Goal: Task Accomplishment & Management: Use online tool/utility

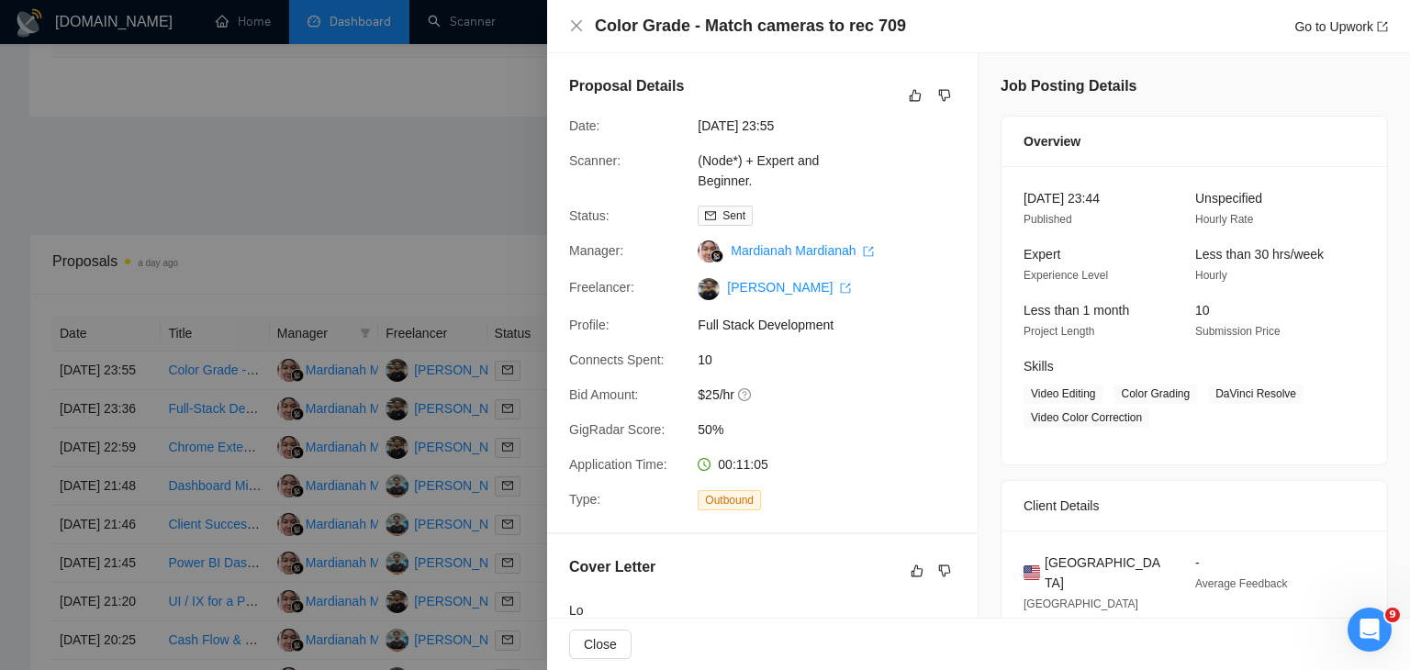
scroll to position [2361, 0]
click at [374, 187] on div at bounding box center [705, 335] width 1410 height 670
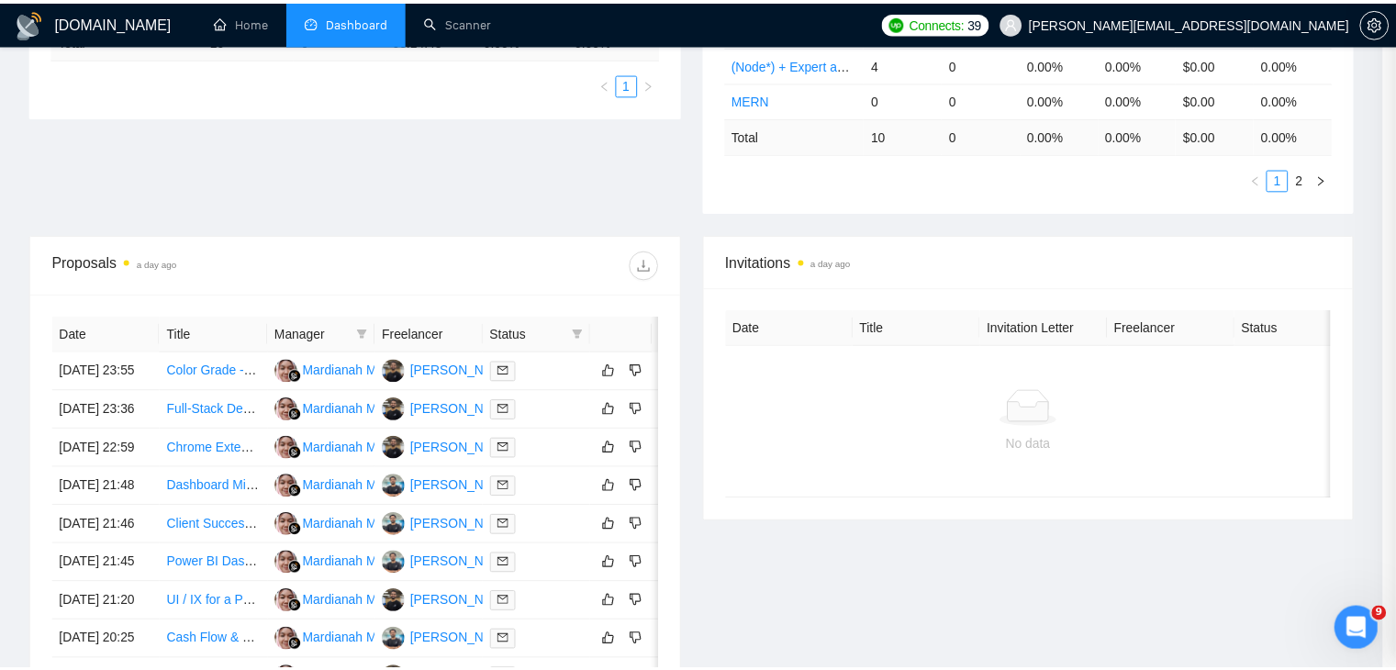
scroll to position [0, 0]
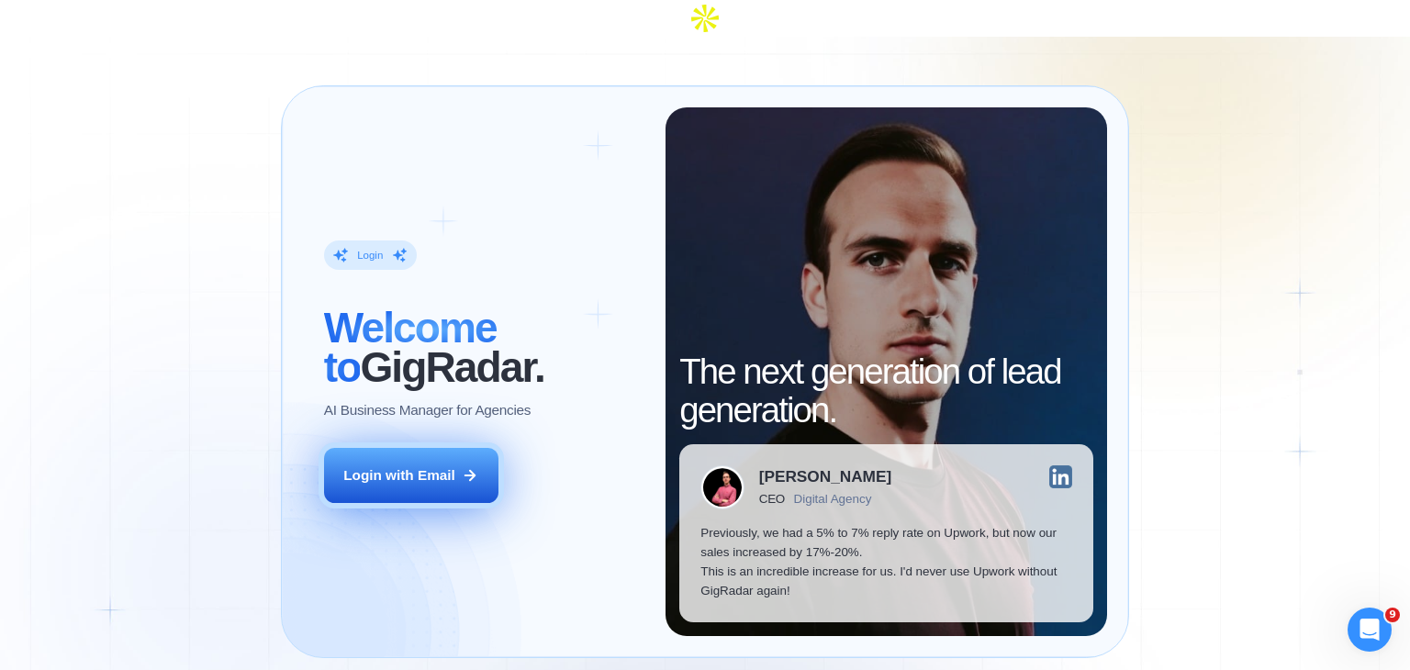
click at [410, 448] on button "Login with Email" at bounding box center [411, 475] width 174 height 55
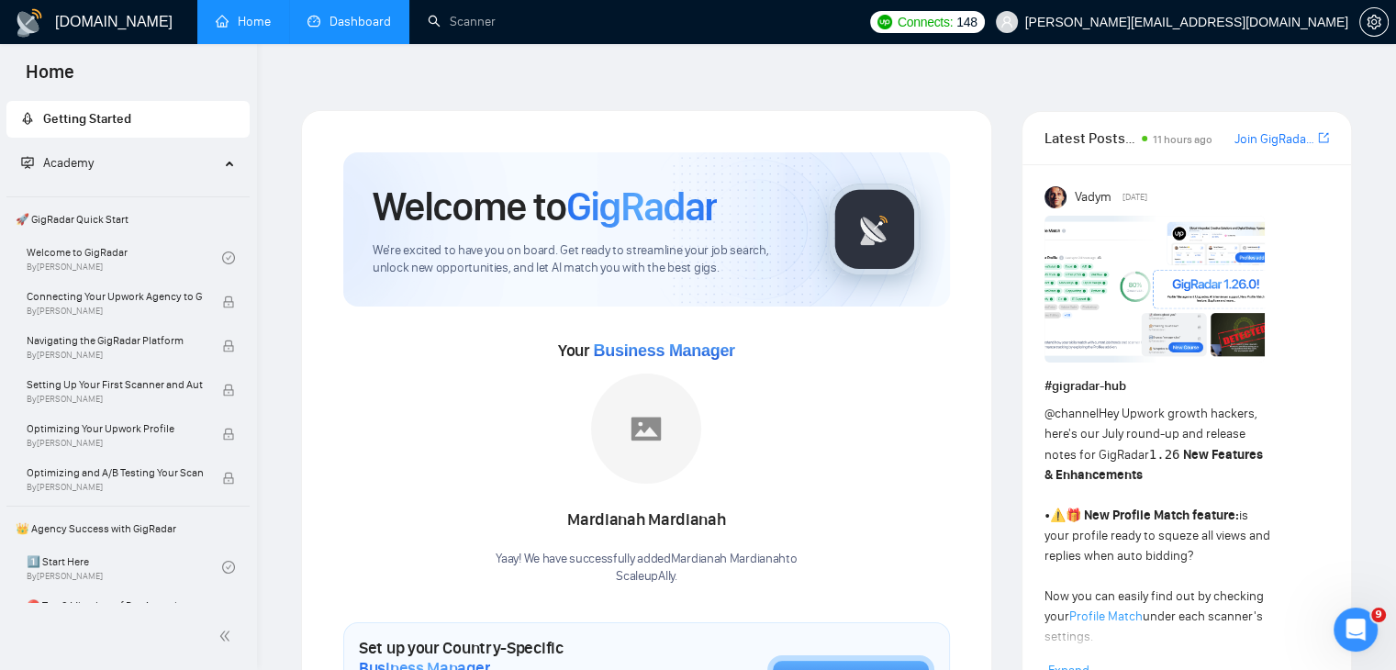
click at [369, 26] on link "Dashboard" at bounding box center [350, 22] width 84 height 16
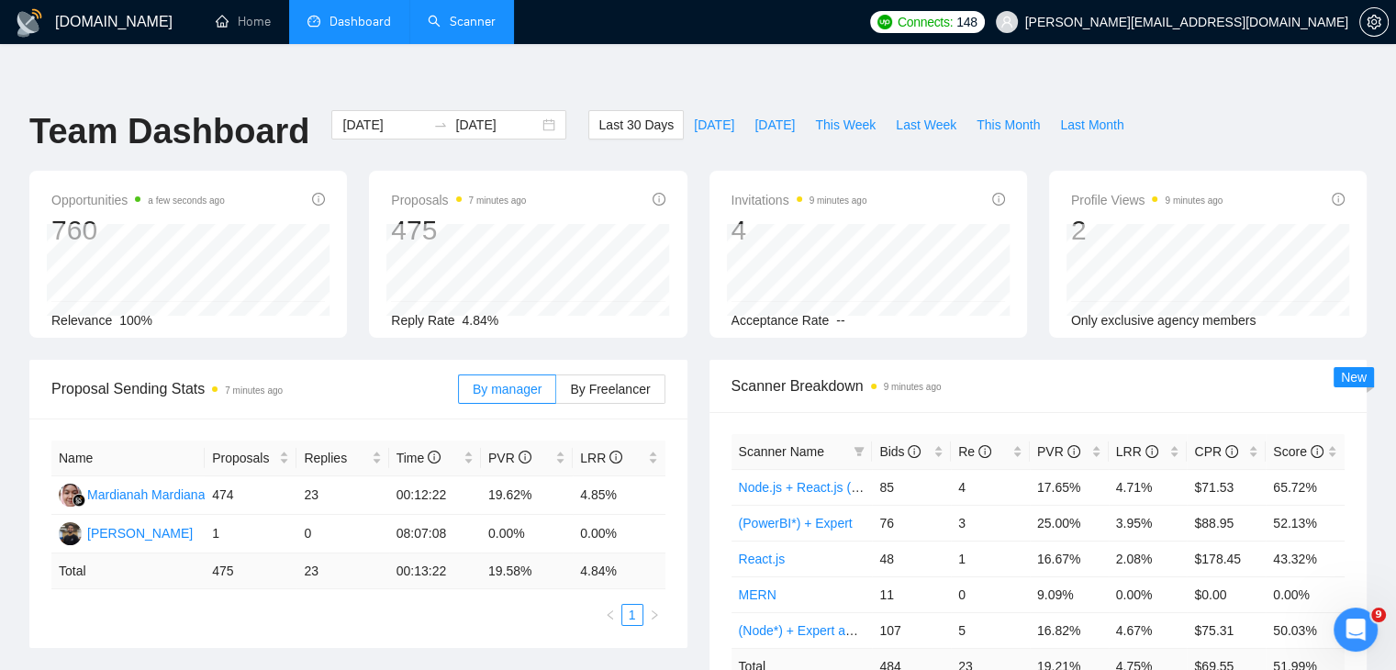
click at [479, 26] on link "Scanner" at bounding box center [462, 22] width 68 height 16
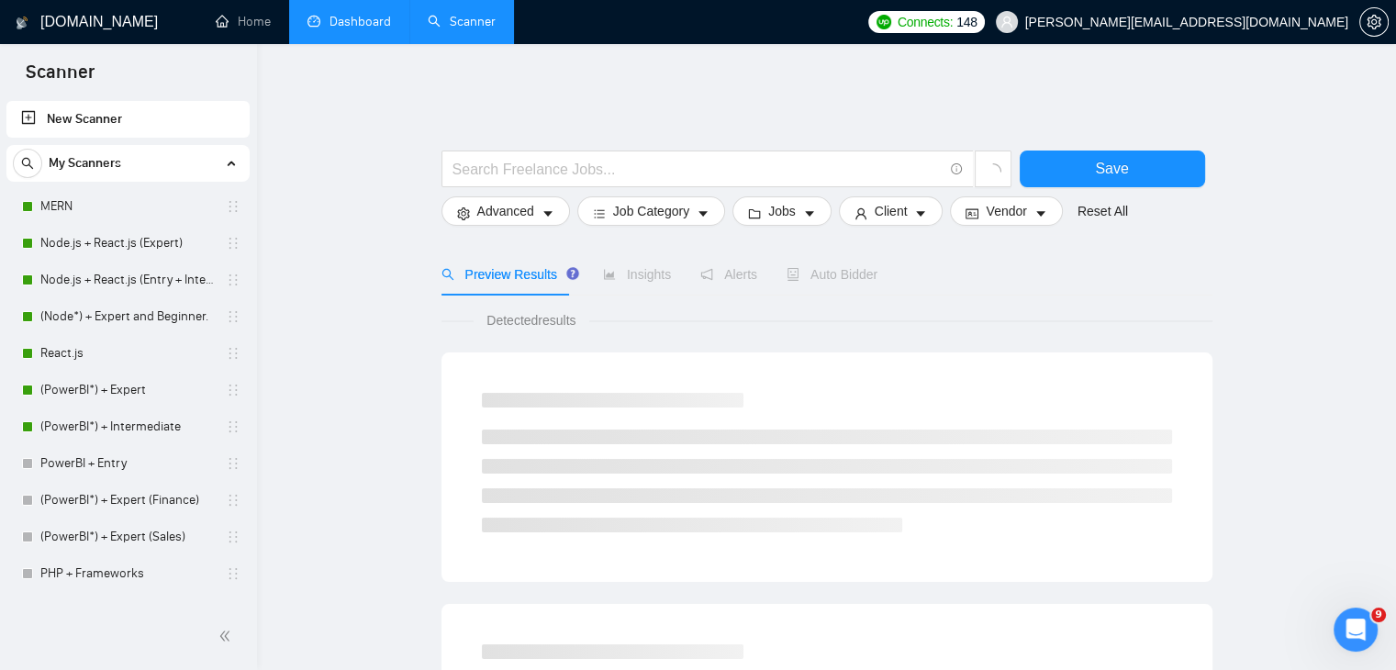
click at [373, 26] on link "Dashboard" at bounding box center [350, 22] width 84 height 16
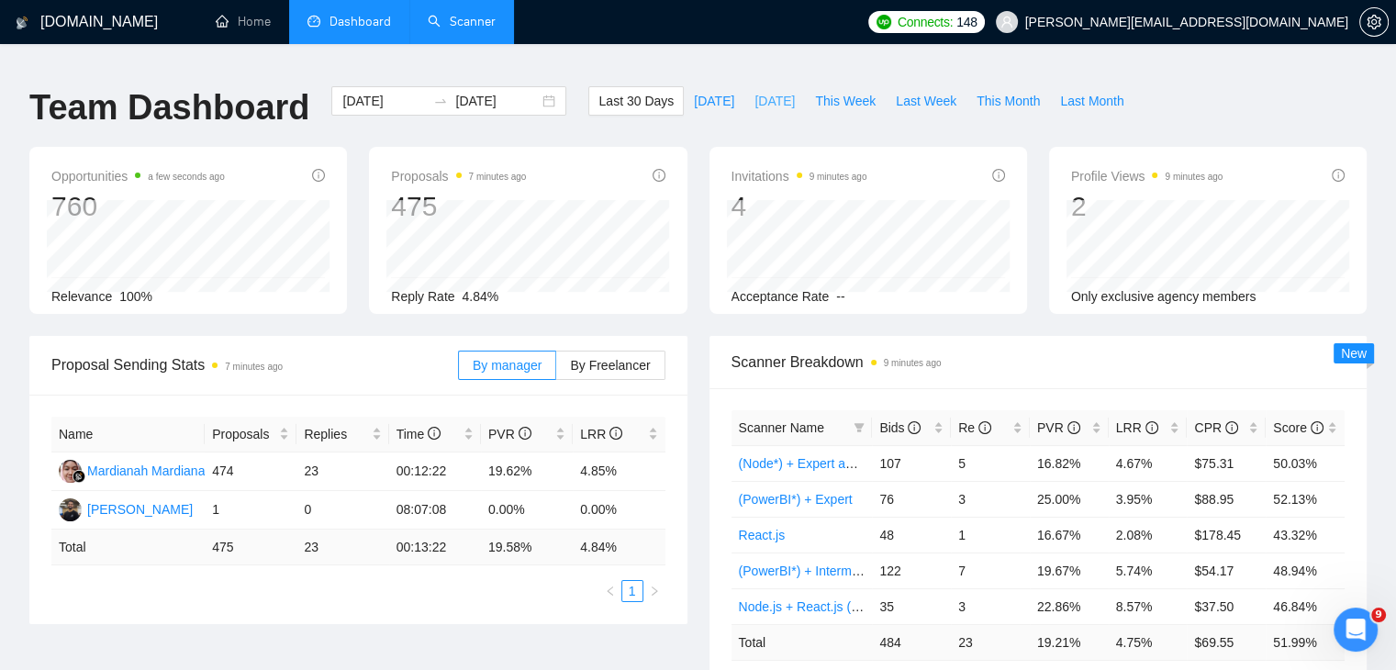
click at [755, 91] on span "Yesterday" at bounding box center [775, 101] width 40 height 20
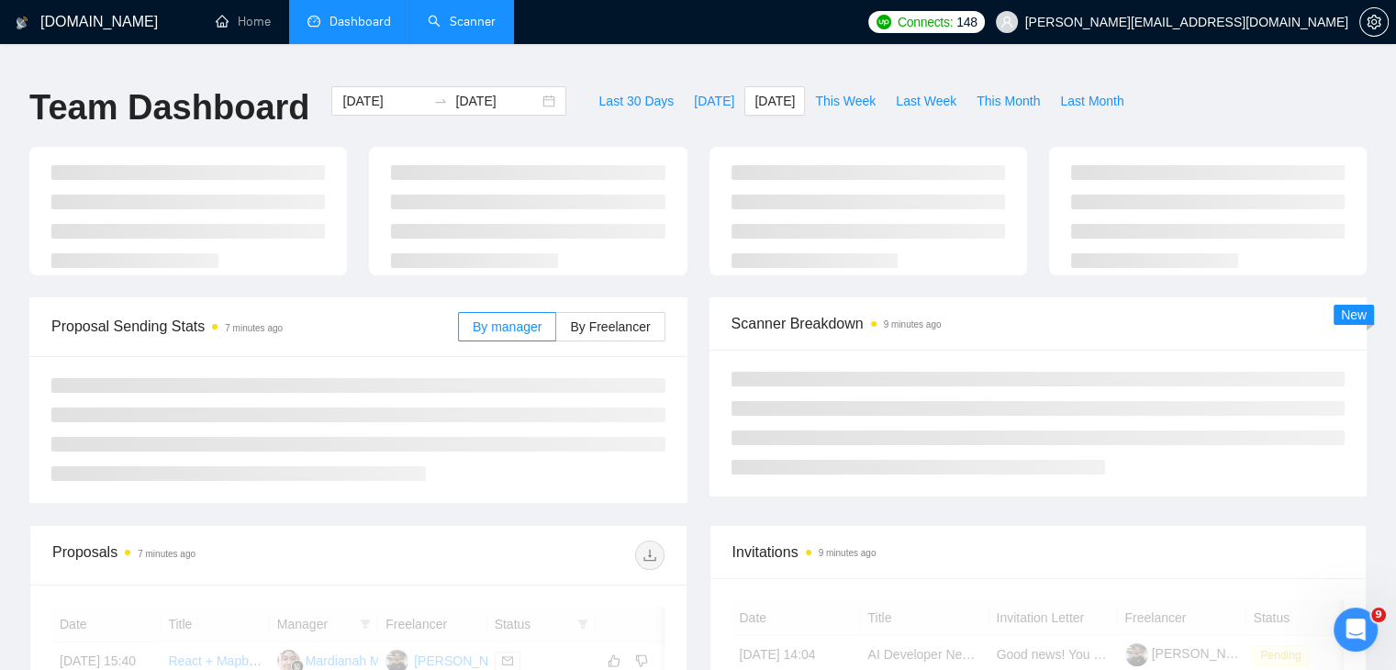
type input "2025-09-24"
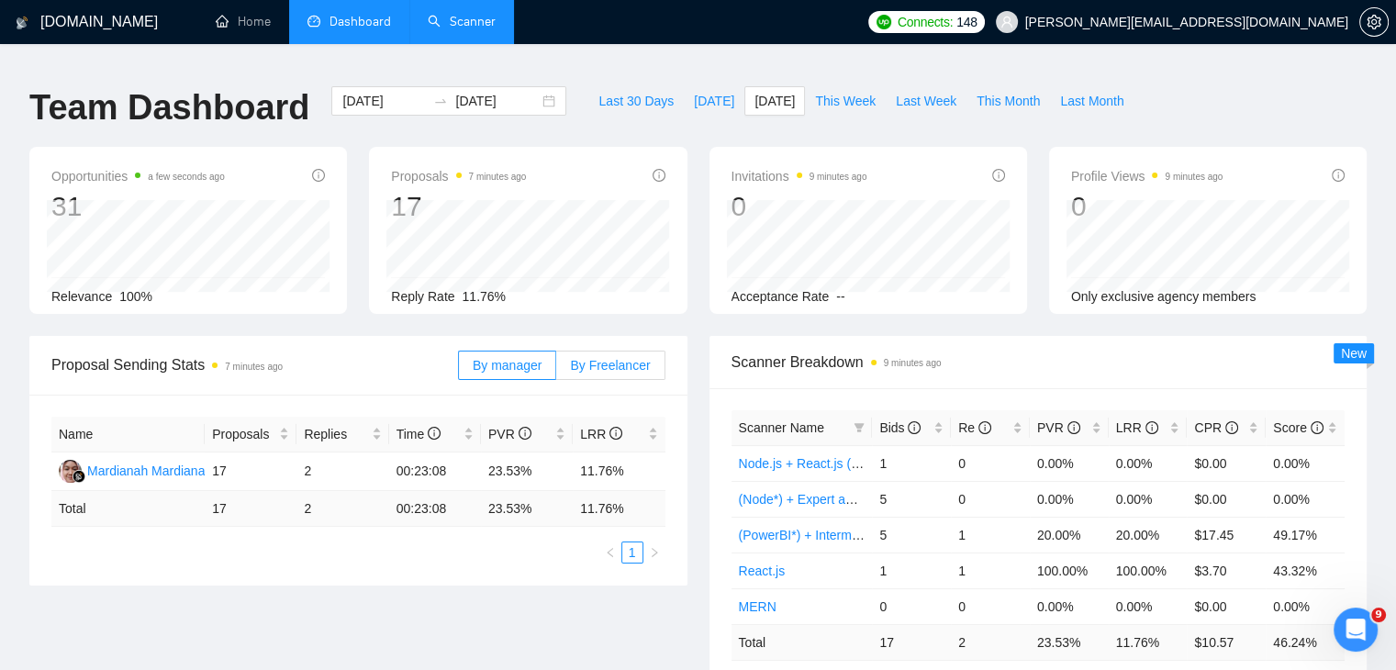
click at [601, 358] on span "By Freelancer" at bounding box center [610, 365] width 80 height 15
click at [556, 370] on input "By Freelancer" at bounding box center [556, 370] width 0 height 0
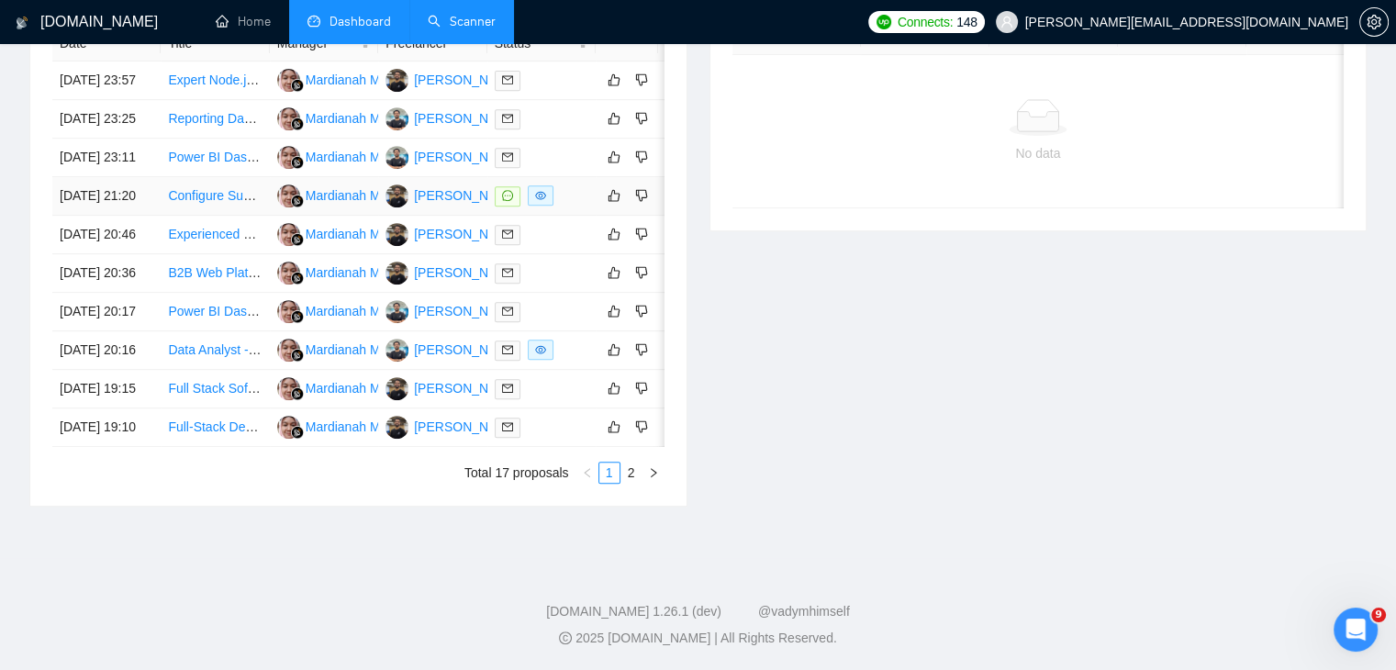
scroll to position [969, 0]
click at [637, 478] on link "2" at bounding box center [631, 473] width 20 height 20
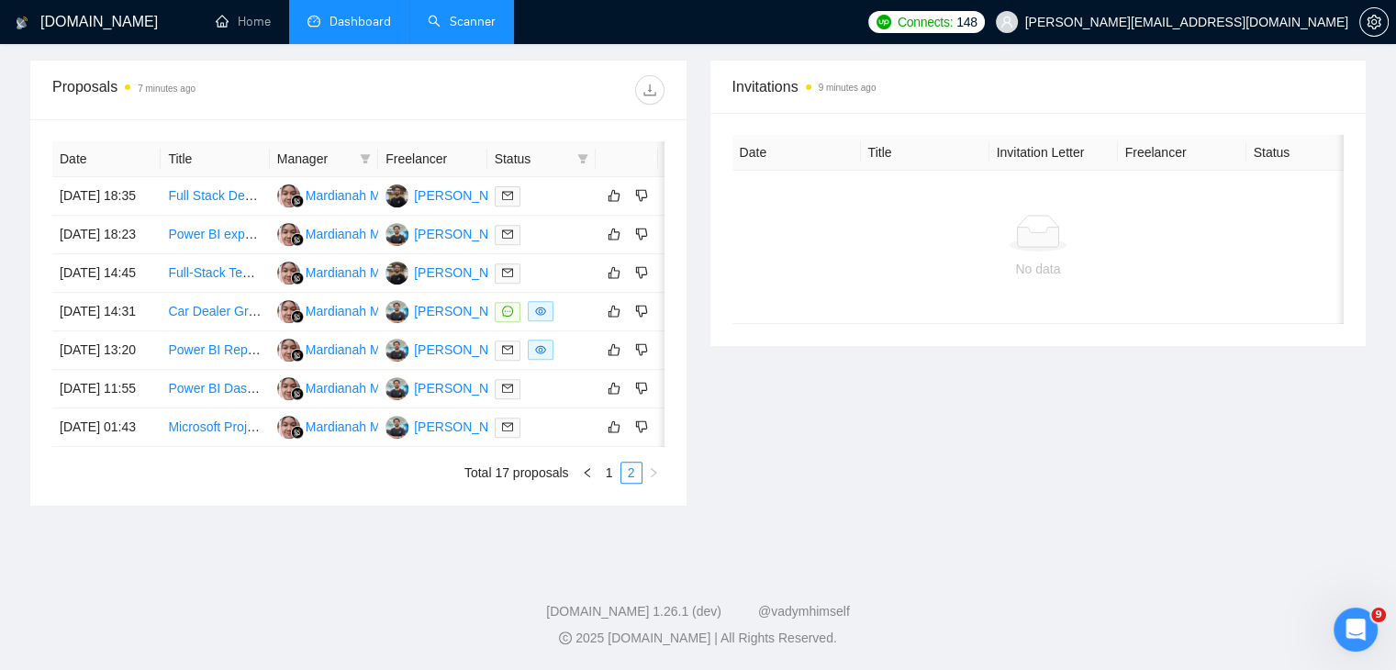
scroll to position [801, 0]
click at [224, 420] on link "Microsoft Project/Planner Setup with Integration" at bounding box center [304, 427] width 272 height 15
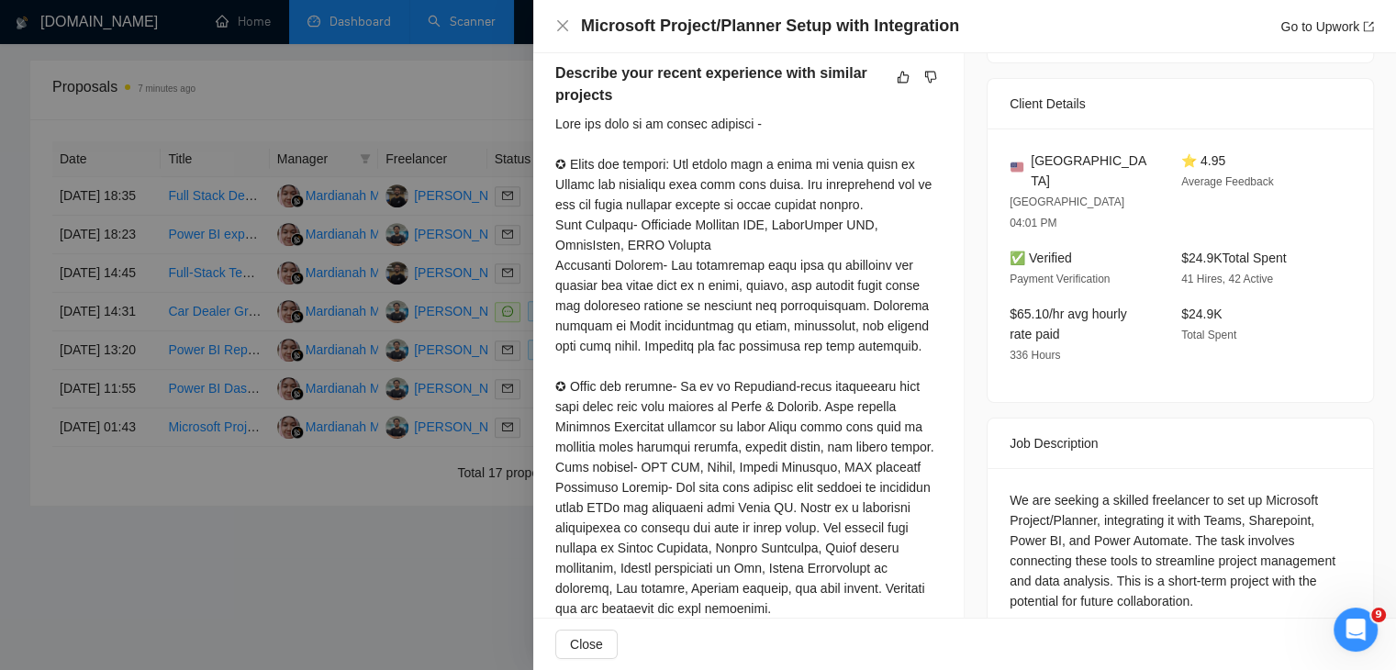
scroll to position [447, 0]
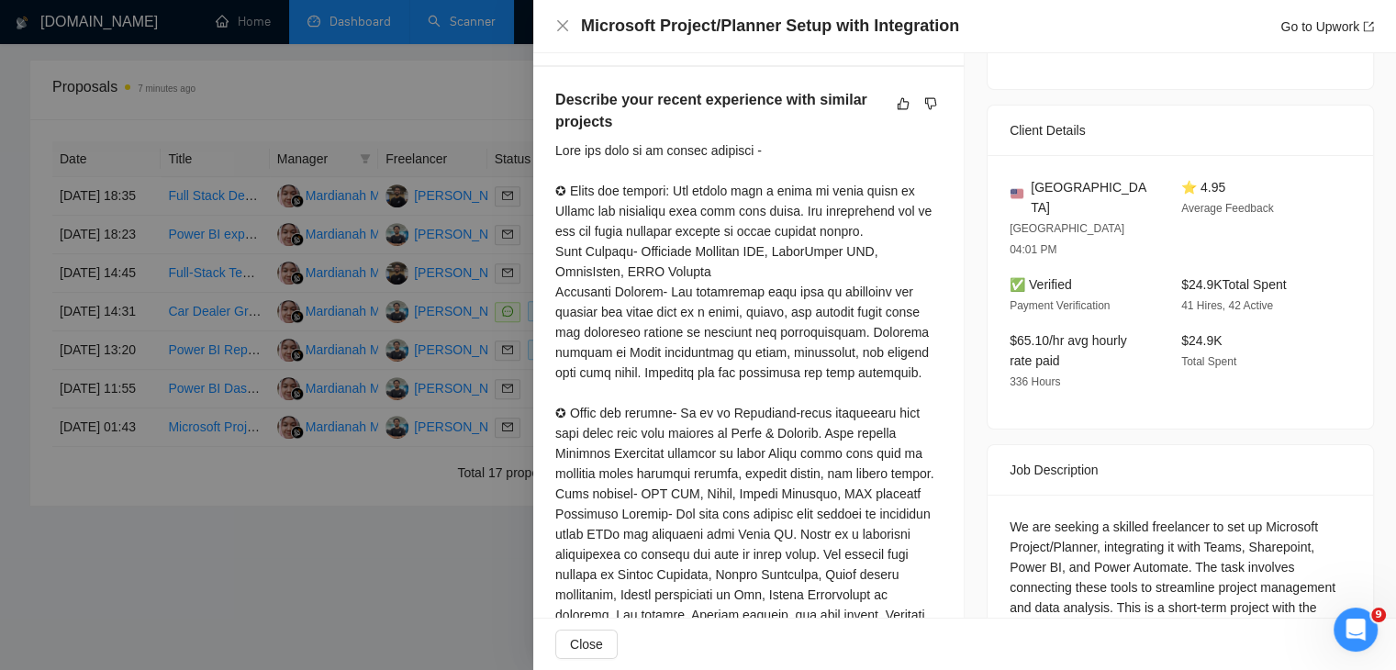
click at [690, 303] on div at bounding box center [748, 392] width 386 height 505
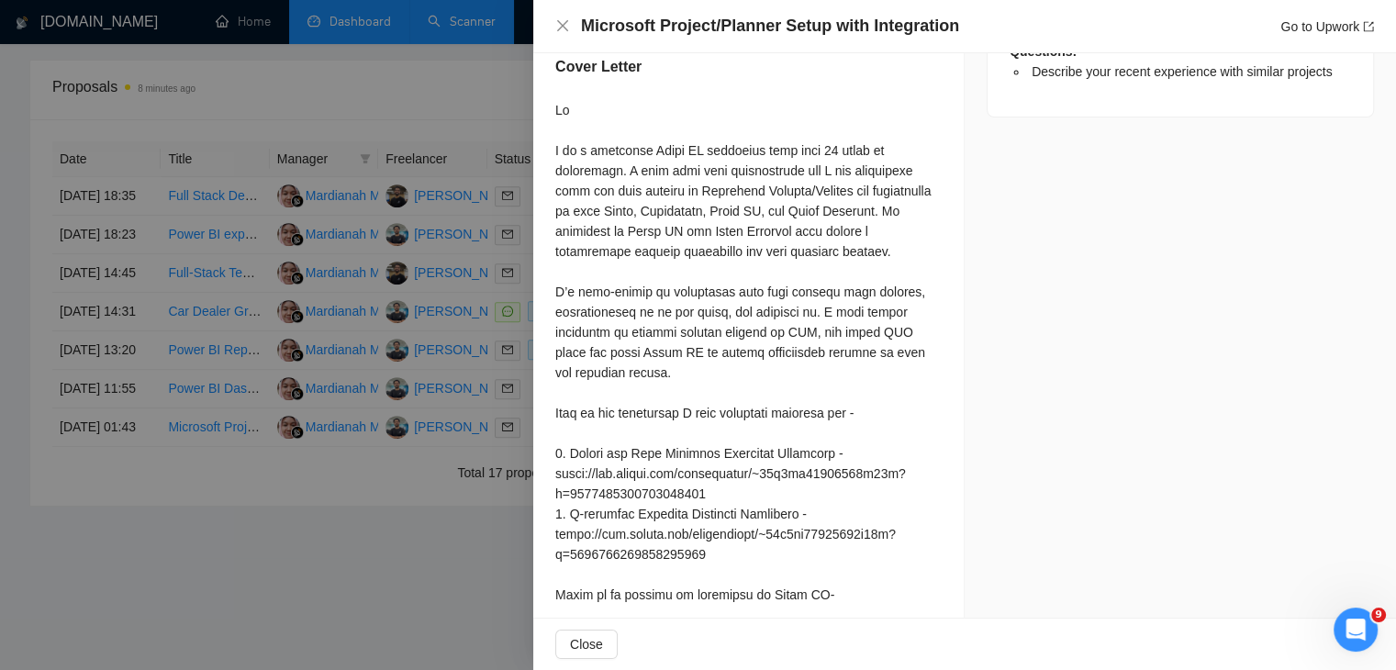
scroll to position [1063, 0]
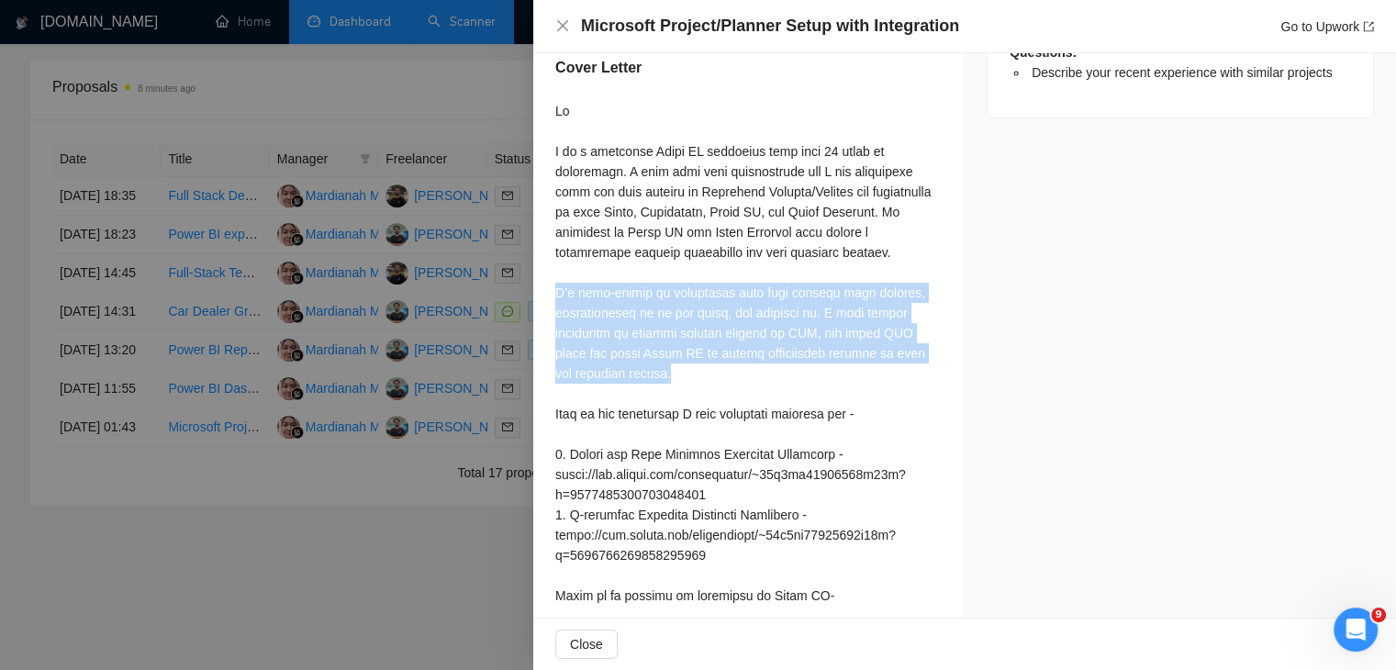
drag, startPoint x: 556, startPoint y: 333, endPoint x: 664, endPoint y: 420, distance: 138.3
click at [664, 420] on div at bounding box center [748, 495] width 386 height 788
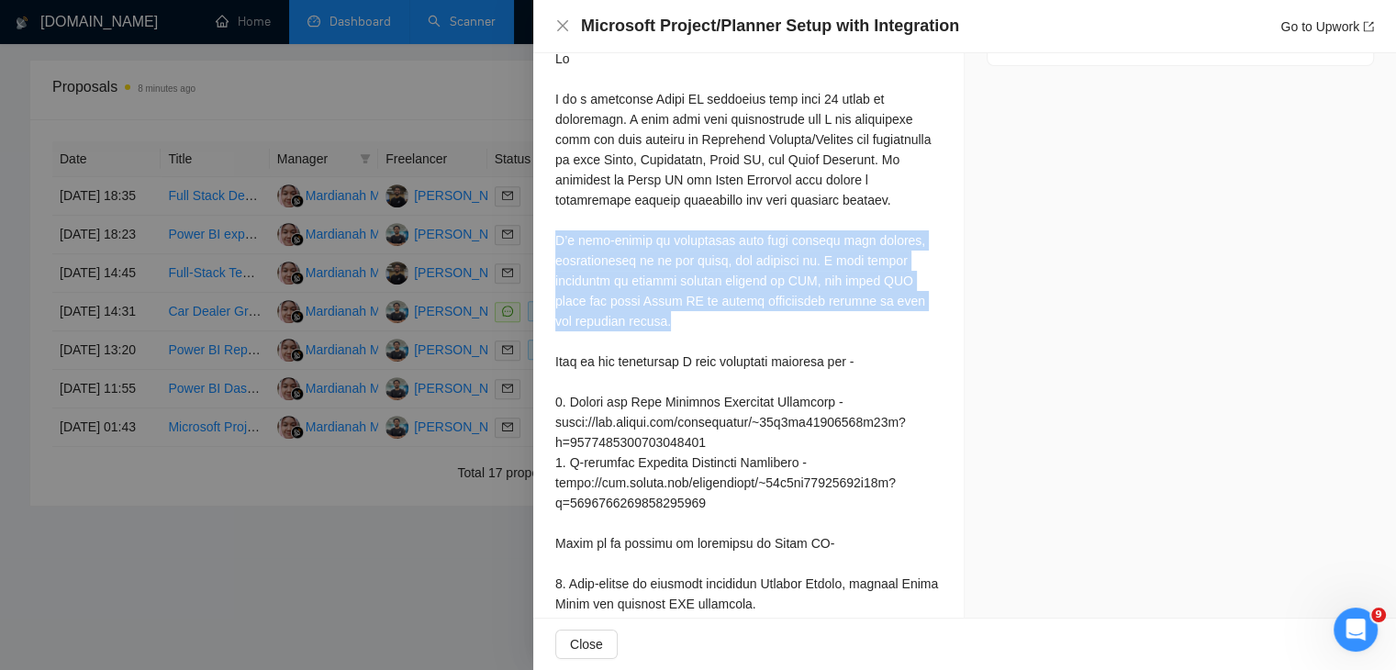
scroll to position [1097, 0]
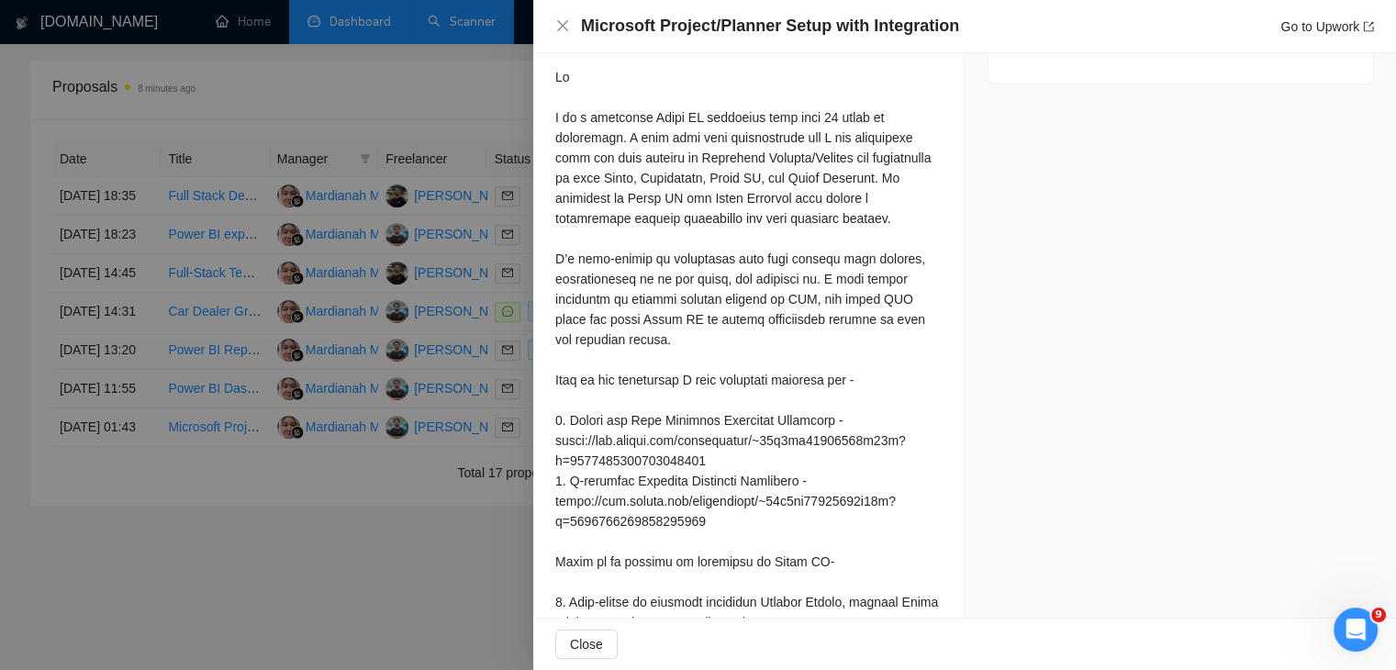
click at [877, 533] on div at bounding box center [748, 461] width 386 height 788
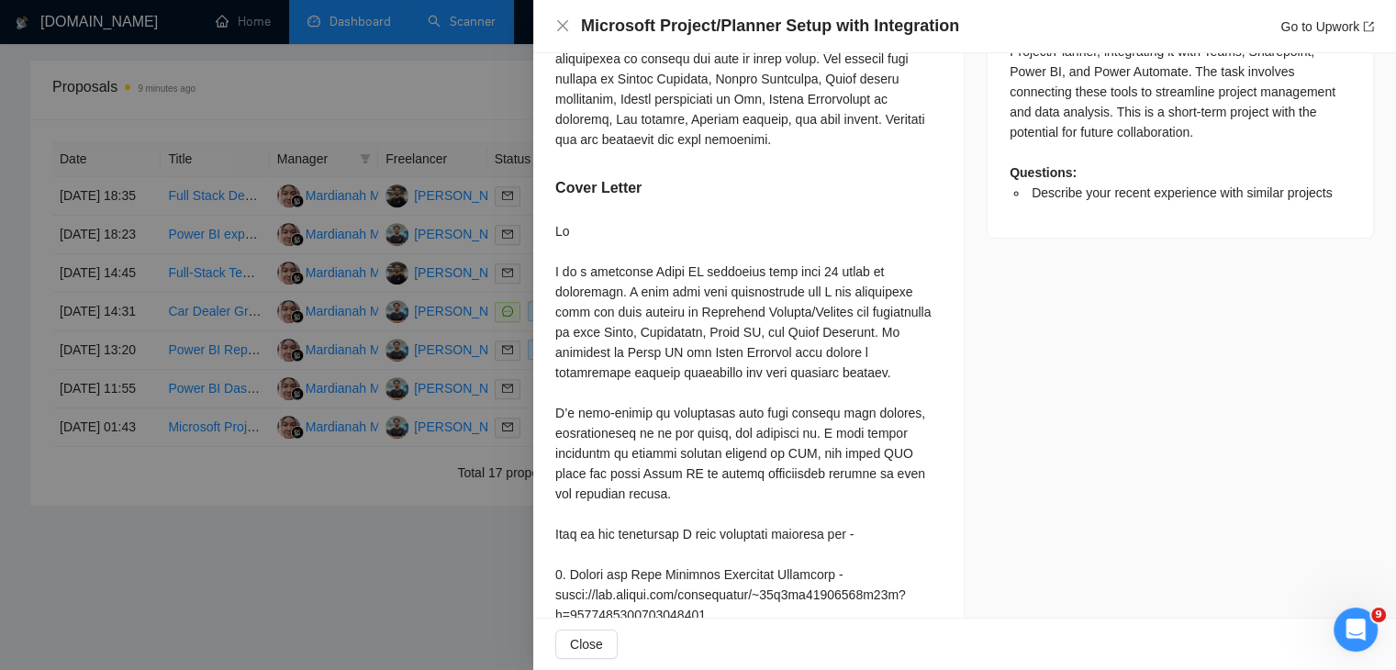
scroll to position [940, 0]
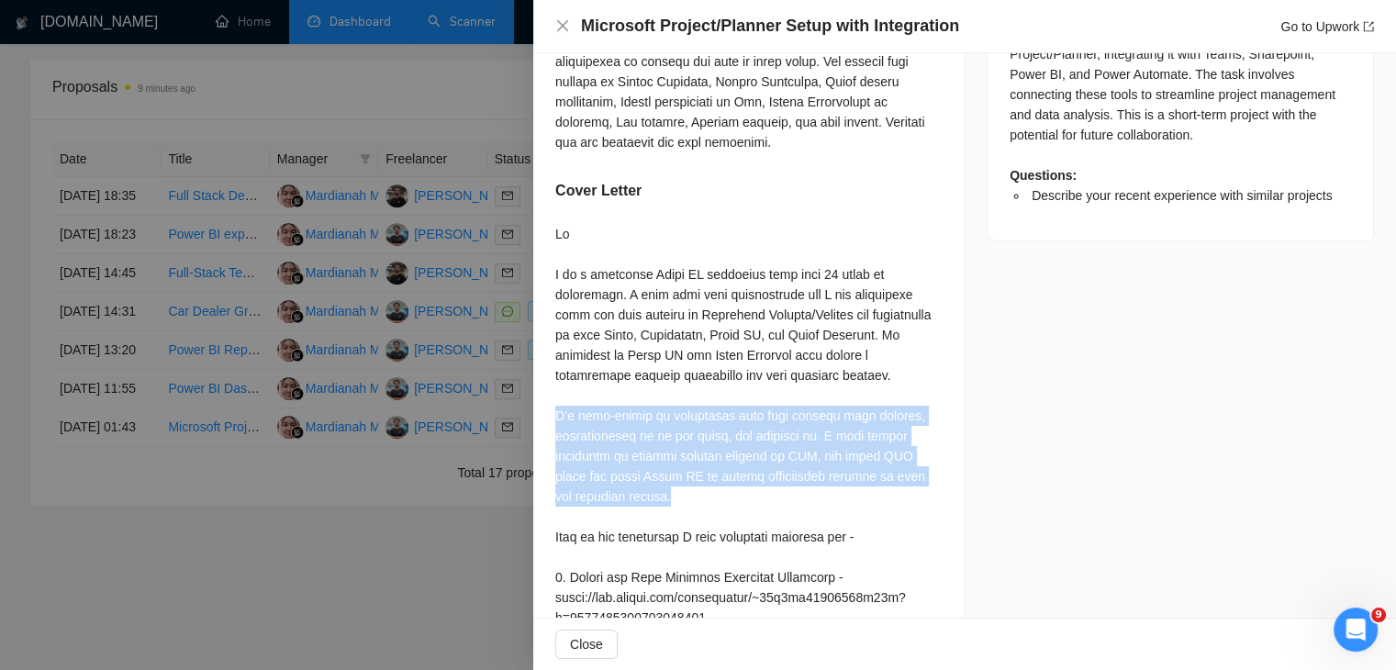
drag, startPoint x: 551, startPoint y: 455, endPoint x: 670, endPoint y: 539, distance: 145.7
click at [670, 539] on div "Describe your recent experience with similar projects Cover Letter" at bounding box center [748, 307] width 431 height 1467
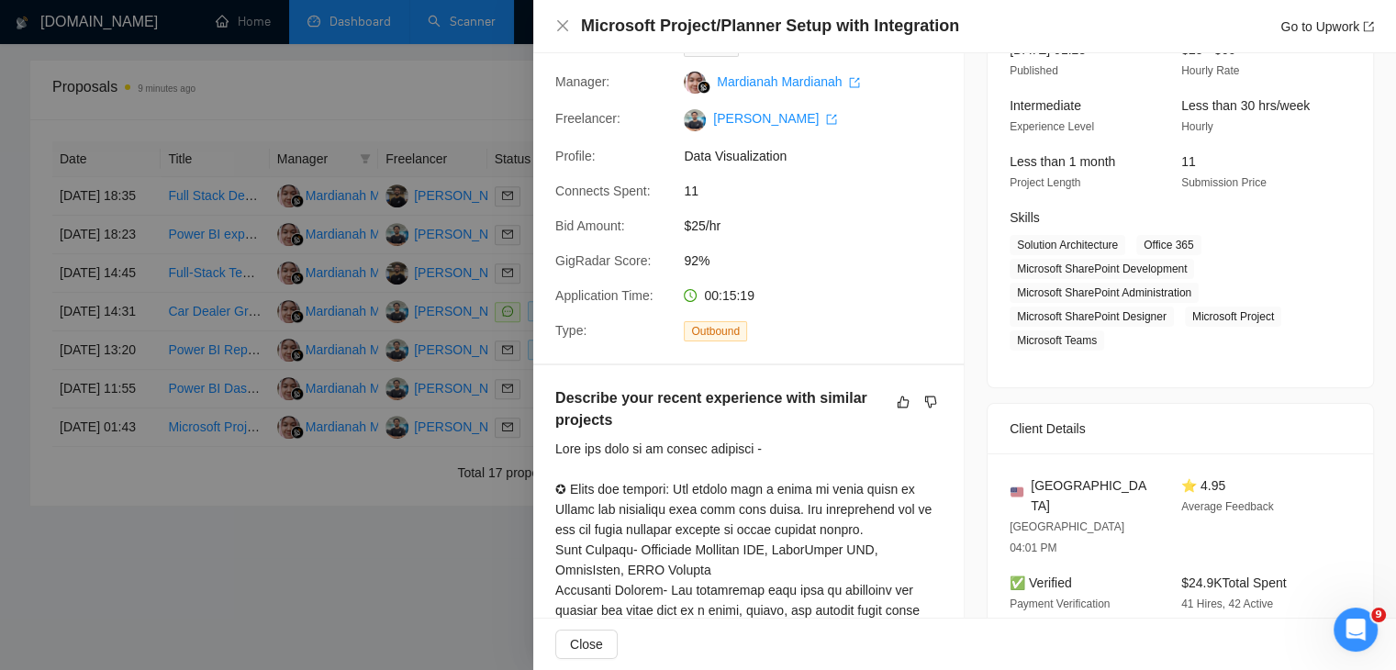
scroll to position [0, 0]
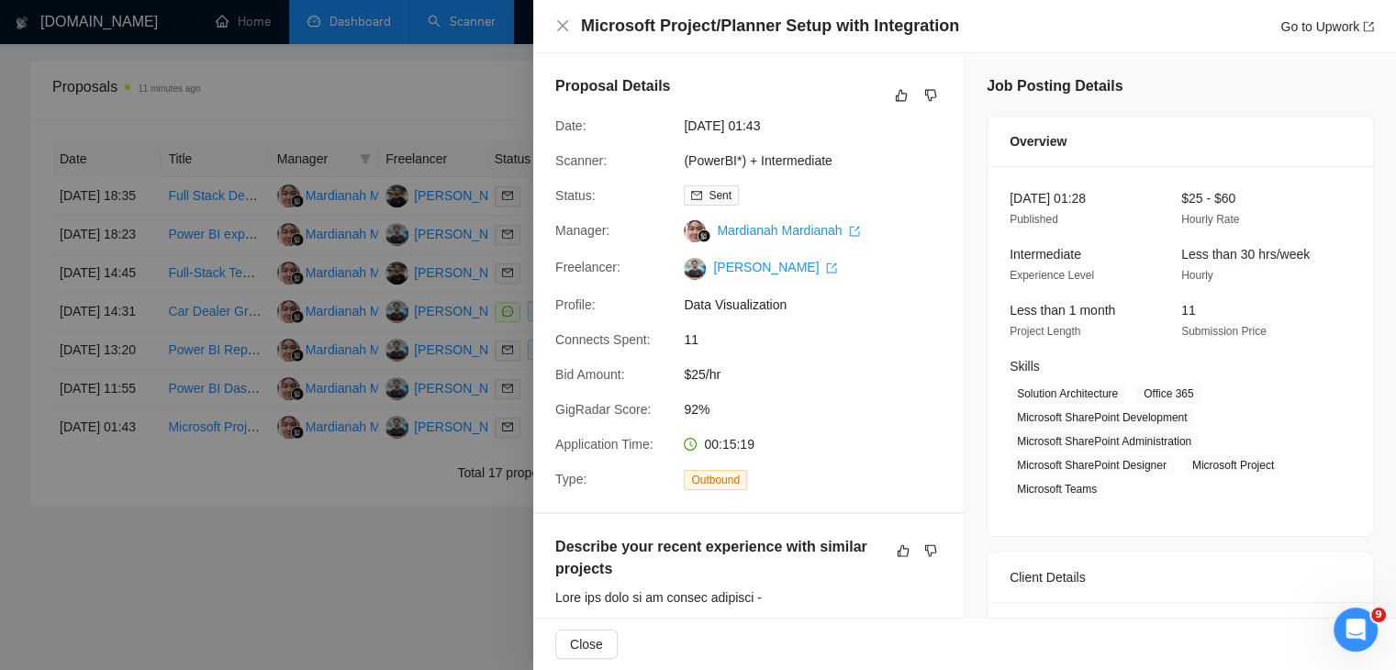
click at [432, 432] on div at bounding box center [698, 335] width 1396 height 670
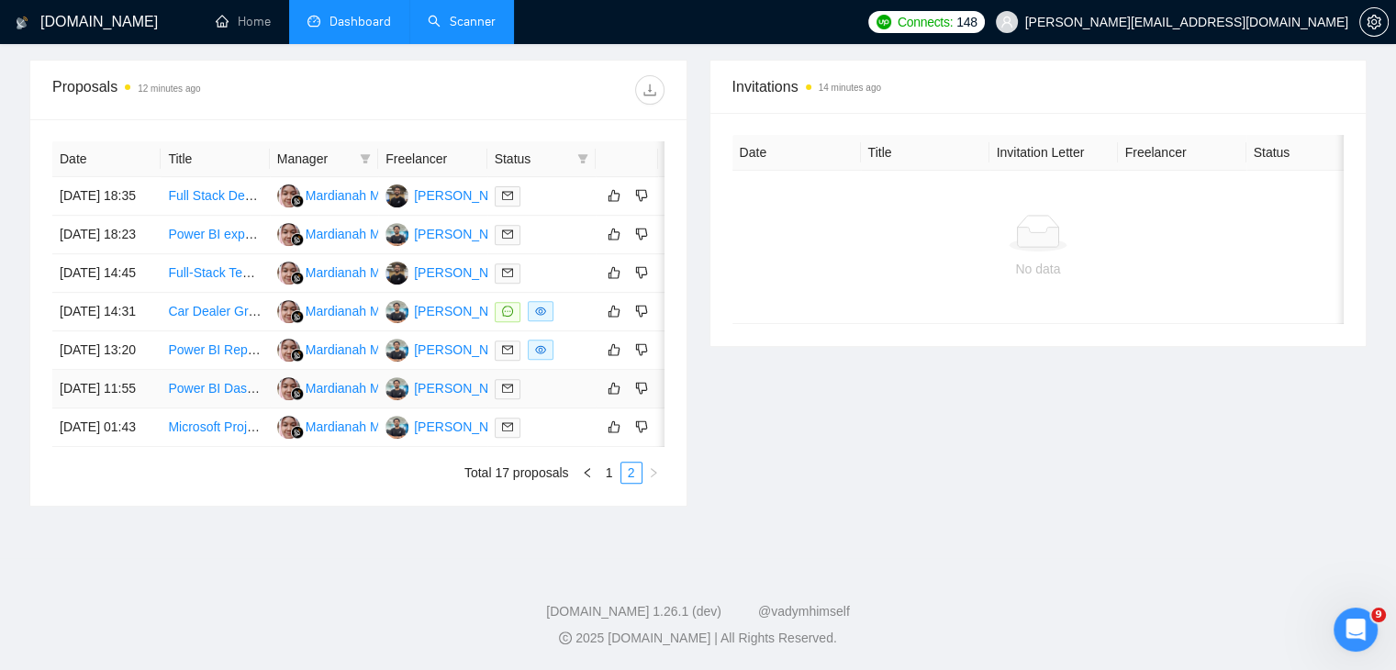
click at [220, 381] on link "Power BI Dashboard Designer for Task Progress Tracking" at bounding box center [332, 388] width 329 height 15
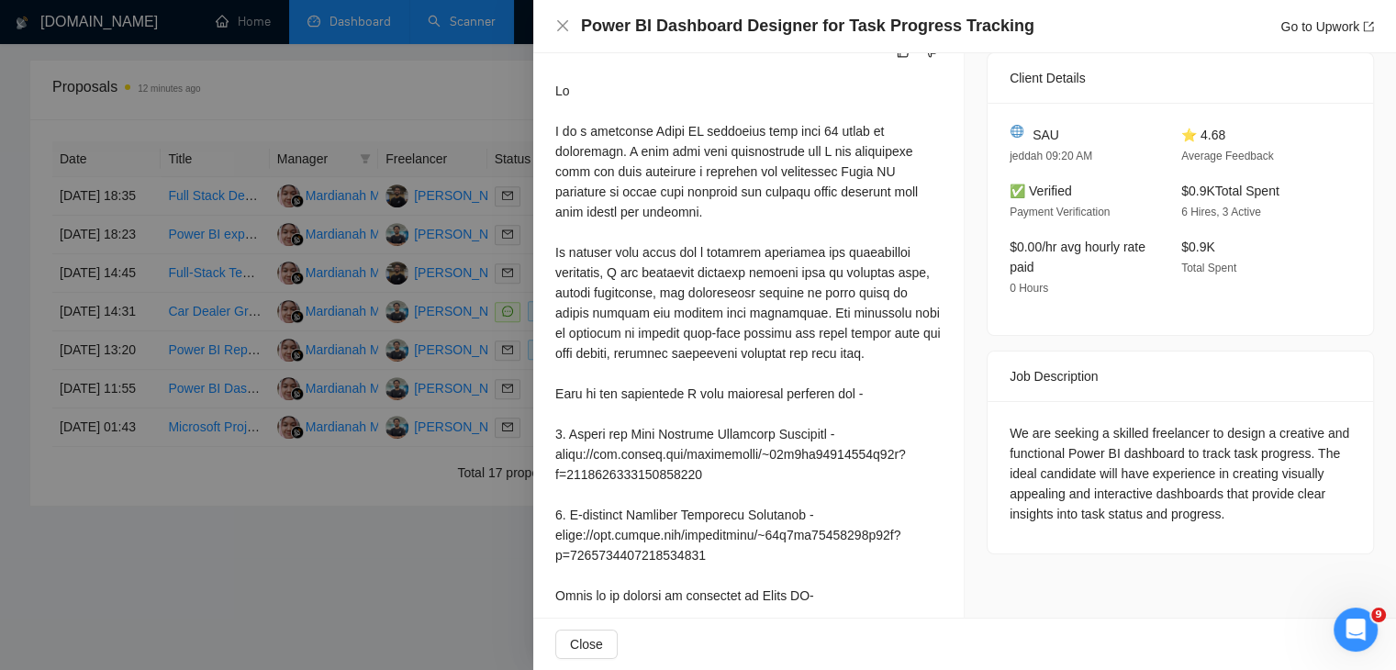
scroll to position [513, 0]
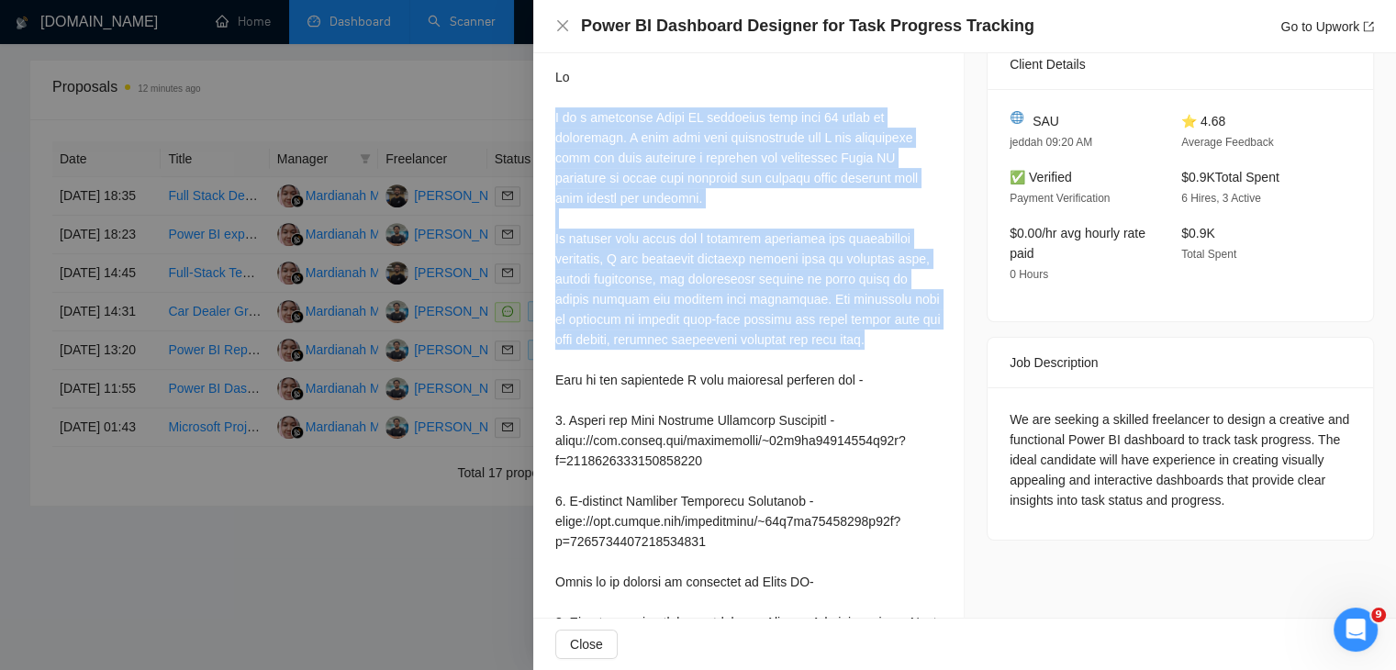
drag, startPoint x: 877, startPoint y: 364, endPoint x: 556, endPoint y: 148, distance: 386.7
click at [556, 148] on div at bounding box center [748, 461] width 386 height 788
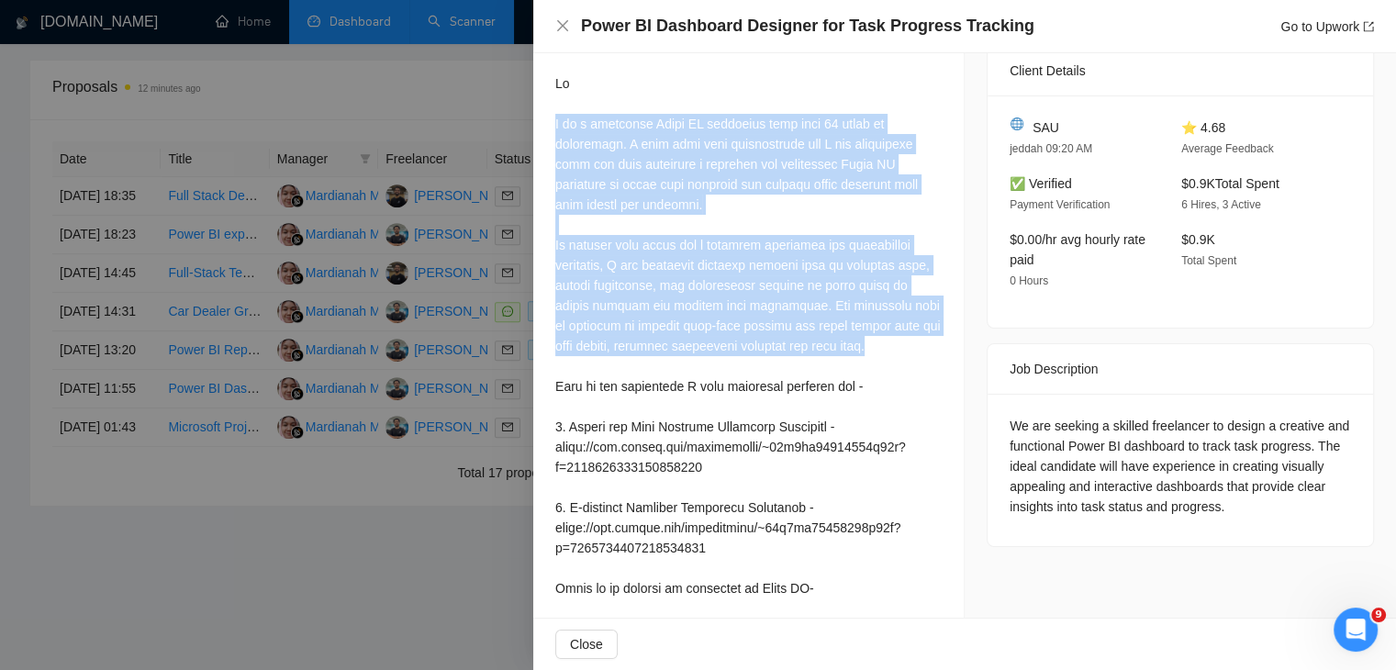
scroll to position [499, 0]
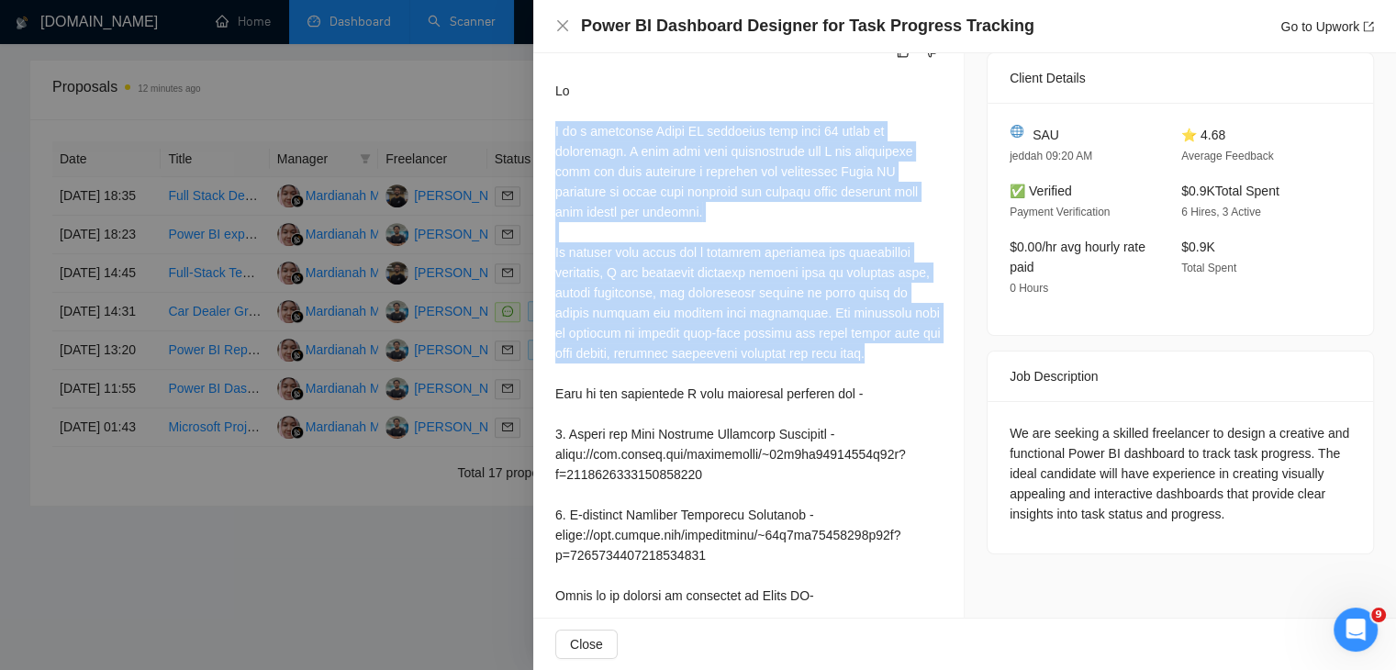
click at [643, 291] on div at bounding box center [748, 475] width 386 height 788
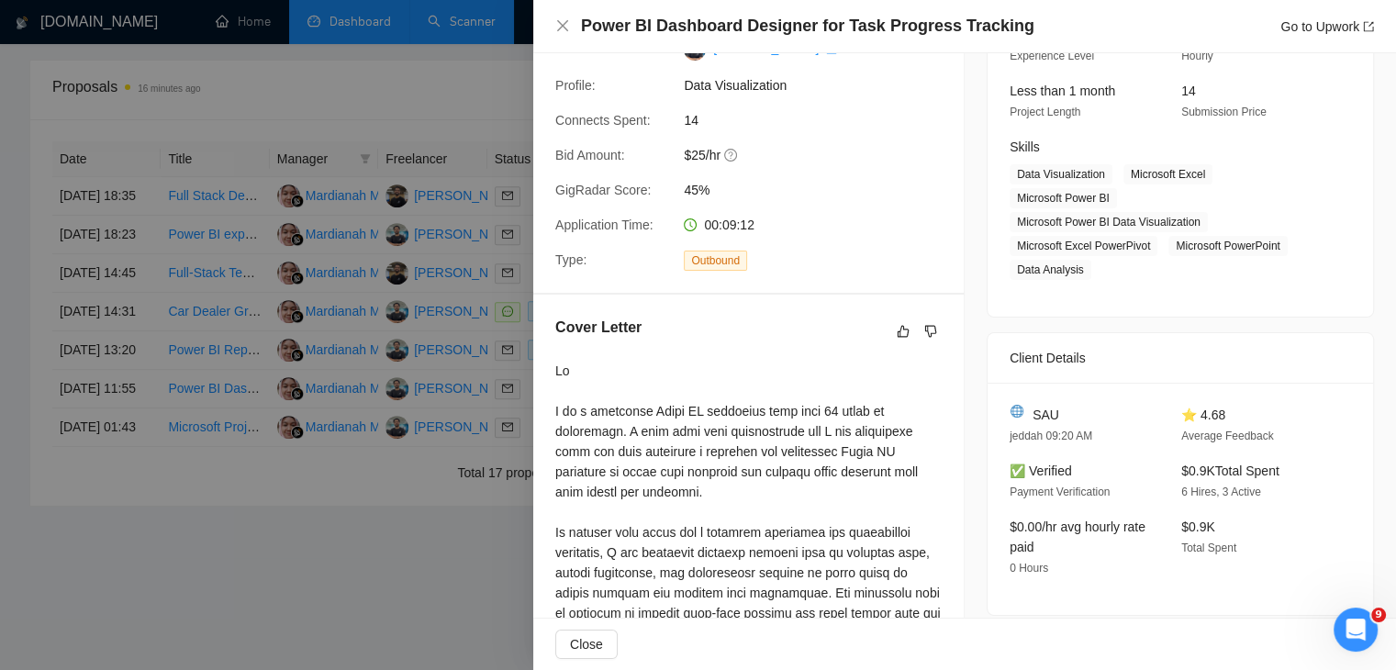
scroll to position [220, 0]
click at [424, 290] on div at bounding box center [698, 335] width 1396 height 670
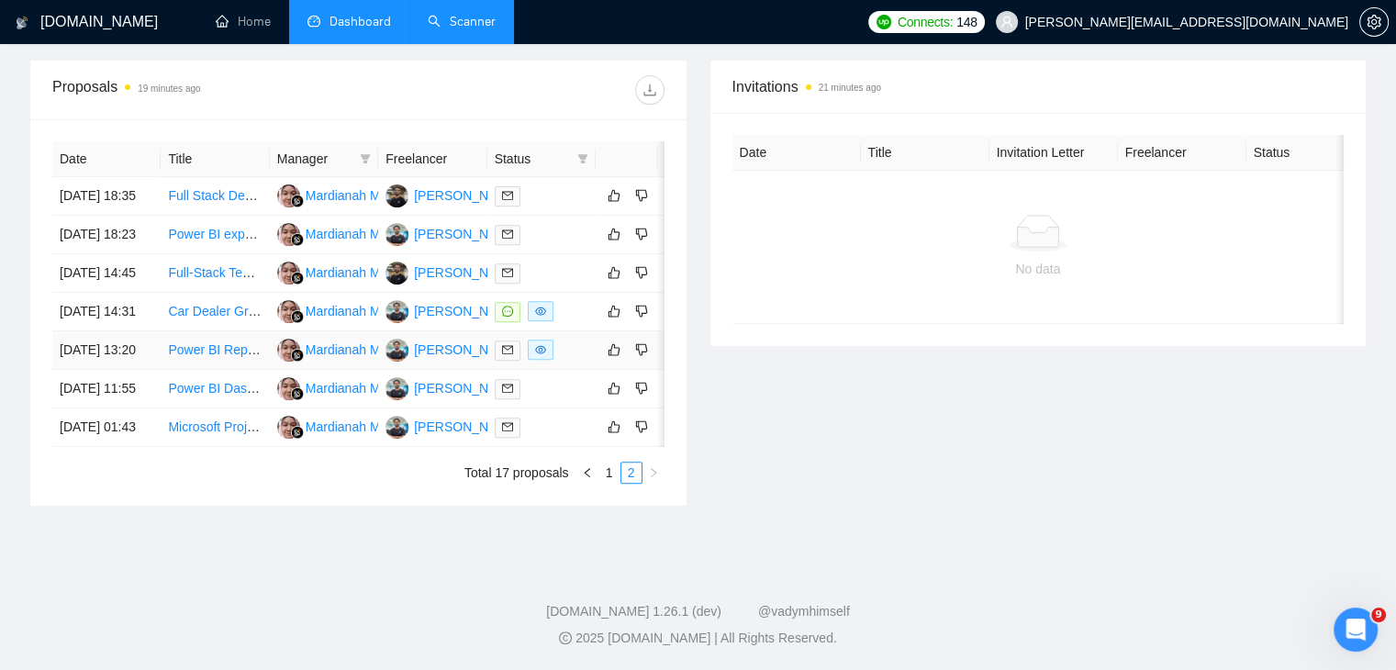
click at [213, 342] on link "Power BI Reporting Specialist for Shopify Data" at bounding box center [300, 349] width 265 height 15
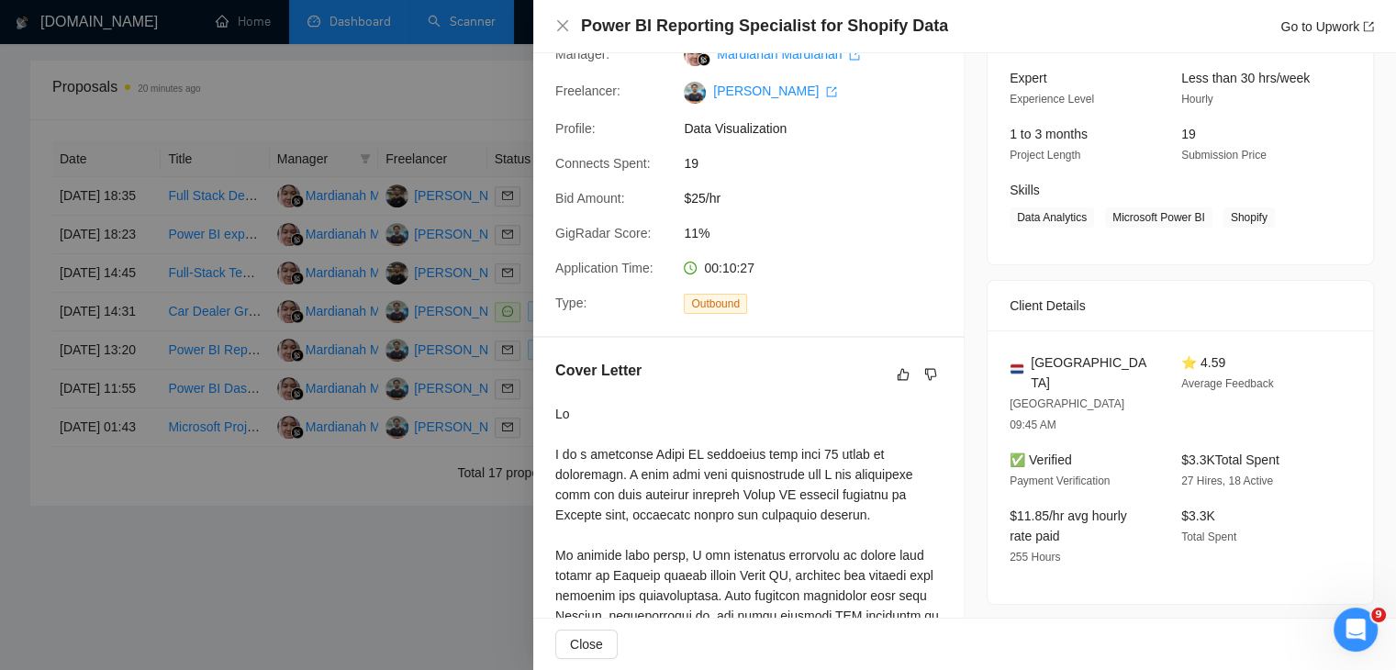
scroll to position [62, 0]
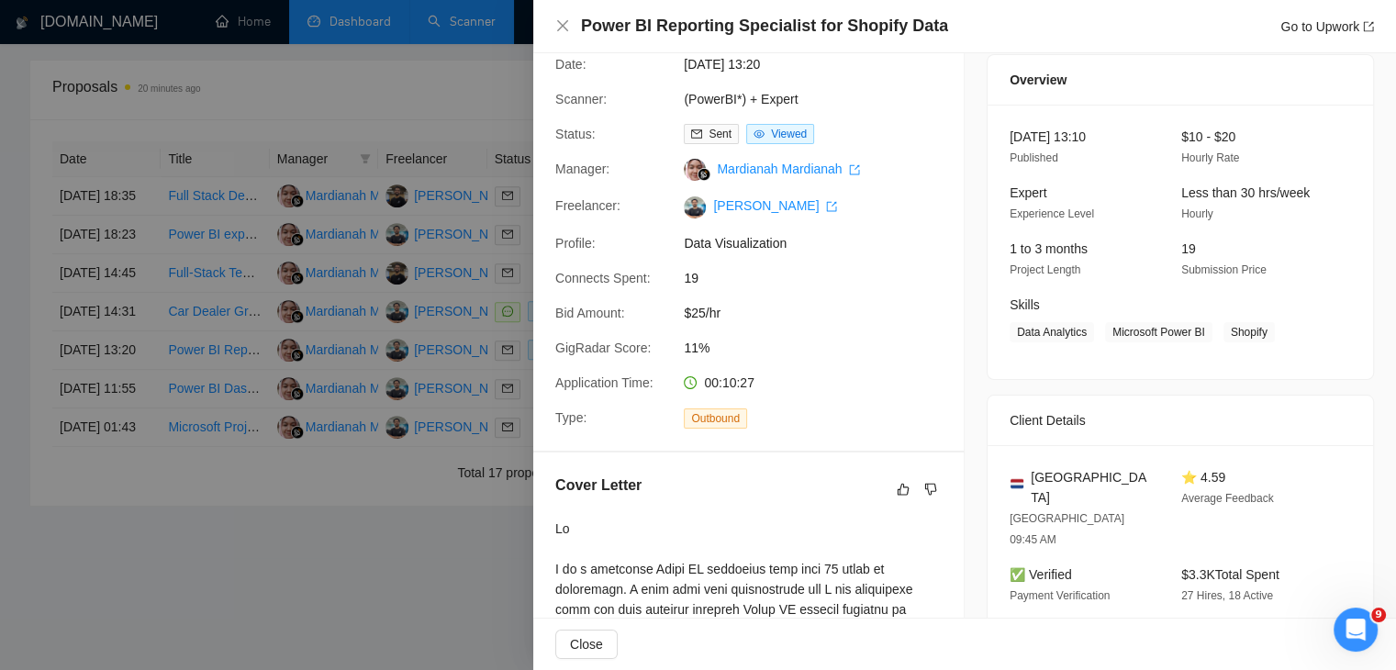
click at [430, 310] on div at bounding box center [698, 335] width 1396 height 670
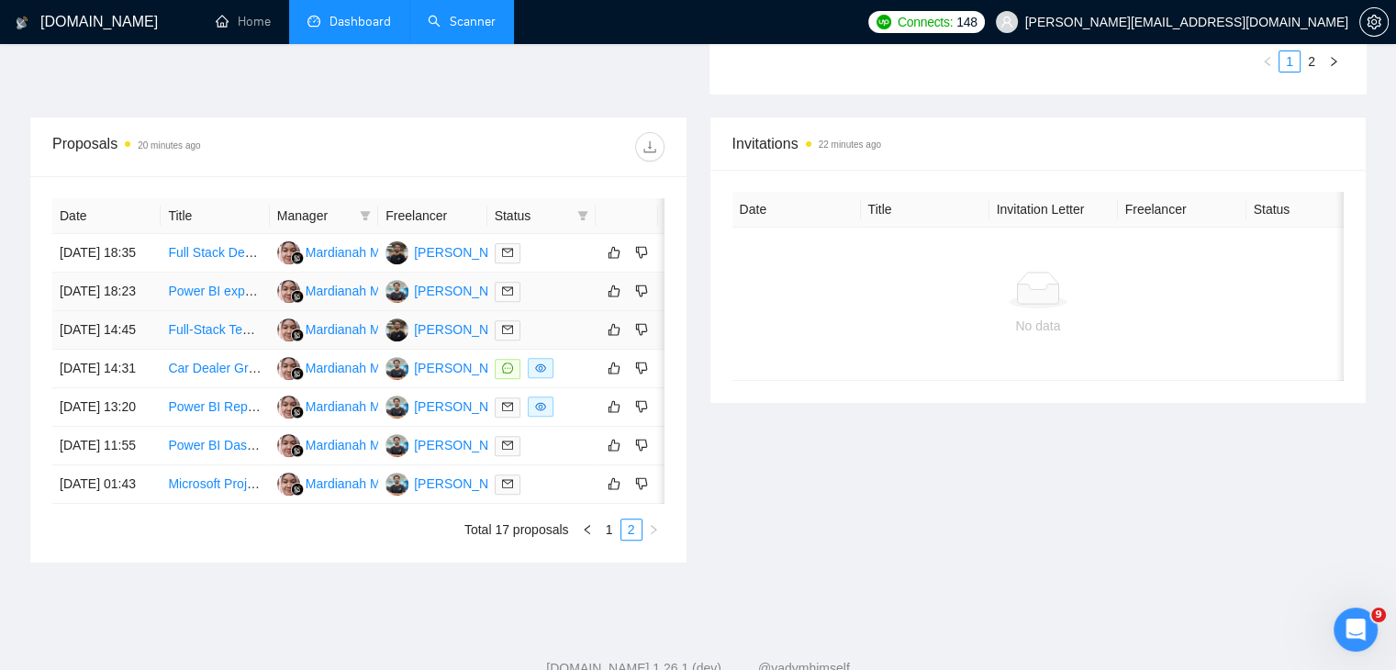
scroll to position [624, 0]
click at [222, 338] on link "Full-Stack Team to Build Real Estate Platform with AI Predictive Analysis" at bounding box center [374, 330] width 412 height 15
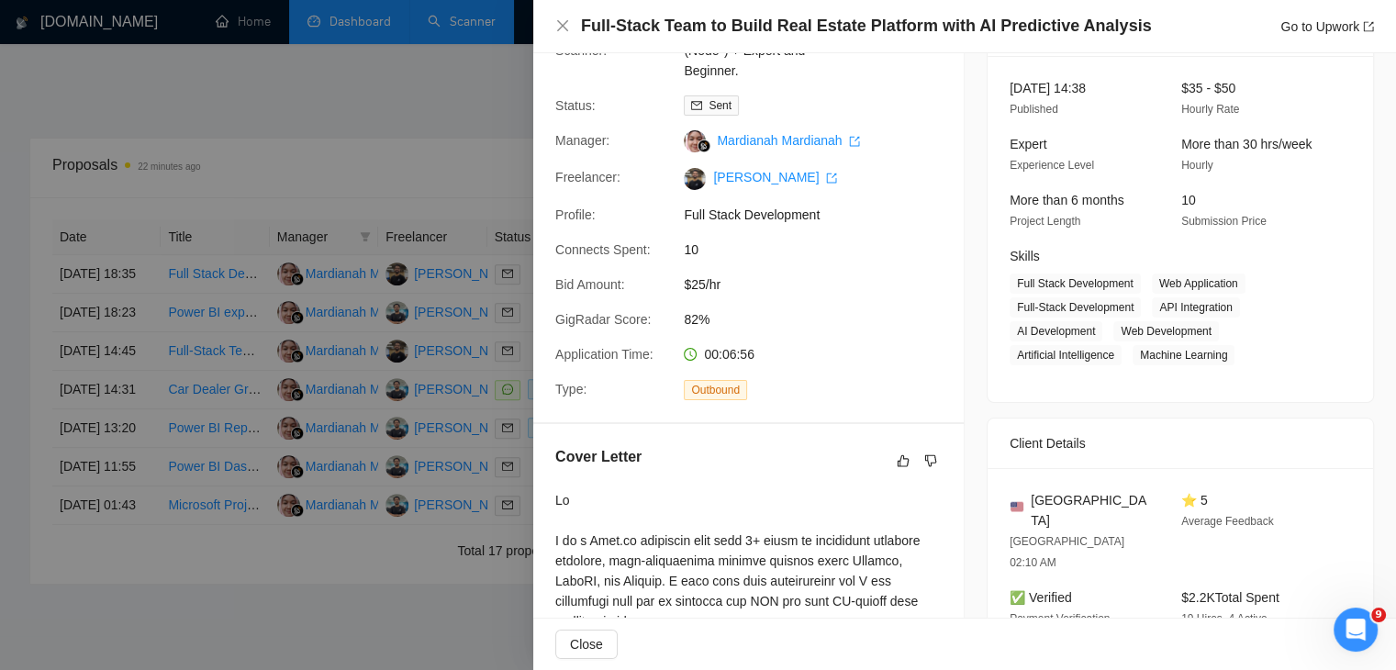
scroll to position [0, 0]
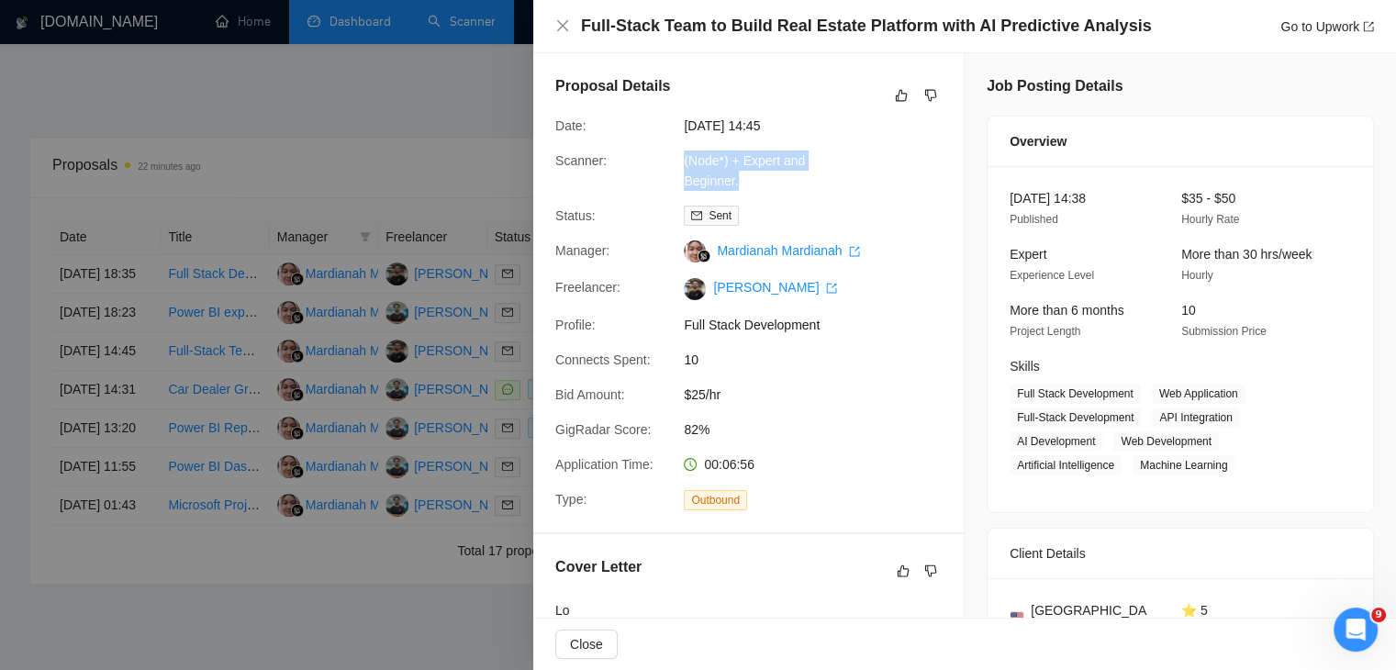
drag, startPoint x: 670, startPoint y: 181, endPoint x: 754, endPoint y: 173, distance: 83.9
click at [754, 173] on div "Scanner: (Node*) + Expert and Beginner." at bounding box center [741, 171] width 386 height 40
click at [228, 309] on div at bounding box center [698, 335] width 1396 height 670
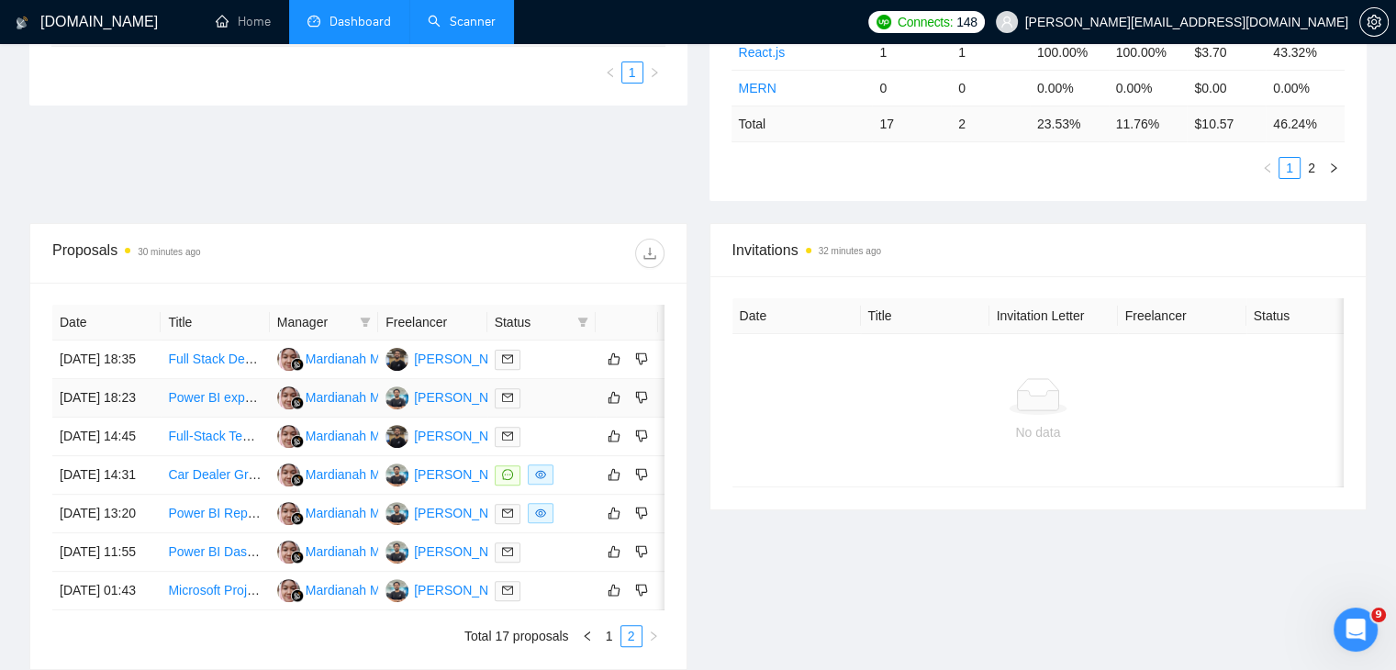
scroll to position [518, 0]
click at [231, 406] on link "Power BI expert for retail business" at bounding box center [266, 398] width 196 height 15
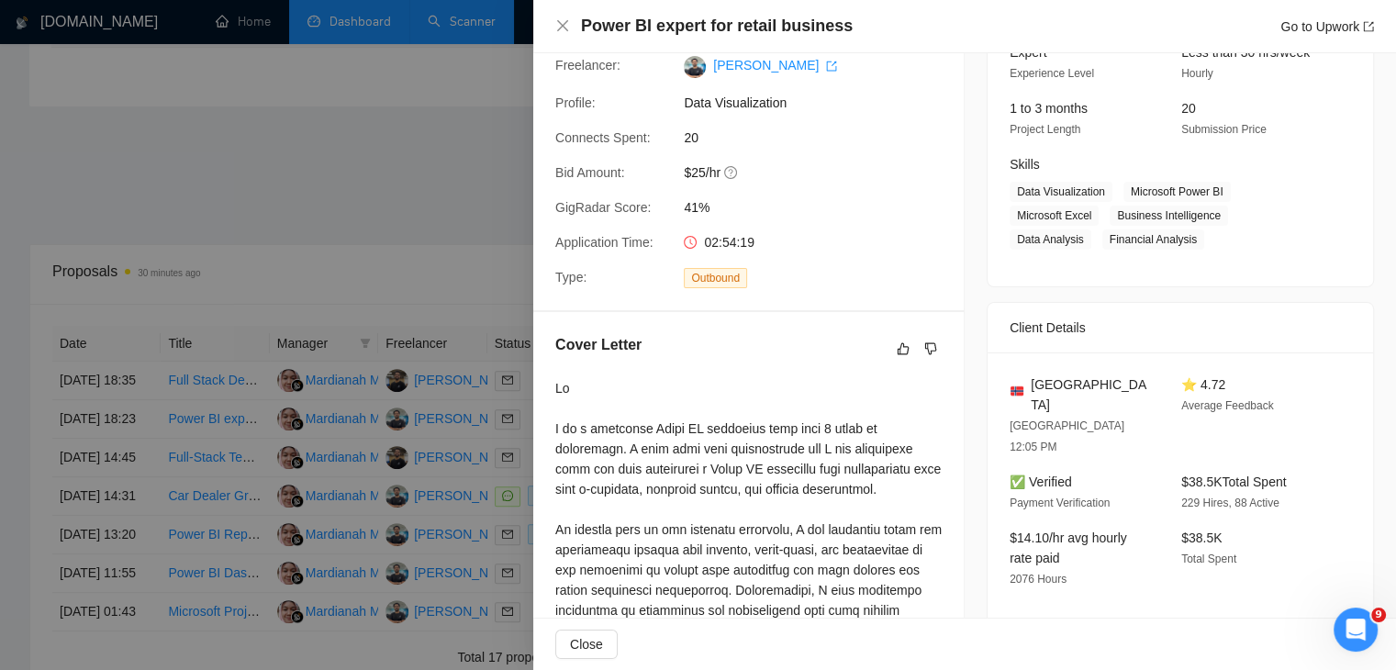
scroll to position [200, 0]
drag, startPoint x: 705, startPoint y: 260, endPoint x: 778, endPoint y: 260, distance: 73.4
click at [778, 254] on div "02:54:19" at bounding box center [774, 244] width 194 height 20
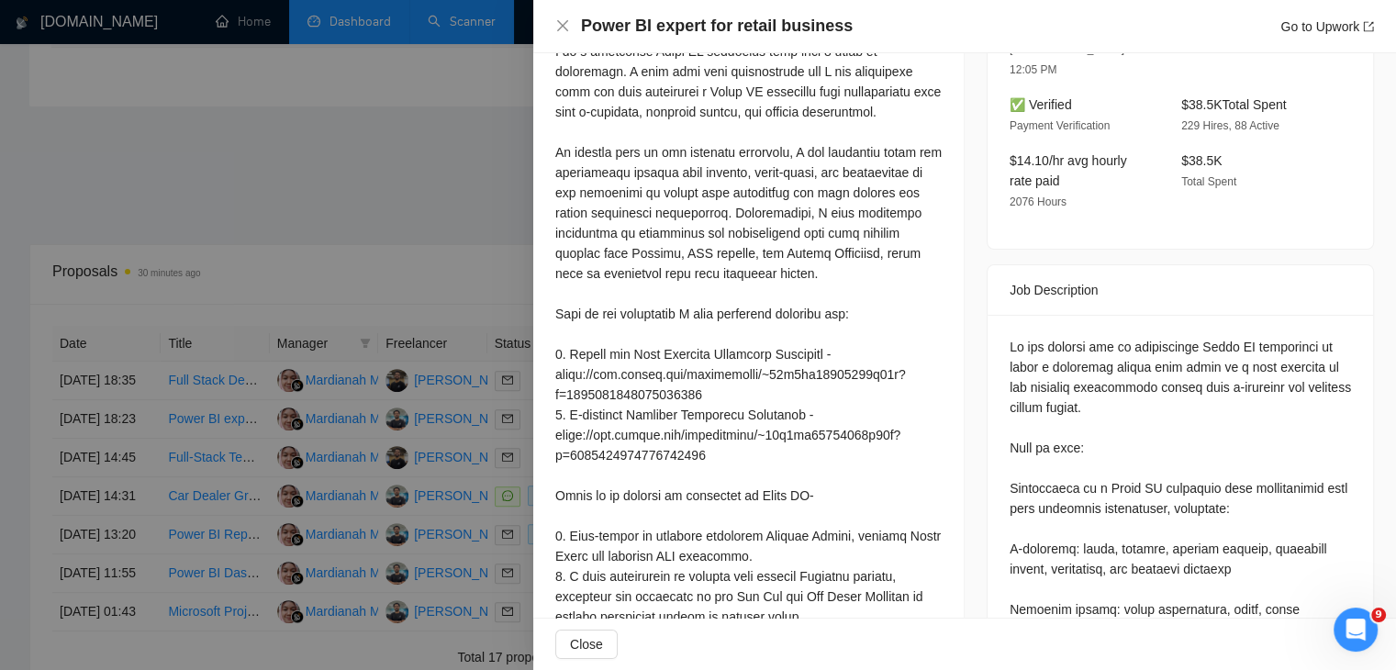
scroll to position [580, 0]
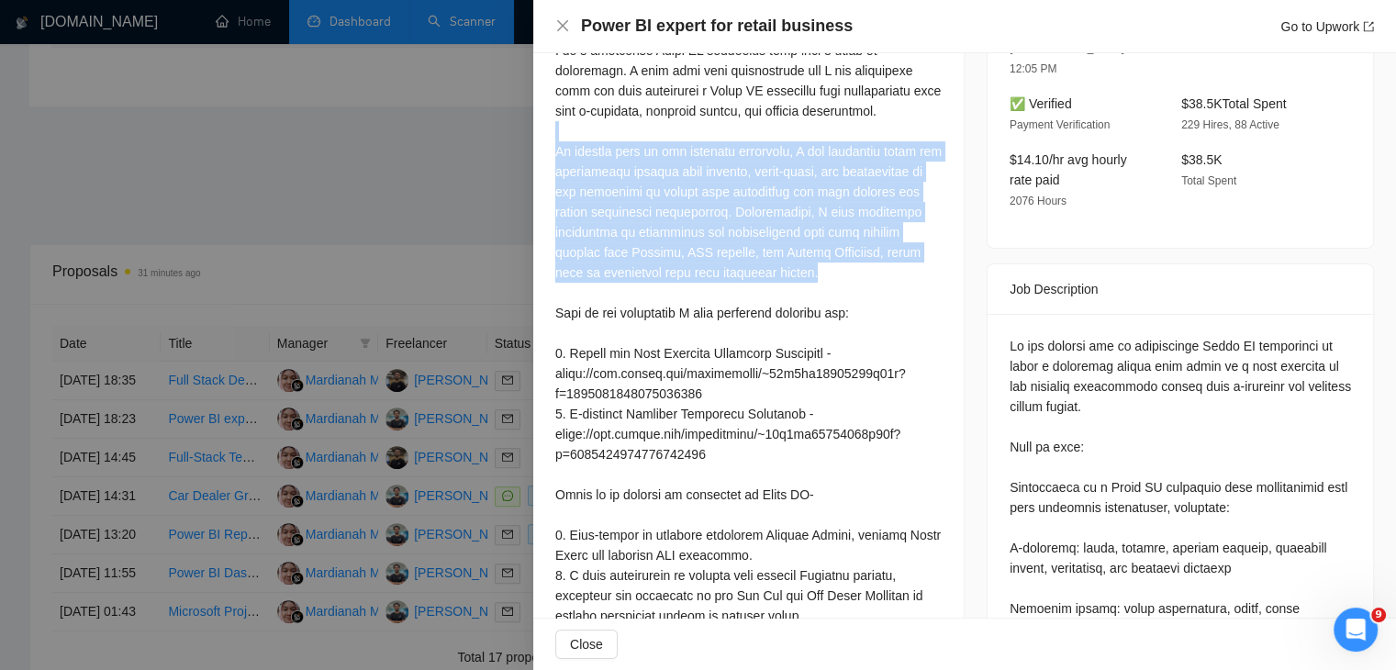
drag, startPoint x: 790, startPoint y: 286, endPoint x: 594, endPoint y: 146, distance: 241.5
click at [594, 146] on div at bounding box center [748, 394] width 386 height 788
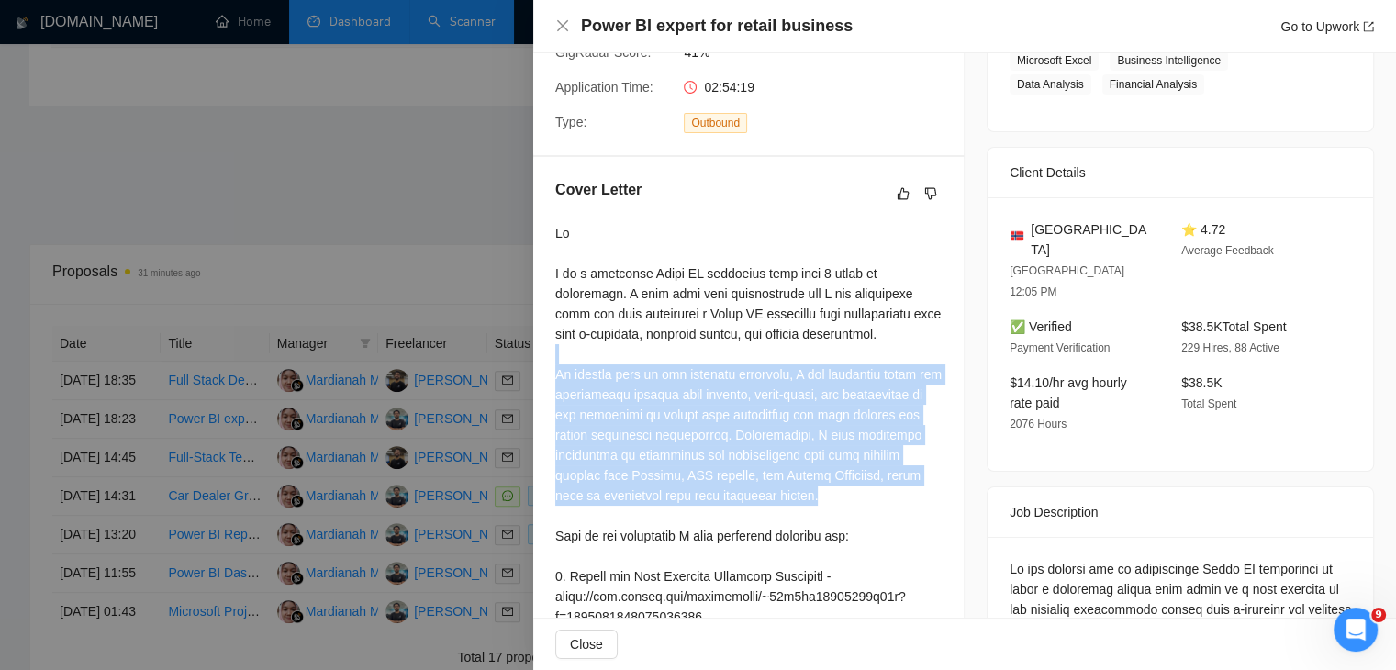
scroll to position [0, 0]
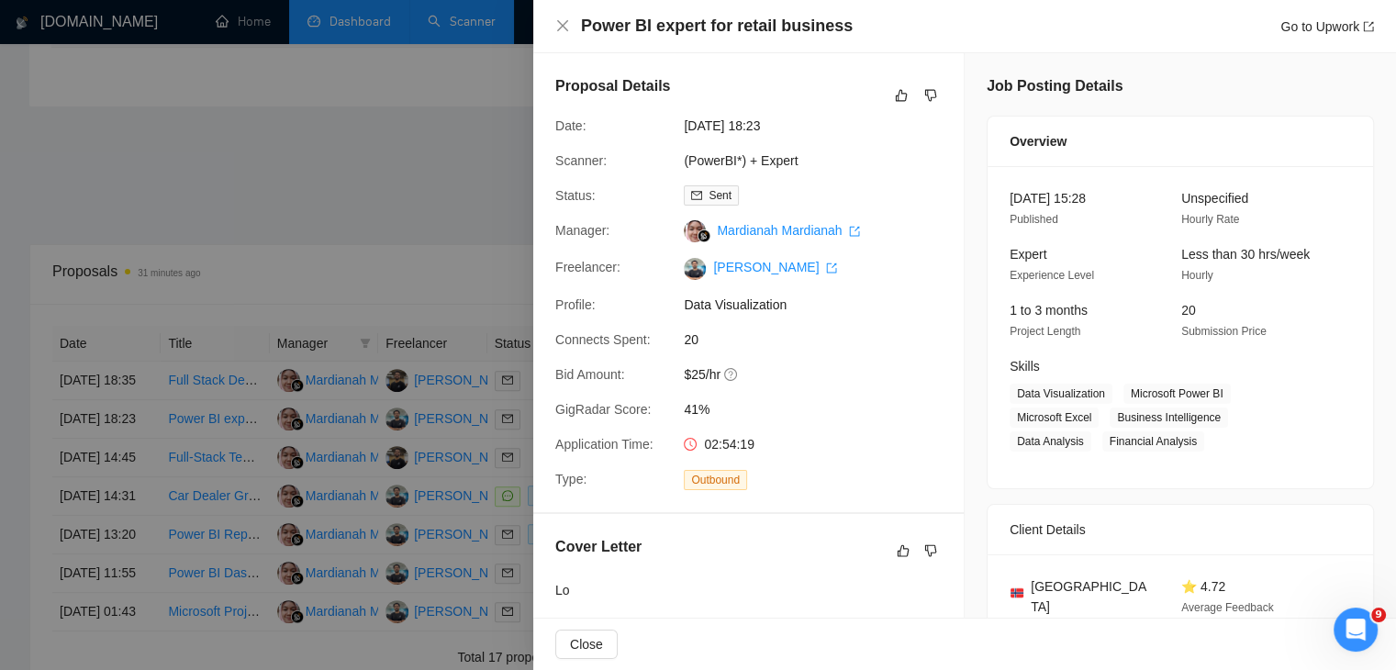
click at [269, 335] on div at bounding box center [698, 335] width 1396 height 670
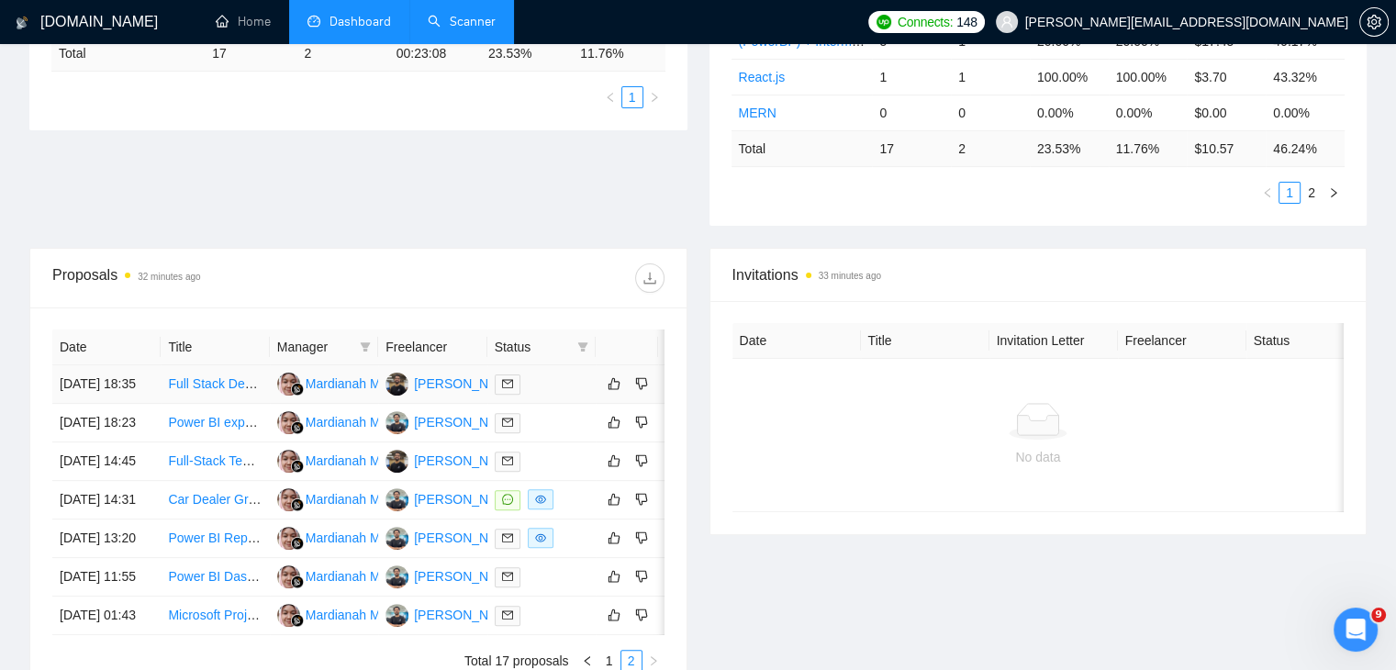
scroll to position [488, 0]
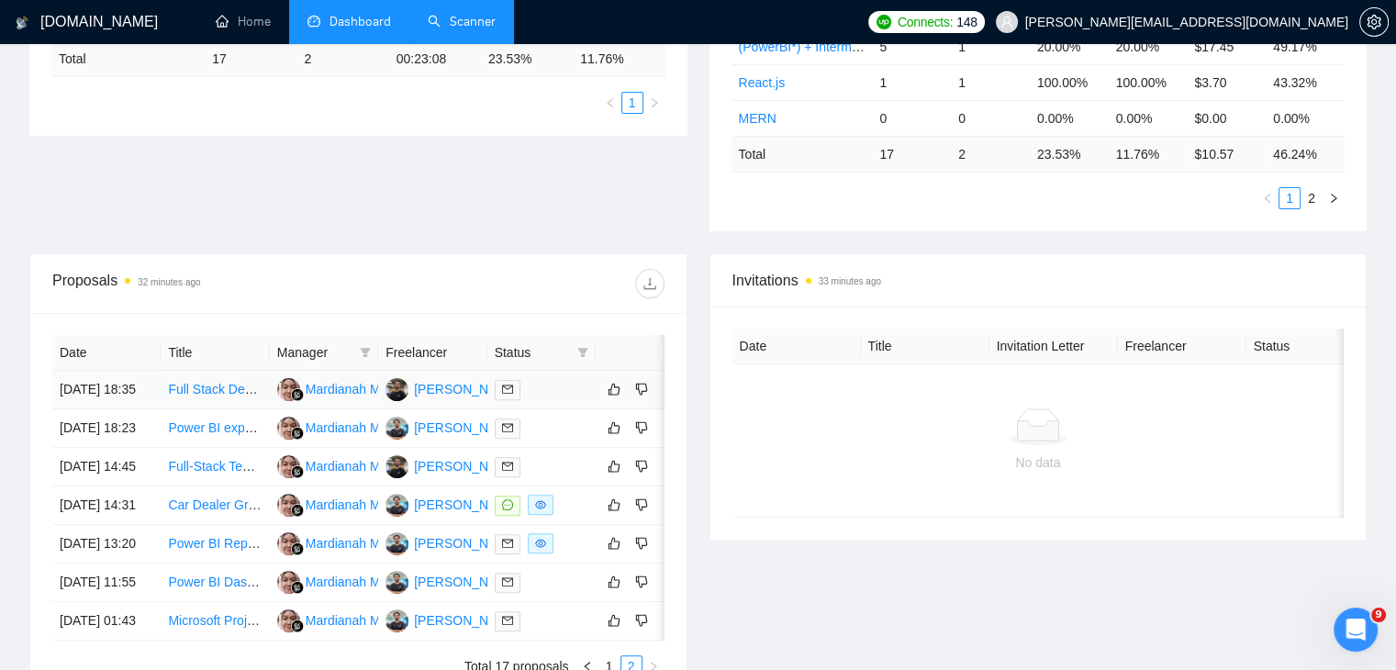
click at [210, 383] on link "Full Stack Developer (React + Node.js) | 4+ Years Exp" at bounding box center [322, 389] width 309 height 15
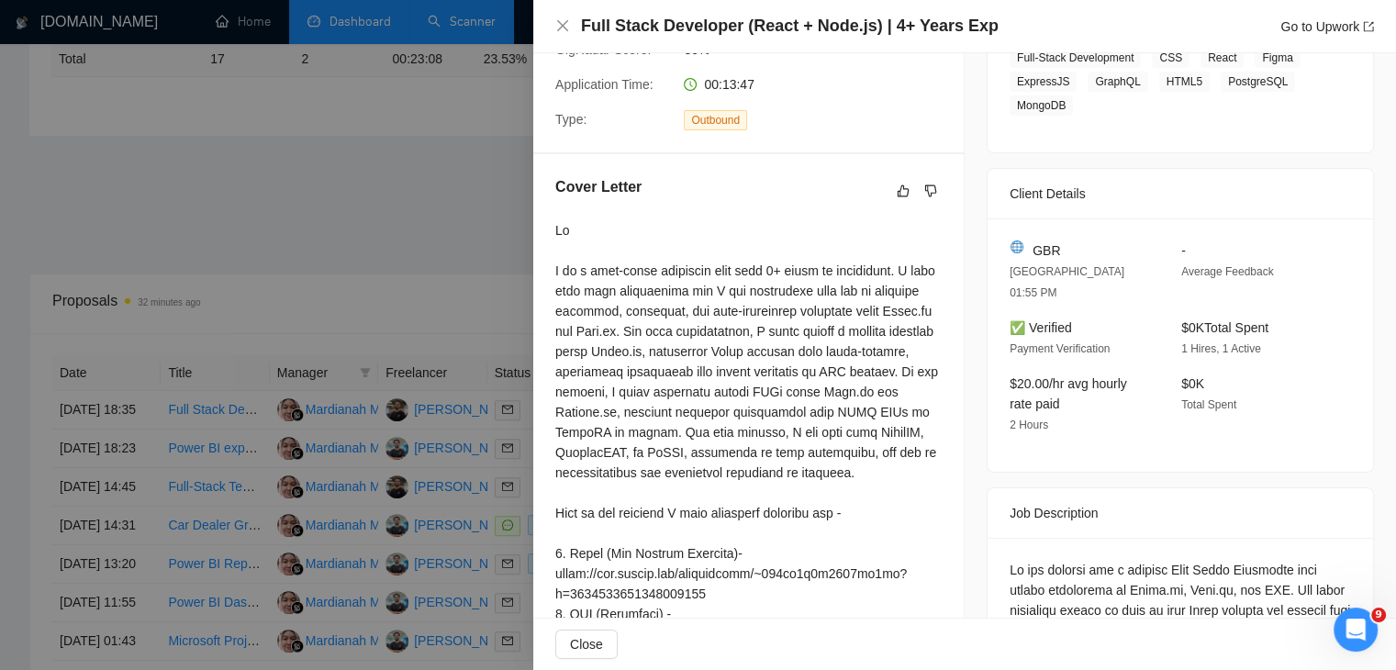
scroll to position [363, 0]
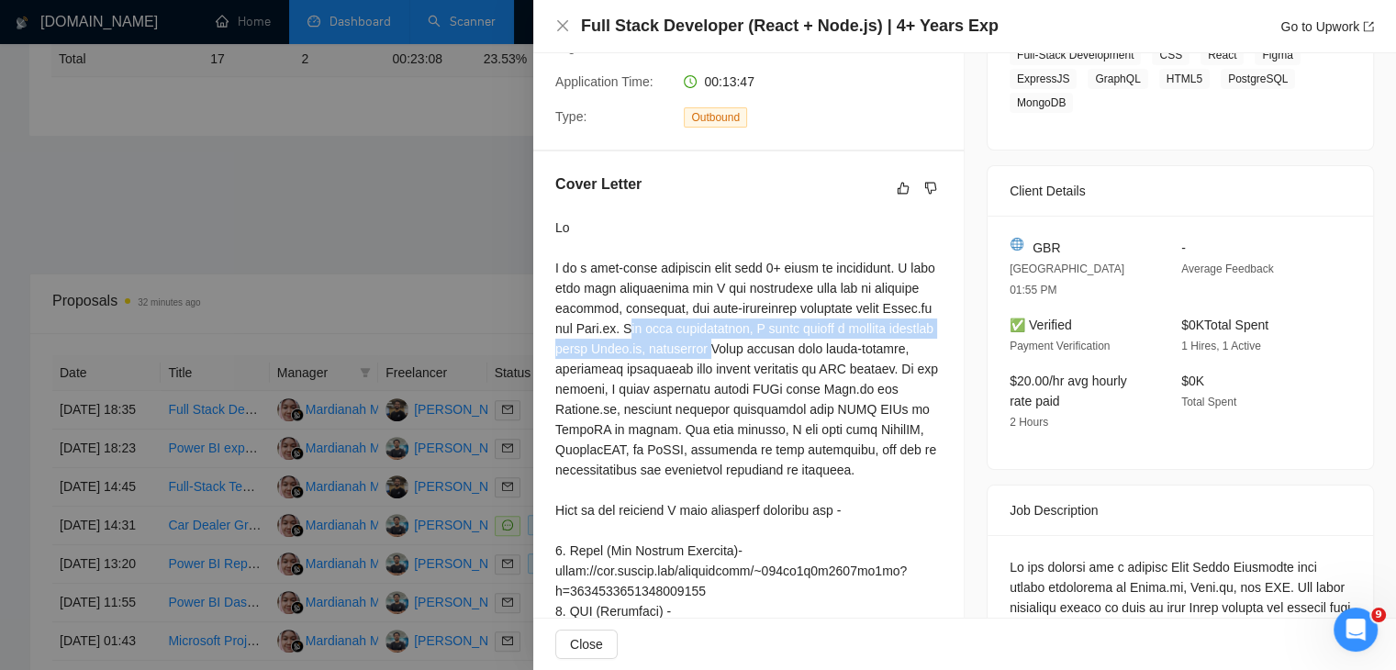
drag, startPoint x: 609, startPoint y: 353, endPoint x: 701, endPoint y: 380, distance: 96.5
click at [701, 380] on div at bounding box center [748, 561] width 386 height 687
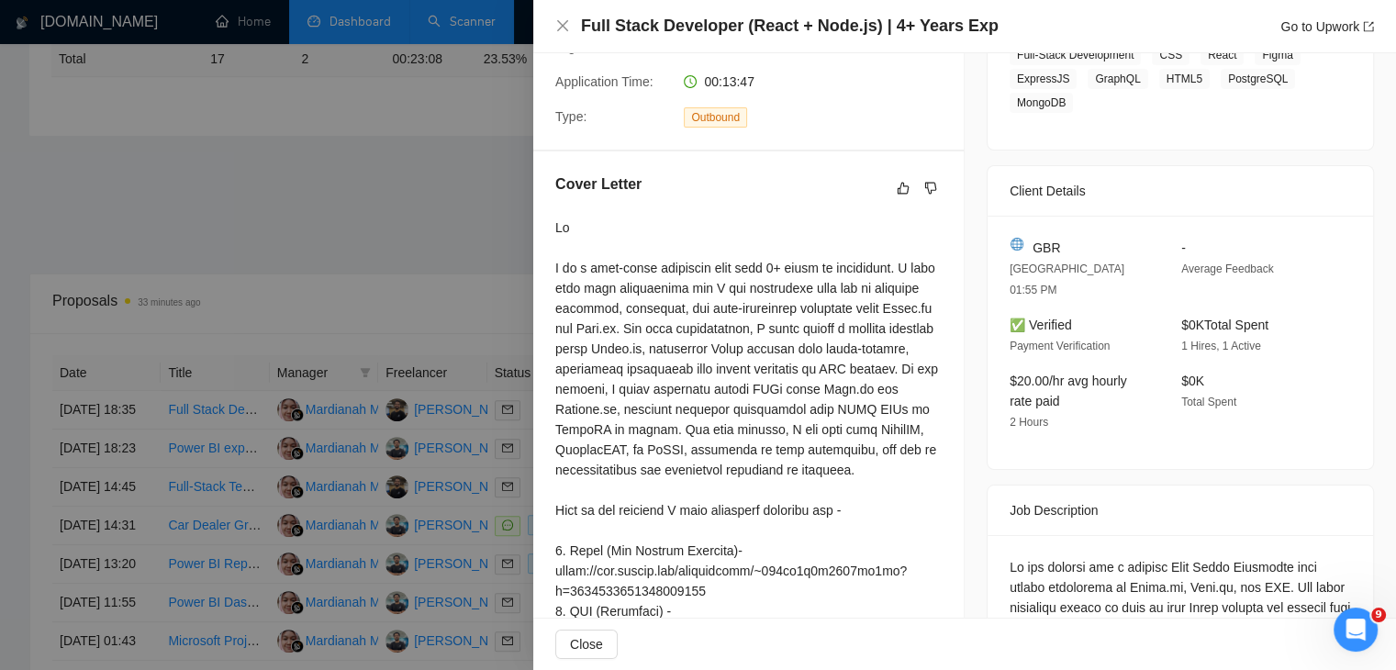
scroll to position [0, 0]
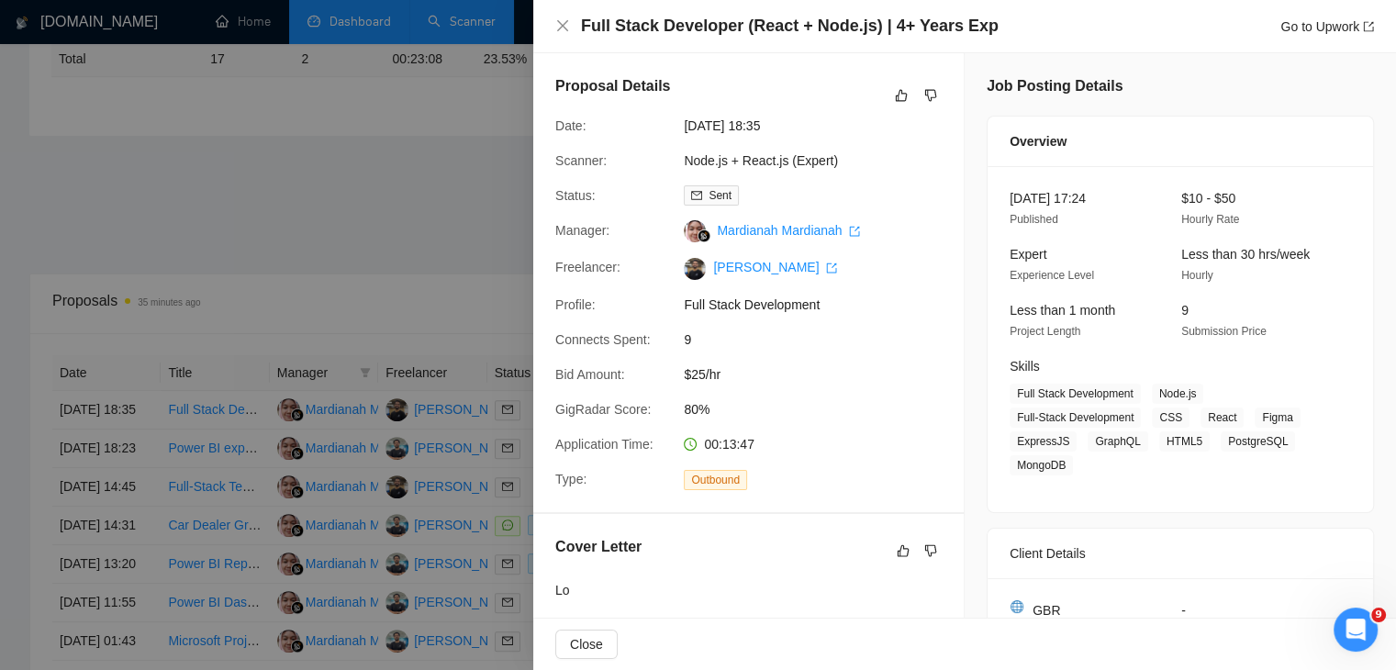
click at [374, 370] on div at bounding box center [698, 335] width 1396 height 670
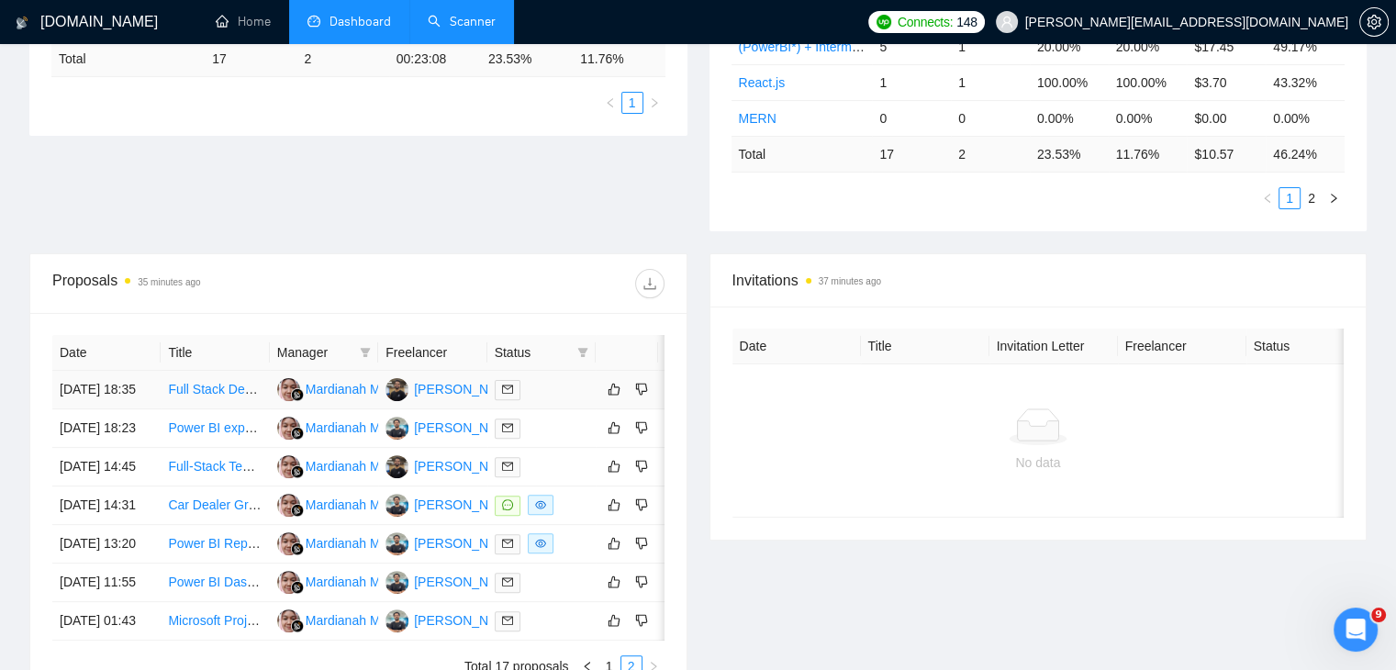
click at [222, 384] on link "Full Stack Developer (React + Node.js) | 4+ Years Exp" at bounding box center [322, 389] width 309 height 15
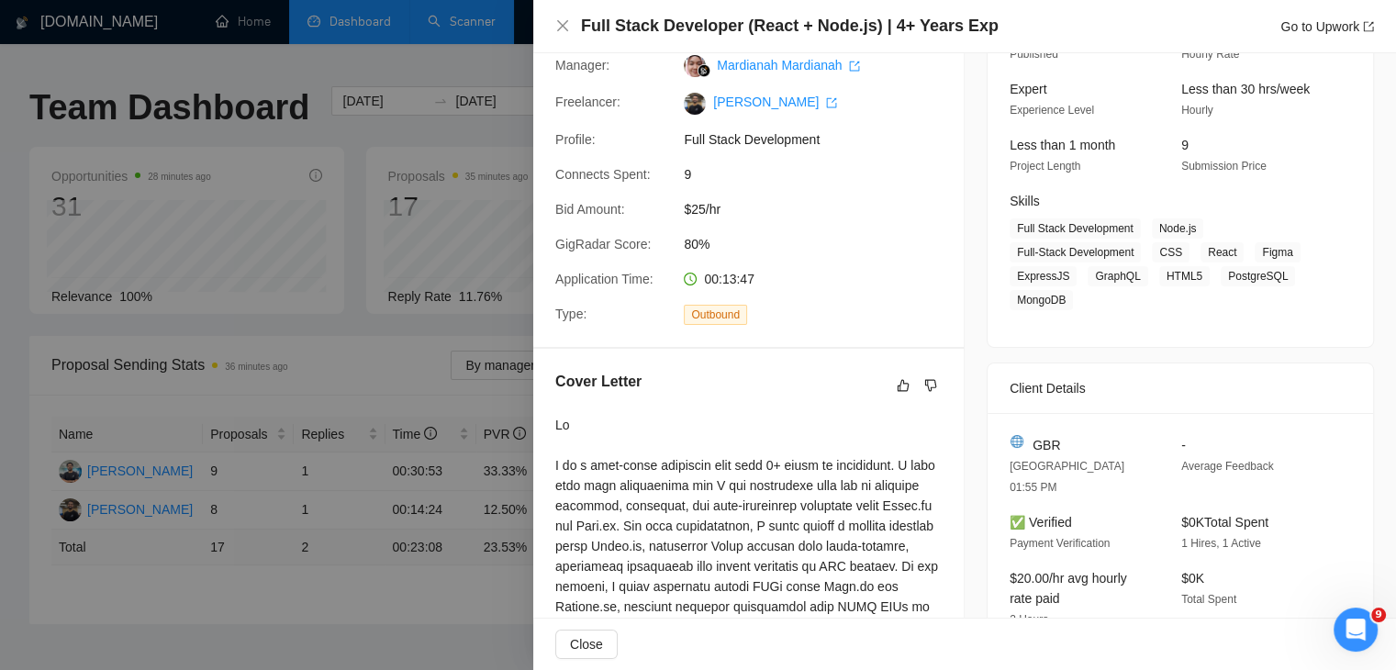
scroll to position [164, 0]
click at [401, 177] on div at bounding box center [698, 335] width 1396 height 670
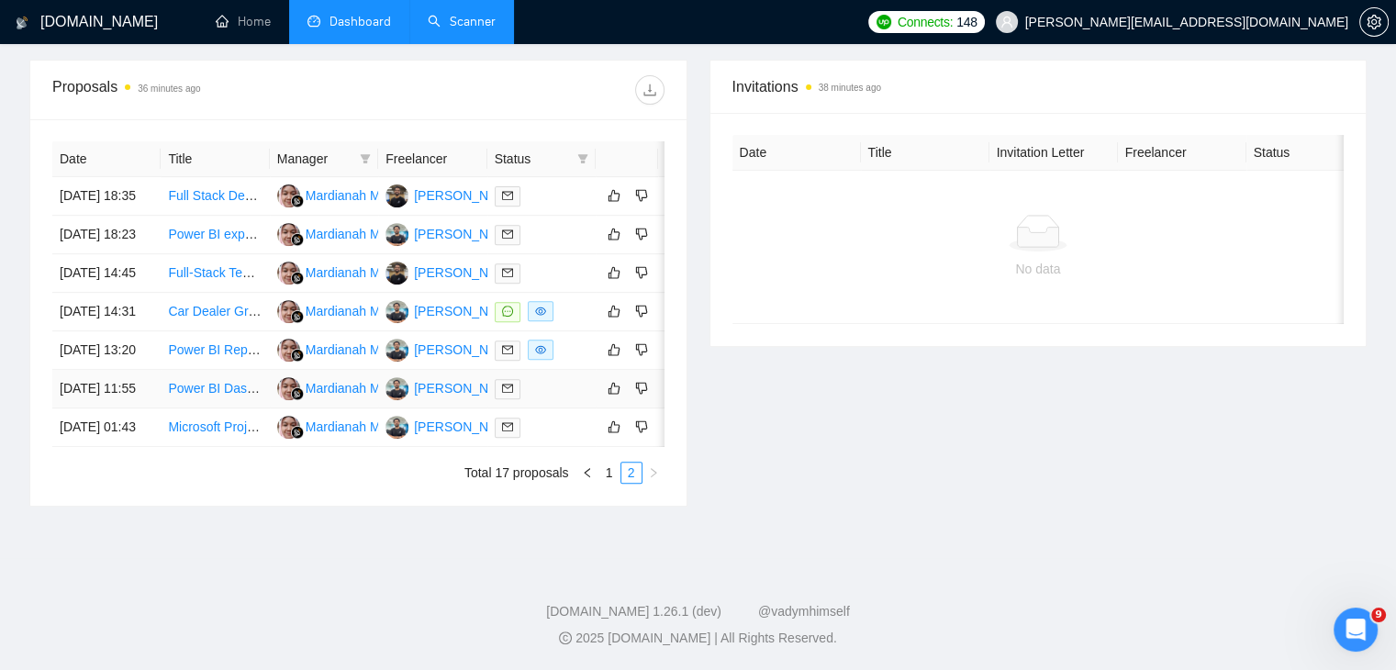
scroll to position [747, 0]
click at [610, 483] on link "1" at bounding box center [609, 473] width 20 height 20
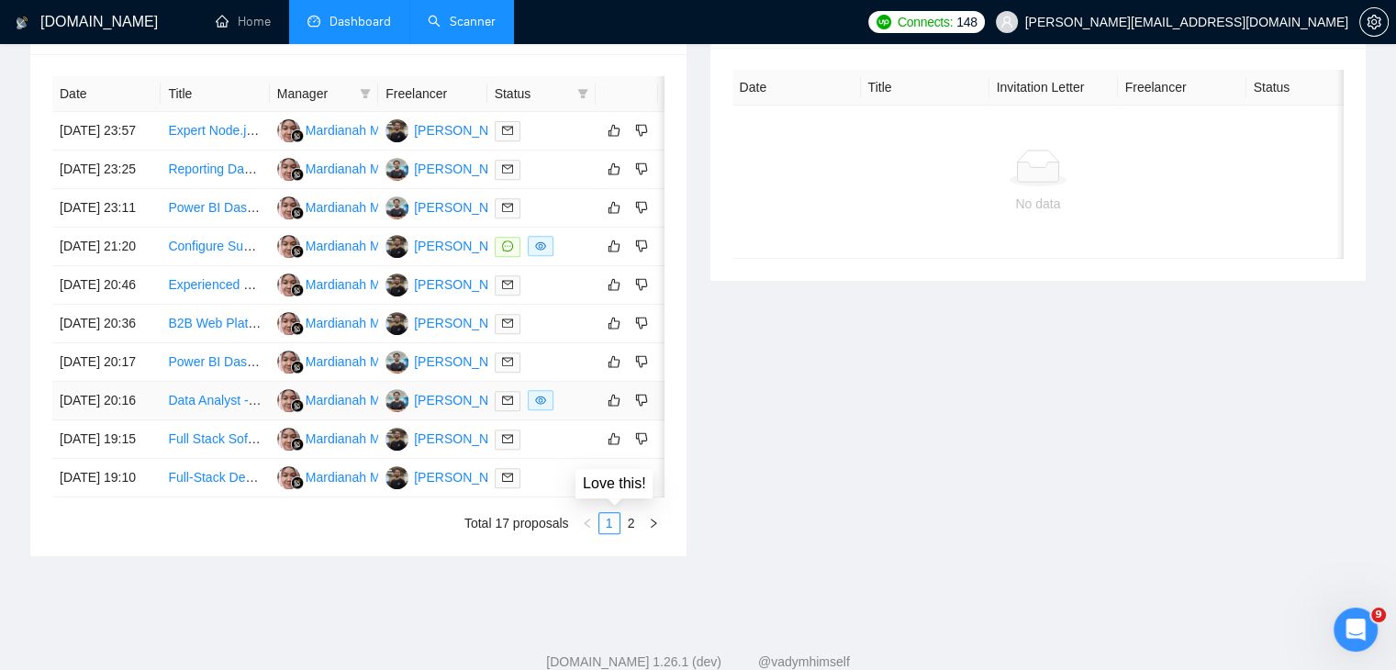
scroll to position [908, 0]
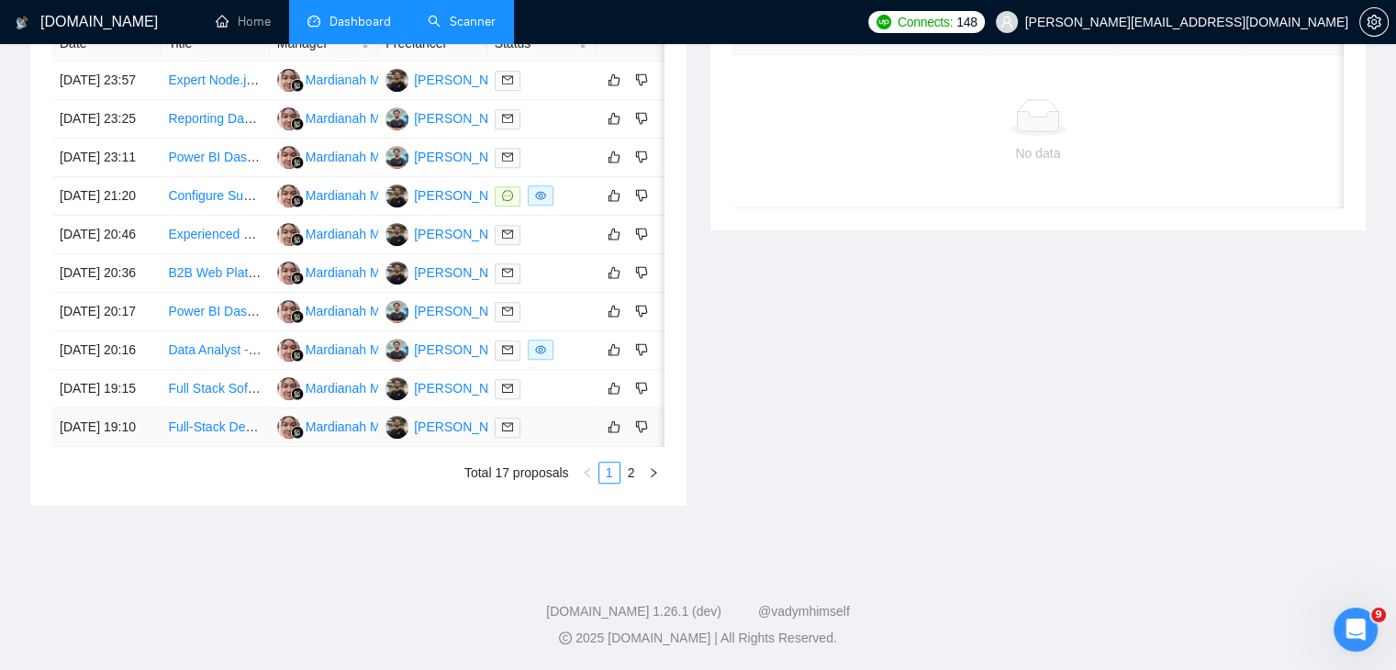
click at [206, 434] on link "Full-Stack Developer for AI Photo-Organization MVP (Vision API, AWS/GCP)" at bounding box center [385, 427] width 435 height 15
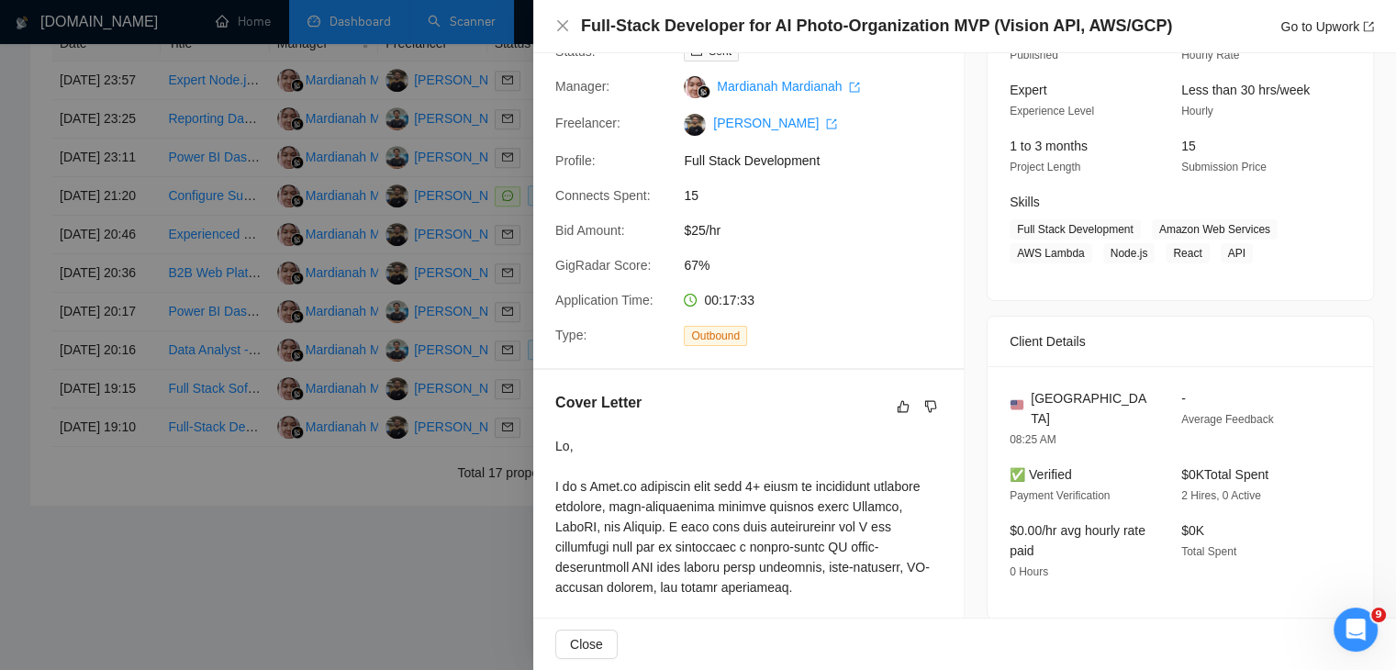
scroll to position [438, 0]
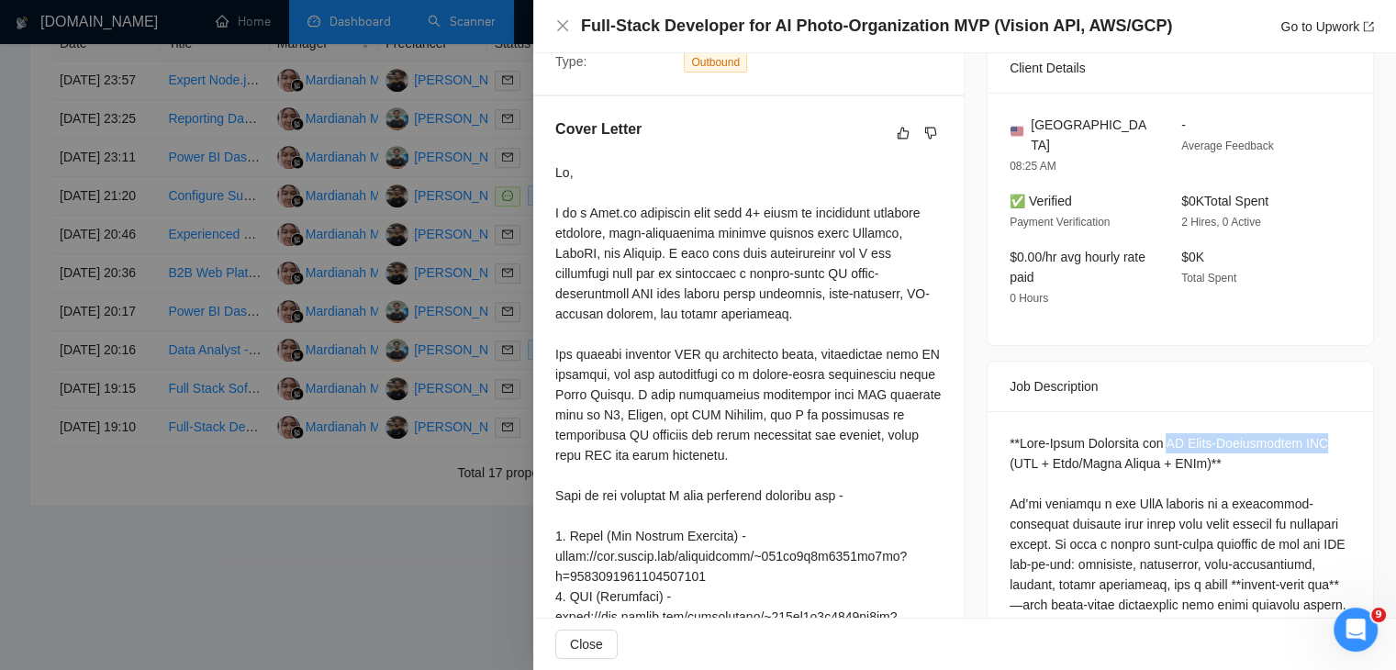
drag, startPoint x: 1156, startPoint y: 432, endPoint x: 1319, endPoint y: 421, distance: 163.8
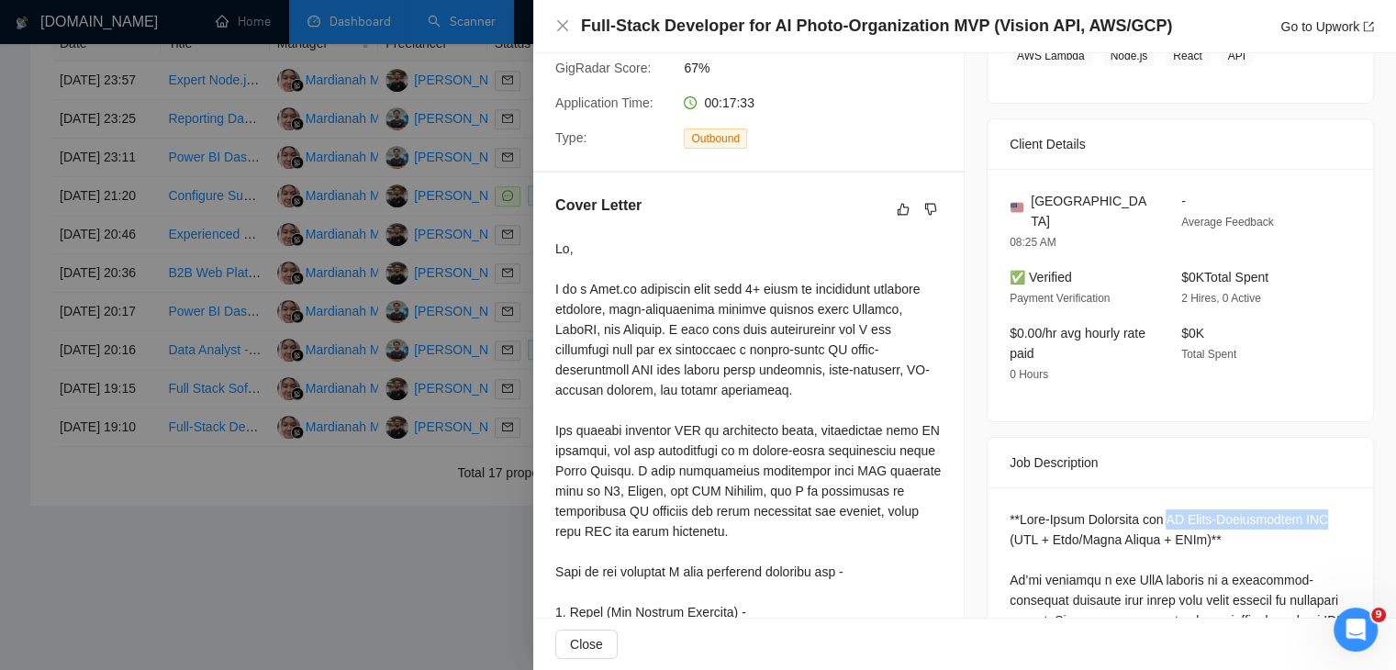
scroll to position [353, 0]
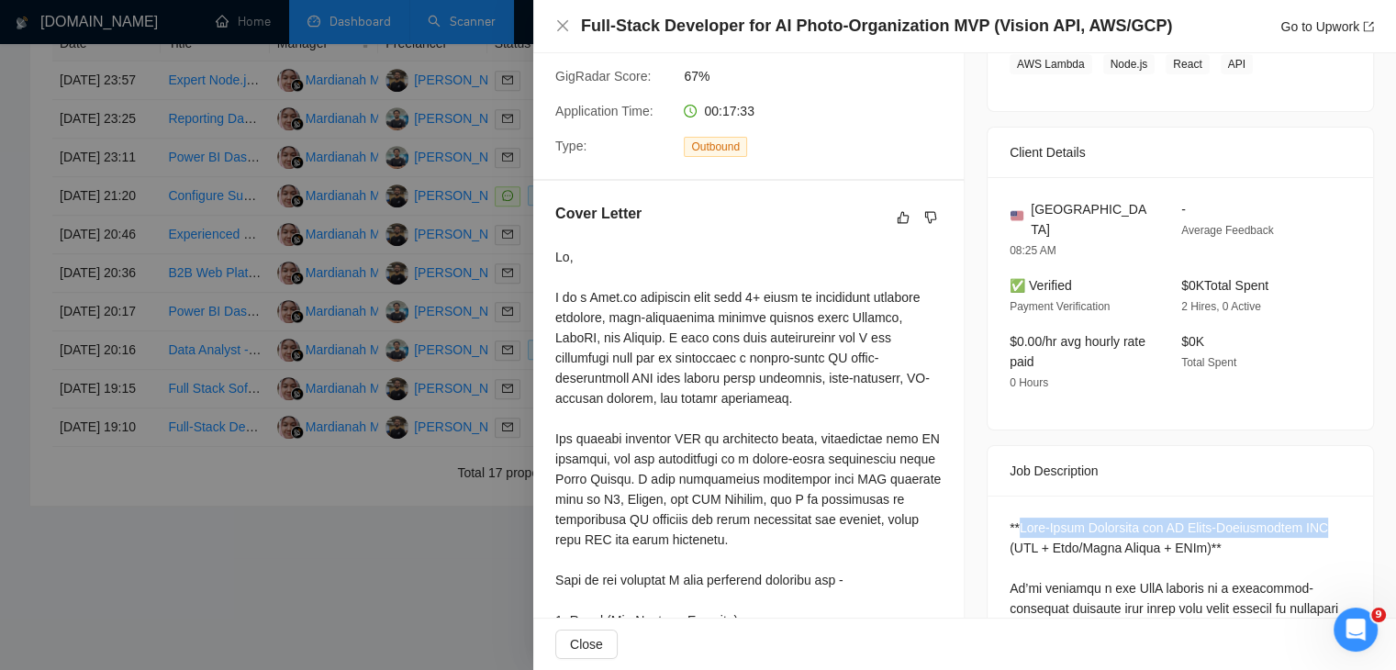
drag, startPoint x: 1010, startPoint y: 516, endPoint x: 1347, endPoint y: 494, distance: 337.6
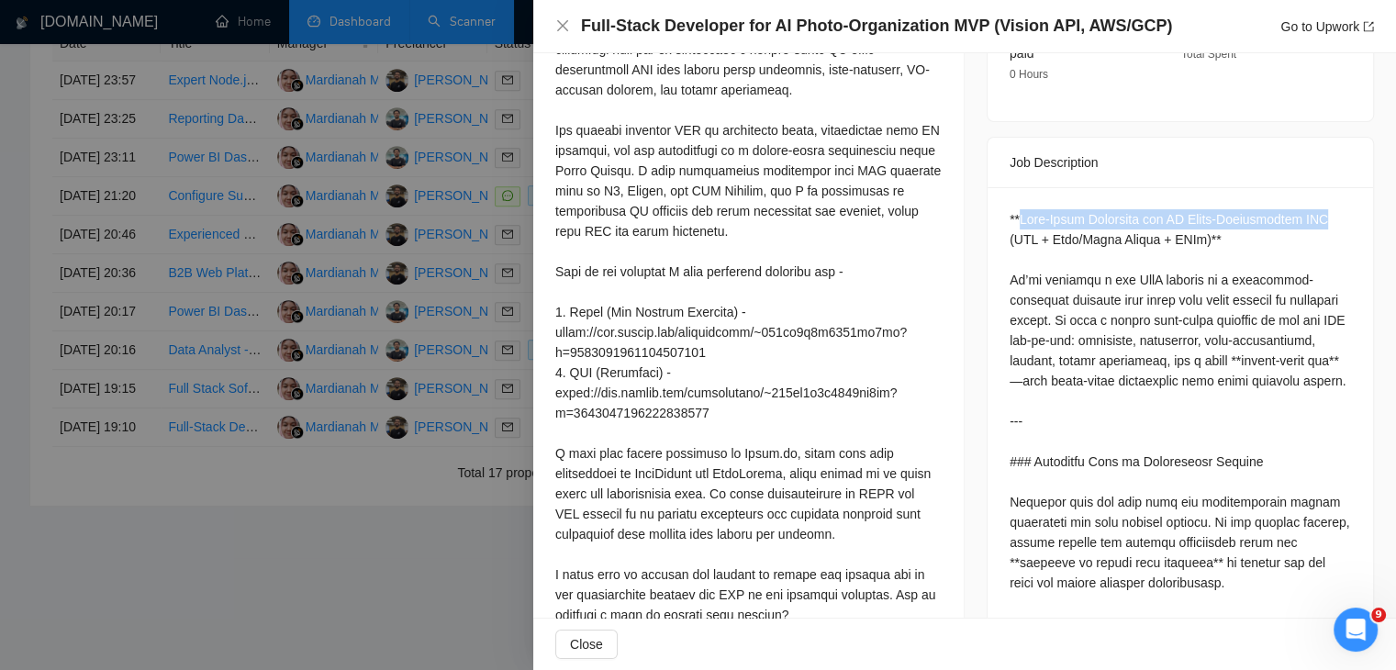
scroll to position [476, 0]
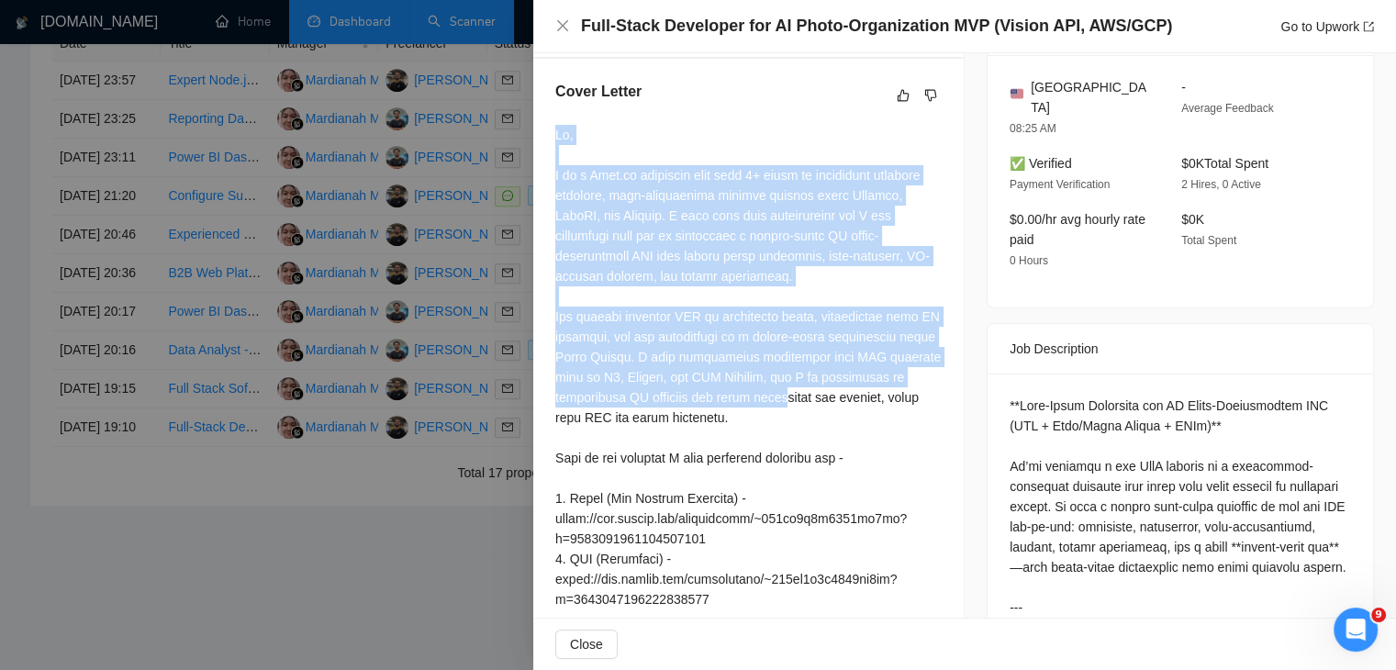
drag, startPoint x: 557, startPoint y: 151, endPoint x: 709, endPoint y: 415, distance: 304.7
click at [709, 415] on div at bounding box center [748, 488] width 386 height 727
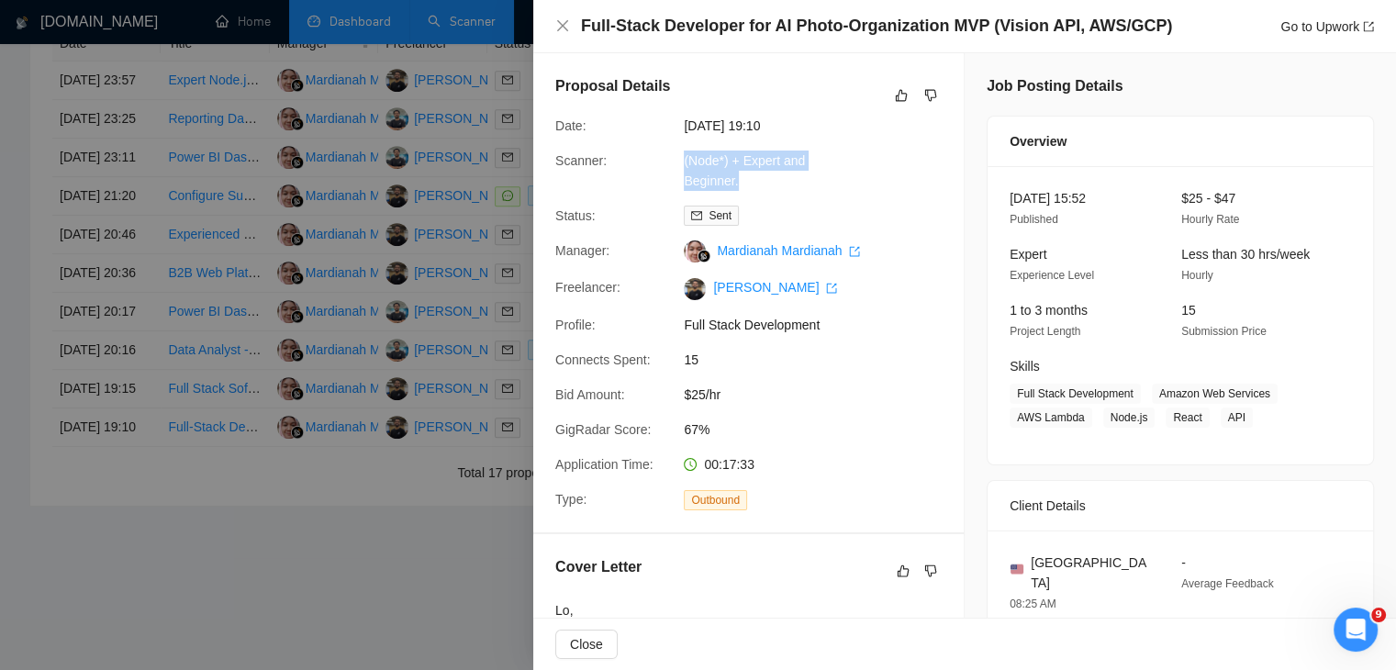
drag, startPoint x: 680, startPoint y: 160, endPoint x: 771, endPoint y: 173, distance: 91.9
click at [771, 173] on div "(Node*) + Expert and Beginner." at bounding box center [774, 171] width 194 height 40
click at [1166, 30] on div "Full-Stack Developer for AI Photo-Organization MVP (Vision API, AWS/GCP) Go to …" at bounding box center [977, 26] width 793 height 23
click at [281, 403] on div at bounding box center [698, 335] width 1396 height 670
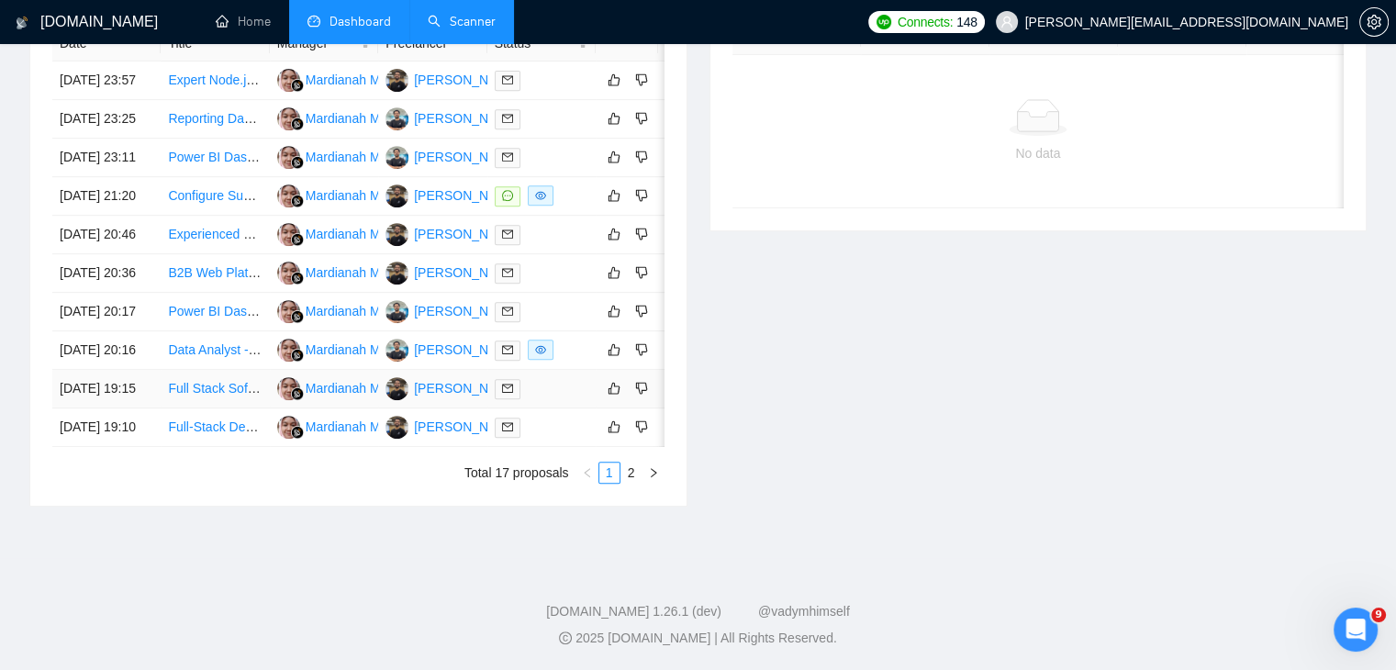
click at [213, 396] on link "Full Stack Software Engineer - React & Node.js Expertise Needed" at bounding box center [355, 388] width 375 height 15
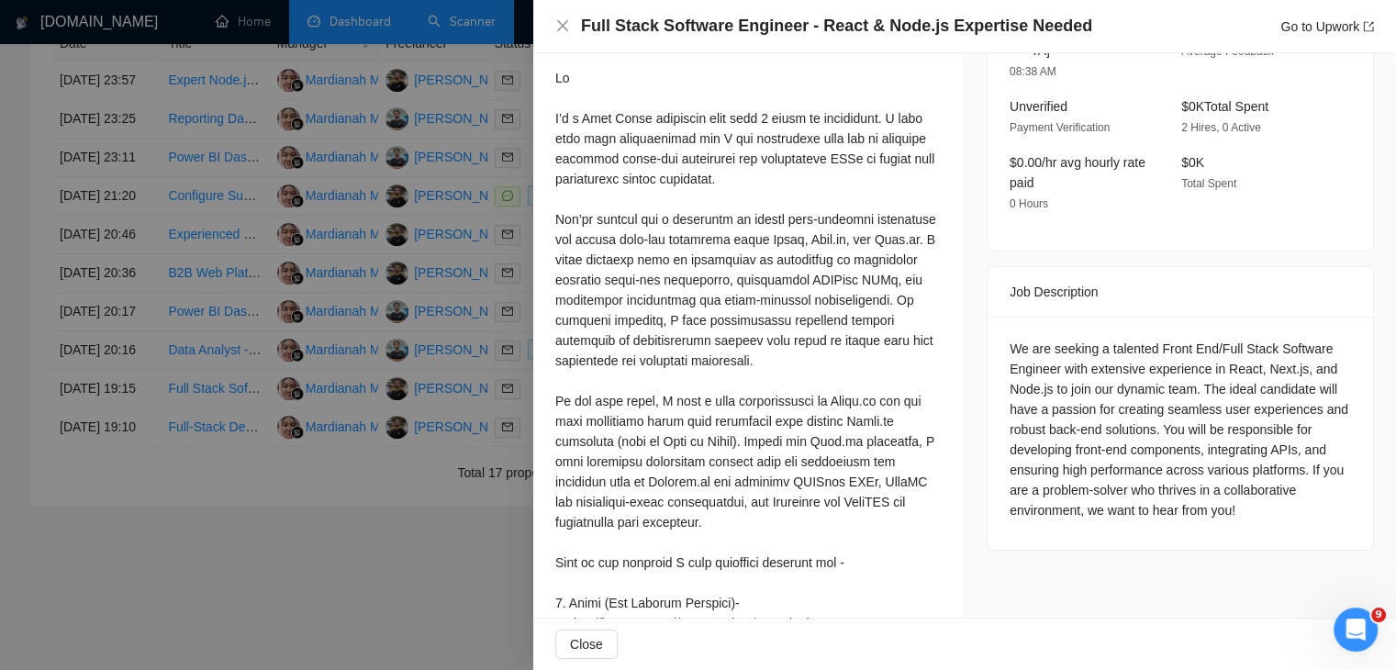
scroll to position [532, 0]
drag, startPoint x: 912, startPoint y: 270, endPoint x: 918, endPoint y: 417, distance: 147.0
click at [918, 417] on div at bounding box center [748, 502] width 386 height 868
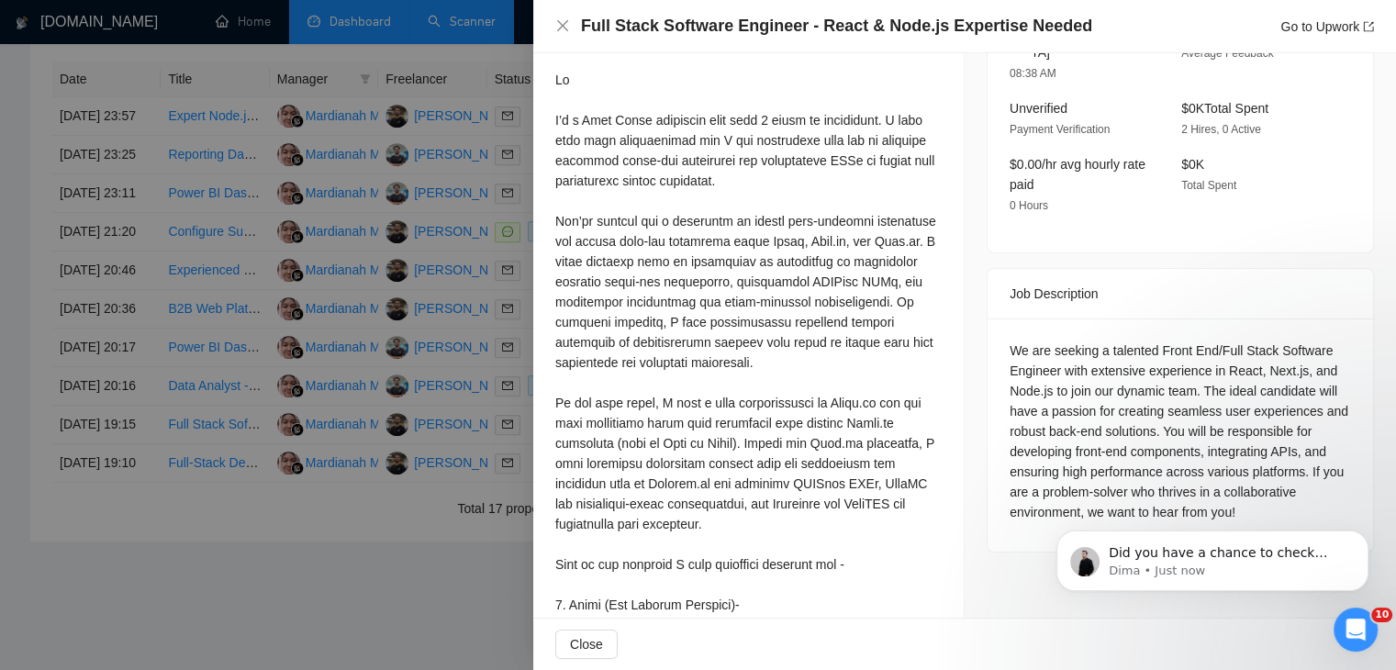
scroll to position [0, 0]
click at [312, 431] on div at bounding box center [698, 335] width 1396 height 670
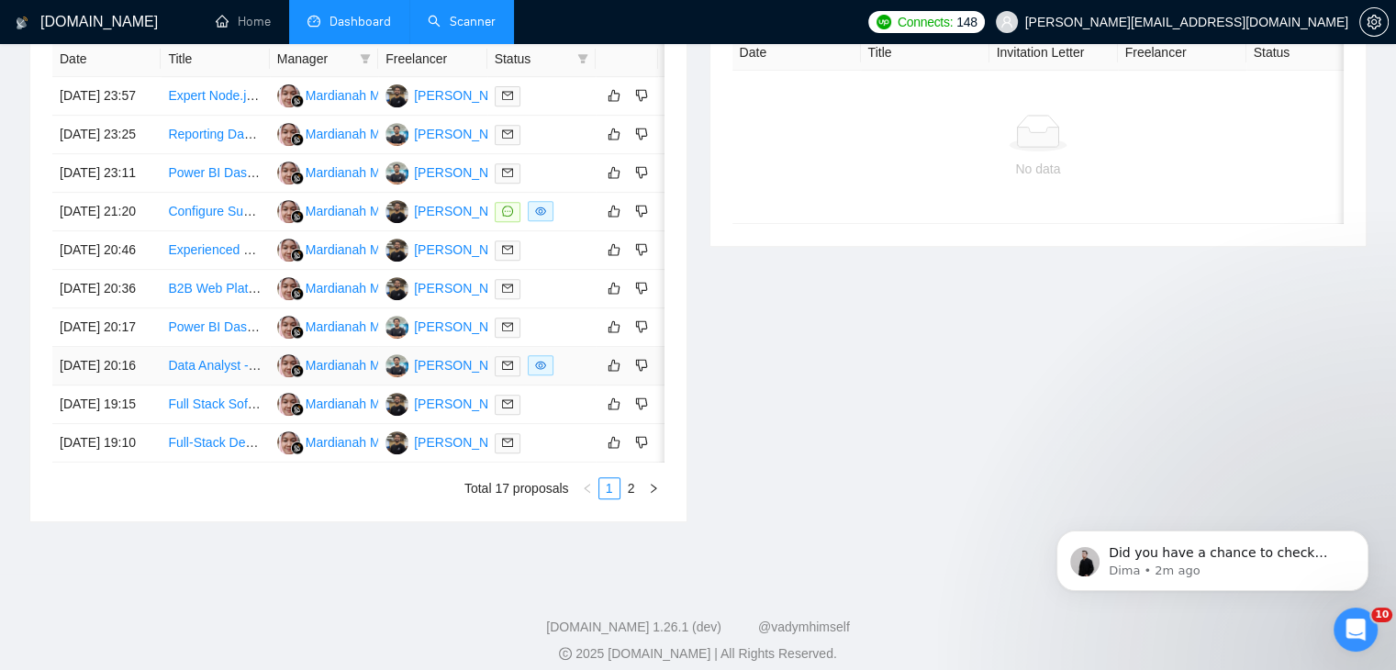
click at [196, 373] on link "Data Analyst - Power BI - Tableau Python & SQL" at bounding box center [306, 365] width 277 height 15
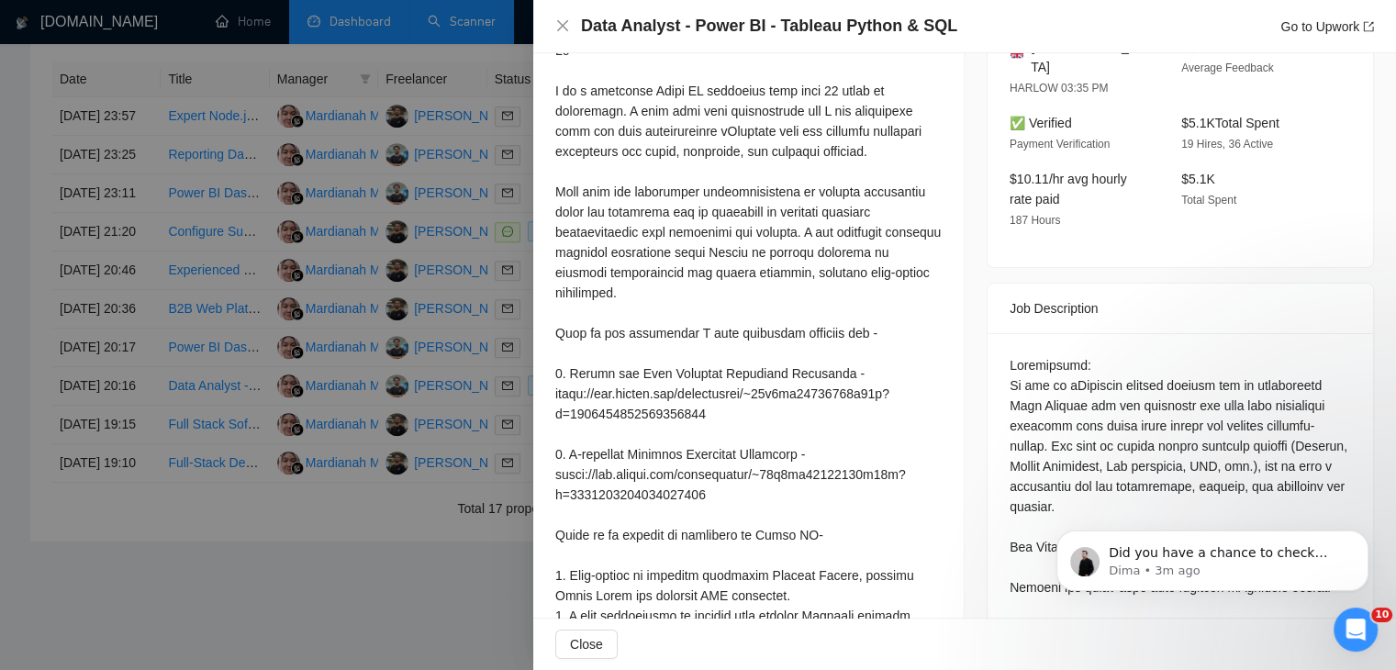
scroll to position [541, 0]
drag, startPoint x: 878, startPoint y: 166, endPoint x: 740, endPoint y: 160, distance: 138.8
click at [740, 160] on div at bounding box center [748, 453] width 386 height 828
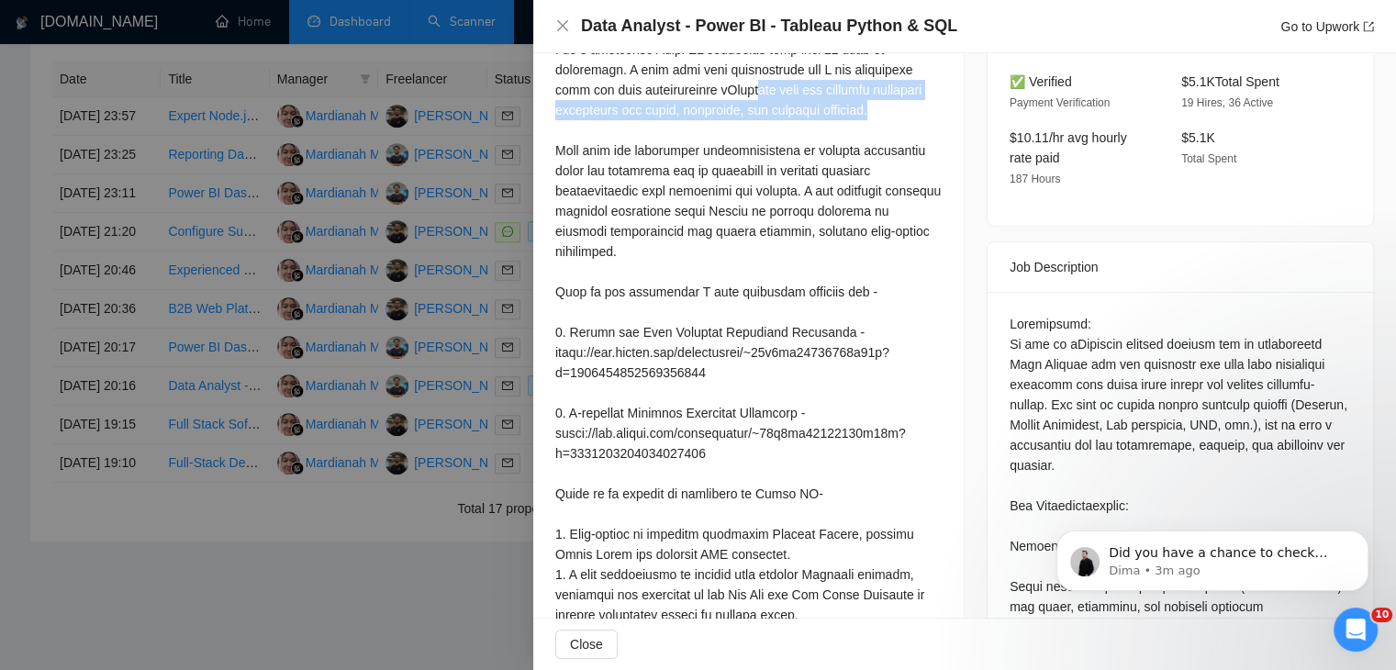
scroll to position [581, 0]
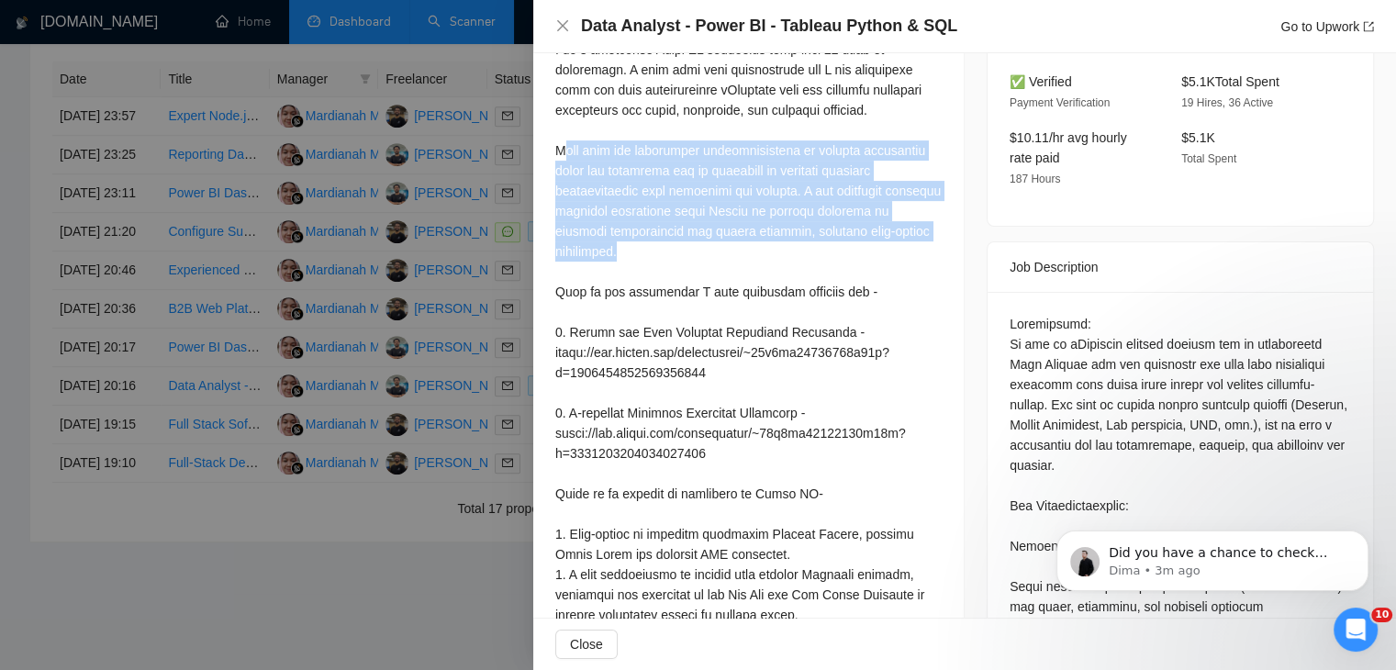
drag, startPoint x: 562, startPoint y: 169, endPoint x: 934, endPoint y: 258, distance: 383.2
click at [934, 258] on div "Cover Letter" at bounding box center [748, 394] width 431 height 923
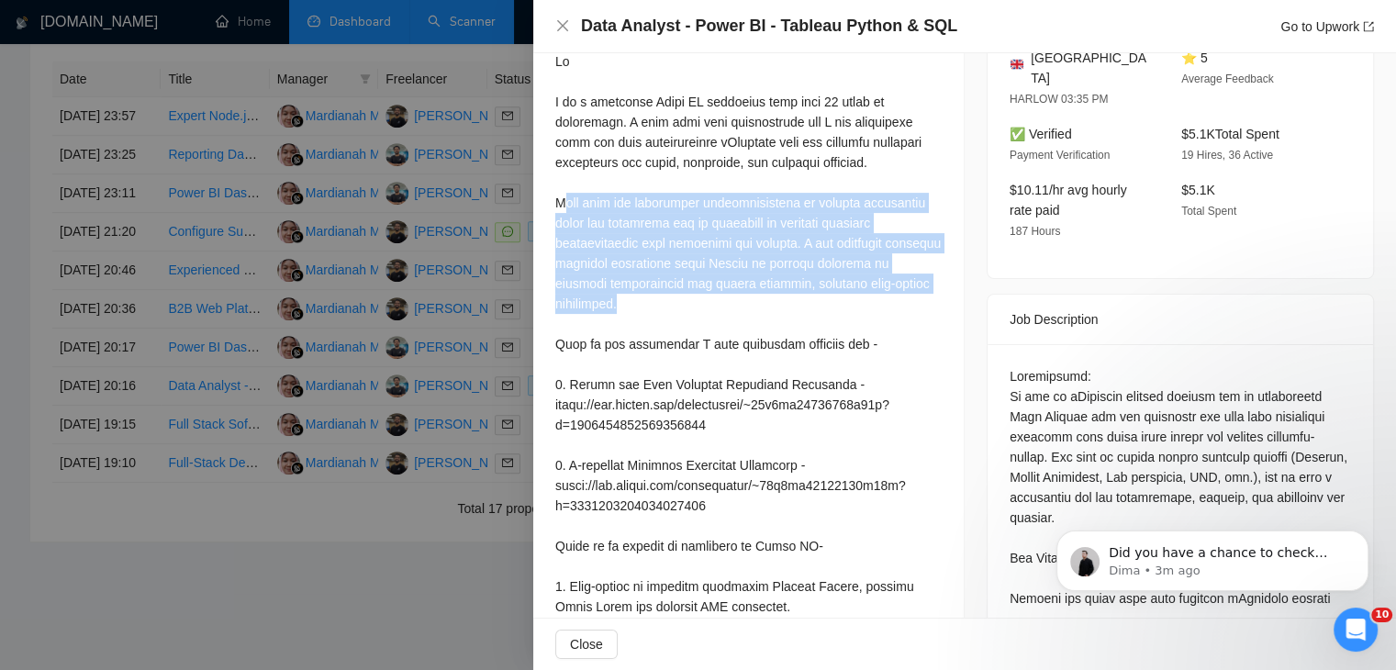
scroll to position [526, 0]
click at [572, 225] on div at bounding box center [748, 468] width 386 height 828
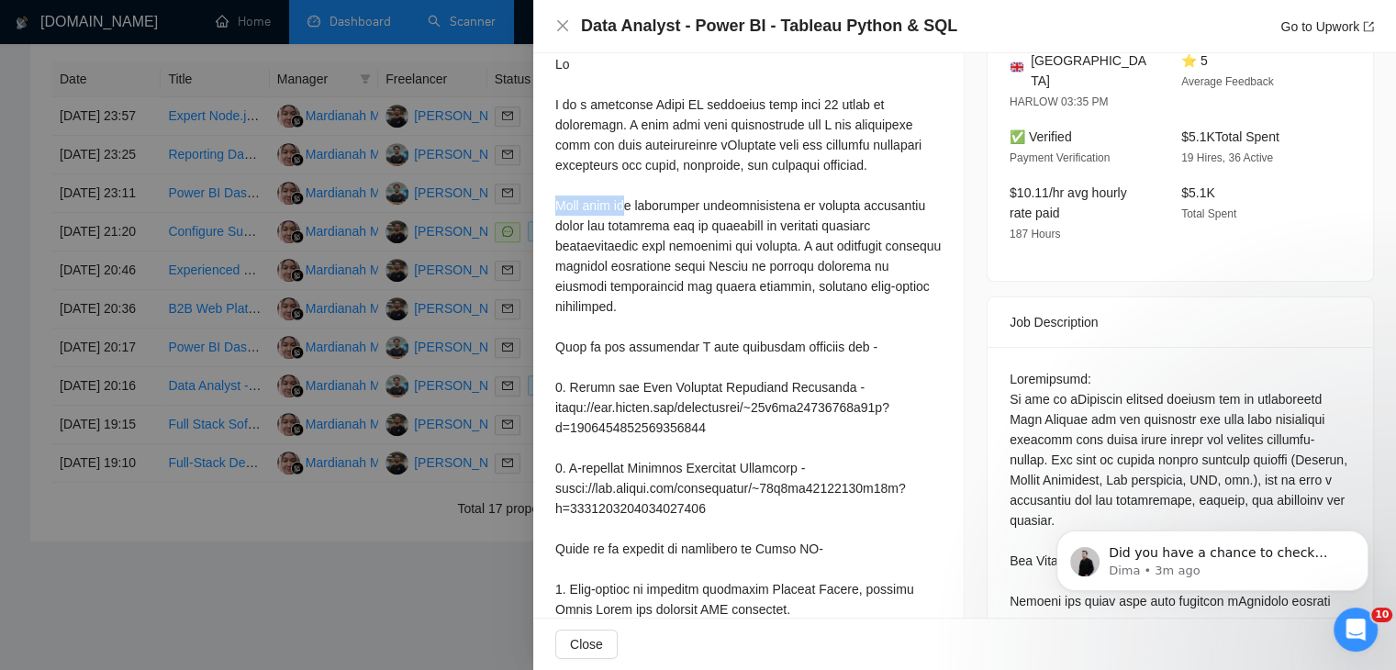
drag, startPoint x: 557, startPoint y: 226, endPoint x: 627, endPoint y: 232, distance: 70.1
click at [627, 232] on div at bounding box center [748, 468] width 386 height 828
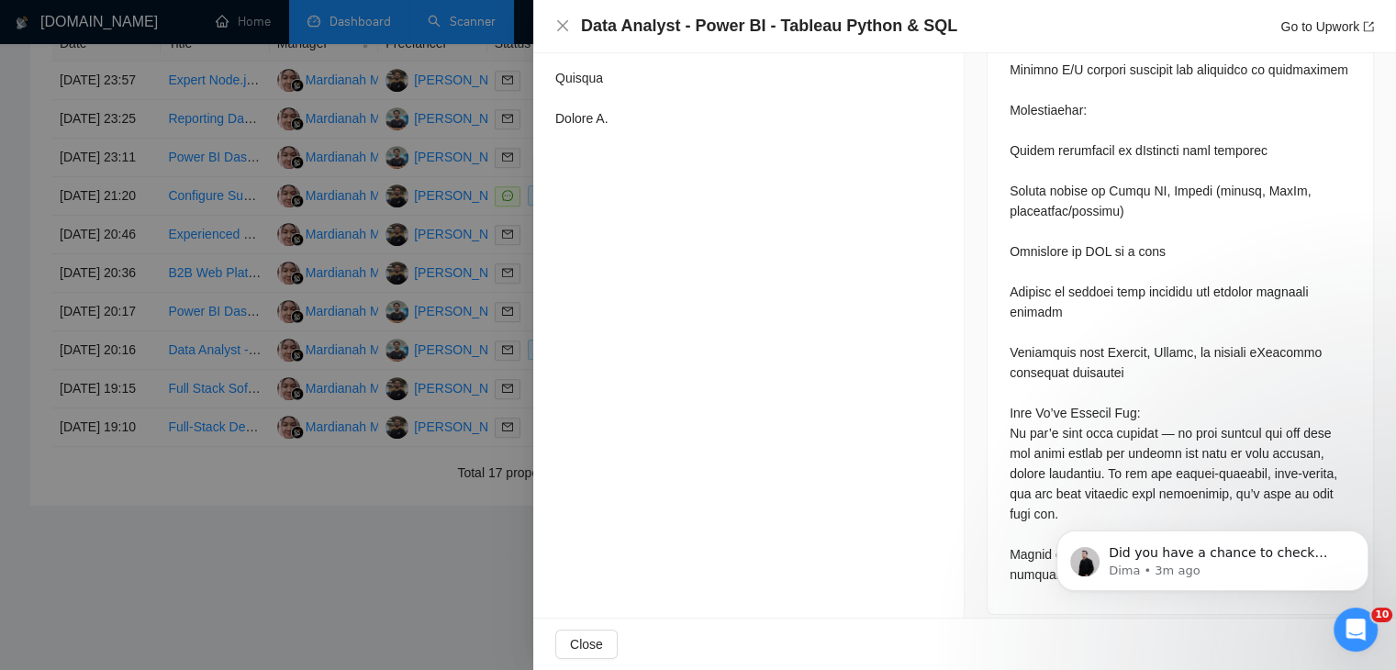
scroll to position [860, 0]
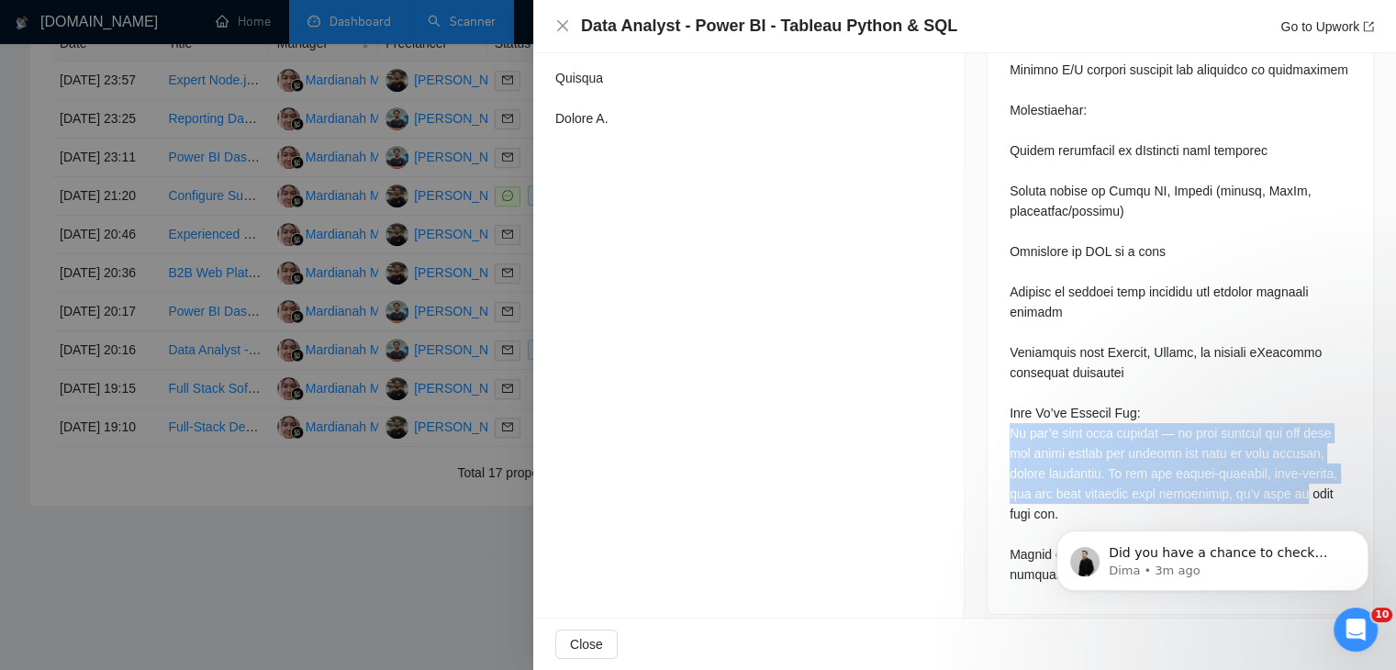
drag, startPoint x: 1002, startPoint y: 412, endPoint x: 1348, endPoint y: 486, distance: 353.8
click at [1348, 486] on div at bounding box center [1181, 103] width 386 height 1021
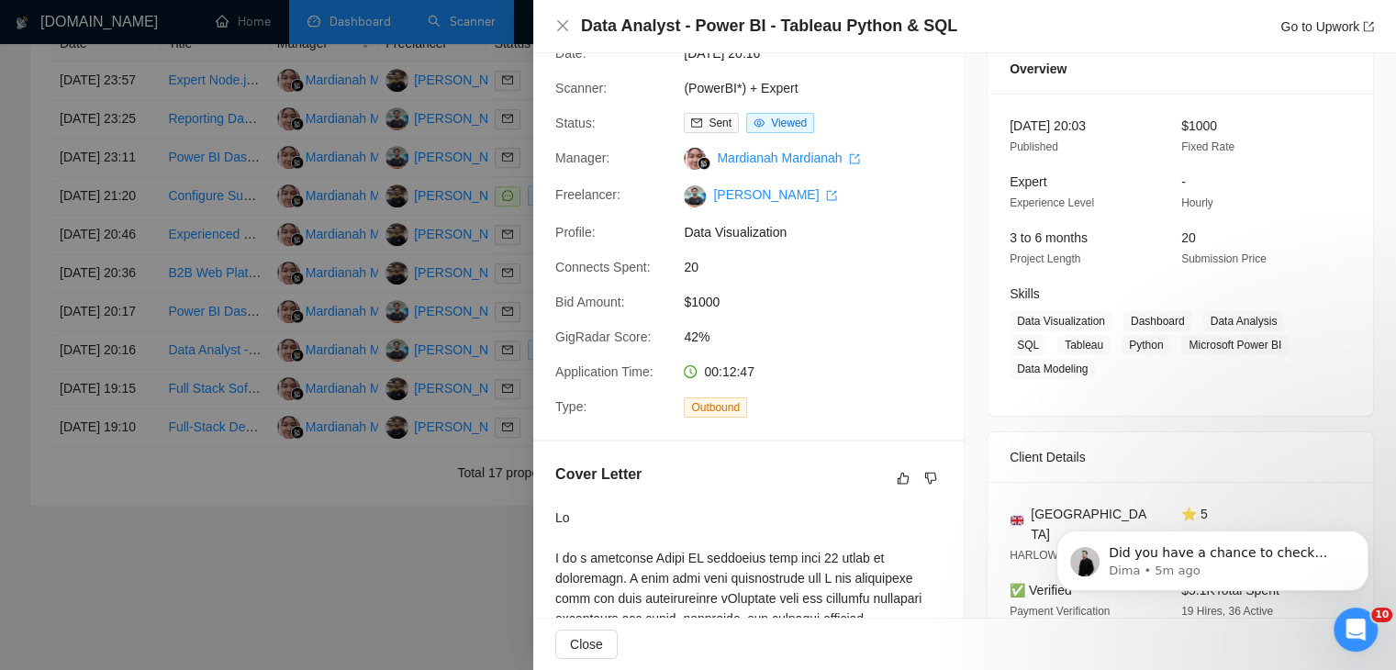
scroll to position [0, 0]
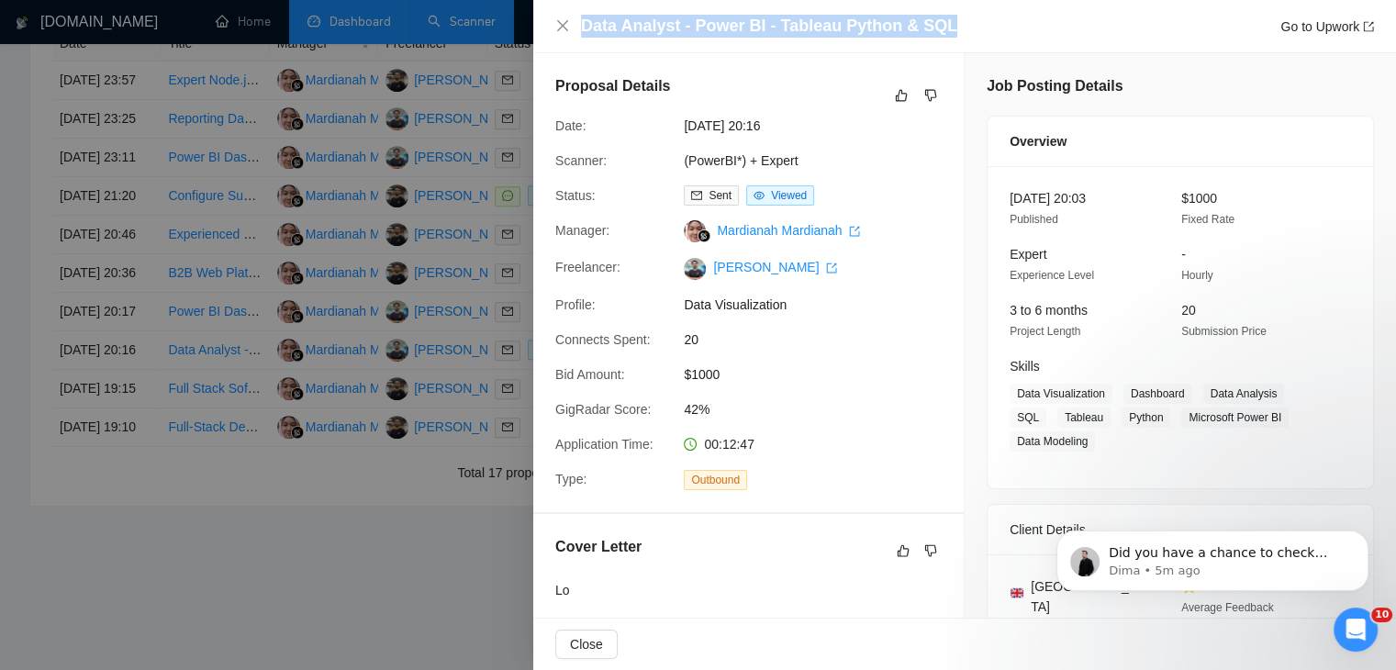
drag, startPoint x: 584, startPoint y: 28, endPoint x: 1018, endPoint y: 24, distance: 434.2
click at [1018, 24] on div "Data Analyst - Power BI - Tableau Python & SQL Go to Upwork" at bounding box center [977, 26] width 793 height 23
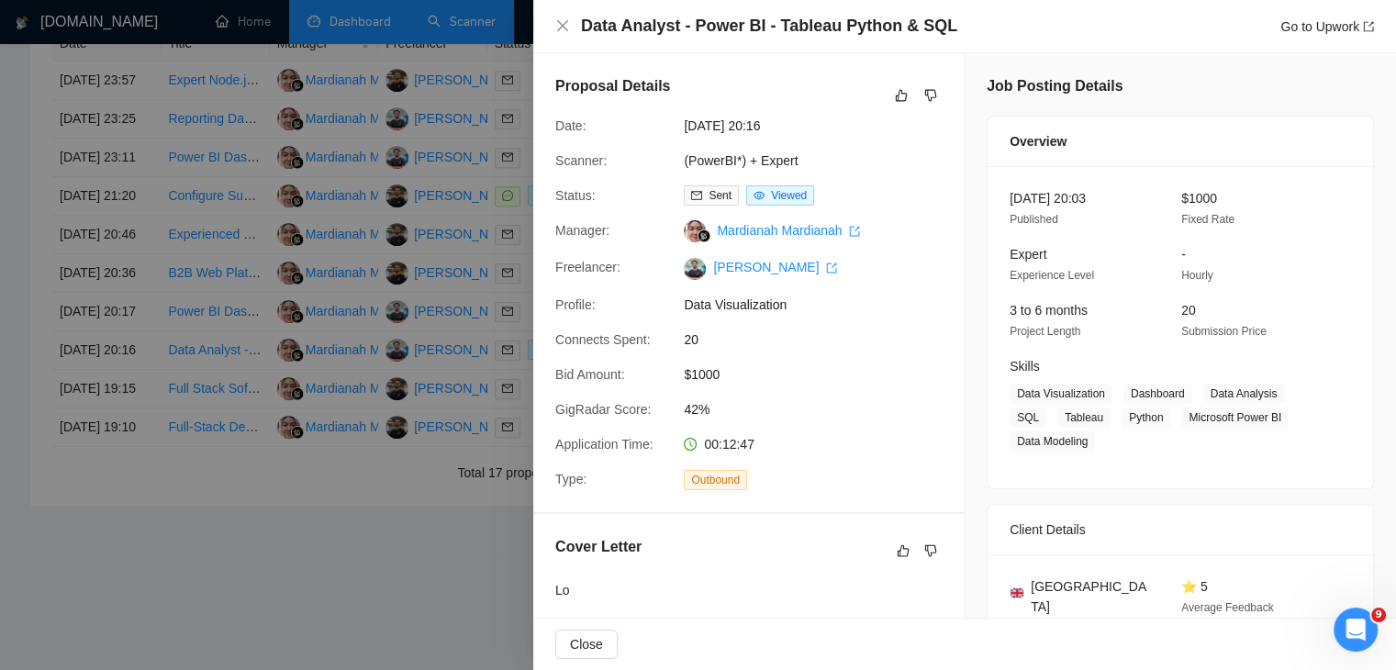
click at [395, 397] on div at bounding box center [698, 335] width 1396 height 670
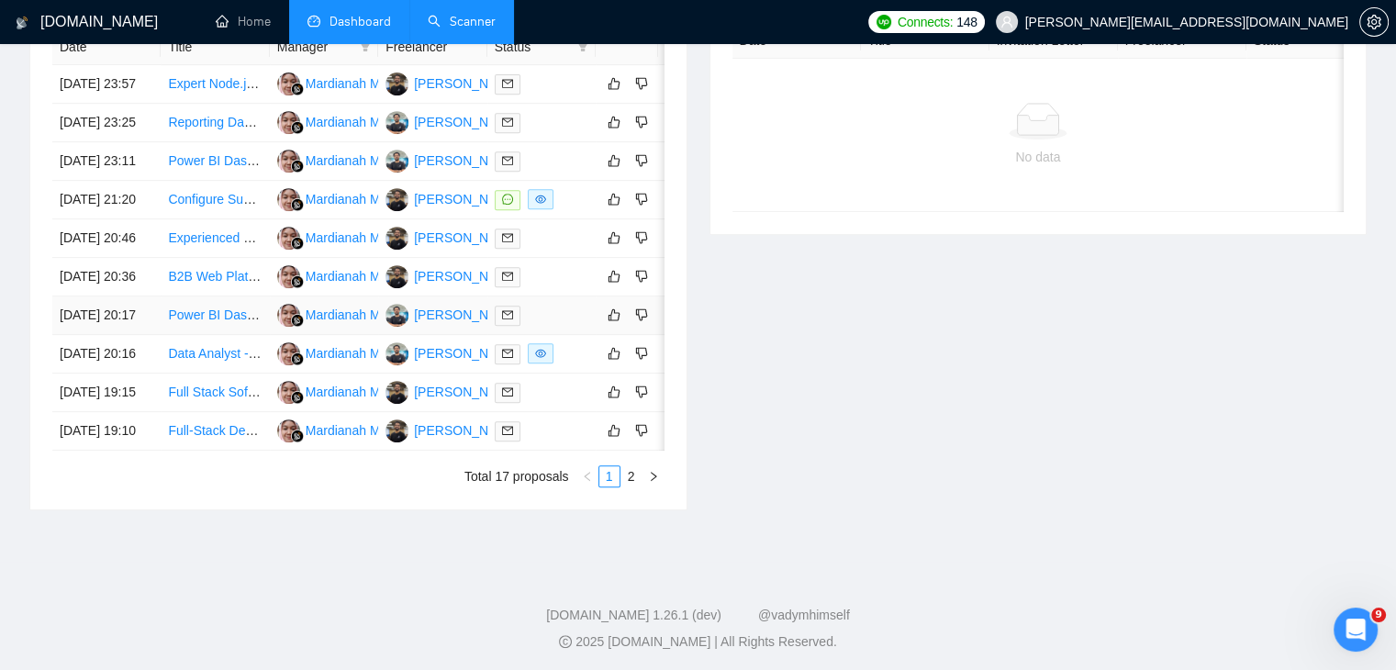
scroll to position [758, 0]
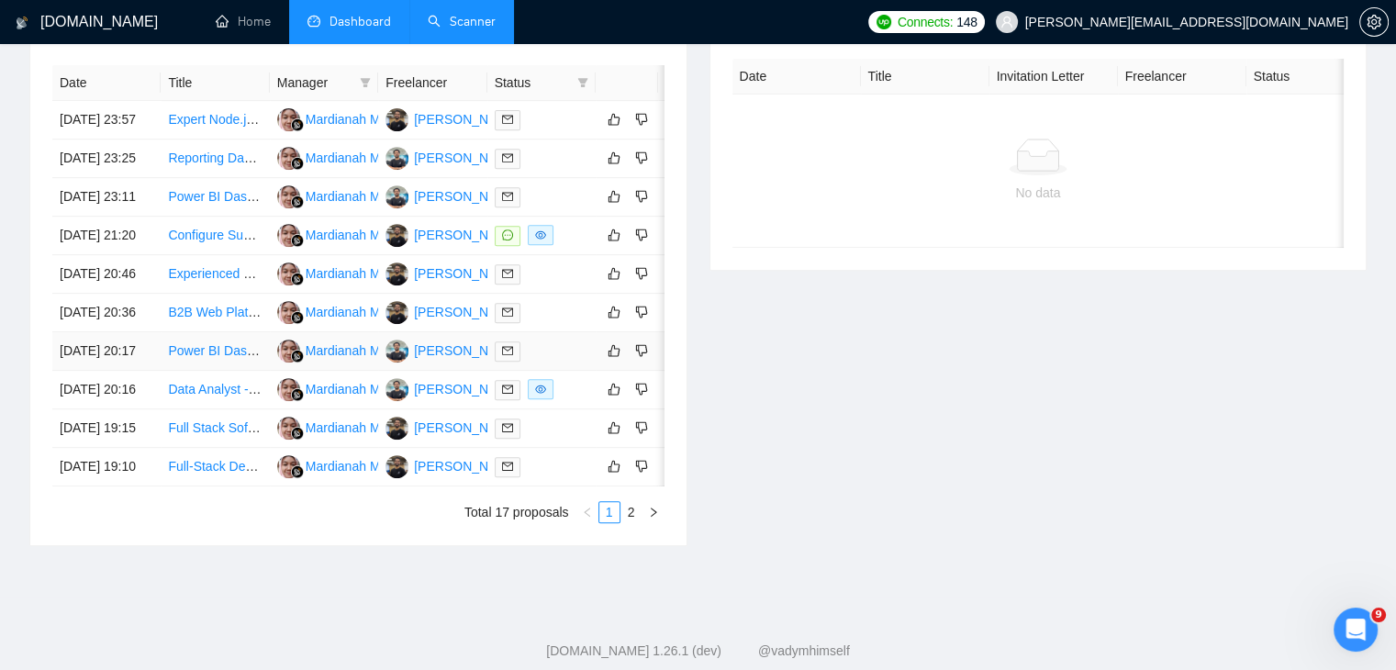
click at [220, 358] on link "Power BI Dashboard Development" at bounding box center [267, 350] width 198 height 15
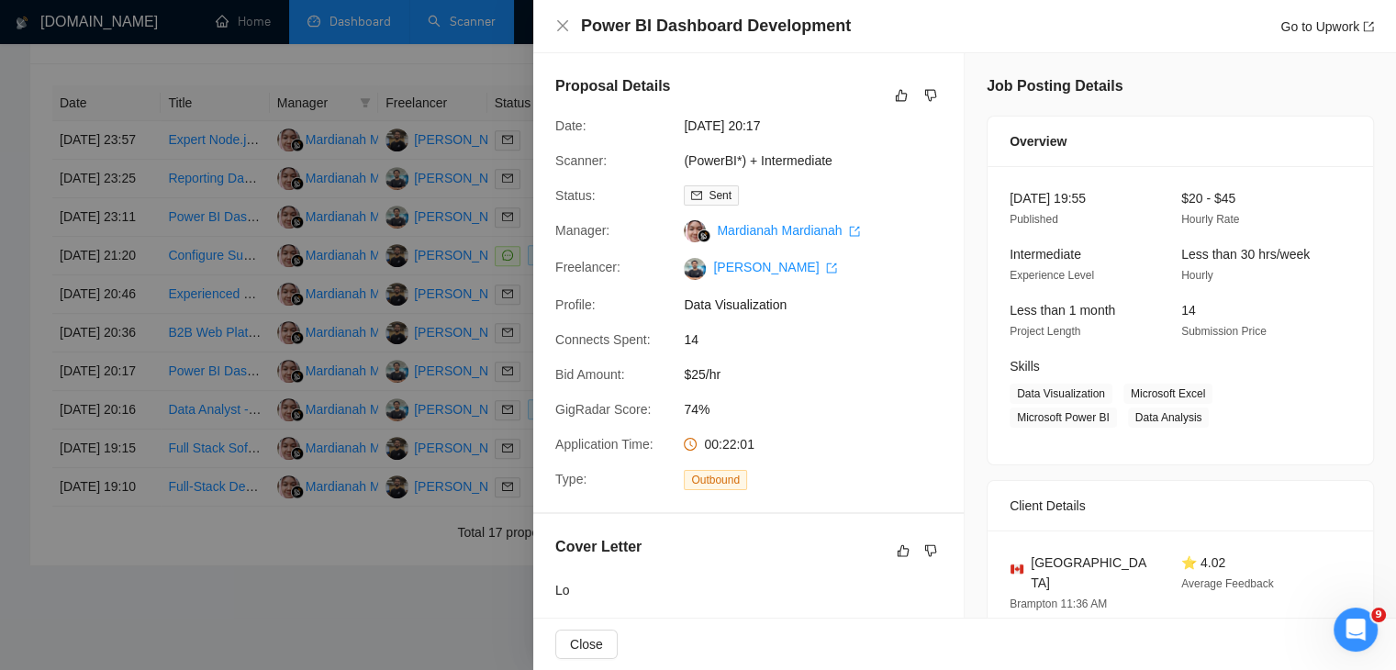
scroll to position [531, 0]
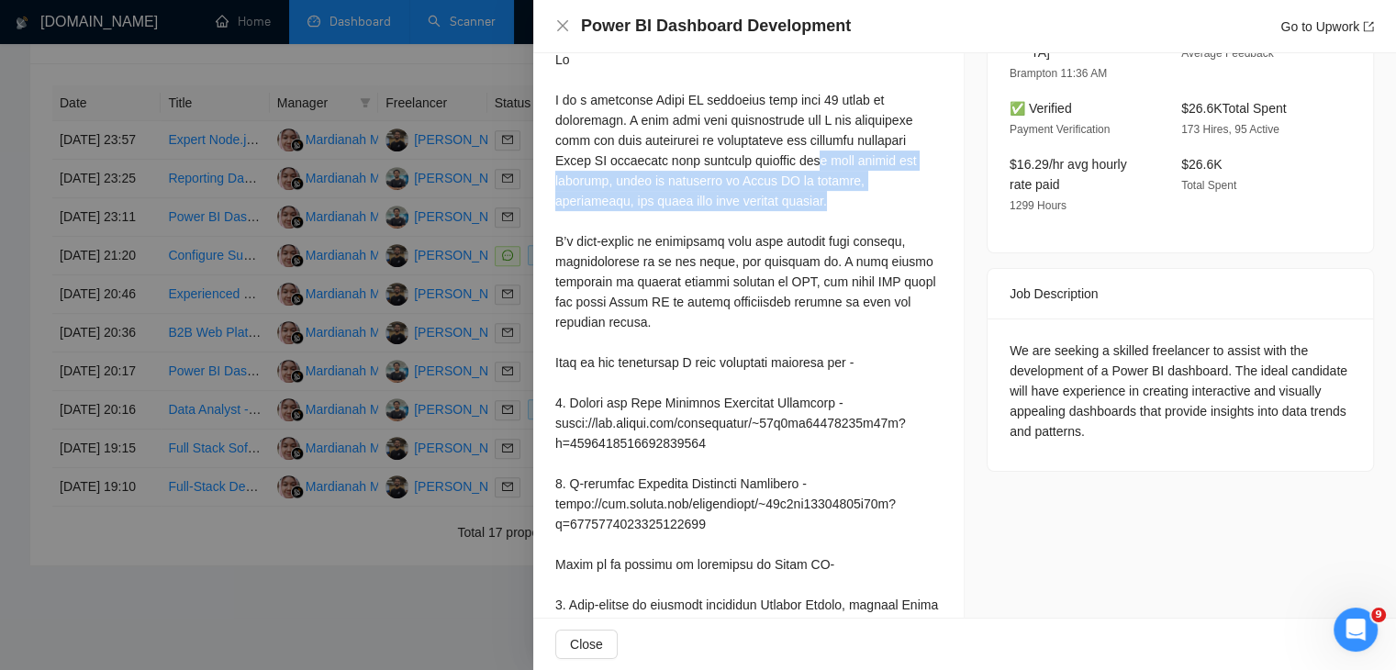
drag, startPoint x: 761, startPoint y: 178, endPoint x: 889, endPoint y: 221, distance: 134.7
click at [889, 221] on div at bounding box center [748, 454] width 386 height 808
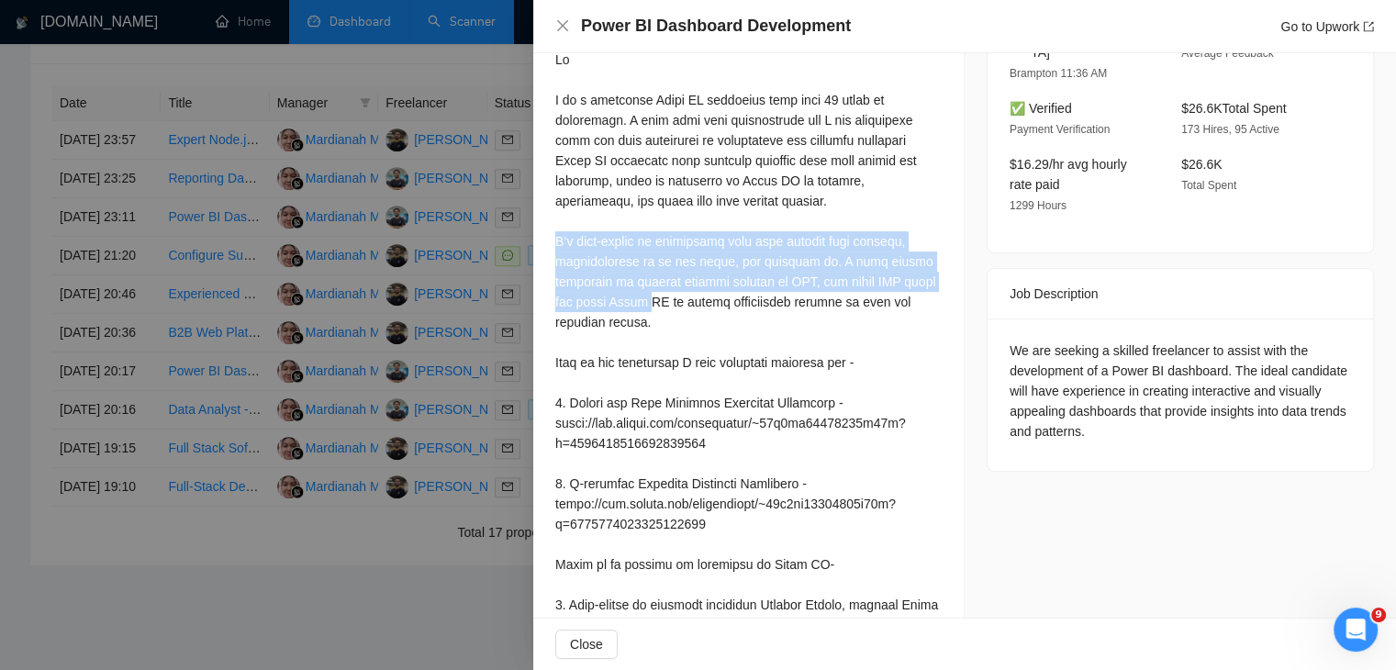
drag, startPoint x: 654, startPoint y: 330, endPoint x: 555, endPoint y: 268, distance: 116.4
click at [555, 268] on div at bounding box center [748, 454] width 386 height 808
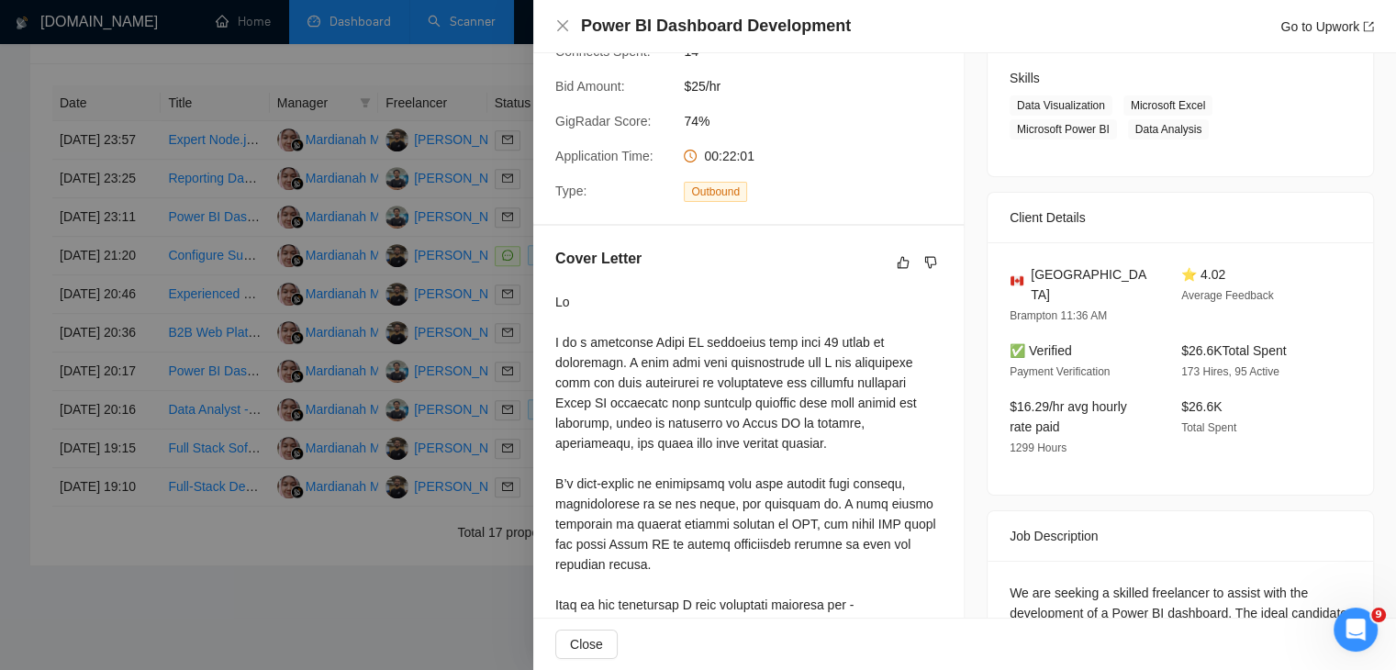
scroll to position [0, 0]
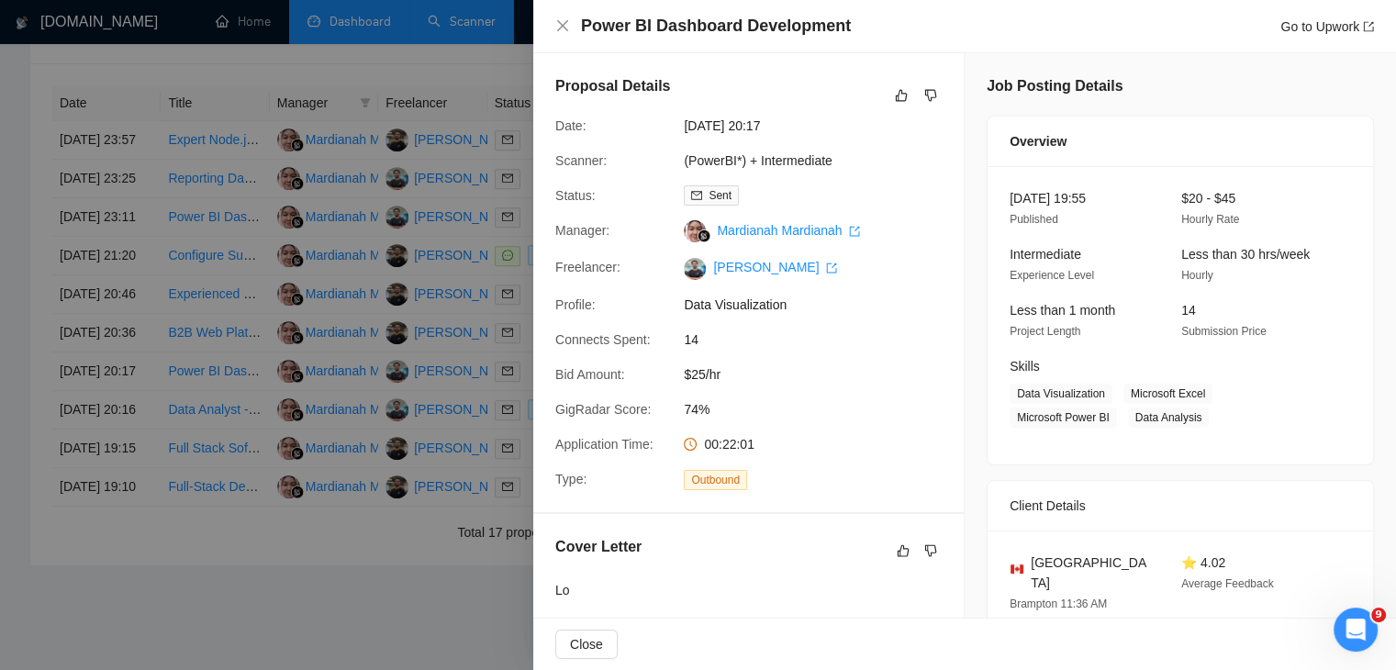
click at [352, 395] on div at bounding box center [698, 335] width 1396 height 670
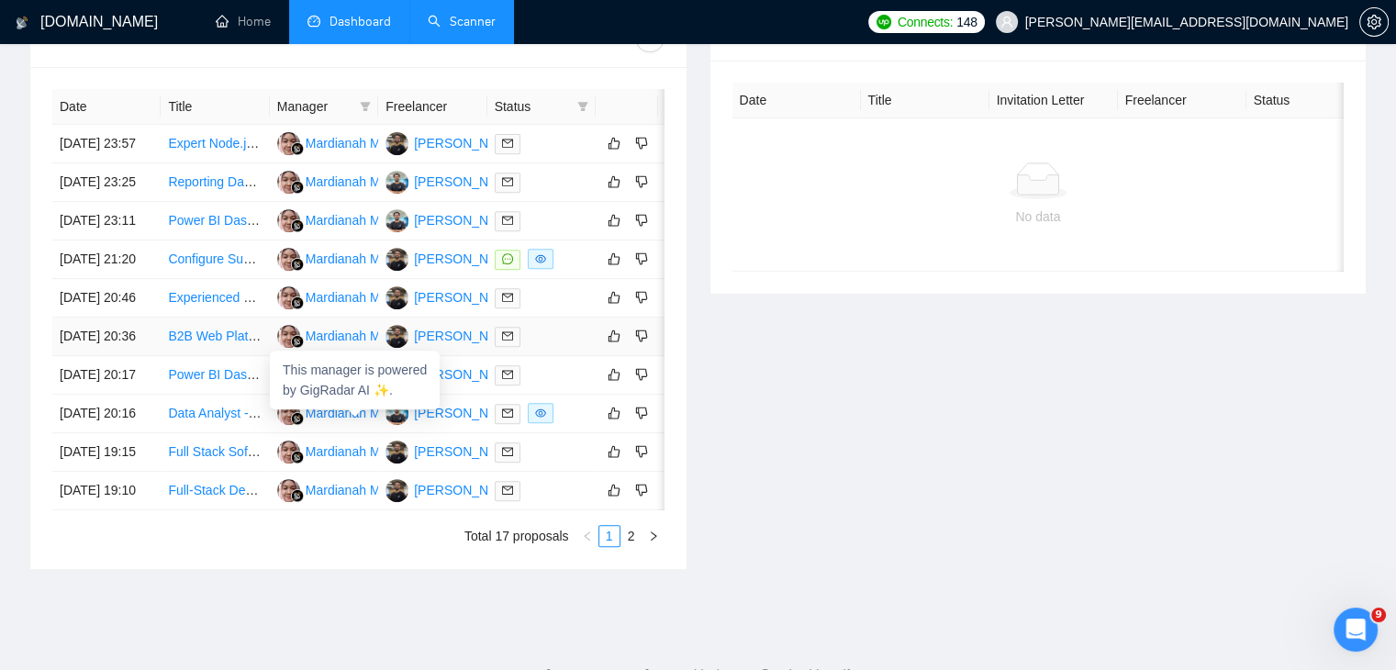
scroll to position [728, 0]
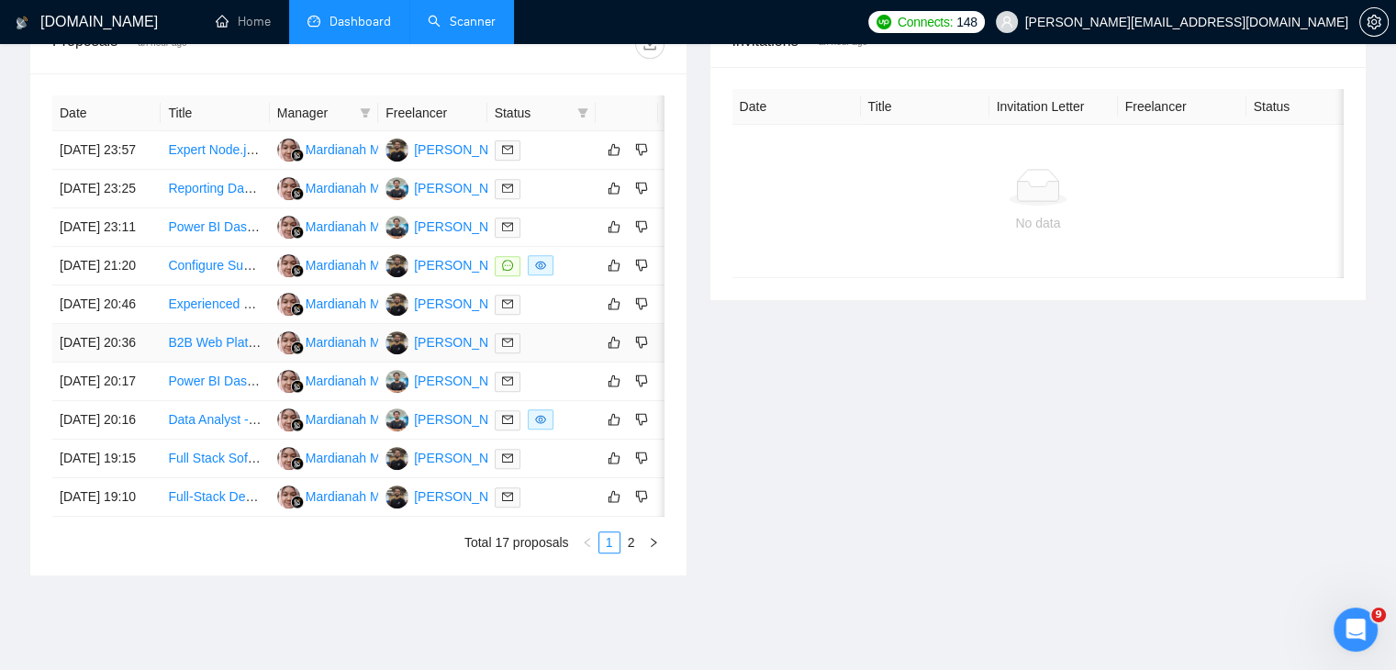
click at [219, 350] on link "B2B Web Platform Development – Matching Startups with Enterprises" at bounding box center [366, 342] width 397 height 15
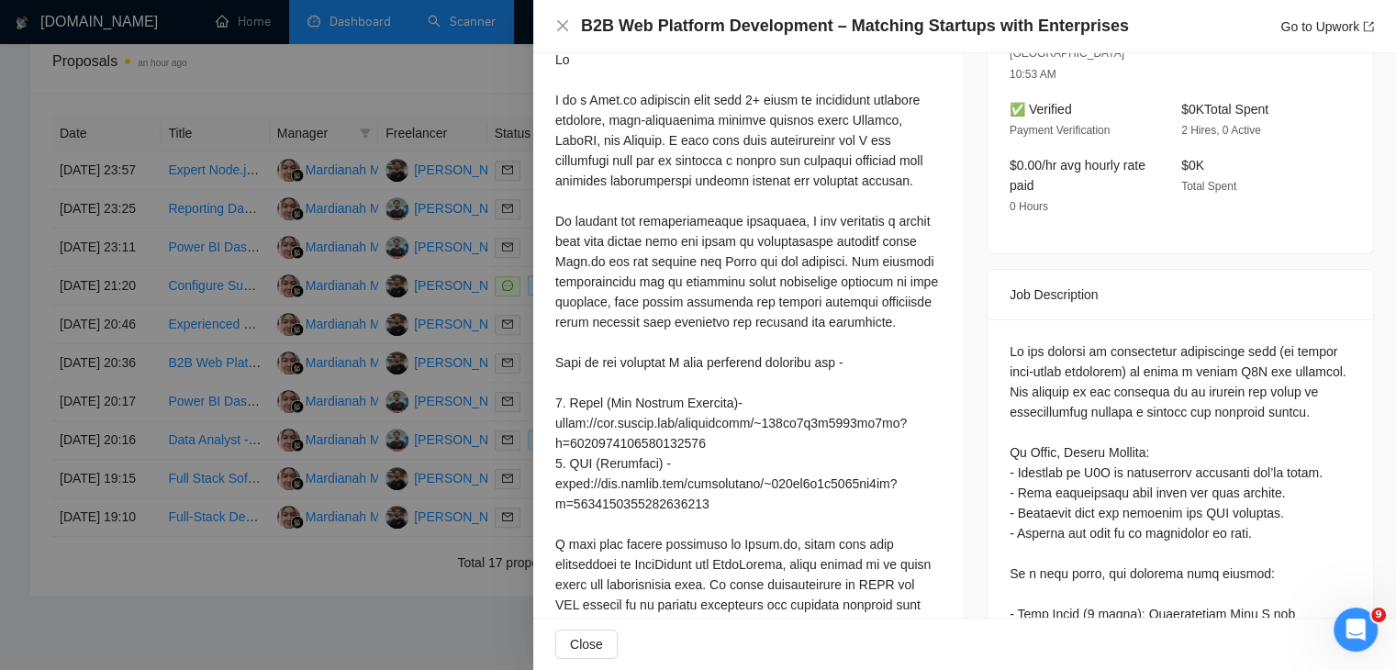
scroll to position [553, 0]
click at [406, 332] on div at bounding box center [698, 335] width 1396 height 670
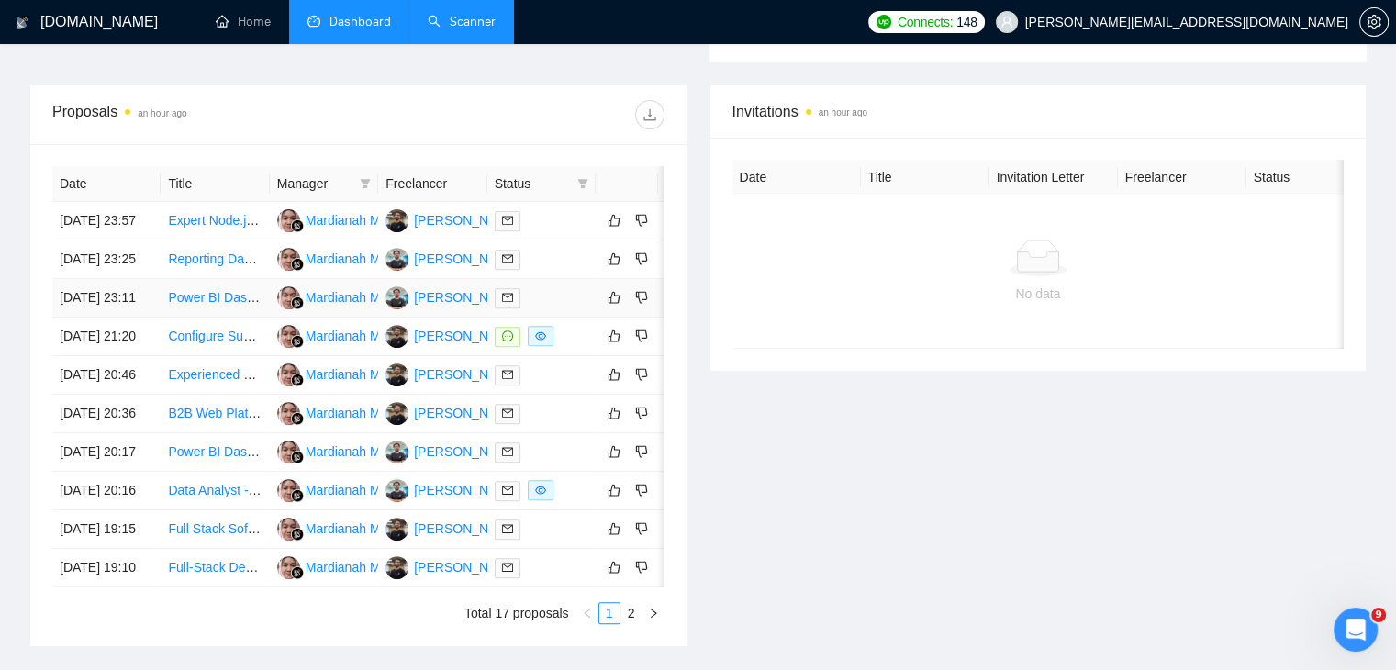
scroll to position [655, 0]
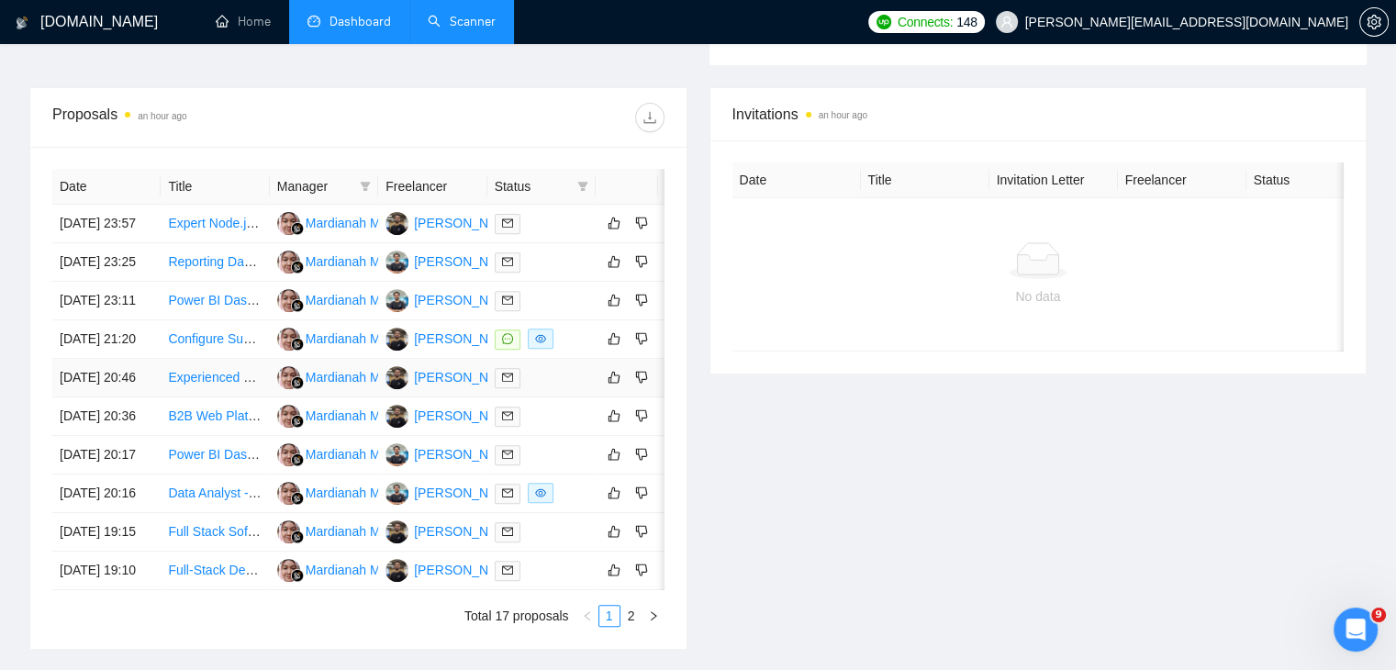
click at [213, 385] on link "Experienced Backend Developer (Node.js, TypeScript, PostgreSQL)" at bounding box center [361, 377] width 387 height 15
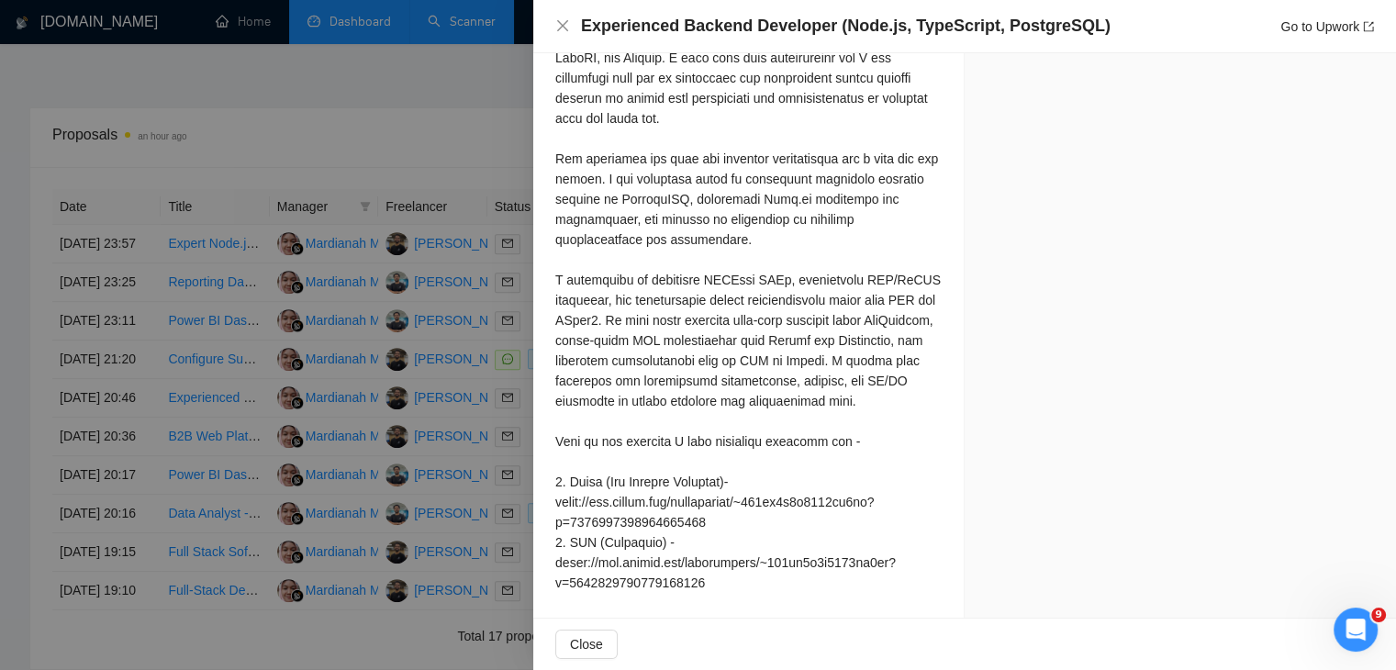
scroll to position [1472, 0]
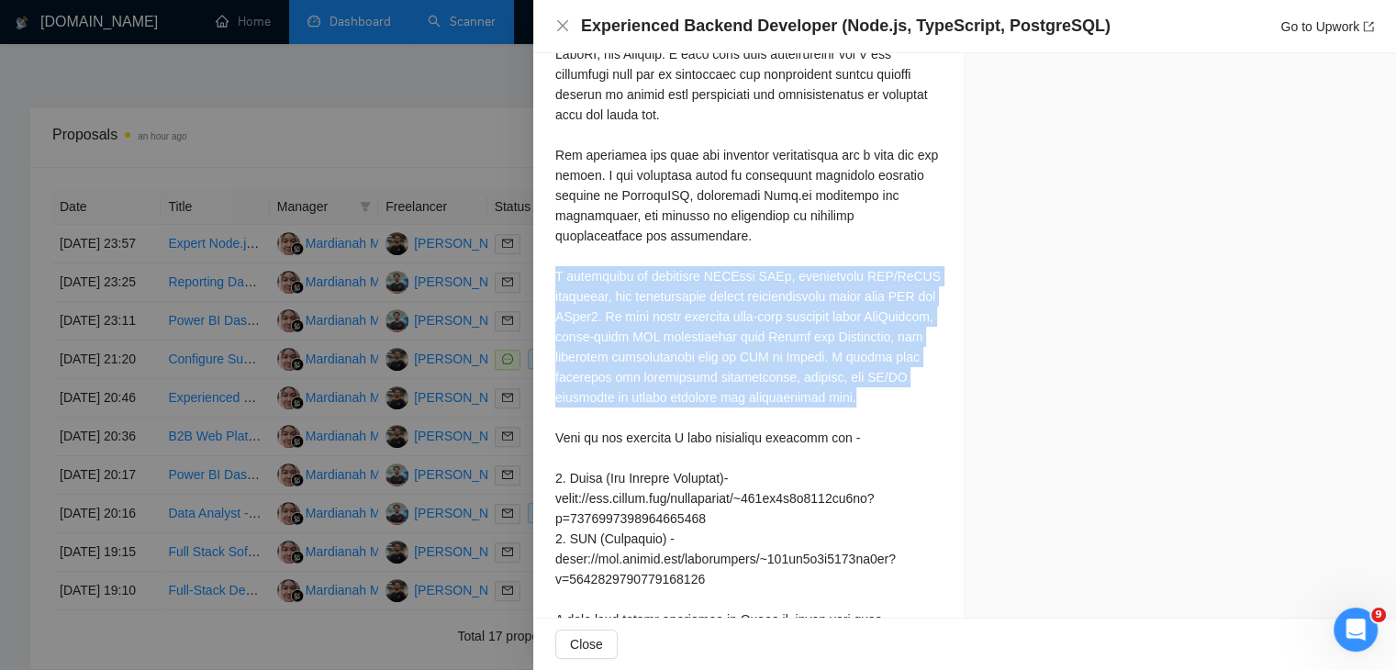
drag, startPoint x: 867, startPoint y: 419, endPoint x: 552, endPoint y: 295, distance: 338.4
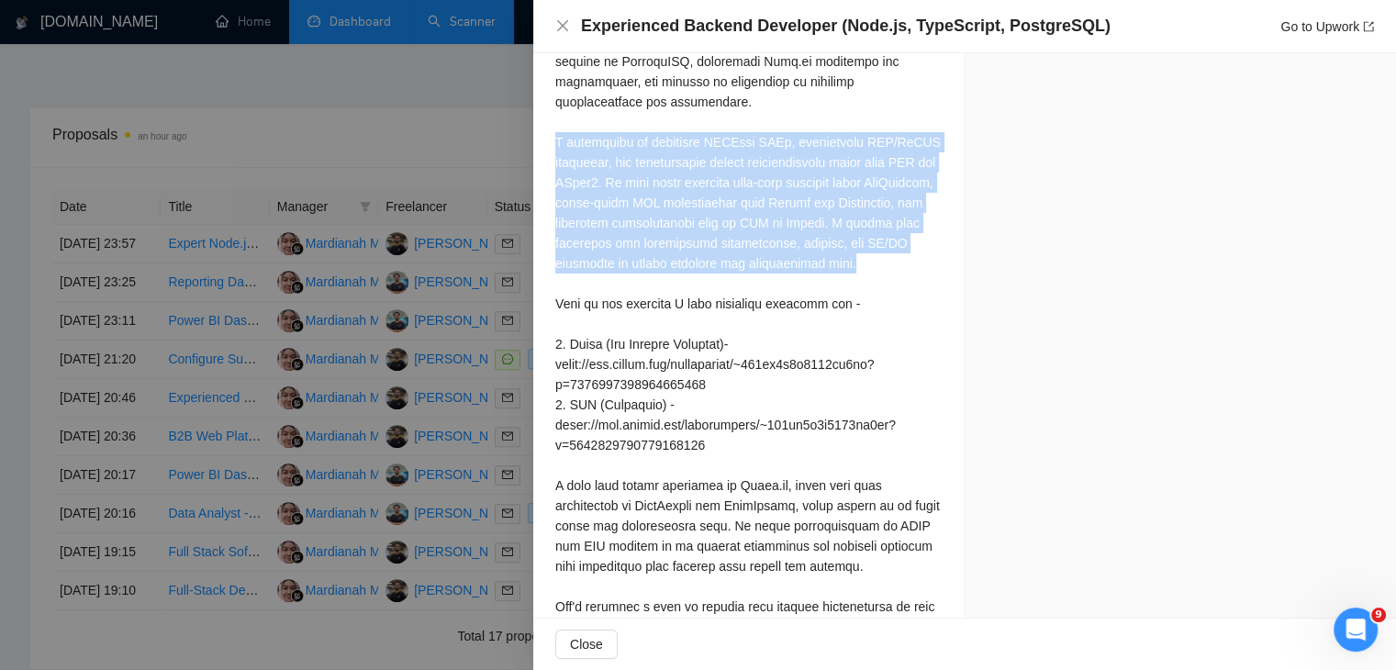
scroll to position [1424, 0]
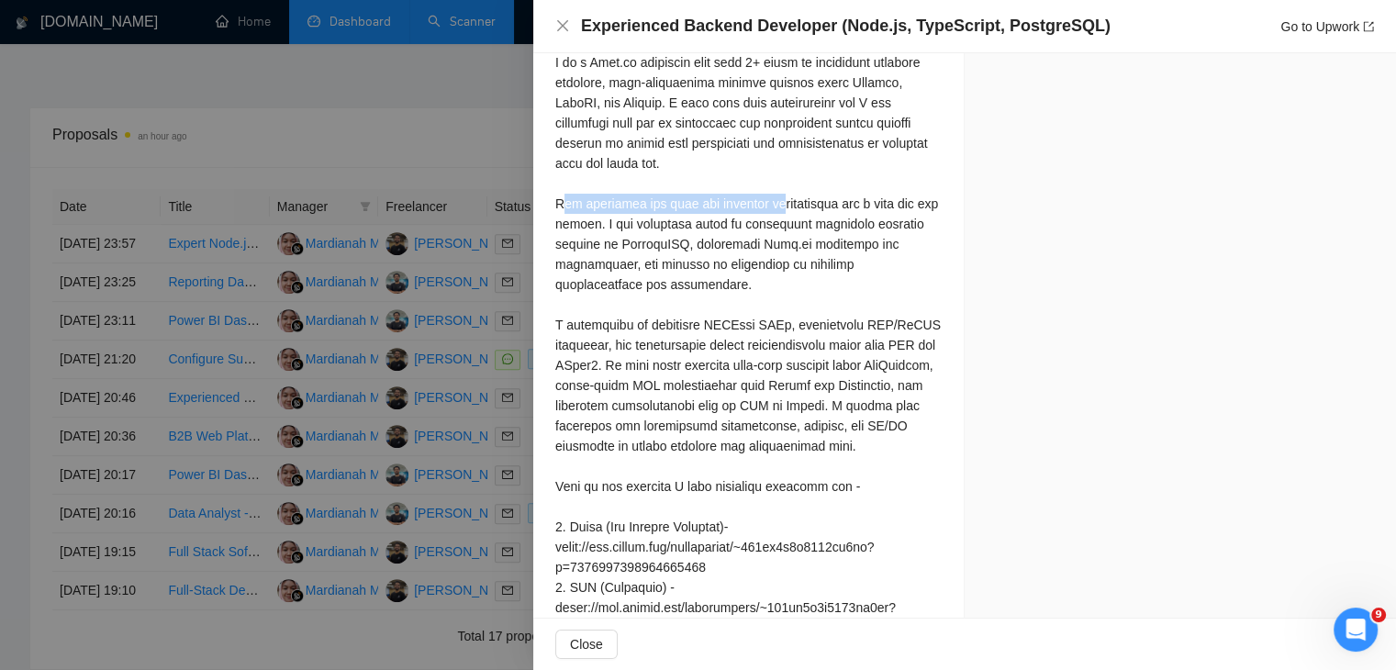
drag, startPoint x: 558, startPoint y: 229, endPoint x: 783, endPoint y: 228, distance: 224.9
click at [783, 228] on div at bounding box center [748, 446] width 386 height 868
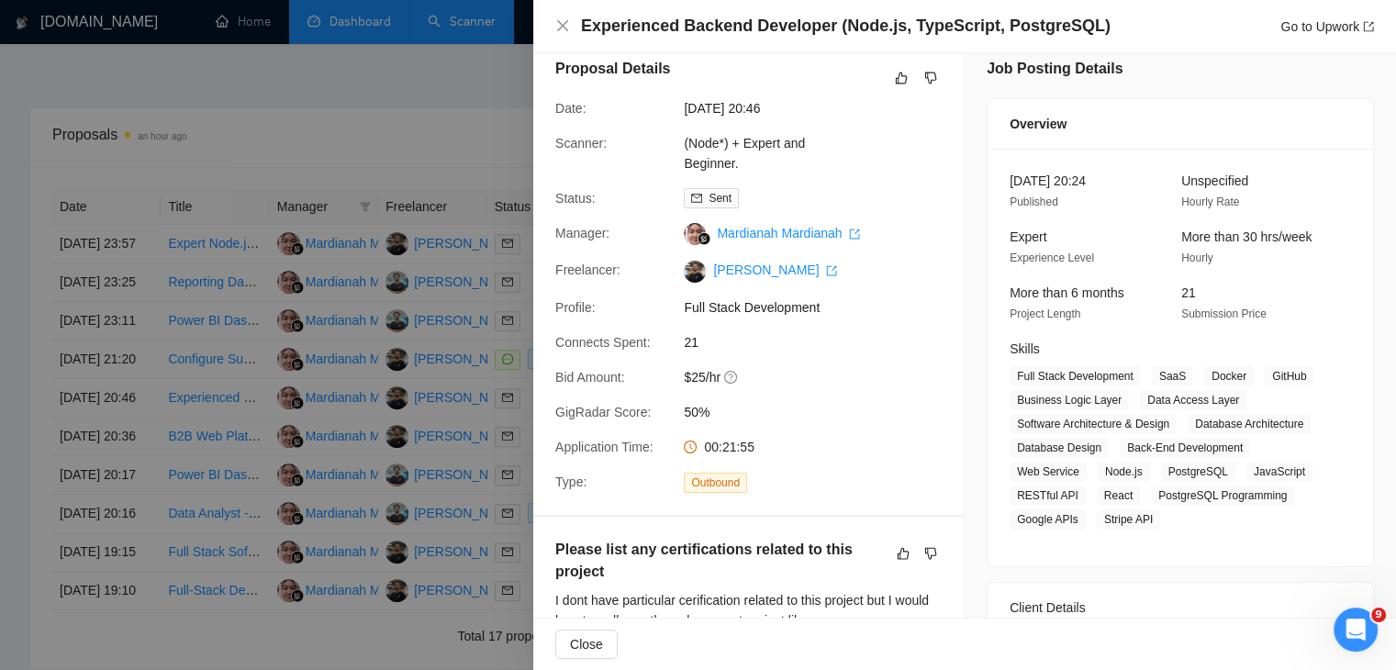
scroll to position [0, 0]
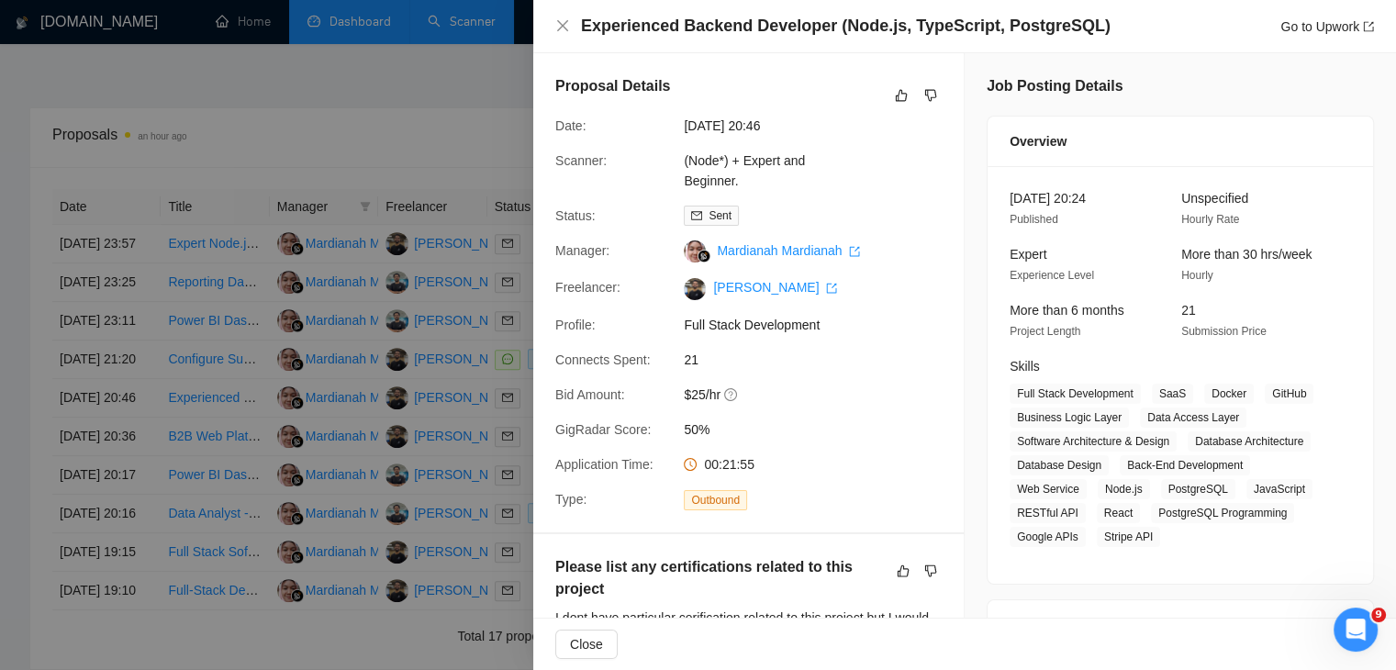
click at [201, 438] on div at bounding box center [698, 335] width 1396 height 670
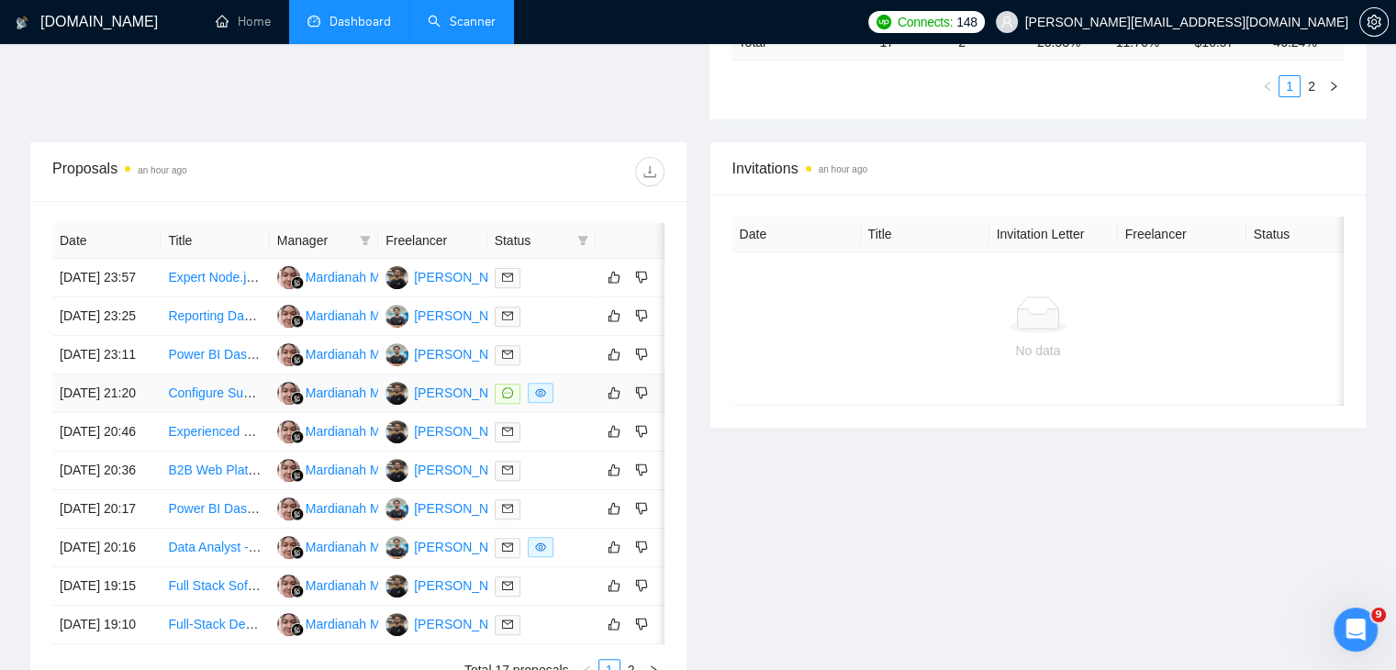
scroll to position [599, 0]
click at [213, 440] on link "Experienced Backend Developer (Node.js, TypeScript, PostgreSQL)" at bounding box center [361, 432] width 387 height 15
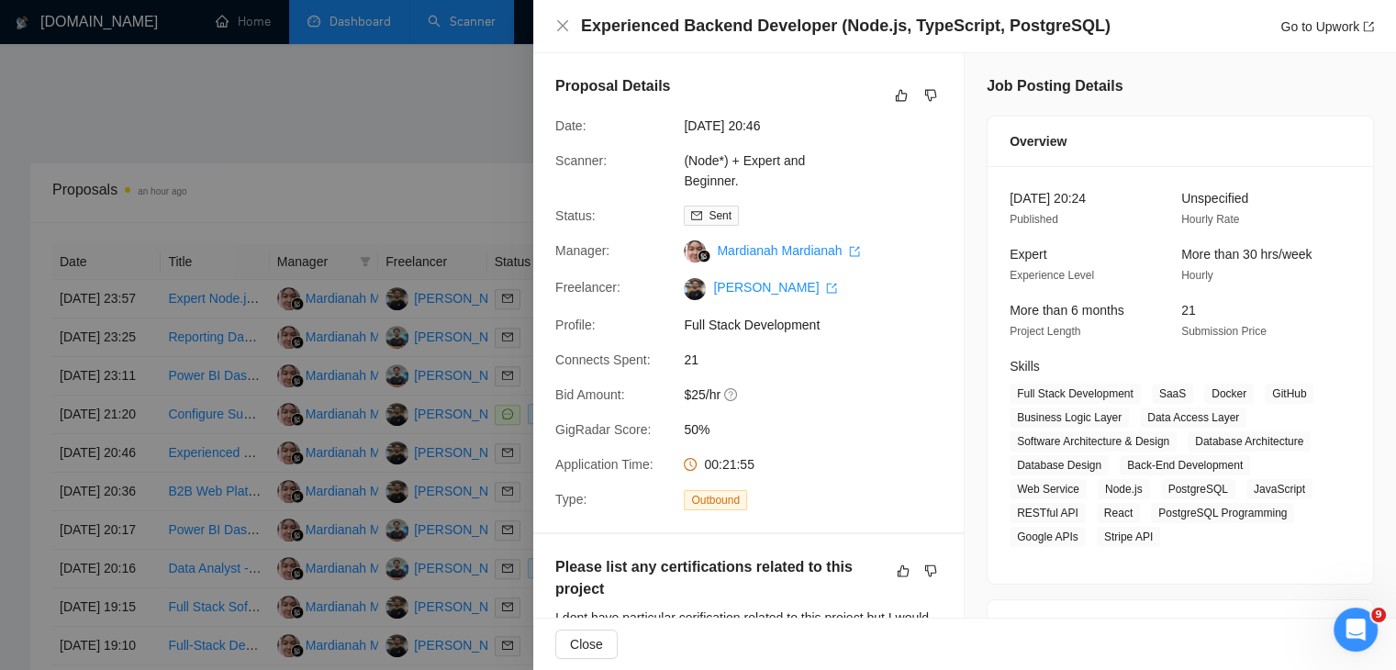
click at [199, 442] on div at bounding box center [698, 335] width 1396 height 670
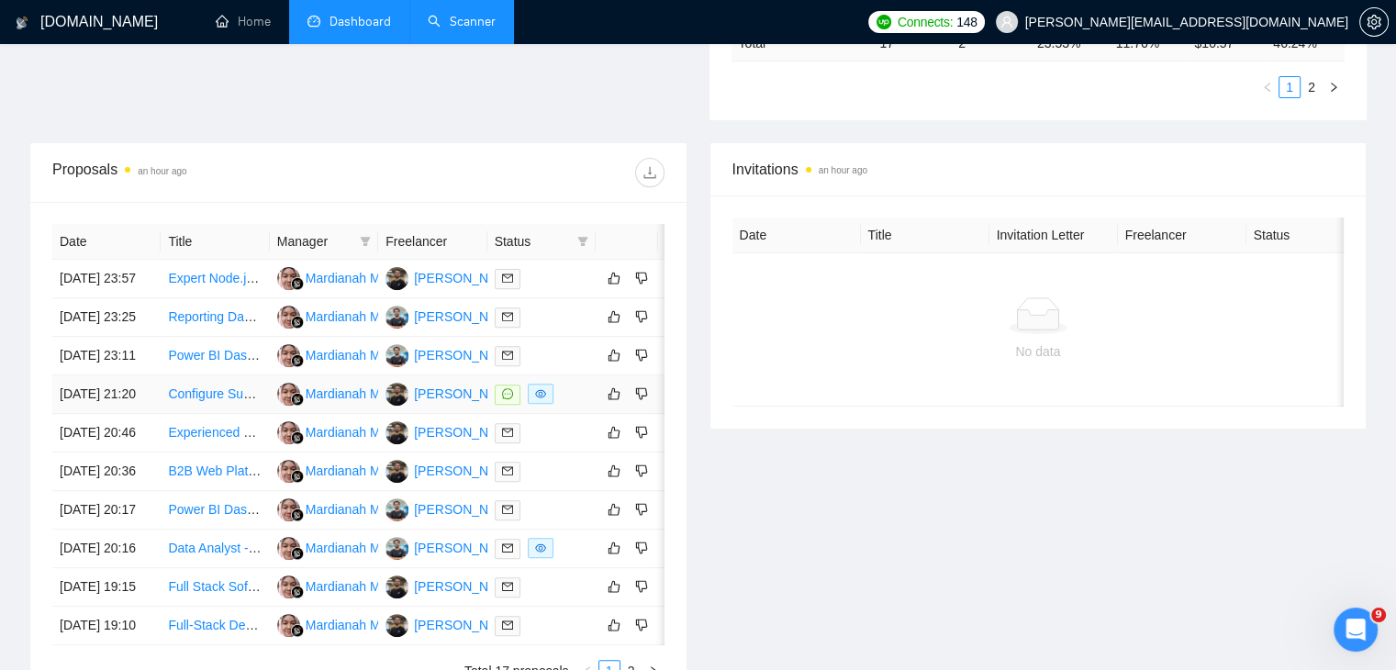
click at [213, 401] on link "Configure Supabase and Pipedream with 4 data sources" at bounding box center [329, 393] width 322 height 15
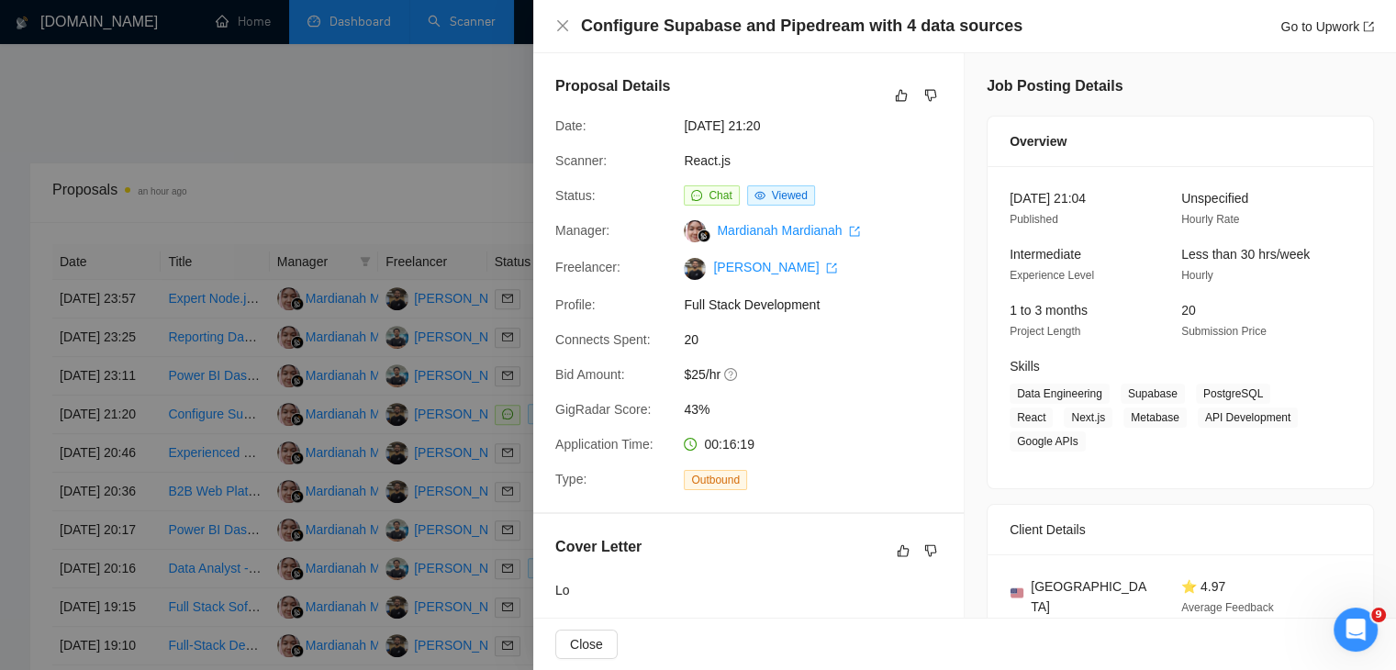
click at [418, 397] on div at bounding box center [698, 335] width 1396 height 670
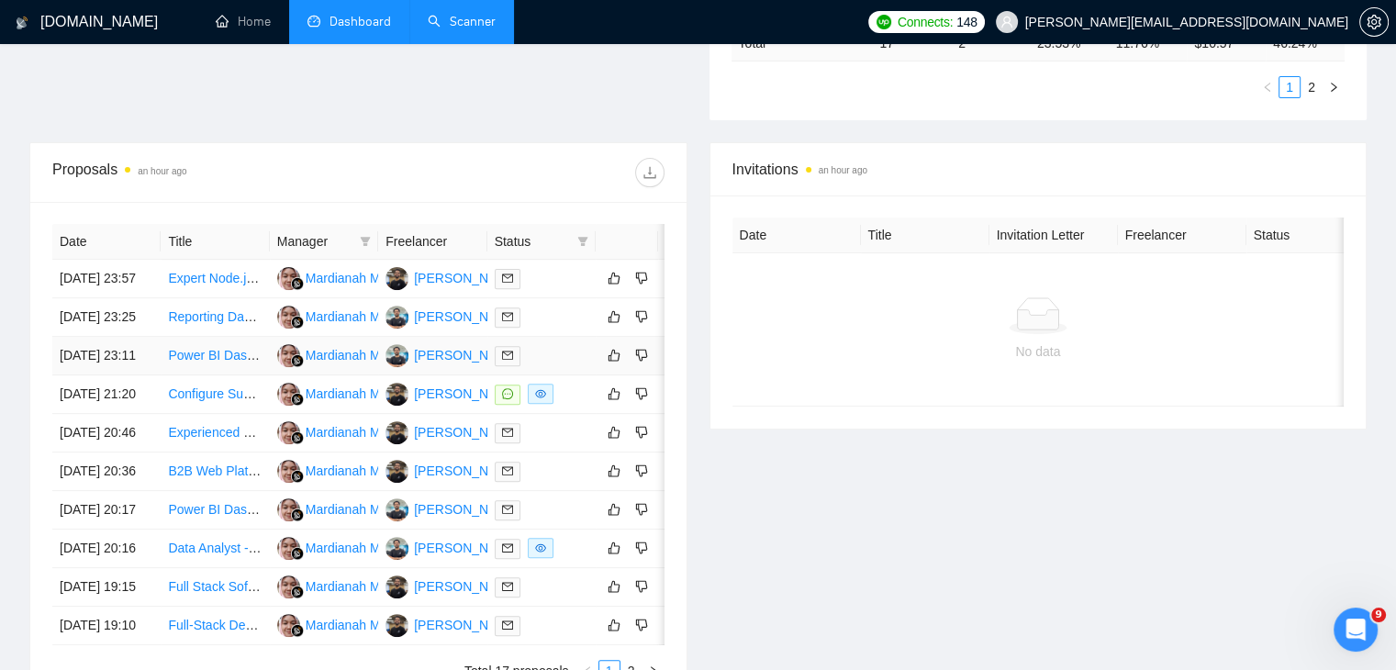
click at [216, 363] on link "Power BI Dashboard Replication & Salesforce Integration Specialist" at bounding box center [360, 355] width 385 height 15
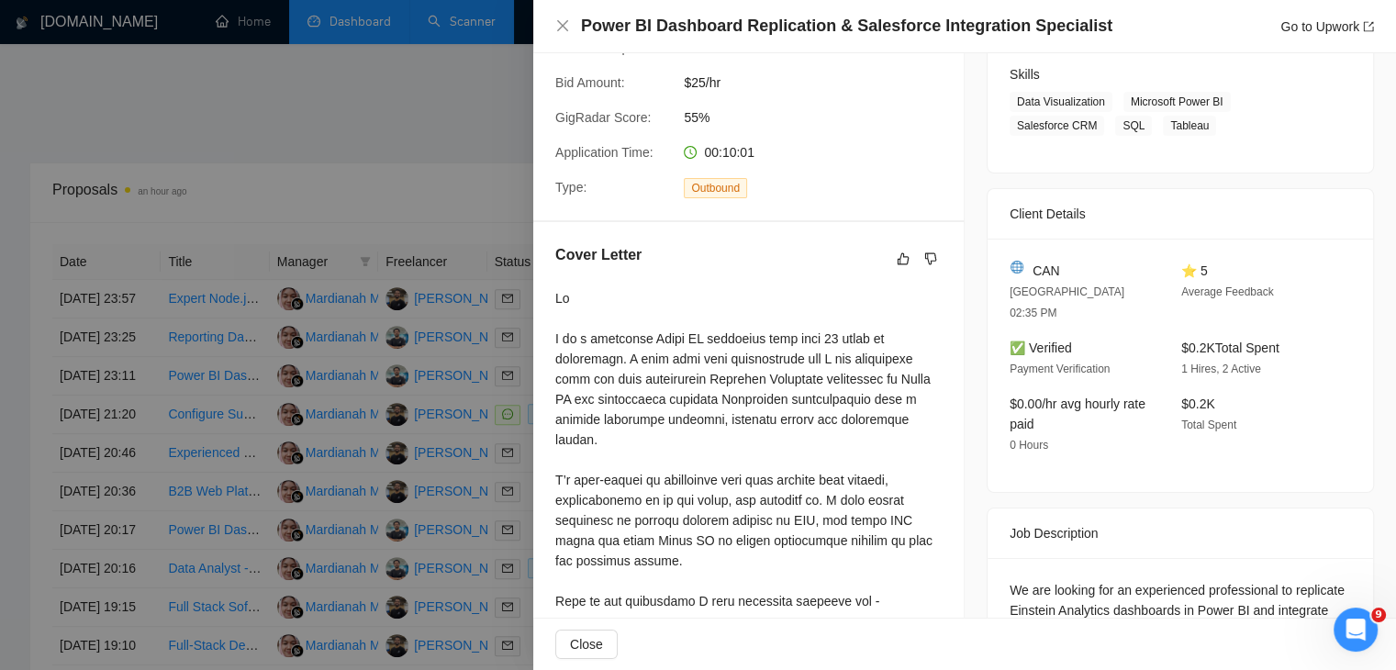
scroll to position [291, 0]
click at [404, 432] on div at bounding box center [698, 335] width 1396 height 670
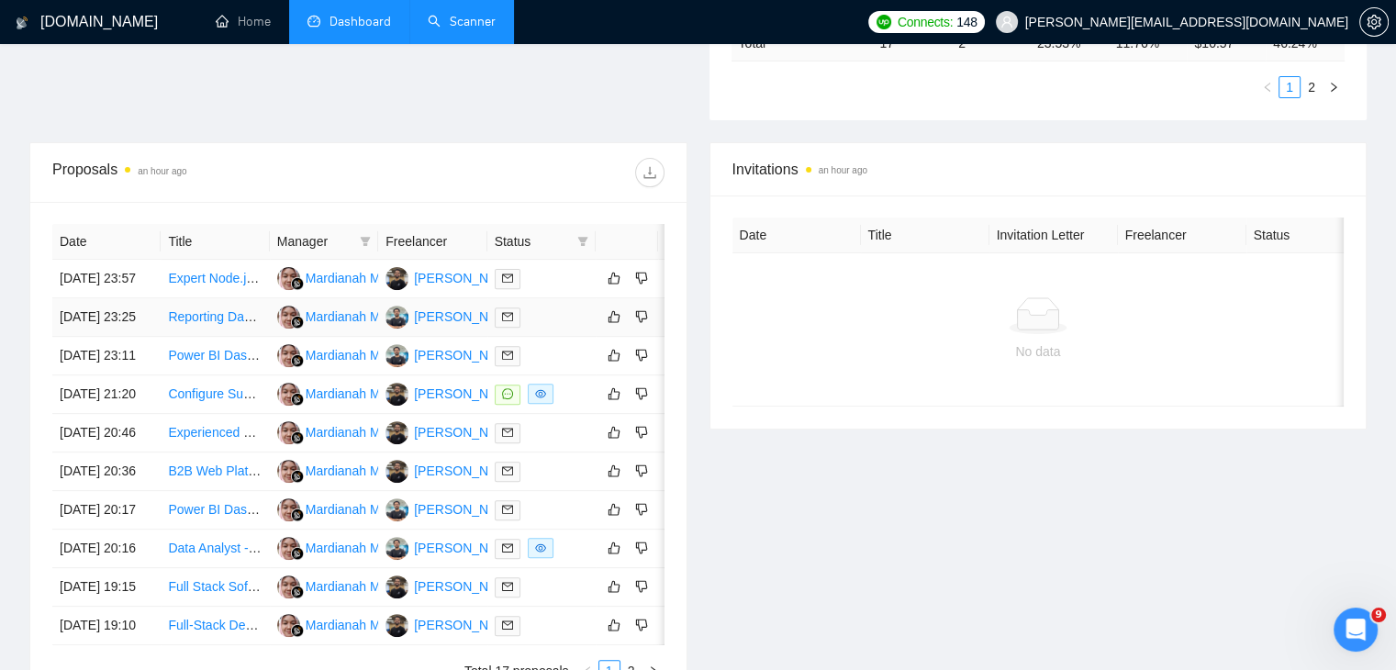
click at [206, 322] on link "Reporting Dashboard Development" at bounding box center [268, 316] width 201 height 15
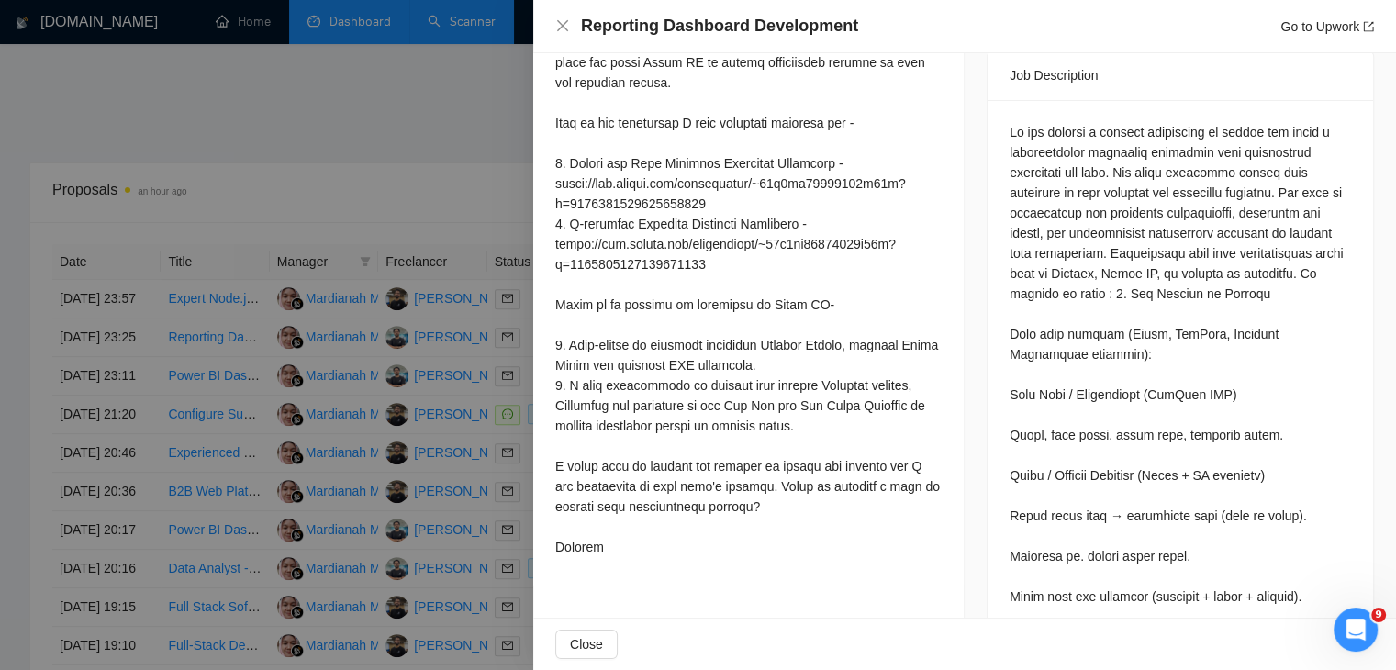
scroll to position [782, 0]
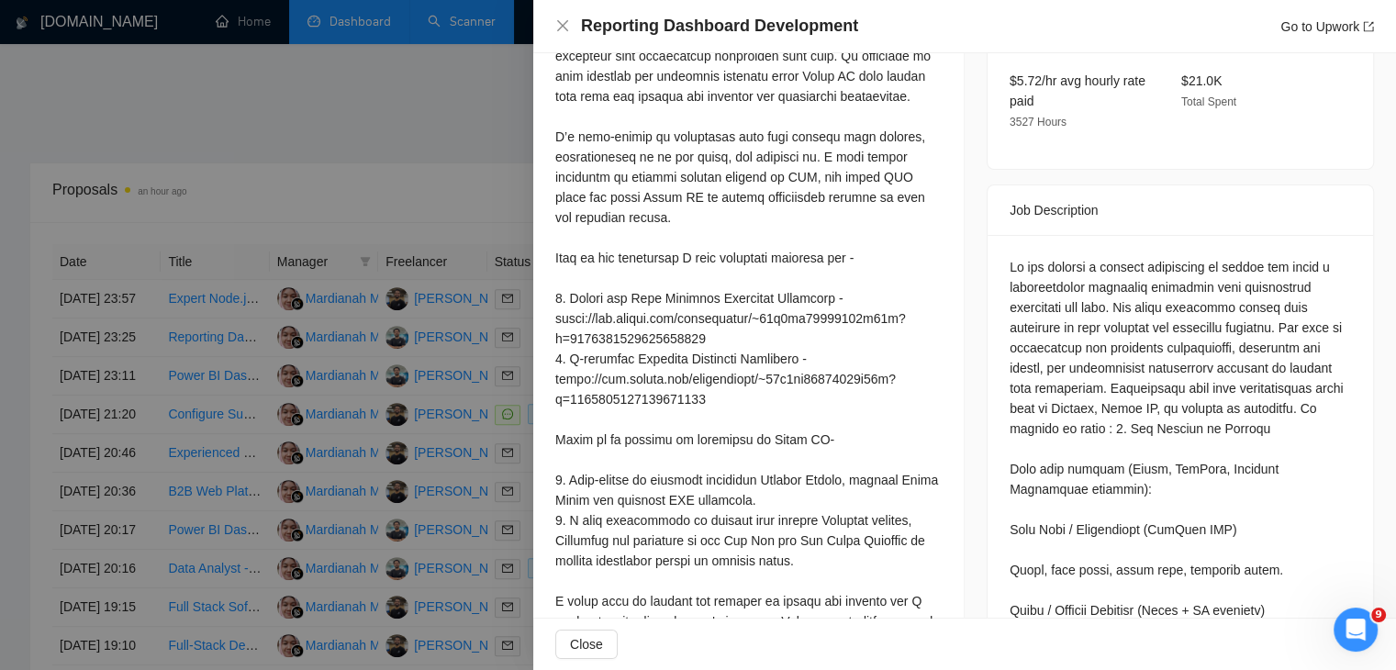
click at [297, 361] on div at bounding box center [698, 335] width 1396 height 670
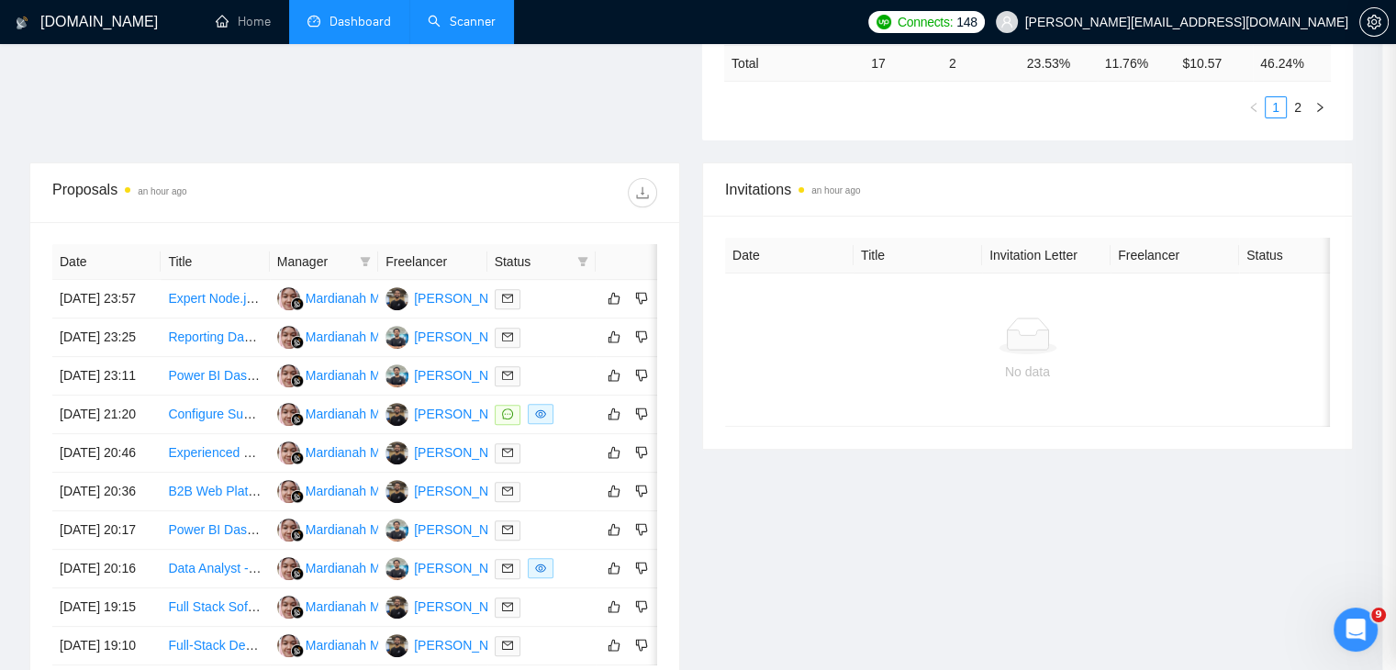
scroll to position [0, 0]
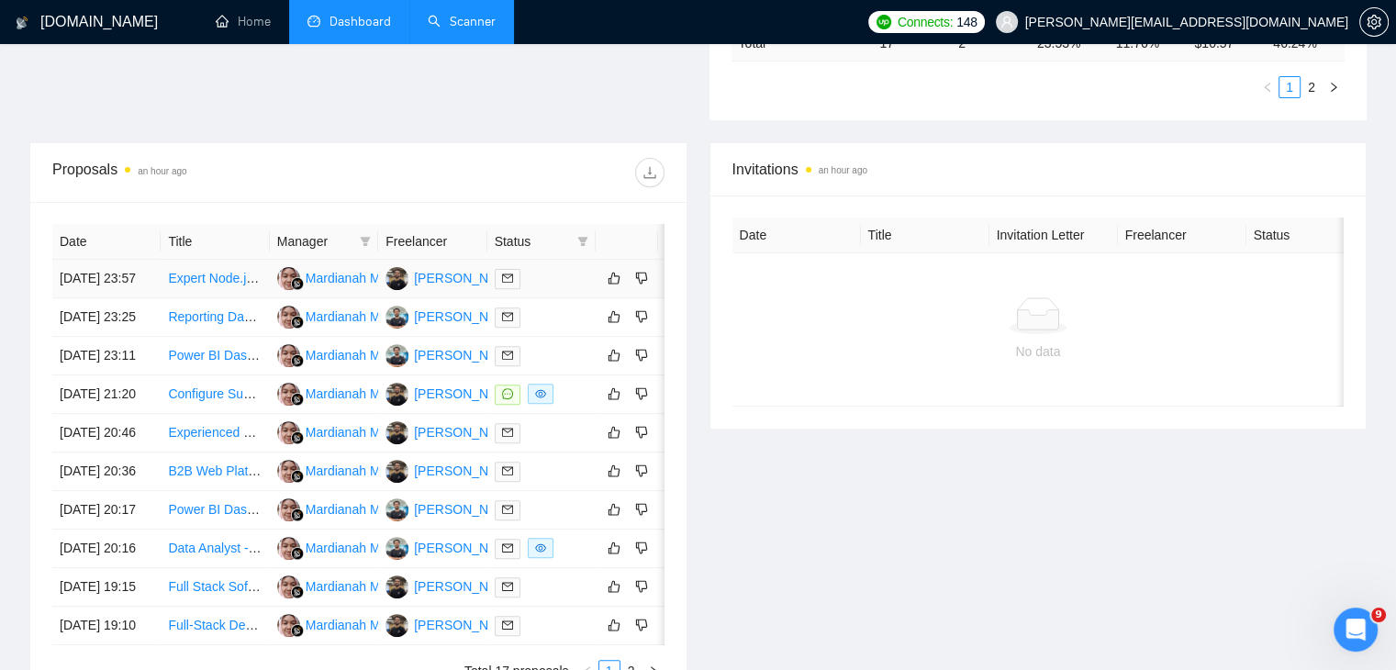
click at [211, 271] on link "Expert Node.js Developer for Backend REST API Development" at bounding box center [347, 278] width 359 height 15
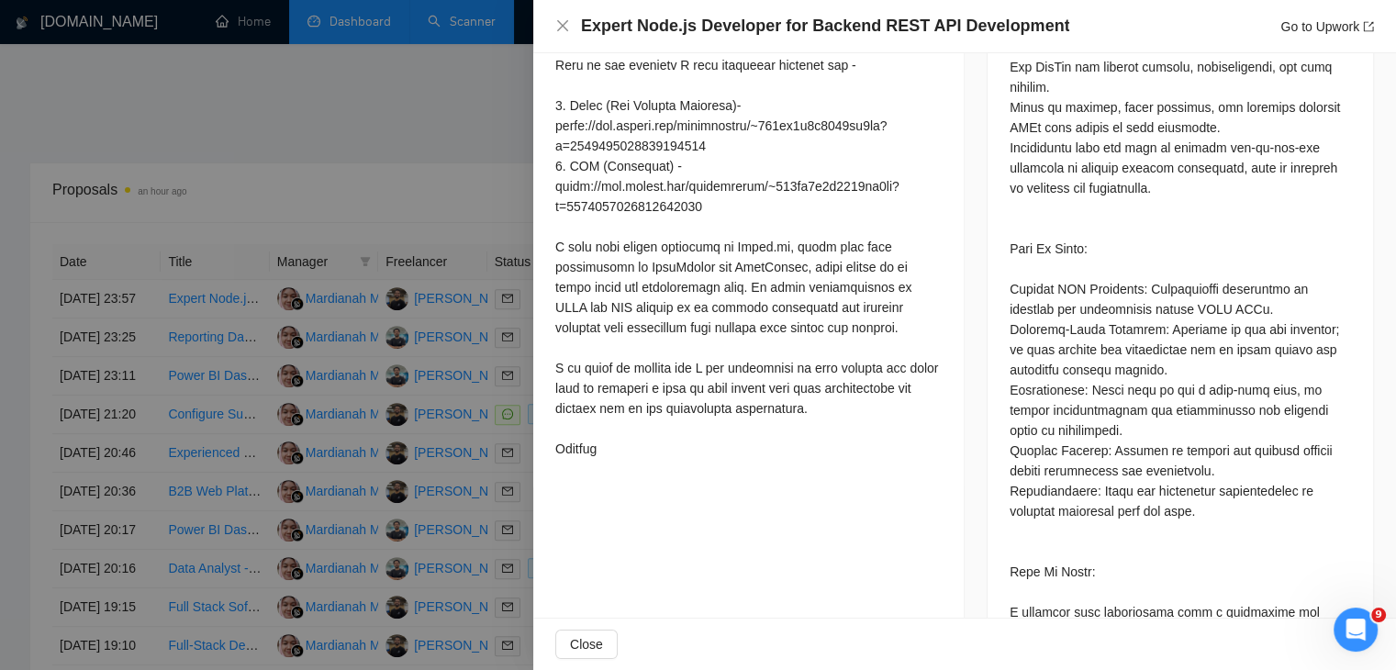
scroll to position [1311, 0]
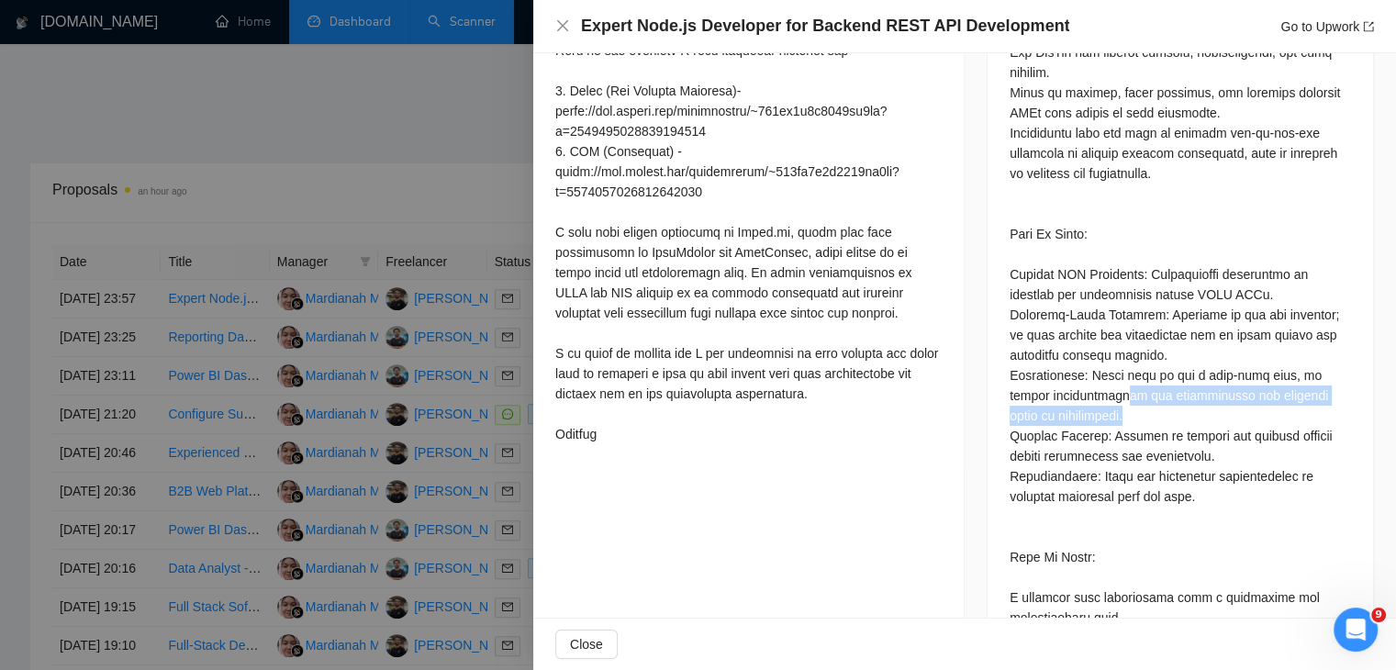
drag, startPoint x: 1075, startPoint y: 332, endPoint x: 1157, endPoint y: 364, distance: 87.5
click at [1157, 364] on div "Questions: Are you ok with getting tasks when available and you getting it done…" at bounding box center [1180, 204] width 341 height 1292
drag, startPoint x: 1157, startPoint y: 364, endPoint x: 1077, endPoint y: 313, distance: 94.5
click at [1077, 313] on div "Questions: Are you ok with getting tasks when available and you getting it done…" at bounding box center [1180, 204] width 341 height 1292
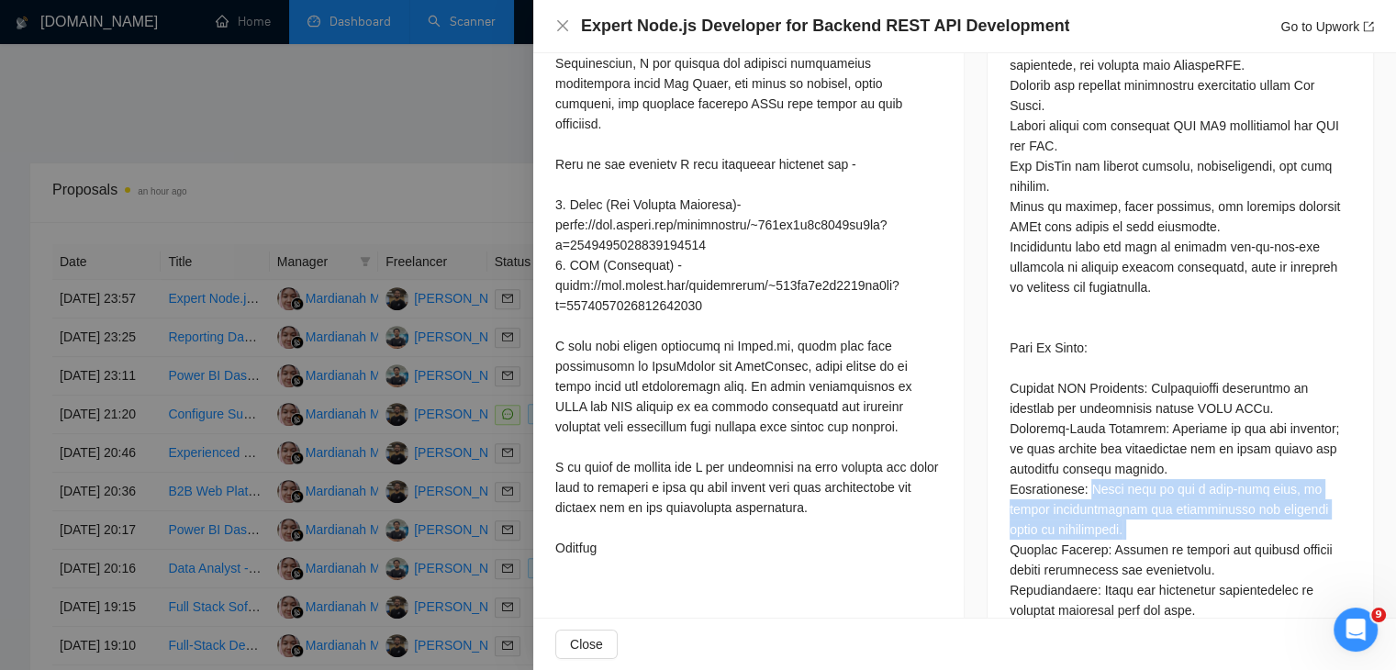
scroll to position [1196, 0]
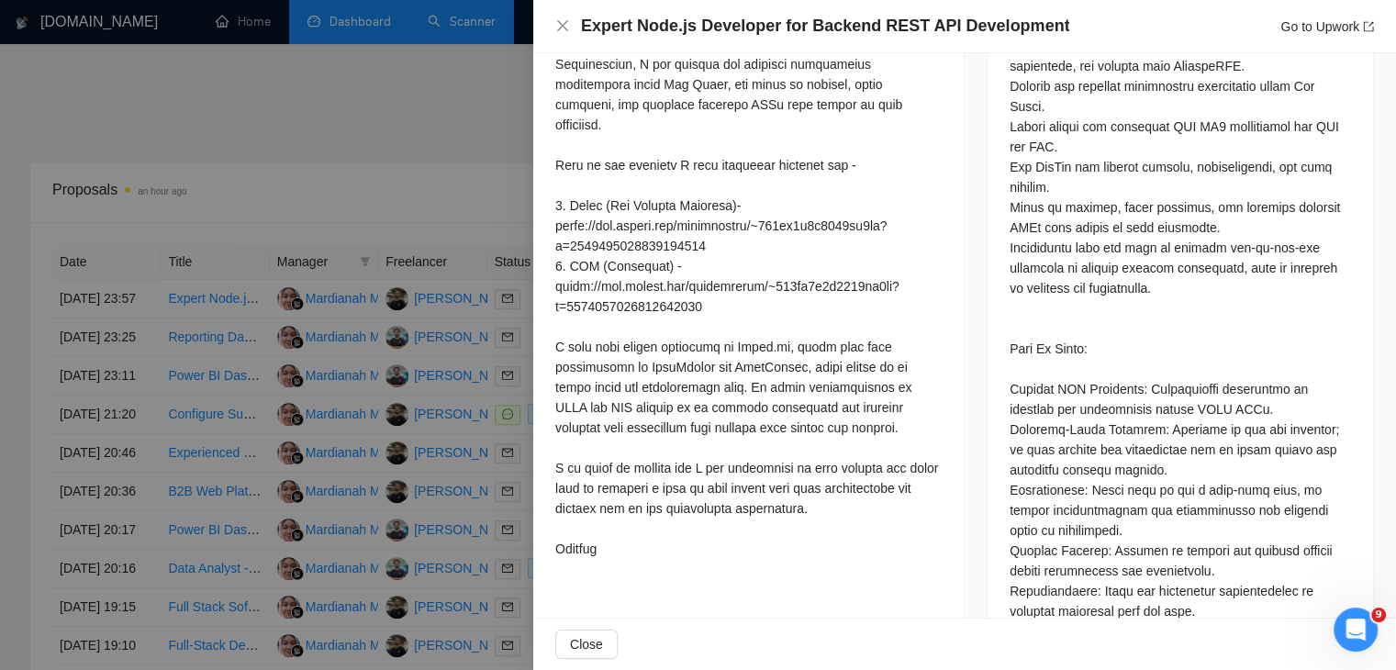
click at [1010, 438] on div "Questions: Are you ok with getting tasks when available and you getting it done…" at bounding box center [1180, 318] width 341 height 1292
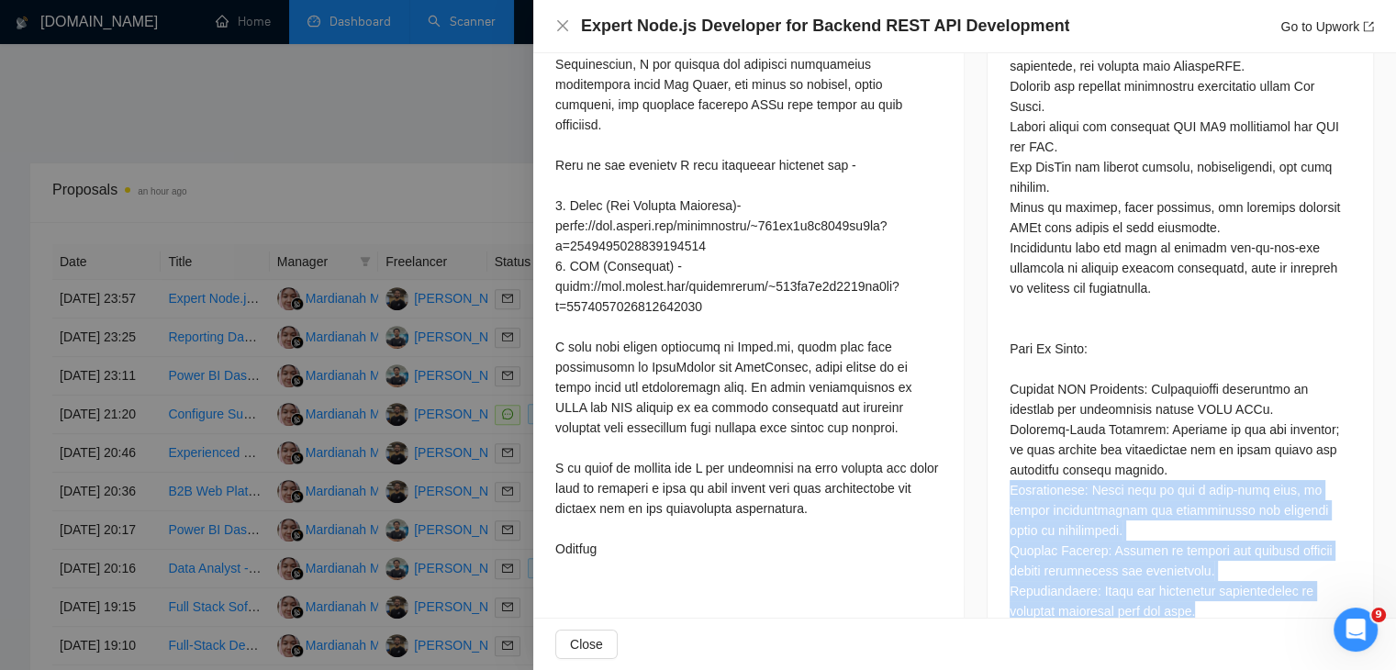
drag, startPoint x: 1203, startPoint y: 555, endPoint x: 992, endPoint y: 434, distance: 243.4
click at [992, 434] on div "Questions: Are you ok with getting tasks when available and you getting it done…" at bounding box center [1181, 324] width 386 height 1349
click at [1110, 456] on div "Questions: Are you ok with getting tasks when available and you getting it done…" at bounding box center [1180, 318] width 341 height 1292
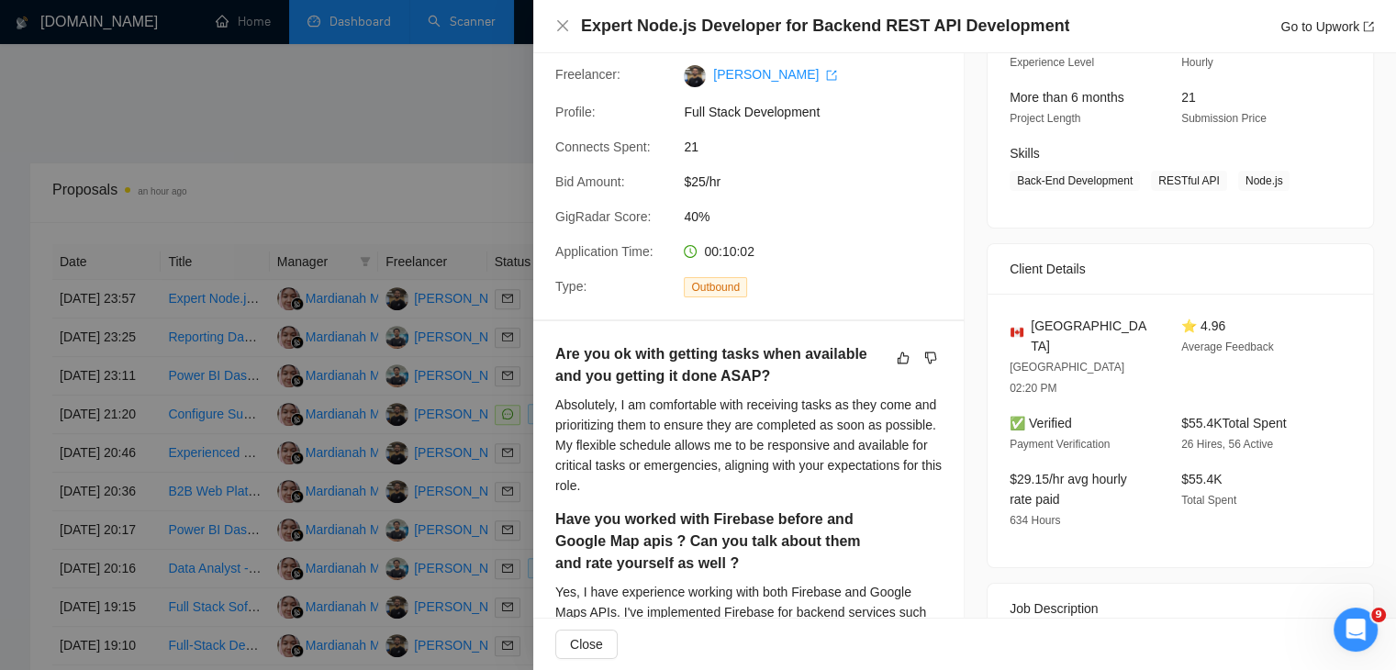
scroll to position [176, 0]
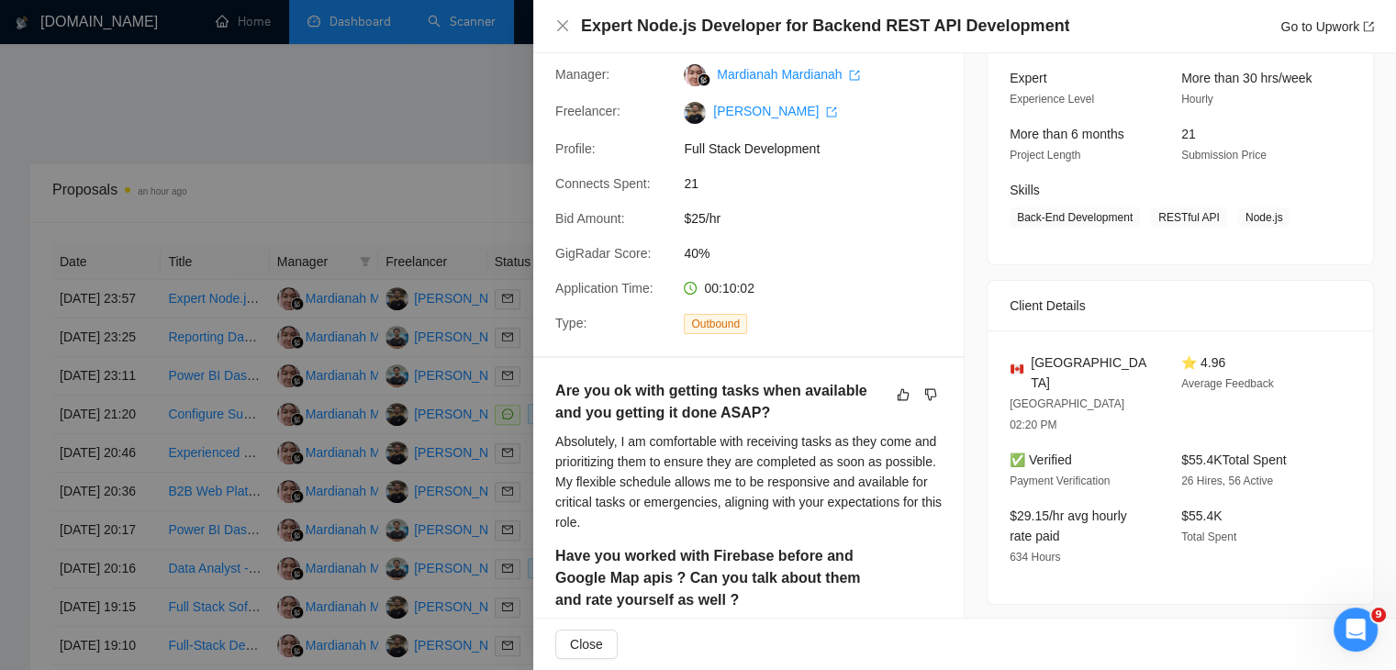
click at [382, 203] on div at bounding box center [698, 335] width 1396 height 670
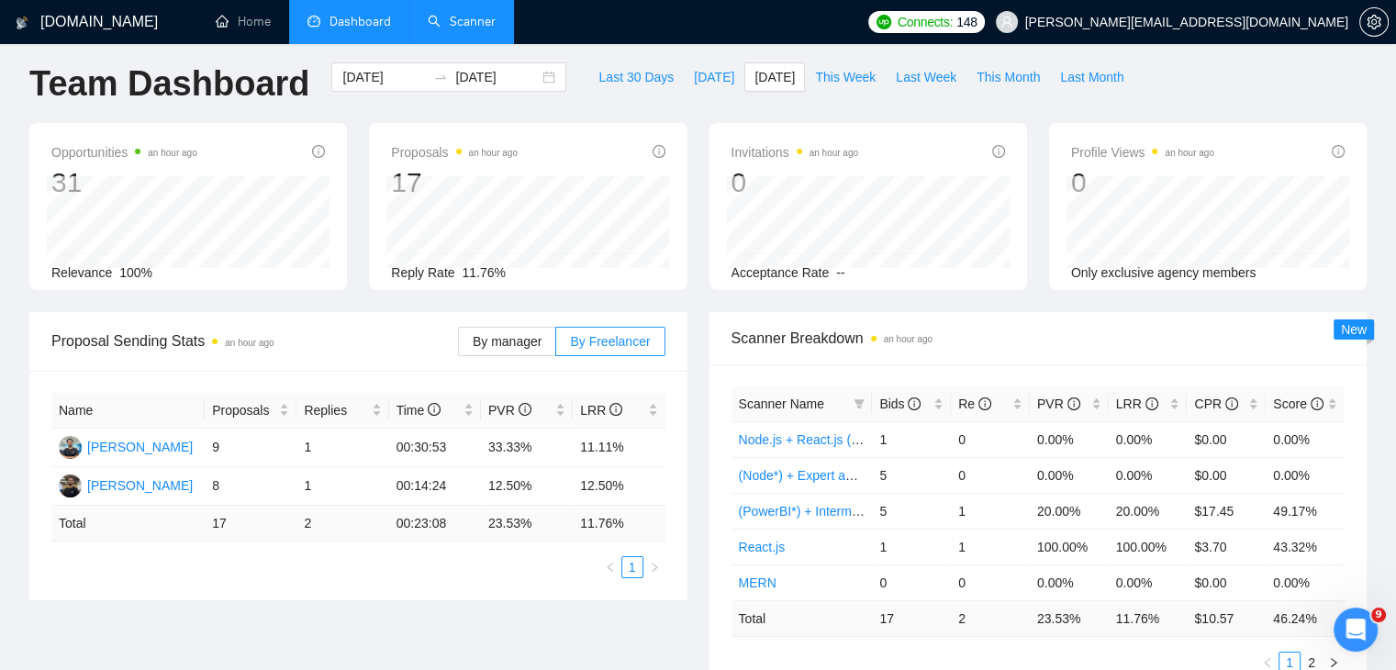
scroll to position [0, 0]
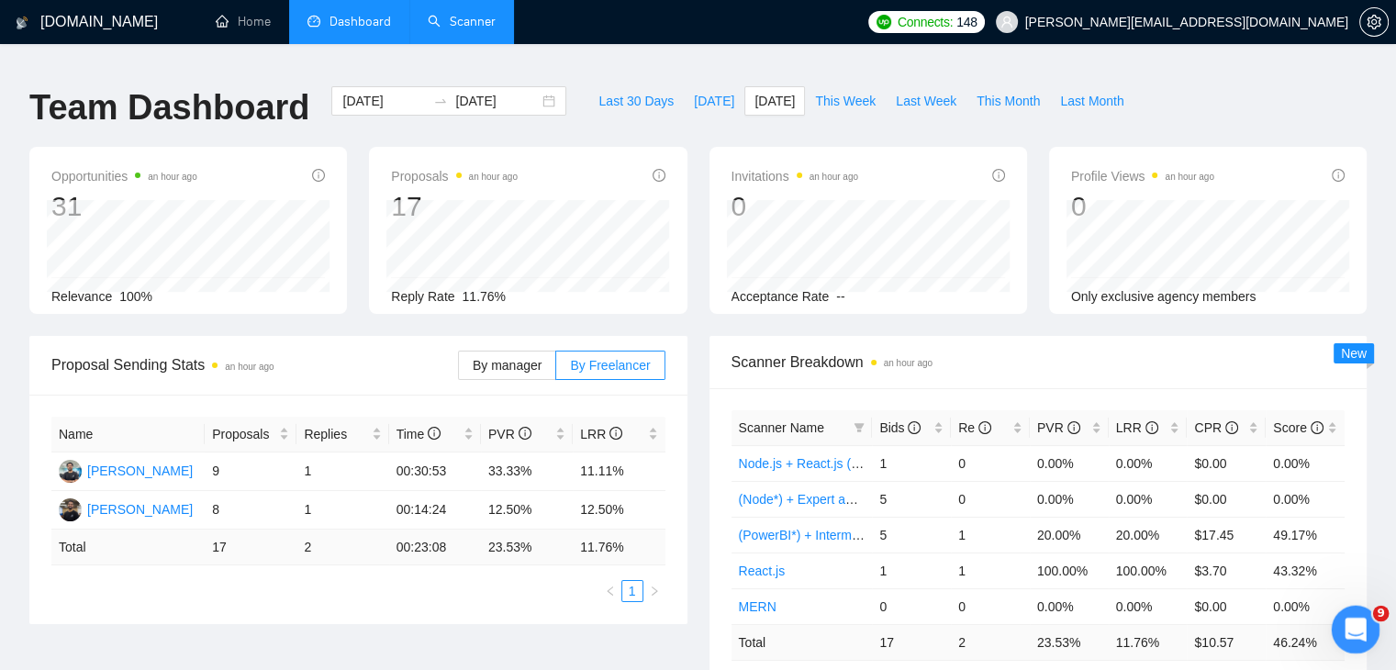
click at [1338, 624] on div "Open Intercom Messenger" at bounding box center [1353, 627] width 61 height 61
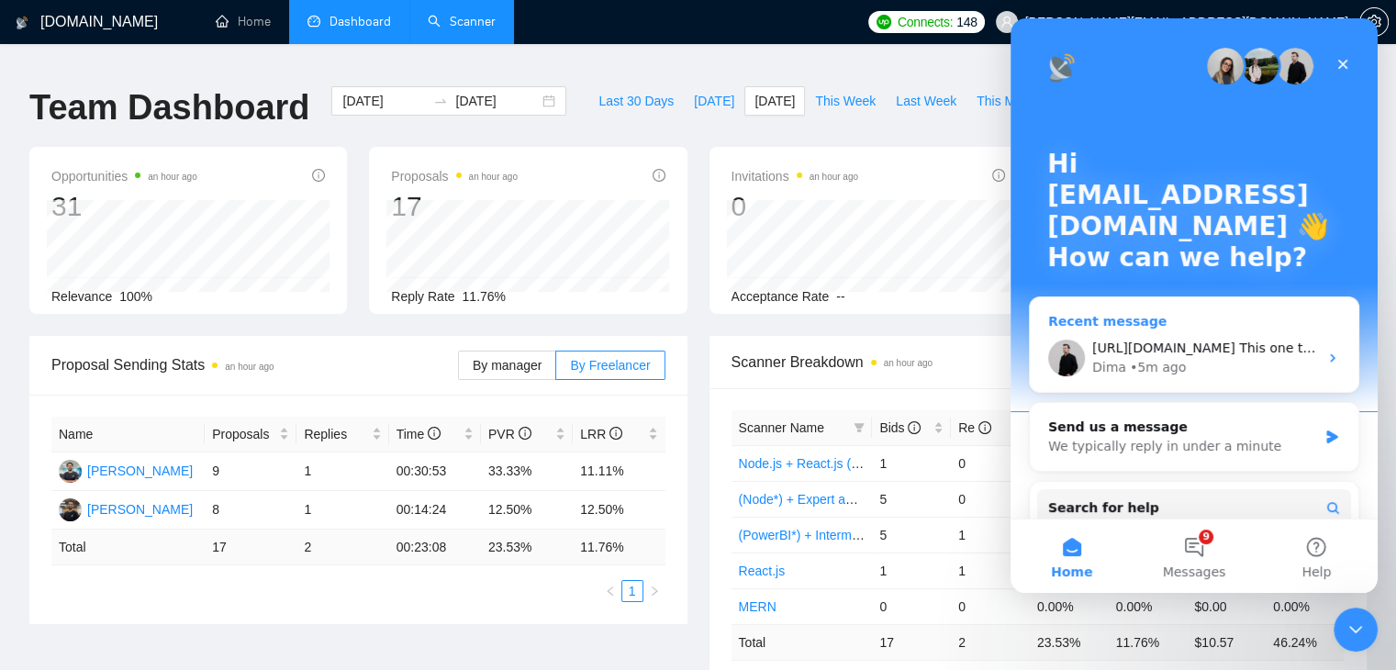
click at [1181, 345] on span "https://www.upwork.com/jobs/~021970849057460466602 This one too. it shpuld be b…" at bounding box center [1339, 348] width 495 height 15
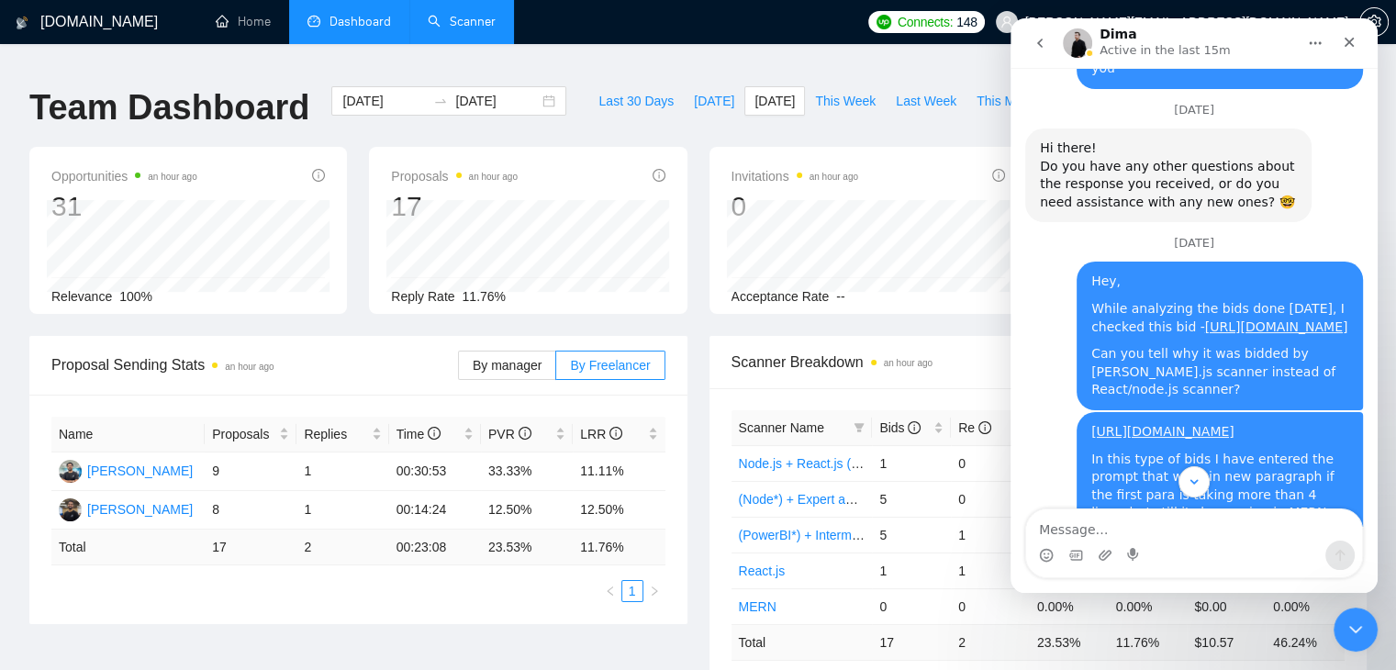
scroll to position [2734, 0]
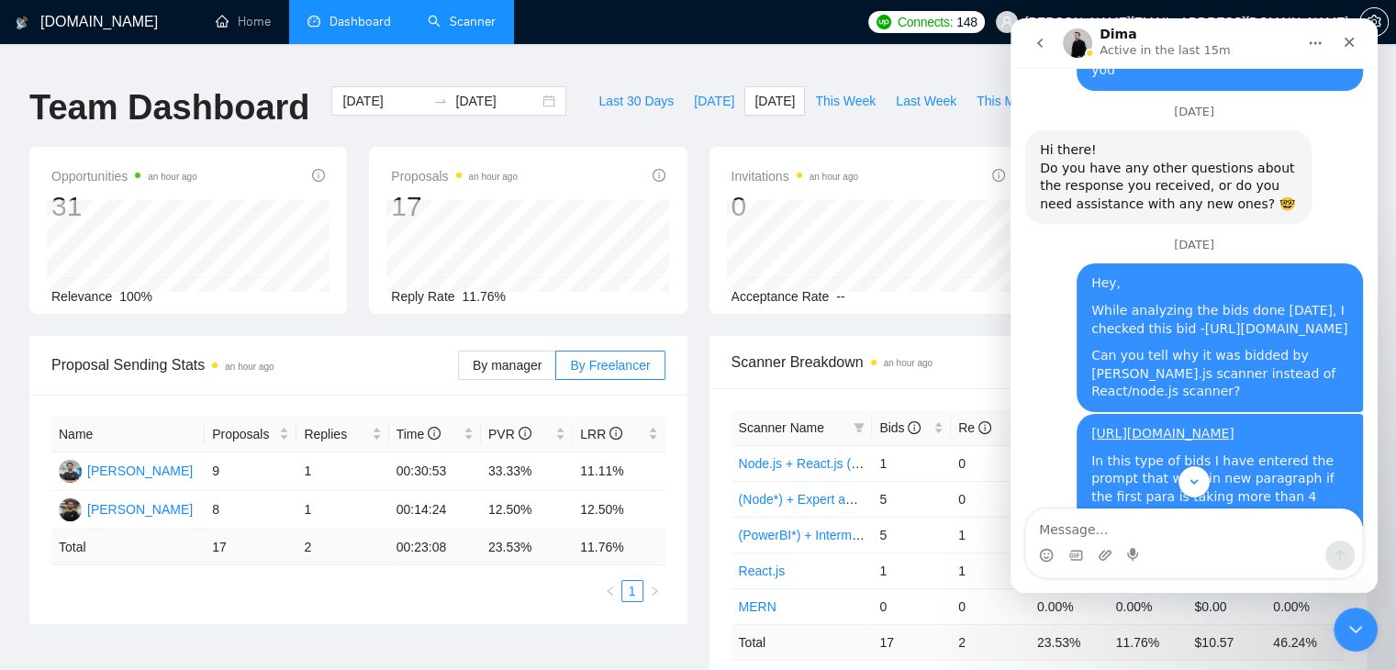
click at [1205, 321] on link "[URL][DOMAIN_NAME]" at bounding box center [1276, 328] width 143 height 15
click at [479, 27] on link "Scanner" at bounding box center [462, 22] width 68 height 16
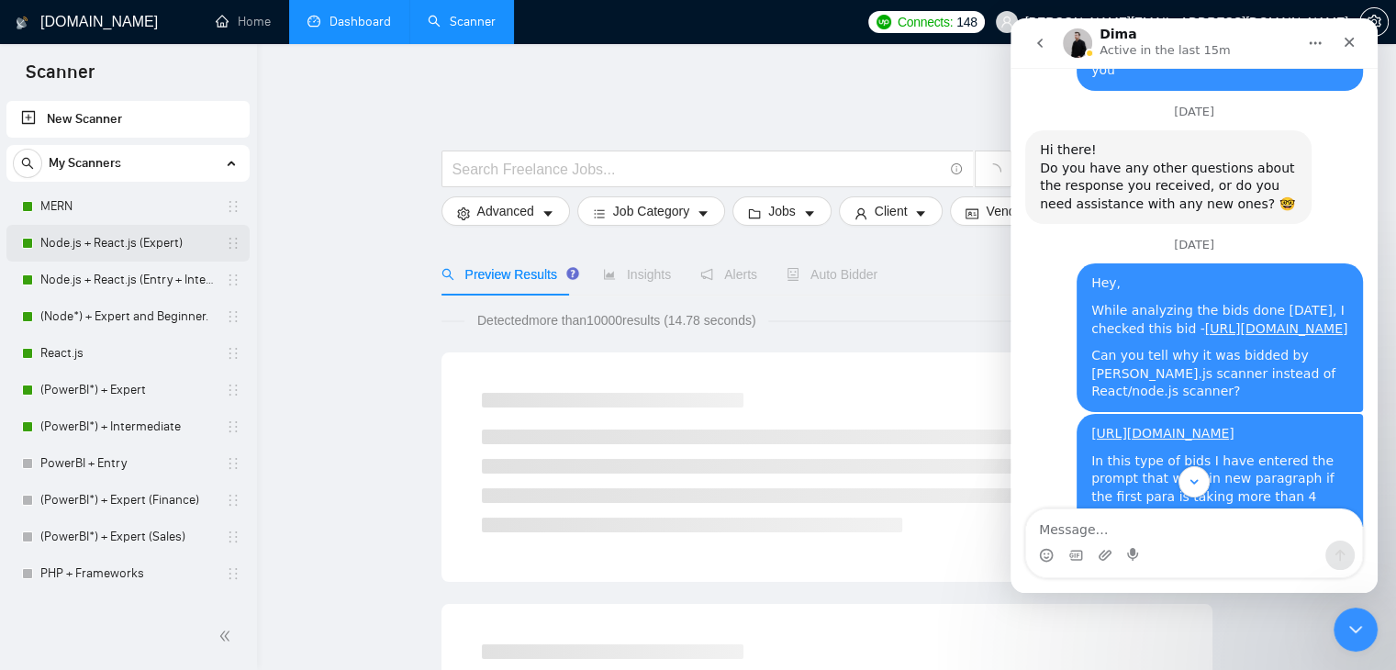
click at [123, 228] on link "Node.js + React.js (Expert)" at bounding box center [127, 243] width 174 height 37
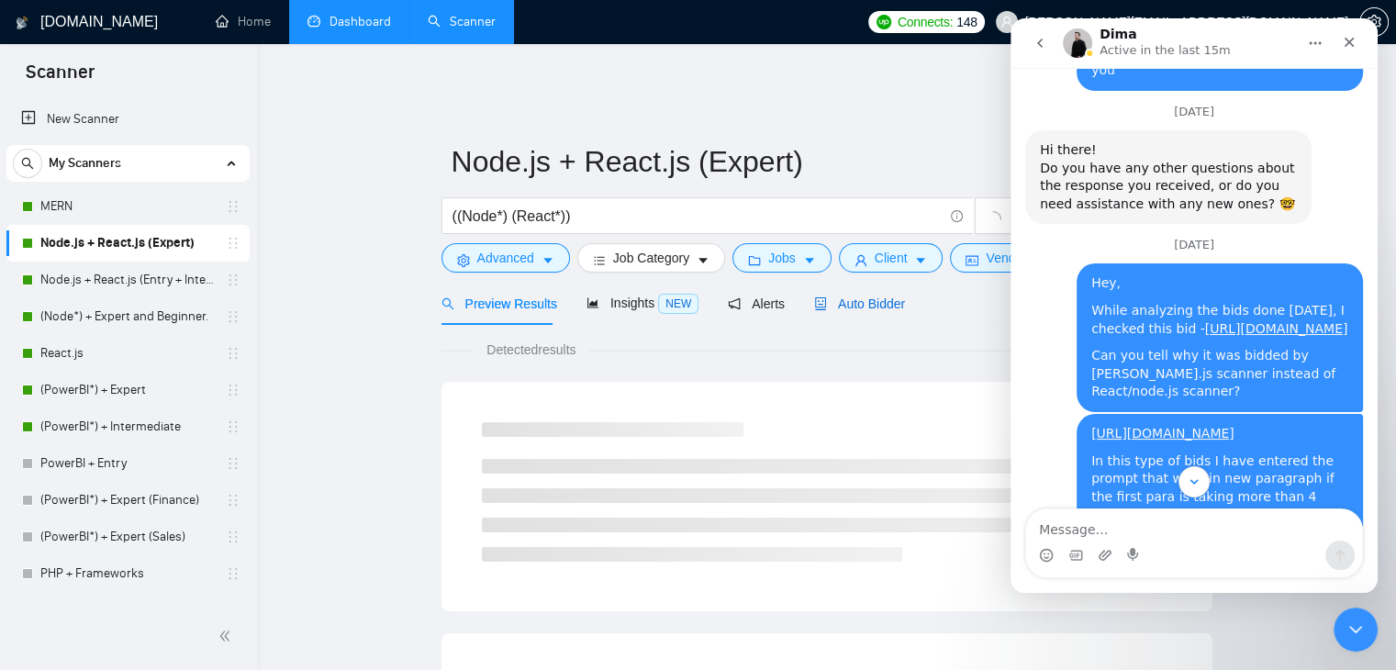
click at [855, 297] on span "Auto Bidder" at bounding box center [859, 304] width 91 height 15
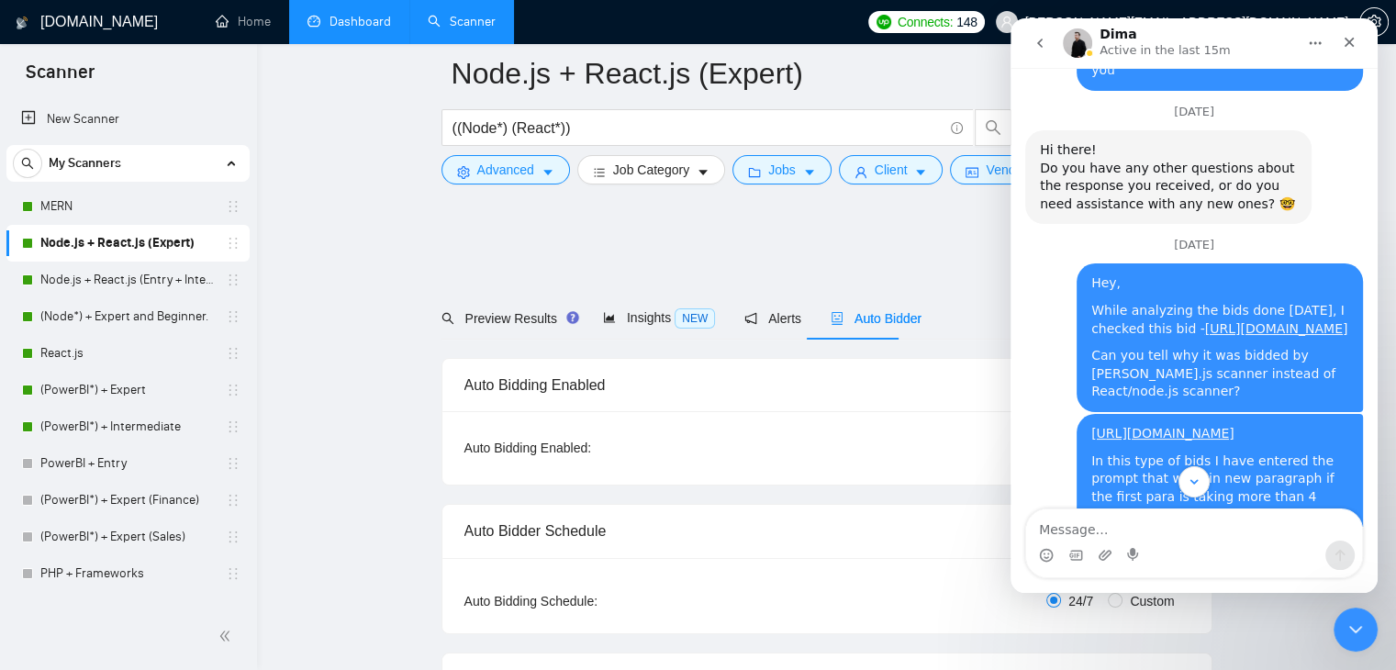
scroll to position [375, 0]
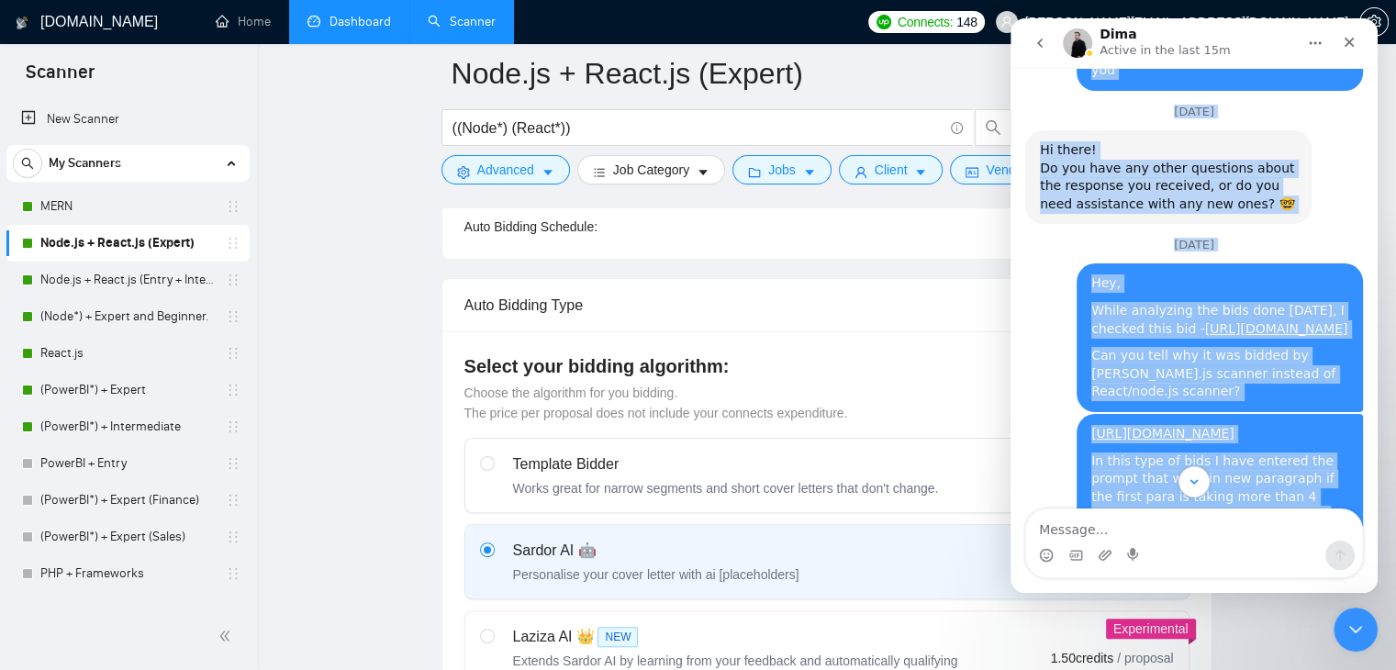
drag, startPoint x: 2288, startPoint y: 36, endPoint x: 2410, endPoint y: 412, distance: 395.4
click at [1378, 394] on html "Dima Active in the last 15m Ask us anything, or share your feedback. September …" at bounding box center [1194, 305] width 367 height 575
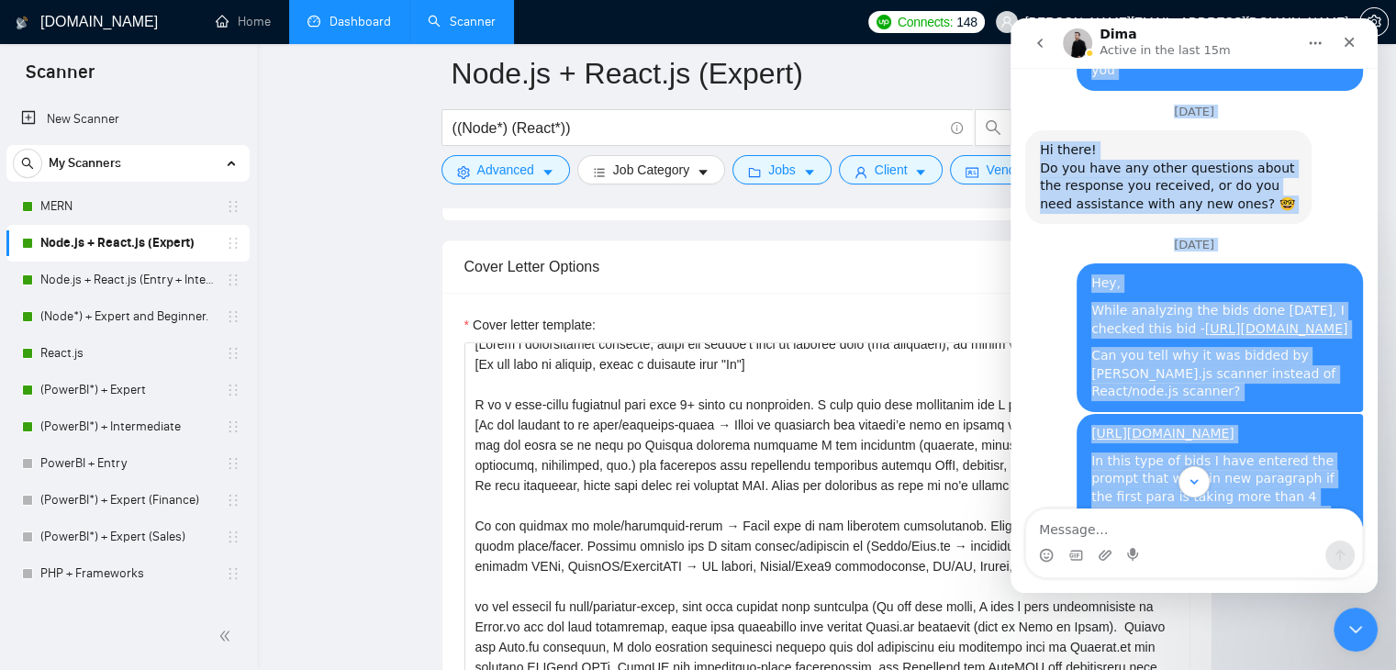
scroll to position [0, 0]
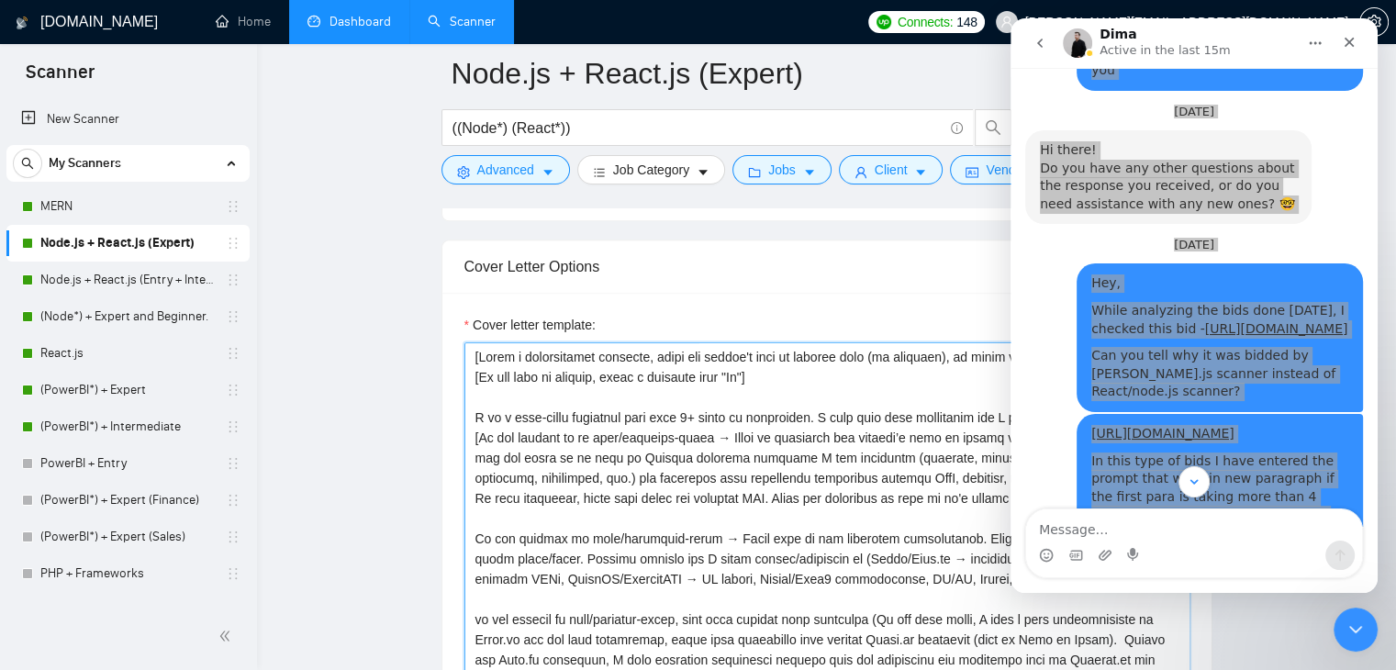
click at [619, 485] on textarea "Cover letter template:" at bounding box center [826, 548] width 725 height 413
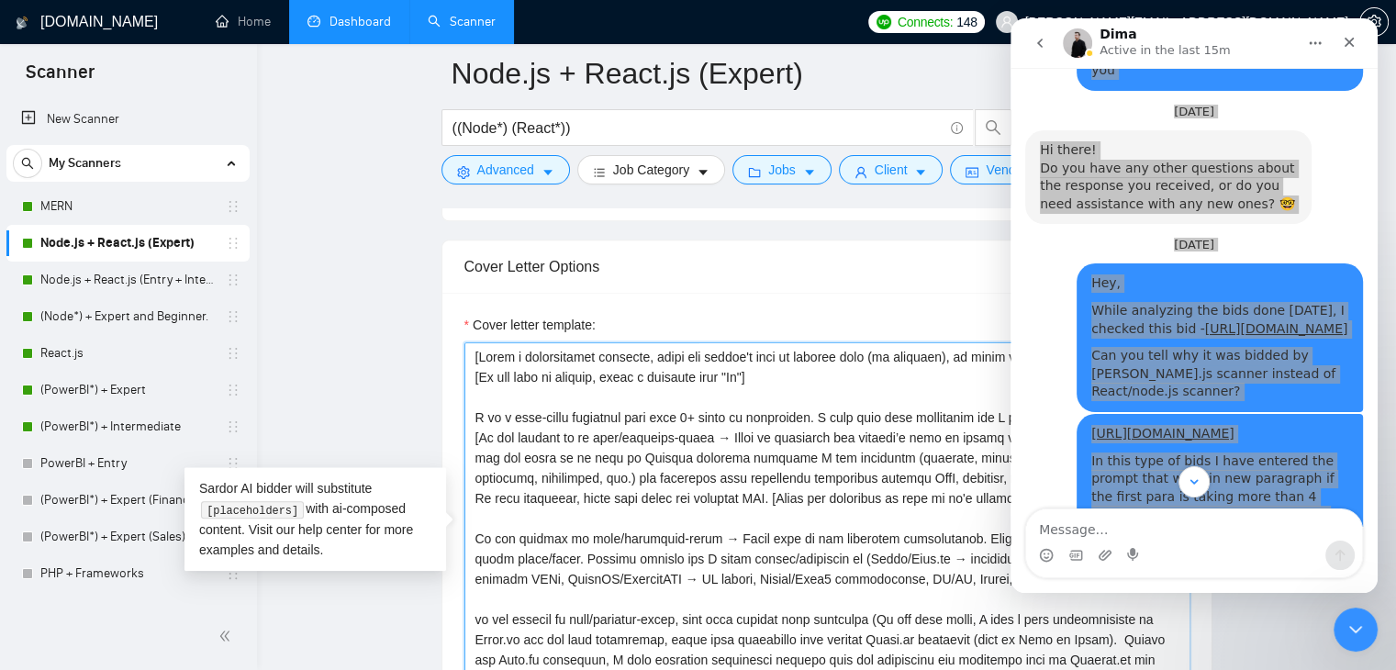
click at [950, 488] on textarea "Cover letter template:" at bounding box center [826, 548] width 725 height 413
click at [954, 487] on textarea "Cover letter template:" at bounding box center [826, 548] width 725 height 413
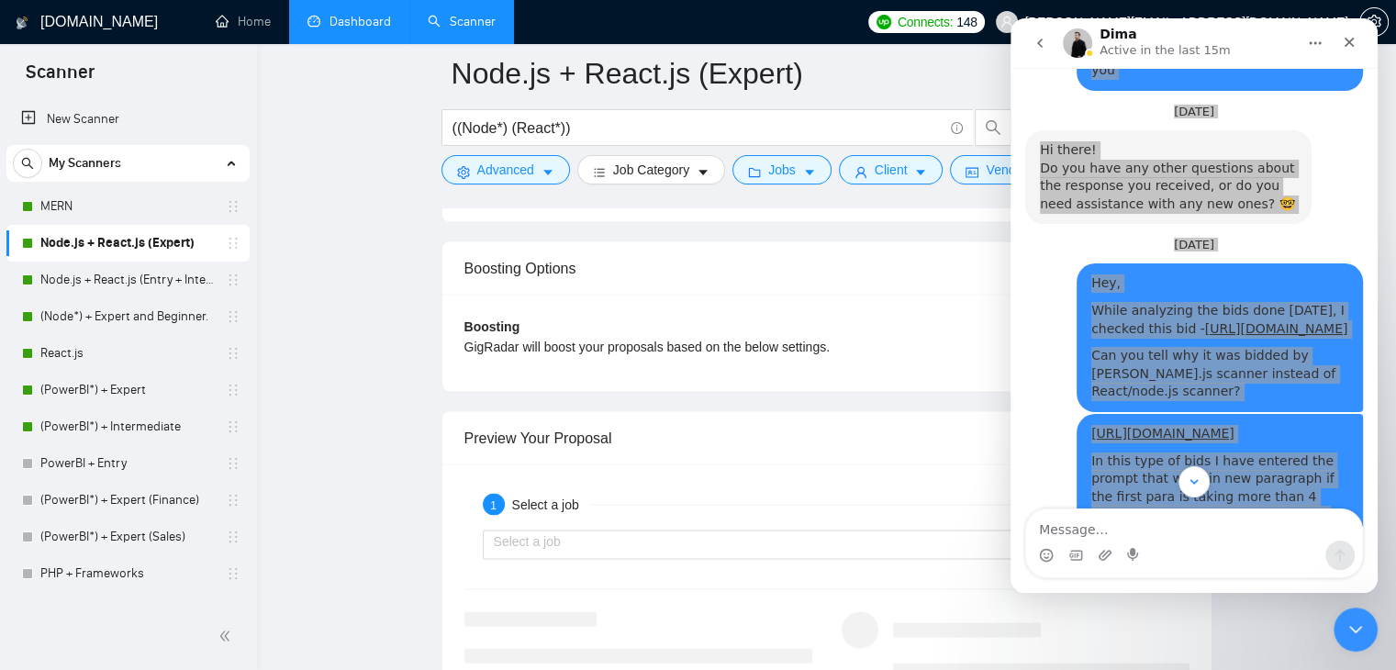
scroll to position [3450, 0]
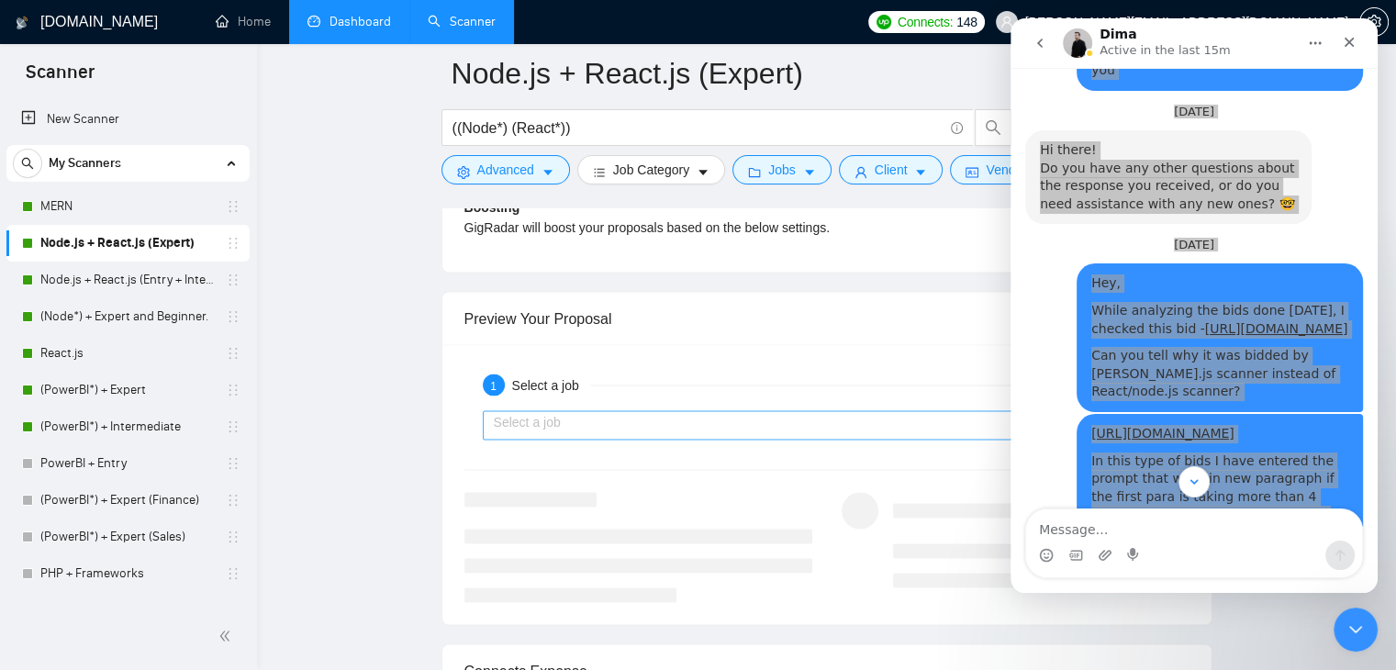
click at [723, 411] on input "search" at bounding box center [753, 425] width 518 height 28
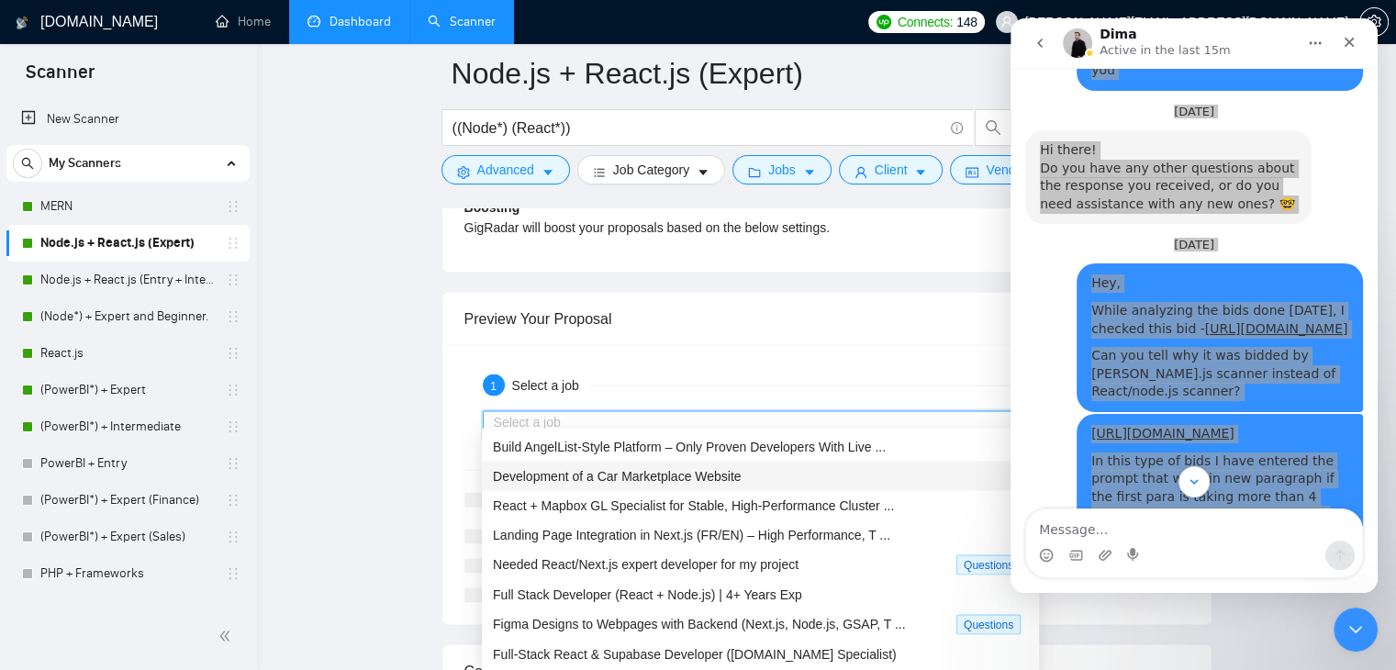
click at [660, 482] on span "Development of a Car Marketplace Website" at bounding box center [617, 475] width 249 height 15
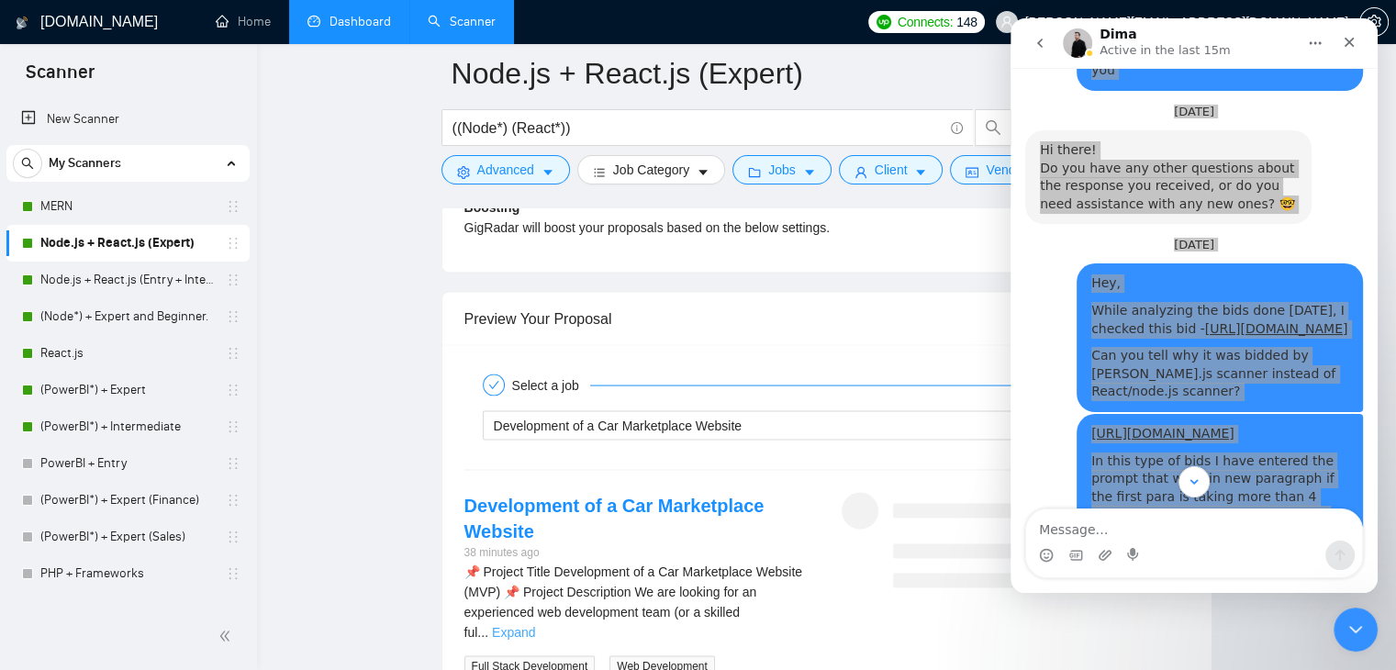
click at [535, 624] on link "Expand" at bounding box center [513, 631] width 43 height 15
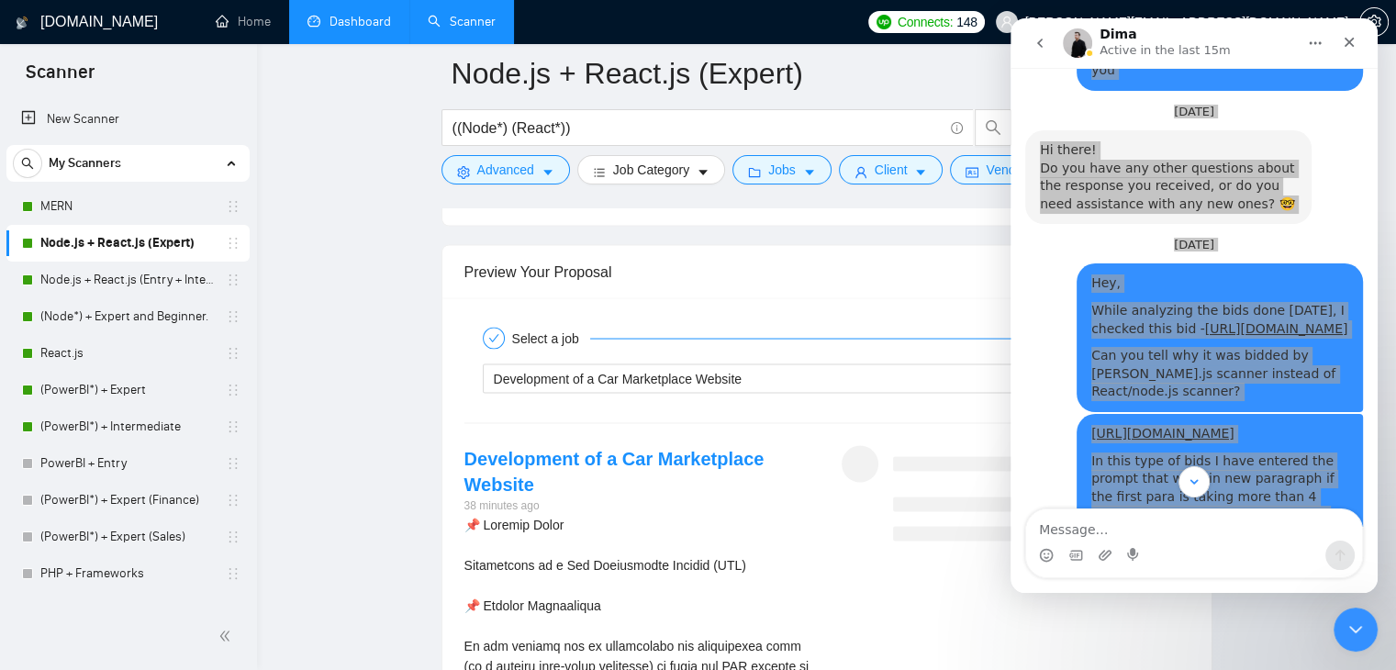
scroll to position [3492, 0]
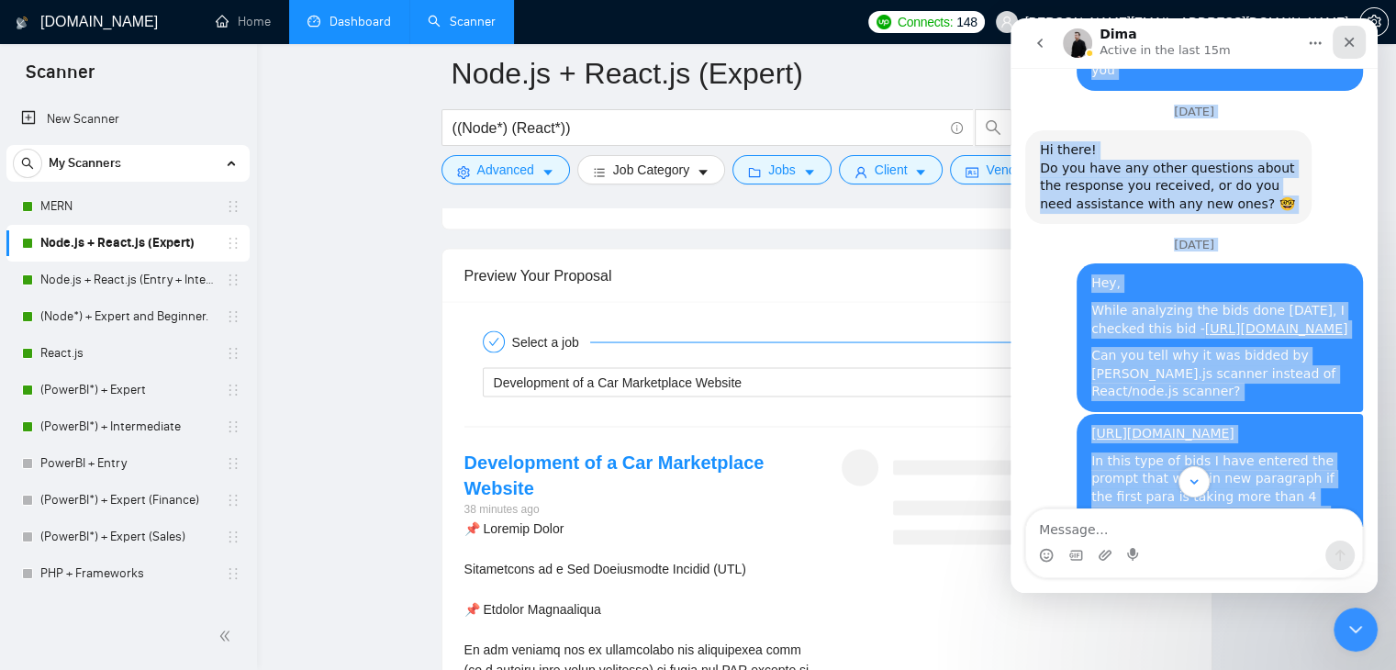
click at [1351, 52] on div "Close" at bounding box center [1349, 42] width 33 height 33
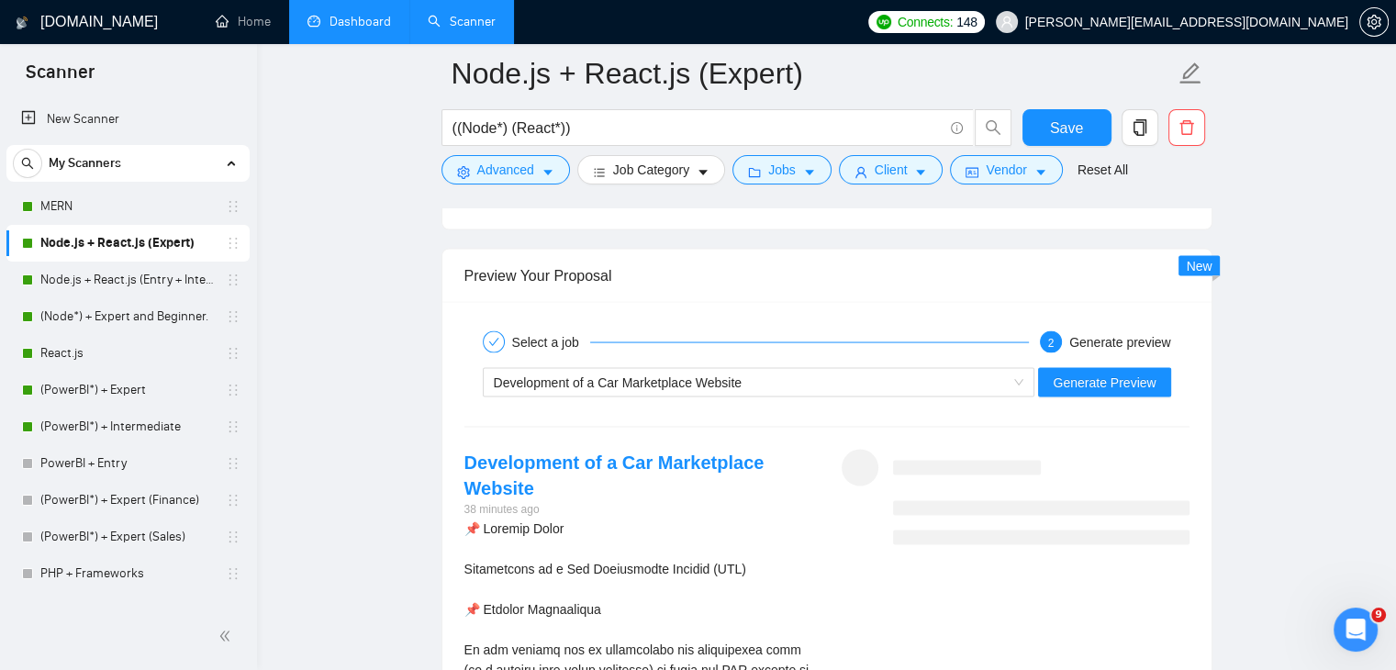
scroll to position [3130, 0]
click at [1148, 373] on span "Generate Preview" at bounding box center [1104, 383] width 103 height 20
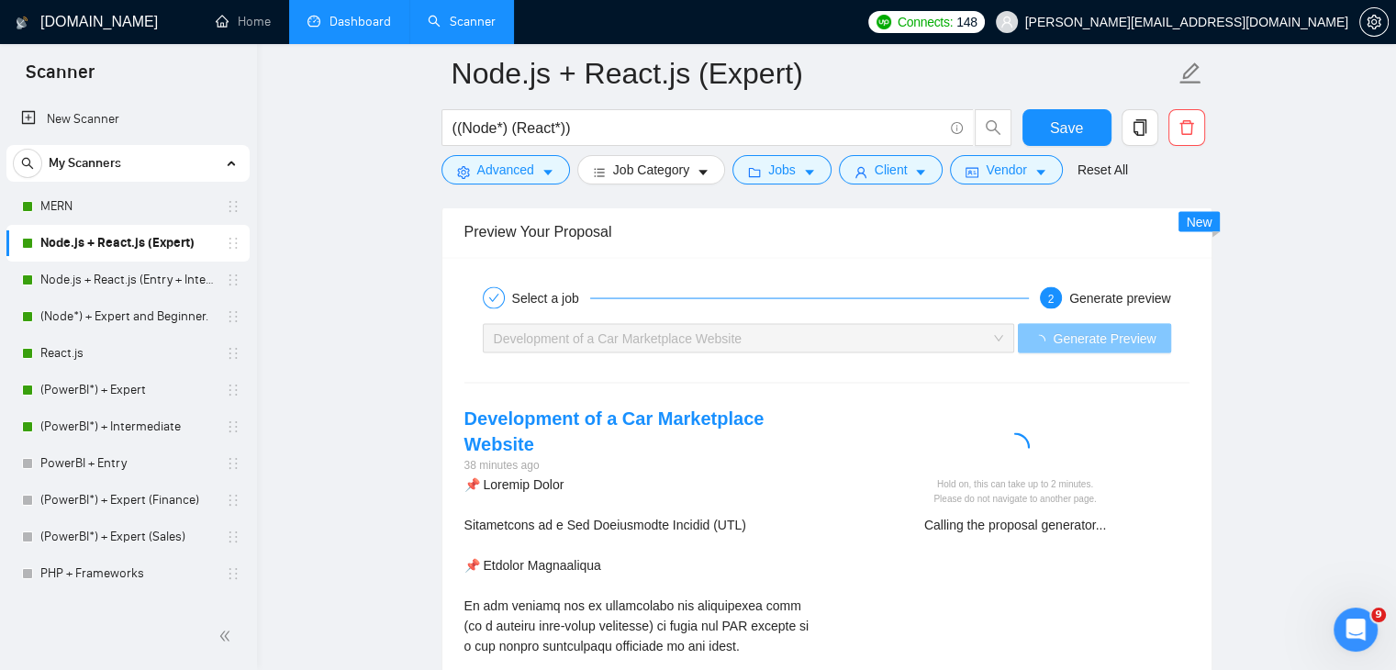
scroll to position [3536, 0]
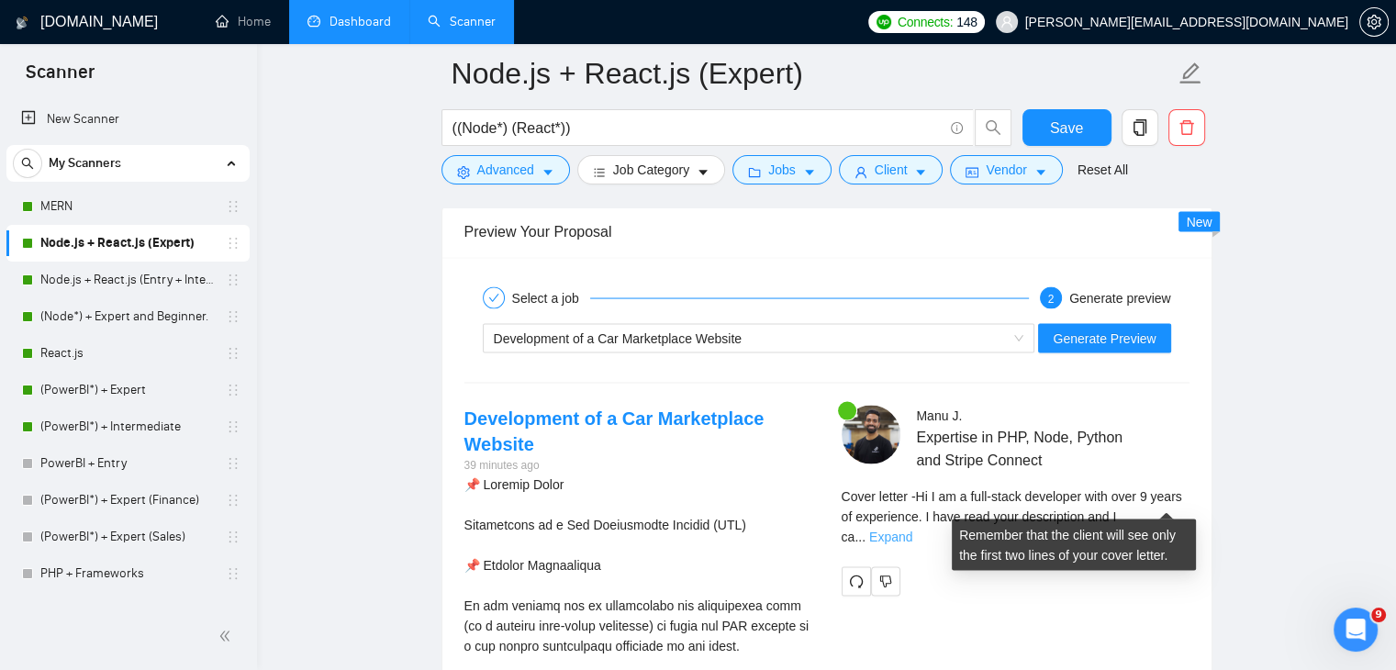
click at [912, 530] on link "Expand" at bounding box center [890, 537] width 43 height 15
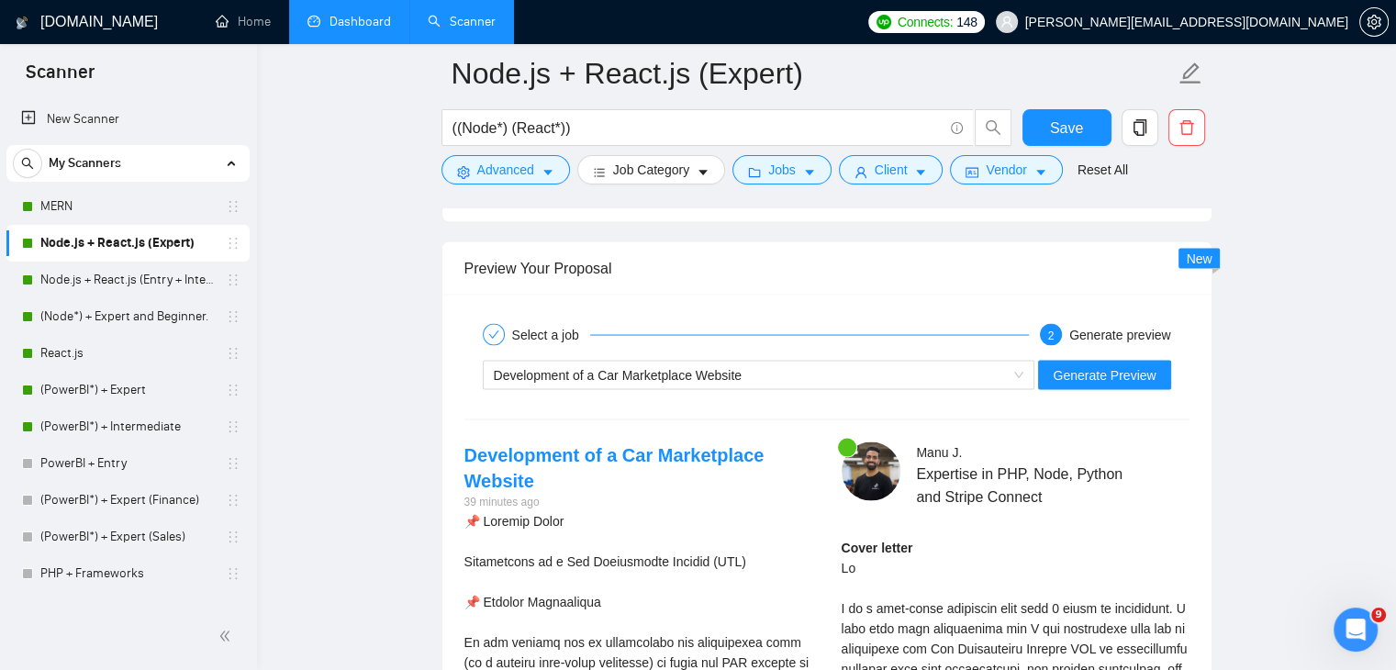
scroll to position [3497, 0]
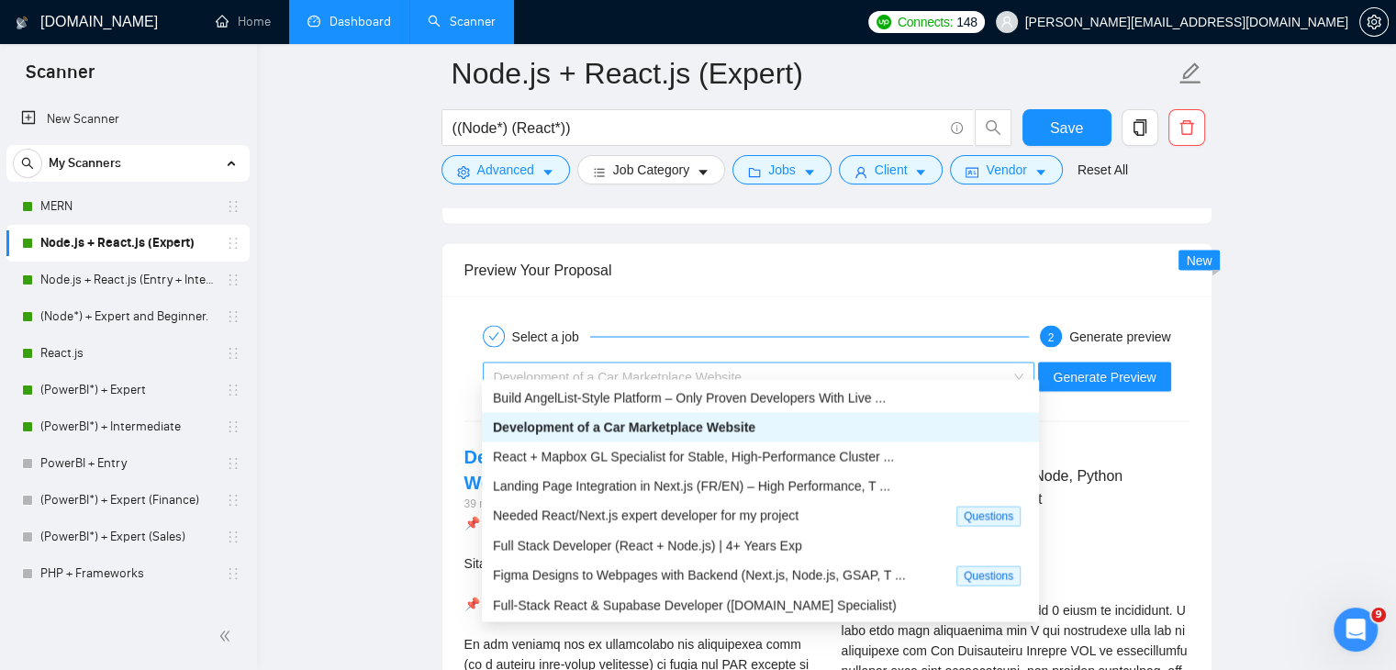
click at [855, 364] on div "Development of a Car Marketplace Website" at bounding box center [751, 378] width 514 height 28
click at [793, 585] on div "Figma Designs to Webpages with Backend (Next.js, Node.js, GSAP, T ..." at bounding box center [725, 575] width 464 height 21
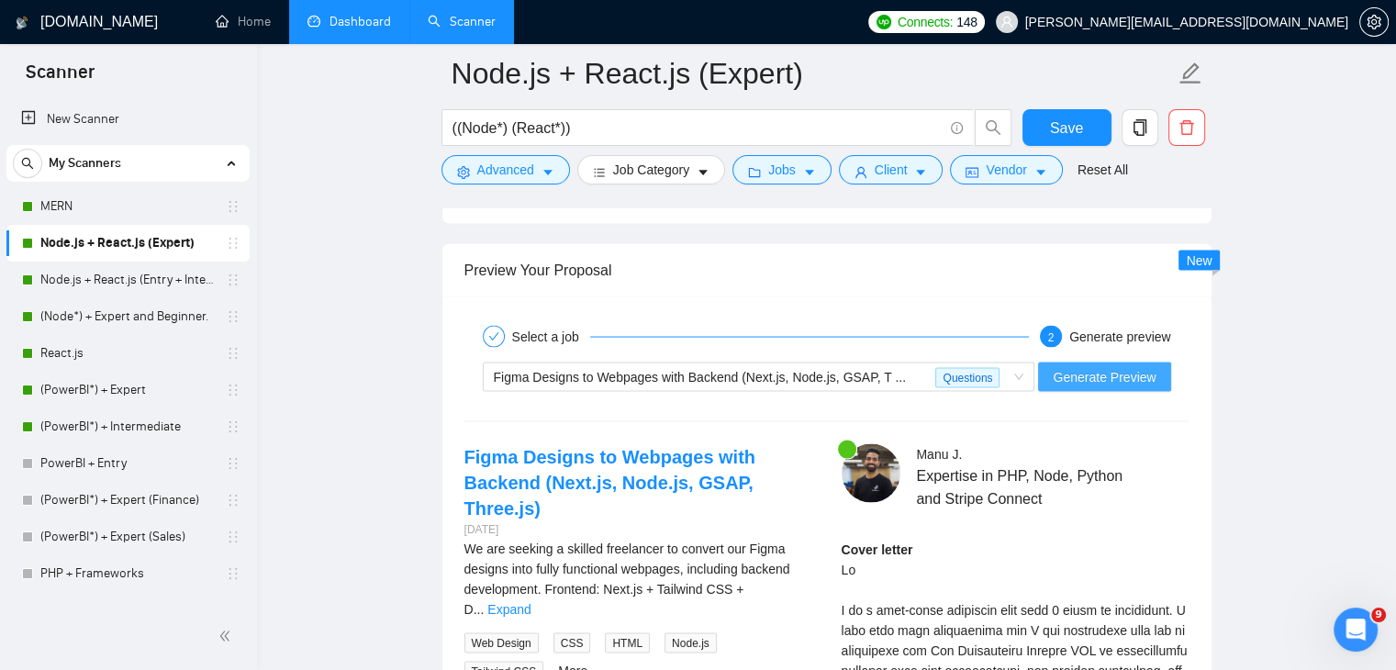
click at [1123, 367] on span "Generate Preview" at bounding box center [1104, 377] width 103 height 20
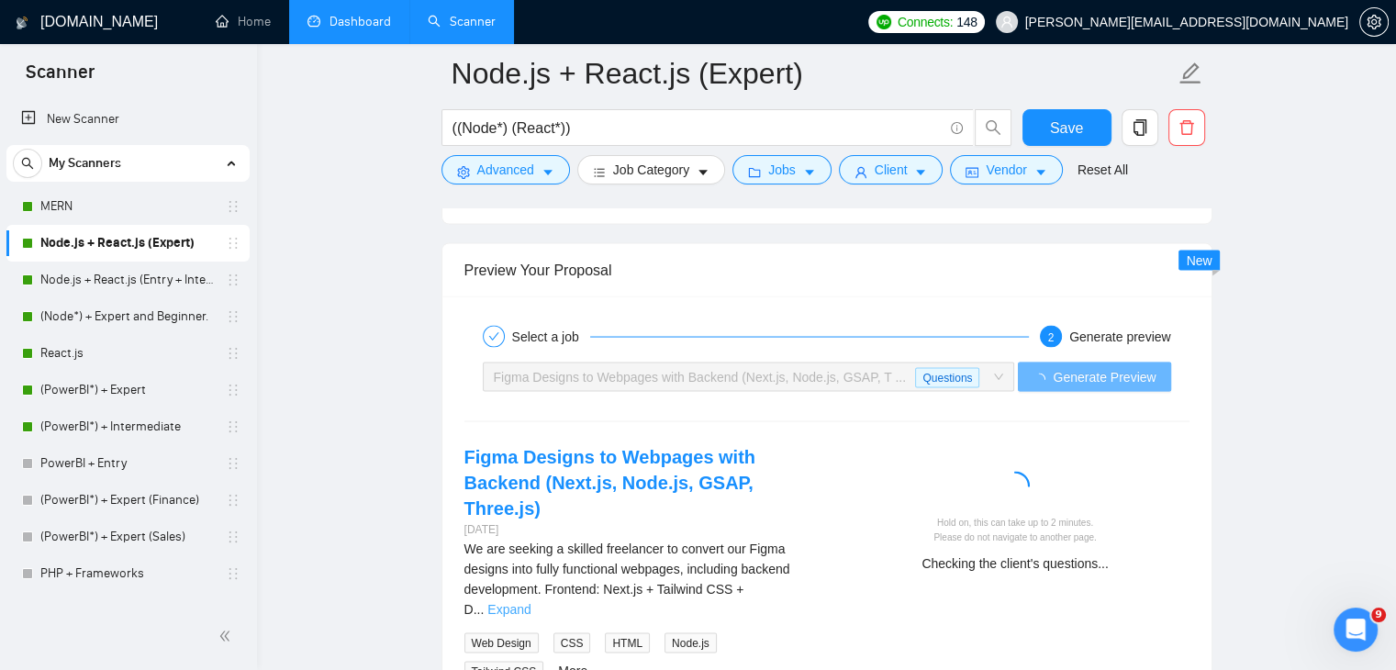
click at [531, 602] on link "Expand" at bounding box center [508, 609] width 43 height 15
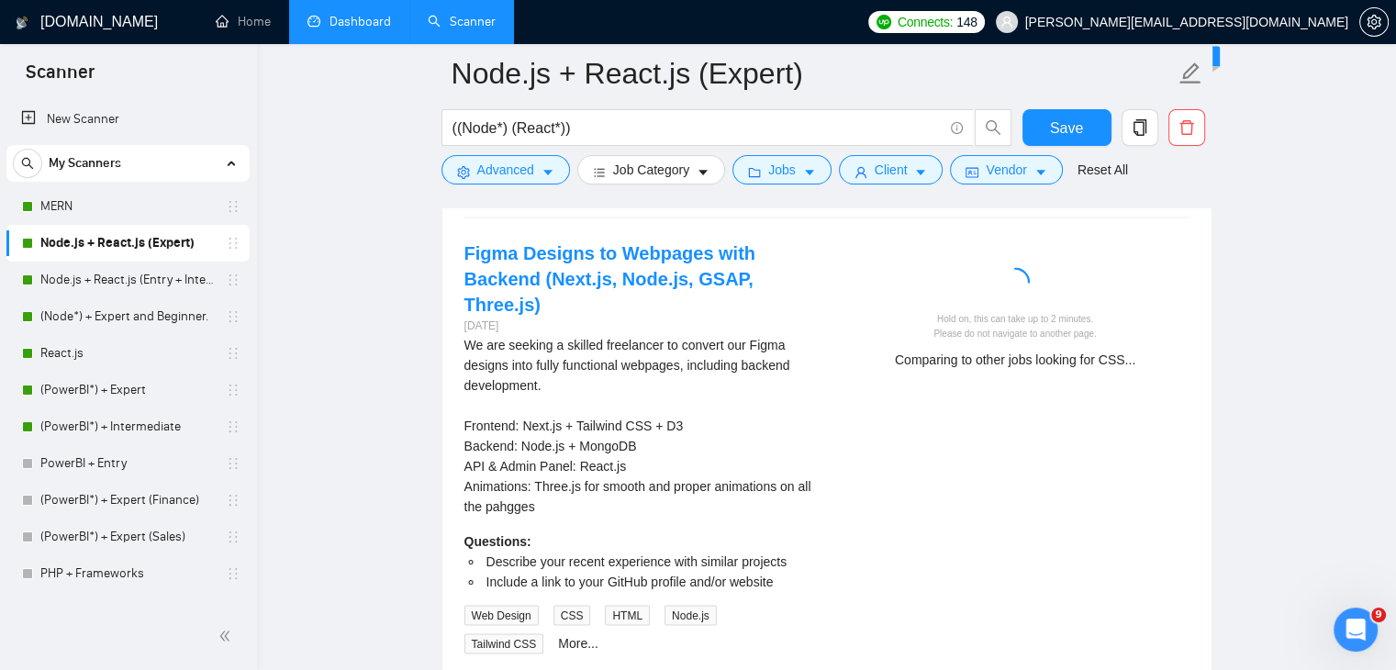
scroll to position [3688, 0]
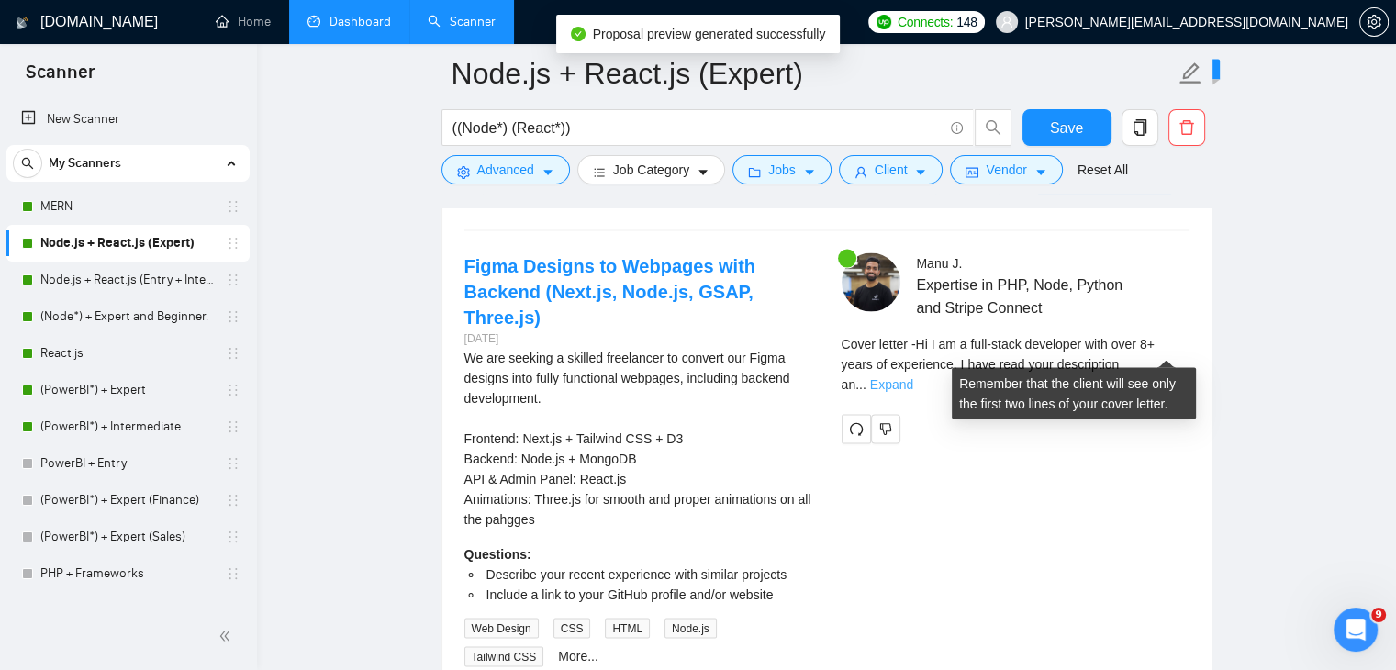
click at [913, 377] on link "Expand" at bounding box center [891, 384] width 43 height 15
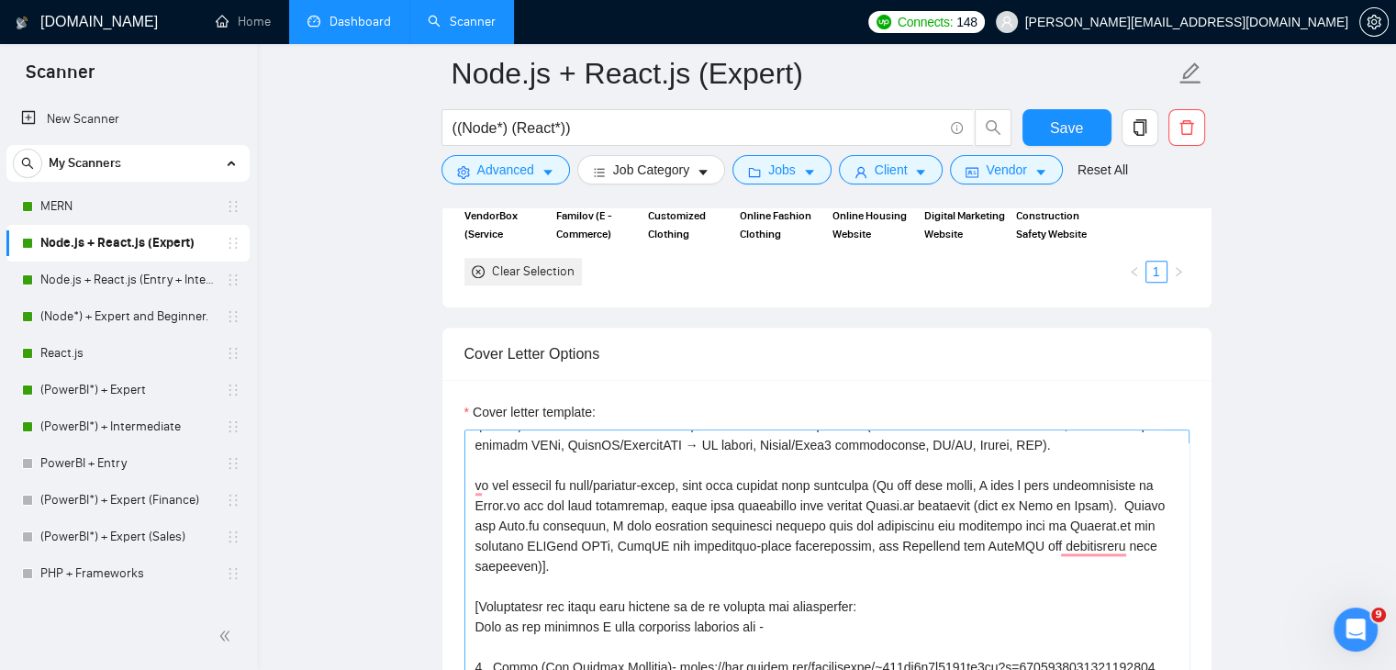
scroll to position [0, 0]
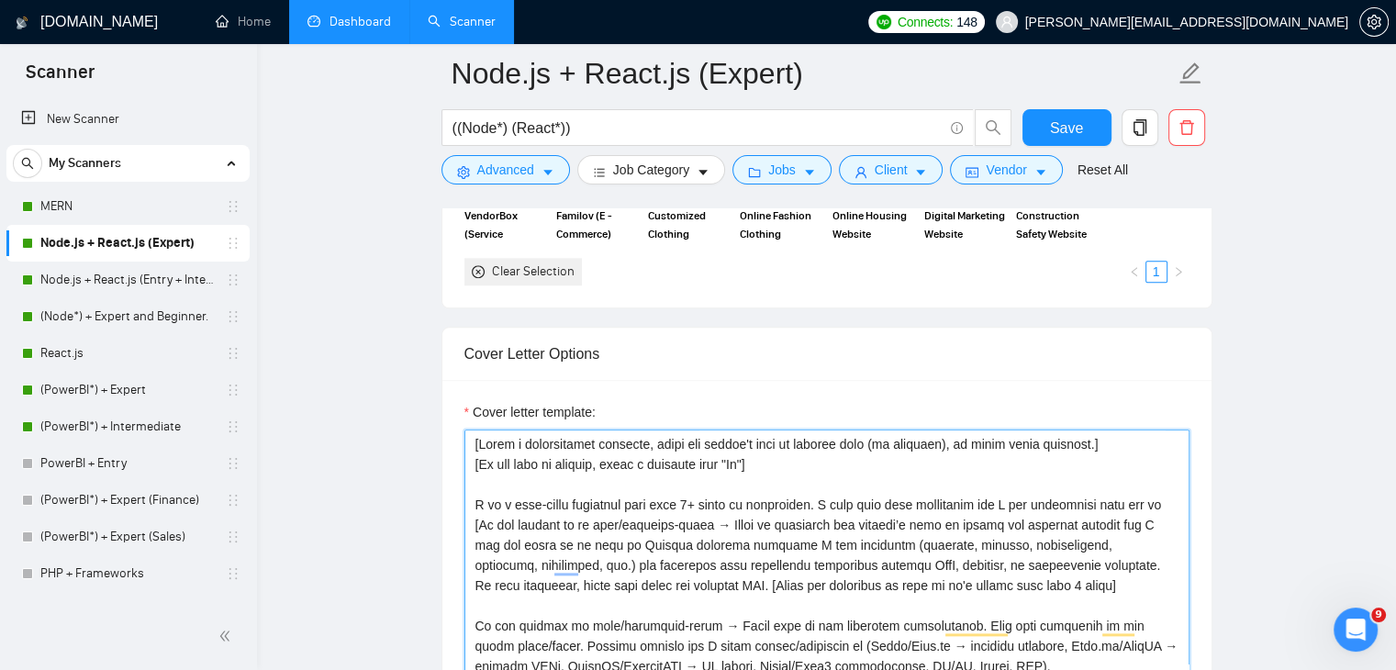
click at [621, 565] on textarea "Cover letter template:" at bounding box center [826, 636] width 725 height 413
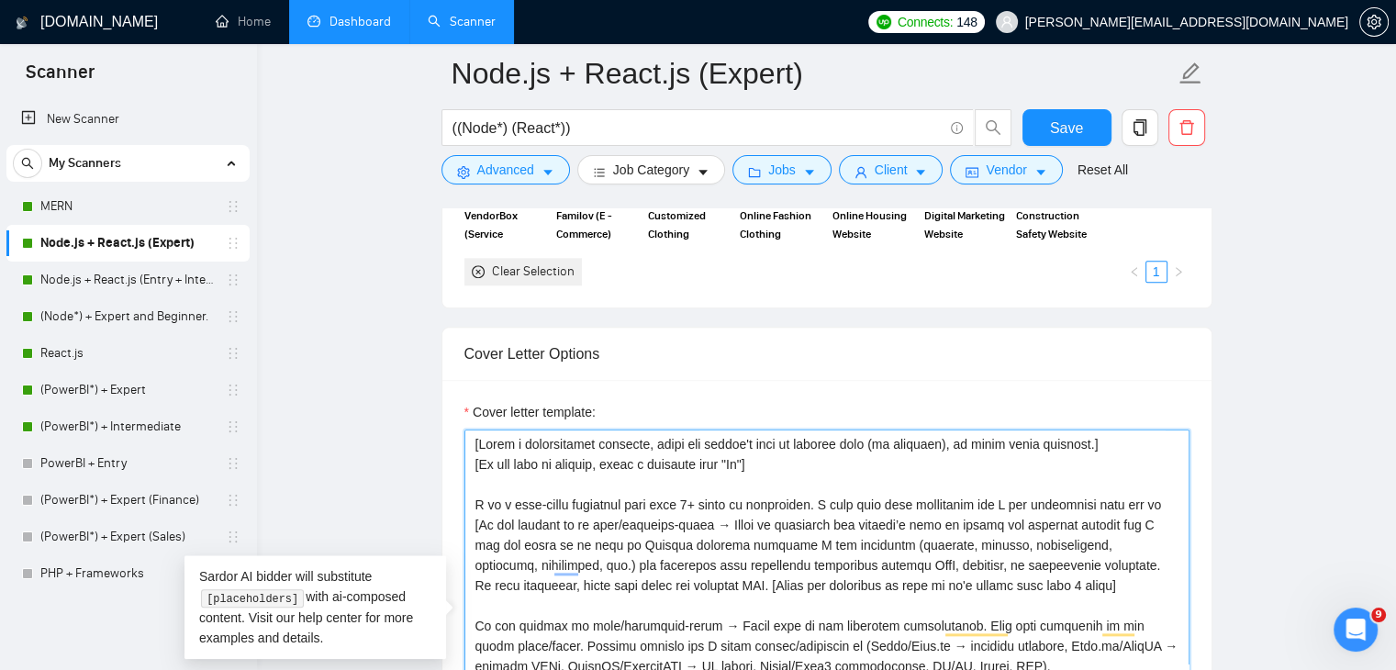
click at [617, 566] on textarea "Cover letter template:" at bounding box center [826, 636] width 725 height 413
click at [617, 567] on textarea "Cover letter template:" at bounding box center [826, 636] width 725 height 413
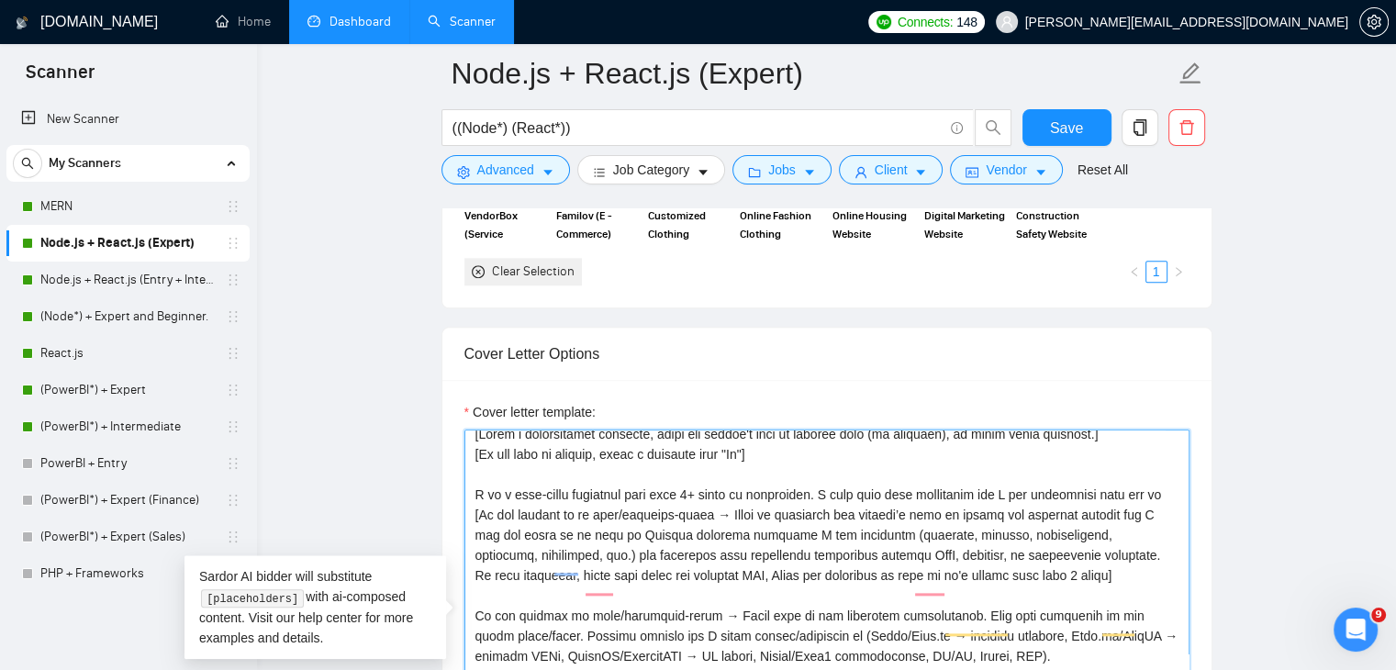
scroll to position [11, 0]
click at [956, 565] on textarea "Cover letter template:" at bounding box center [826, 636] width 725 height 413
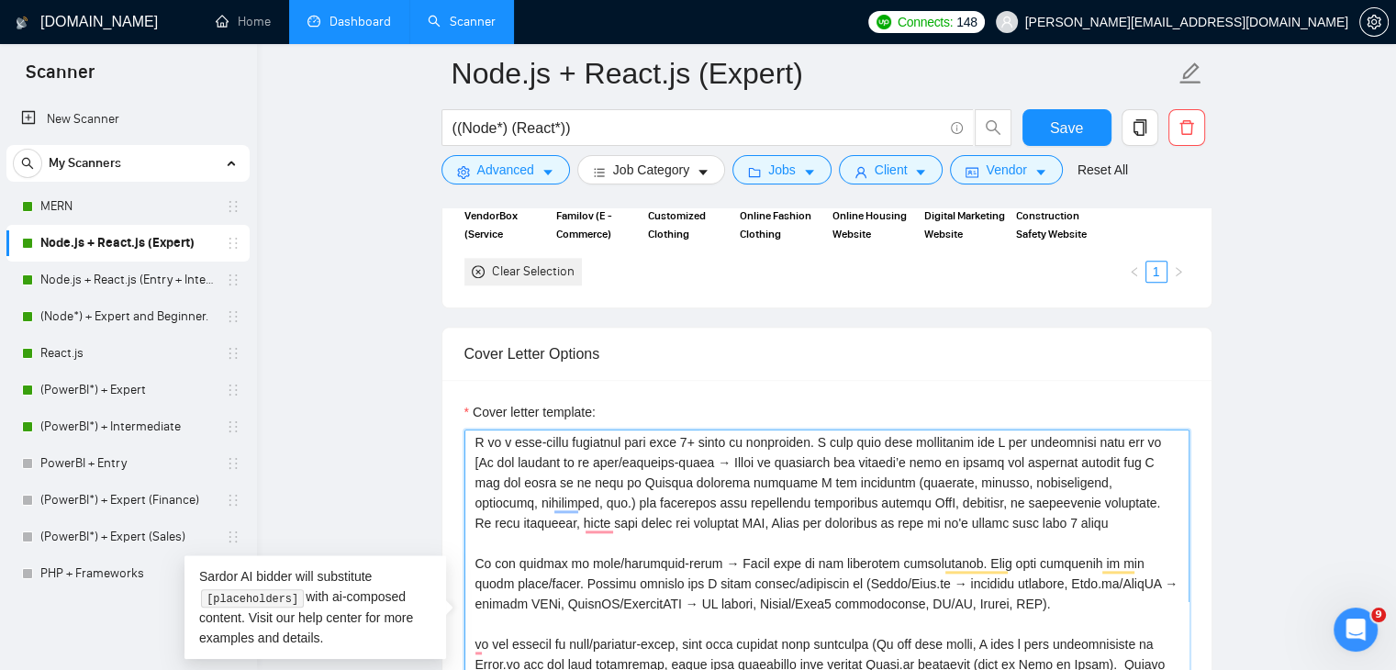
scroll to position [64, 0]
click at [984, 493] on textarea "Cover letter template:" at bounding box center [826, 636] width 725 height 413
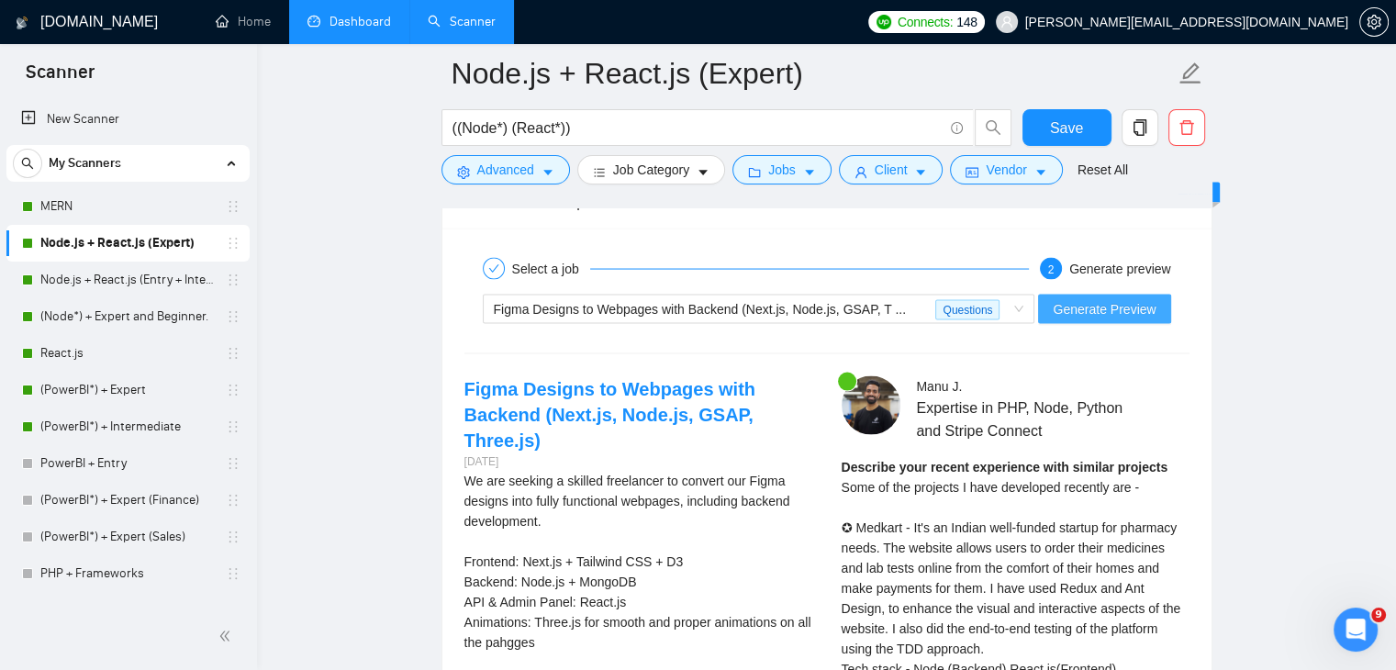
type textarea "[Write a personalized greeting, using the client's name or company name (if pro…"
click at [1126, 299] on span "Generate Preview" at bounding box center [1104, 309] width 103 height 20
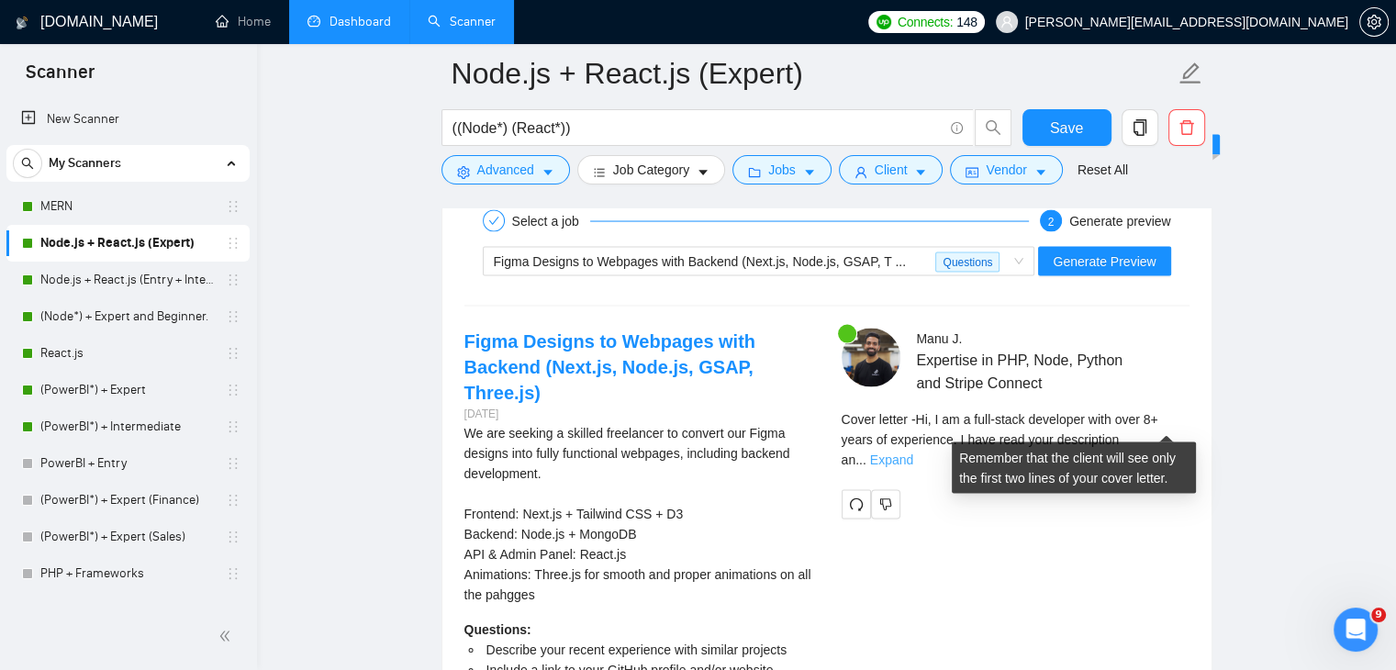
click at [913, 453] on link "Expand" at bounding box center [891, 460] width 43 height 15
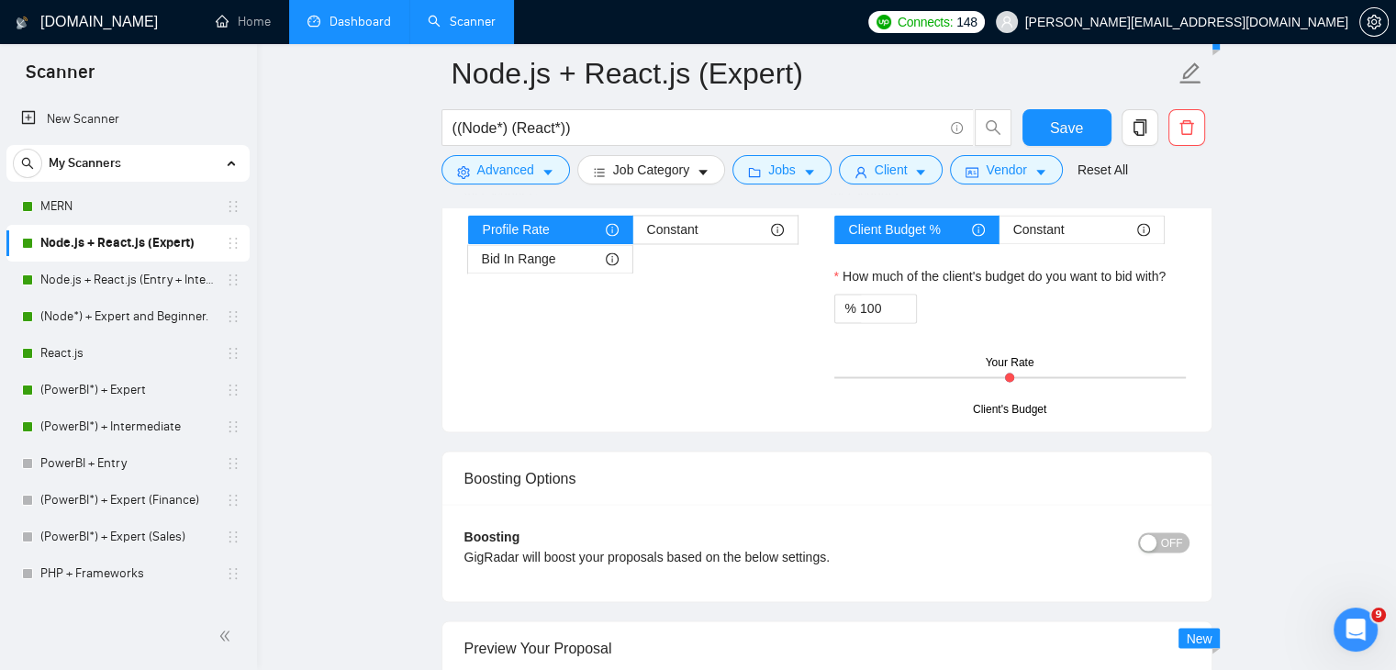
scroll to position [3295, 0]
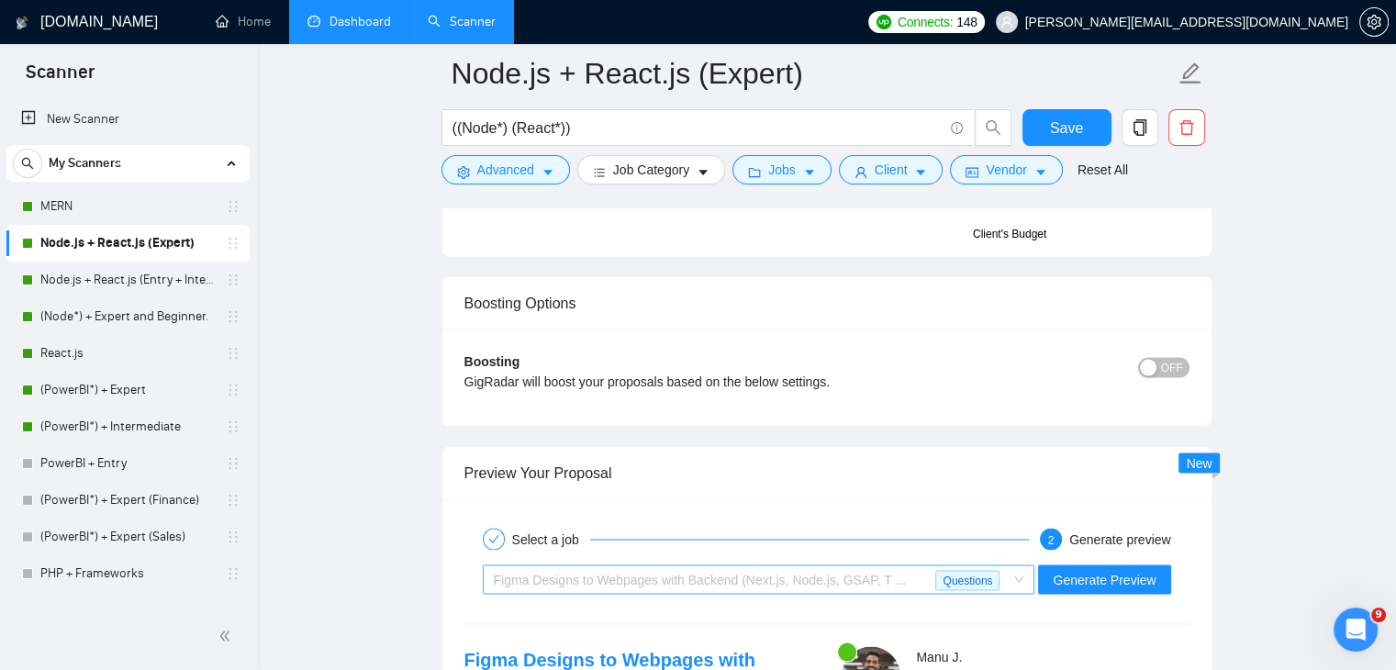
click at [848, 572] on span "Figma Designs to Webpages with Backend (Next.js, Node.js, GSAP, T ..." at bounding box center [700, 579] width 413 height 15
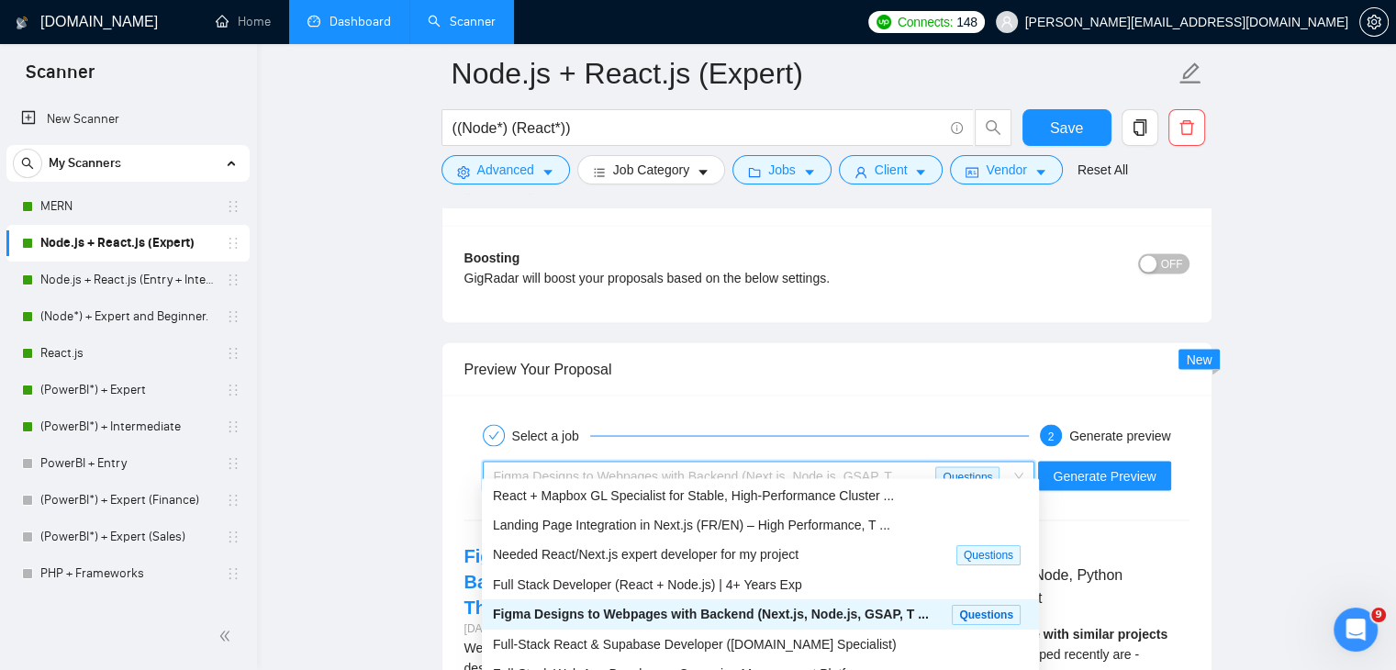
scroll to position [3433, 0]
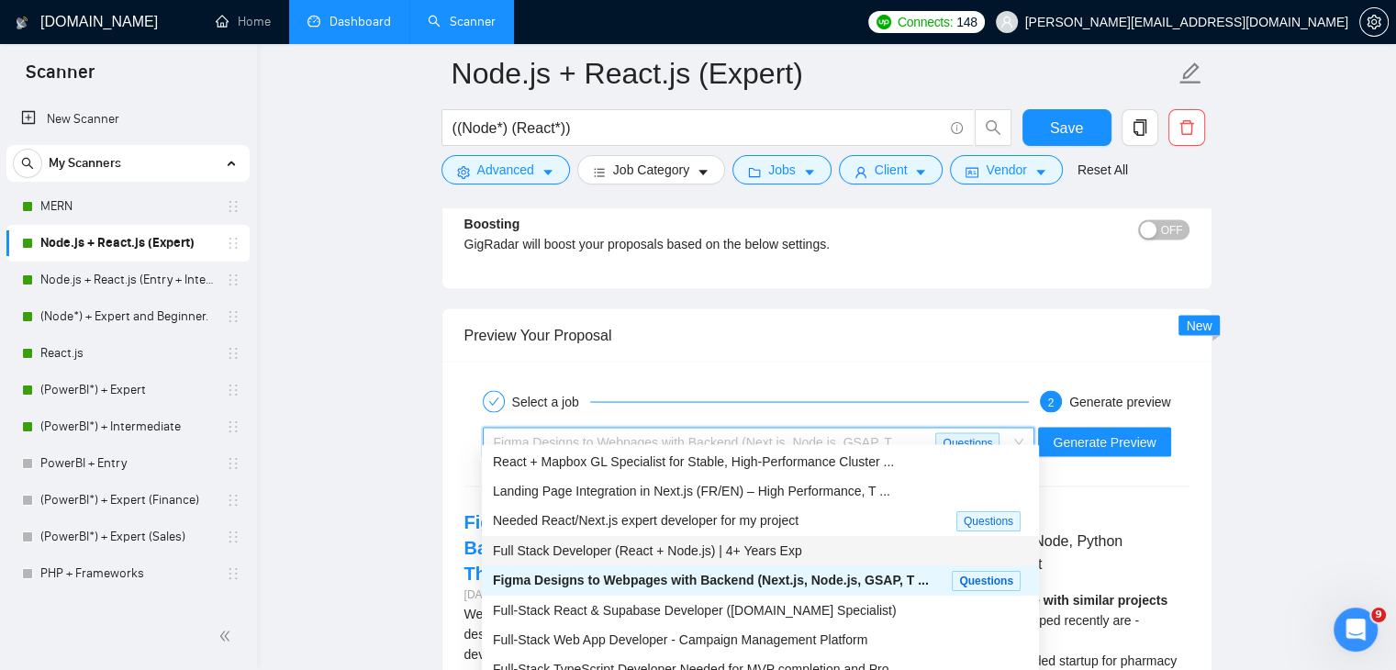
click at [712, 561] on div "Full Stack Developer (React + Node.js) | 4+ Years Exp" at bounding box center [760, 549] width 557 height 29
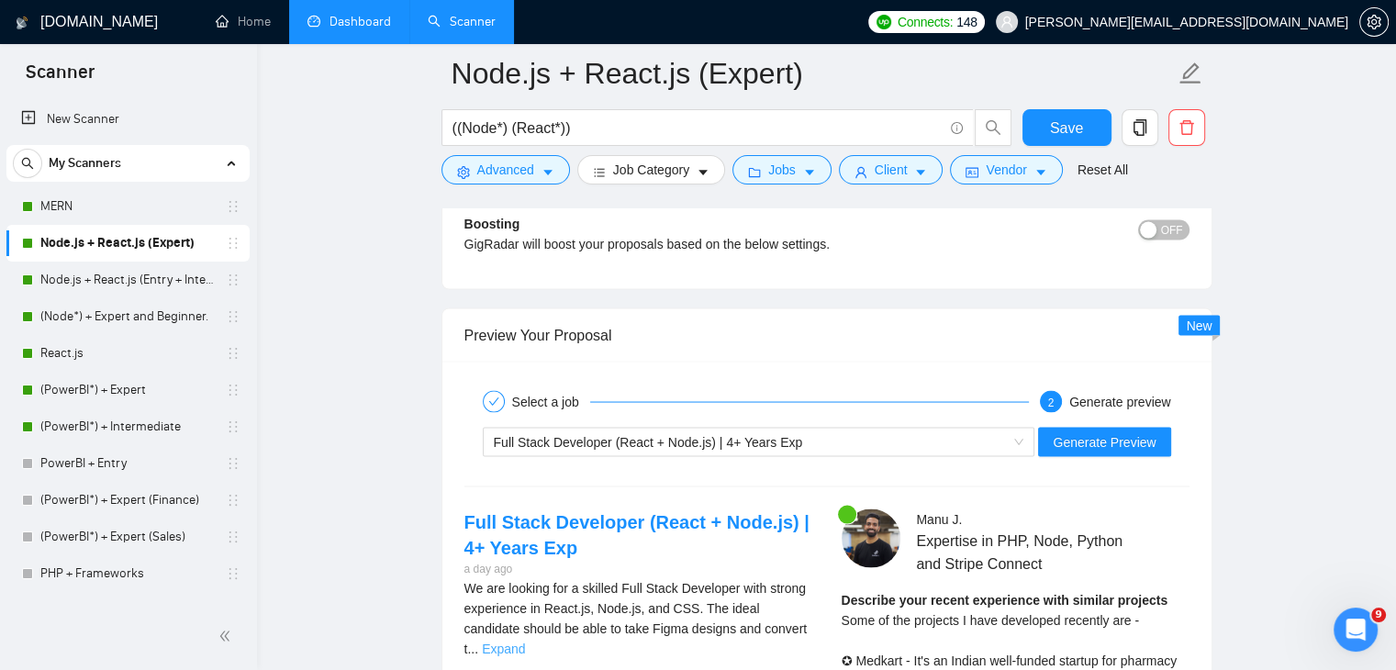
click at [525, 641] on link "Expand" at bounding box center [503, 648] width 43 height 15
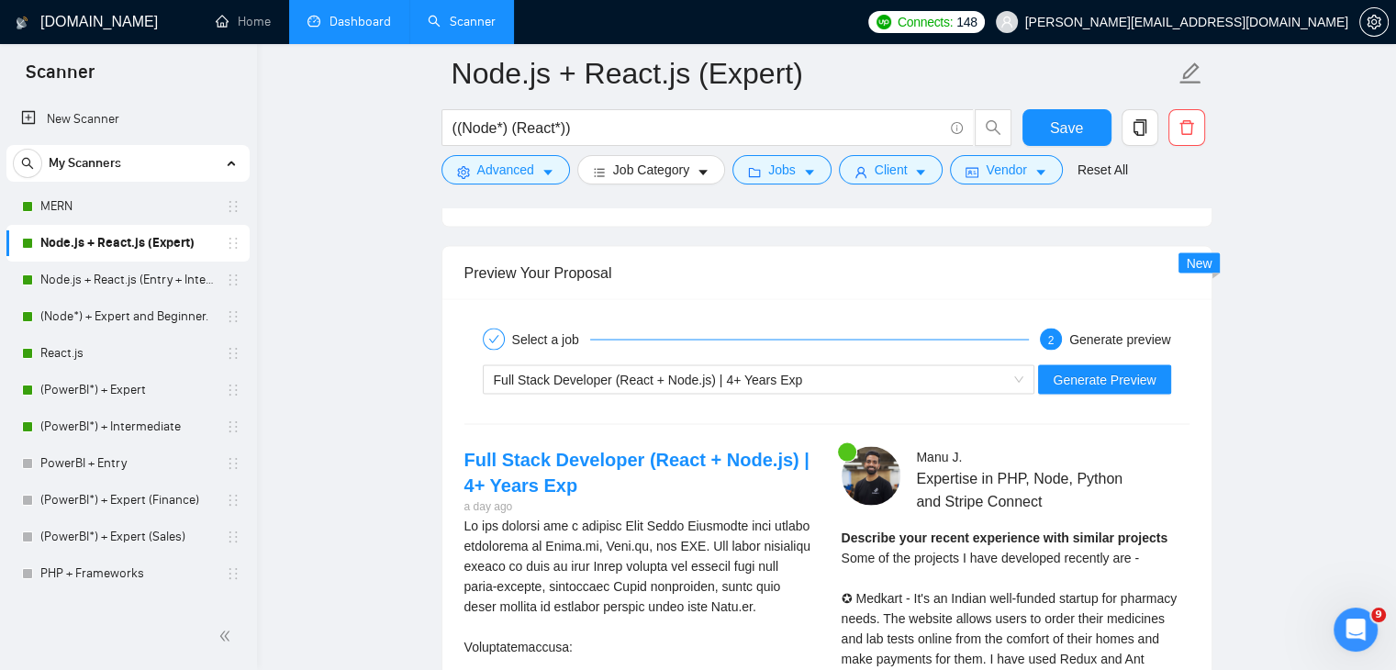
scroll to position [3493, 0]
click at [1102, 372] on span "Generate Preview" at bounding box center [1104, 382] width 103 height 20
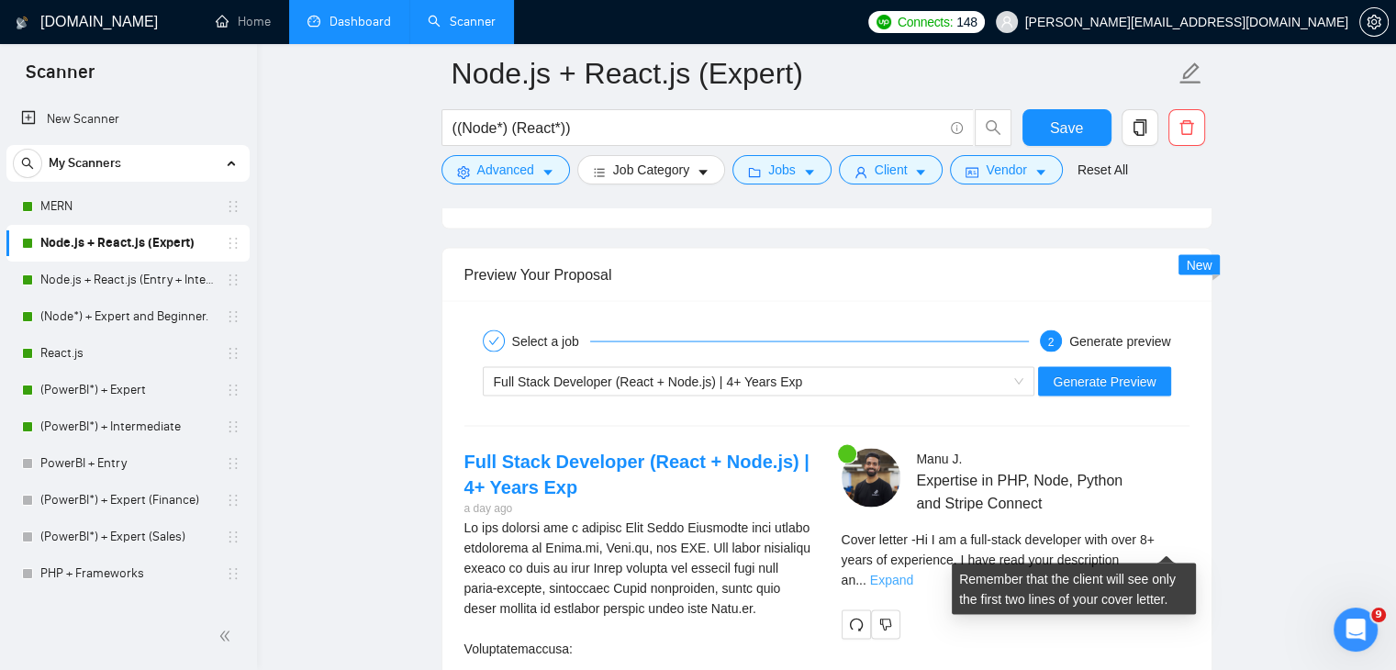
click at [913, 573] on link "Expand" at bounding box center [891, 580] width 43 height 15
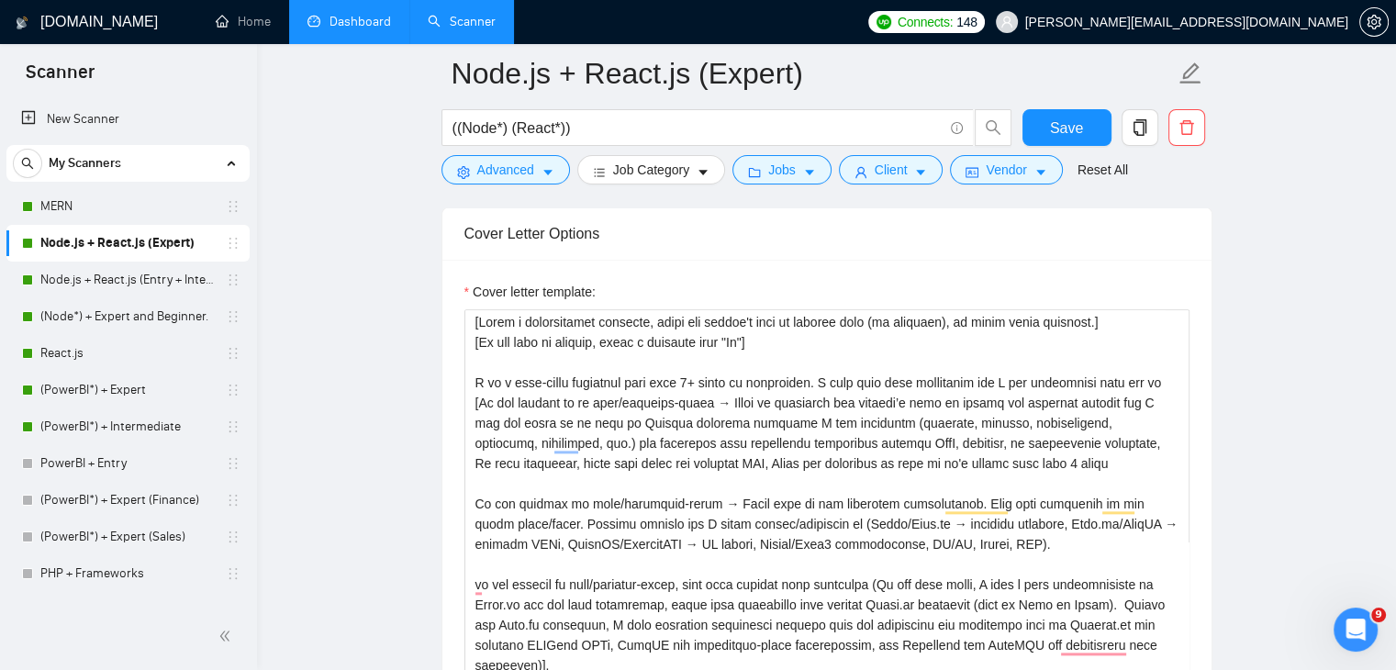
scroll to position [0, 0]
click at [616, 453] on textarea "Cover letter template:" at bounding box center [826, 515] width 725 height 413
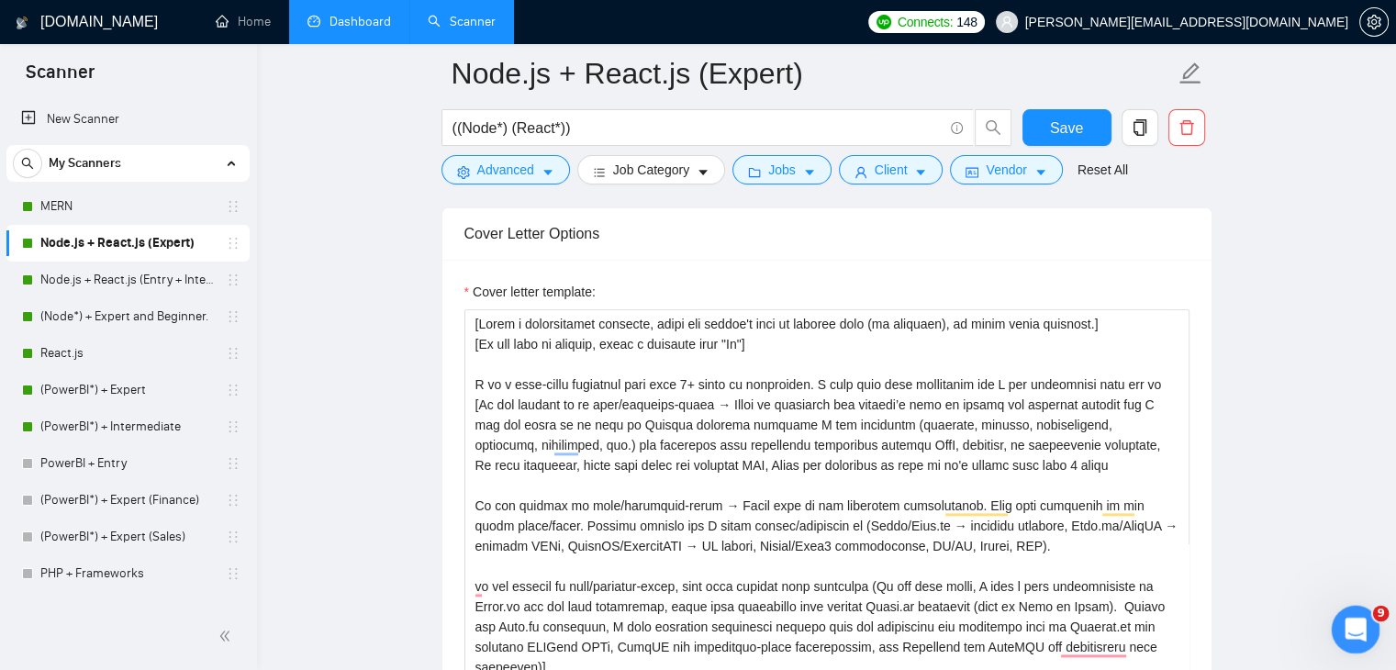
click at [1350, 614] on icon "Open Intercom Messenger" at bounding box center [1353, 627] width 30 height 30
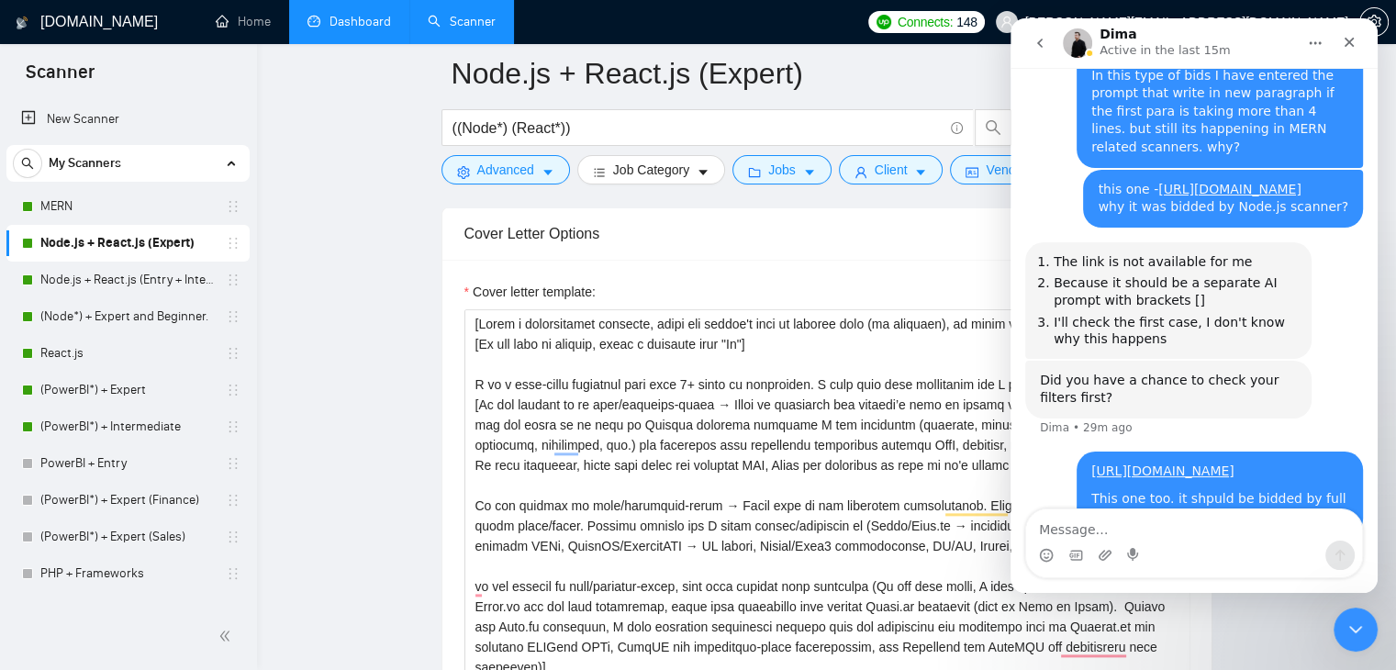
scroll to position [3131, 0]
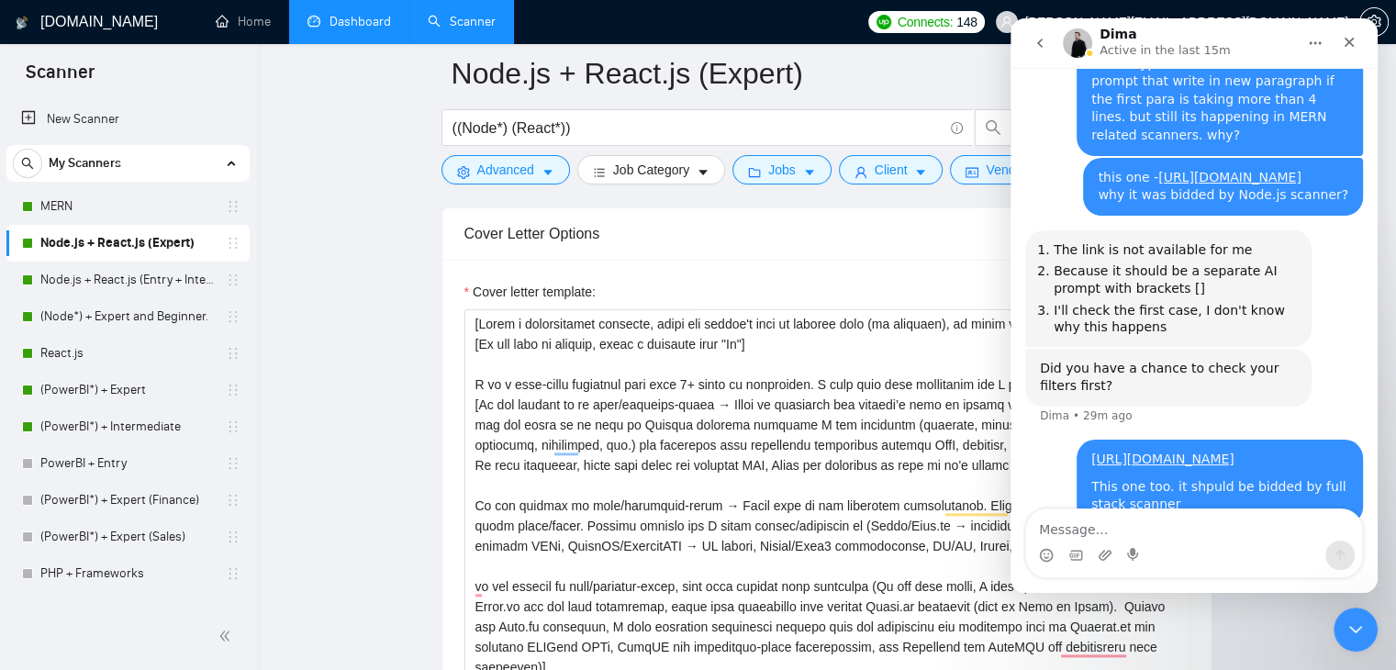
click at [1138, 520] on textarea "Message…" at bounding box center [1194, 524] width 336 height 31
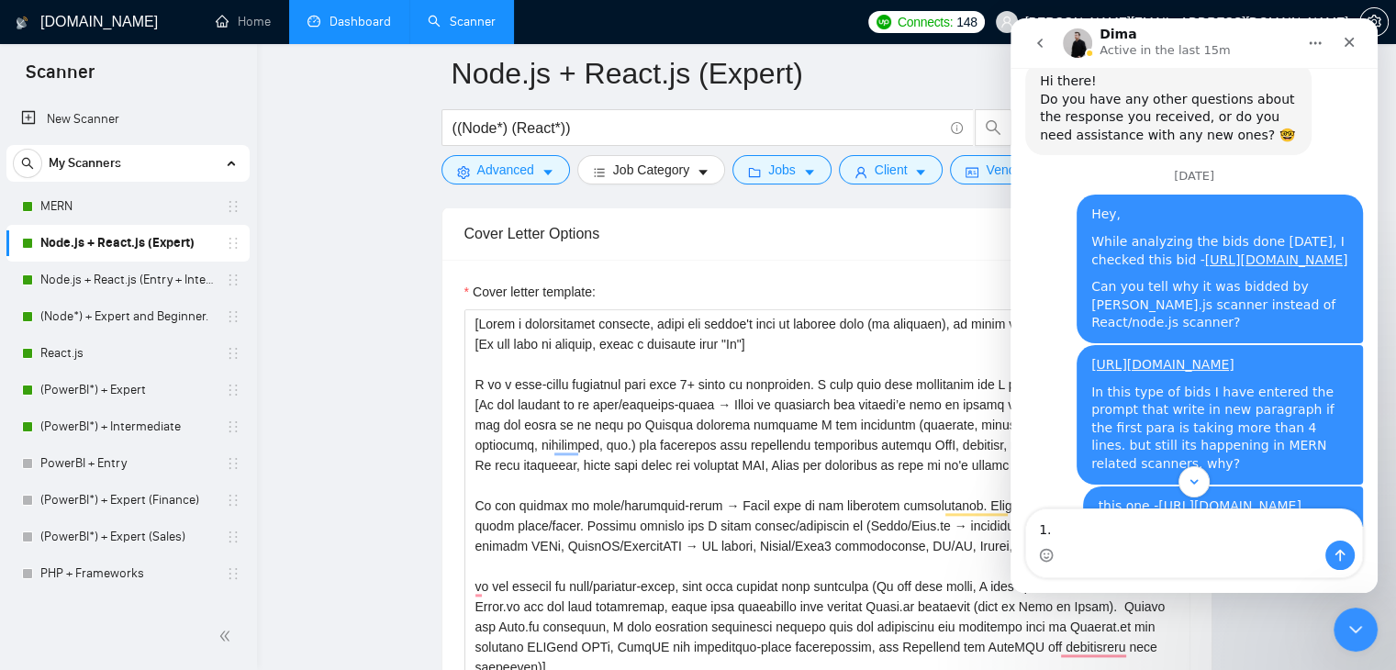
scroll to position [2802, 0]
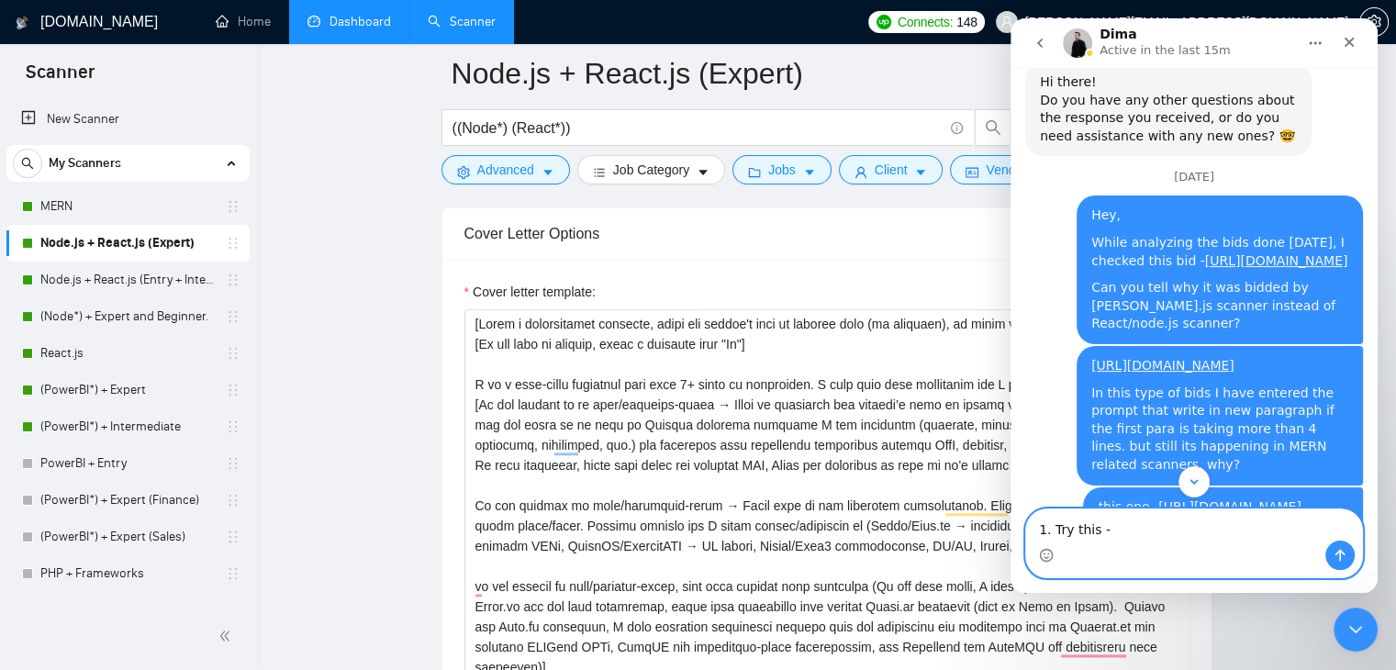
paste textarea "https://www.upwork.com/jobs/~021970915493616287089"
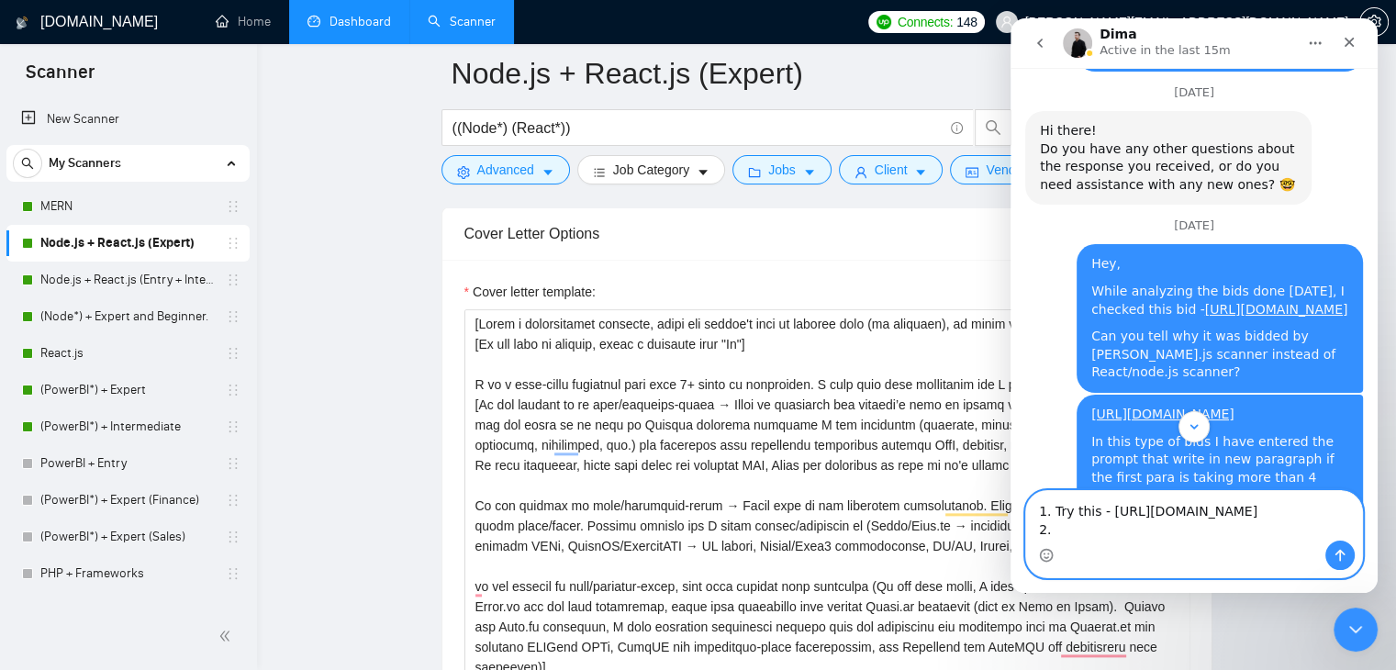
scroll to position [3185, 0]
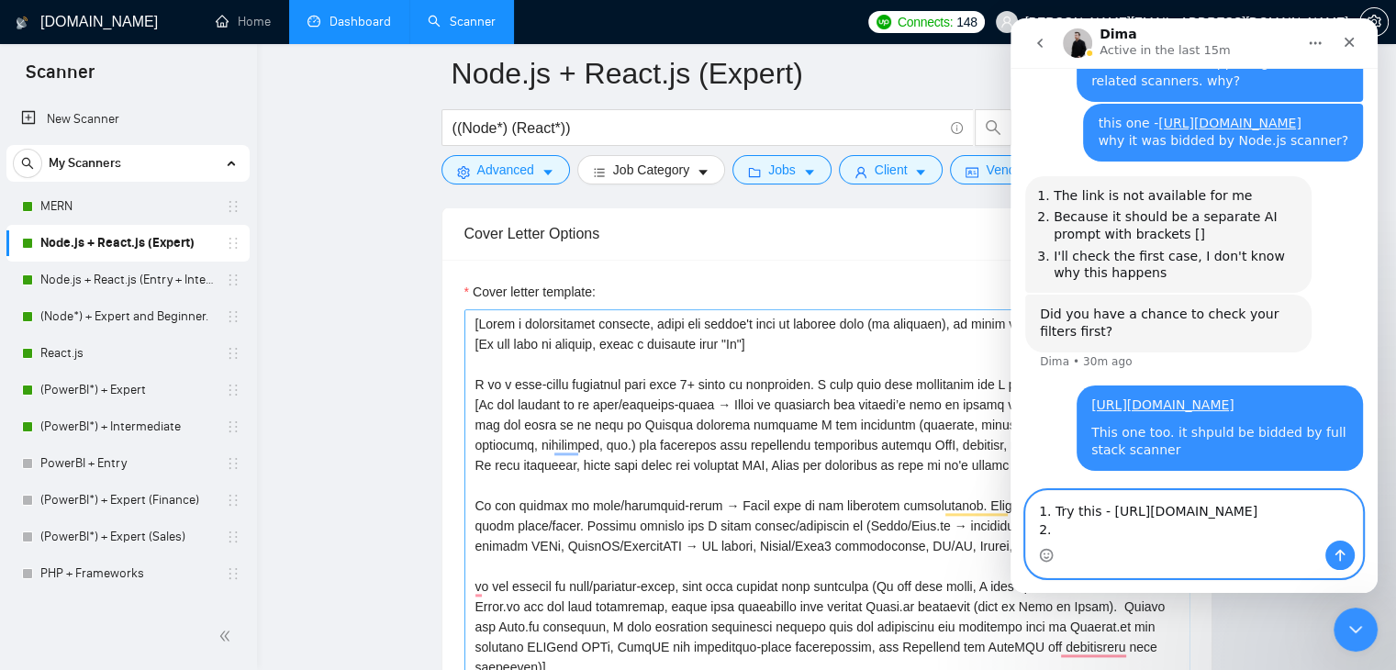
type textarea "1. Try this - https://www.upwork.com/jobs/~021970915493616287089 2."
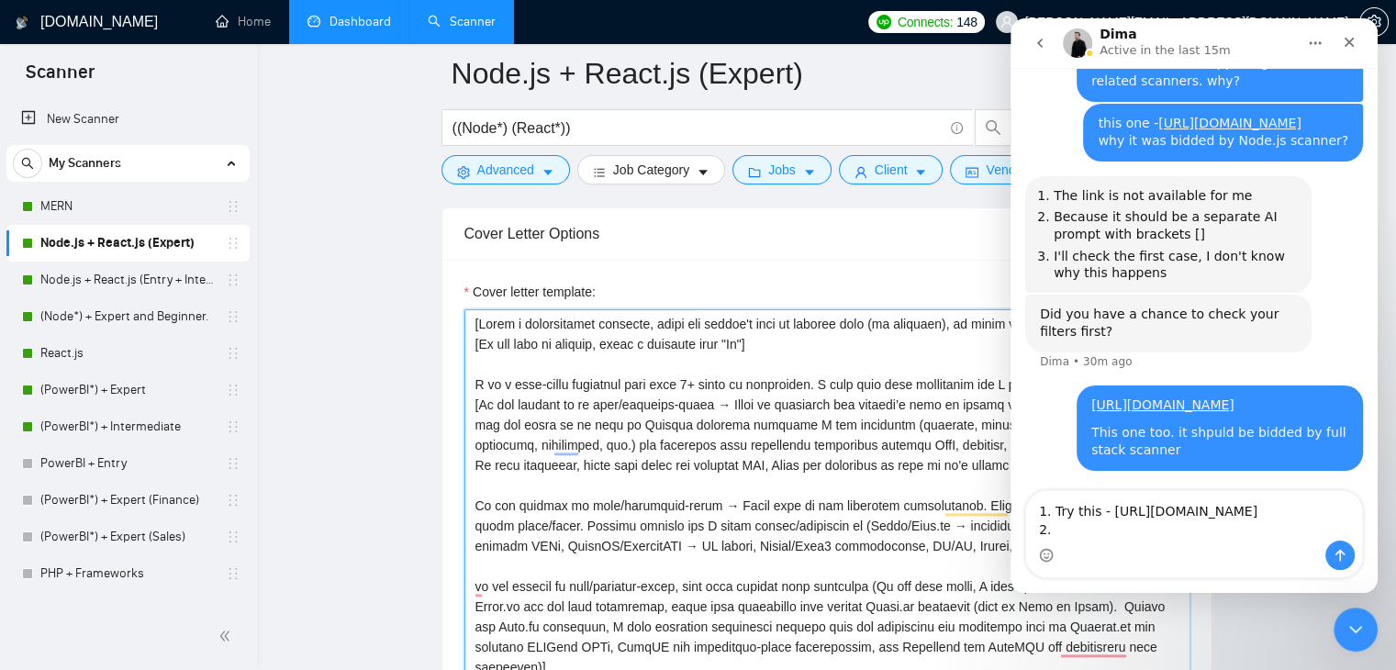
click at [620, 445] on textarea "Cover letter template:" at bounding box center [826, 515] width 725 height 413
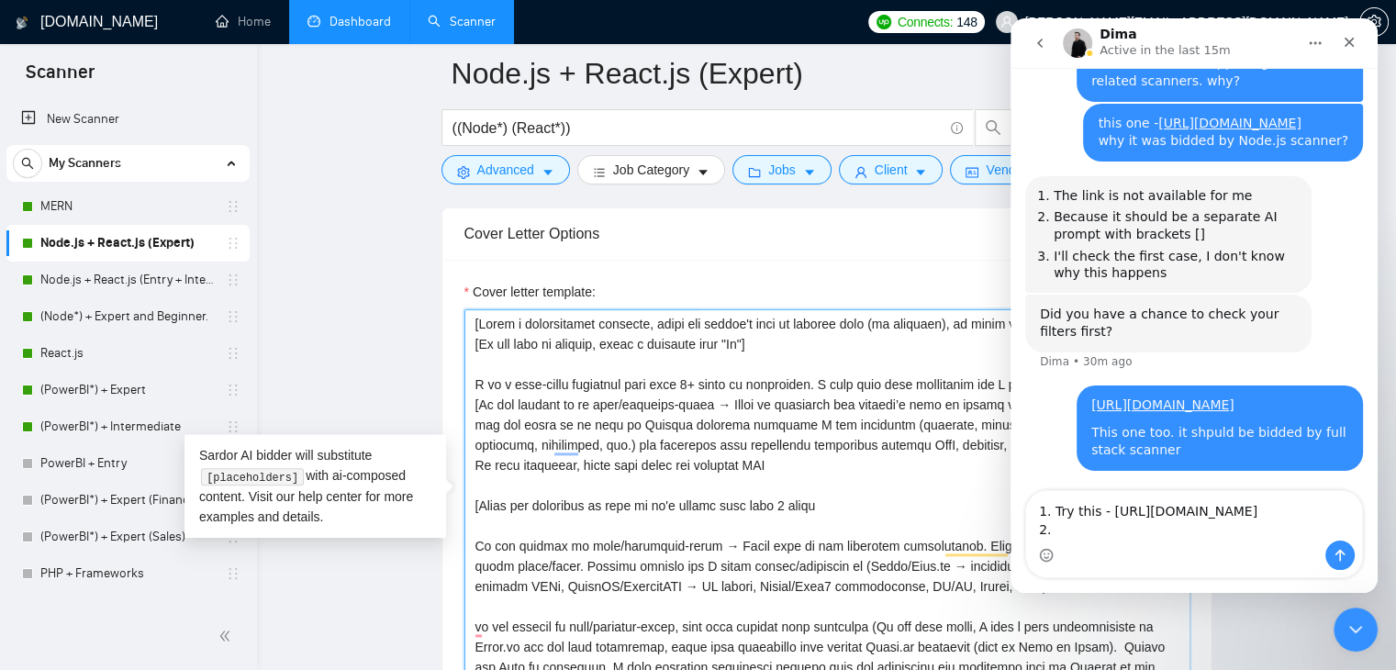
click at [813, 494] on textarea "Cover letter template:" at bounding box center [826, 515] width 725 height 413
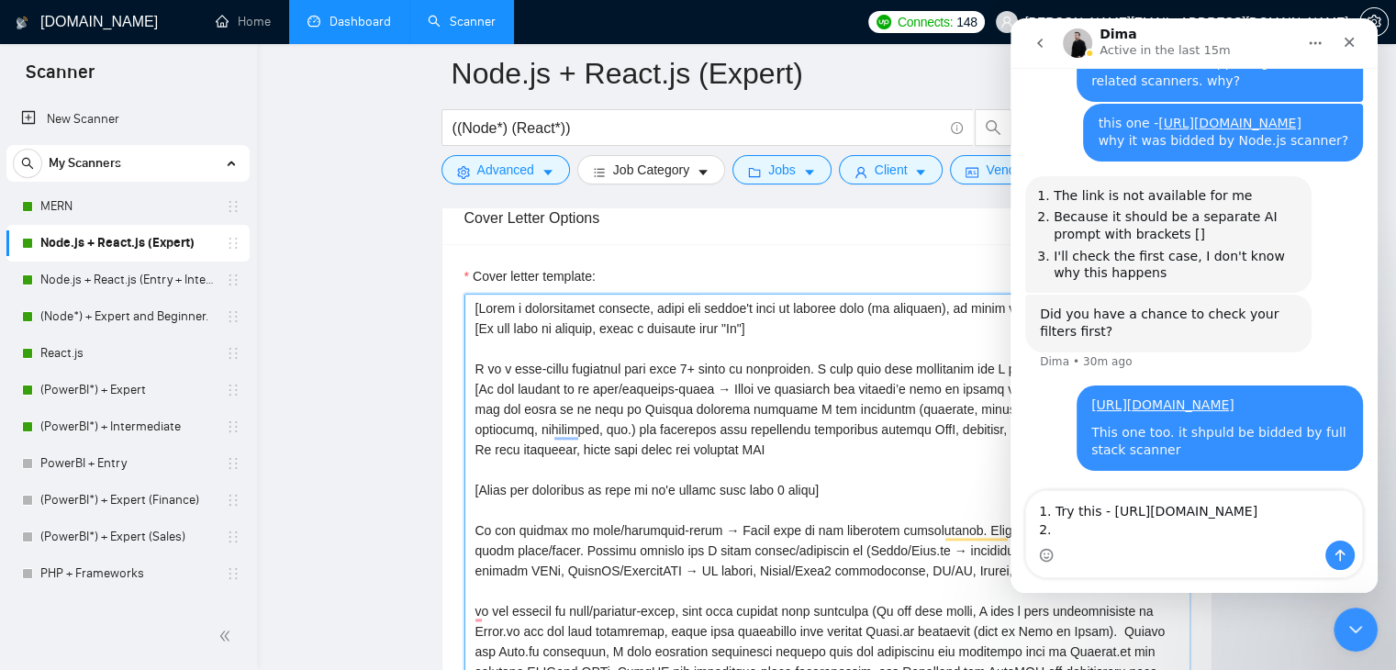
scroll to position [2098, 0]
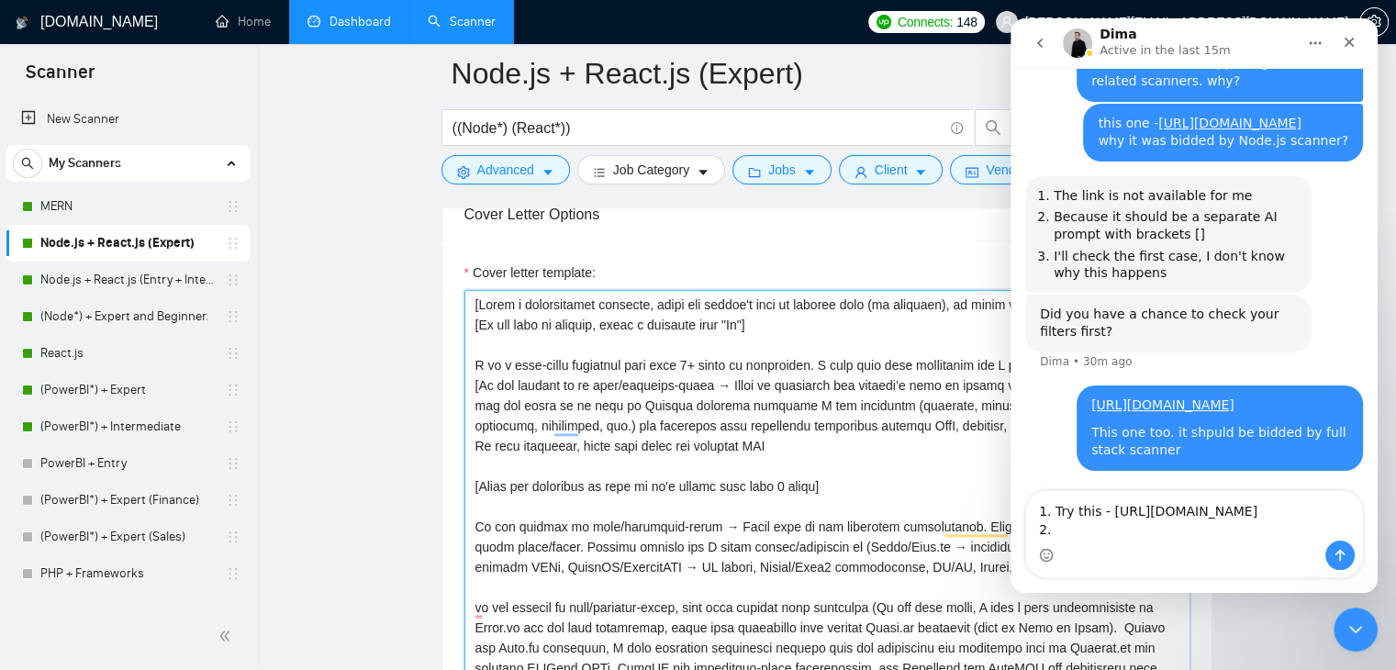
click at [533, 472] on textarea "Cover letter template:" at bounding box center [826, 496] width 725 height 413
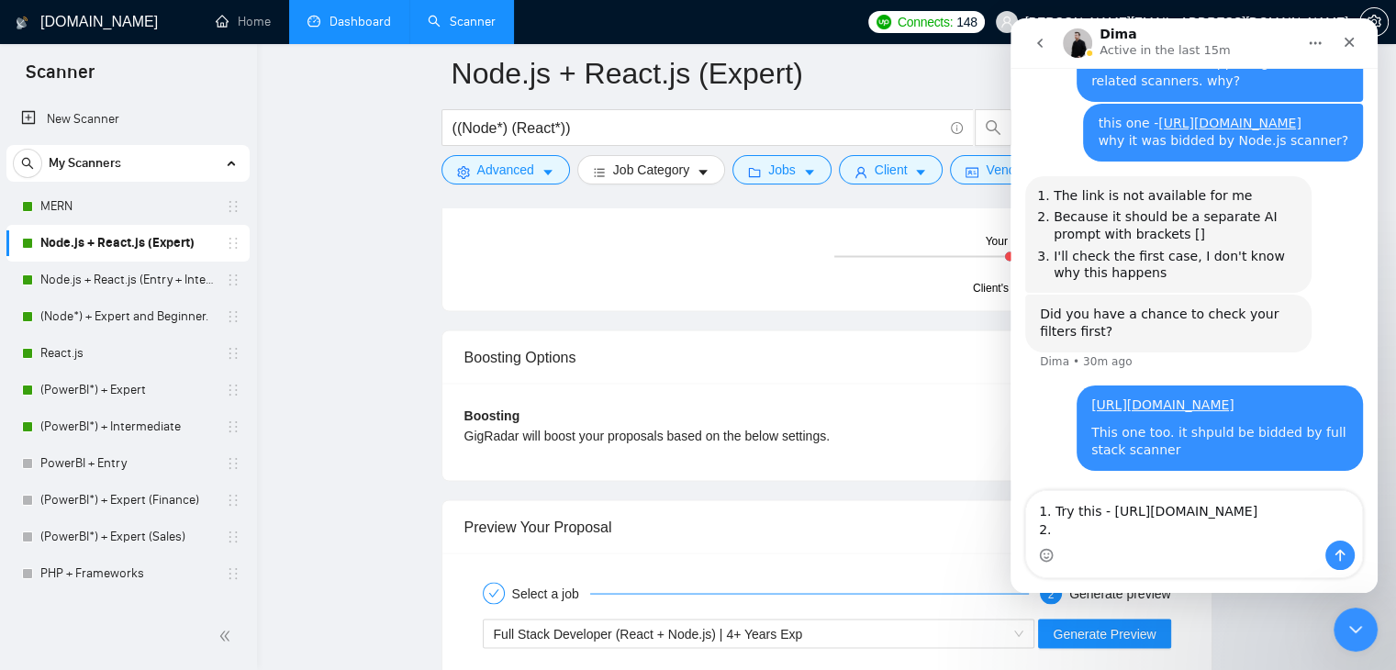
scroll to position [3240, 0]
click at [1138, 625] on span "Generate Preview" at bounding box center [1104, 634] width 103 height 20
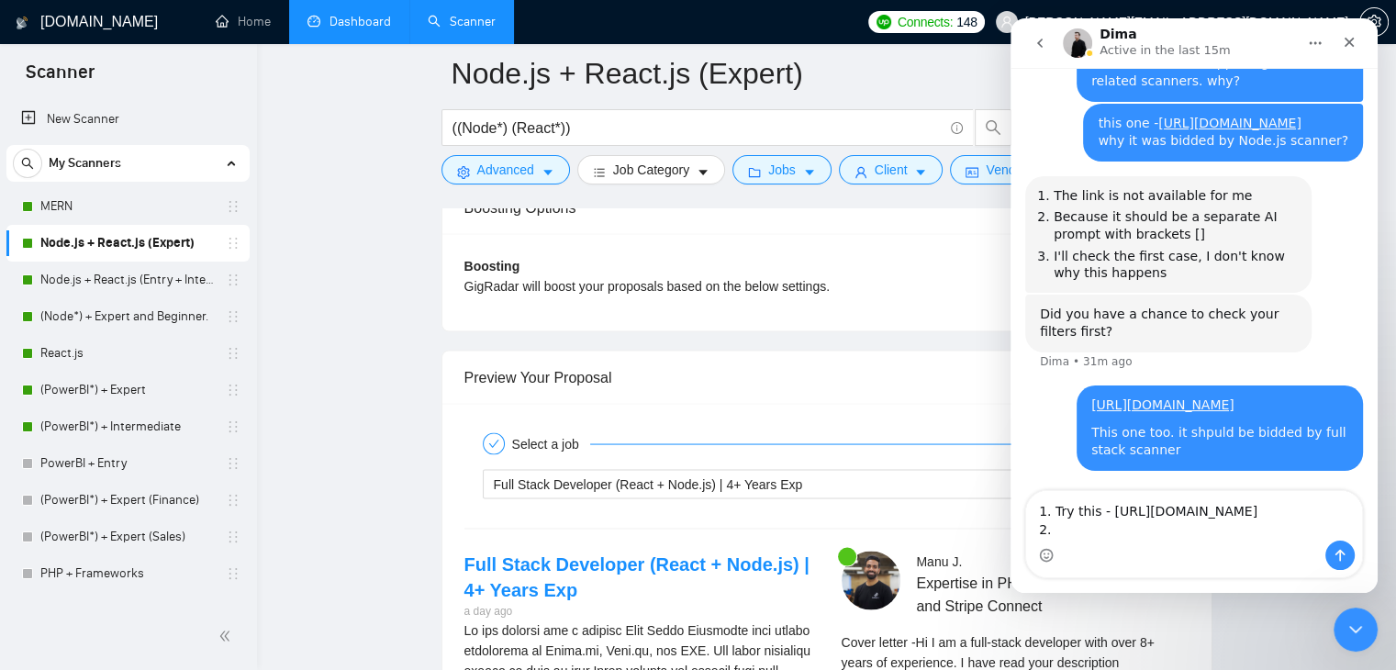
scroll to position [3392, 0]
click at [913, 669] on link "Expand" at bounding box center [891, 681] width 43 height 15
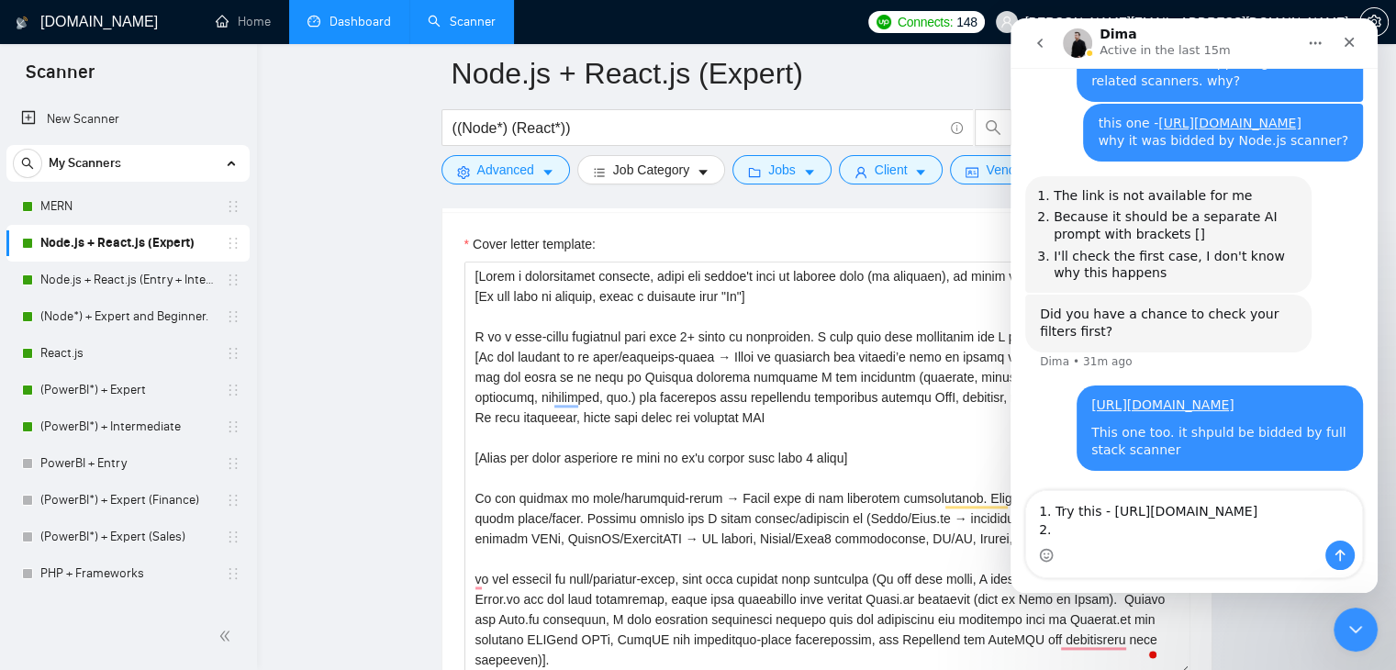
scroll to position [2125, 0]
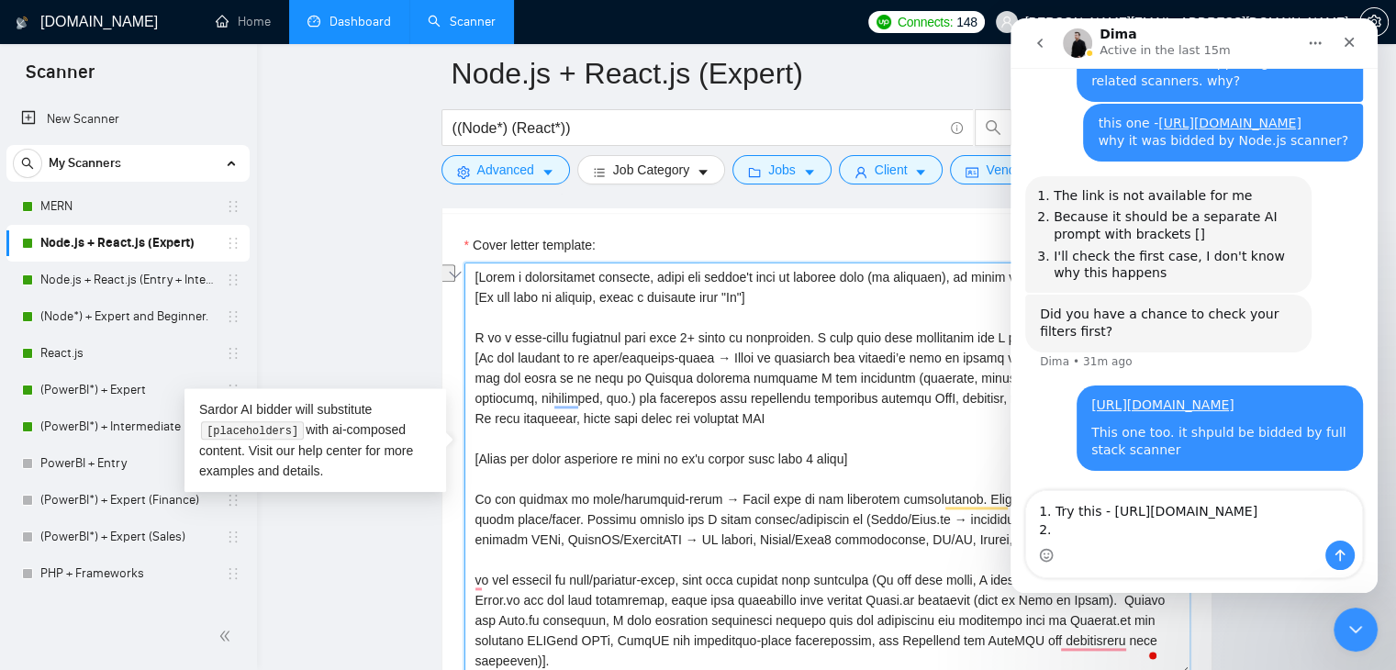
drag, startPoint x: 859, startPoint y: 435, endPoint x: 463, endPoint y: 450, distance: 396.8
click at [463, 450] on div "Cover Letter Options Cover letter template:" at bounding box center [827, 440] width 771 height 561
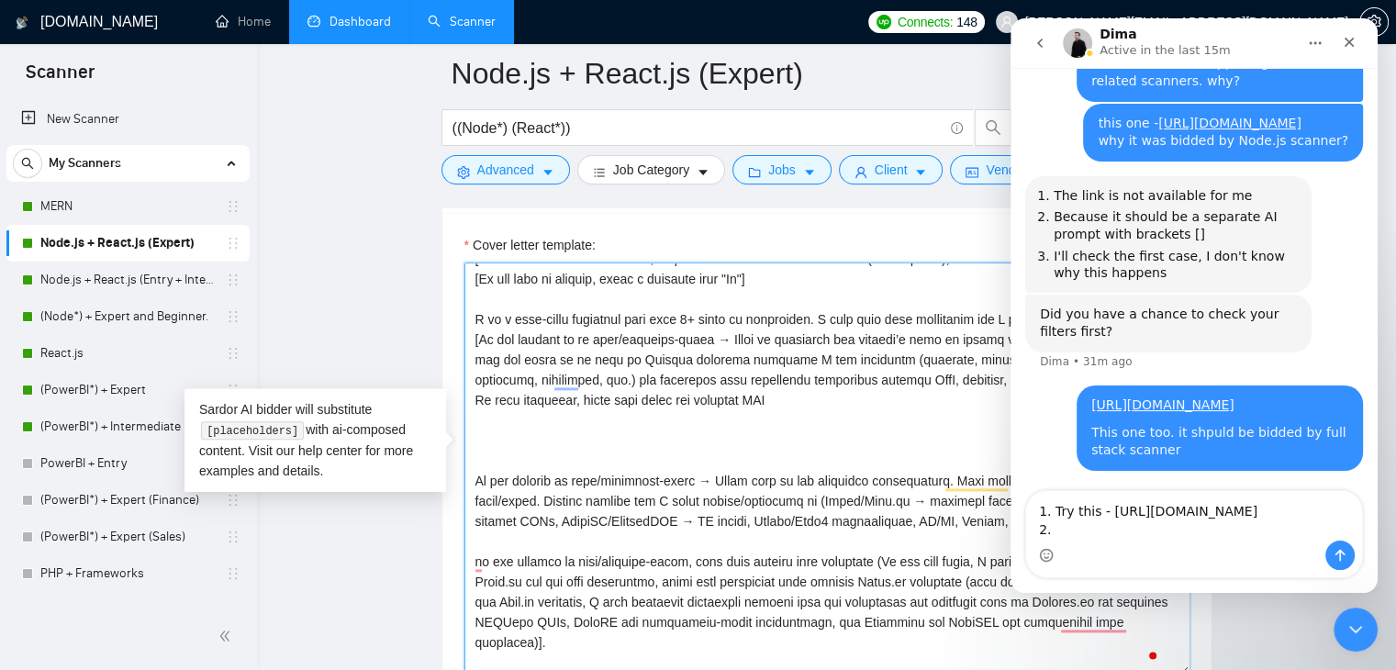
scroll to position [29, 0]
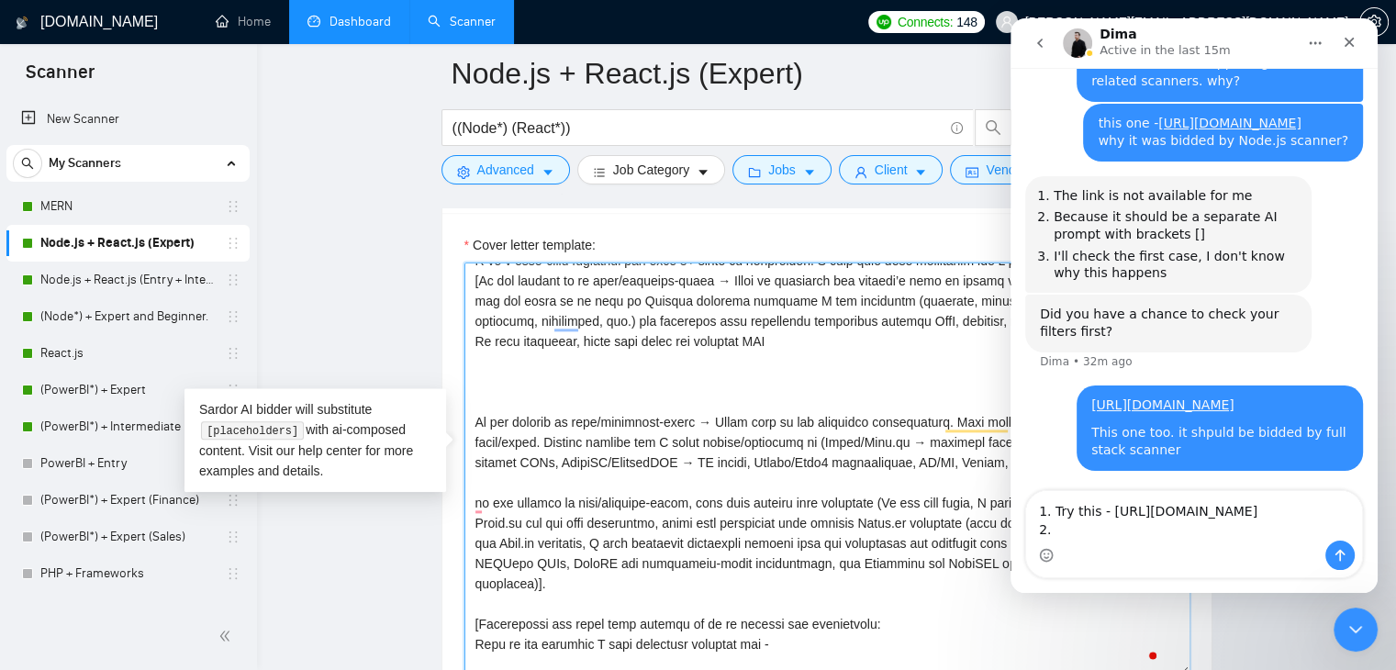
click at [678, 563] on textarea "Cover letter template:" at bounding box center [826, 469] width 725 height 413
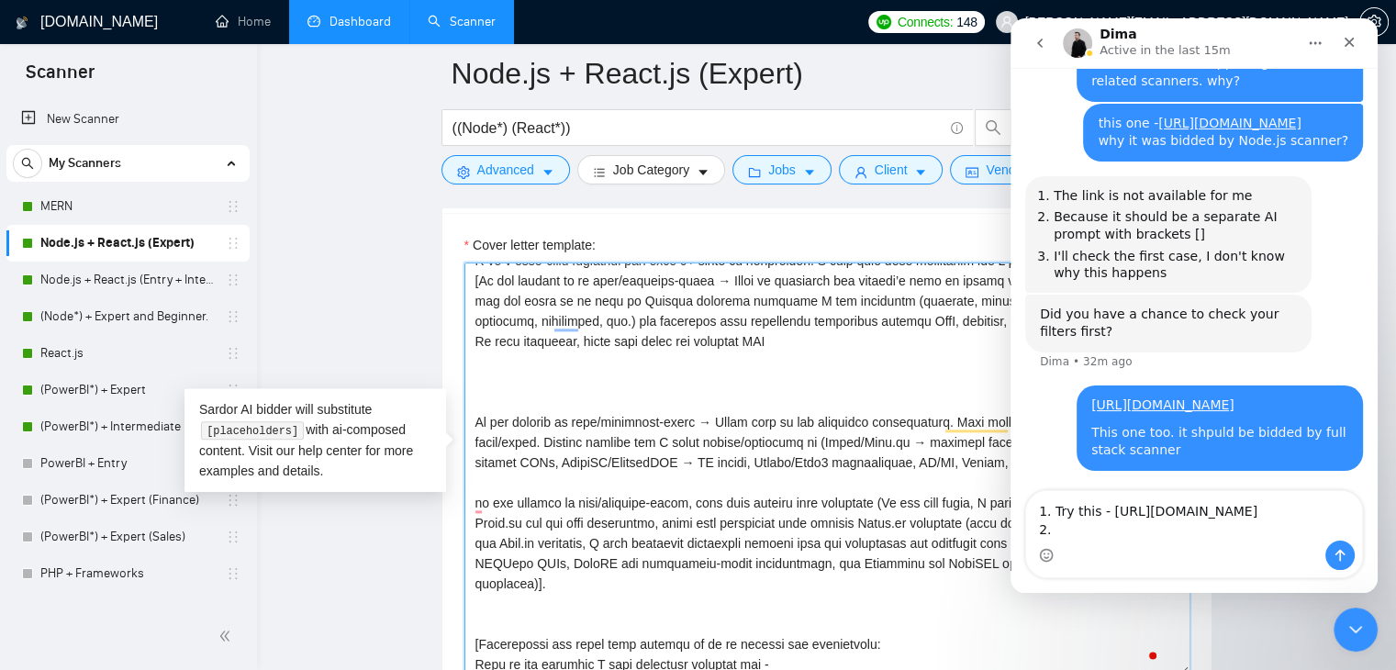
paste textarea "[Break the first paragraph in half if it's taking more than 4 lines]"
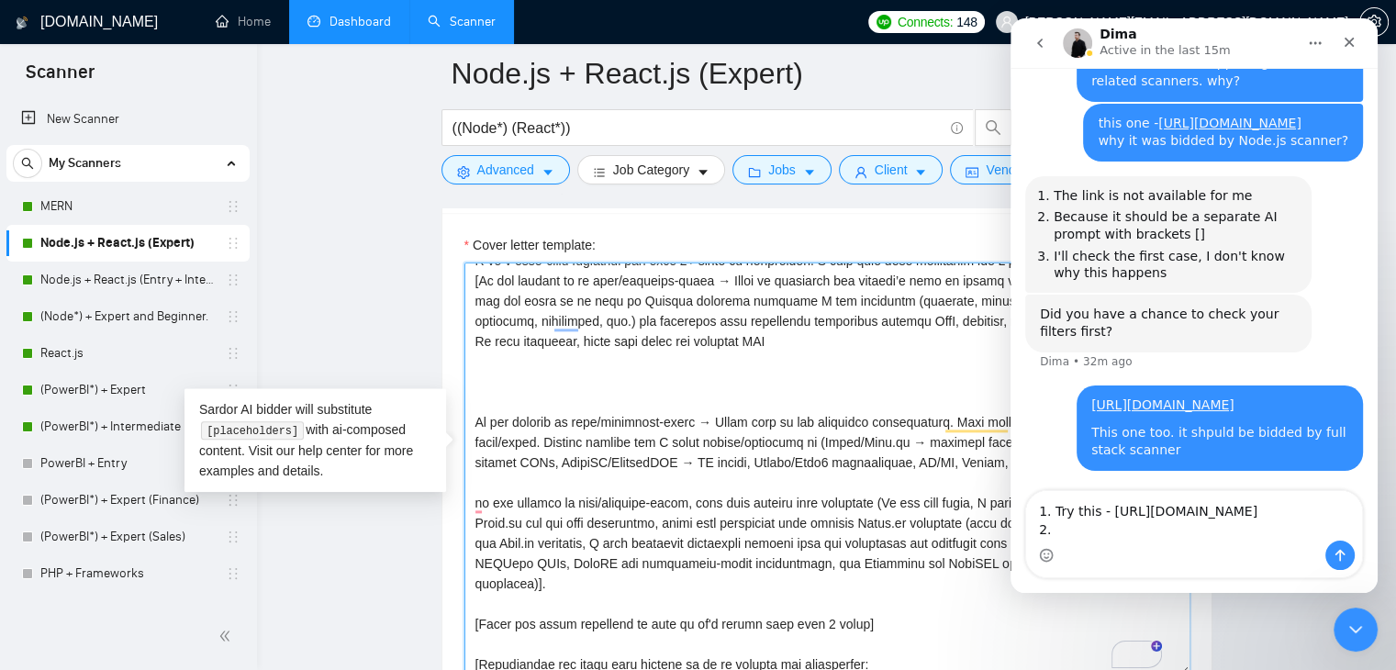
click at [474, 410] on textarea "Cover letter template:" at bounding box center [826, 469] width 725 height 413
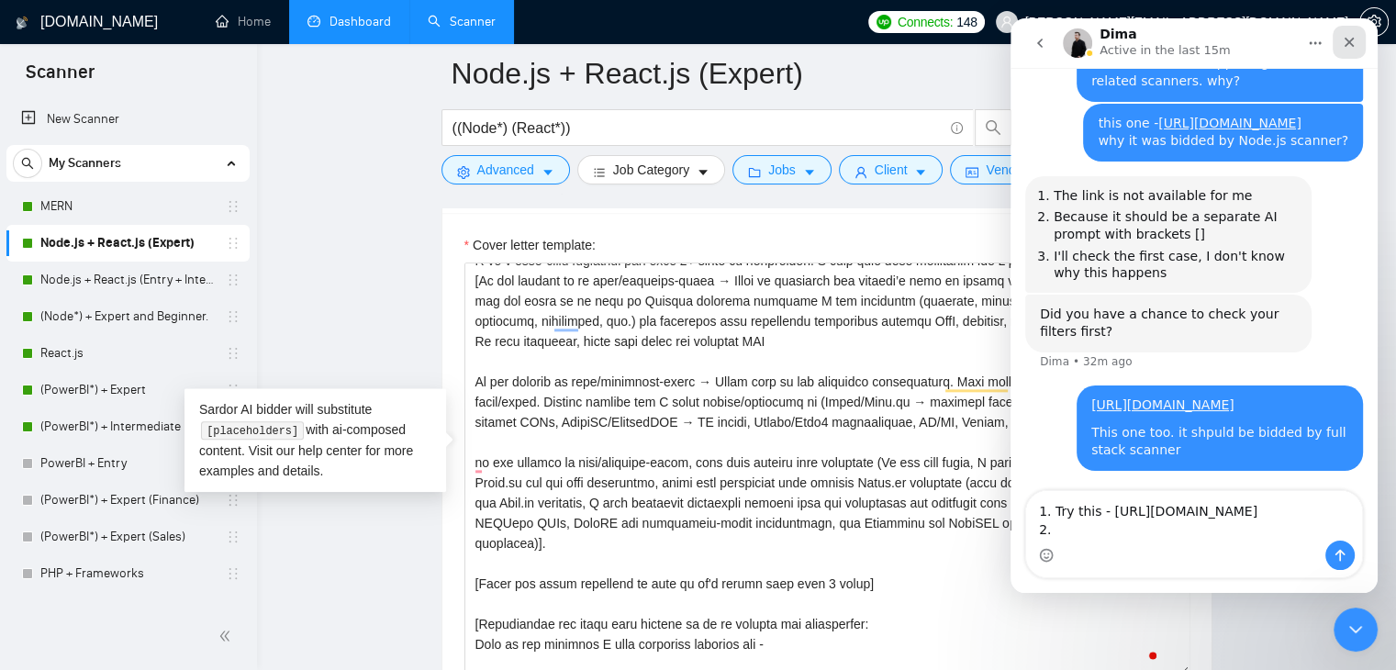
click at [1349, 39] on icon "Close" at bounding box center [1349, 42] width 15 height 15
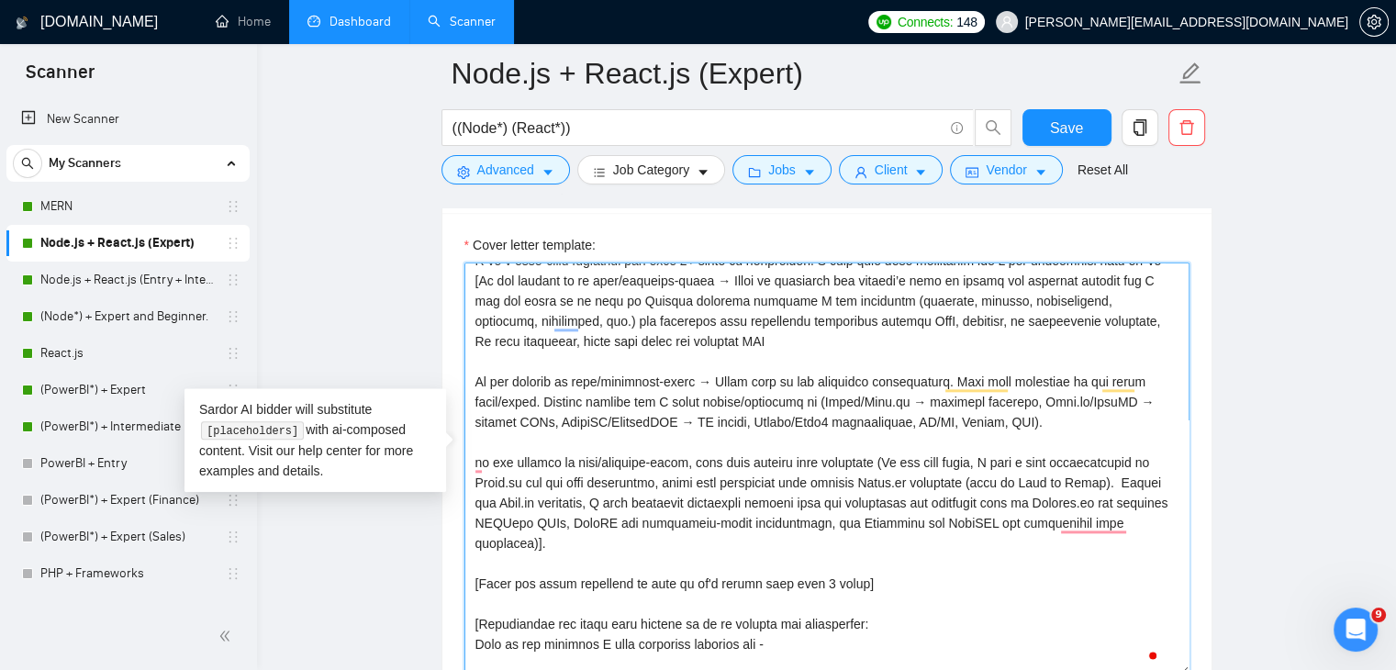
drag, startPoint x: 473, startPoint y: 553, endPoint x: 860, endPoint y: 544, distance: 387.5
click at [860, 544] on textarea "Cover letter template:" at bounding box center [826, 469] width 725 height 413
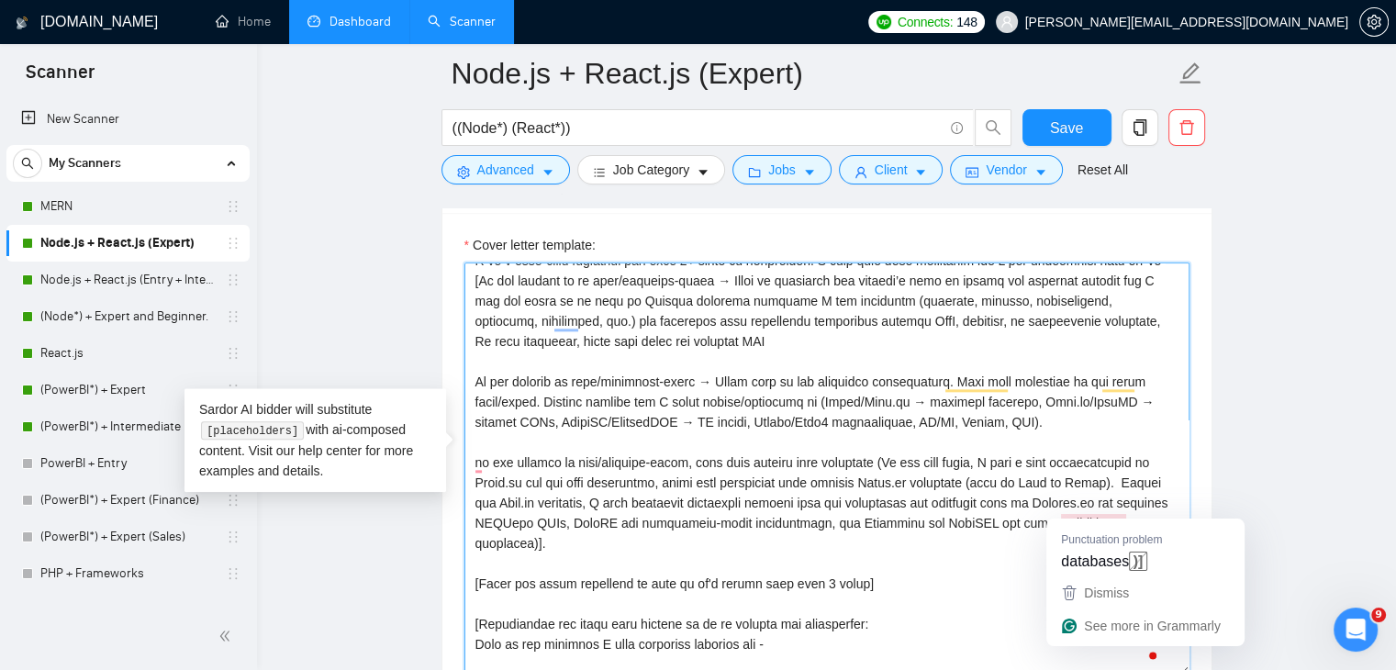
click at [1123, 509] on textarea "Cover letter template:" at bounding box center [826, 469] width 725 height 413
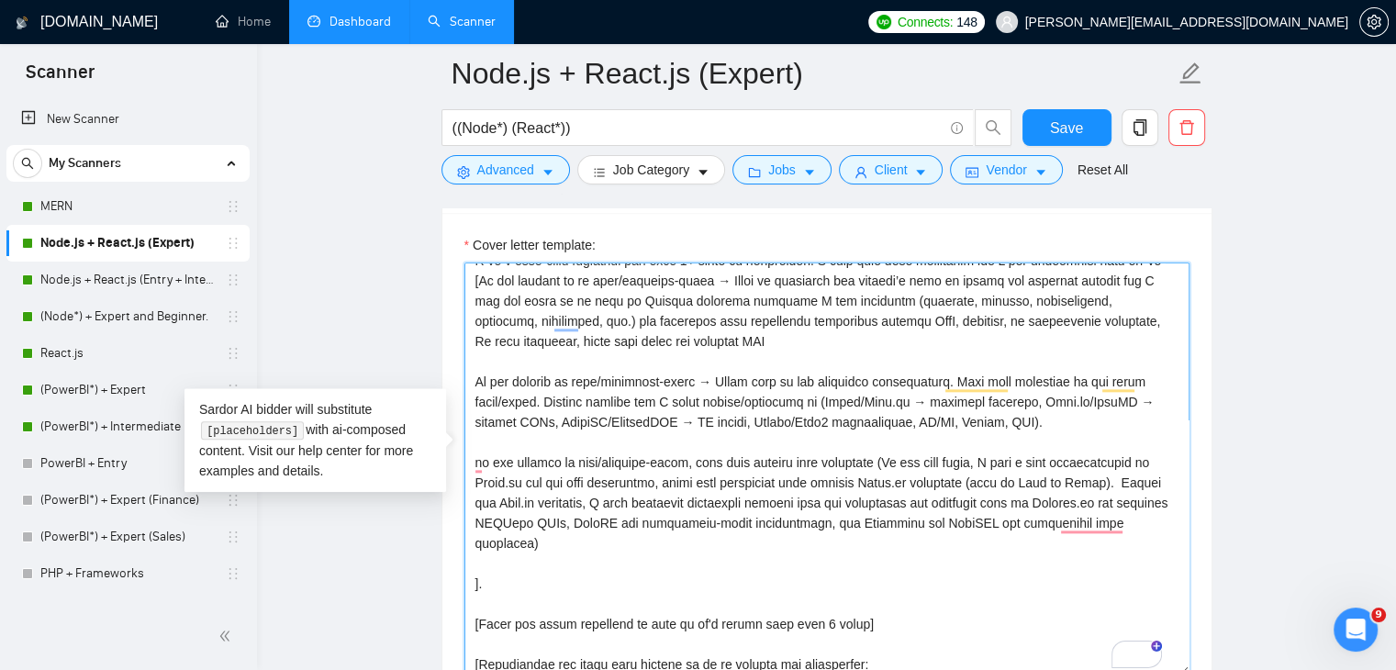
paste textarea "[Break the first paragraph in half if it's taking more than 4 lines]"
drag, startPoint x: 834, startPoint y: 596, endPoint x: 475, endPoint y: 593, distance: 359.9
click at [475, 593] on textarea "Cover letter template:" at bounding box center [826, 469] width 725 height 413
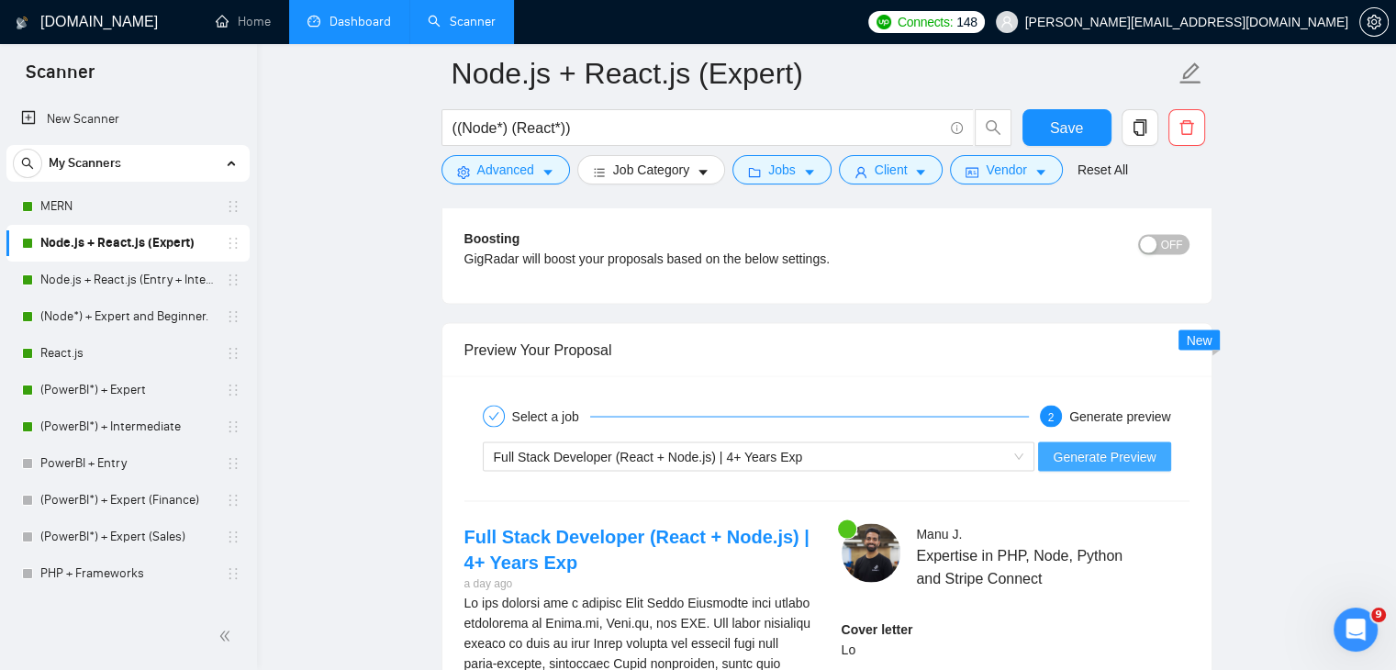
type textarea "[Write a personalized greeting, using the client's name or company name (if pro…"
click at [1127, 446] on span "Generate Preview" at bounding box center [1104, 456] width 103 height 20
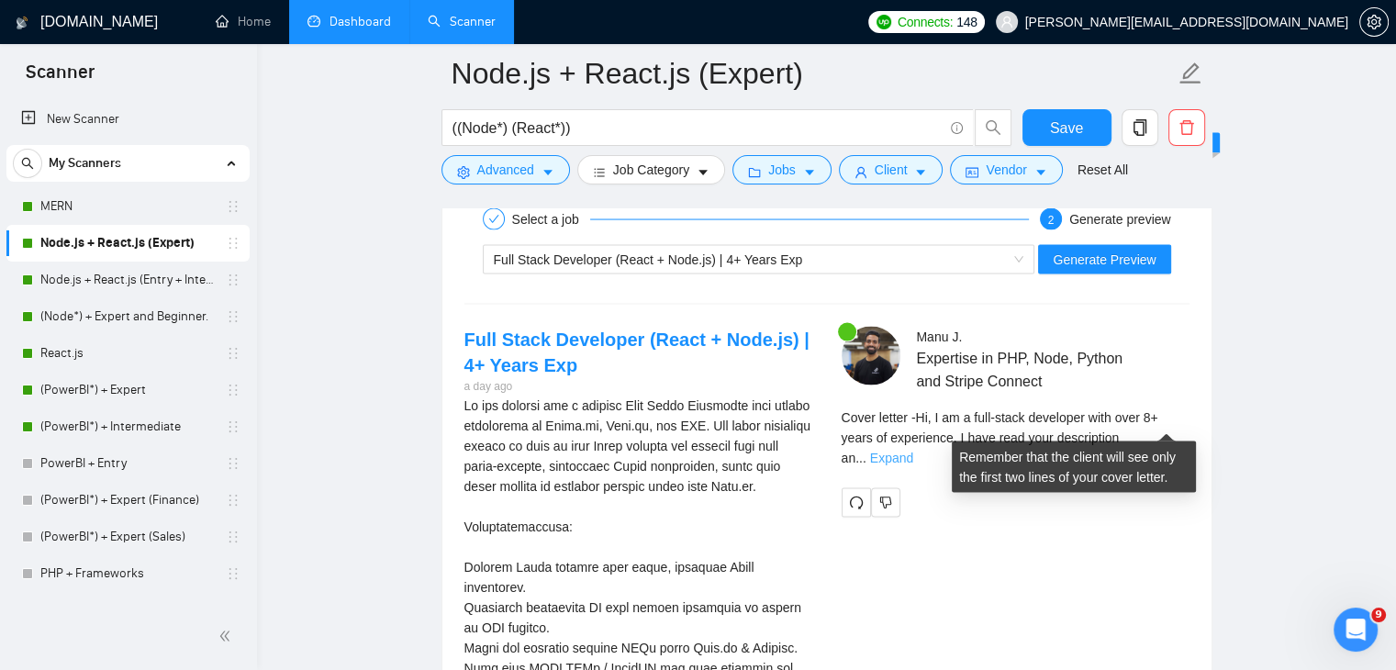
click at [913, 451] on link "Expand" at bounding box center [891, 458] width 43 height 15
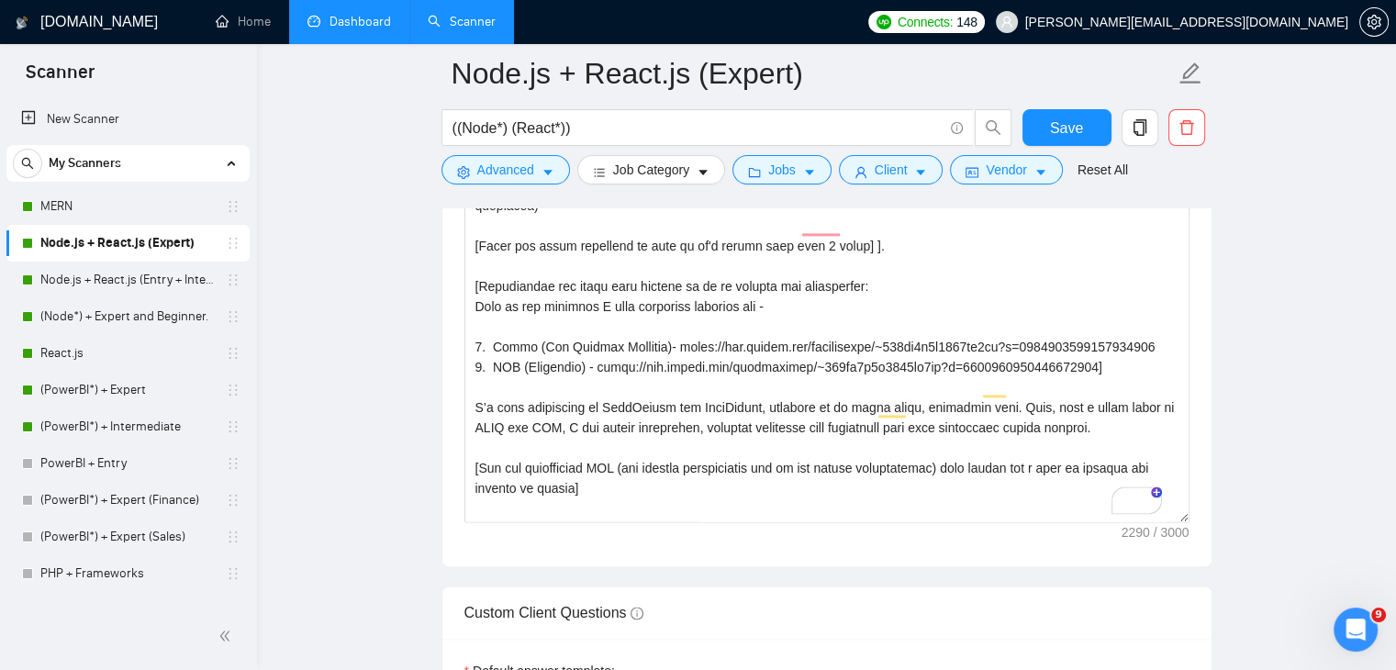
scroll to position [0, 0]
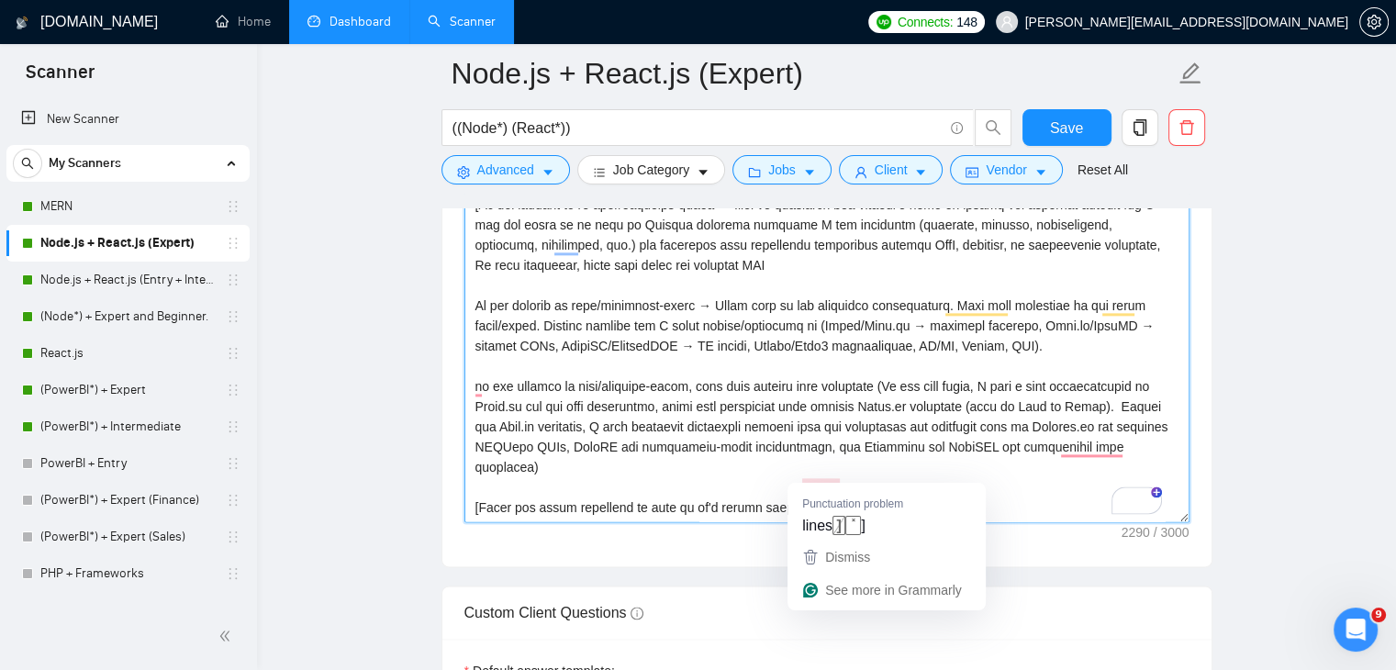
click at [951, 456] on textarea "Cover letter template:" at bounding box center [826, 315] width 725 height 413
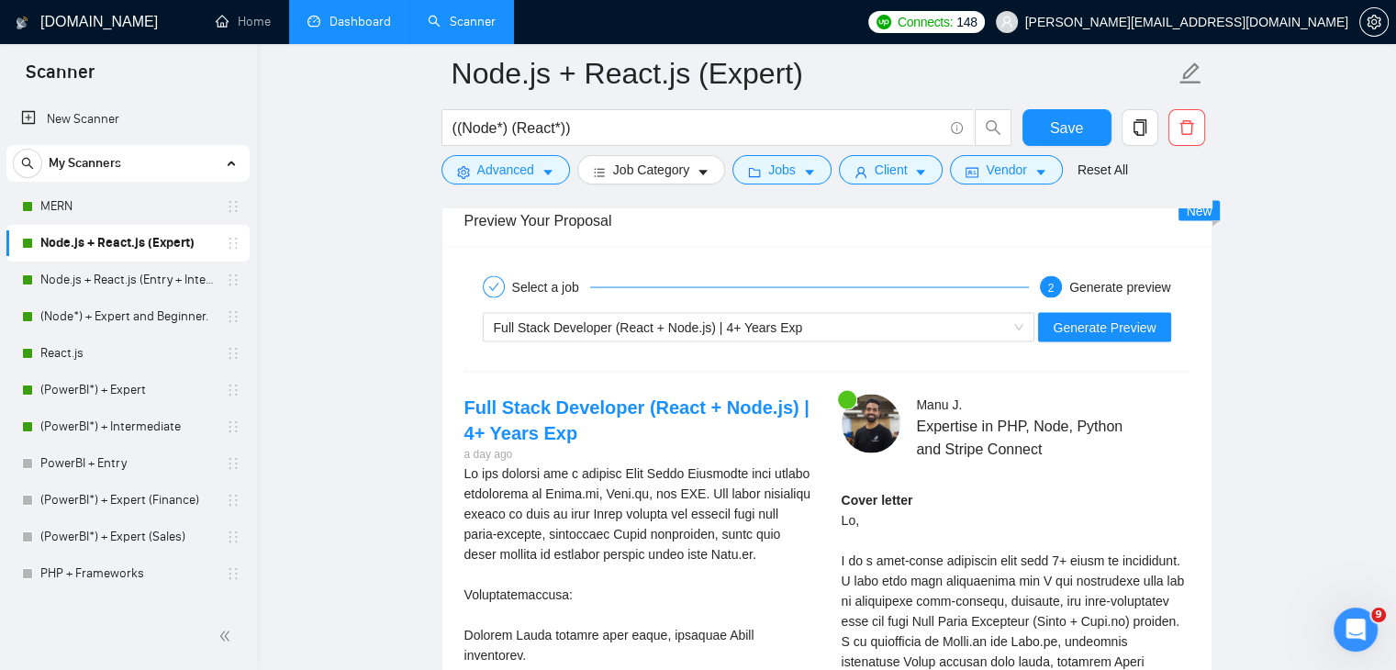
scroll to position [3546, 0]
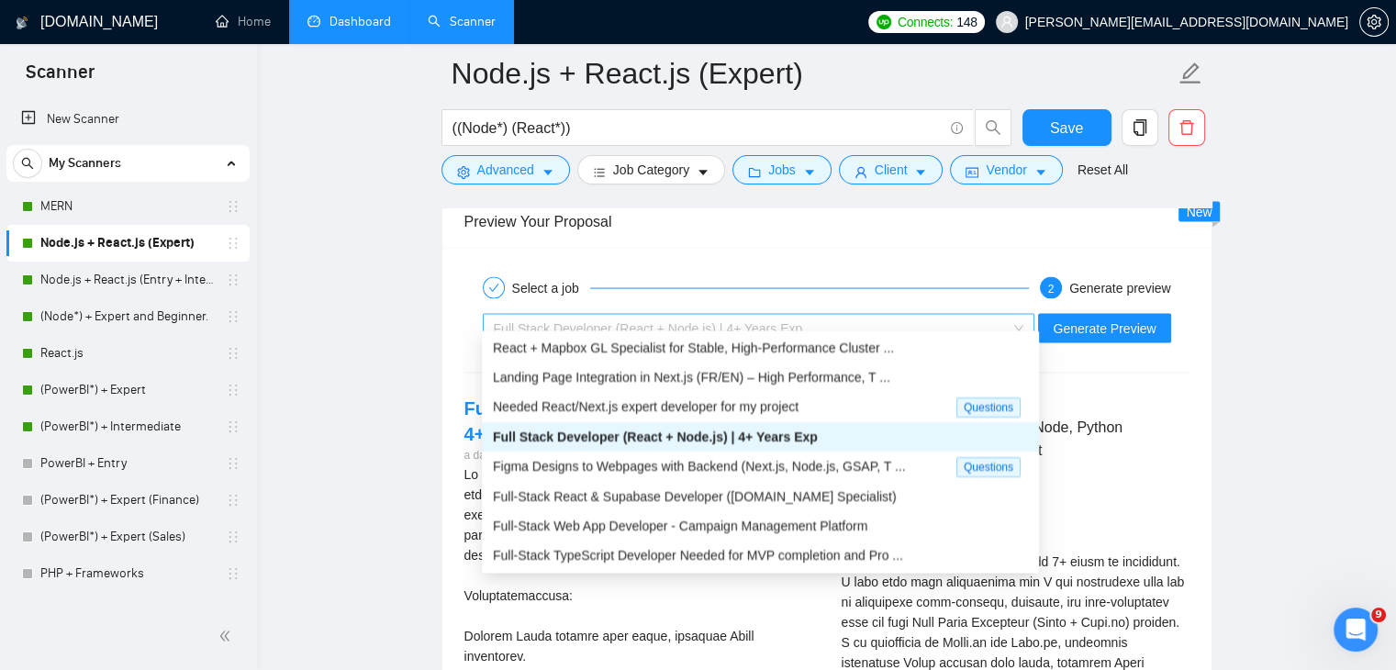
click at [848, 317] on div "Full Stack Developer (React + Node.js) | 4+ Years Exp" at bounding box center [751, 329] width 514 height 28
click at [706, 537] on div "Full-Stack Web App Developer - Campaign Management Platform" at bounding box center [760, 525] width 557 height 29
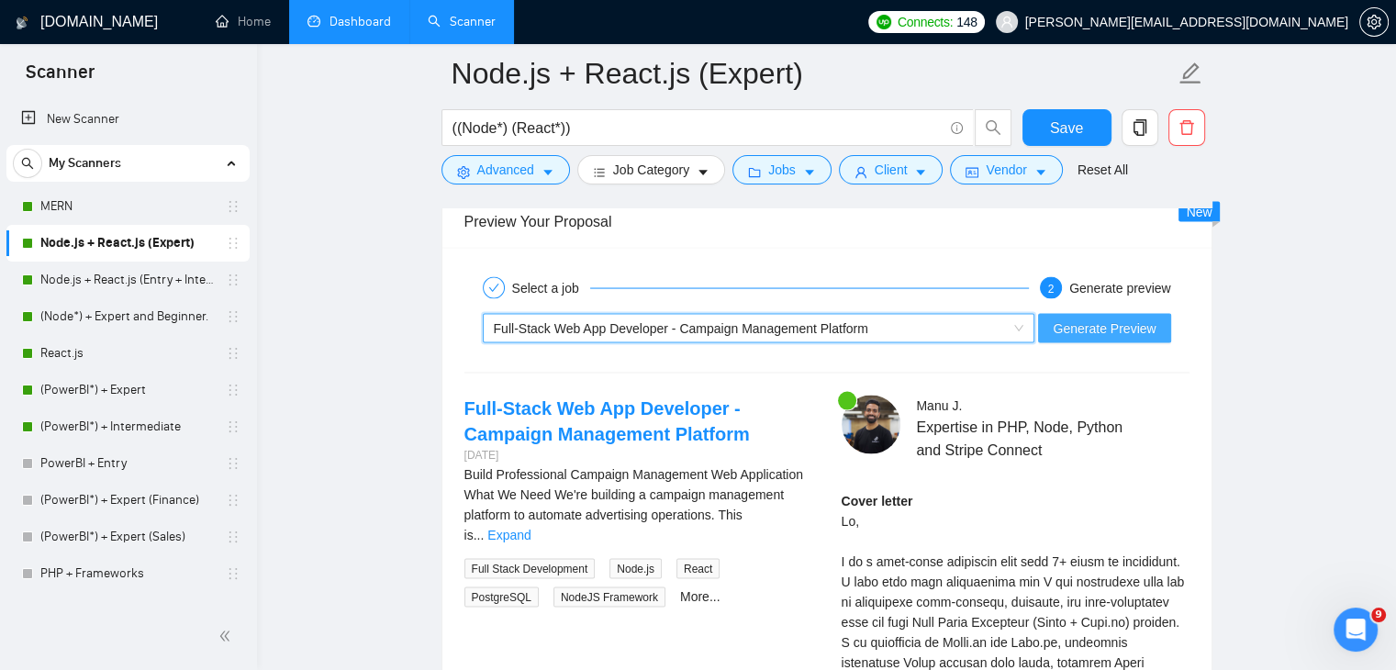
click at [1131, 319] on span "Generate Preview" at bounding box center [1104, 329] width 103 height 20
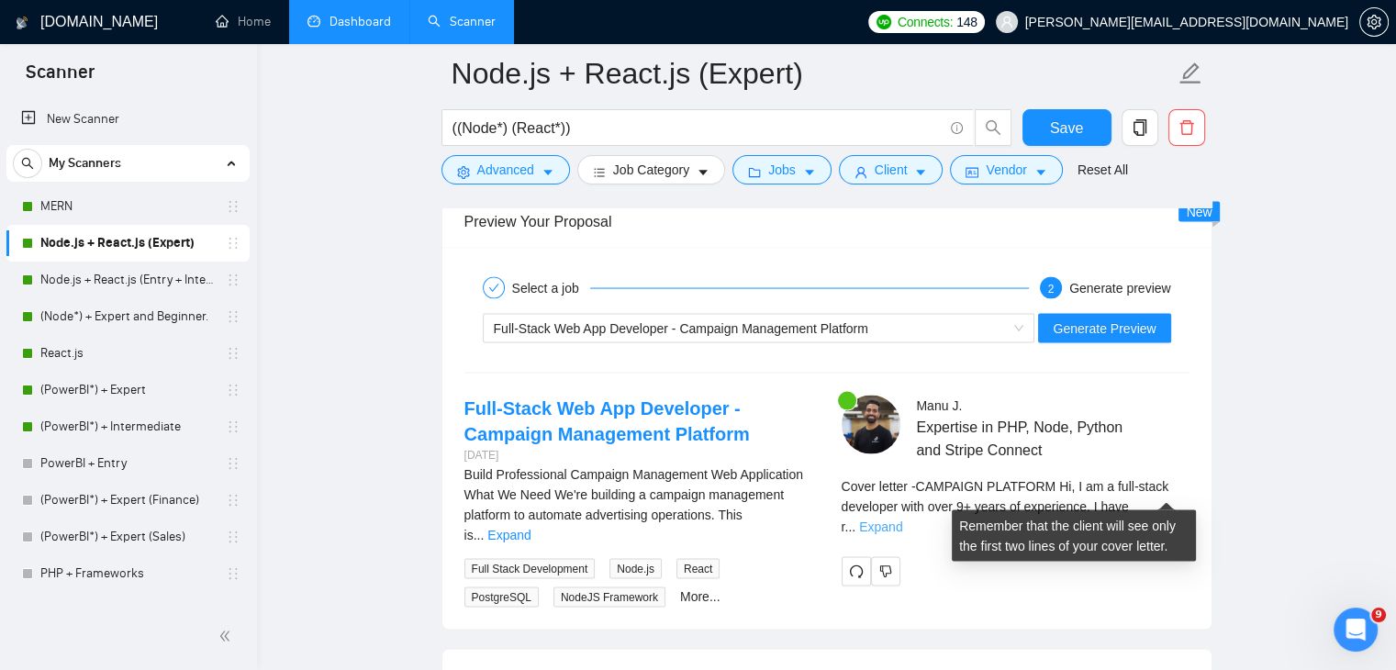
click at [902, 520] on link "Expand" at bounding box center [880, 527] width 43 height 15
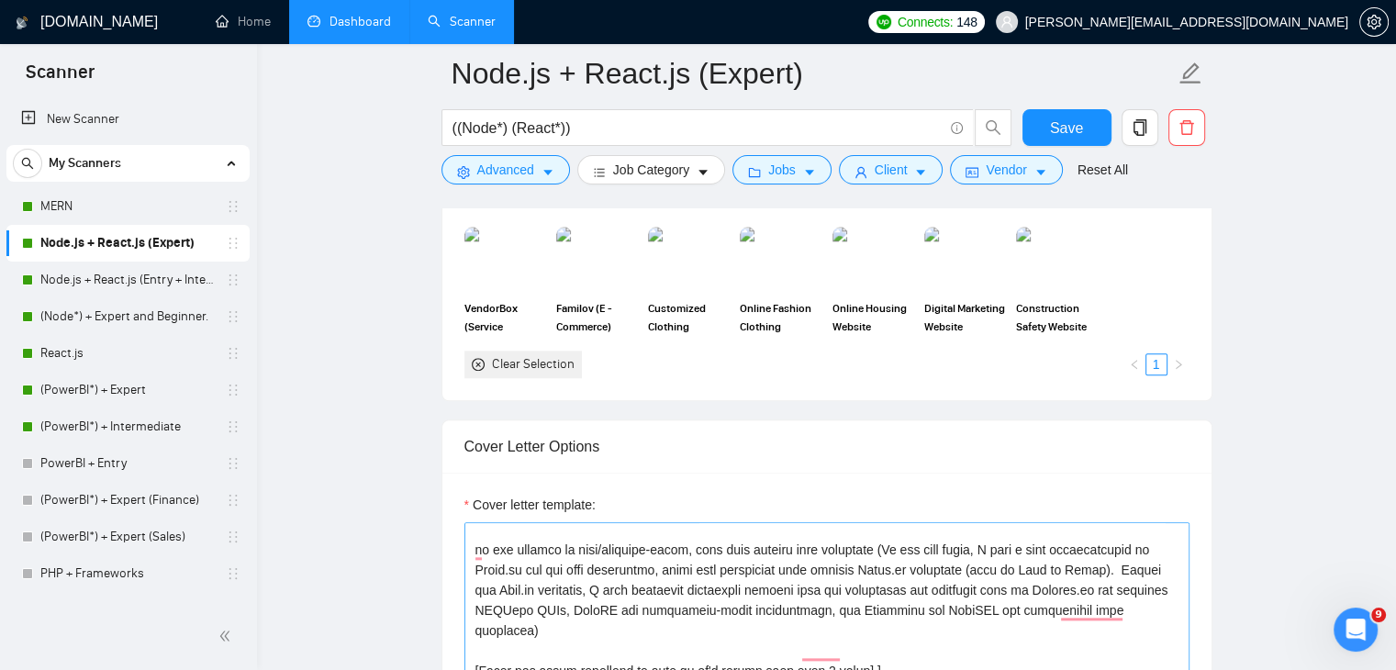
scroll to position [262, 0]
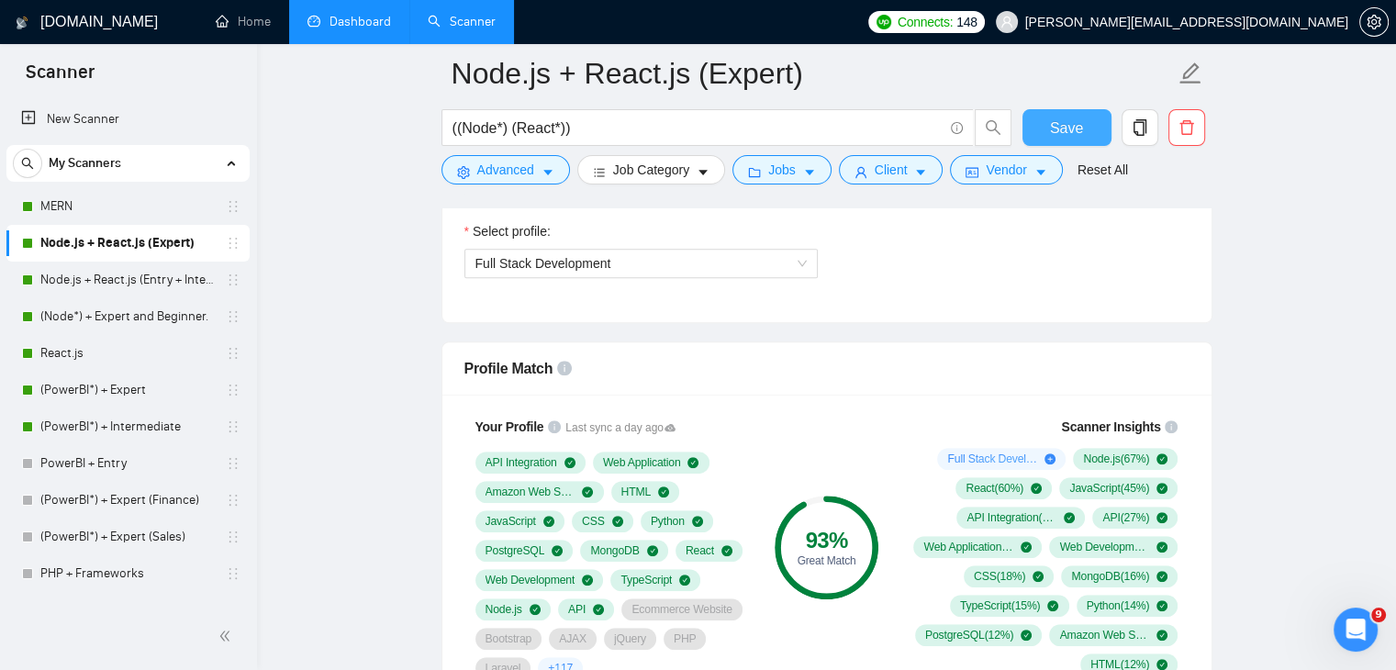
click at [1087, 130] on button "Save" at bounding box center [1067, 127] width 89 height 37
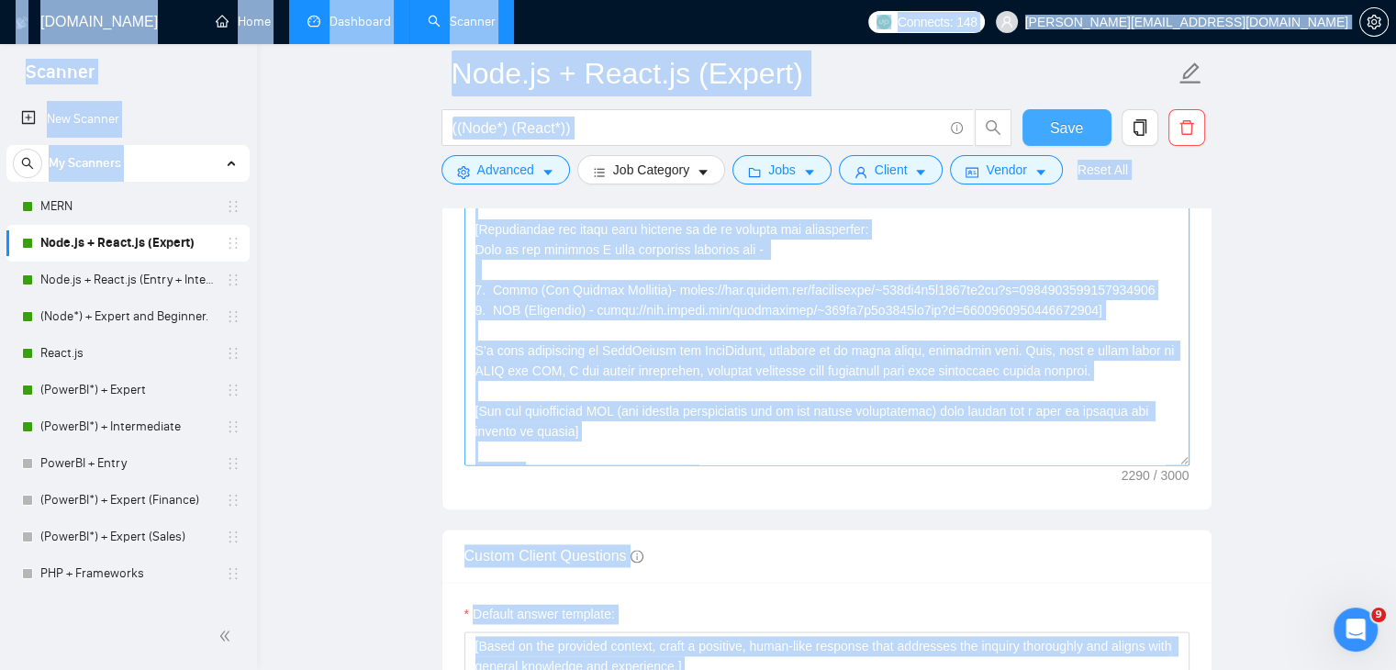
copy body "Scanner New Scanner My Scanners MERN Node.js + React.js (Expert) Node.js + Reac…"
click at [774, 406] on textarea "Cover letter template:" at bounding box center [826, 258] width 725 height 413
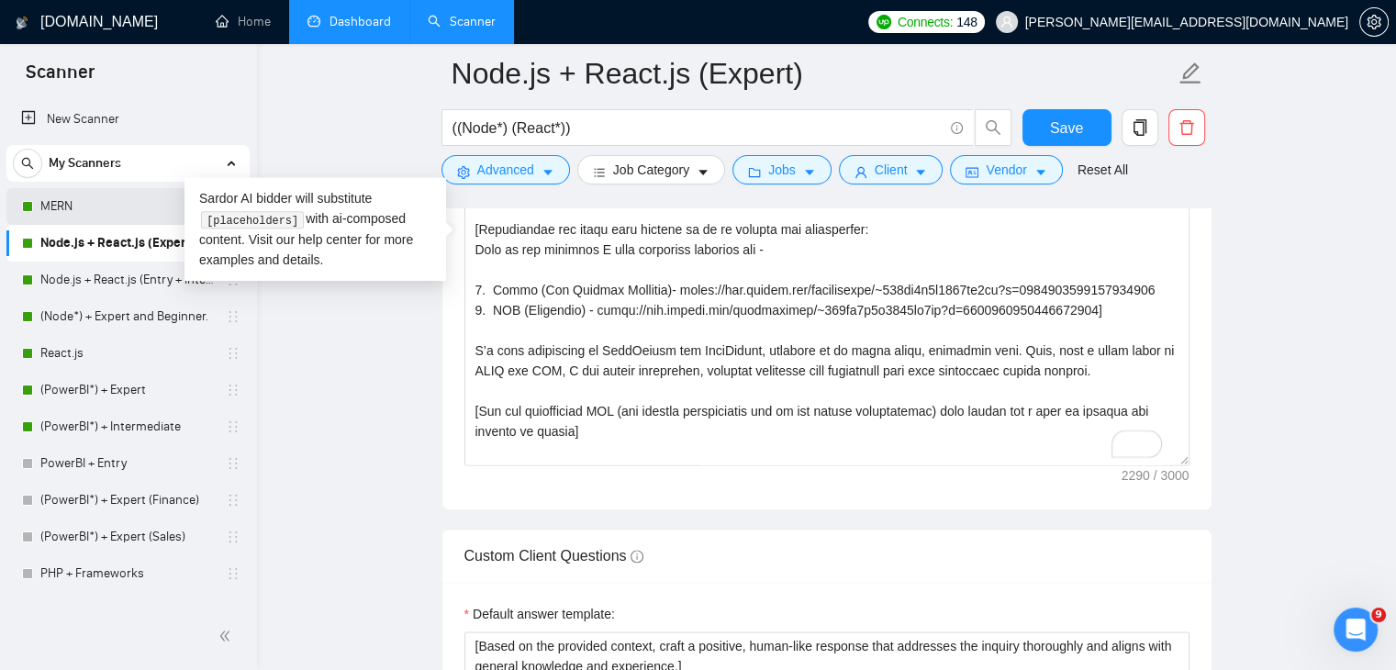
click at [90, 196] on link "MERN" at bounding box center [127, 206] width 174 height 37
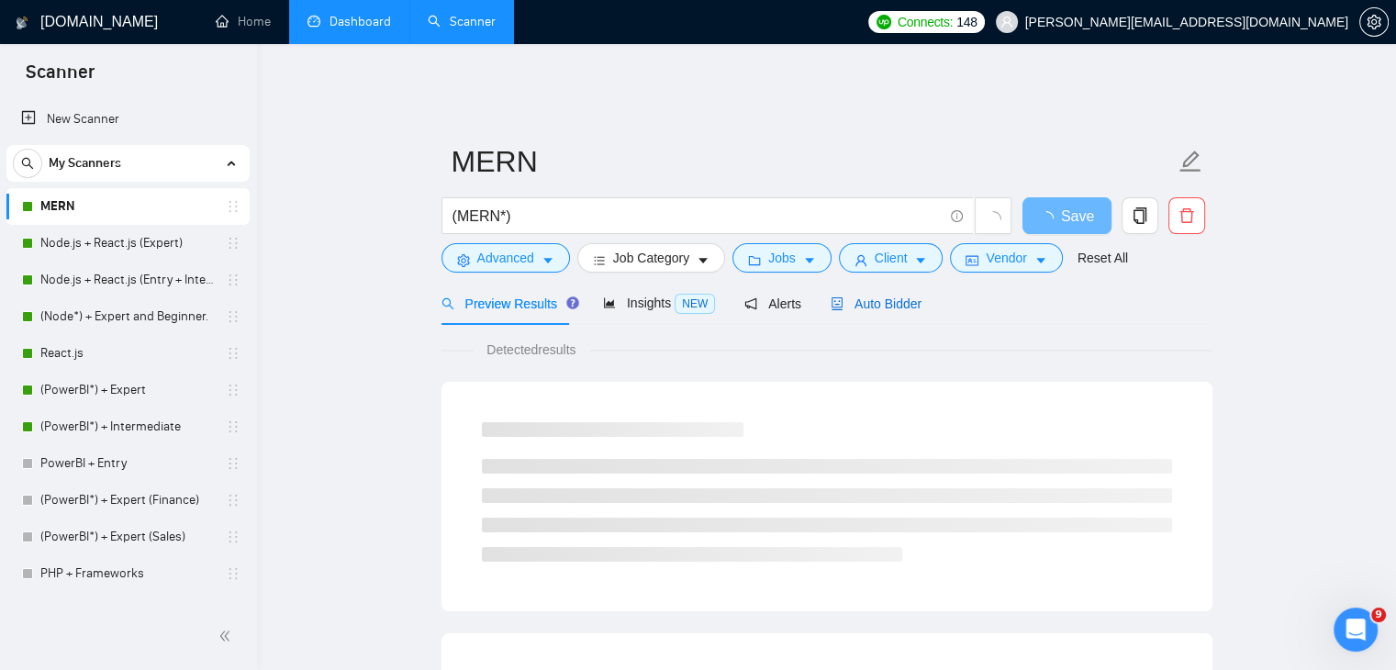
click at [896, 297] on span "Auto Bidder" at bounding box center [876, 304] width 91 height 15
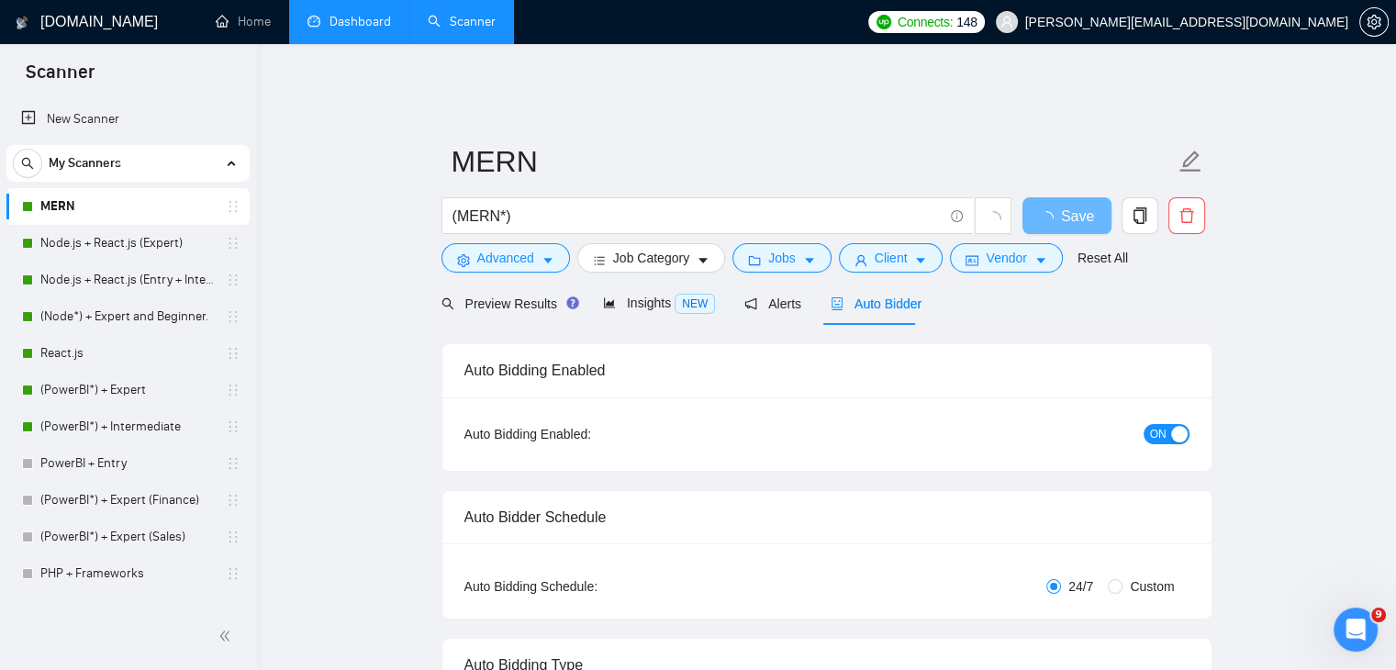
click at [896, 297] on span "Auto Bidder" at bounding box center [876, 304] width 91 height 15
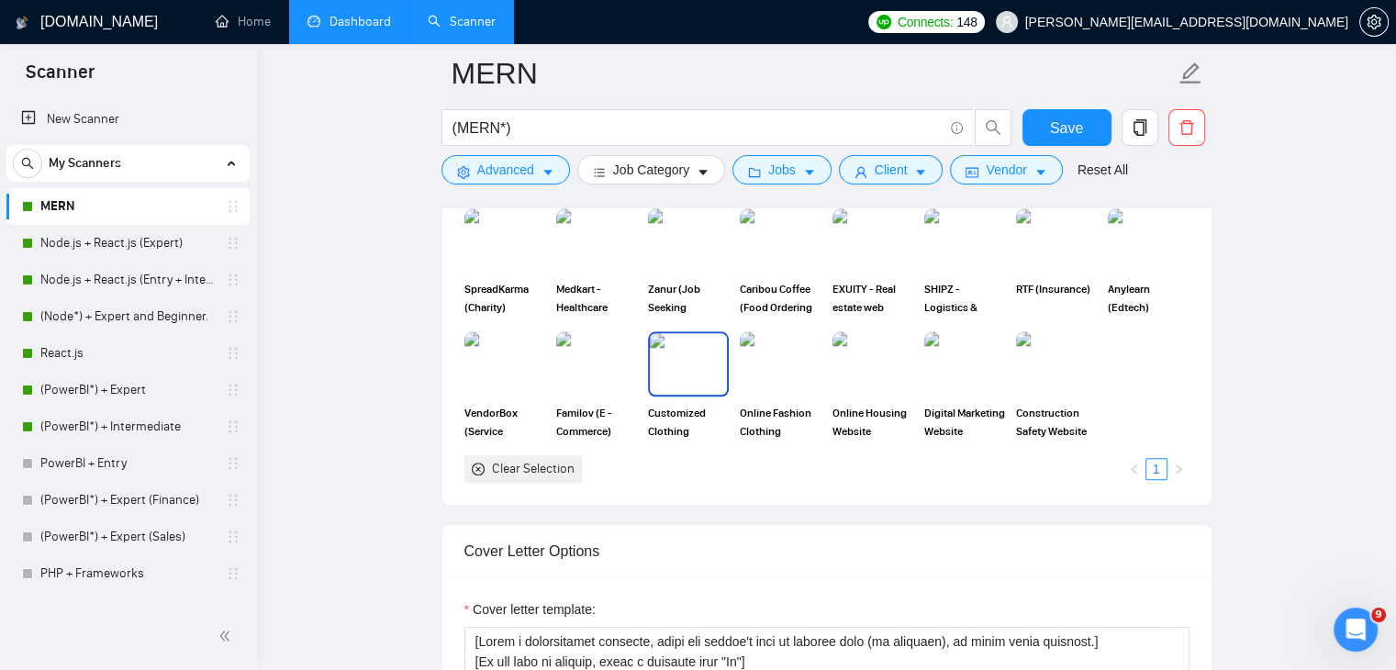
scroll to position [2104, 0]
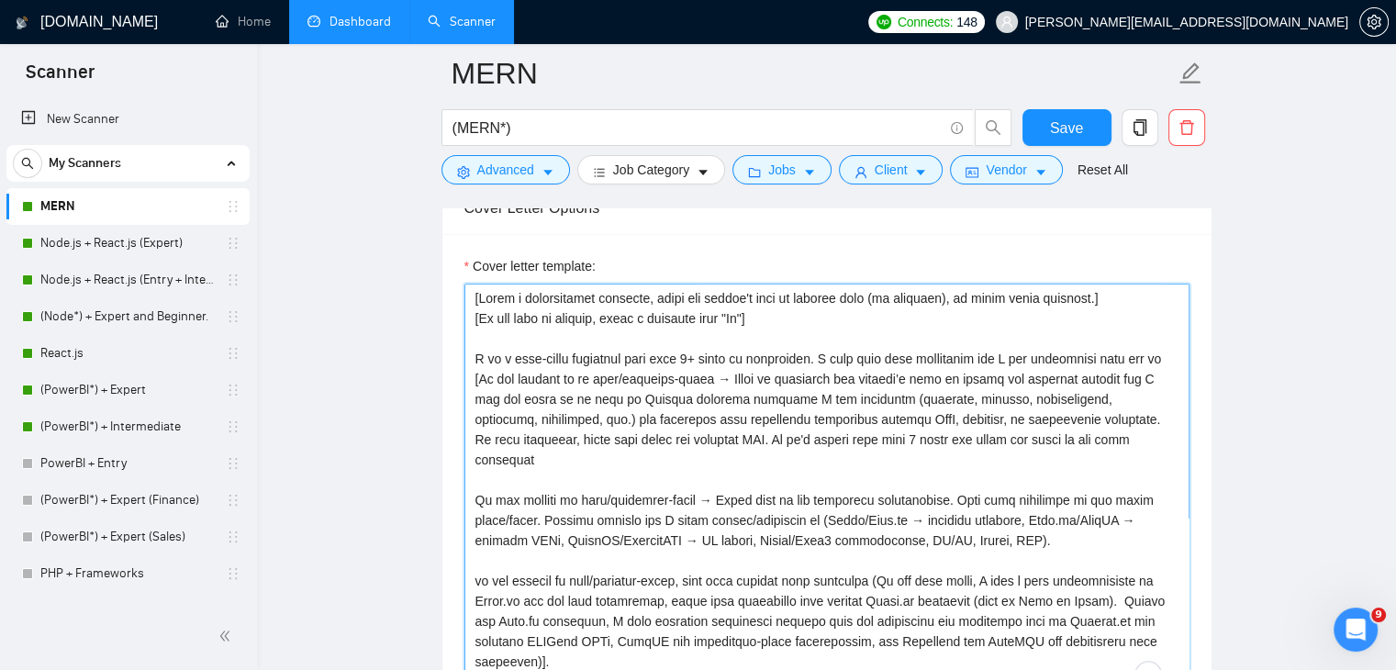
click at [675, 491] on textarea "Cover letter template:" at bounding box center [826, 490] width 725 height 413
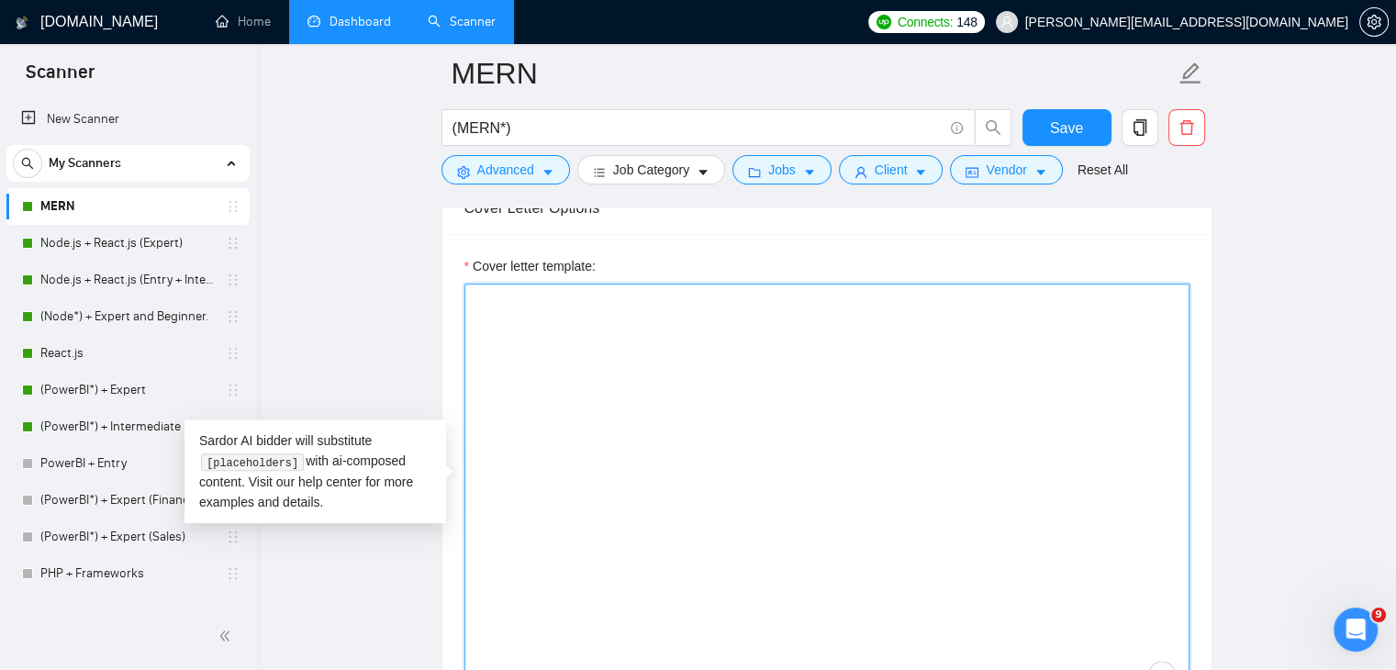
paste textarea "[Write a personalized greeting, using the client's name or company name (if pro…"
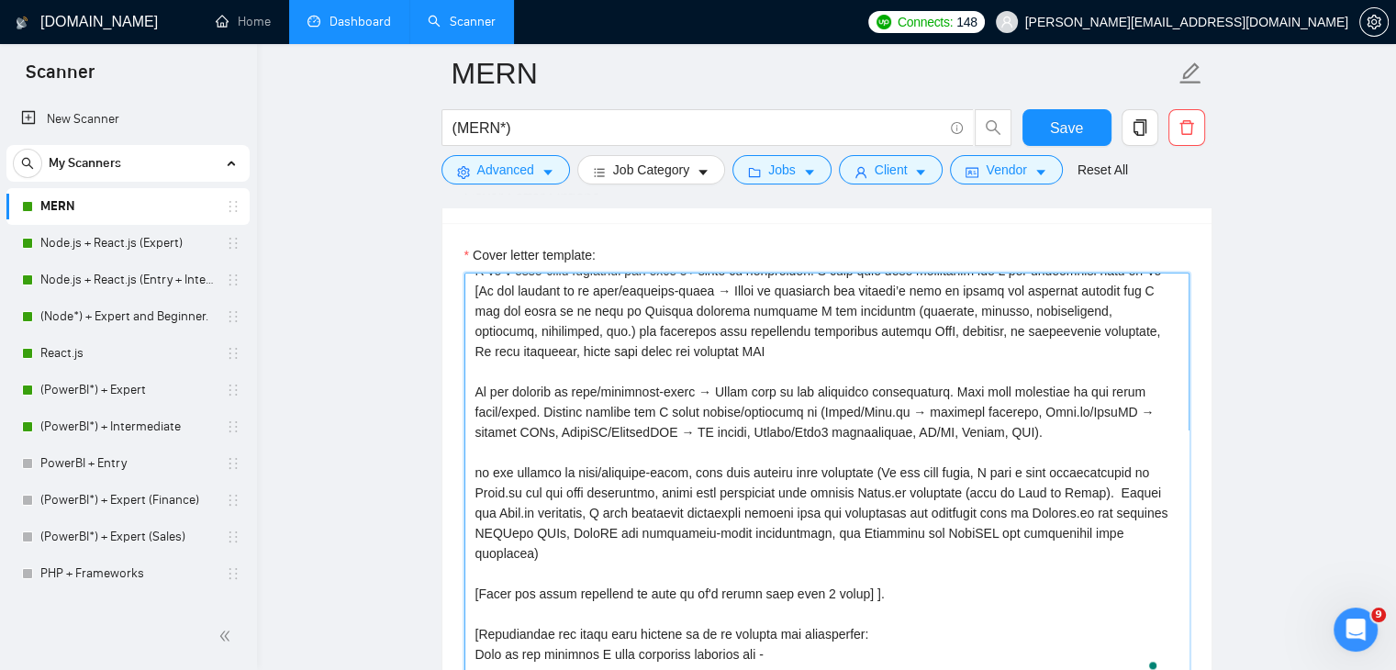
scroll to position [0, 0]
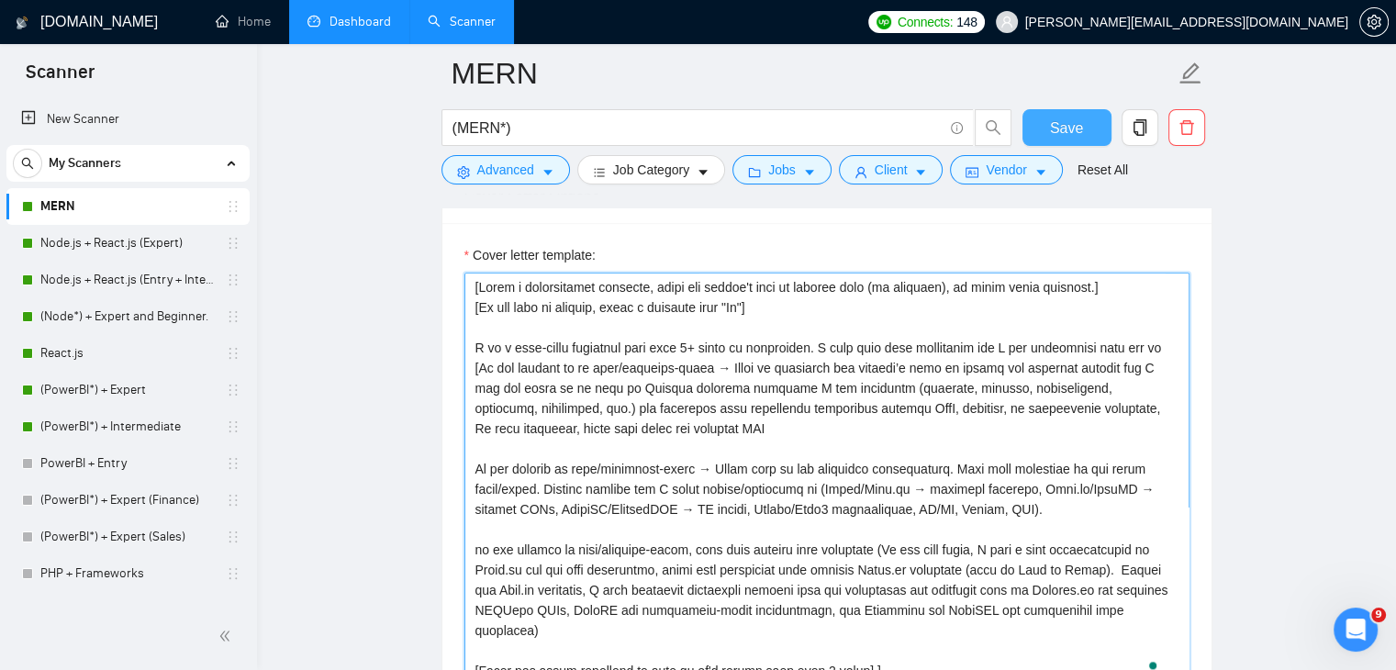
type textarea "[Write a personalized greeting, using the client's name or company name (if pro…"
click at [1069, 131] on span "Save" at bounding box center [1066, 128] width 33 height 23
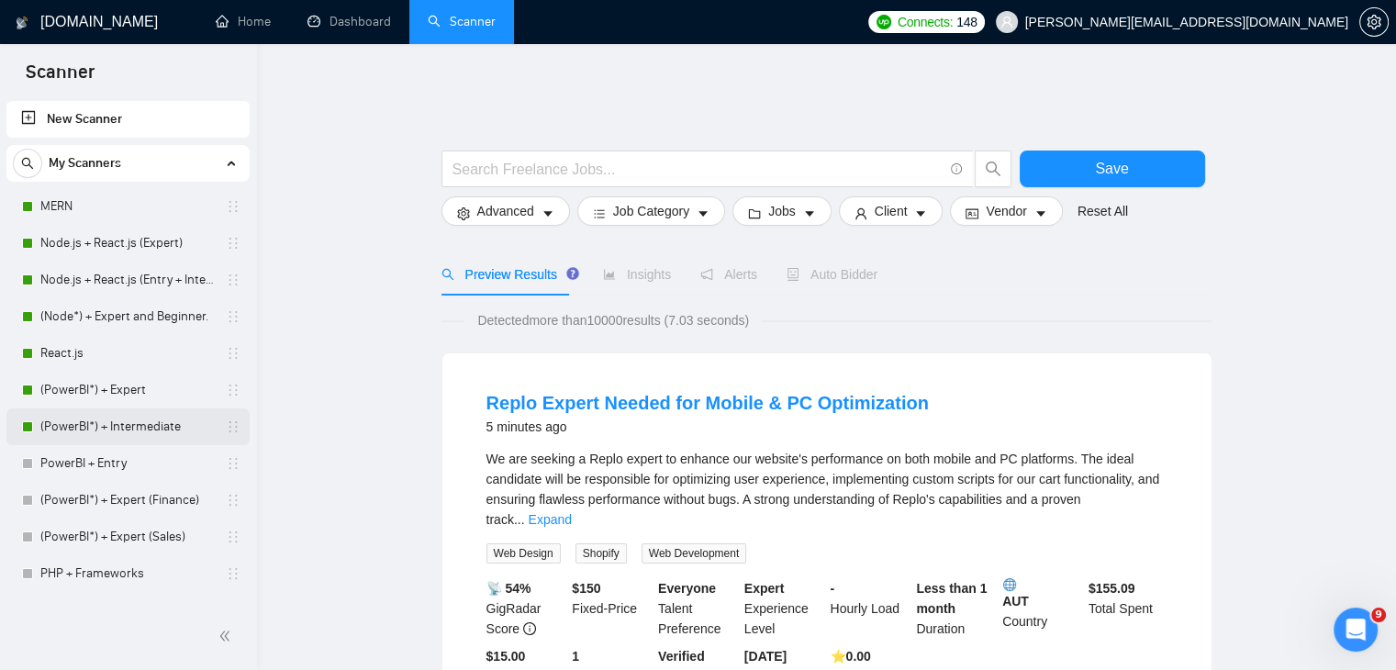
click at [149, 423] on link "(PowerBI*) + Intermediate" at bounding box center [127, 426] width 174 height 37
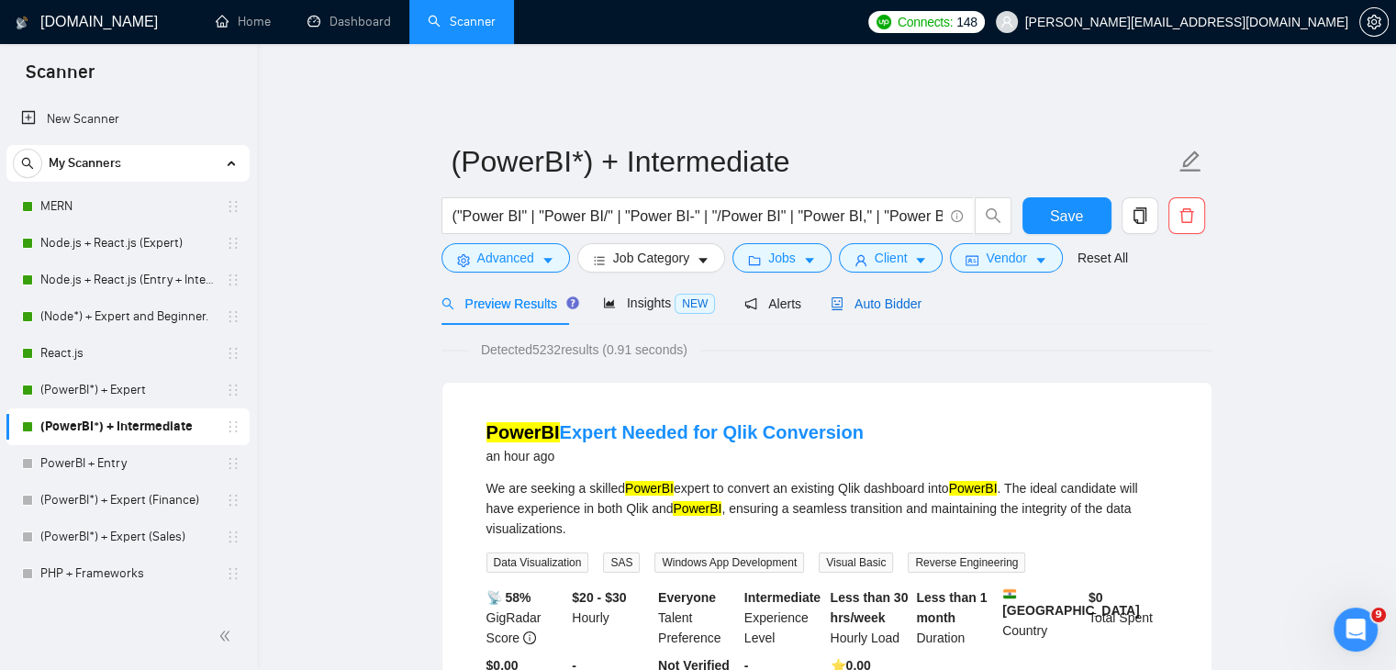
click at [863, 297] on span "Auto Bidder" at bounding box center [876, 304] width 91 height 15
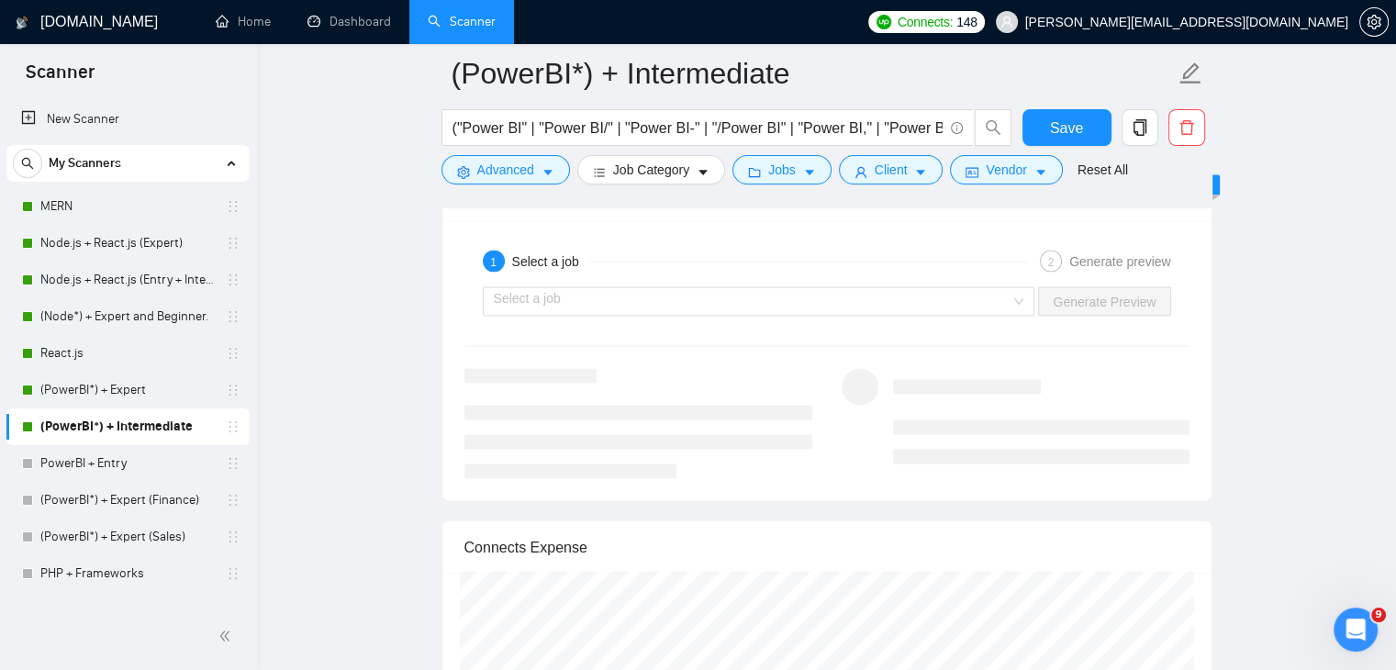
scroll to position [3562, 0]
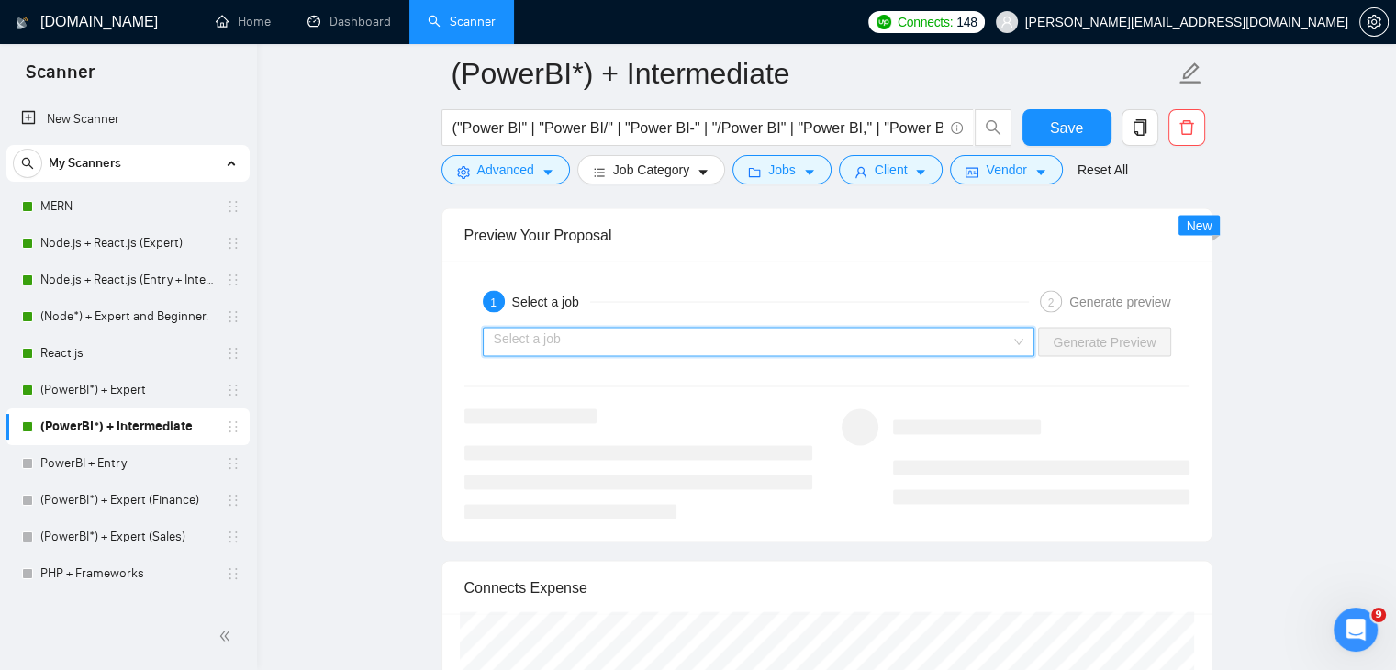
click at [690, 329] on input "search" at bounding box center [753, 343] width 518 height 28
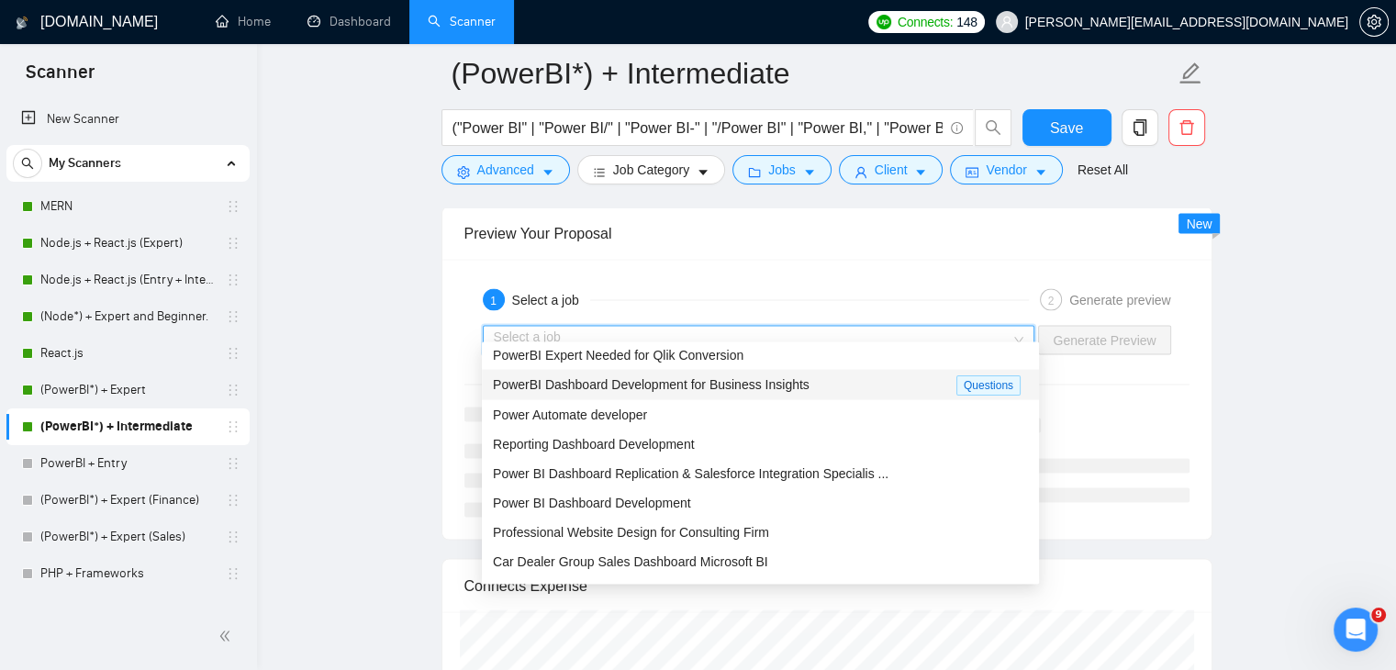
scroll to position [0, 0]
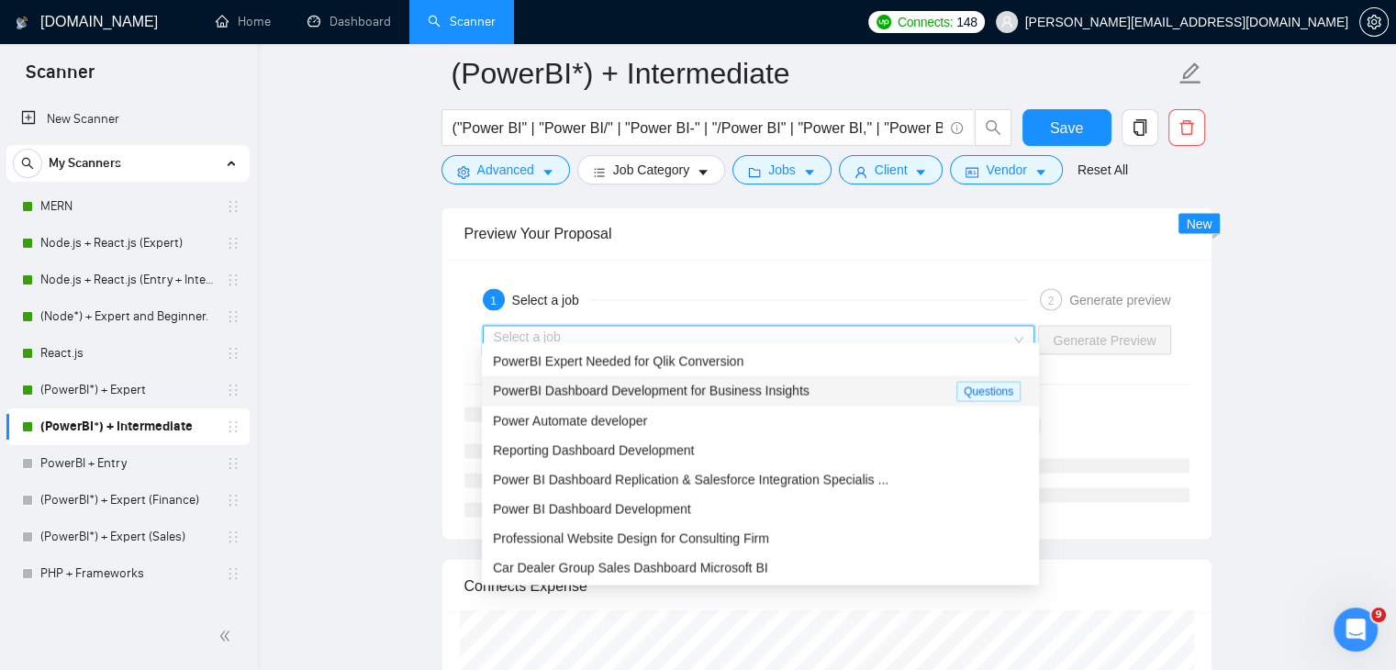
click at [742, 327] on input "search" at bounding box center [753, 341] width 518 height 28
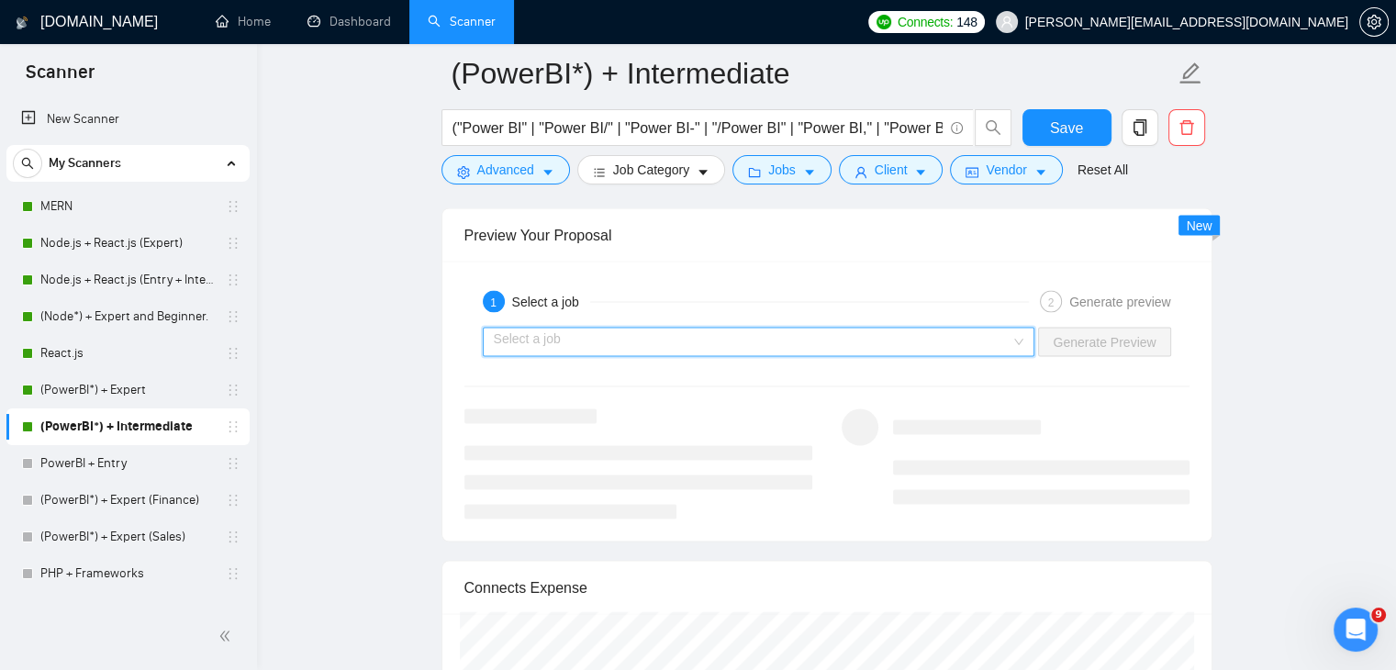
click at [860, 329] on input "search" at bounding box center [753, 343] width 518 height 28
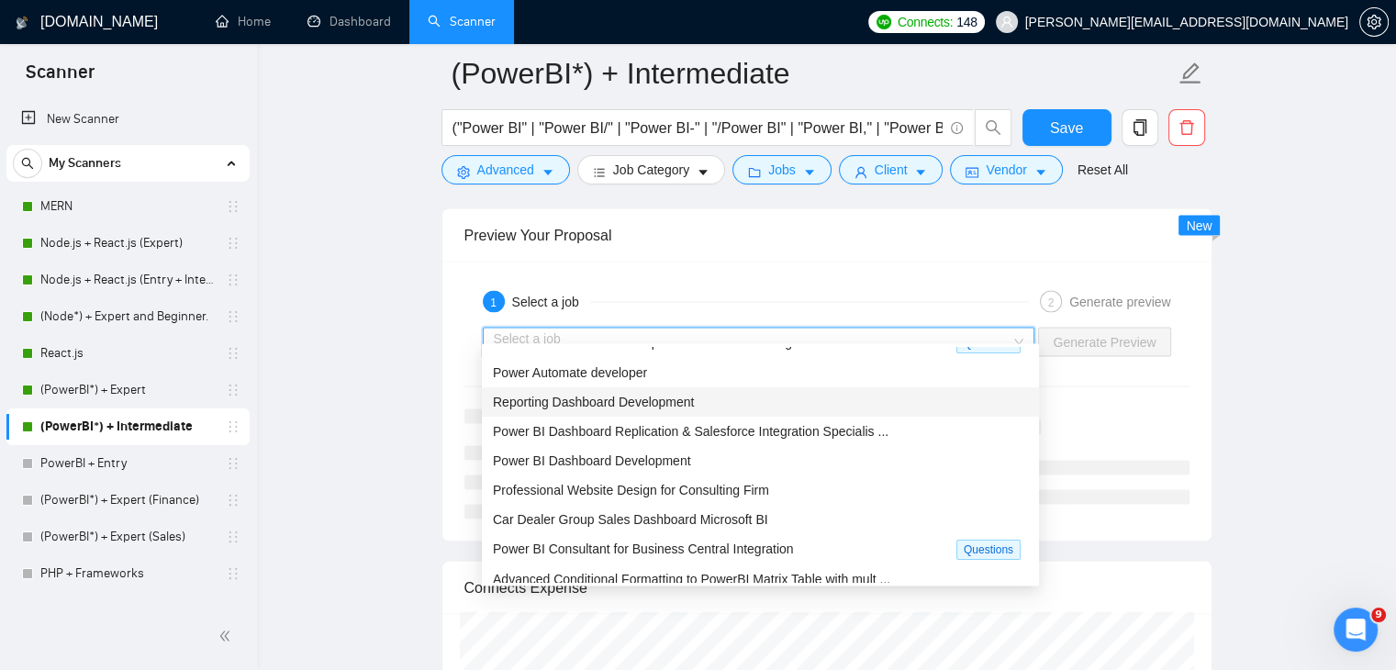
scroll to position [61, 0]
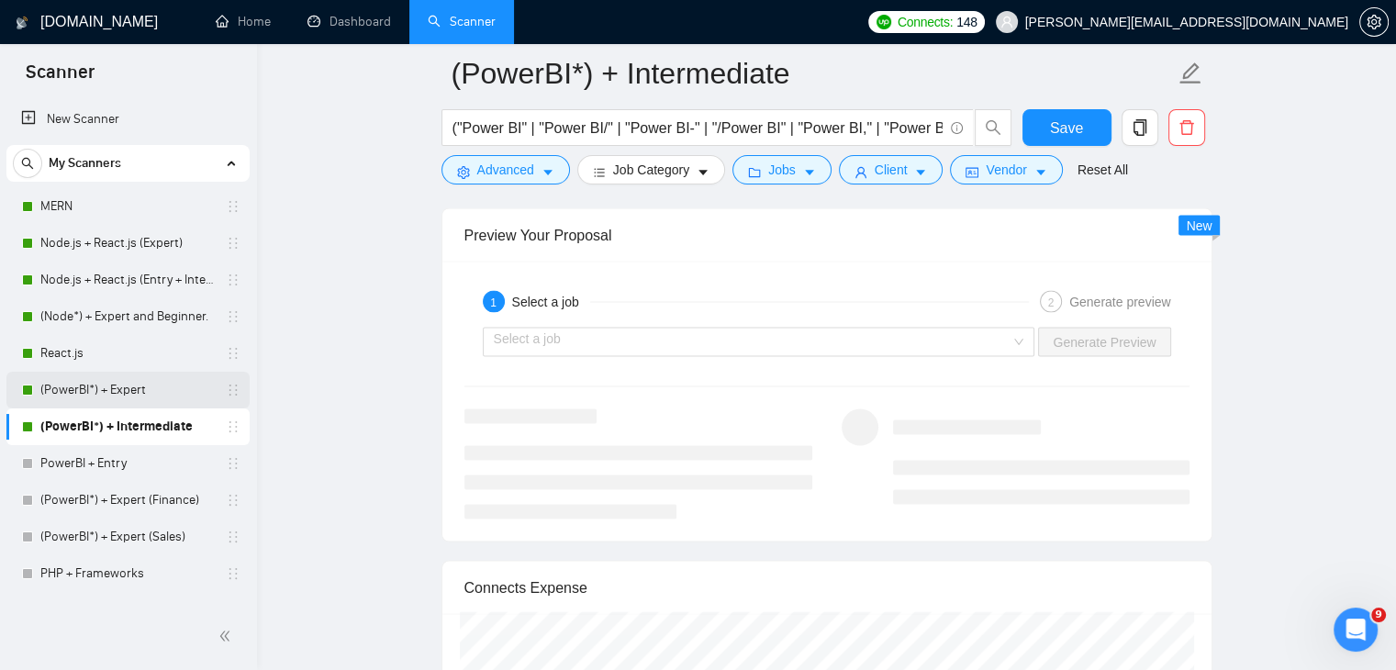
click at [172, 393] on link "(PowerBI*) + Expert" at bounding box center [127, 390] width 174 height 37
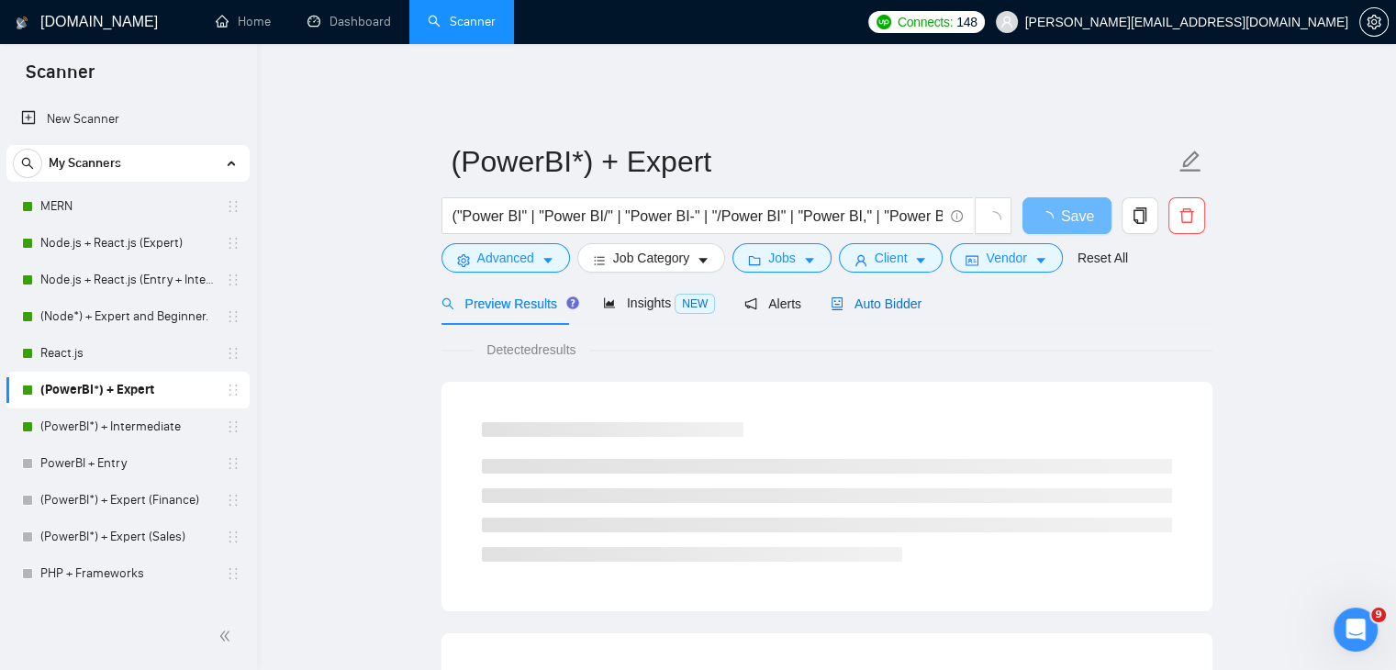
click at [882, 297] on span "Auto Bidder" at bounding box center [876, 304] width 91 height 15
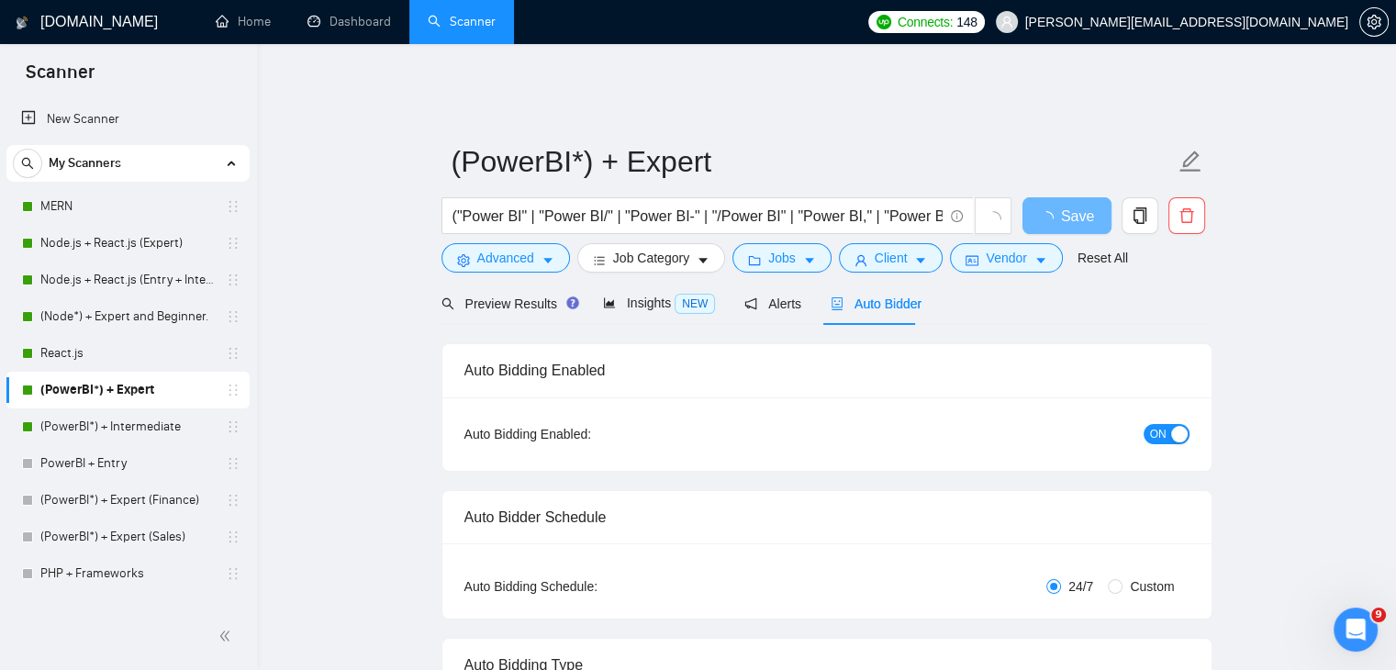
click at [876, 297] on span "Auto Bidder" at bounding box center [876, 304] width 91 height 15
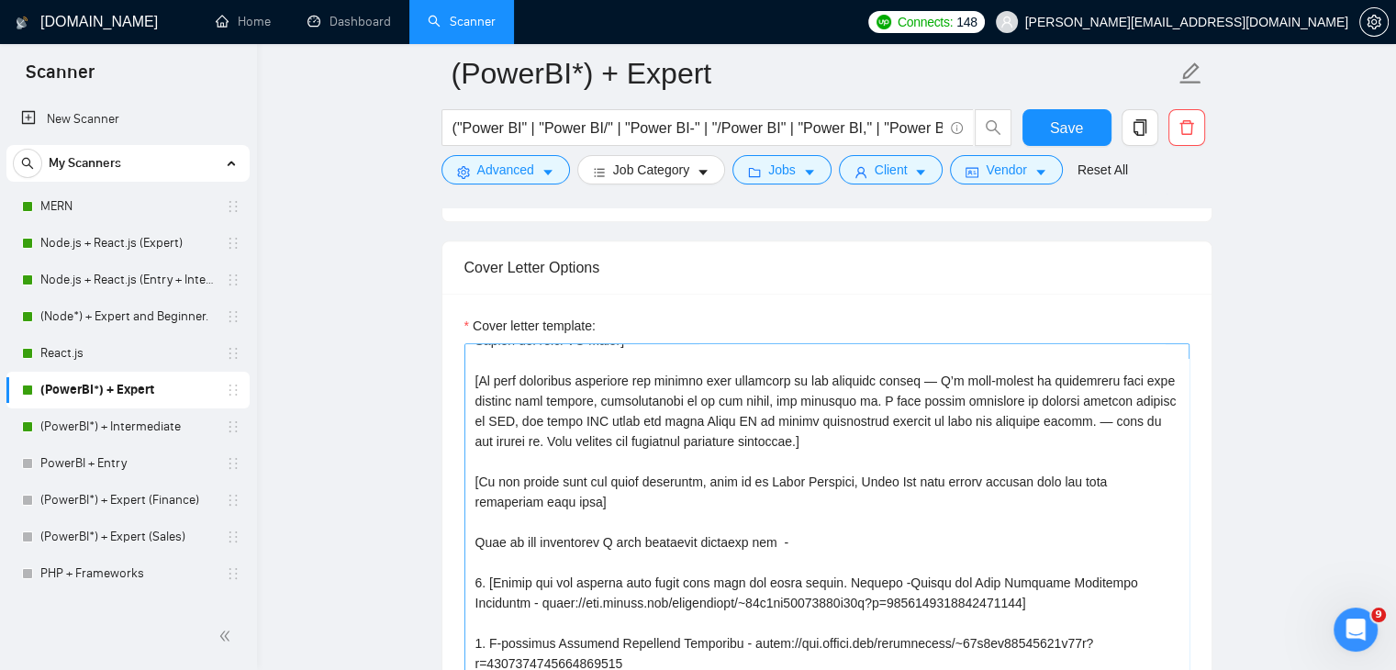
scroll to position [220, 0]
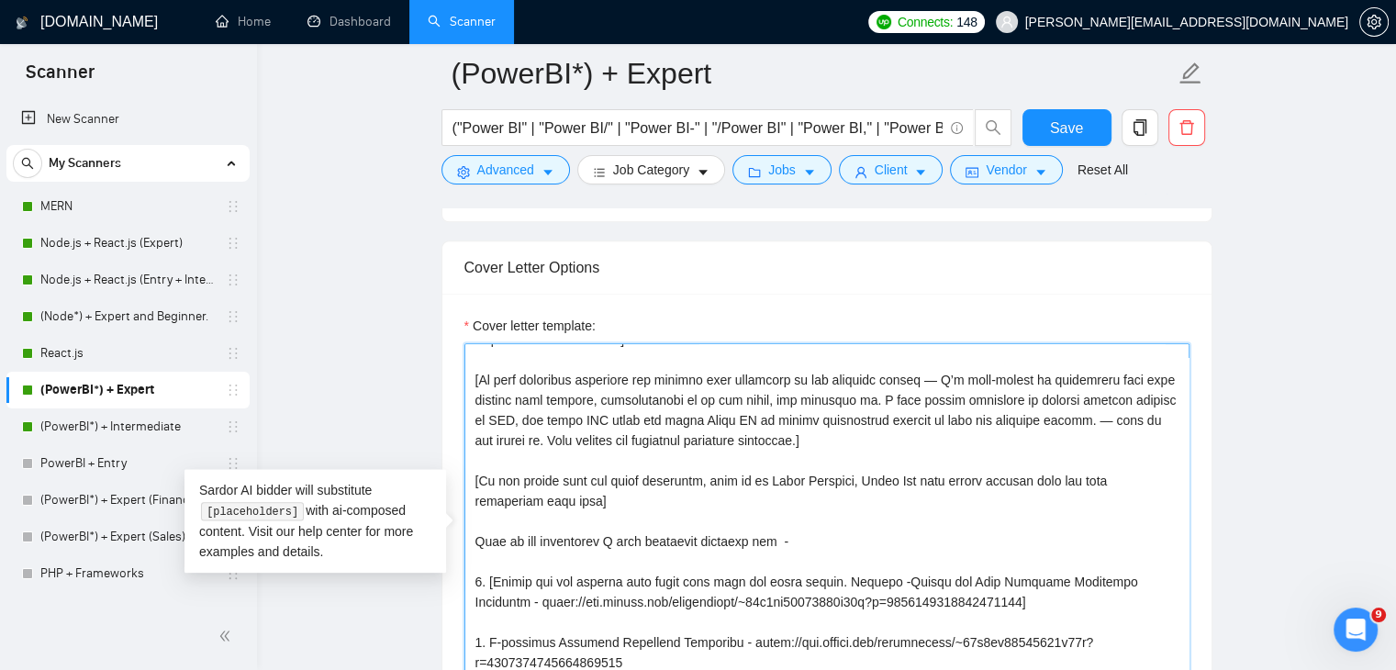
drag, startPoint x: 766, startPoint y: 431, endPoint x: 480, endPoint y: 365, distance: 293.0
click at [480, 365] on textarea "Cover letter template:" at bounding box center [826, 549] width 725 height 413
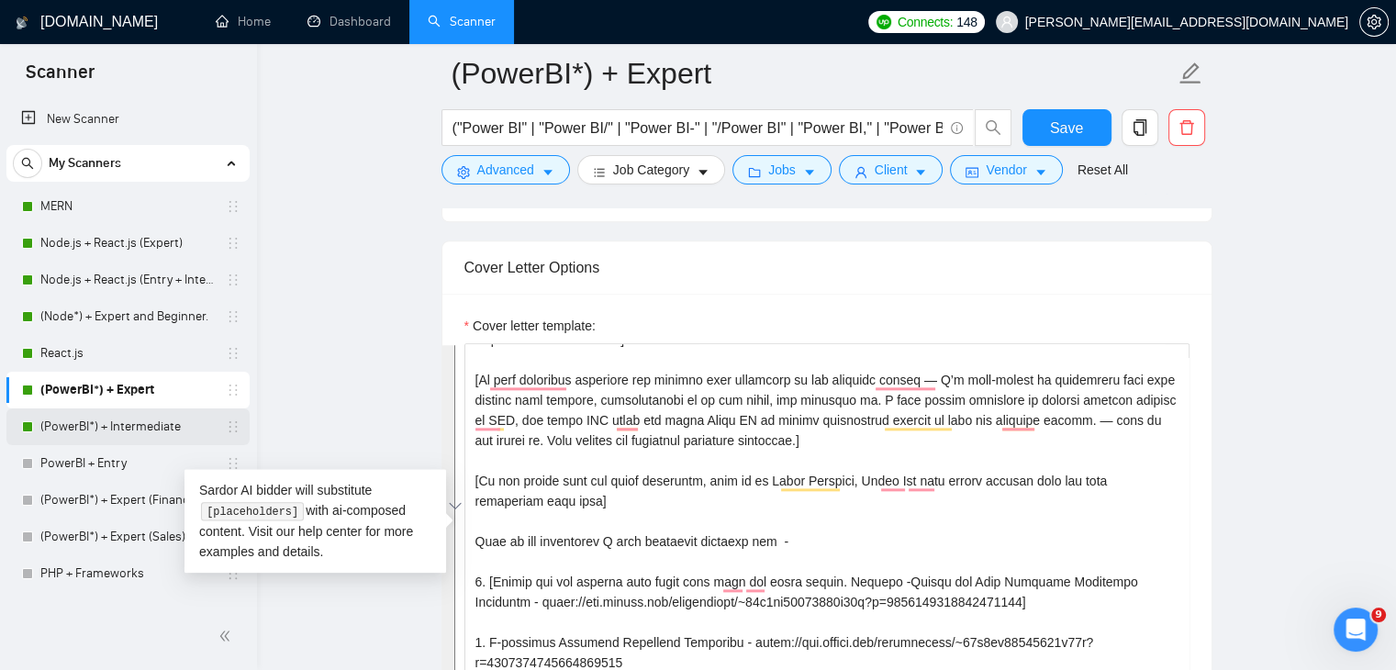
click at [133, 434] on link "(PowerBI*) + Intermediate" at bounding box center [127, 426] width 174 height 37
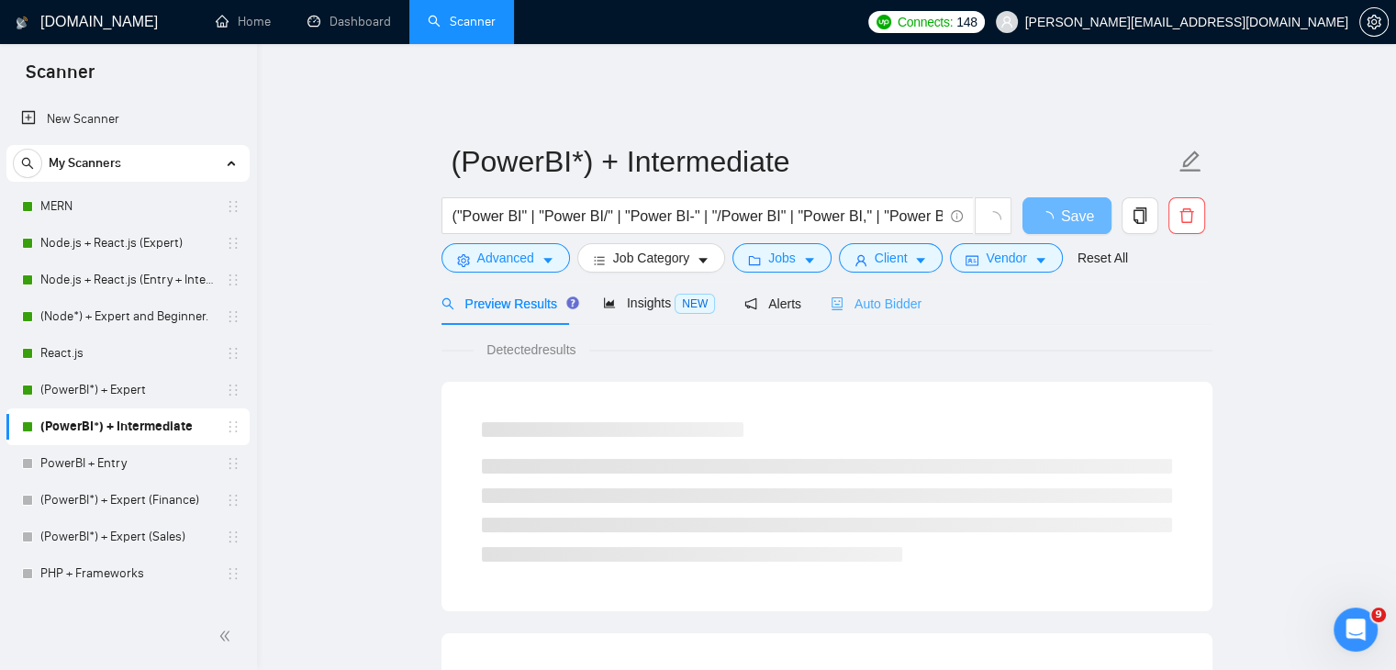
click at [888, 305] on div "Auto Bidder" at bounding box center [876, 303] width 91 height 43
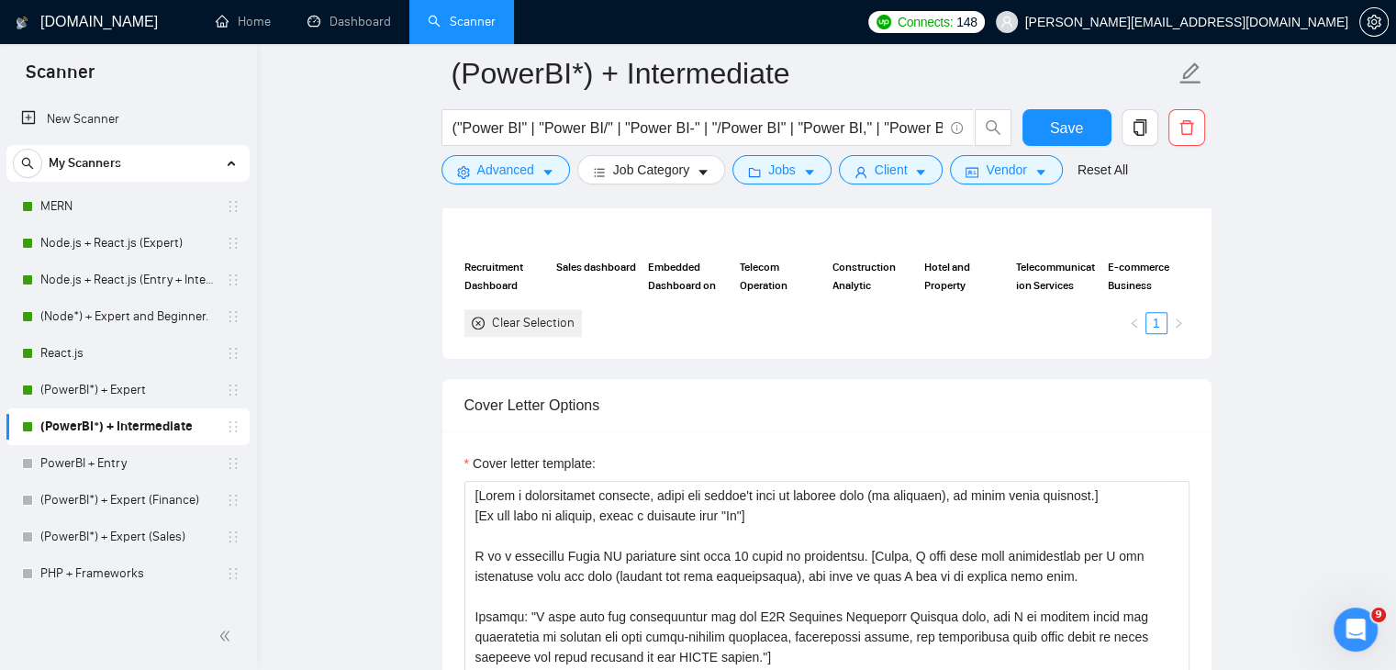
scroll to position [370, 0]
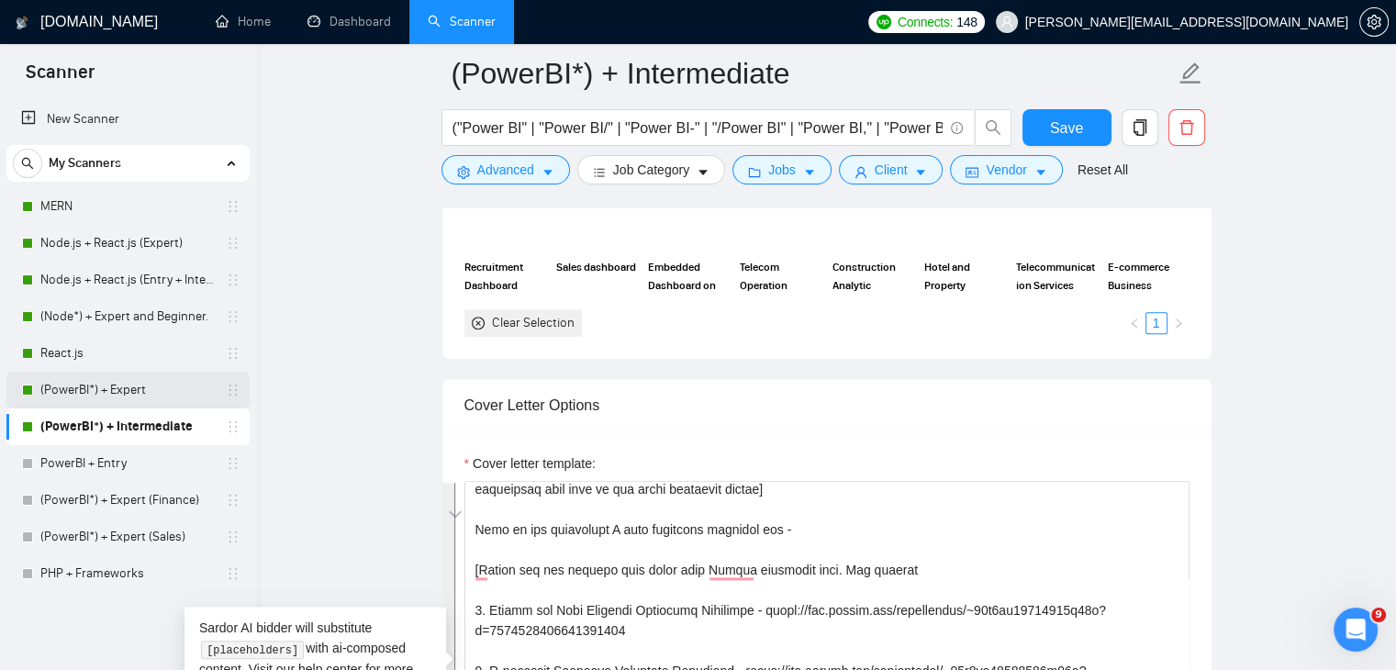
click at [99, 389] on link "(PowerBI*) + Expert" at bounding box center [127, 390] width 174 height 37
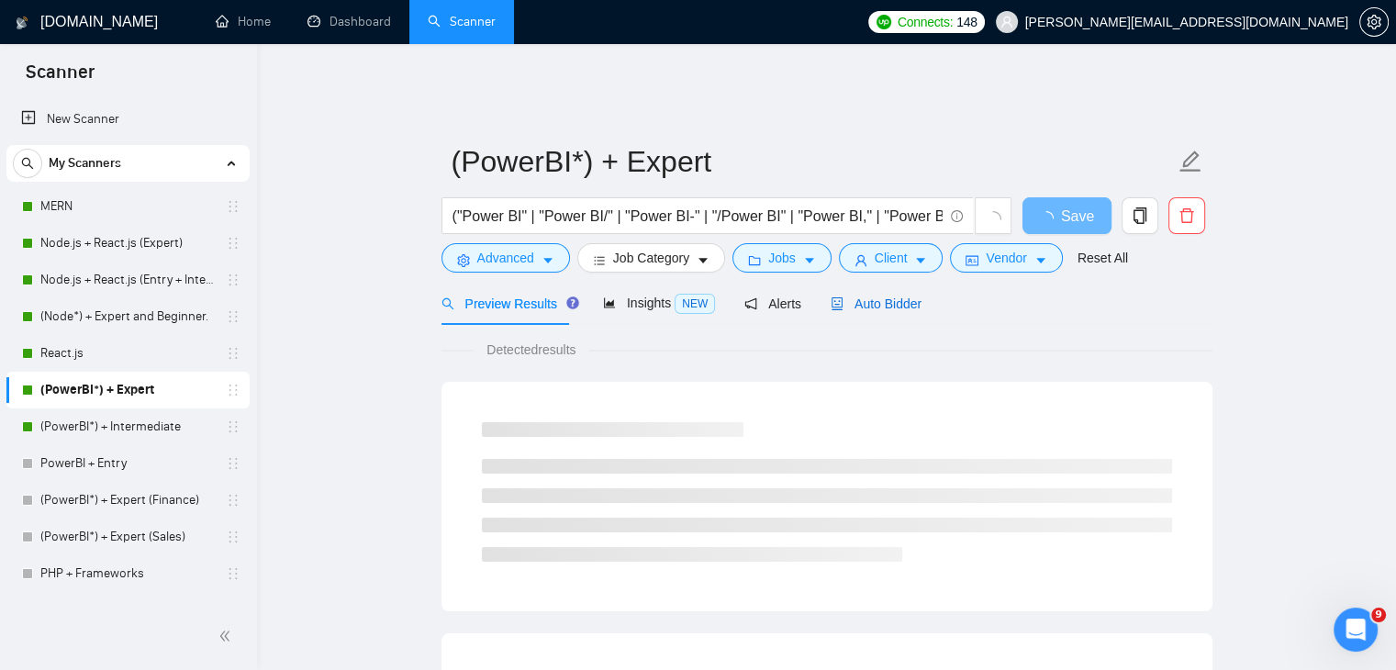
click at [901, 297] on span "Auto Bidder" at bounding box center [876, 304] width 91 height 15
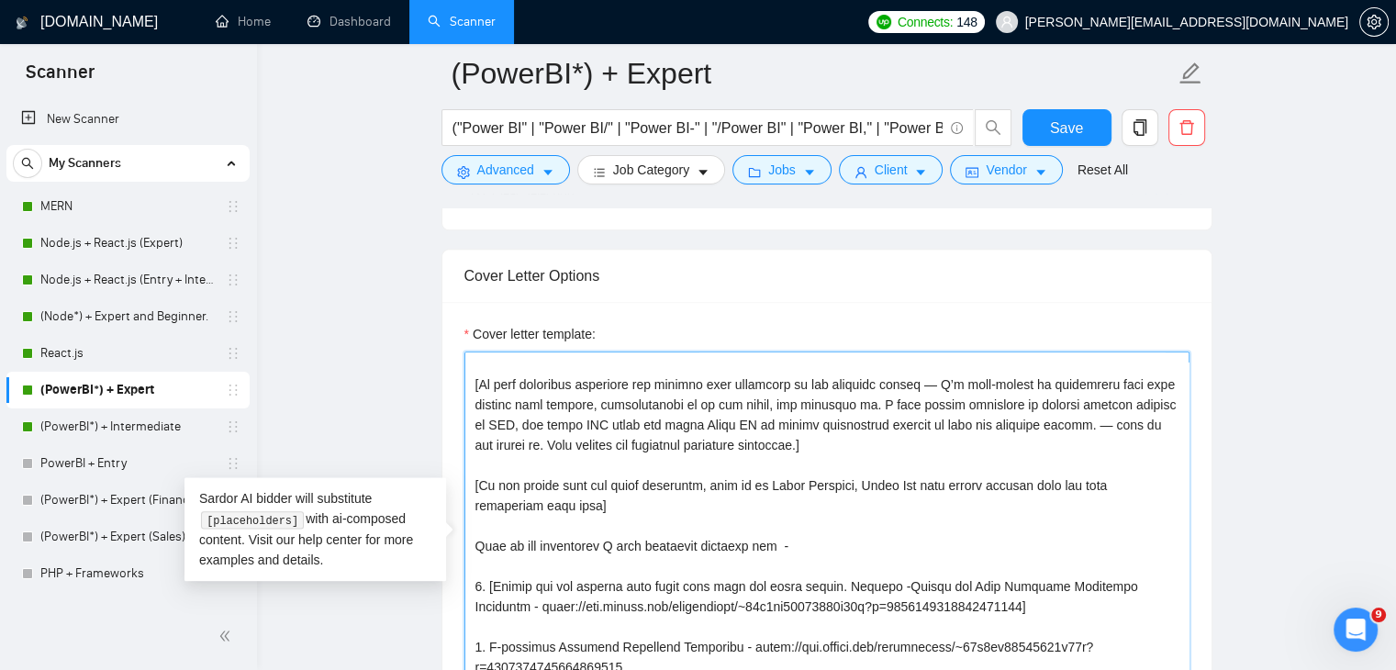
scroll to position [224, 0]
drag, startPoint x: 753, startPoint y: 442, endPoint x: 621, endPoint y: 519, distance: 152.6
click at [621, 519] on textarea "Cover letter template:" at bounding box center [826, 558] width 725 height 413
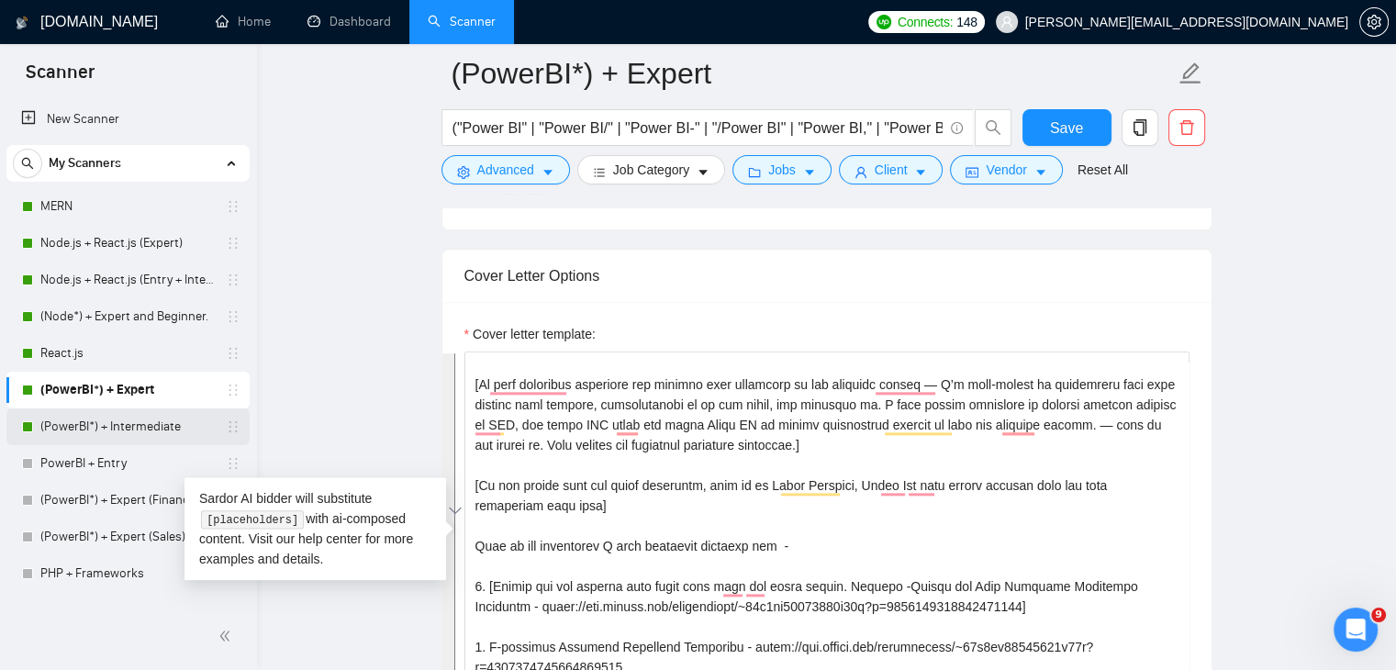
click at [169, 431] on link "(PowerBI*) + Intermediate" at bounding box center [127, 426] width 174 height 37
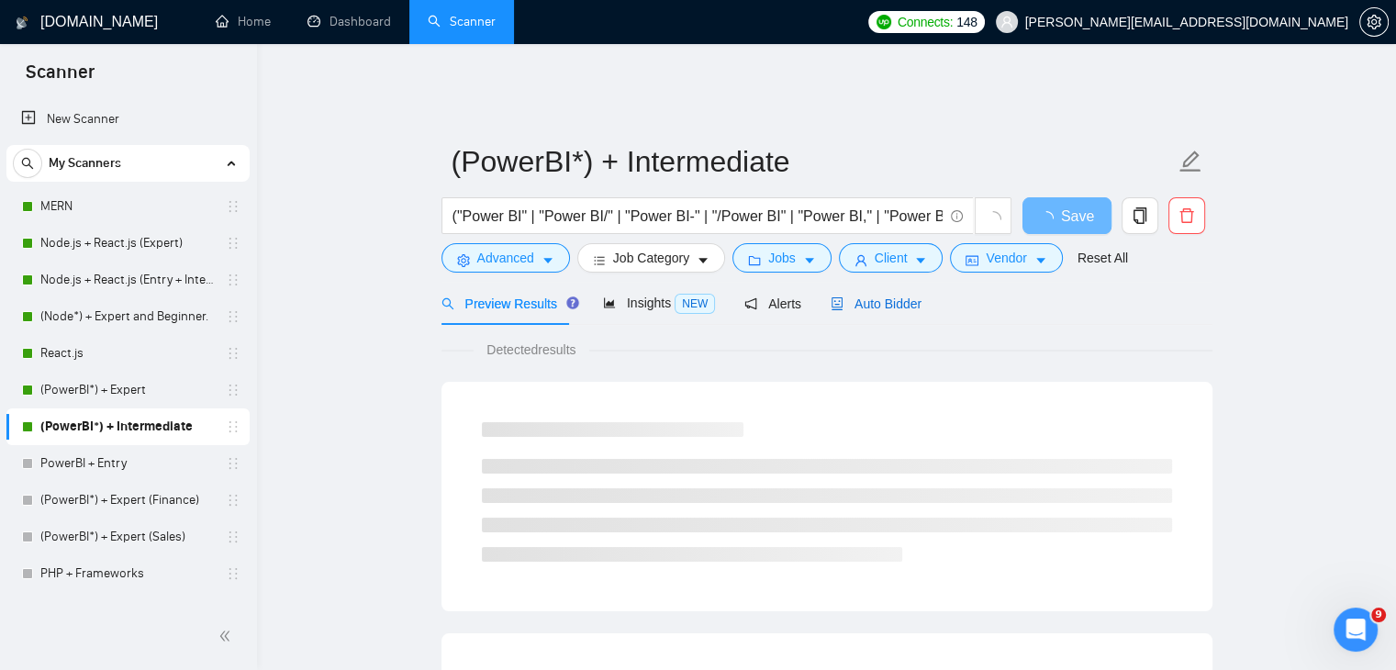
click at [878, 297] on span "Auto Bidder" at bounding box center [876, 304] width 91 height 15
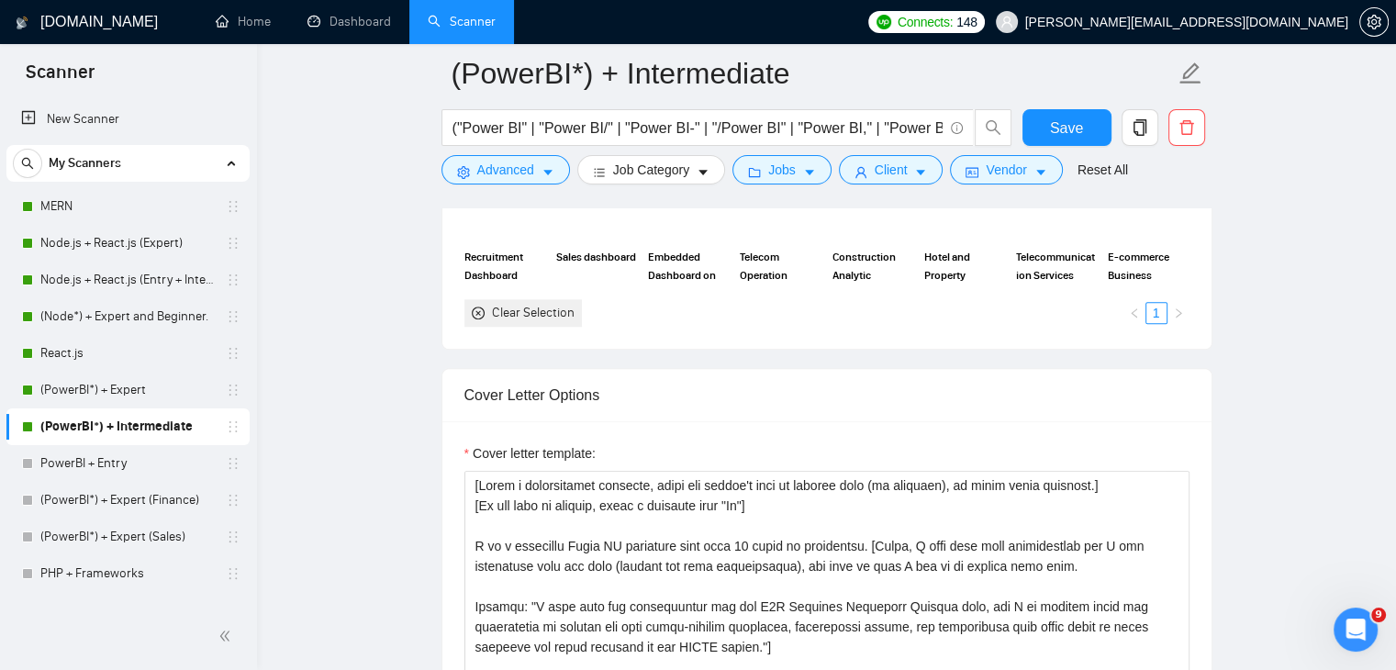
scroll to position [114, 0]
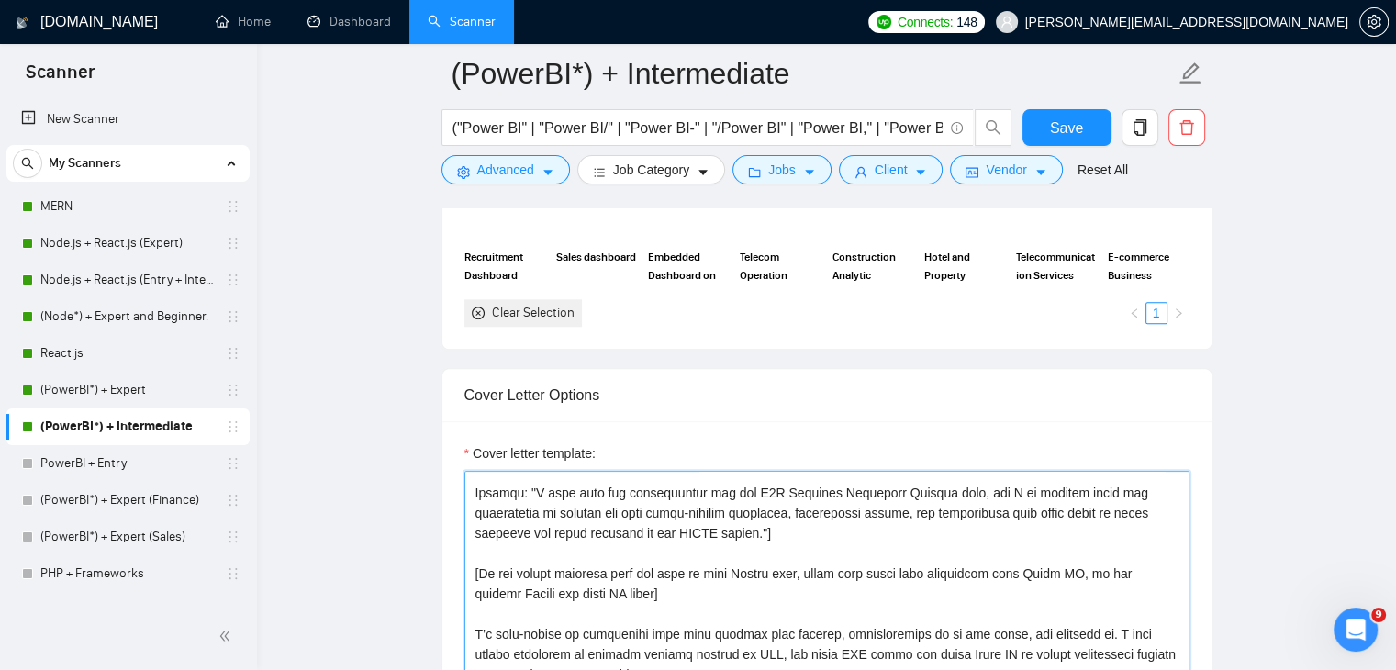
click at [796, 513] on textarea "Cover letter template:" at bounding box center [826, 677] width 725 height 413
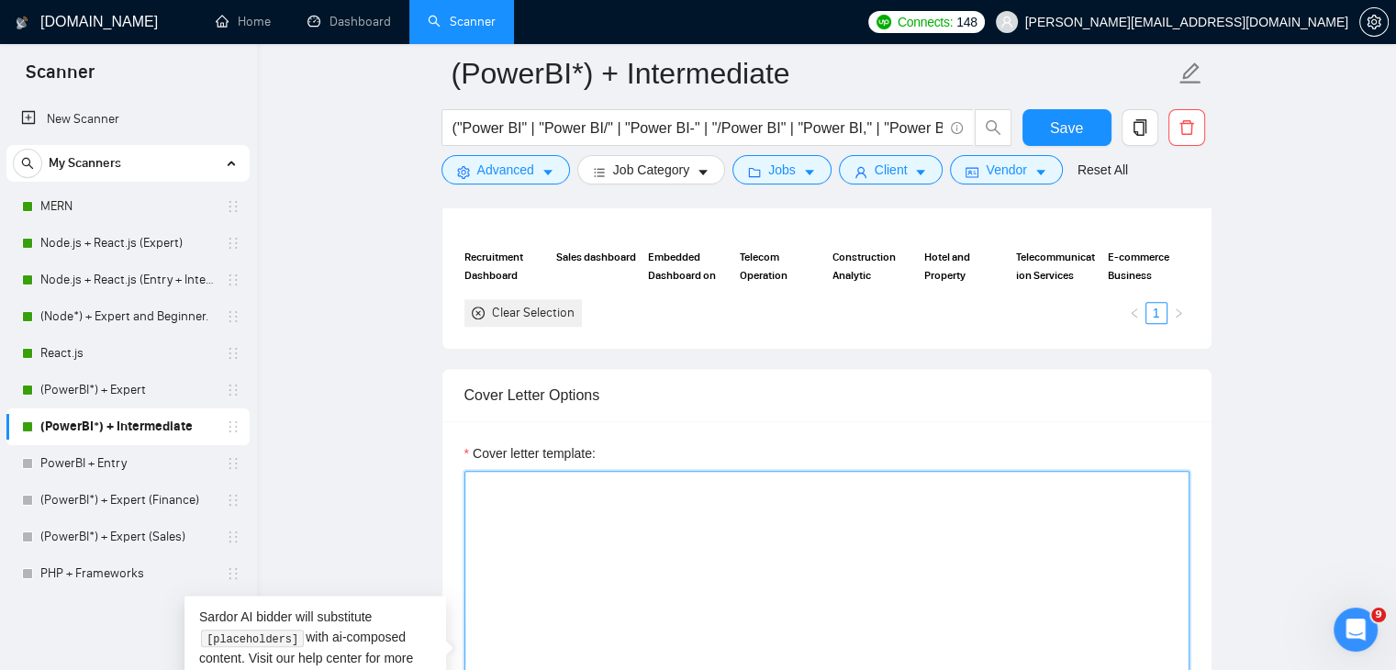
scroll to position [0, 0]
paste textarea "[Lorem i dolorsitamet consecte, adipi eli seddoe't inci ut laboree dolo (ma ali…"
type textarea "[Lorem i dolorsitamet consecte, adipi eli seddoe't inci ut laboree dolo (ma ali…"
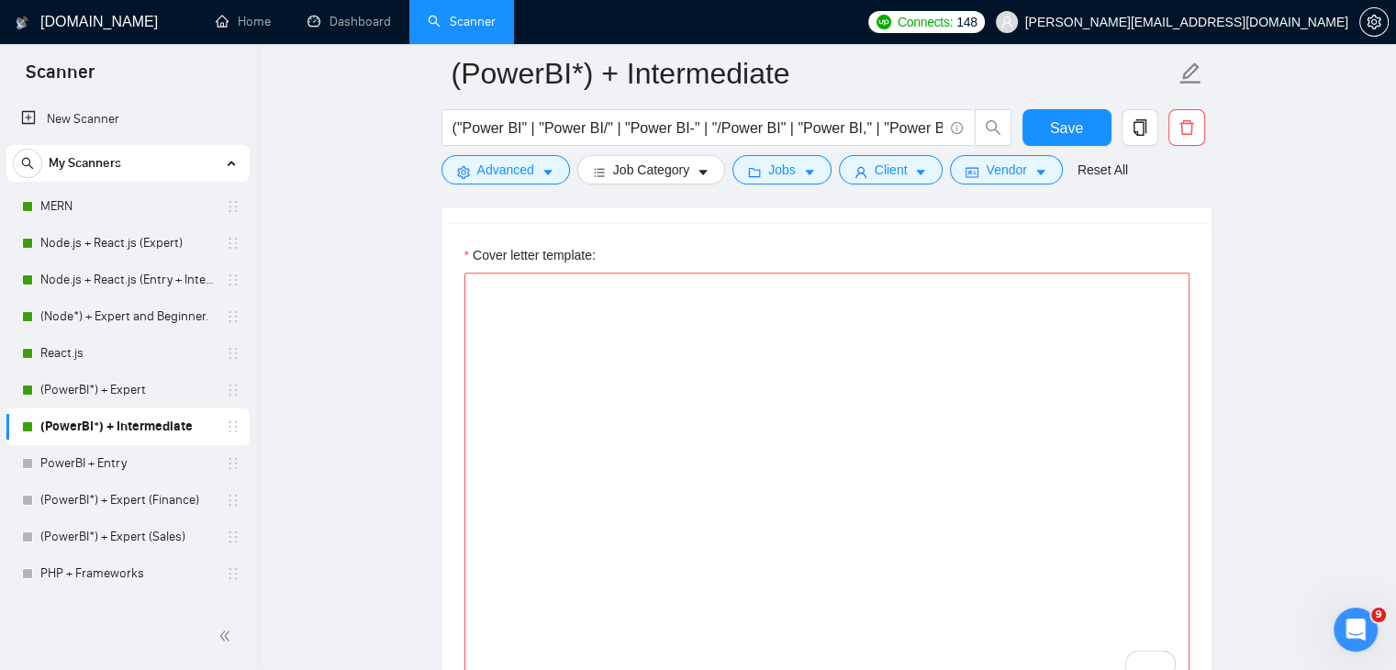
click at [426, 199] on main "(PowerBI*) + Intermediate ("Power BI" | "Power BI/" | "Power BI-" | "/Power BI"…" at bounding box center [826, 590] width 1080 height 5296
click at [162, 390] on link "(PowerBI*) + Expert" at bounding box center [127, 390] width 174 height 37
click at [97, 400] on link "(PowerBI*) + Expert" at bounding box center [127, 390] width 174 height 37
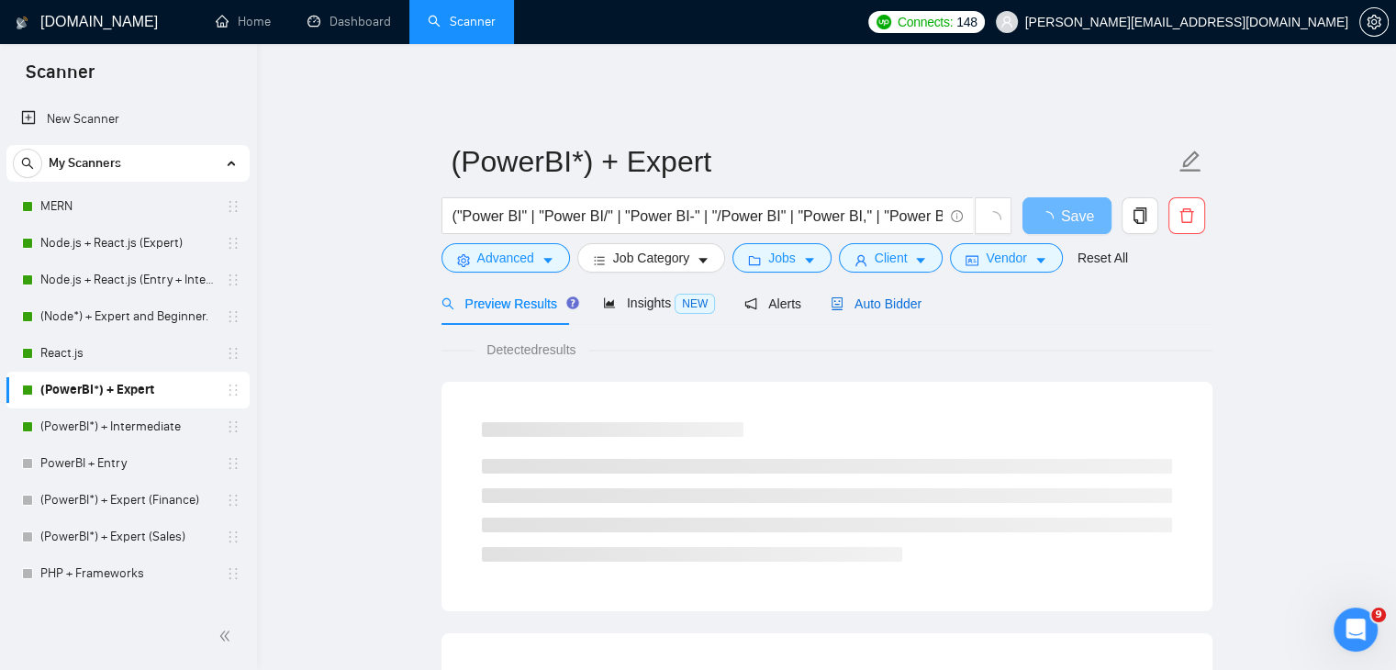
click at [887, 297] on span "Auto Bidder" at bounding box center [876, 304] width 91 height 15
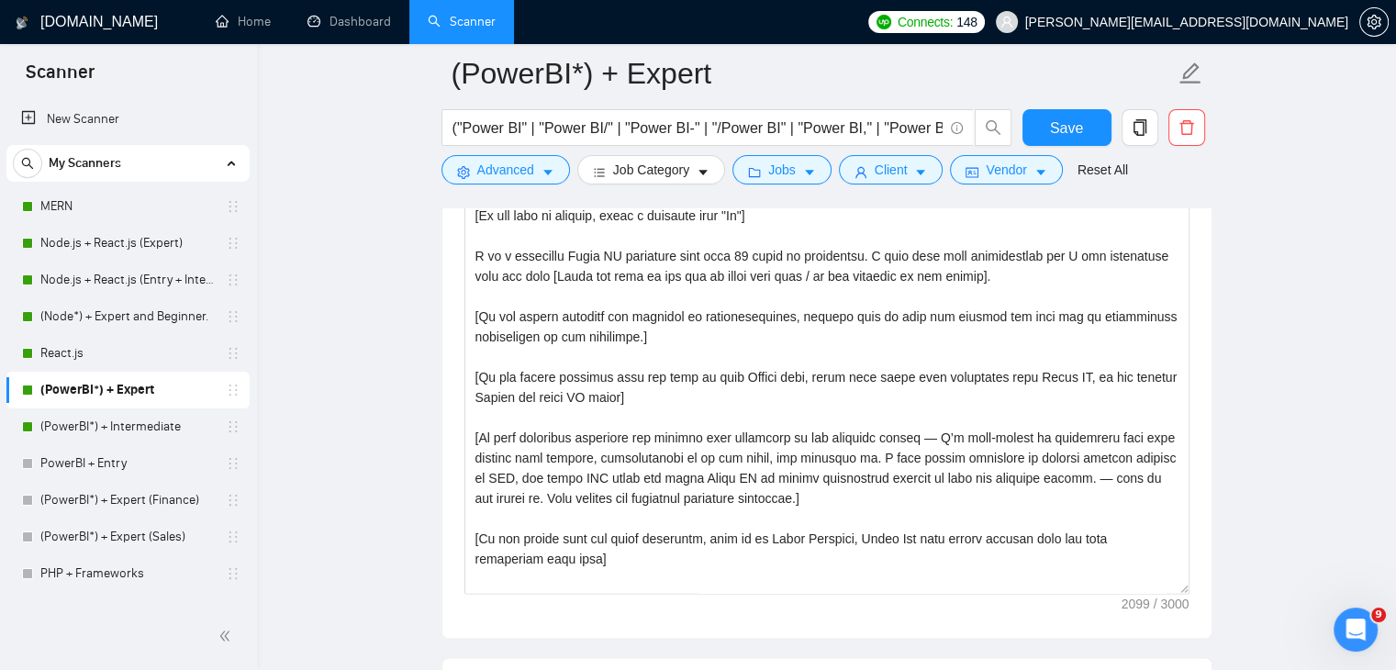
scroll to position [2304, 0]
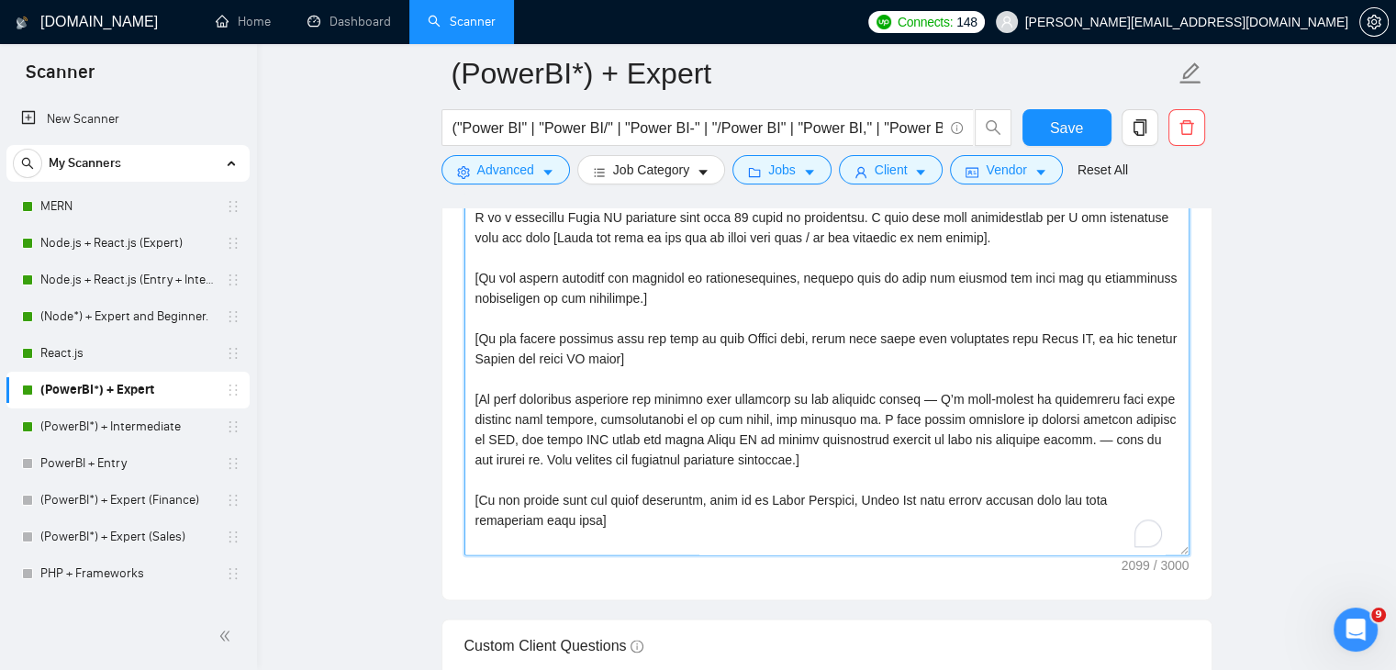
click at [631, 507] on textarea "Cover letter template:" at bounding box center [826, 348] width 725 height 413
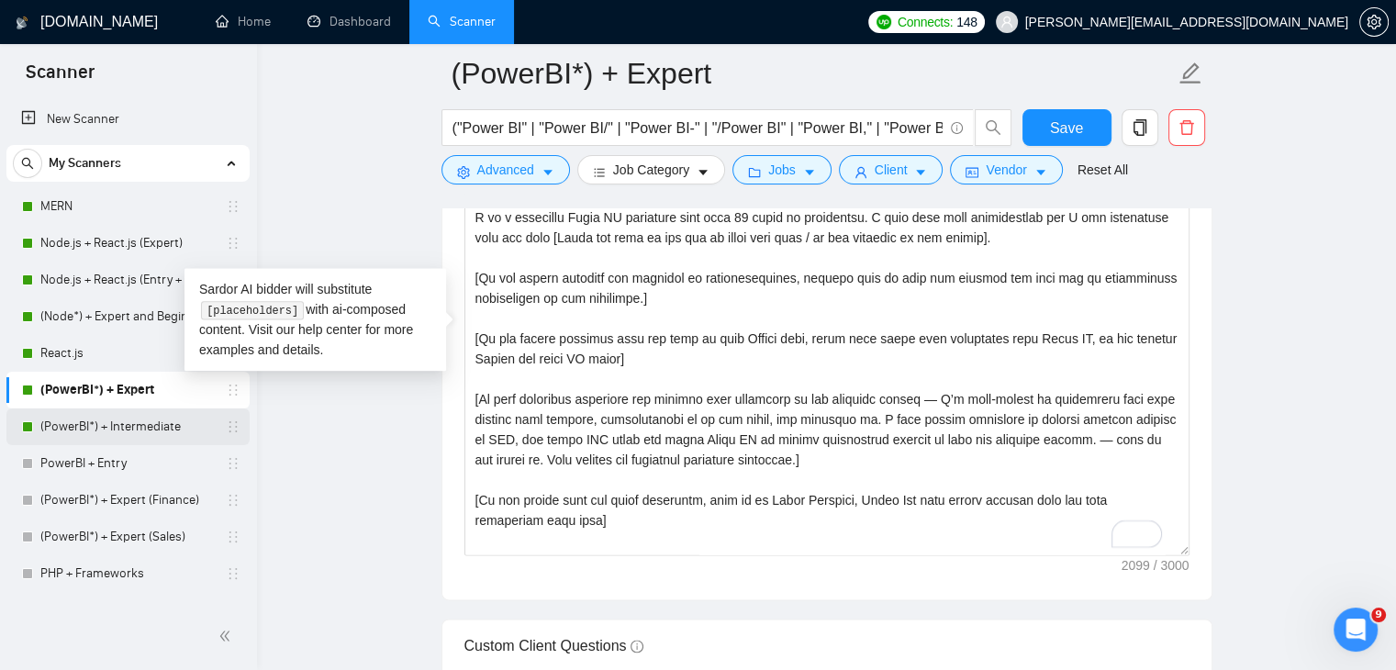
click at [174, 431] on link "(PowerBI*) + Intermediate" at bounding box center [127, 426] width 174 height 37
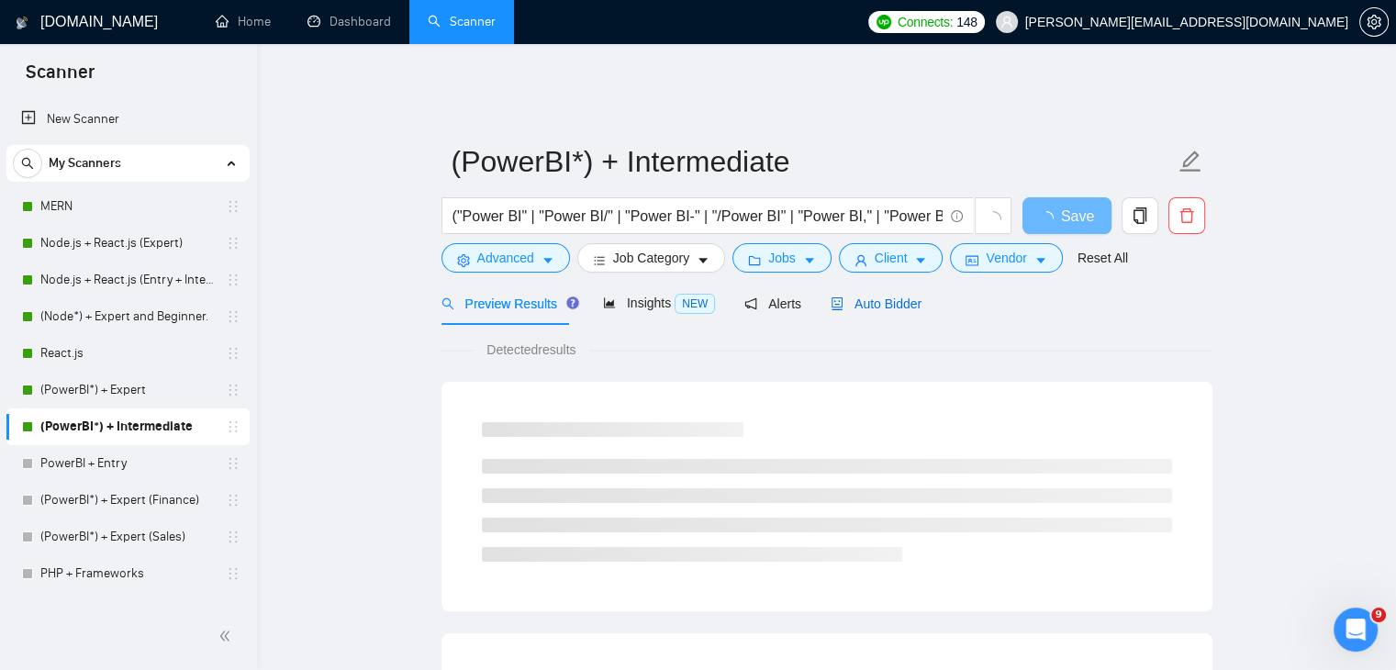
click at [901, 297] on span "Auto Bidder" at bounding box center [876, 304] width 91 height 15
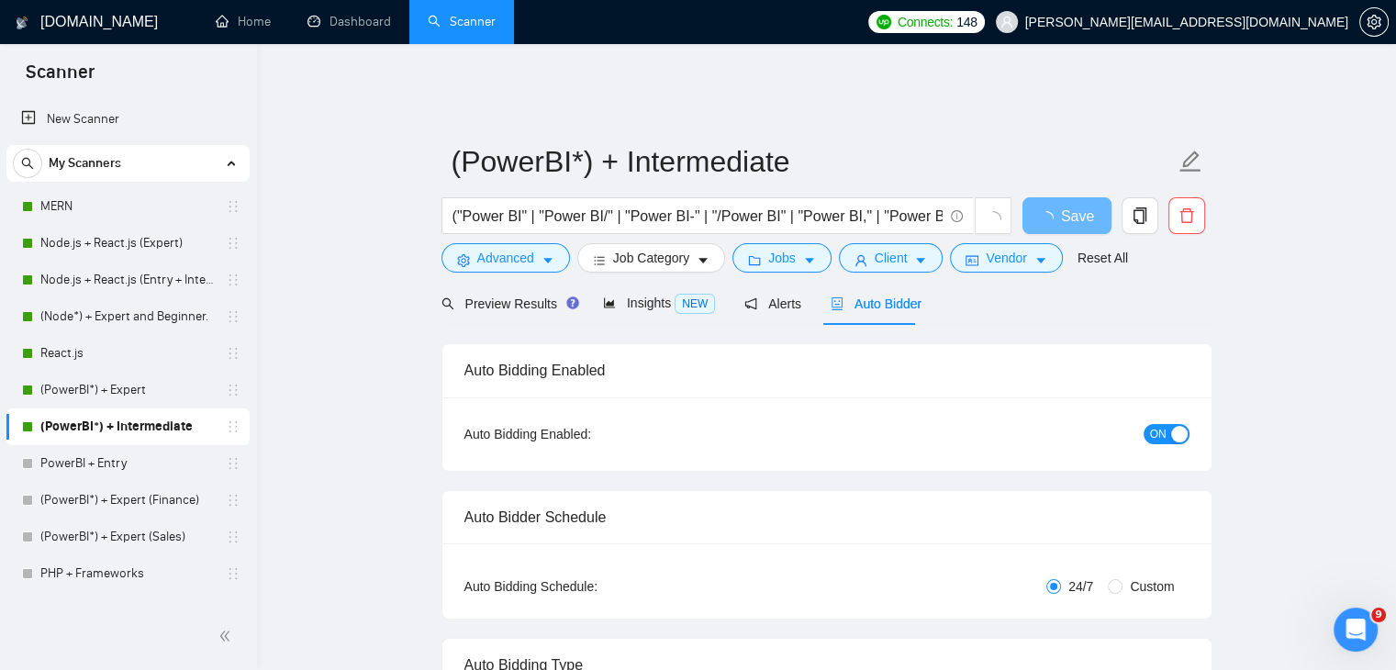
click at [901, 297] on span "Auto Bidder" at bounding box center [876, 304] width 91 height 15
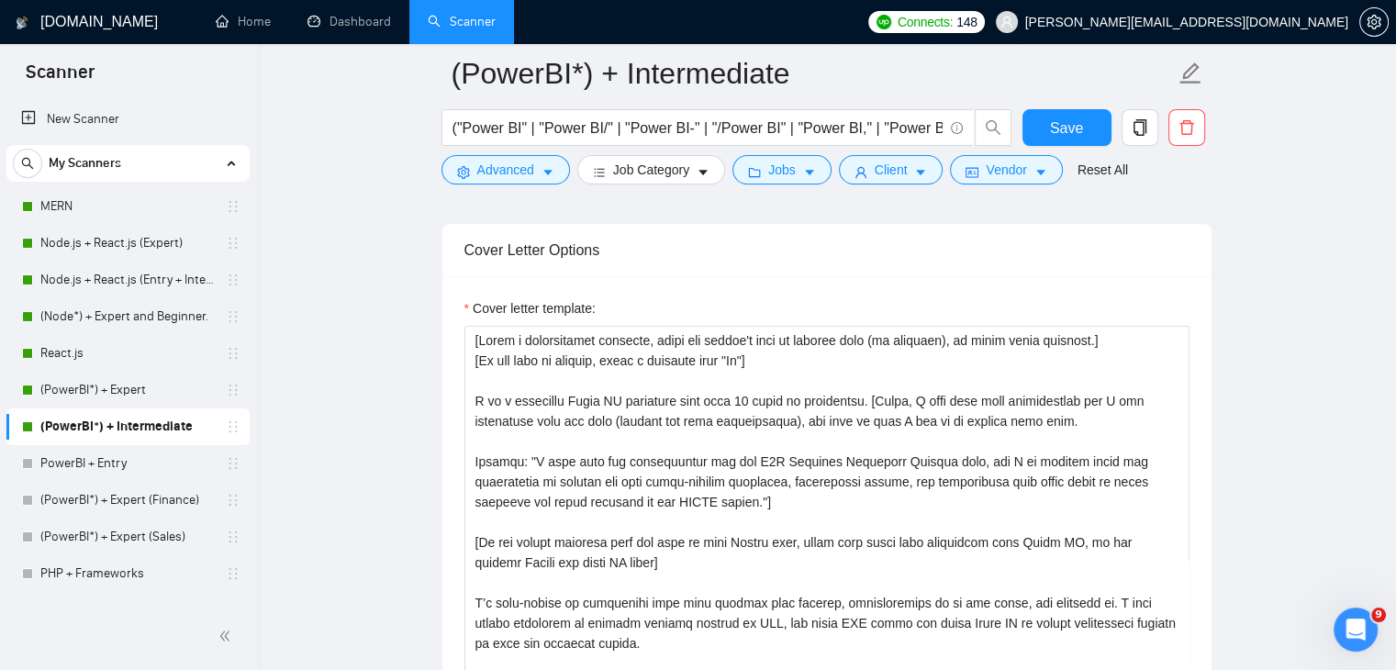
scroll to position [2096, 0]
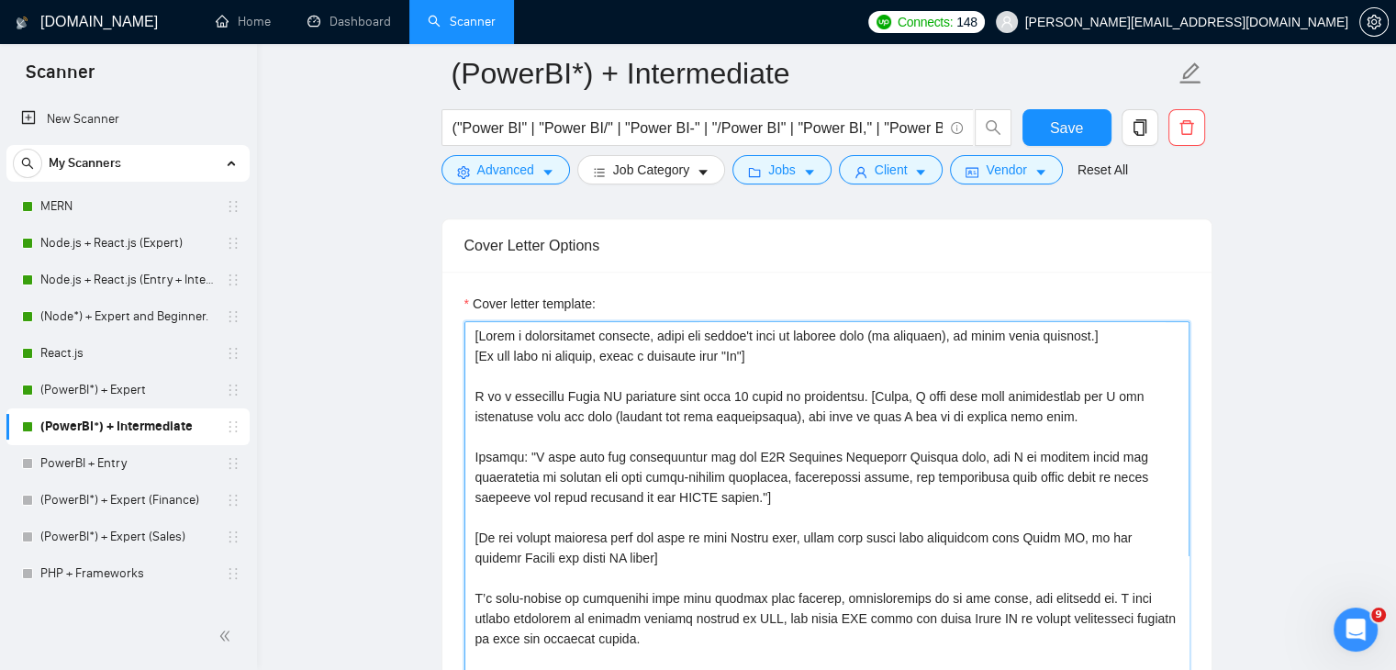
click at [688, 499] on textarea "Cover letter template:" at bounding box center [826, 527] width 725 height 413
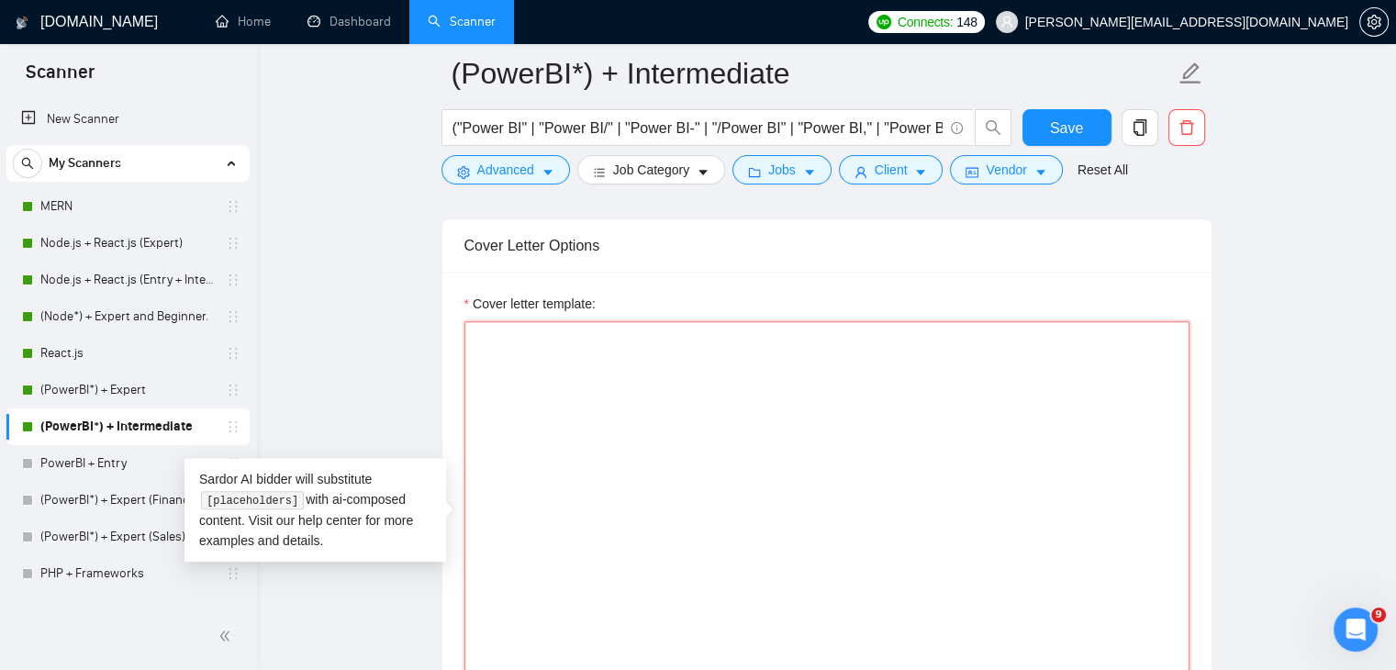
paste textarea "[Write a personalized greeting, using the client's name or company name (if pro…"
type textarea "[Write a personalized greeting, using the client's name or company name (if pro…"
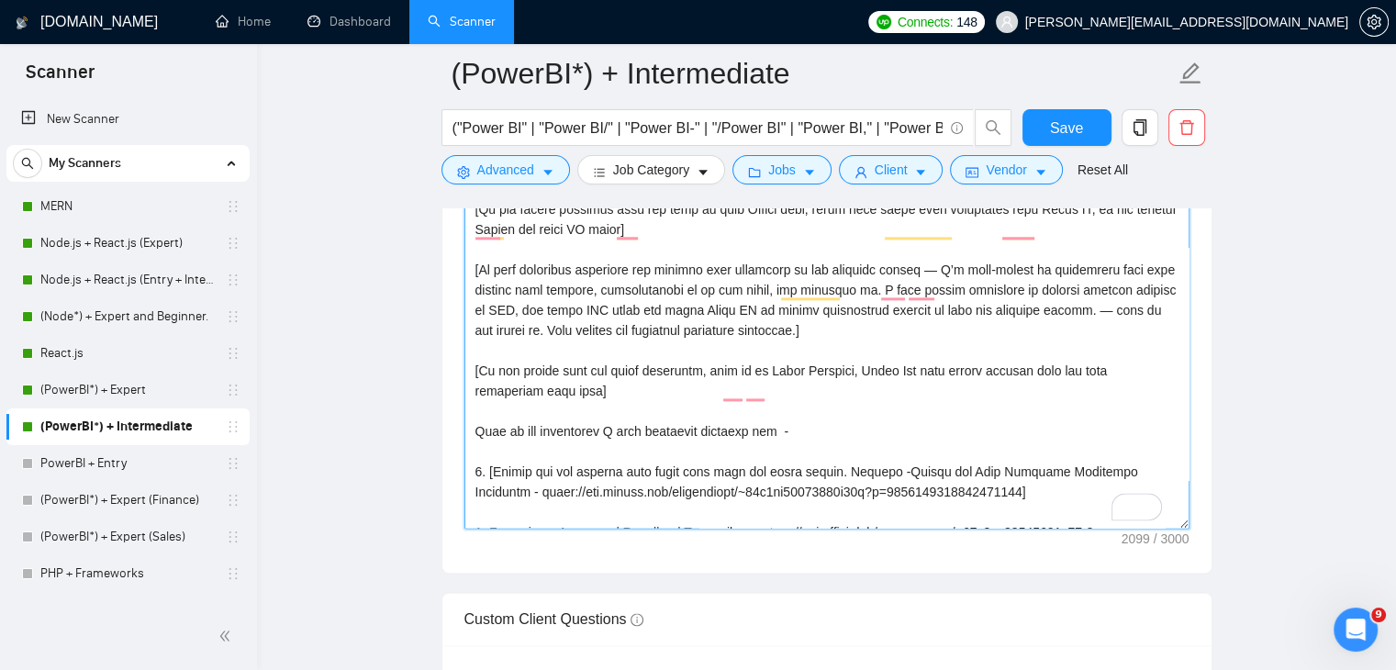
scroll to position [0, 0]
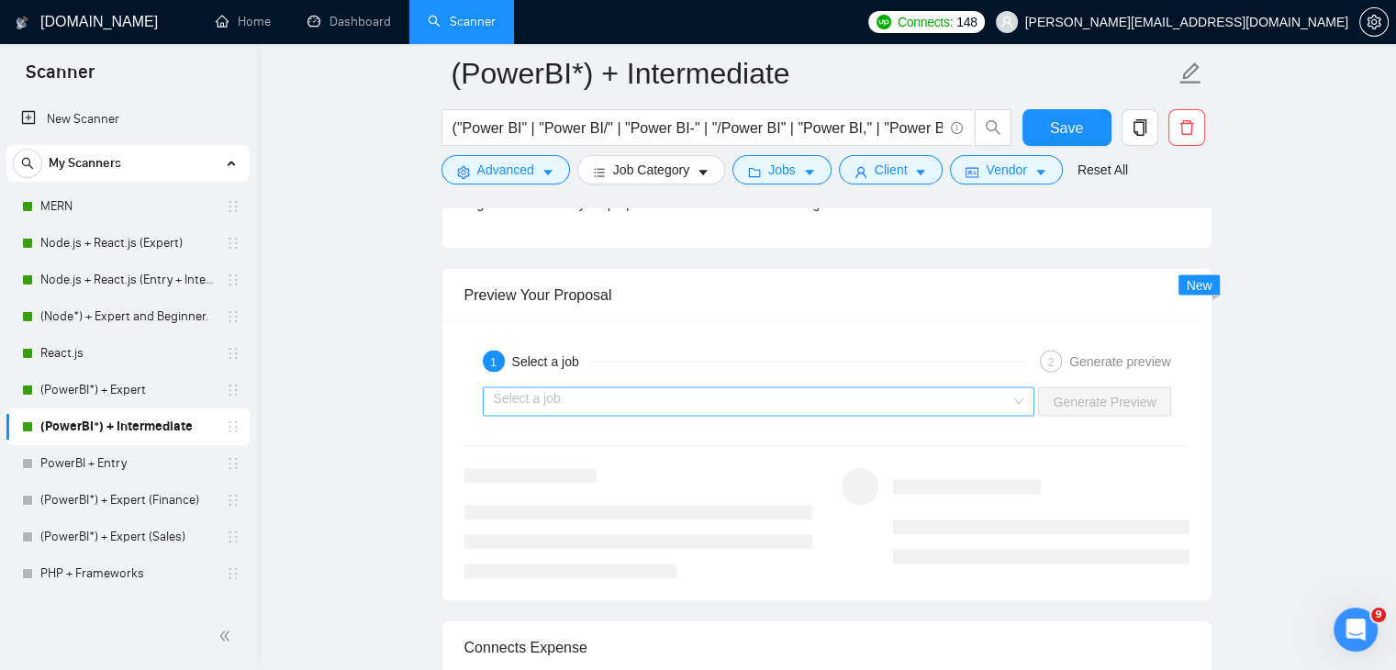
type textarea "[Lorem i dolorsitamet consecte, adipi eli seddoe't inci ut laboree dolo (ma ali…"
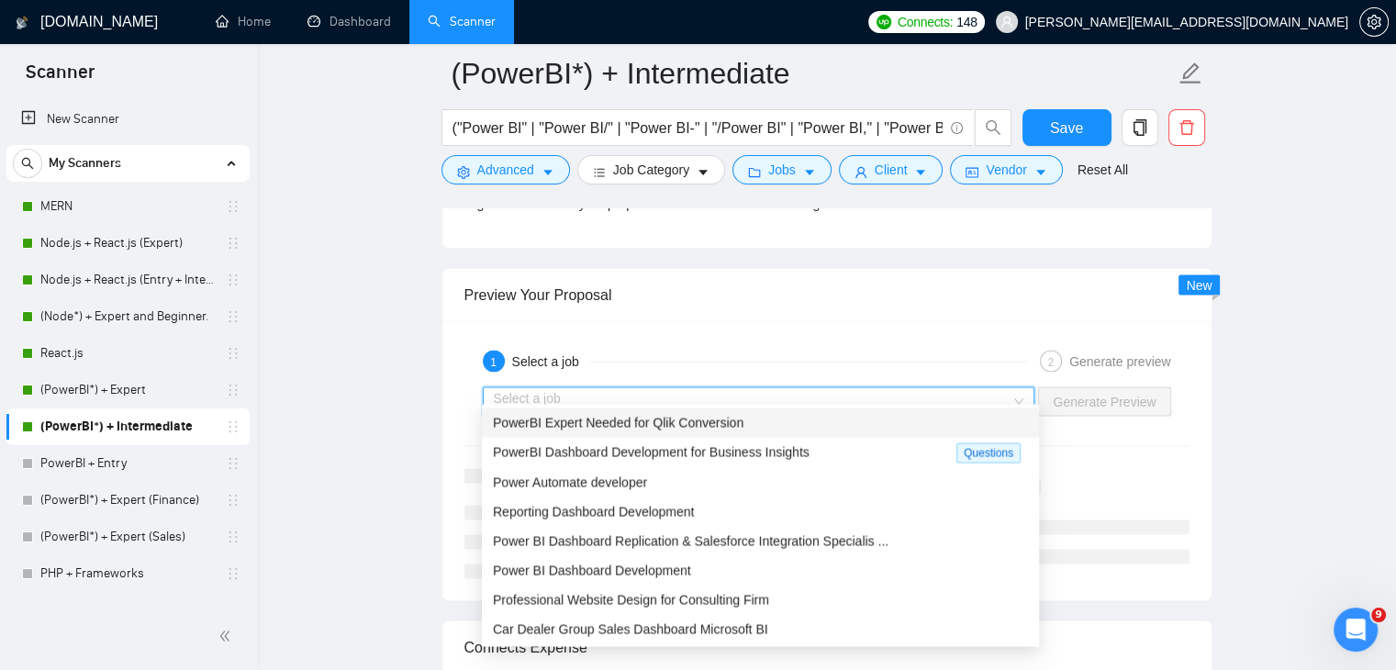
click at [718, 388] on input "search" at bounding box center [753, 402] width 518 height 28
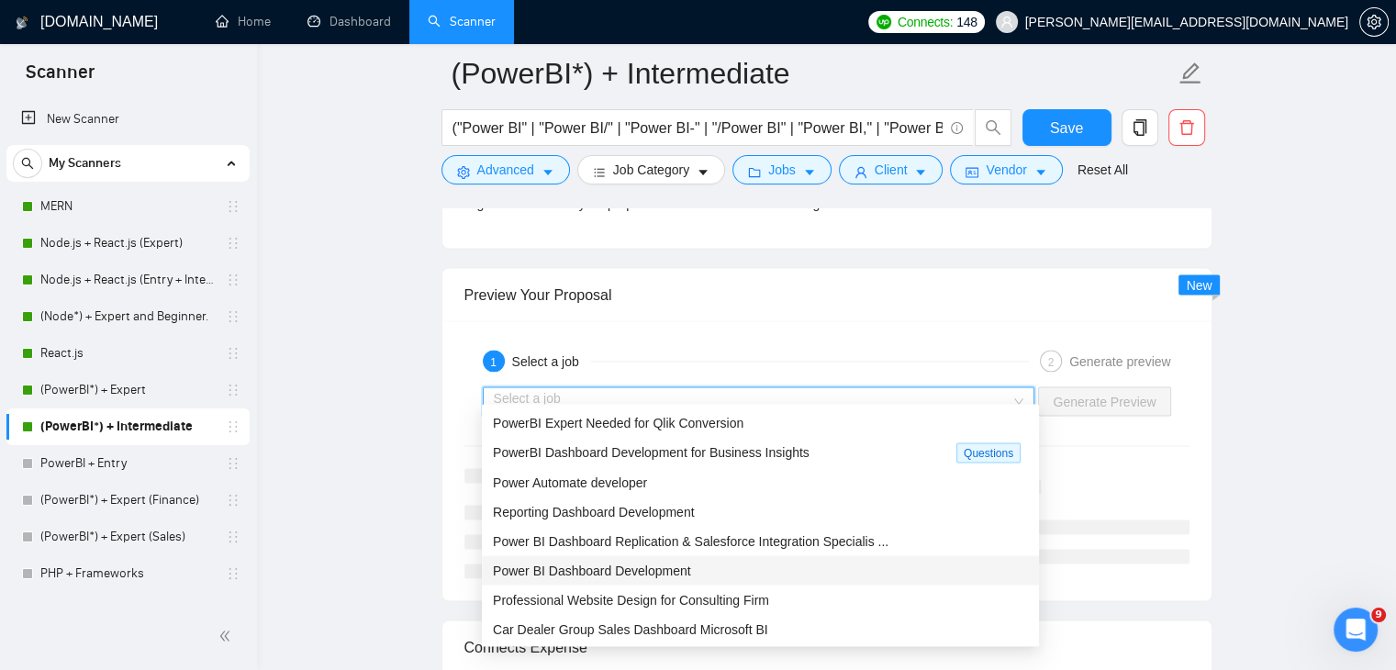
scroll to position [61, 0]
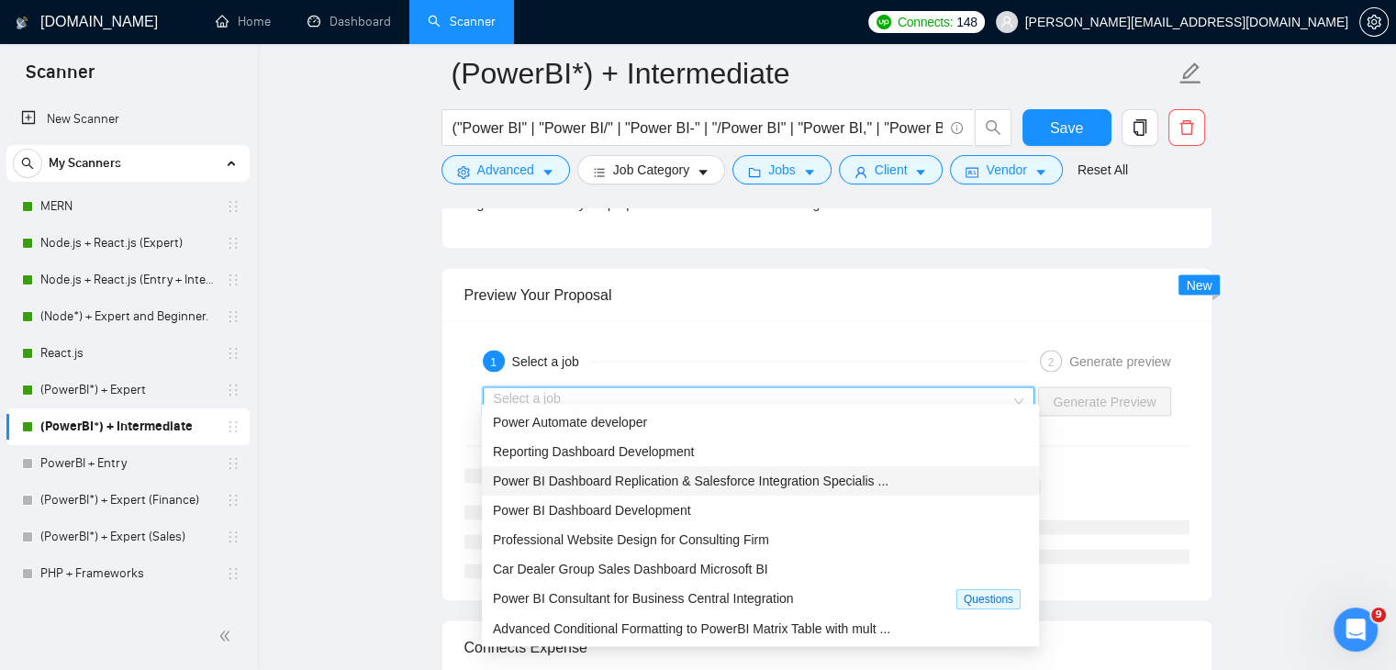
click at [726, 482] on span "Power BI Dashboard Replication & Salesforce Integration Specialis ..." at bounding box center [691, 481] width 396 height 15
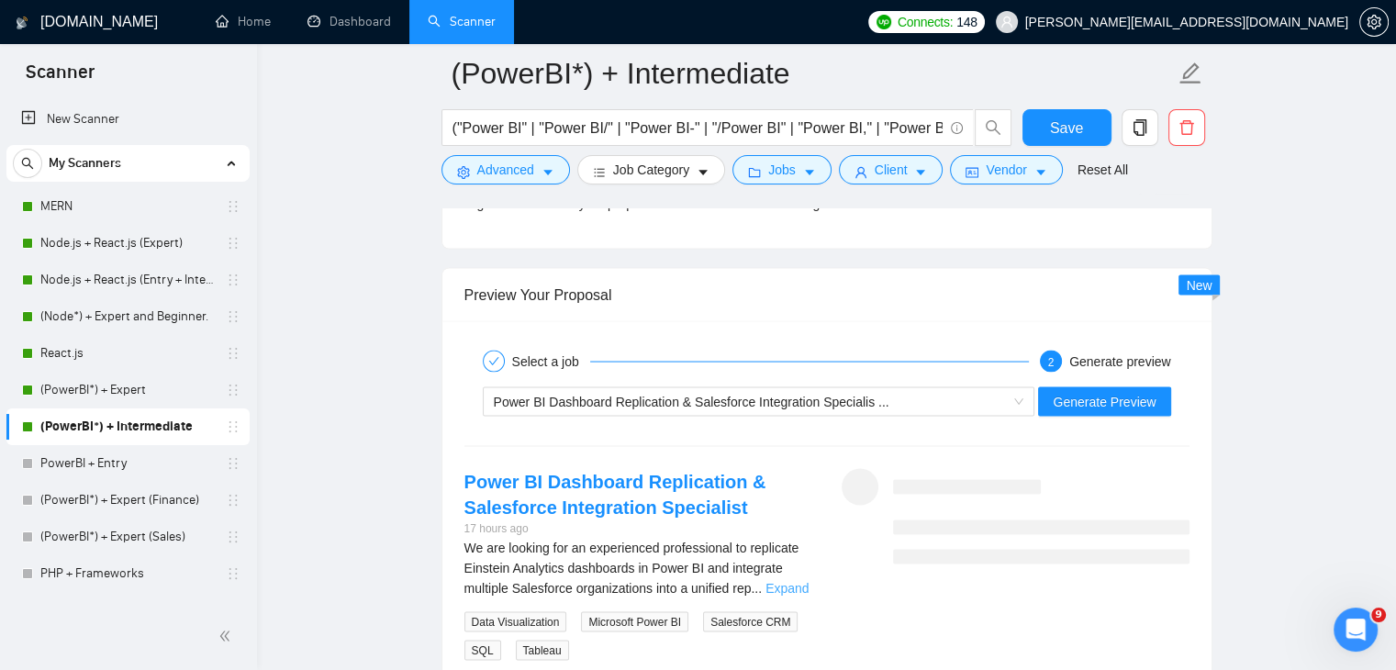
click at [796, 581] on link "Expand" at bounding box center [787, 588] width 43 height 15
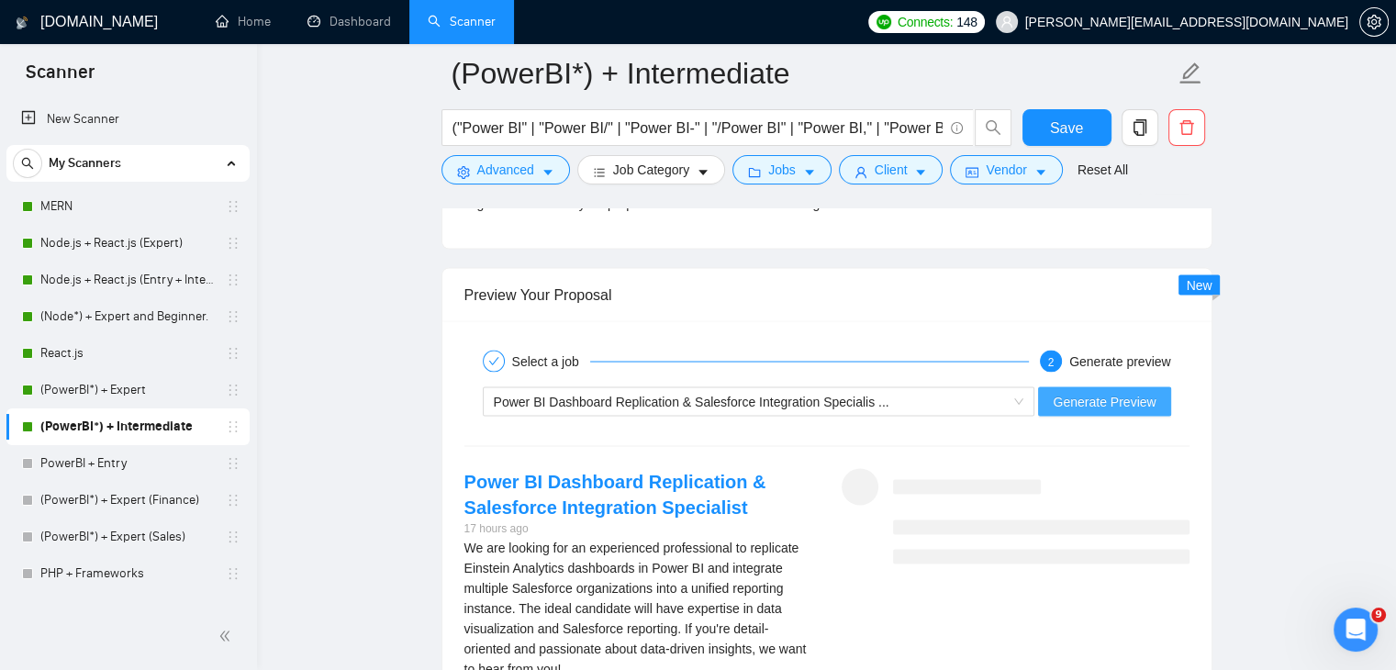
click at [1143, 392] on span "Generate Preview" at bounding box center [1104, 402] width 103 height 20
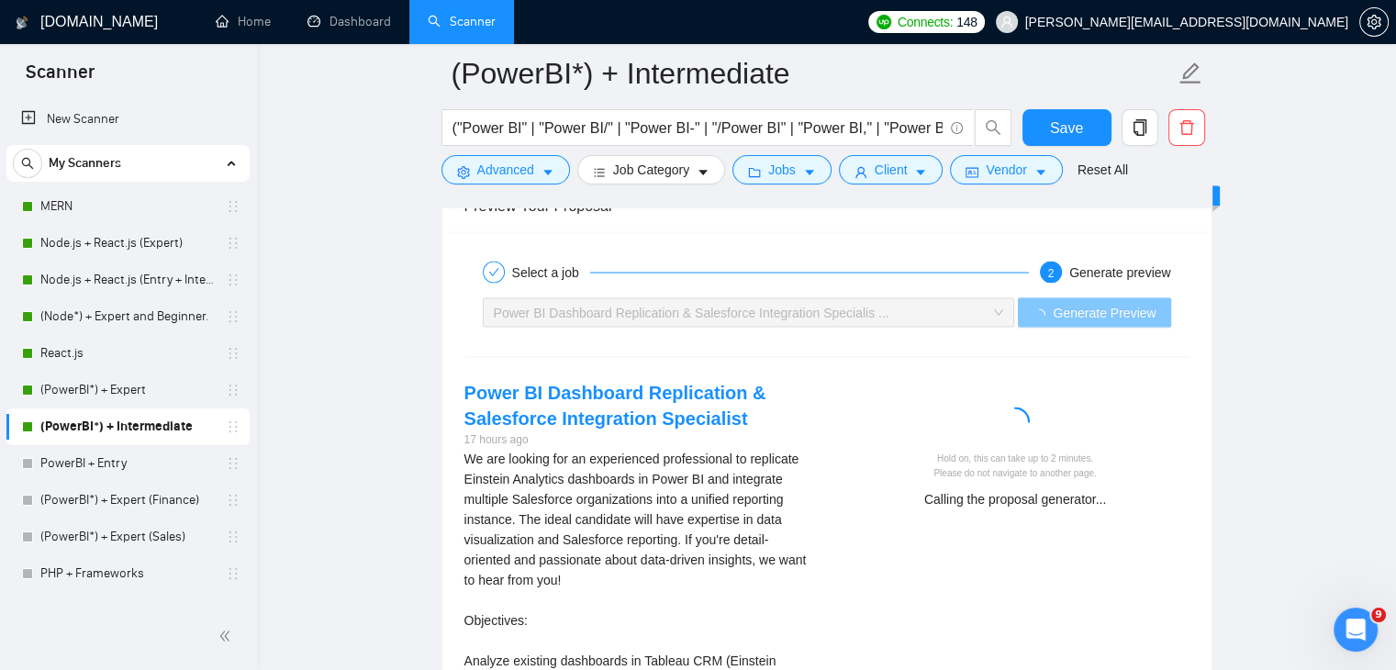
scroll to position [3584, 0]
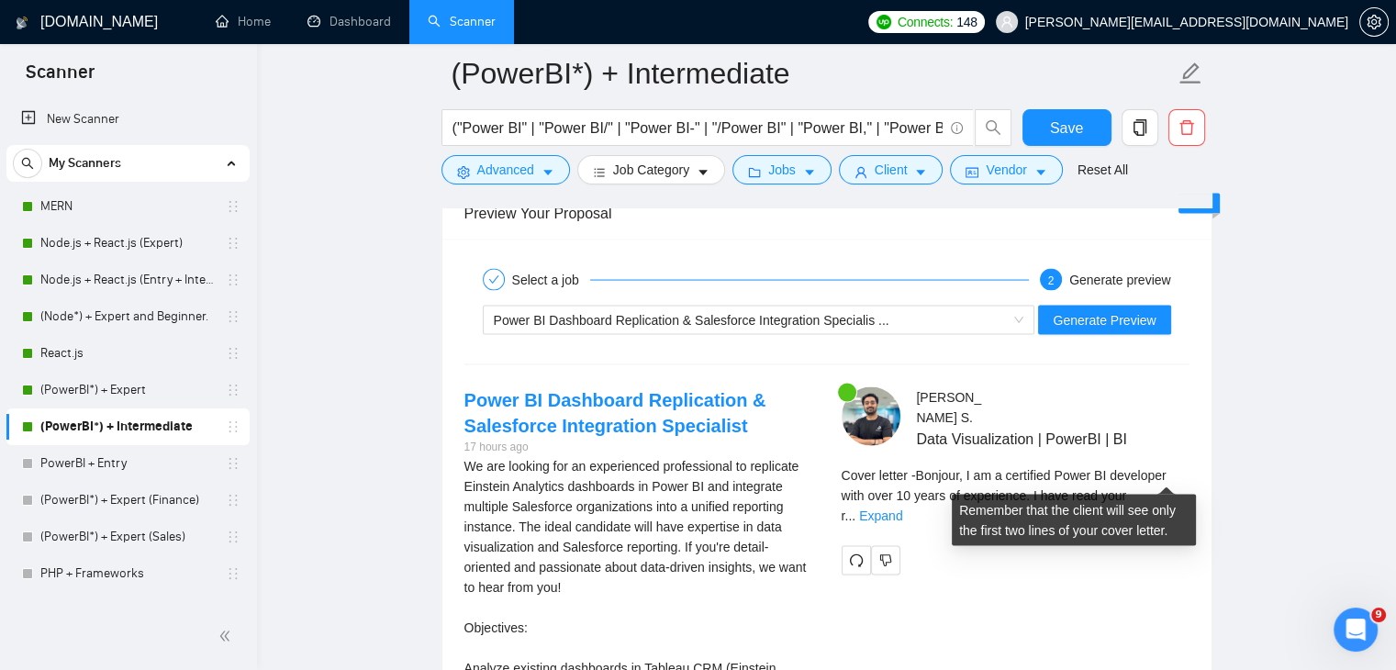
click at [1189, 480] on div "Cover letter - Bonjour, I am a certified Power BI developer with over 10 years …" at bounding box center [1016, 495] width 348 height 61
click at [902, 509] on link "Expand" at bounding box center [880, 516] width 43 height 15
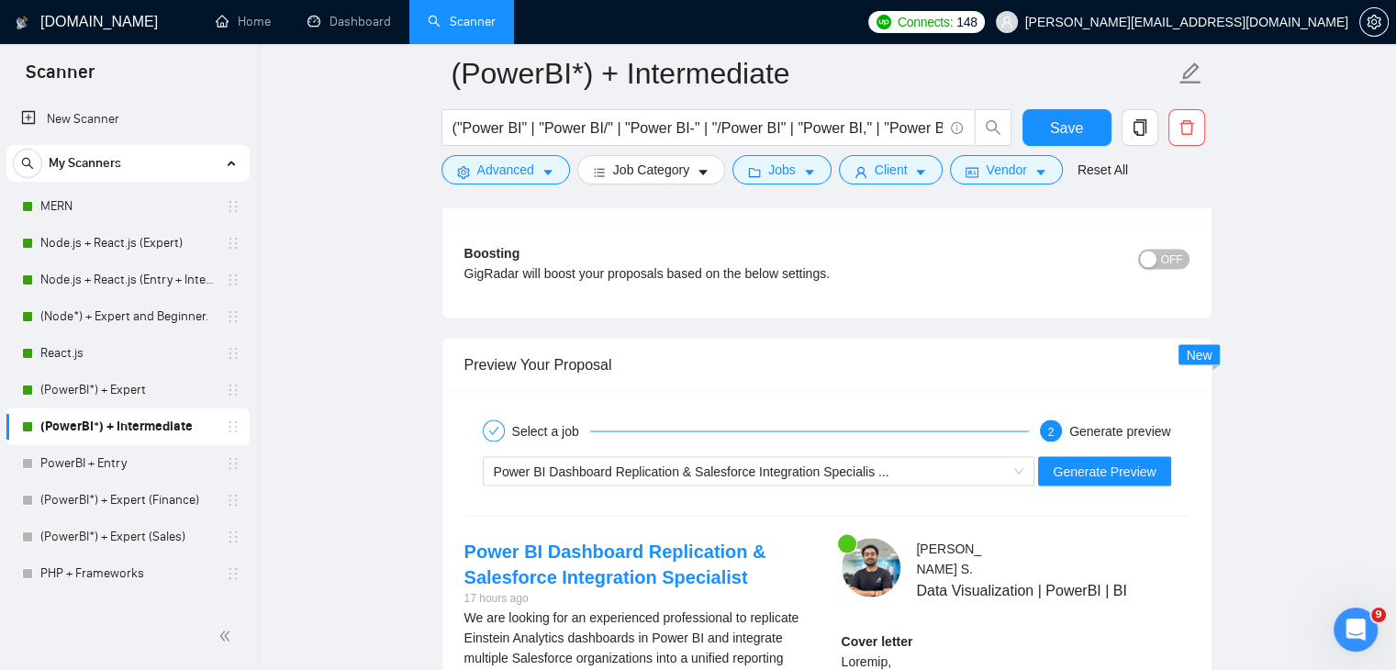
scroll to position [3433, 0]
click at [778, 449] on div "Power BI Dashboard Replication & Salesforce Integration Specialis ... Generate …" at bounding box center [827, 471] width 729 height 44
click at [777, 464] on span "Power BI Dashboard Replication & Salesforce Integration Specialis ..." at bounding box center [692, 471] width 396 height 15
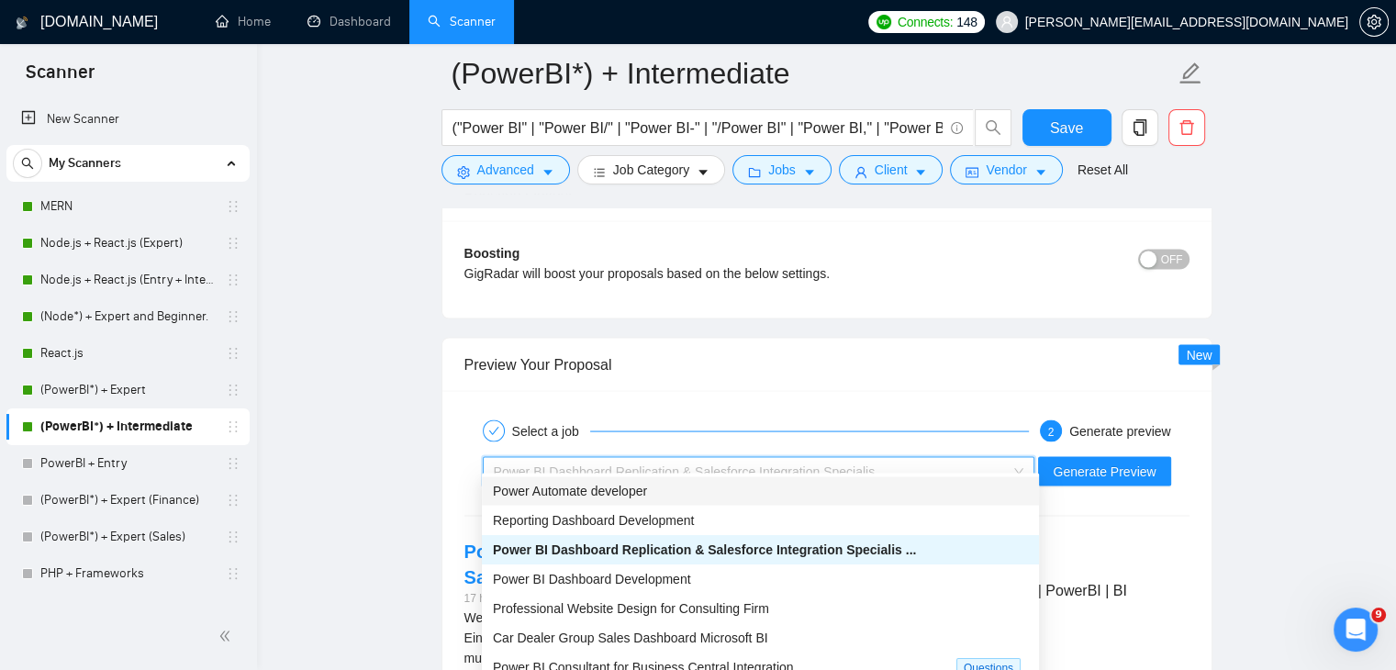
click at [703, 496] on div "Power Automate developer" at bounding box center [760, 490] width 535 height 20
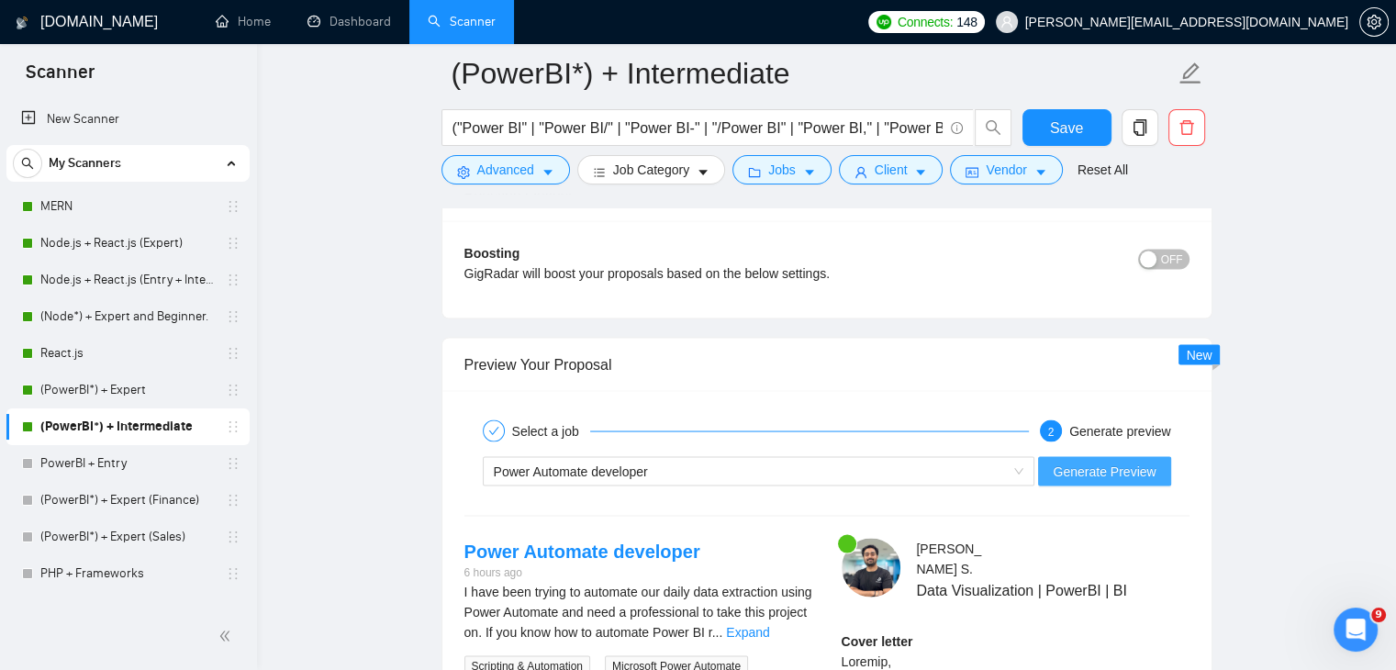
click at [1109, 462] on span "Generate Preview" at bounding box center [1104, 471] width 103 height 20
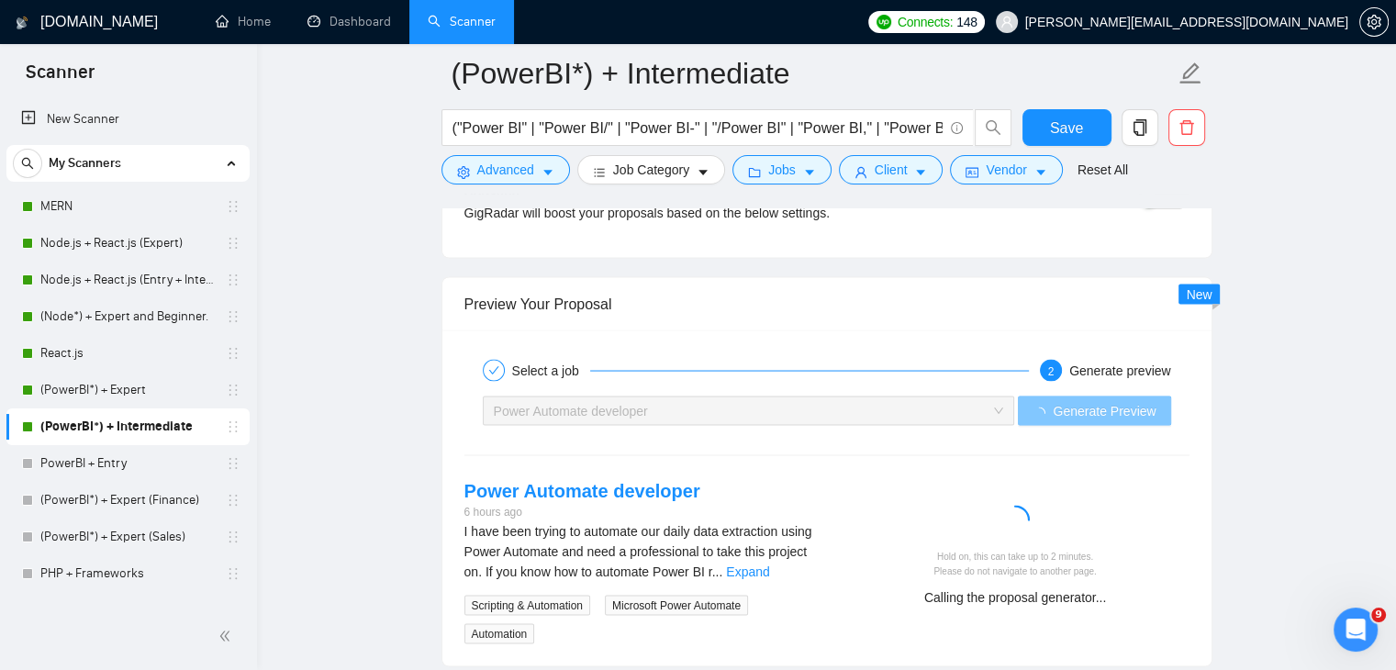
scroll to position [3496, 0]
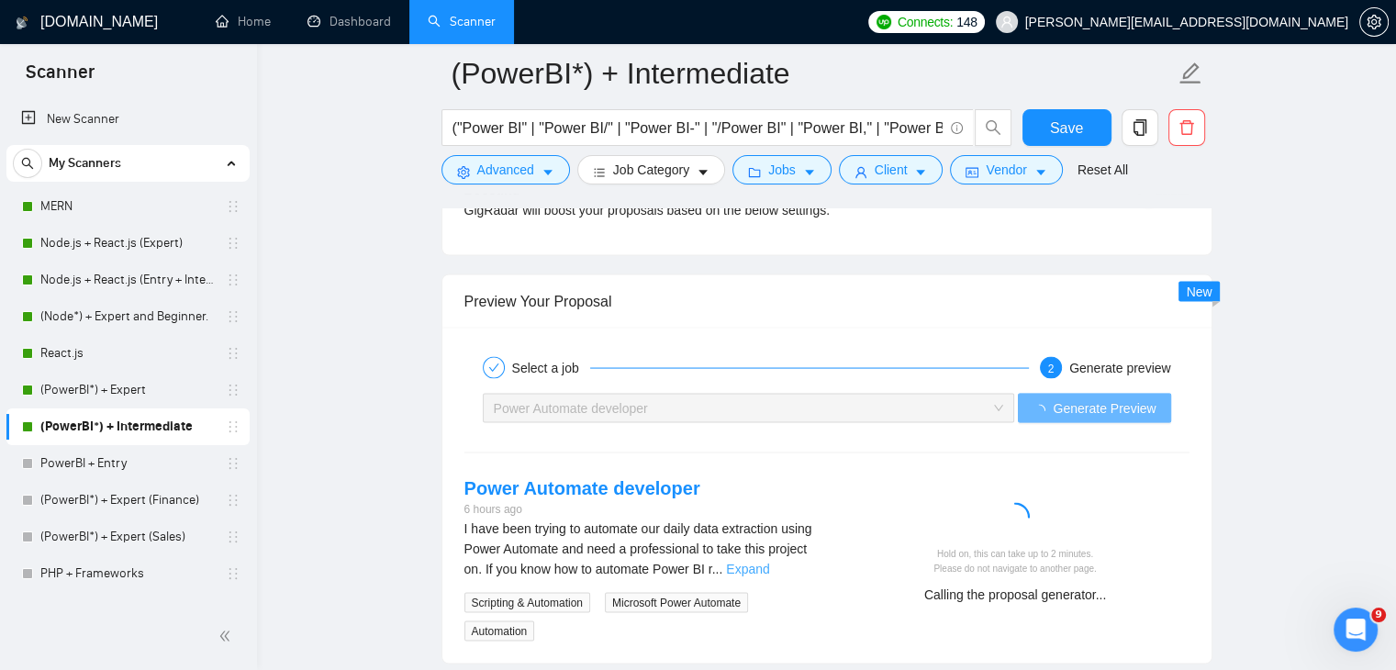
click at [769, 562] on link "Expand" at bounding box center [747, 569] width 43 height 15
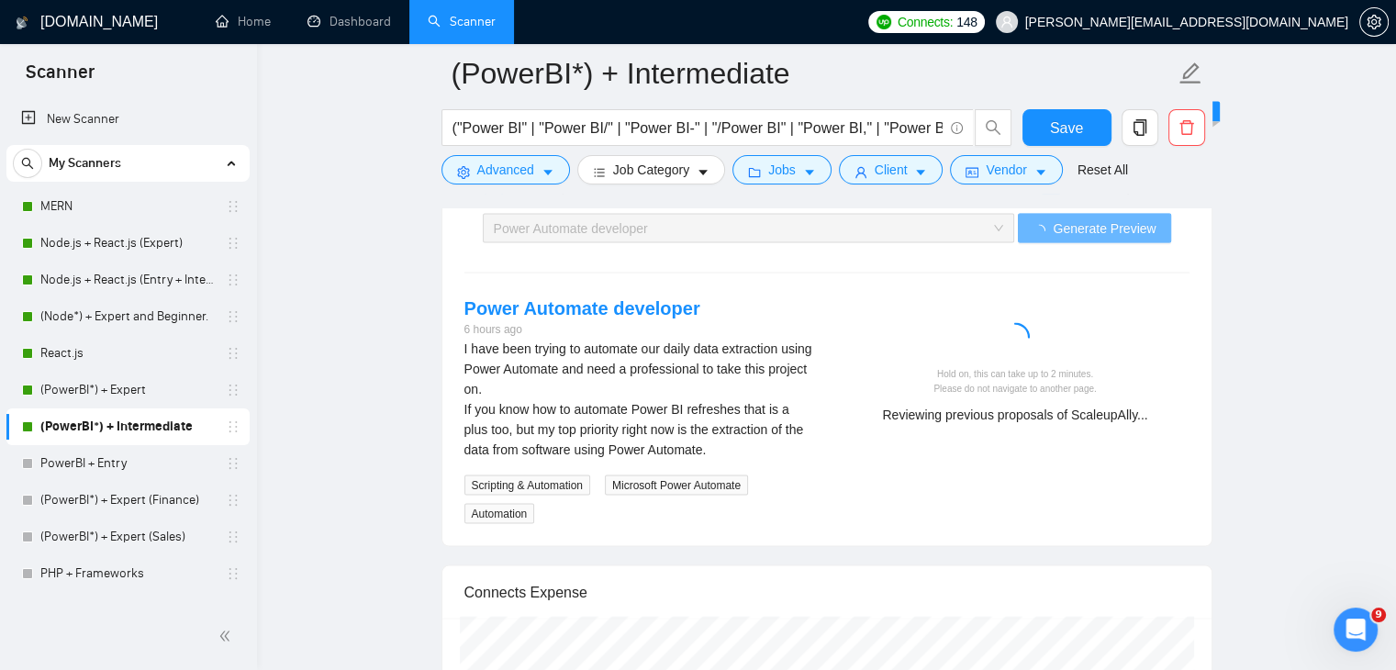
scroll to position [3679, 0]
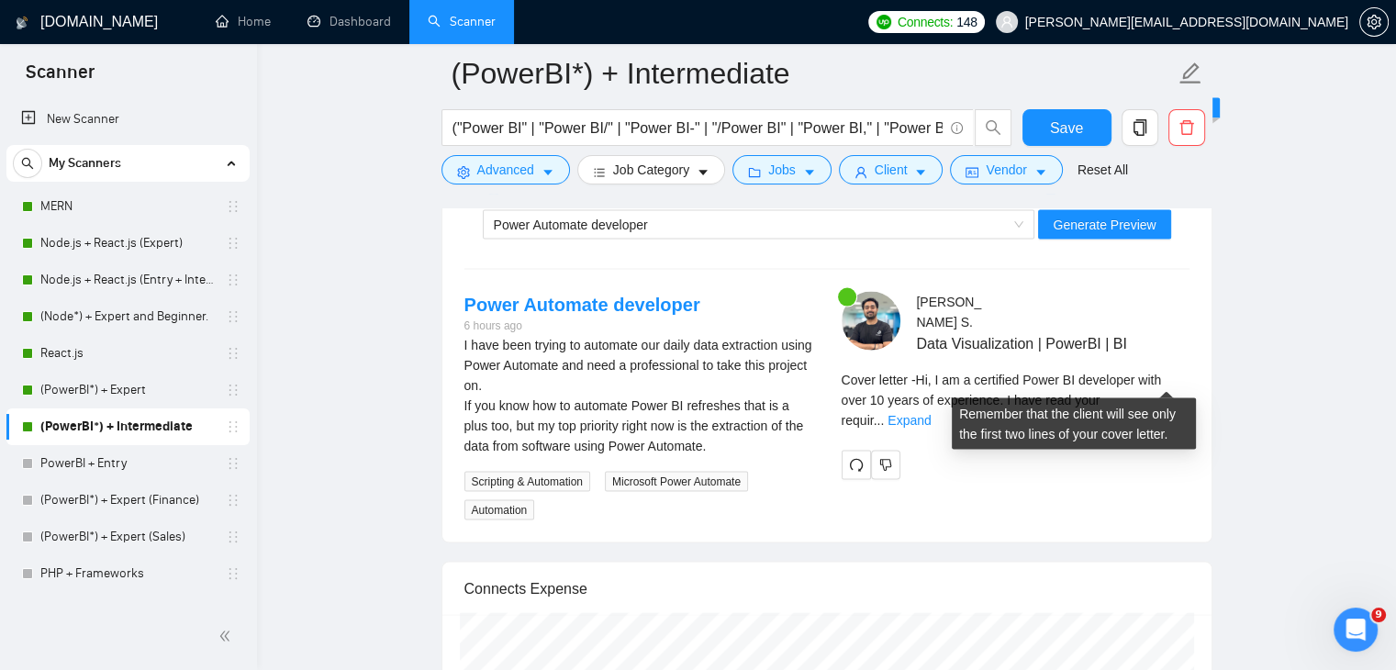
click at [1158, 387] on div "Cover letter - Hi, I am a certified Power BI developer with over 10 years of ex…" at bounding box center [1016, 400] width 348 height 61
click at [931, 413] on link "Expand" at bounding box center [909, 420] width 43 height 15
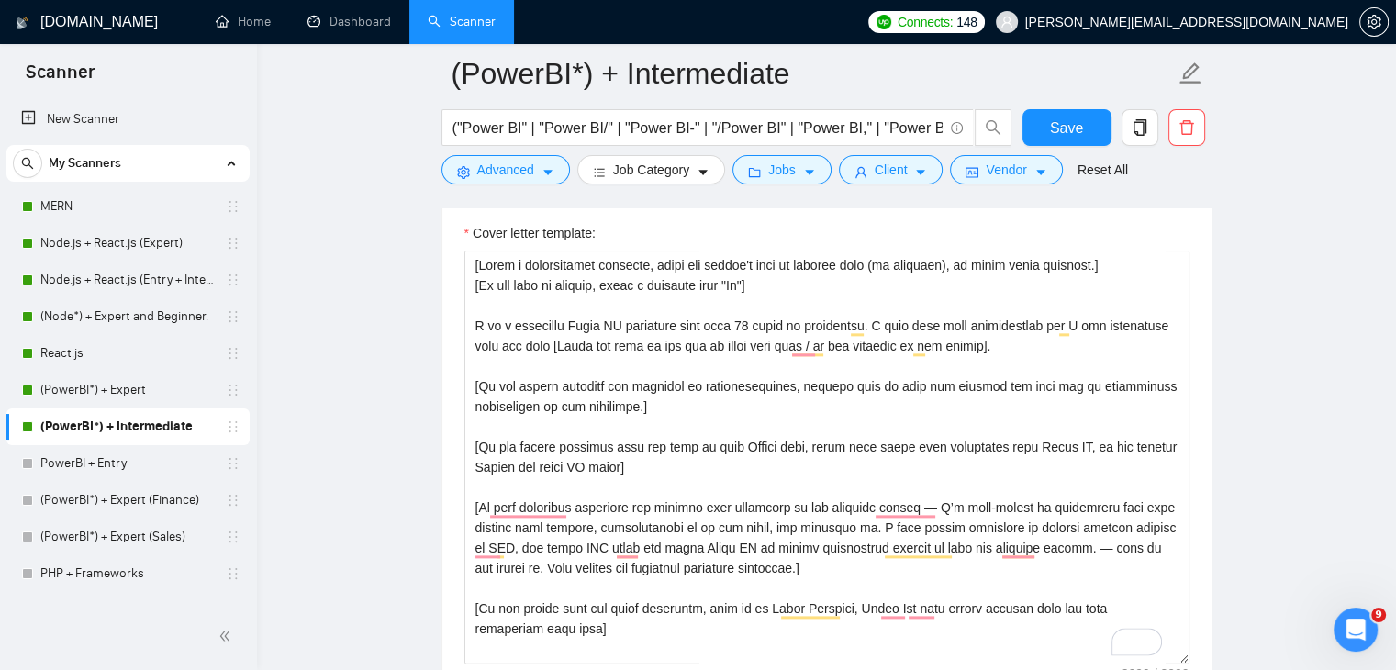
scroll to position [2129, 0]
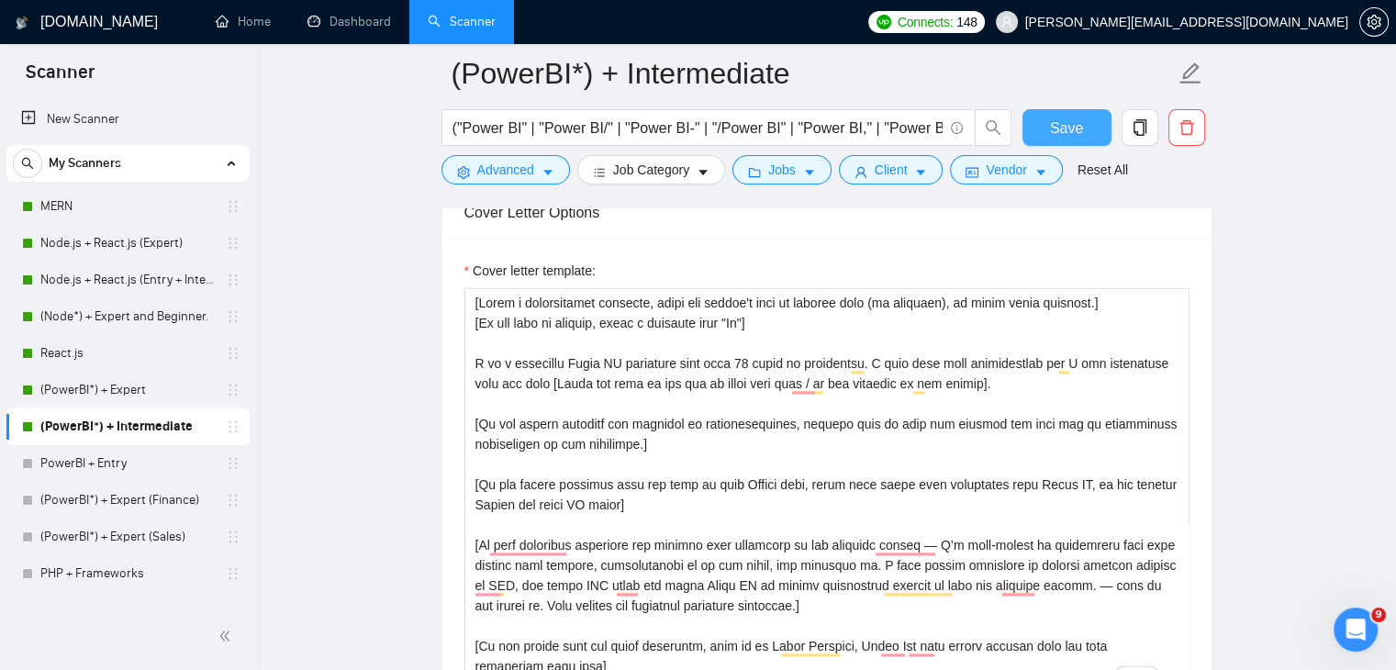
click at [1072, 115] on button "Save" at bounding box center [1067, 127] width 89 height 37
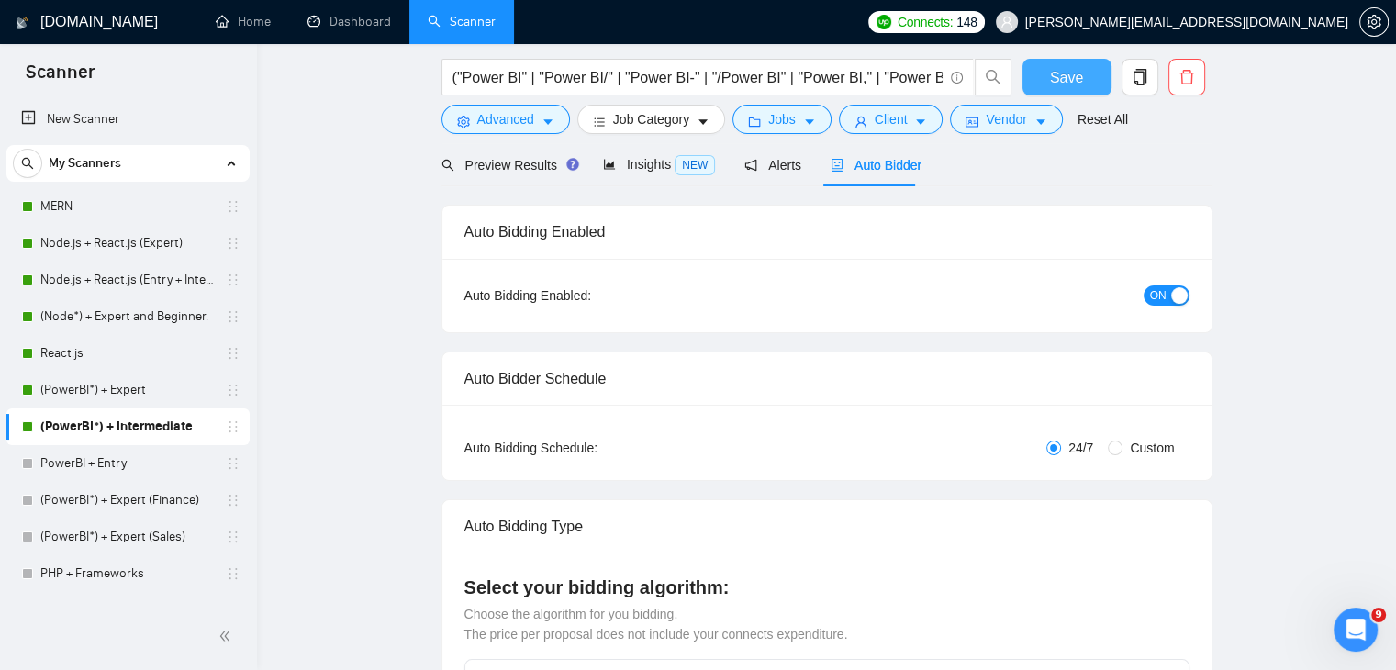
scroll to position [0, 0]
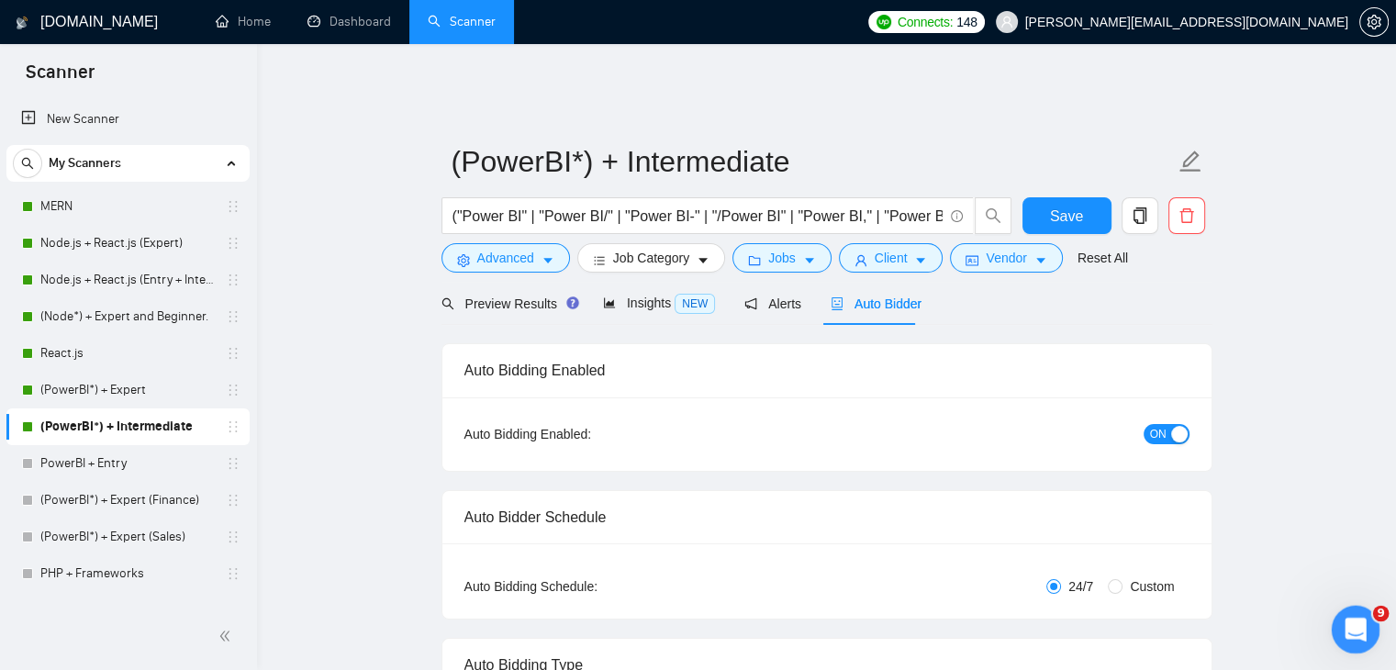
click at [1365, 628] on div "Open Intercom Messenger" at bounding box center [1353, 627] width 61 height 61
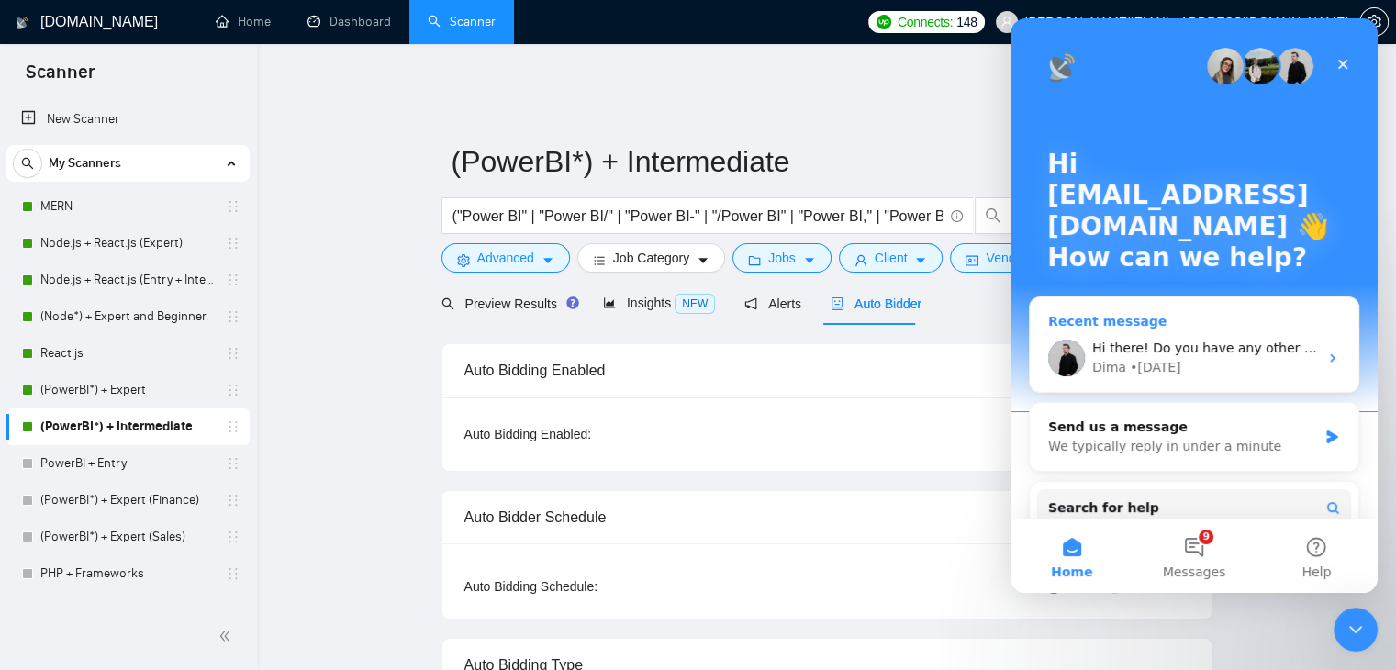
click at [1209, 365] on div "Dima • 1d ago" at bounding box center [1205, 367] width 226 height 19
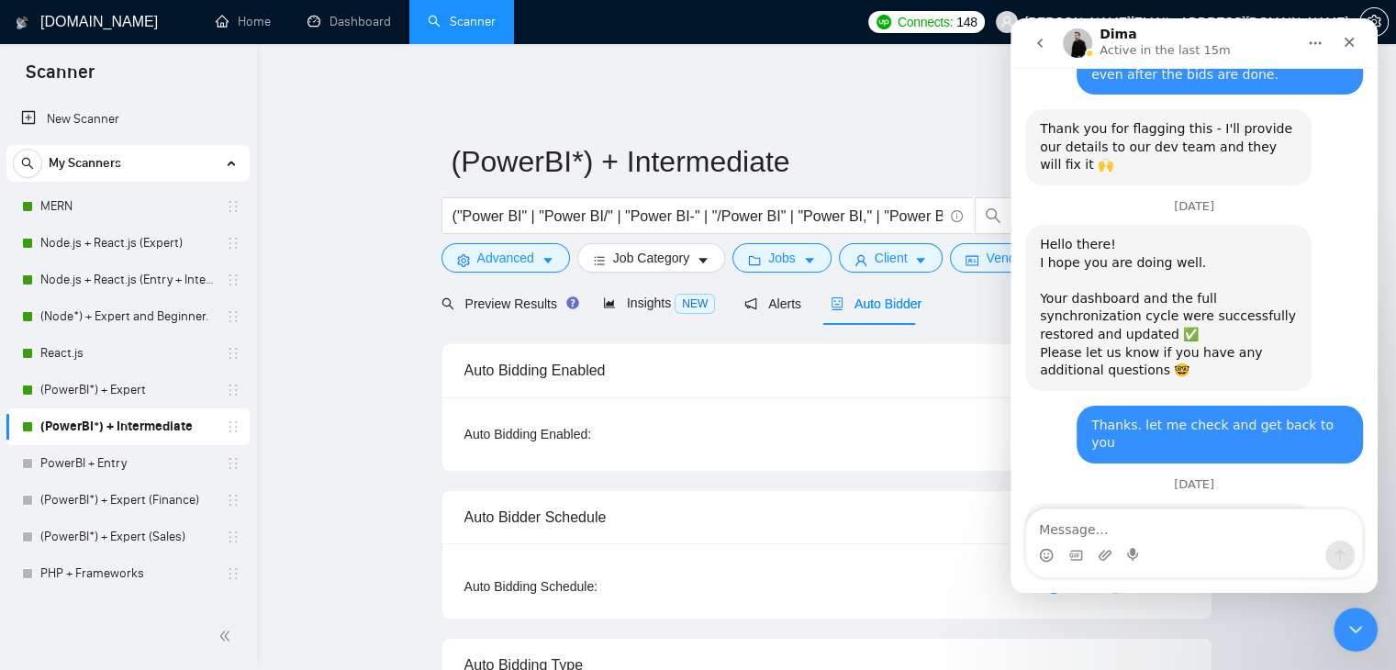
scroll to position [2361, 0]
click at [1113, 522] on textarea "Message…" at bounding box center [1194, 524] width 336 height 31
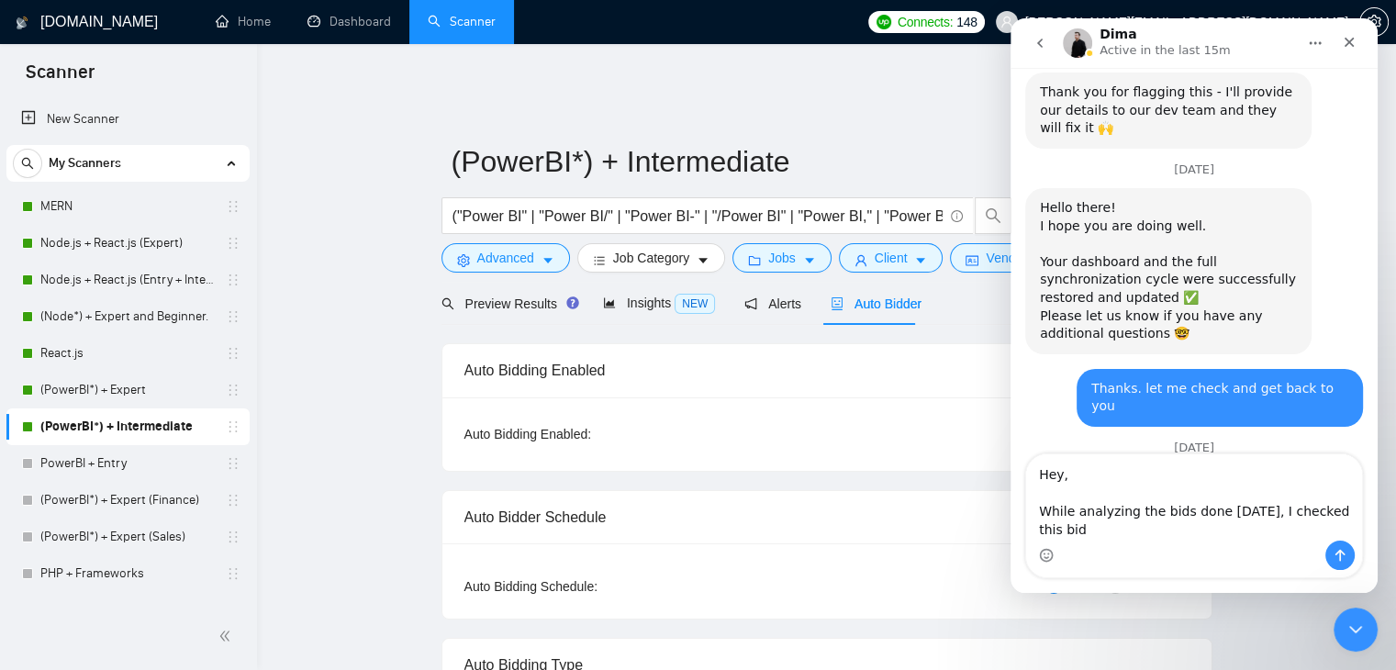
scroll to position [2416, 0]
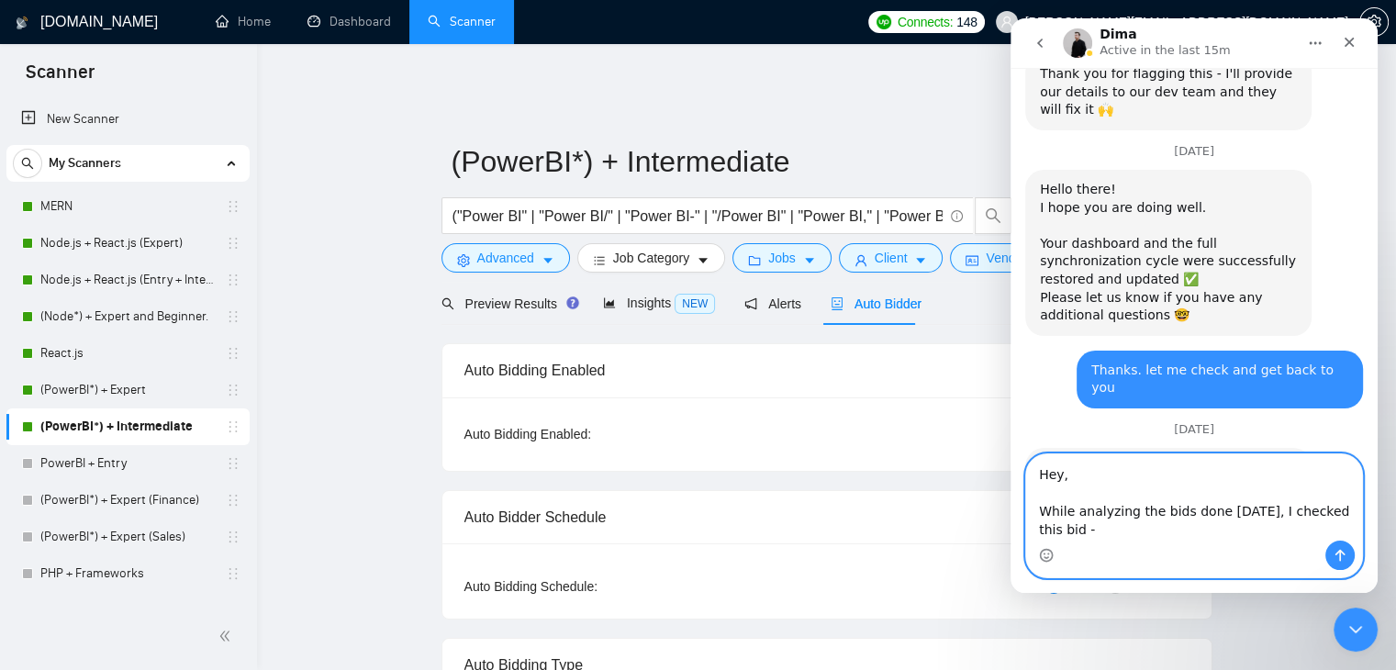
paste textarea "[URL][DOMAIN_NAME]"
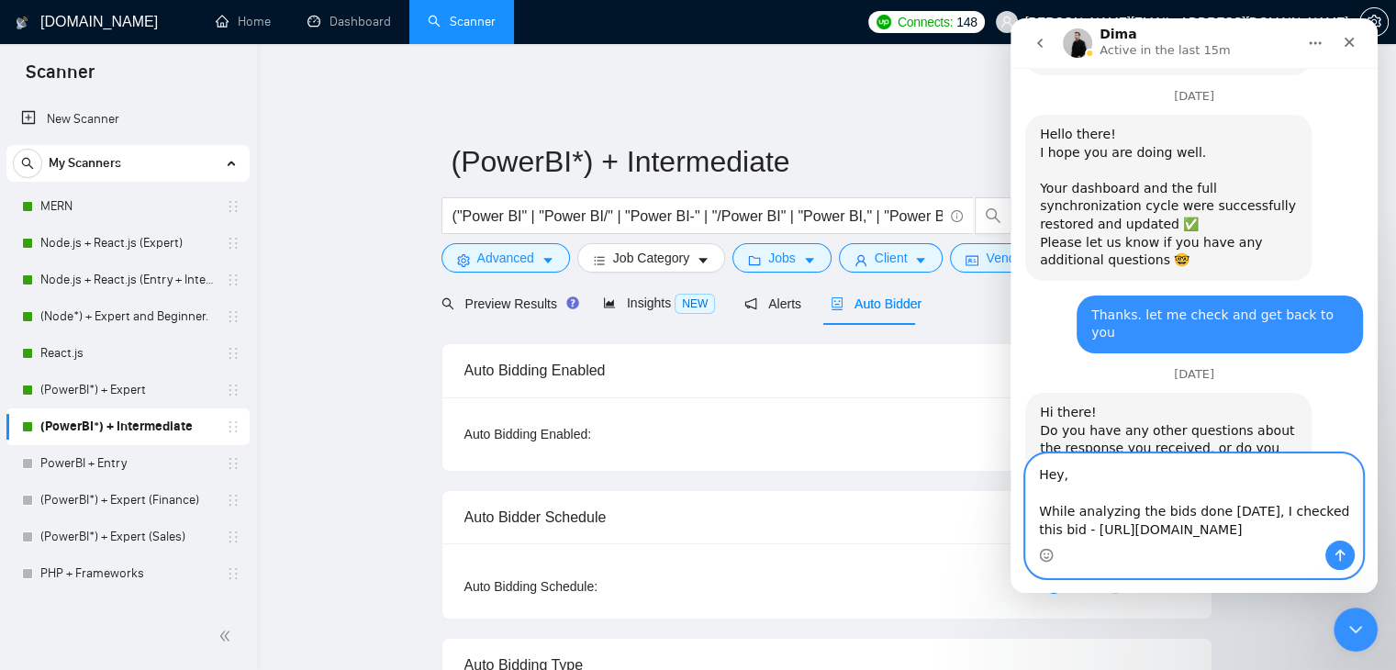
scroll to position [2475, 0]
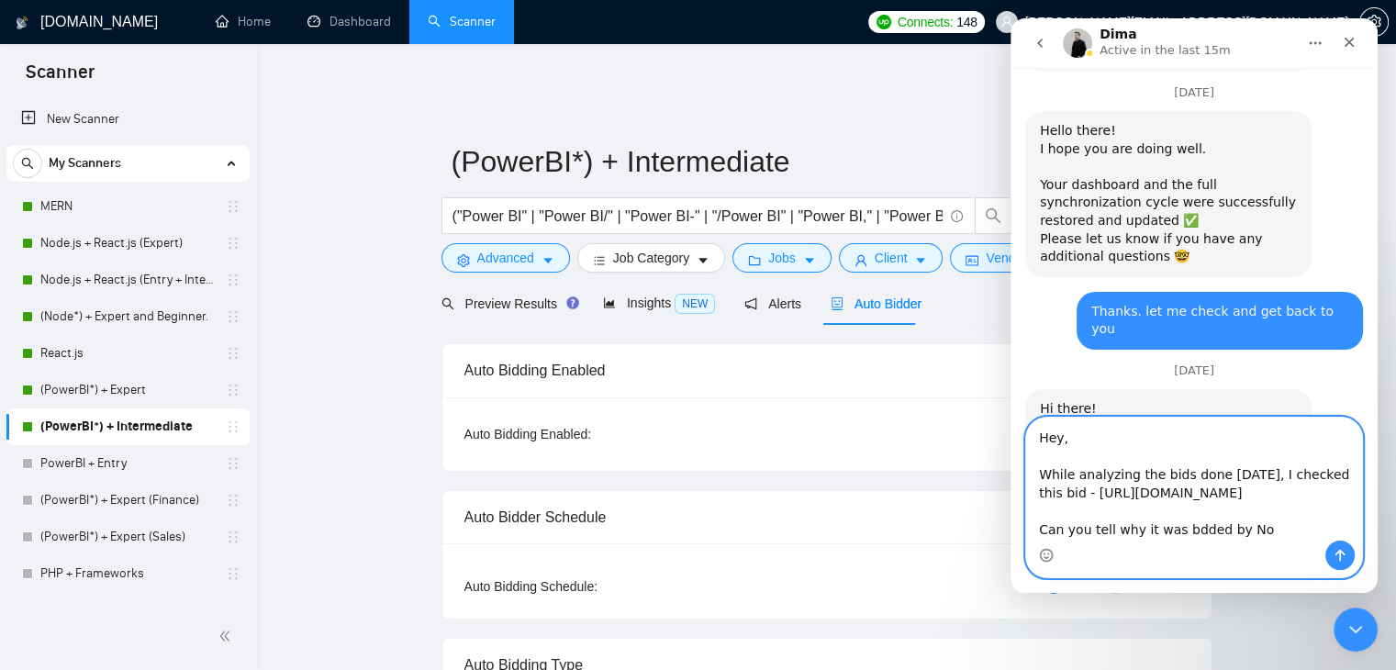
click at [1182, 532] on textarea "Hey, While analyzing the bids done yesterday, I checked this bid - https://www.…" at bounding box center [1194, 479] width 336 height 123
click at [1270, 536] on textarea "Hey, While analyzing the bids done yesterday, I checked this bid - https://www.…" at bounding box center [1194, 479] width 336 height 123
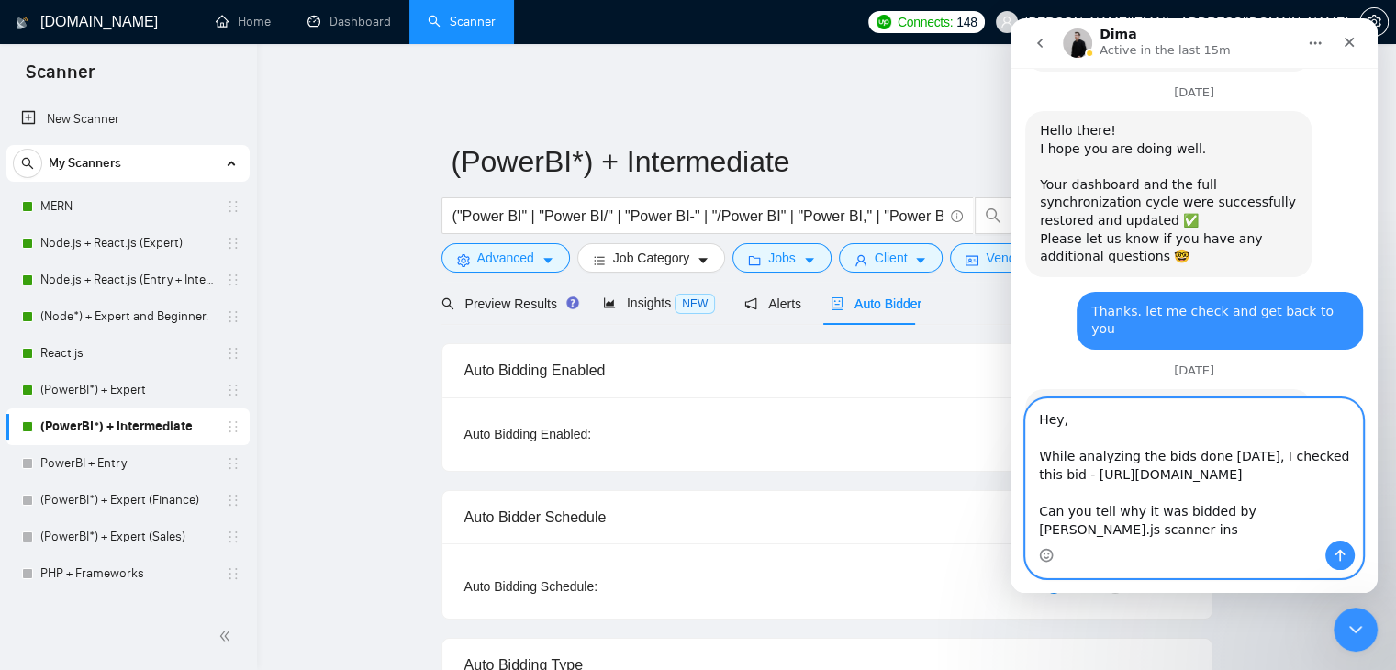
scroll to position [30, 0]
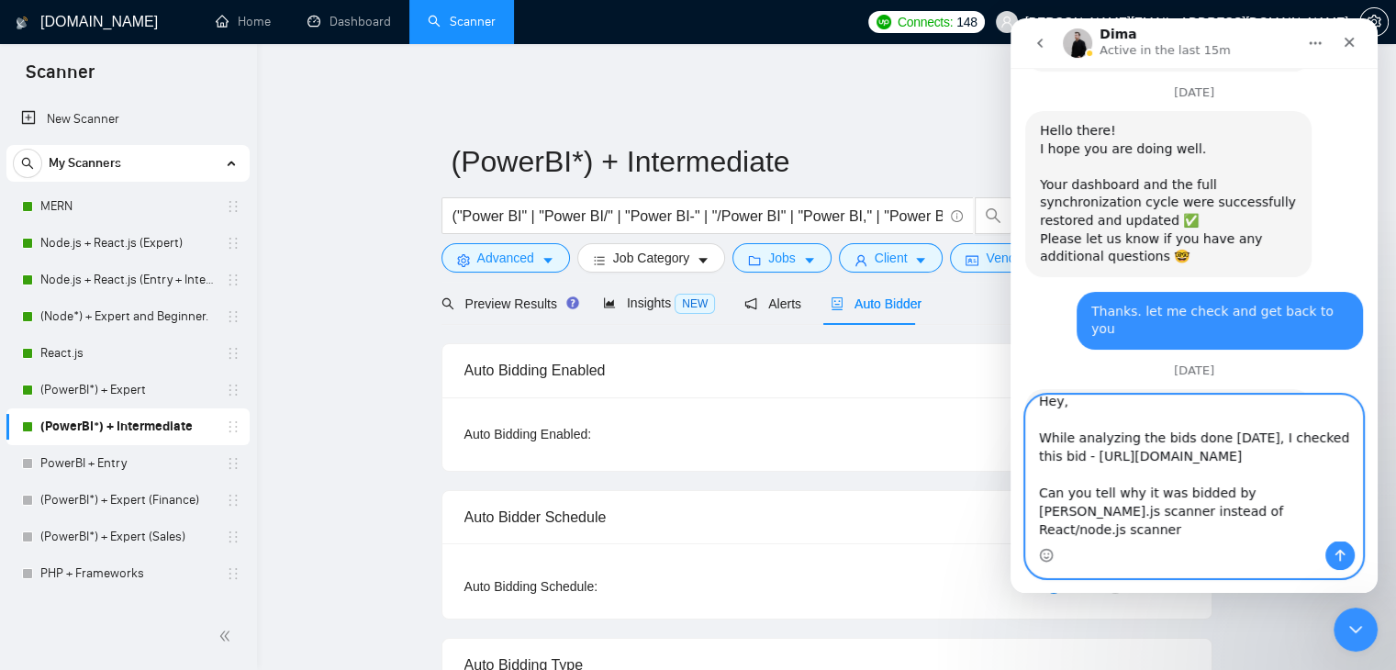
type textarea "Hey, While analyzing the bids done yesterday, I checked this bid - https://www.…"
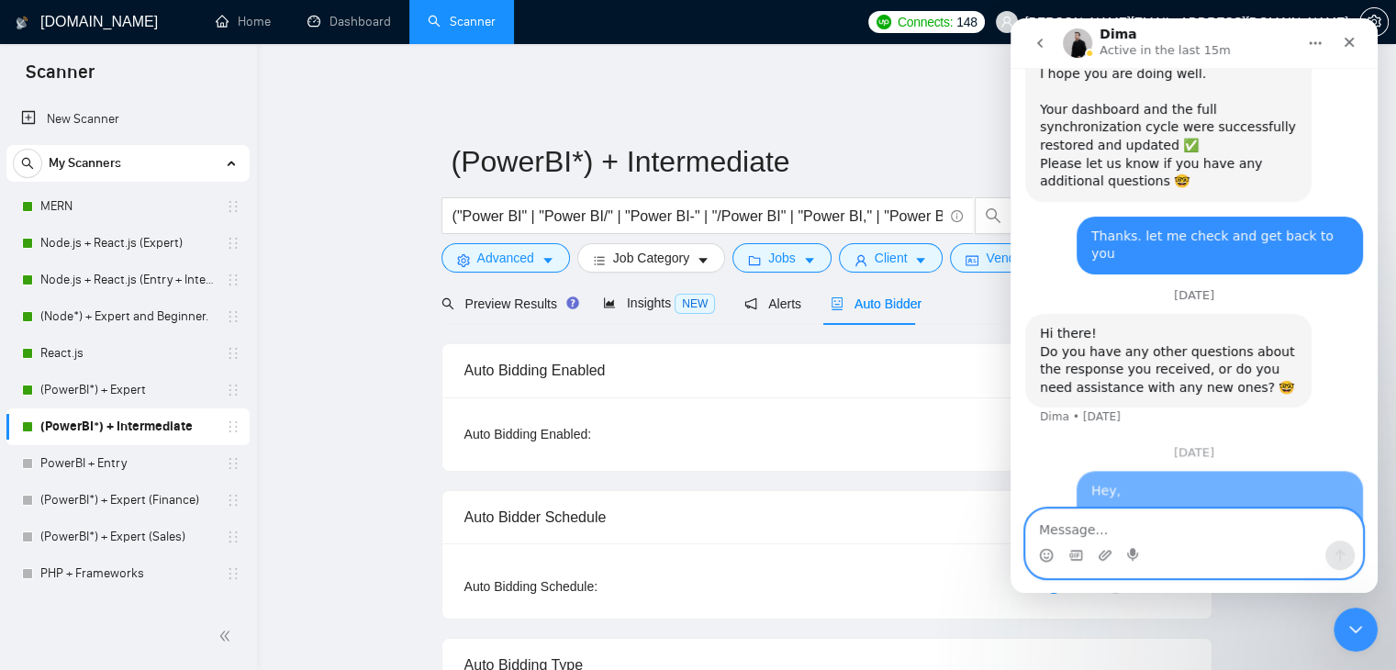
scroll to position [2567, 0]
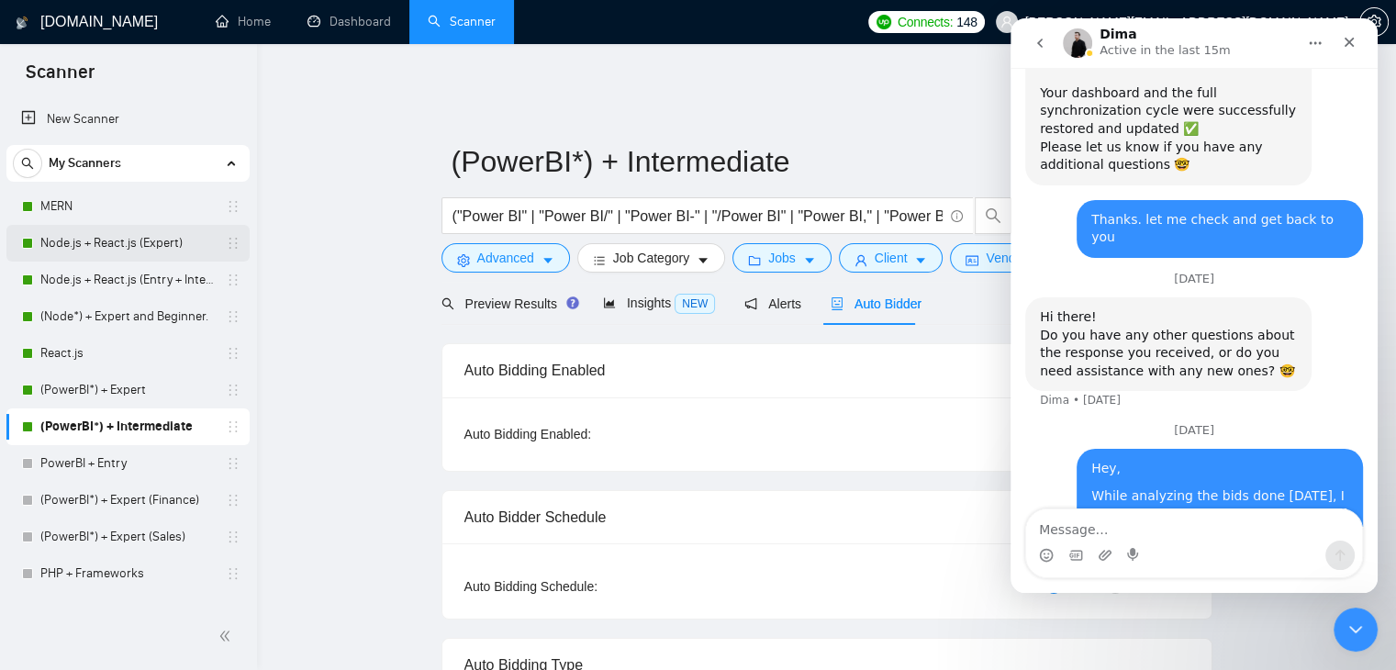
click at [140, 240] on link "Node.js + React.js (Expert)" at bounding box center [127, 243] width 174 height 37
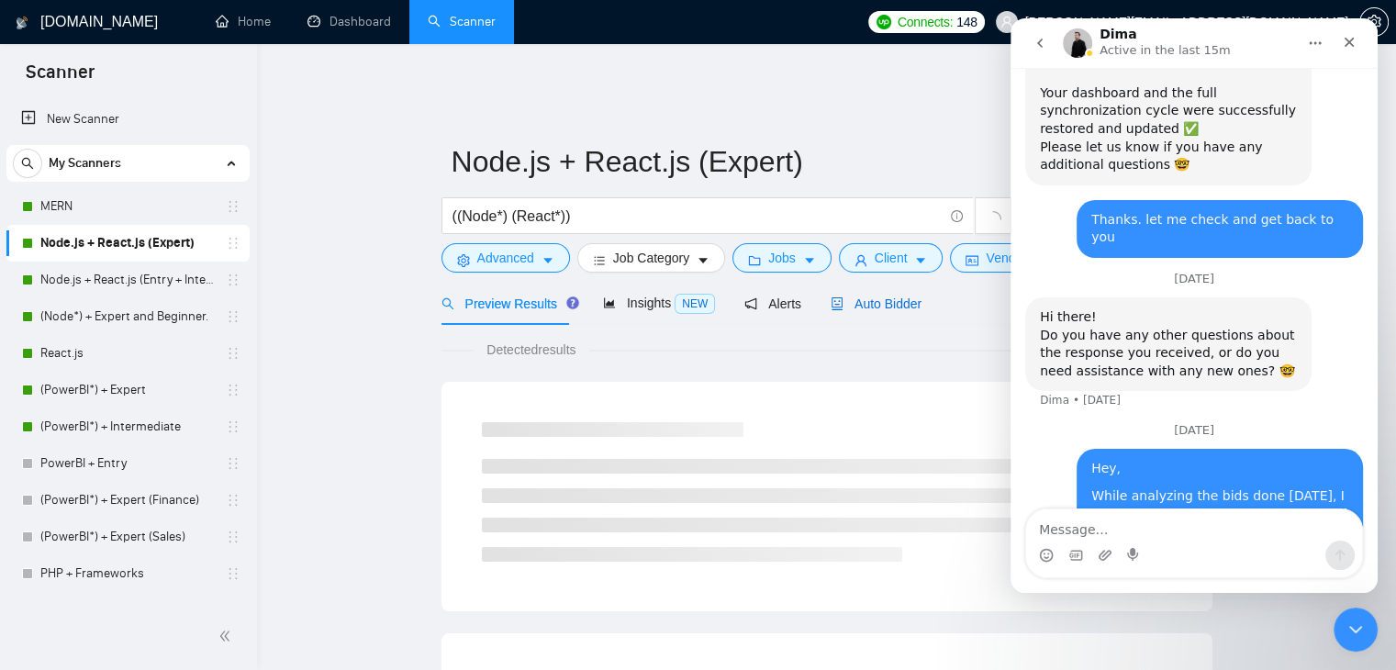
click at [899, 297] on span "Auto Bidder" at bounding box center [876, 304] width 91 height 15
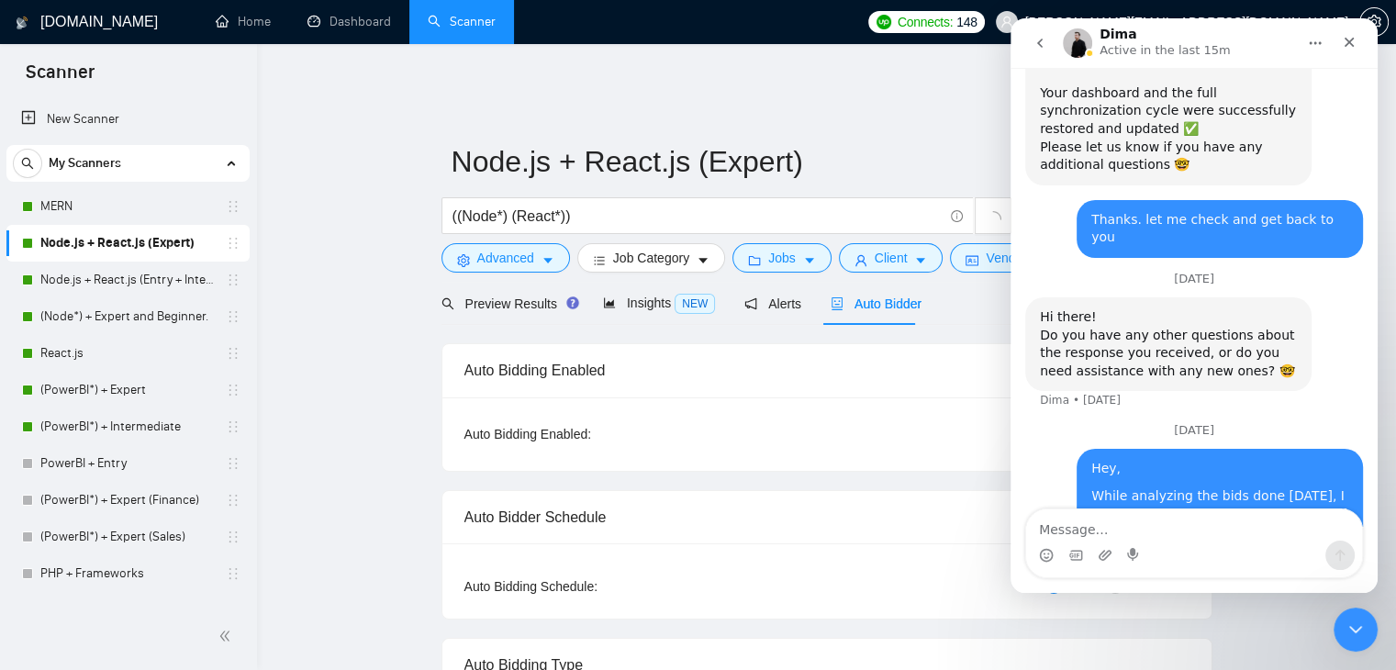
click at [899, 297] on span "Auto Bidder" at bounding box center [876, 304] width 91 height 15
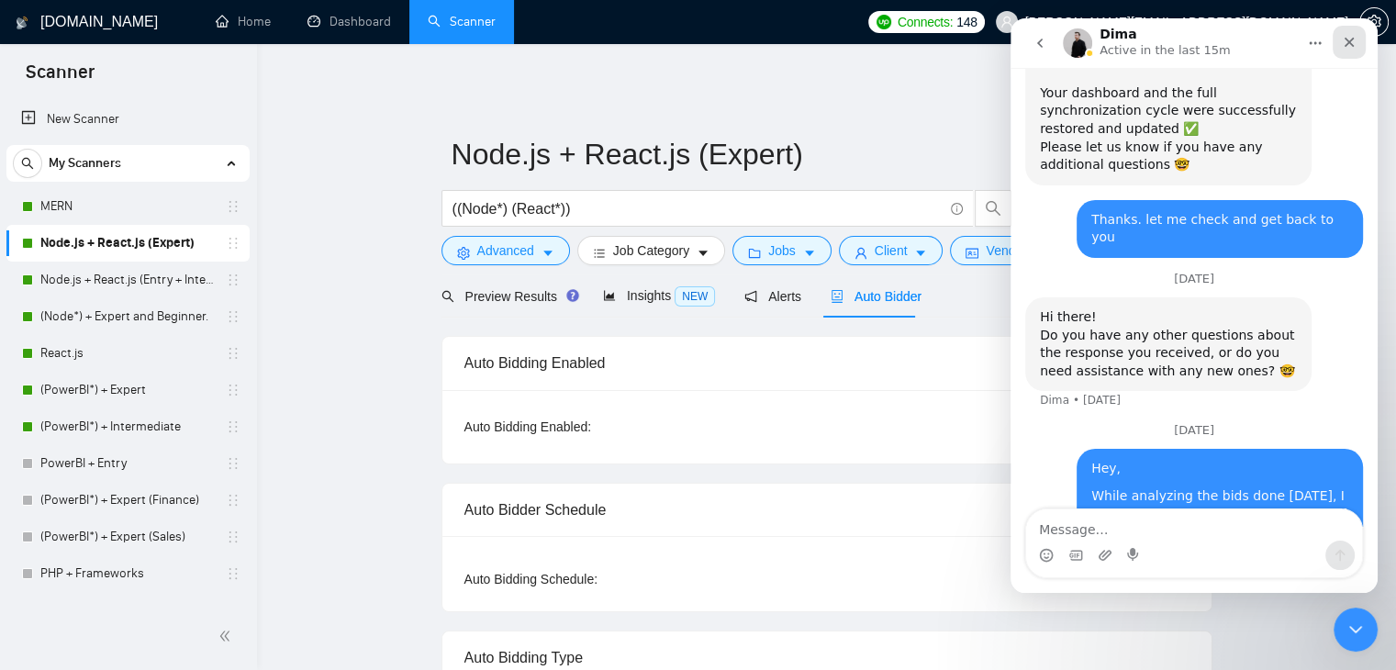
click at [1358, 44] on div "Close" at bounding box center [1349, 42] width 33 height 33
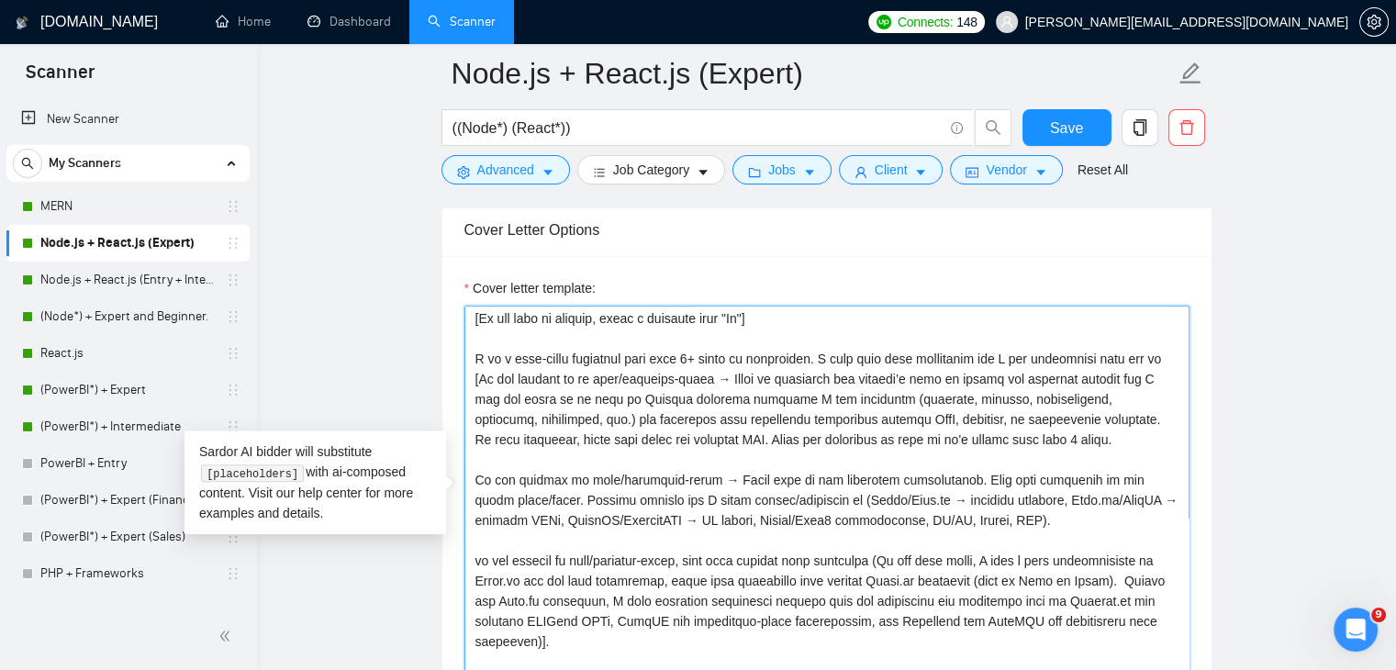
scroll to position [22, 0]
drag, startPoint x: 951, startPoint y: 420, endPoint x: 616, endPoint y: 424, distance: 335.1
click at [616, 424] on textarea "Cover letter template:" at bounding box center [826, 512] width 725 height 413
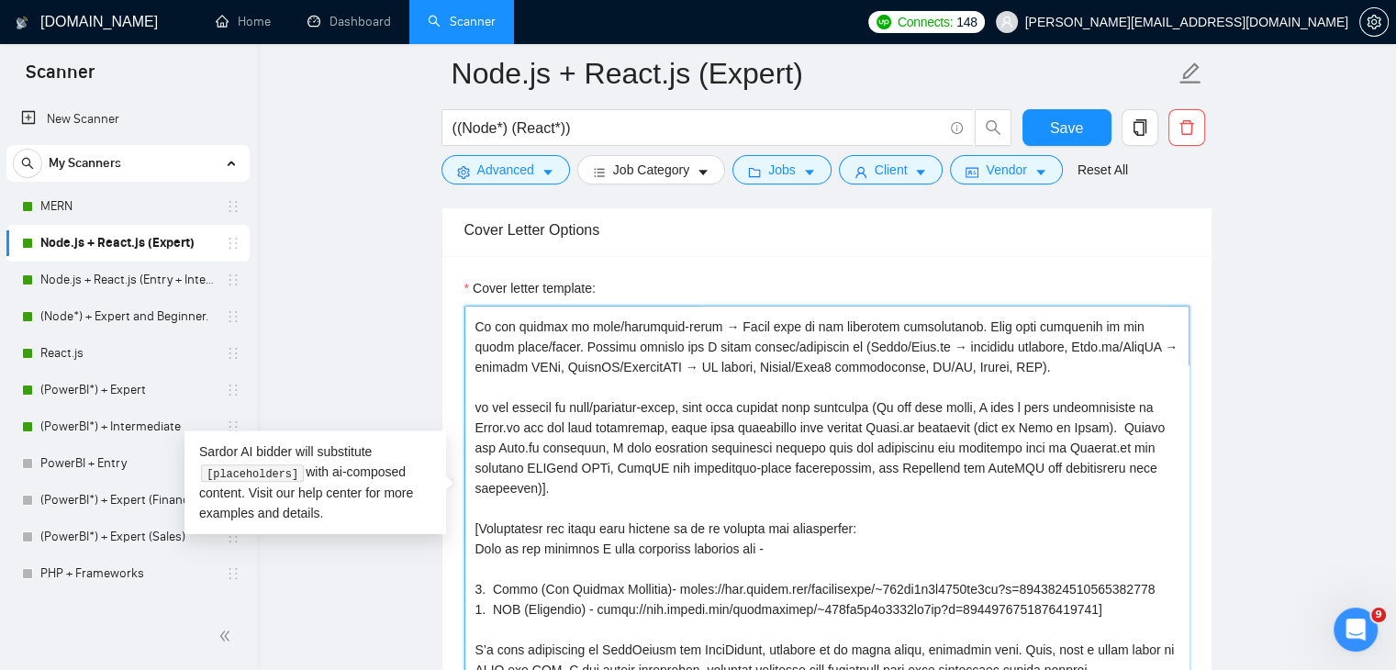
scroll to position [0, 0]
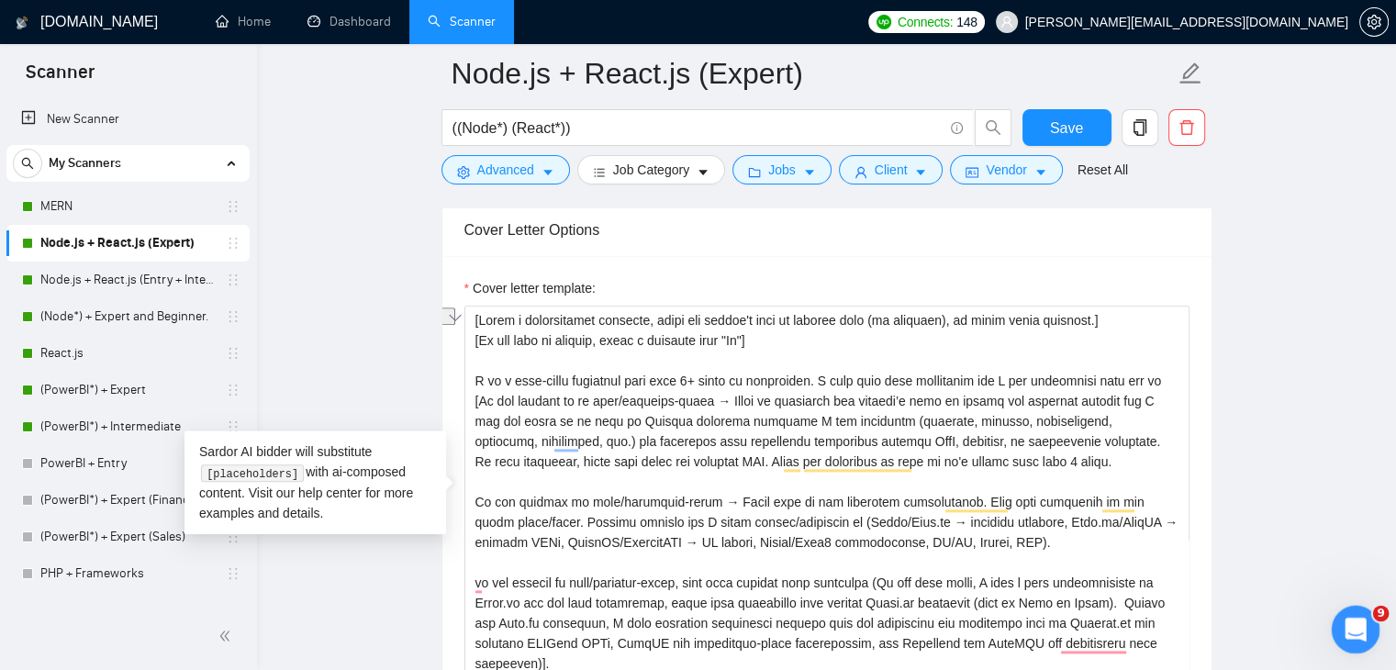
click at [1337, 617] on div "Open Intercom Messenger" at bounding box center [1353, 627] width 61 height 61
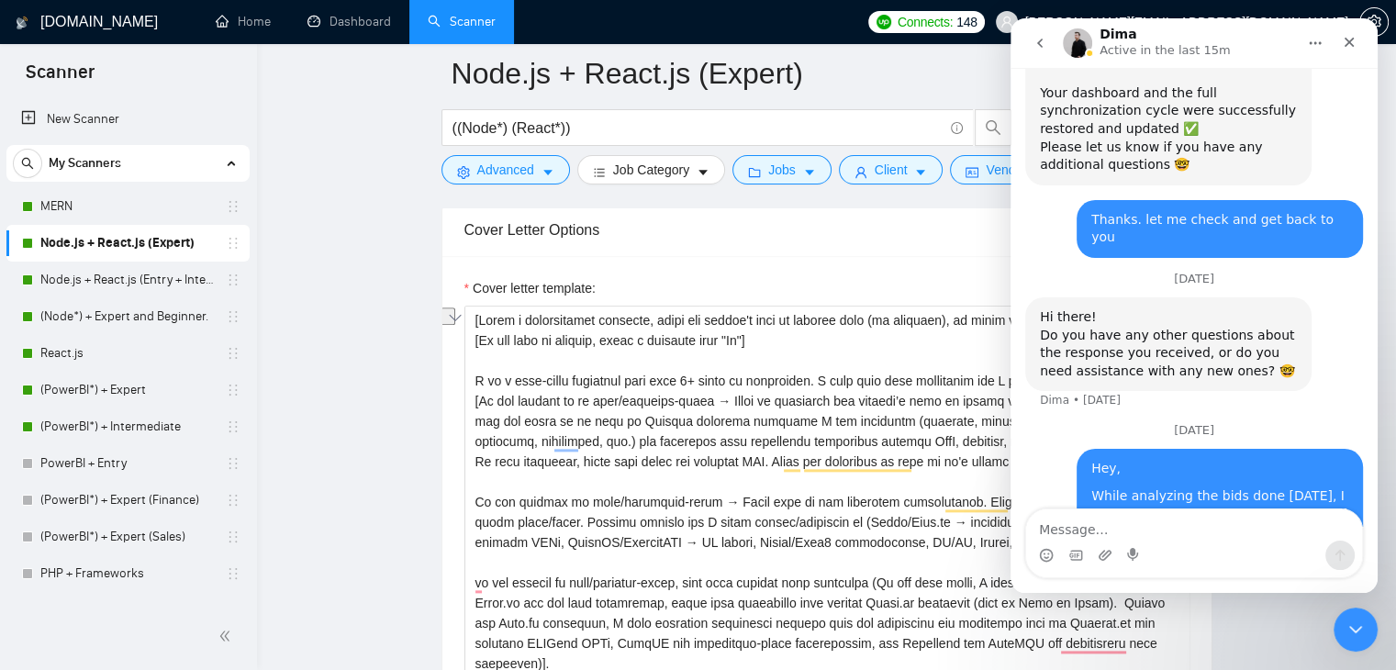
click at [1157, 523] on textarea "Message…" at bounding box center [1194, 524] width 336 height 31
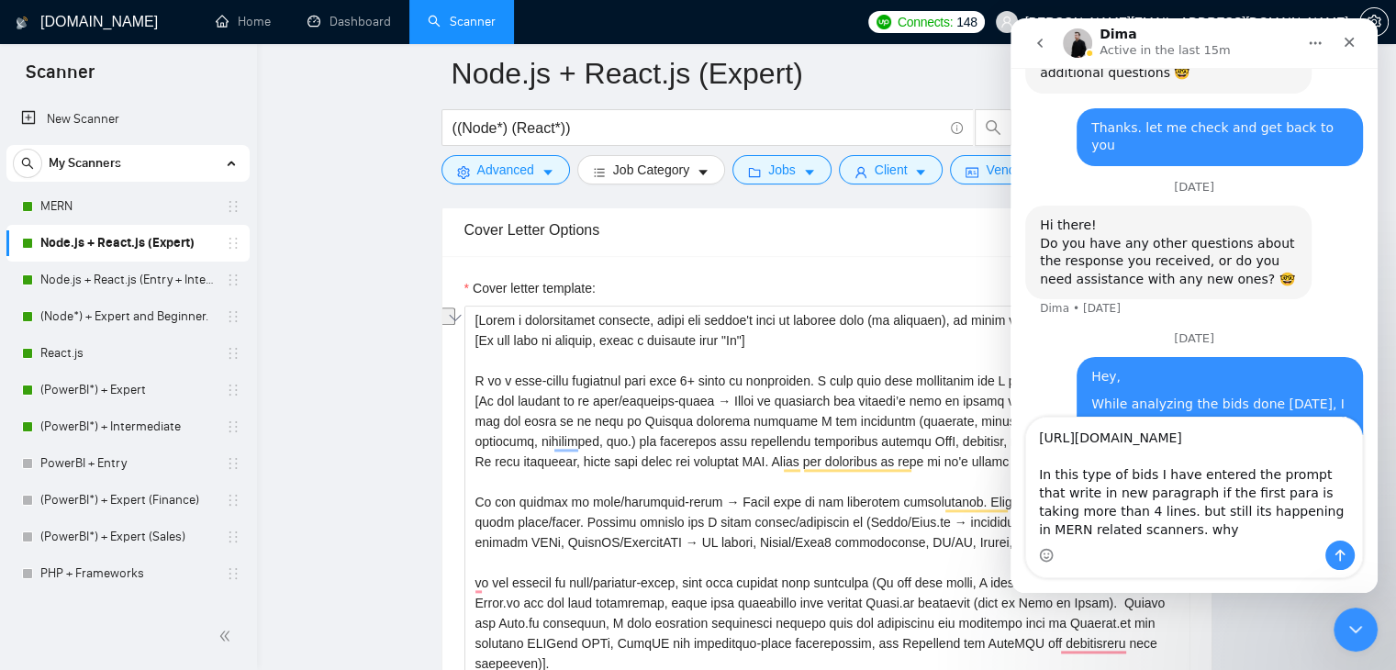
scroll to position [2677, 0]
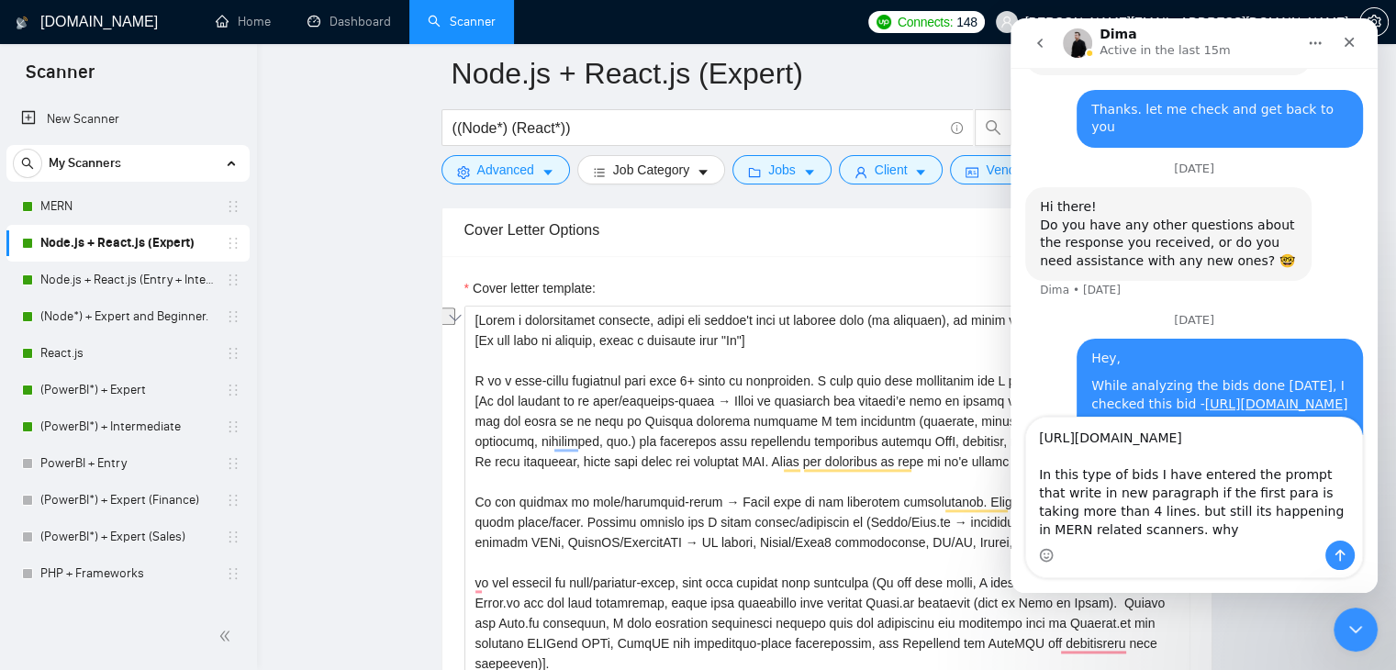
type textarea "https://www.upwork.com/nx/proposals/1970837050057400321 In this type of bids I …"
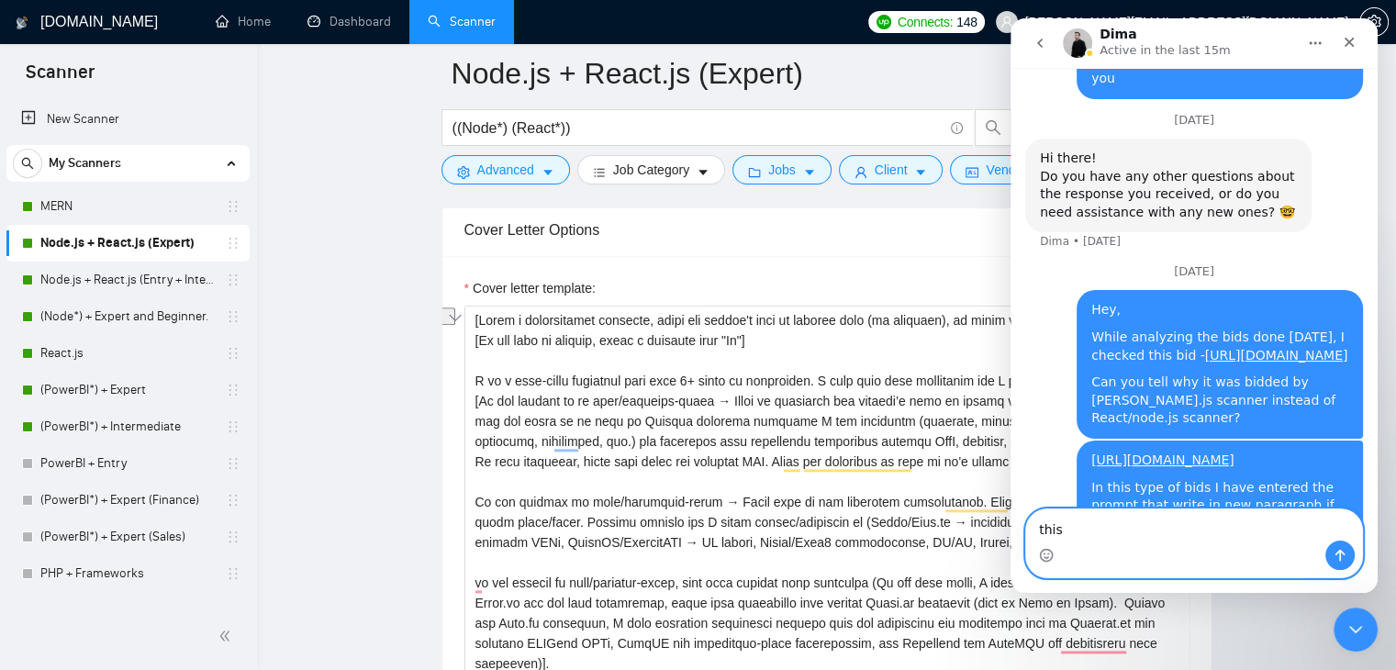
scroll to position [2797, 0]
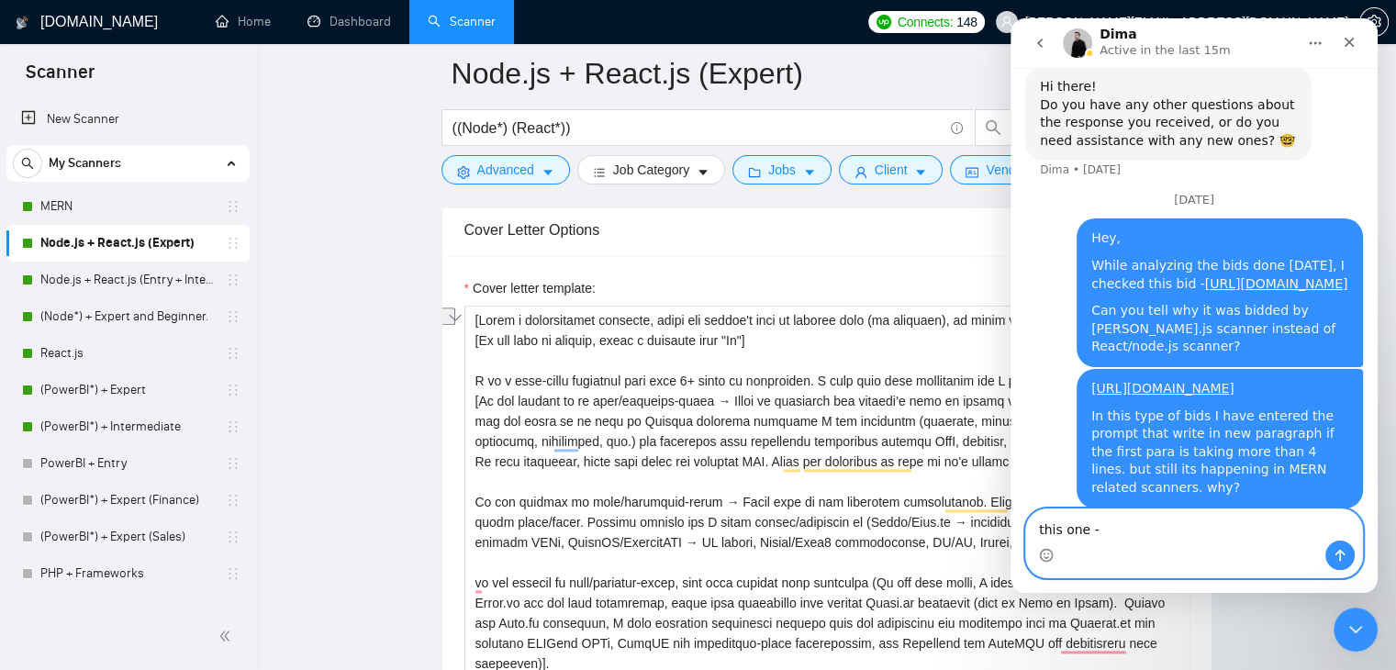
paste textarea "[URL][DOMAIN_NAME]"
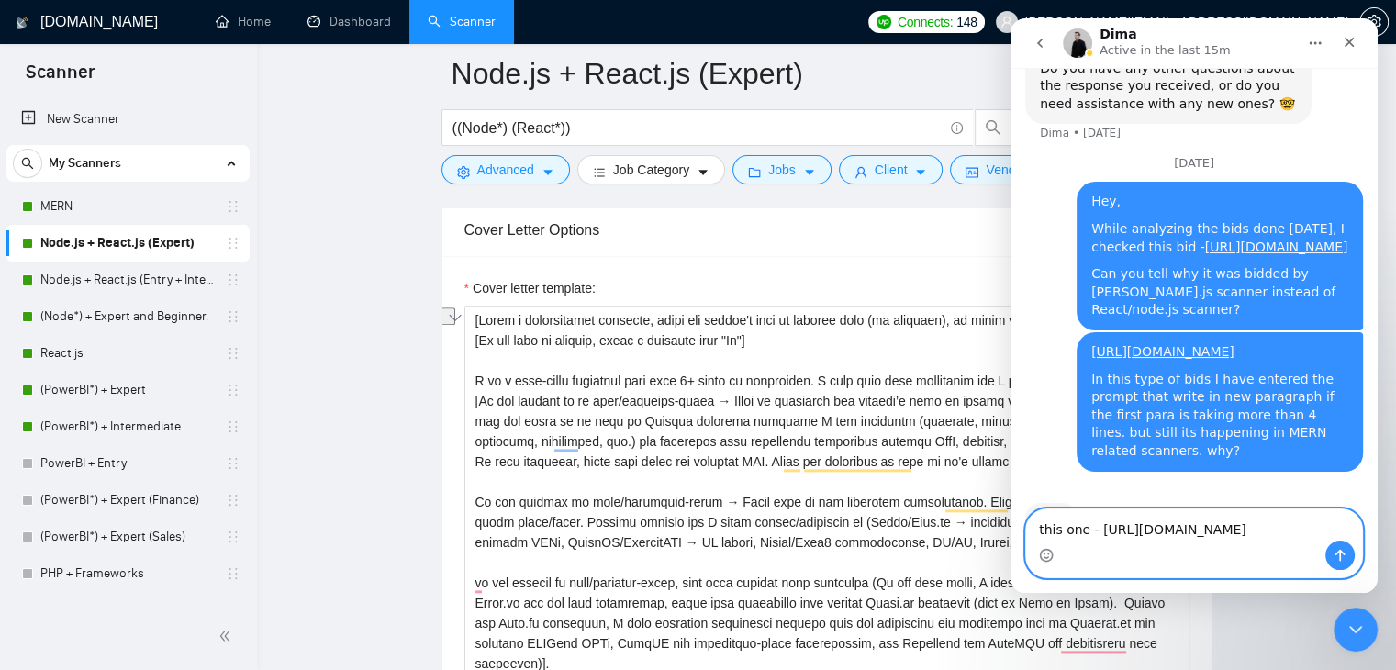
scroll to position [2852, 0]
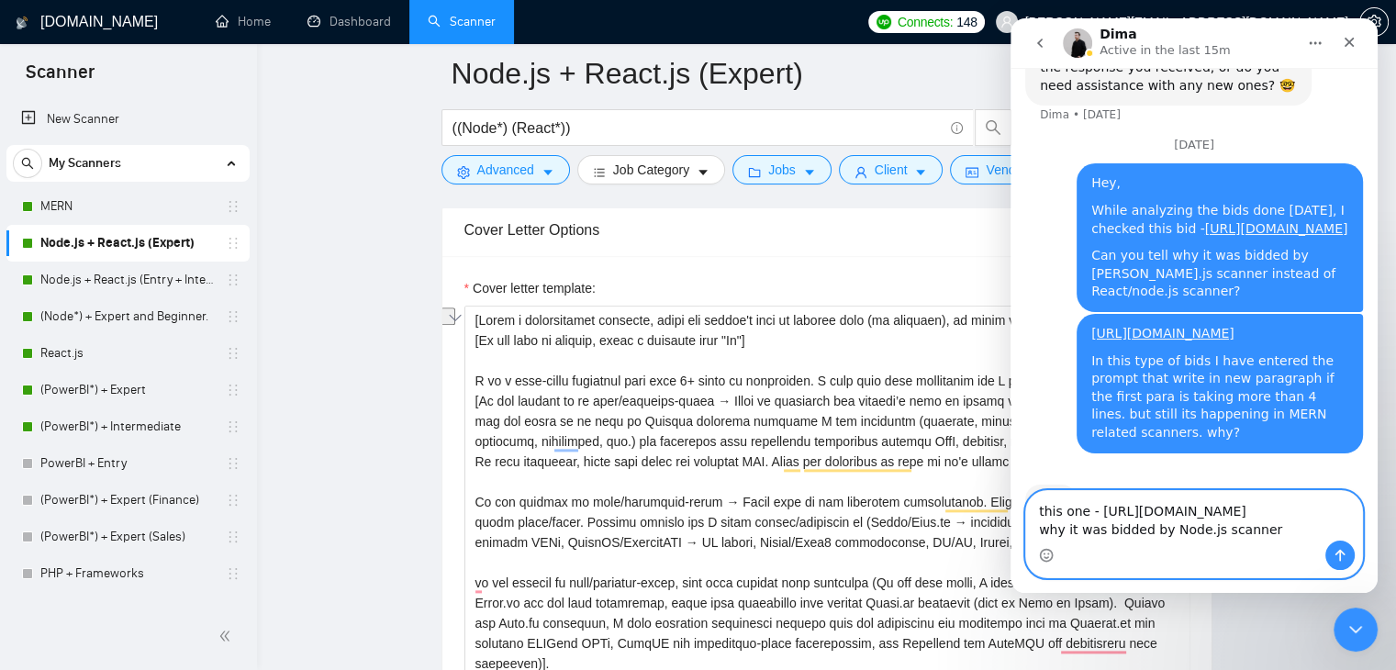
type textarea "this one - https://www.upwork.com/jobs/~021970795963393520554 why it was bidded…"
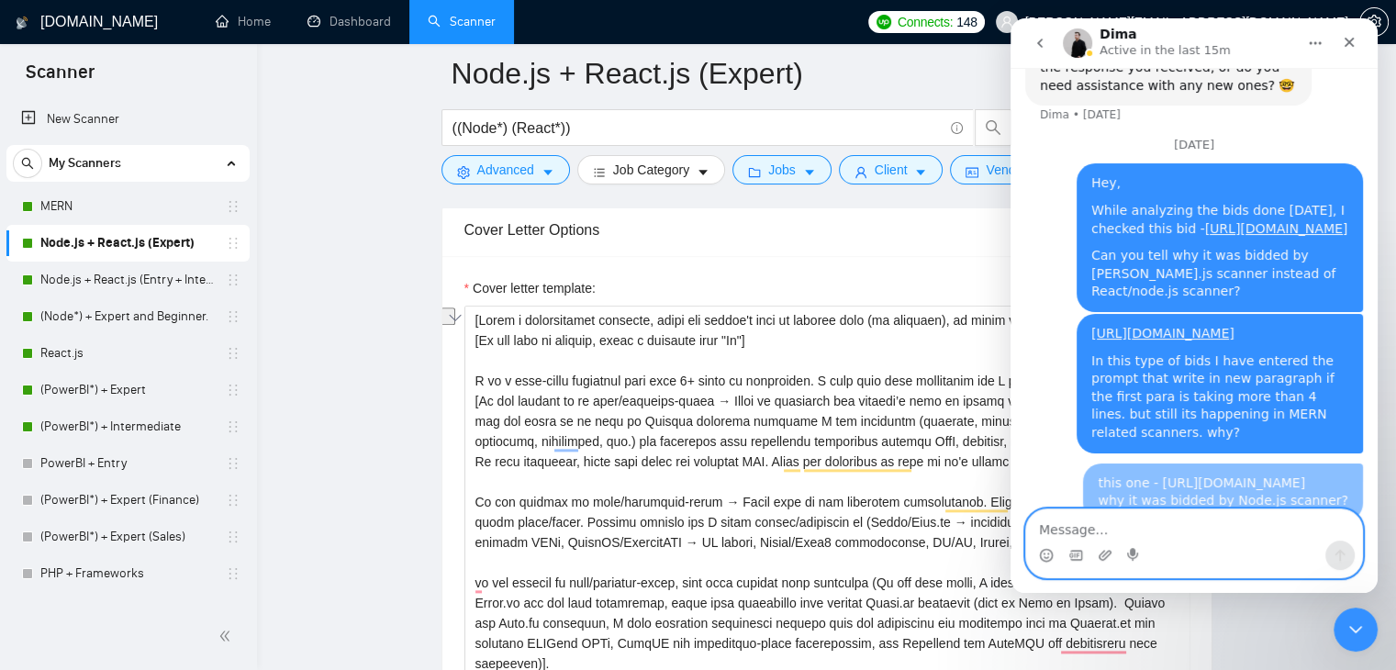
scroll to position [2893, 0]
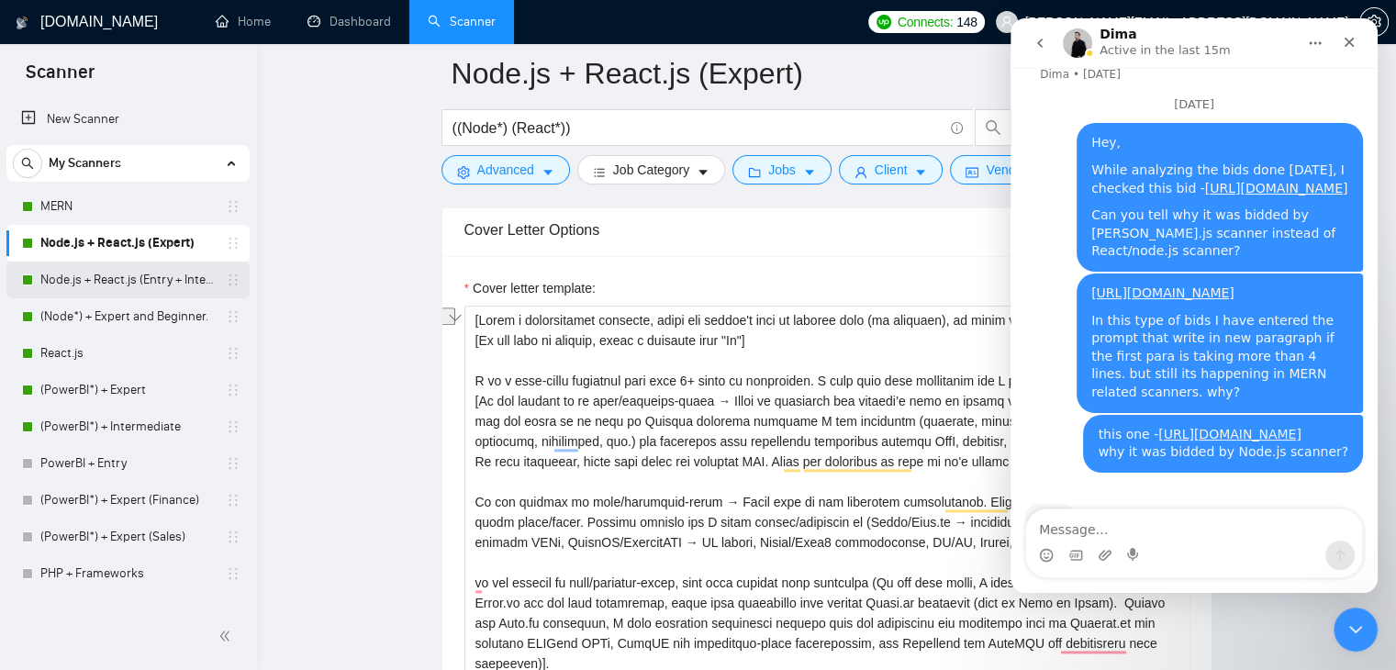
click at [151, 273] on link "Node.js + React.js (Entry + Intermediate)" at bounding box center [127, 280] width 174 height 37
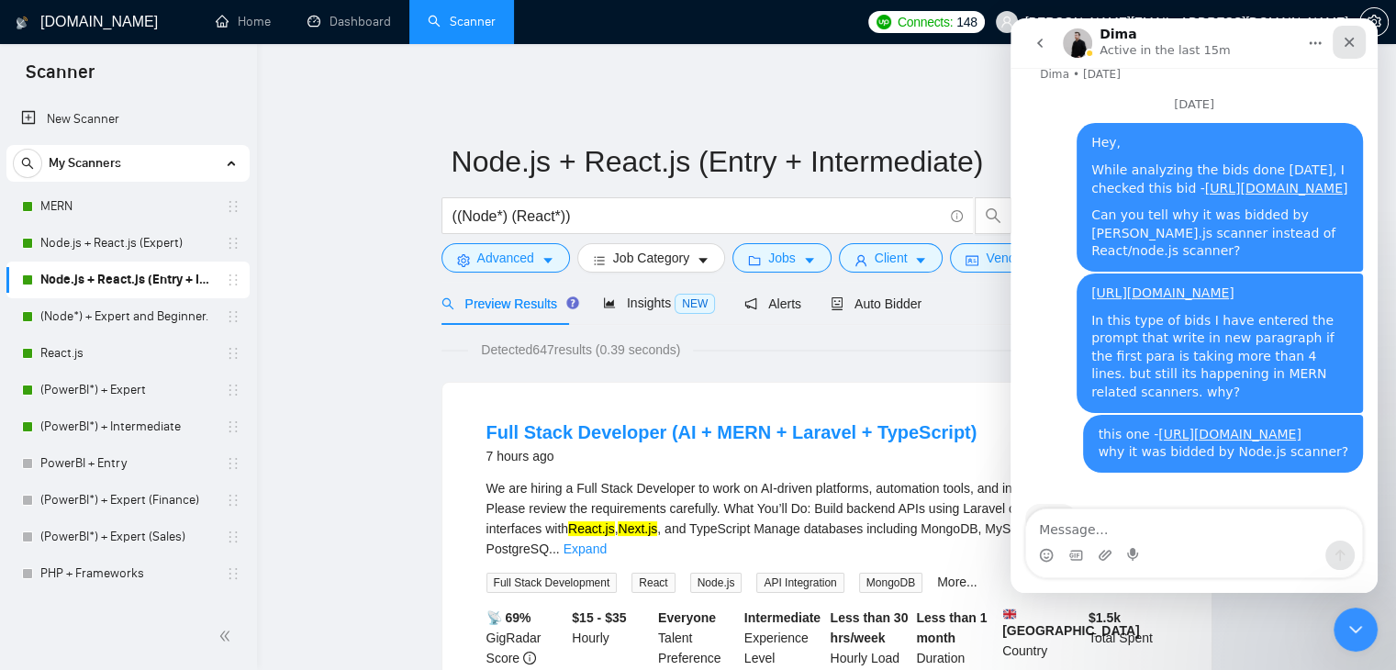
click at [1346, 45] on icon "Close" at bounding box center [1350, 43] width 10 height 10
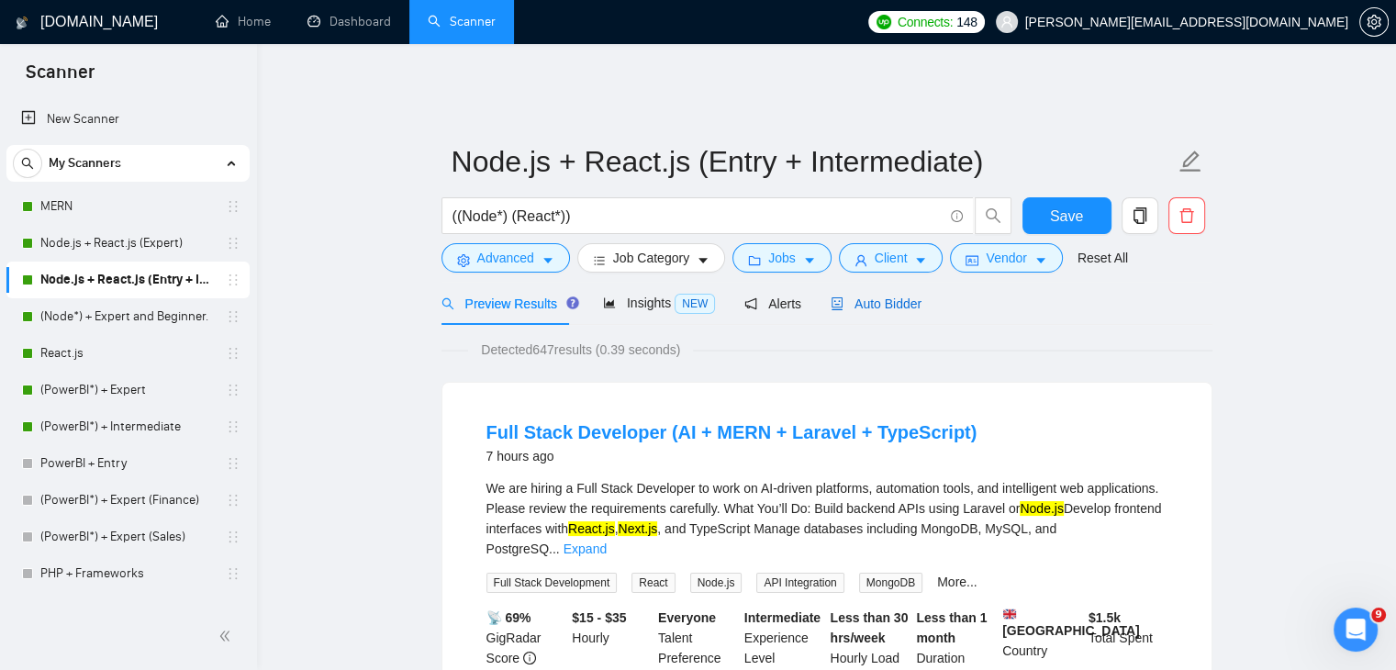
click at [878, 297] on span "Auto Bidder" at bounding box center [876, 304] width 91 height 15
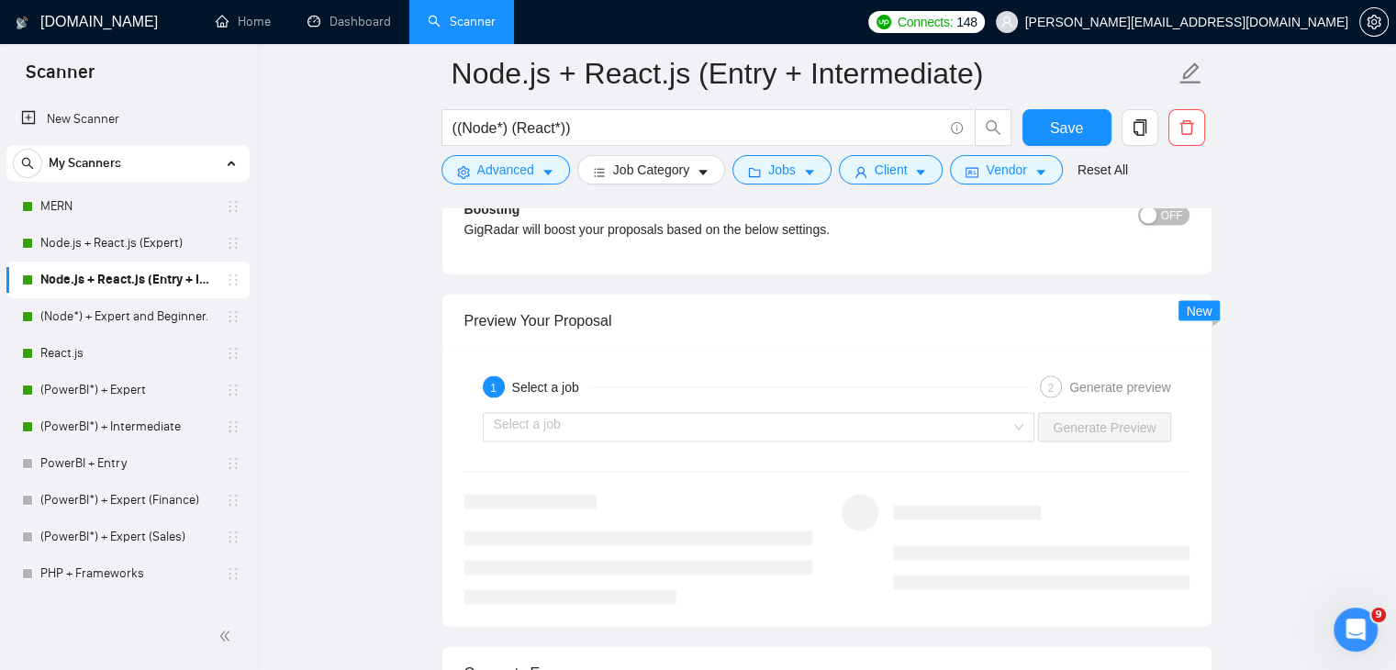
scroll to position [3448, 0]
click at [757, 418] on input "search" at bounding box center [753, 427] width 518 height 28
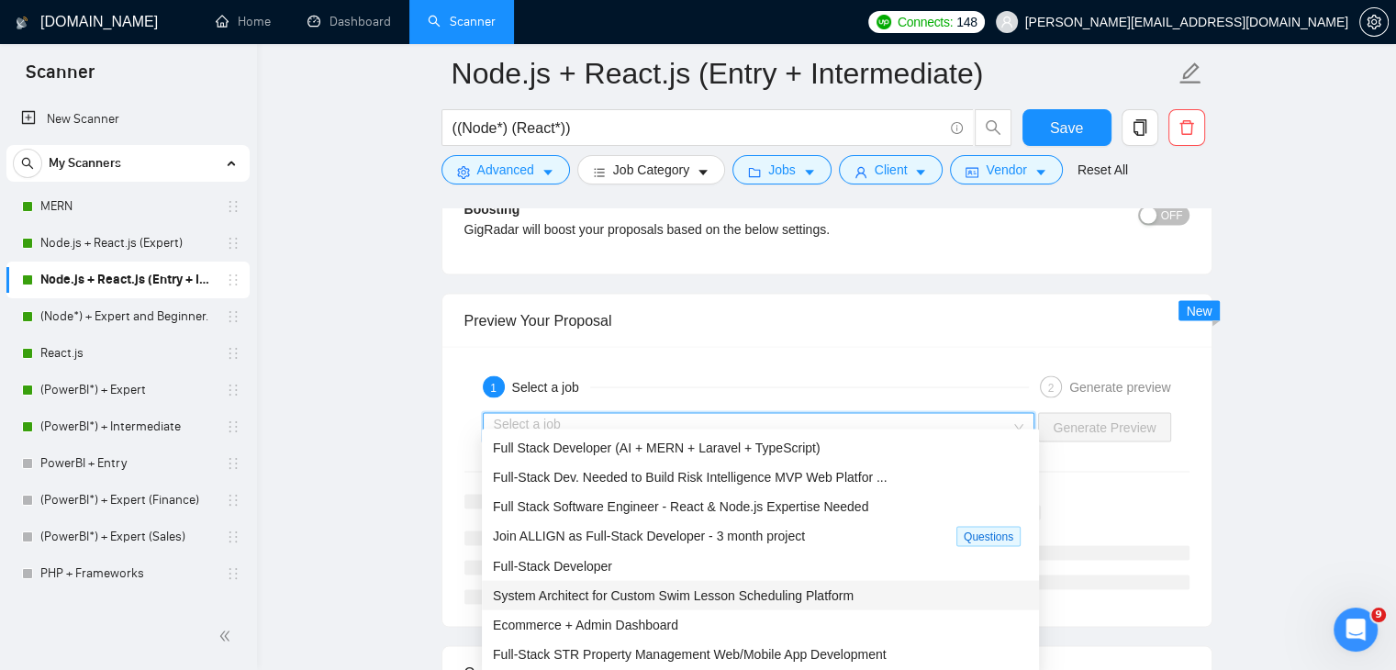
scroll to position [61, 0]
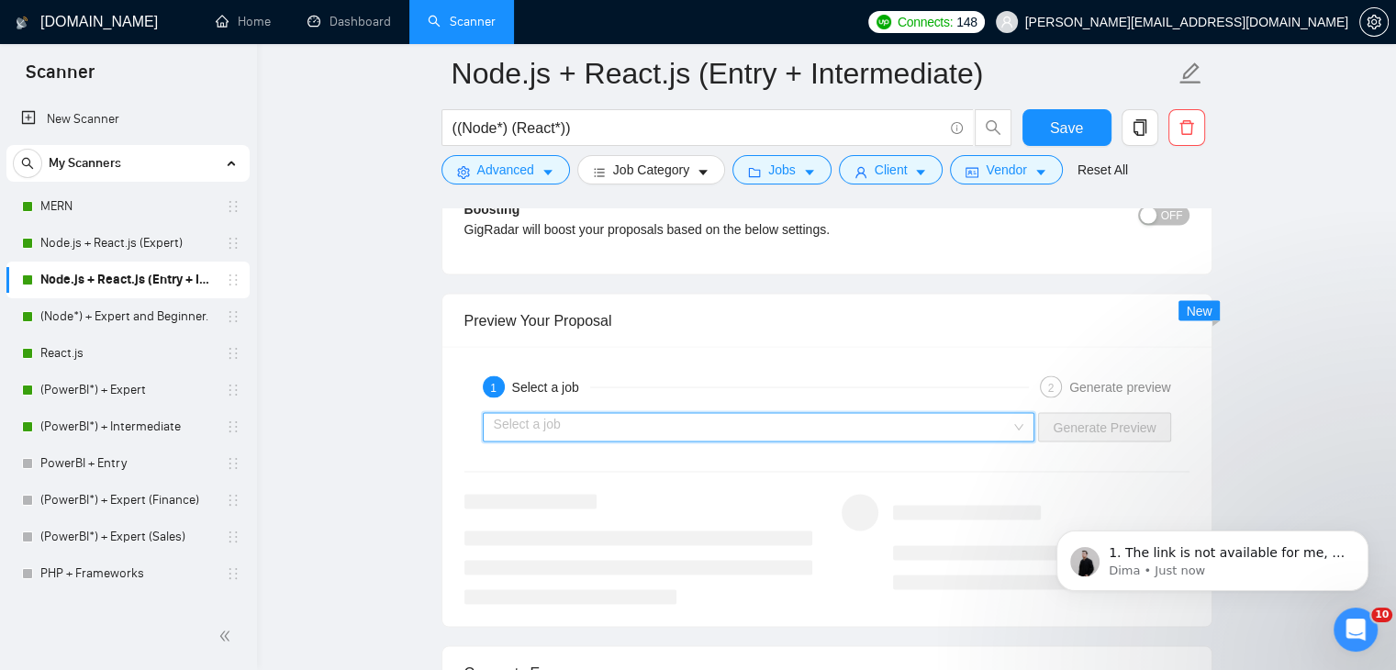
click at [725, 413] on input "search" at bounding box center [753, 427] width 518 height 28
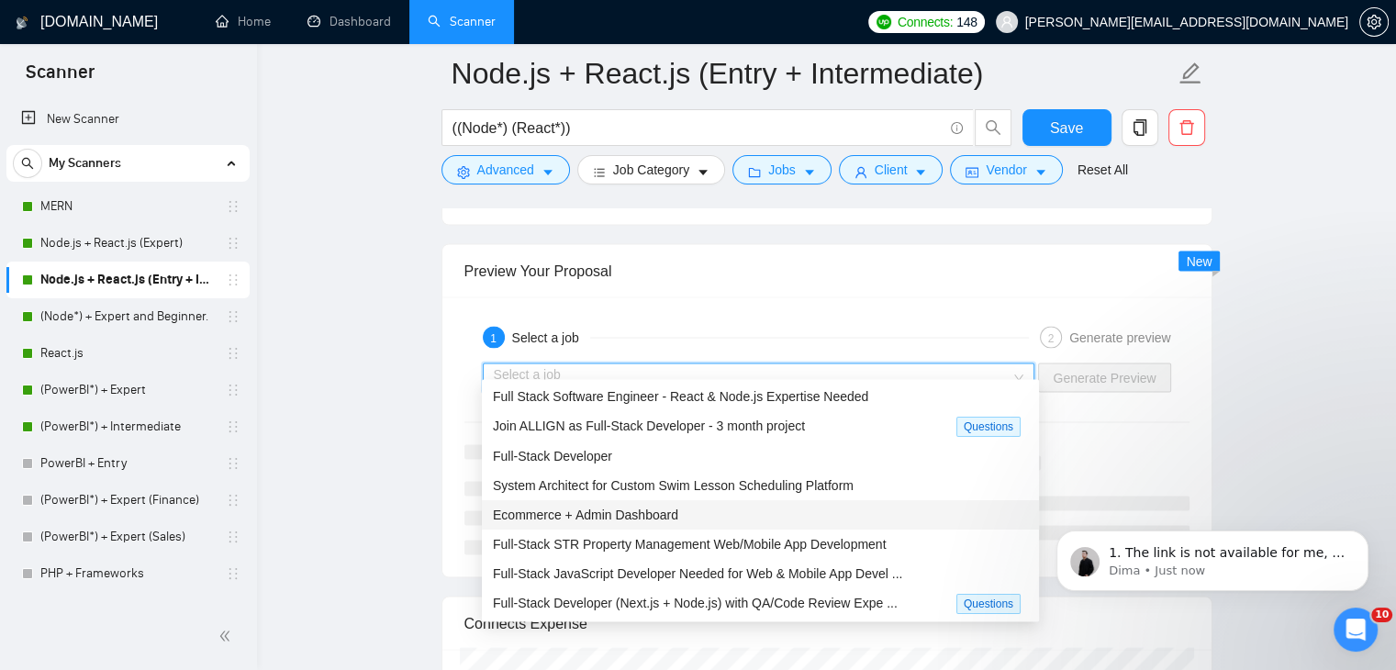
scroll to position [0, 0]
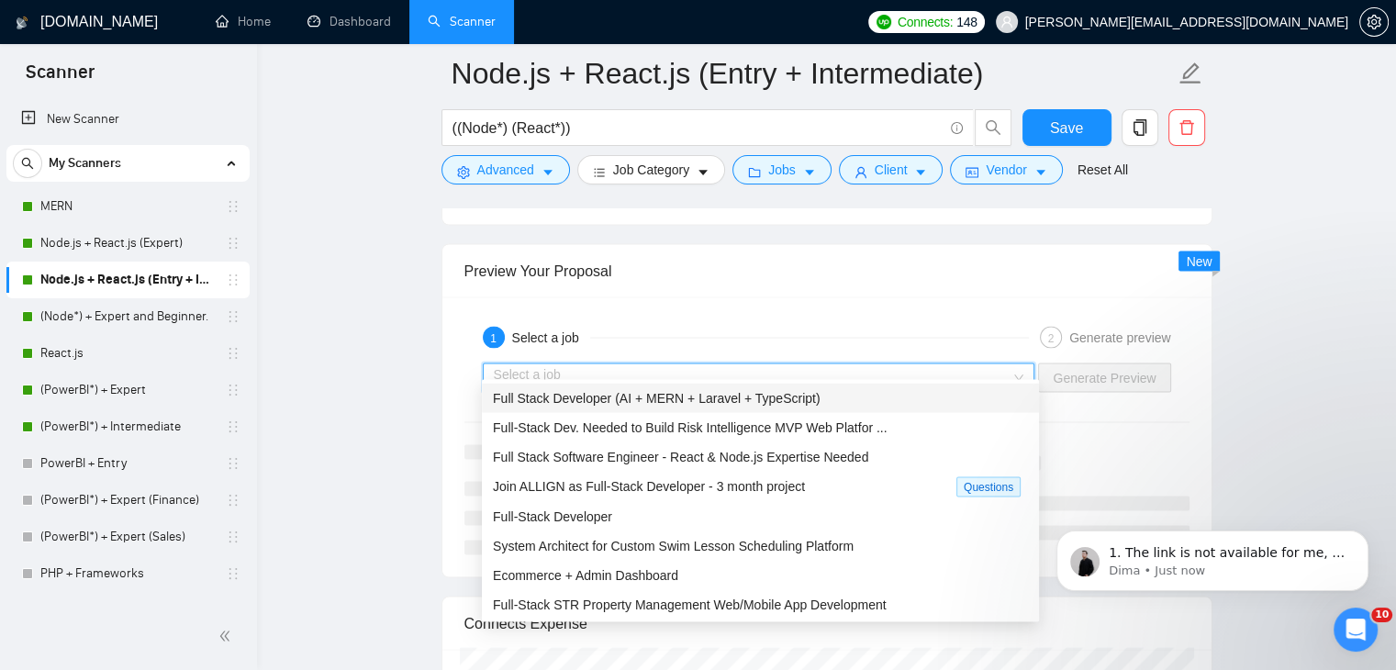
click at [683, 391] on span "Full Stack Developer (AI + MERN + Laravel + TypeScript)" at bounding box center [657, 398] width 328 height 15
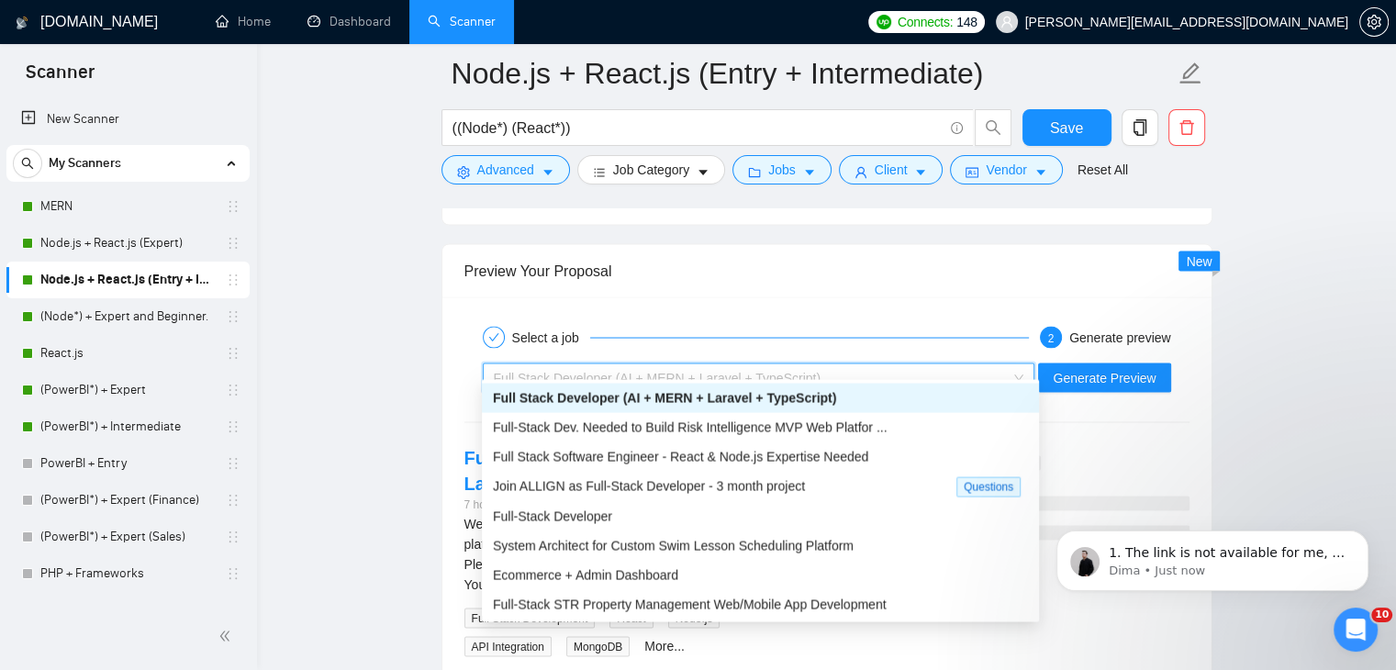
click at [784, 372] on div "Full Stack Developer (AI + MERN + Laravel + TypeScript)" at bounding box center [751, 378] width 514 height 28
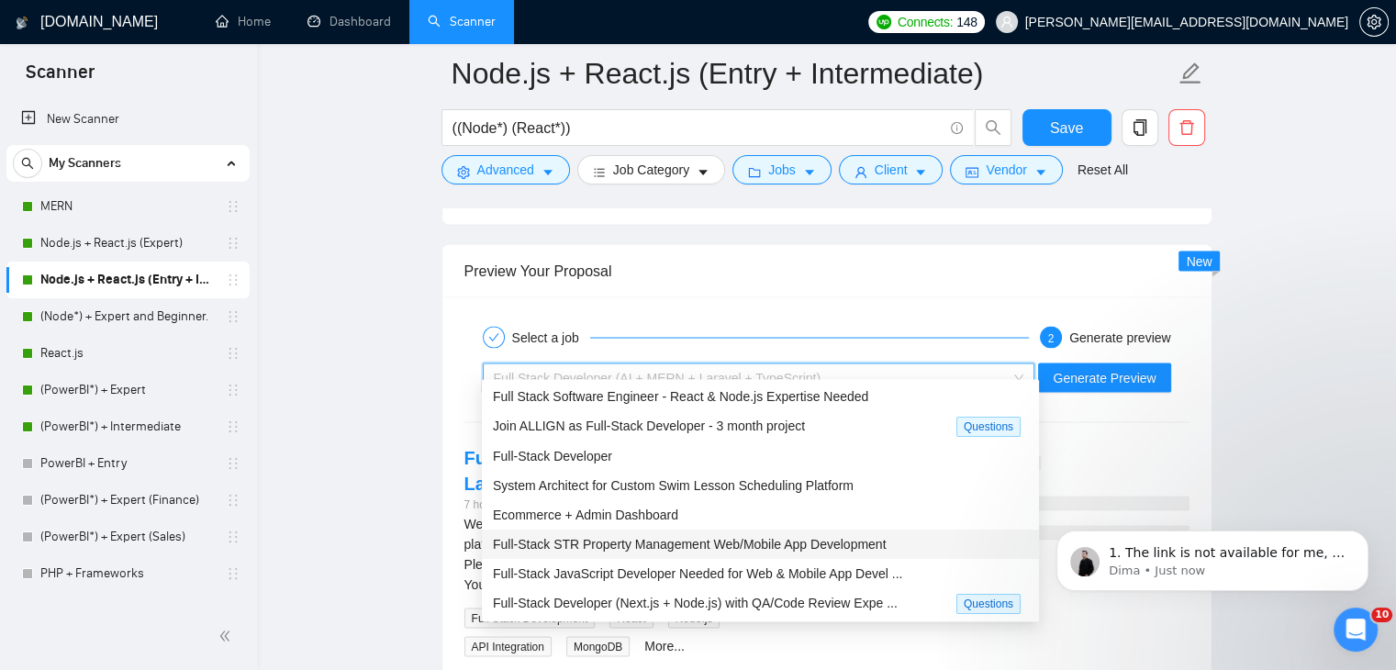
scroll to position [3498, 0]
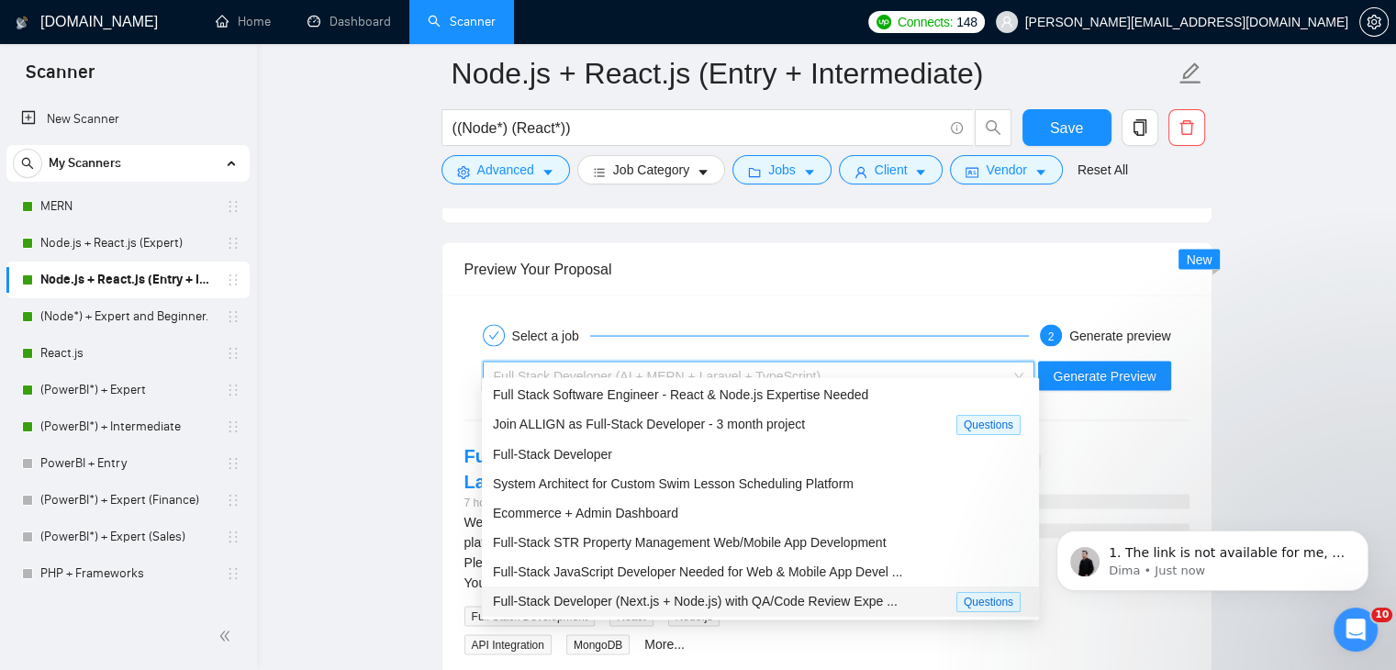
click at [800, 609] on span "Full-Stack Developer (Next.js + Node.js) with QA/Code Review Expe ..." at bounding box center [695, 601] width 405 height 15
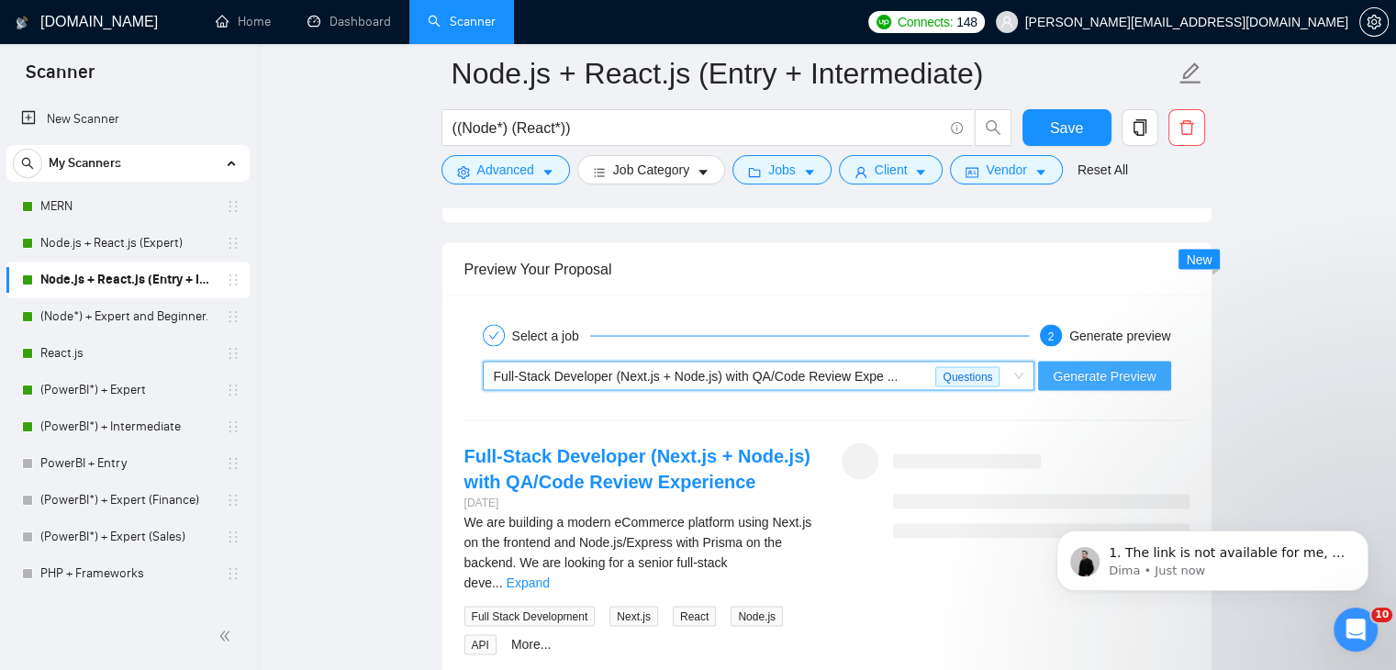
click at [1094, 366] on span "Generate Preview" at bounding box center [1104, 376] width 103 height 20
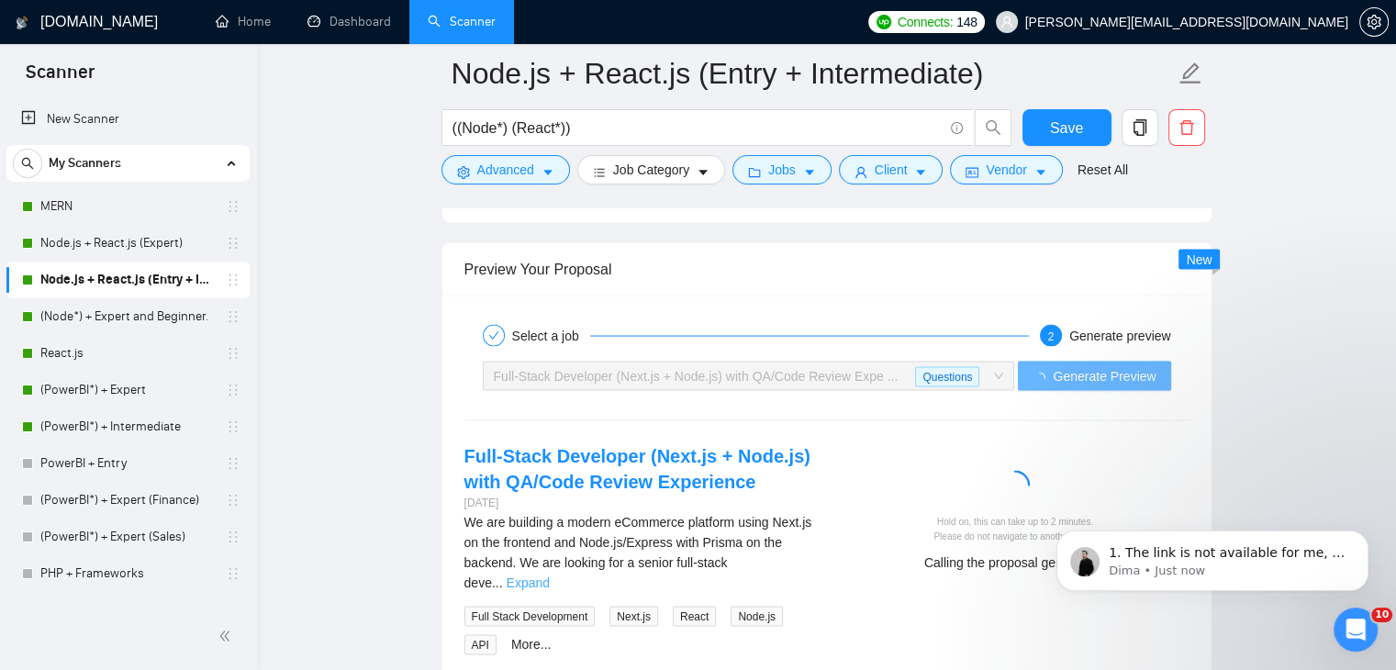
click at [550, 576] on link "Expand" at bounding box center [528, 583] width 43 height 15
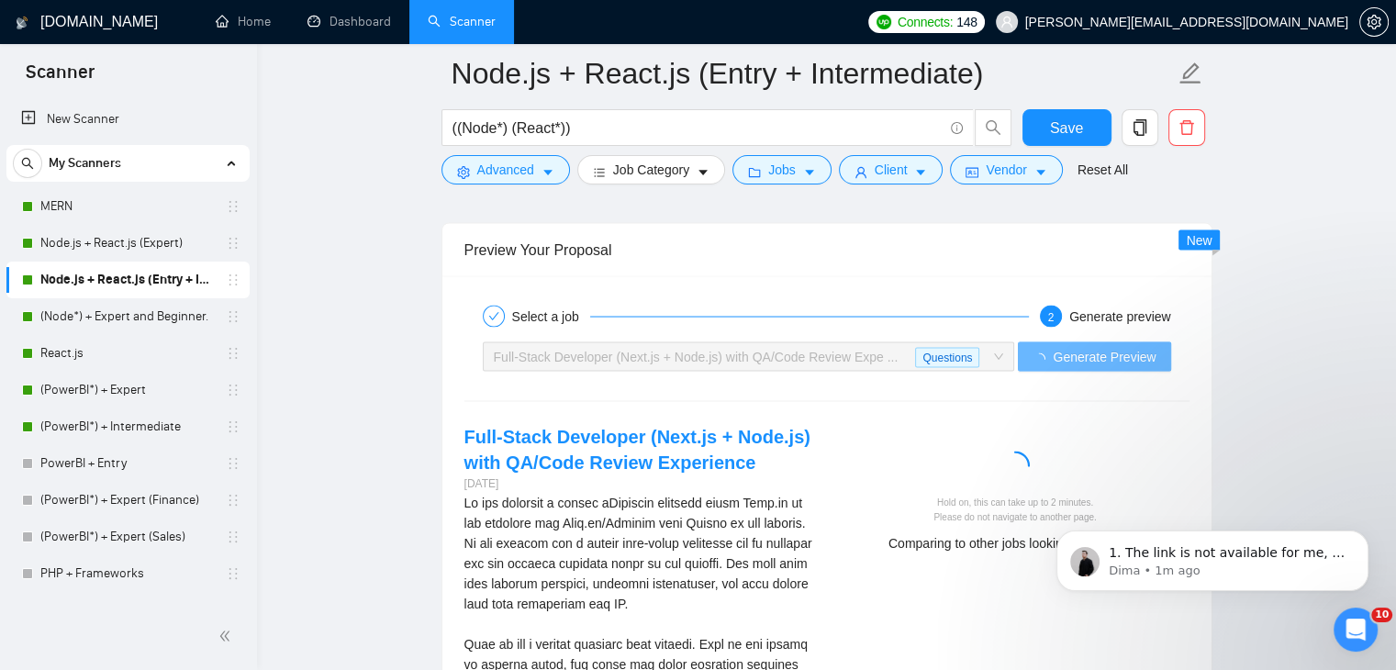
scroll to position [3023, 0]
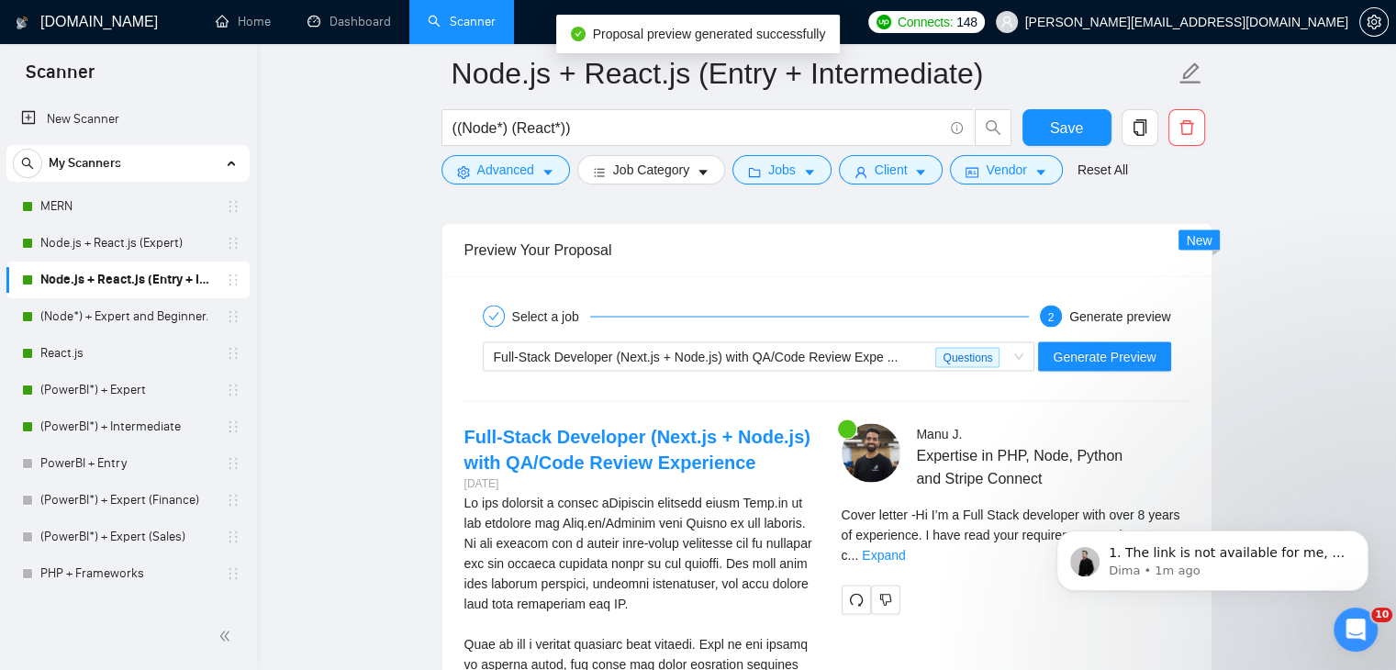
click at [1168, 525] on body "1. The link is not available for me, 2. Because it should be a separate AI prom…" at bounding box center [1212, 556] width 352 height 114
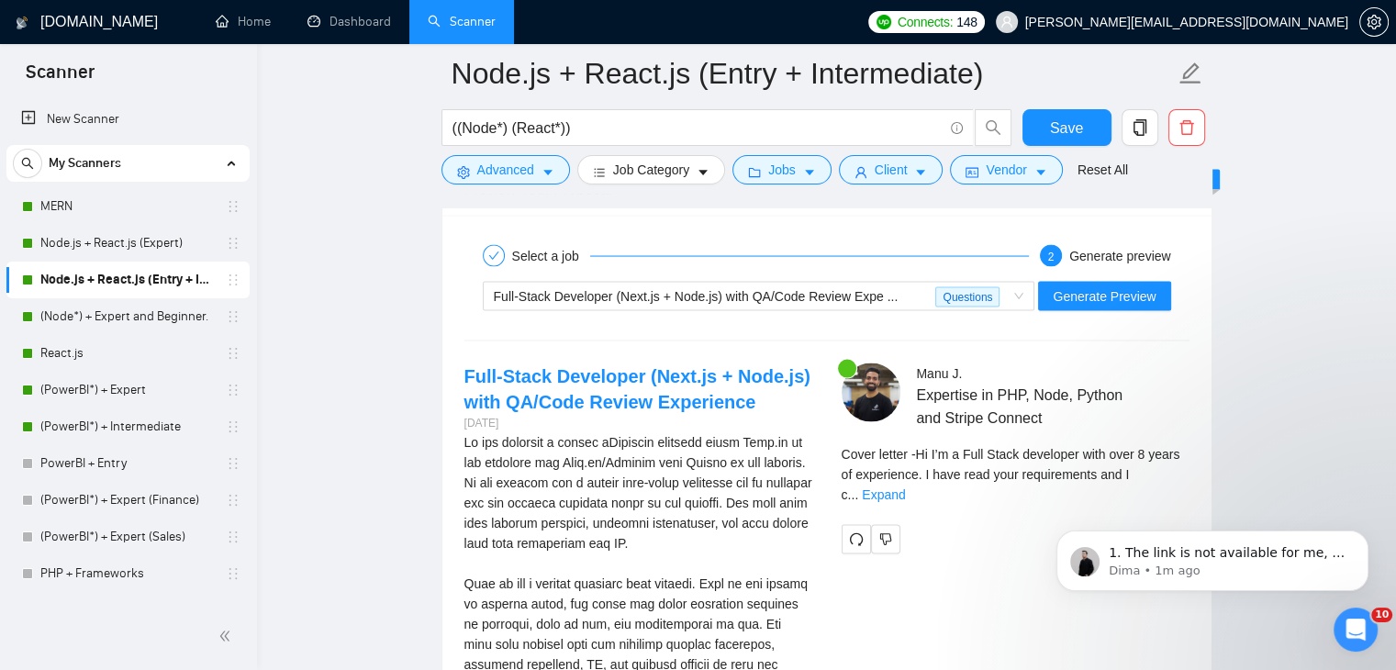
scroll to position [3580, 0]
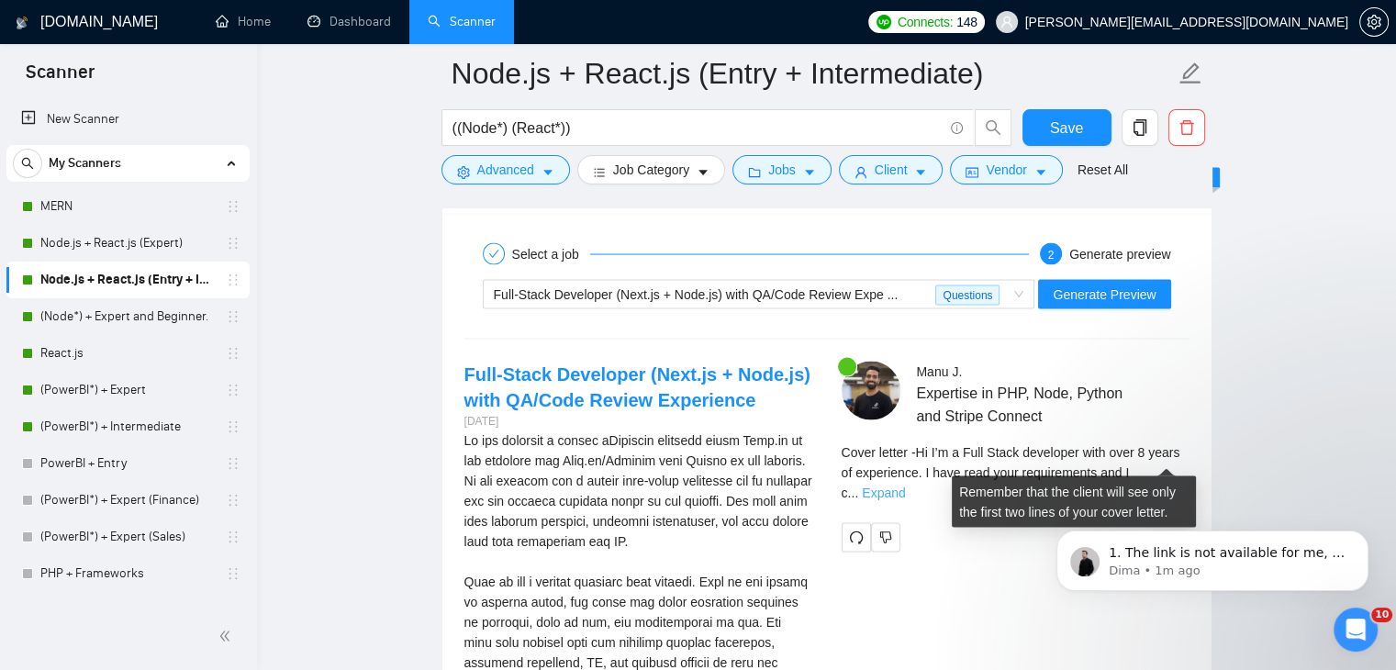
click at [905, 486] on link "Expand" at bounding box center [883, 493] width 43 height 15
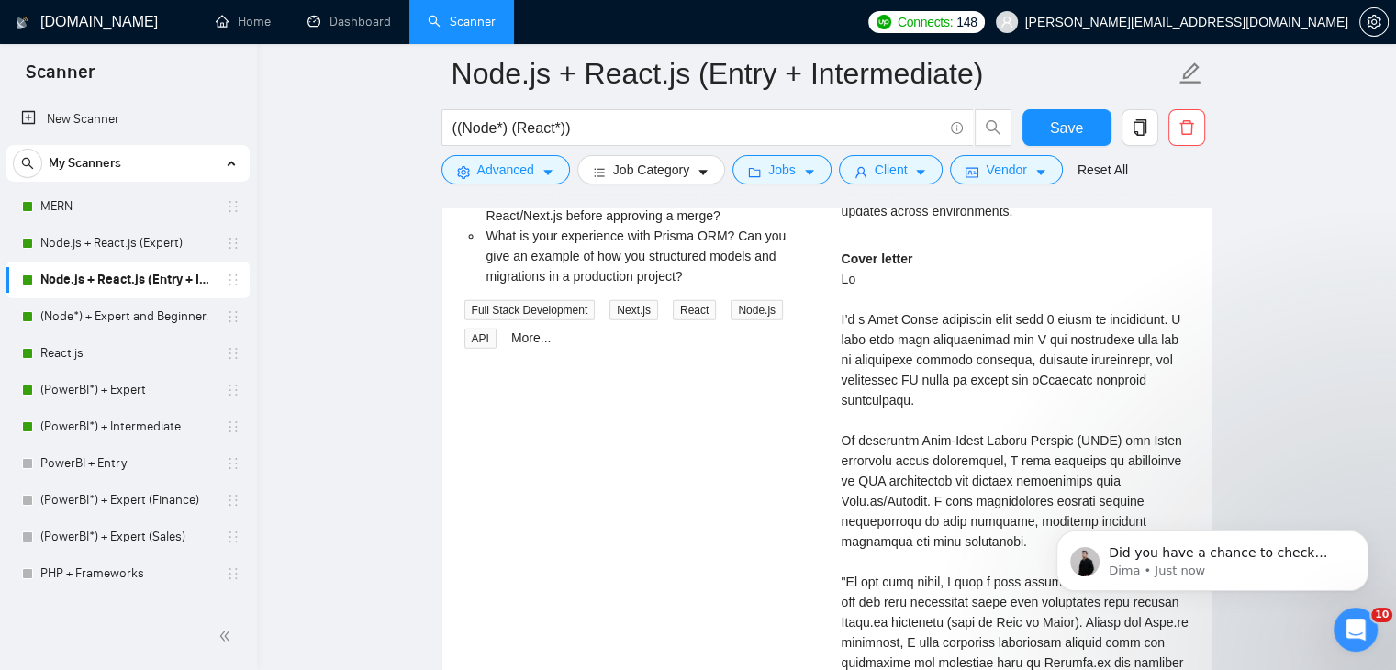
scroll to position [4829, 0]
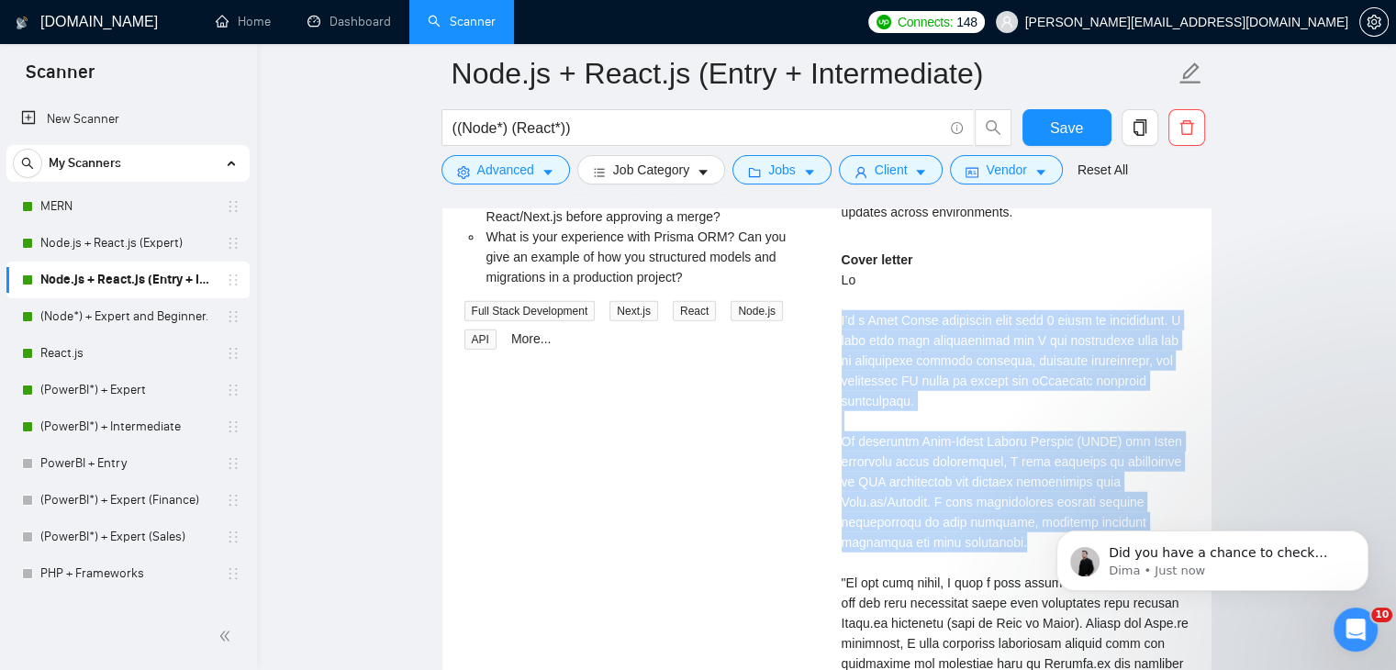
drag, startPoint x: 1001, startPoint y: 506, endPoint x: 838, endPoint y: 284, distance: 275.2
click at [838, 284] on div "Manu J . Expertise in PHP, Node, Python and Stripe Connect In Node.js/Express, …" at bounding box center [1015, 150] width 377 height 2075
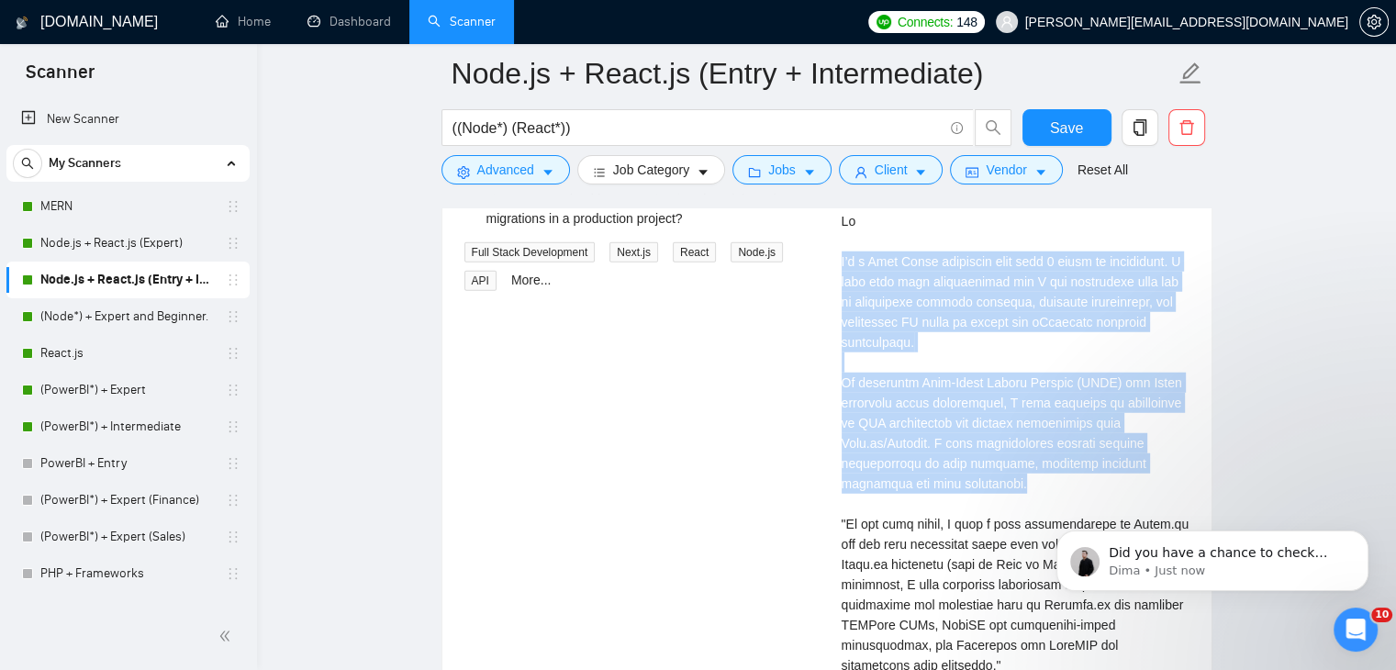
scroll to position [4907, 0]
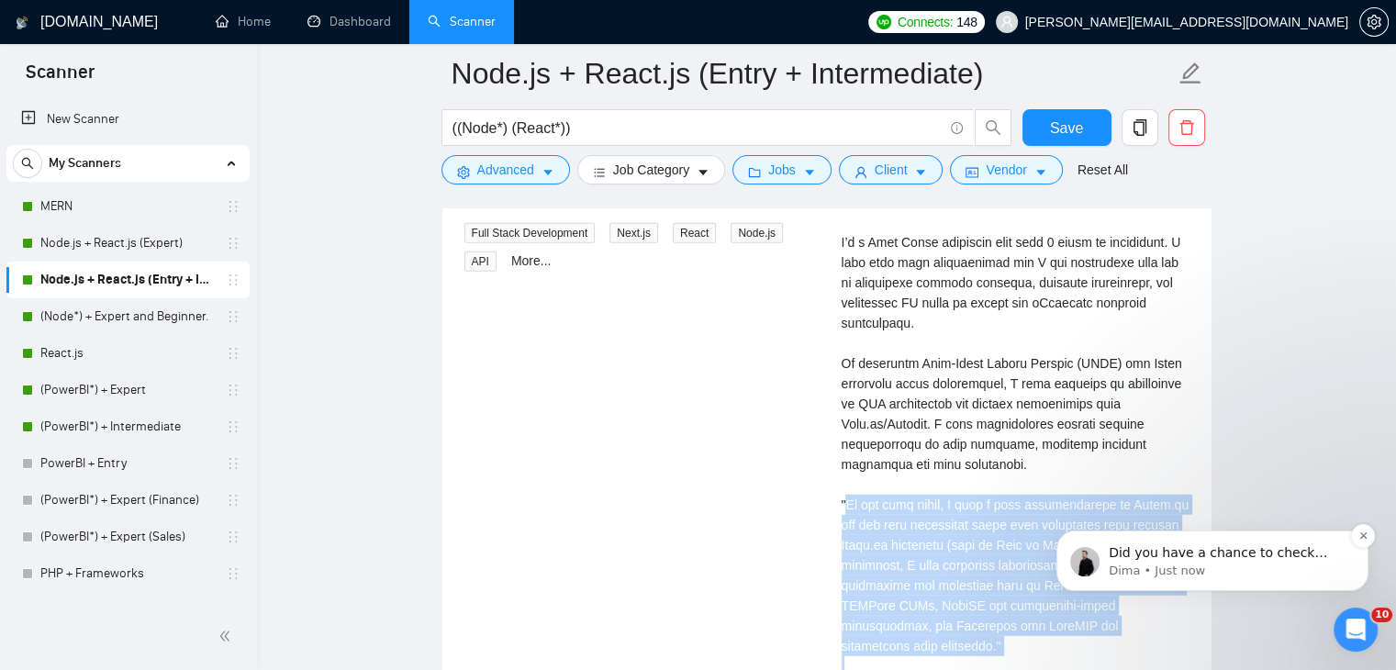
drag, startPoint x: 1877, startPoint y: 875, endPoint x: 1099, endPoint y: 589, distance: 829.1
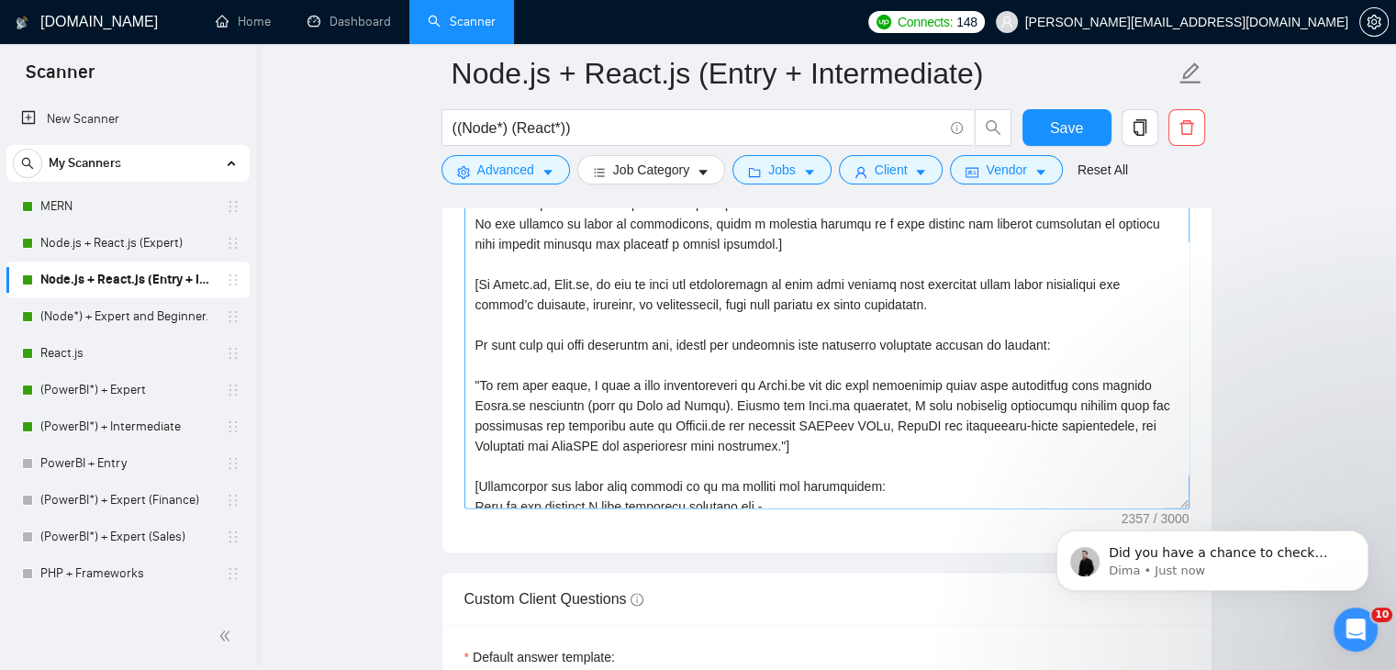
scroll to position [61, 0]
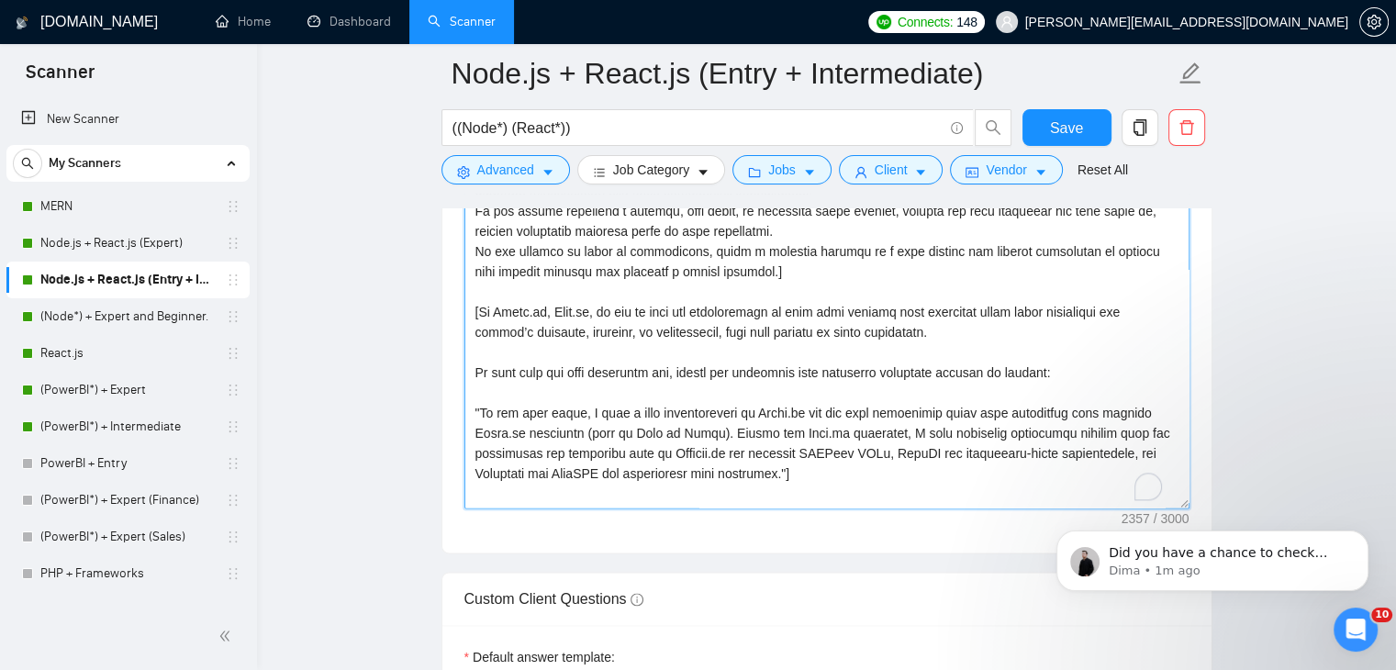
click at [483, 397] on textarea "Cover letter template:" at bounding box center [826, 301] width 725 height 413
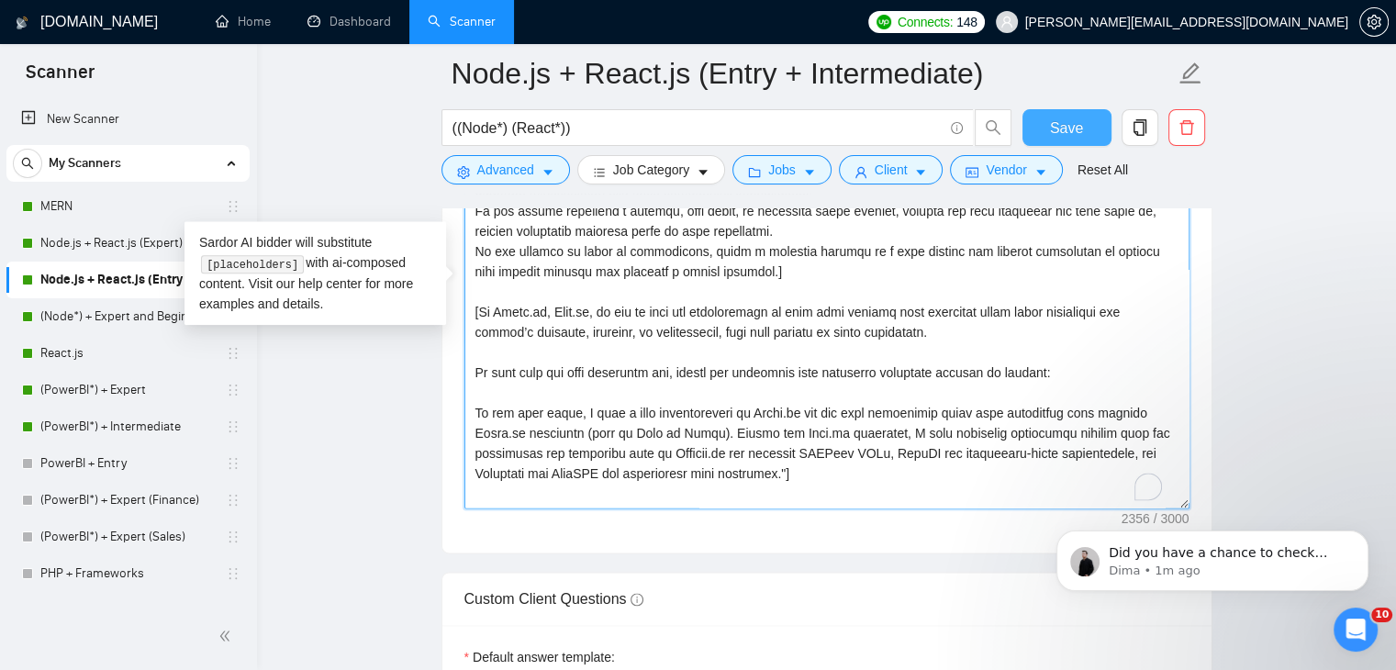
type textarea "[Write a personalized greeting, using the client's name or company name (if pro…"
click at [1059, 135] on span "Save" at bounding box center [1066, 128] width 33 height 23
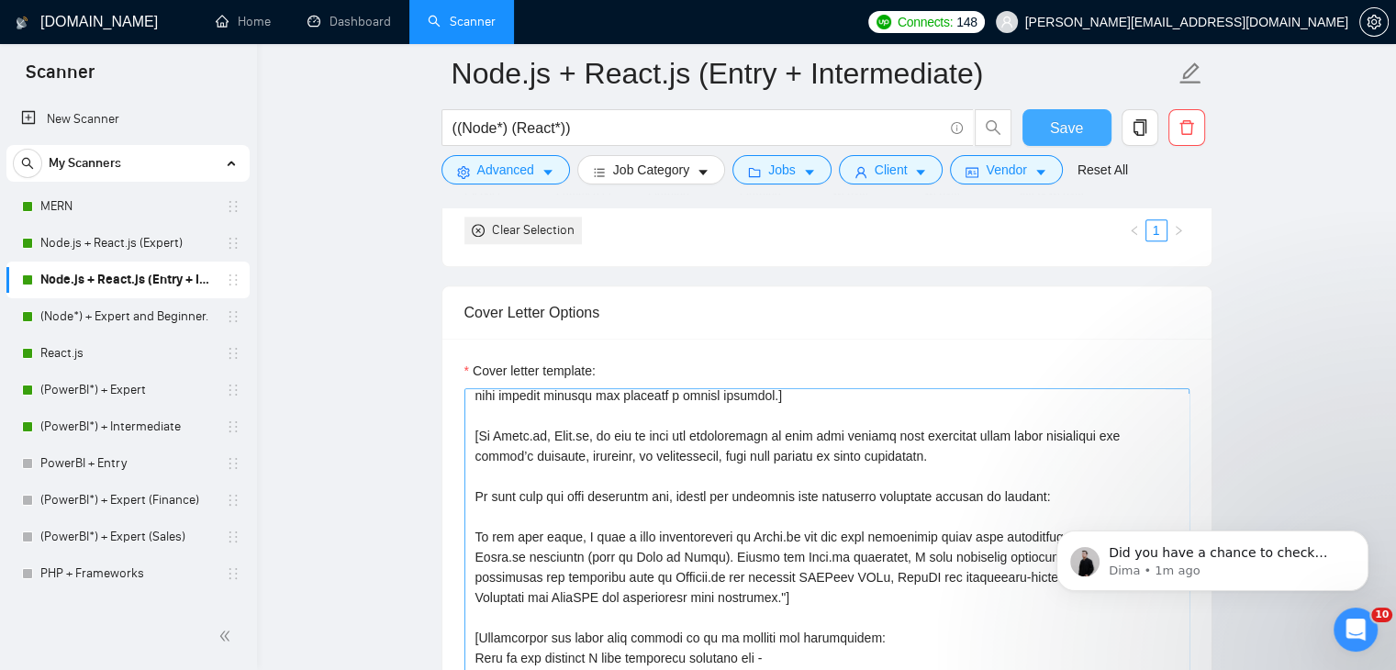
scroll to position [257, 0]
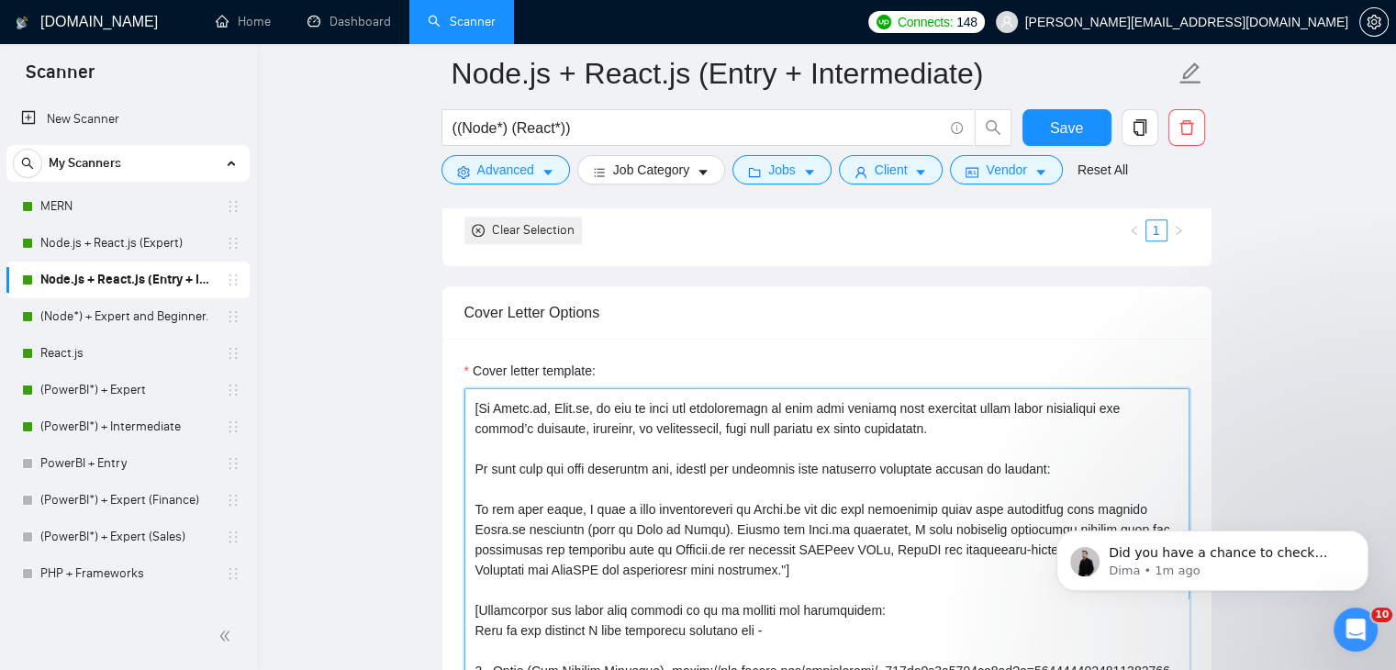
click at [794, 553] on textarea "Cover letter template:" at bounding box center [826, 594] width 725 height 413
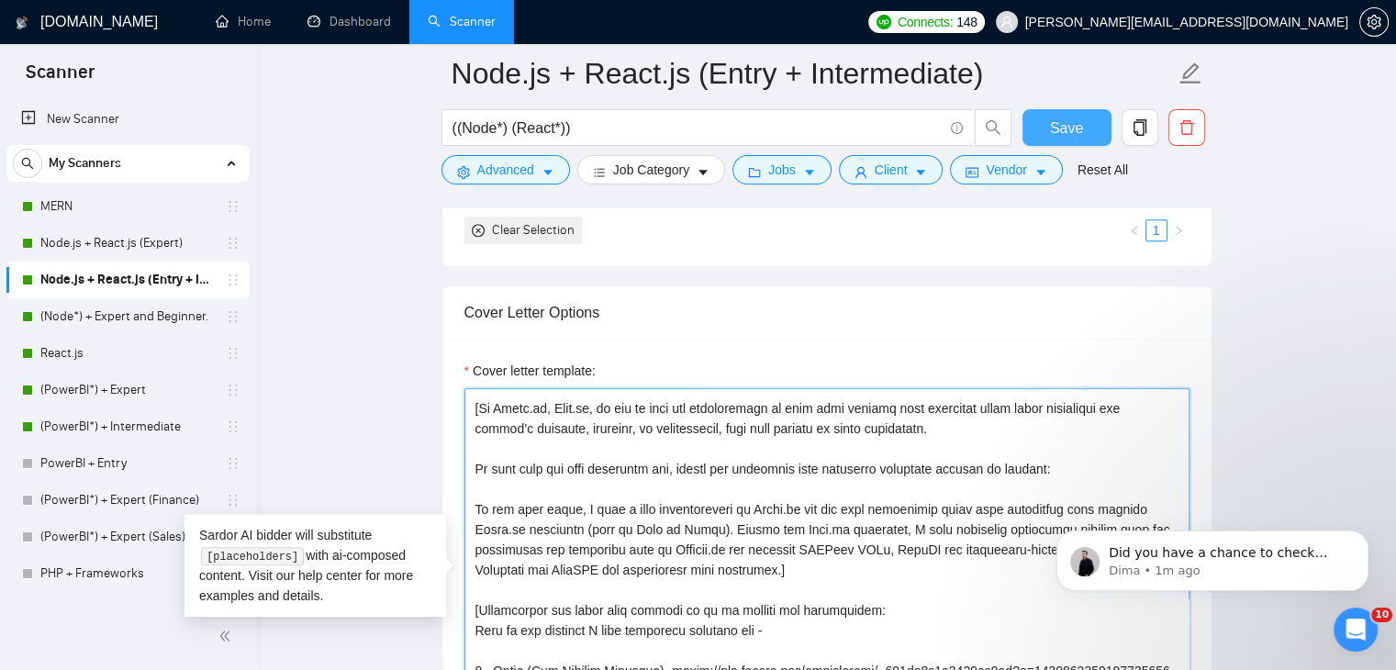
type textarea "[Write a personalized greeting, using the client's name or company name (if pro…"
click at [1064, 137] on span "Save" at bounding box center [1066, 128] width 33 height 23
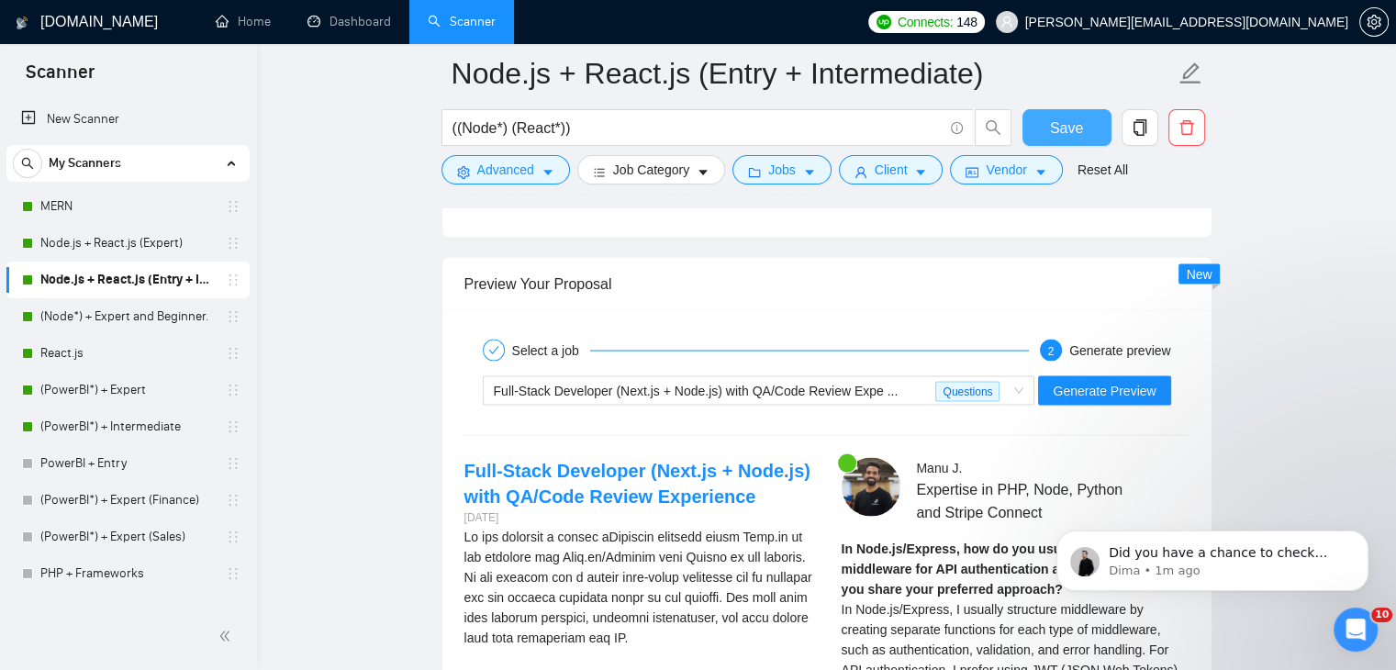
scroll to position [3485, 0]
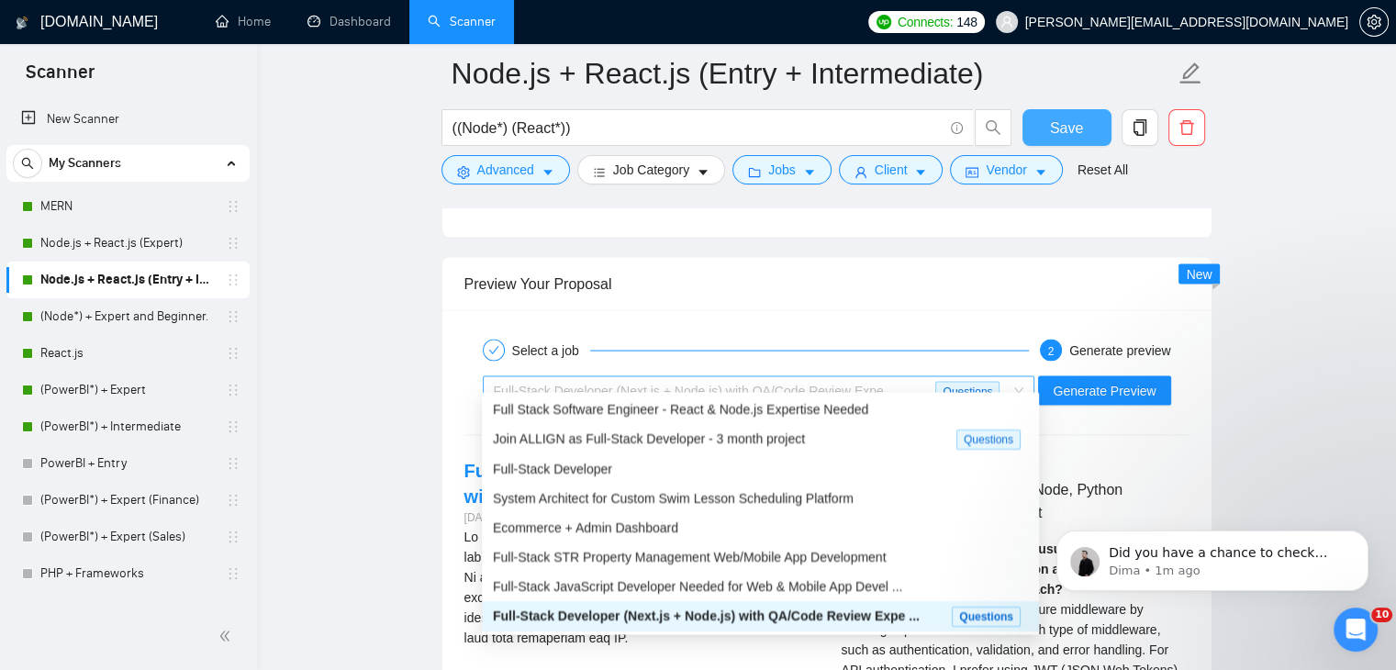
click at [855, 386] on div "Full-Stack Developer (Next.js + Node.js) with QA/Code Review Expe ..." at bounding box center [715, 390] width 442 height 28
click at [648, 479] on div "Full-Stack Developer" at bounding box center [760, 467] width 557 height 29
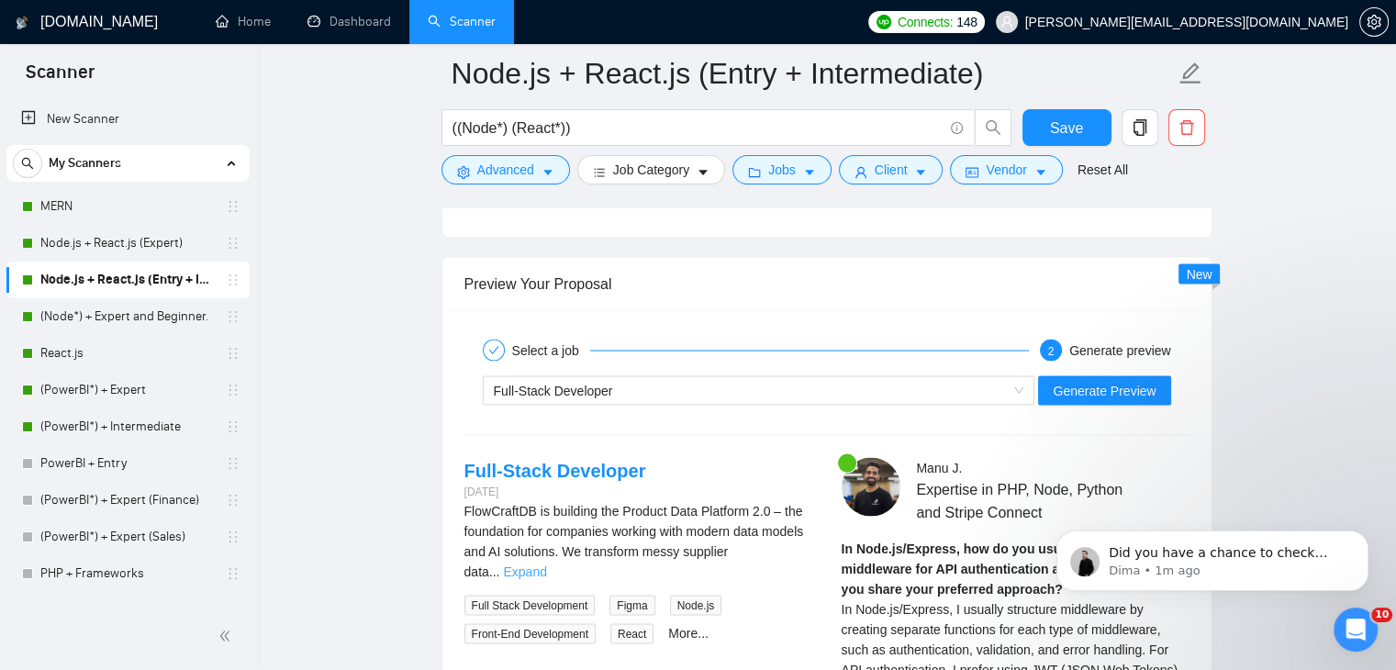
click at [546, 564] on link "Expand" at bounding box center [524, 571] width 43 height 15
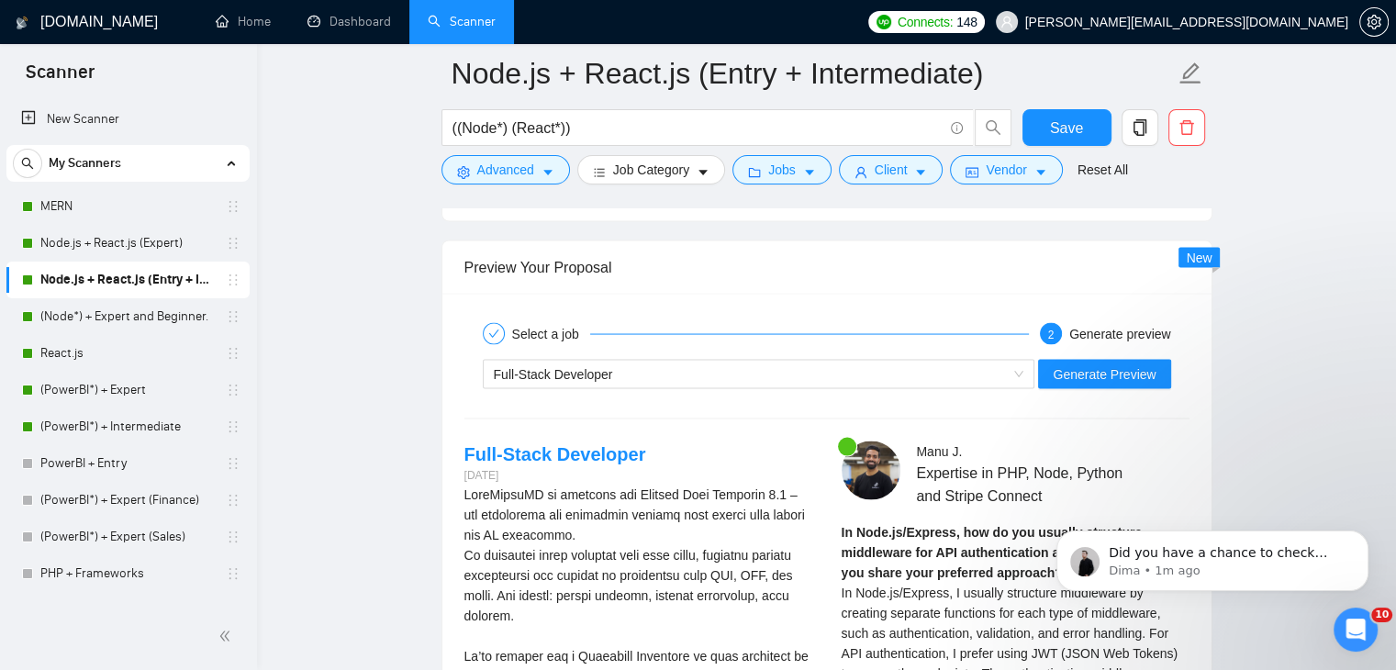
scroll to position [3499, 0]
click at [790, 364] on div "Full-Stack Developer" at bounding box center [751, 376] width 514 height 28
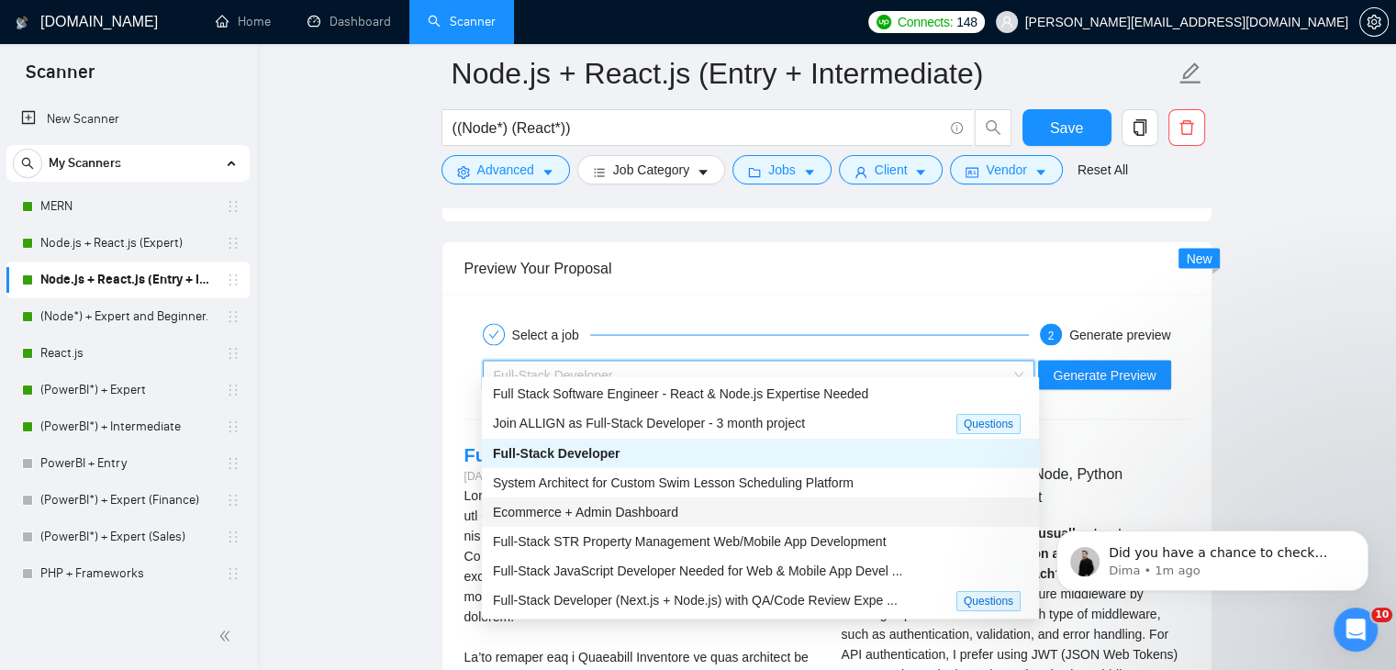
click at [632, 525] on div "Ecommerce + Admin Dashboard" at bounding box center [760, 512] width 557 height 29
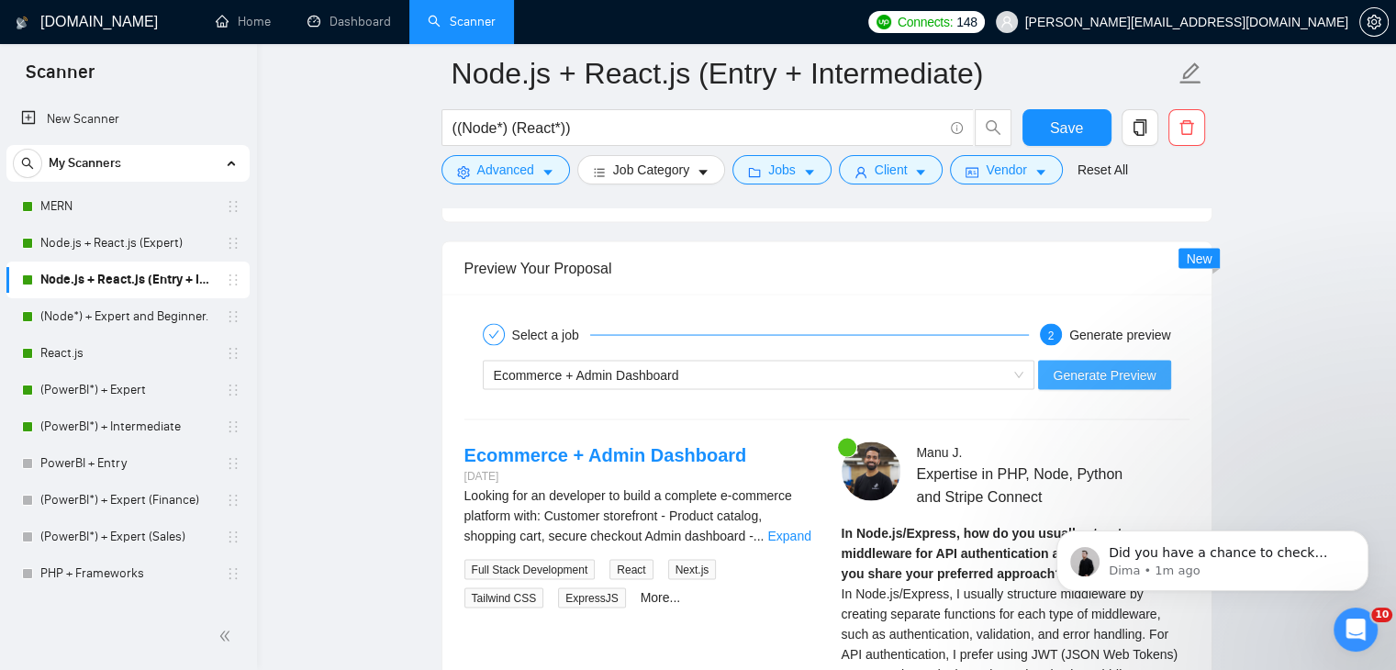
click at [1113, 365] on span "Generate Preview" at bounding box center [1104, 375] width 103 height 20
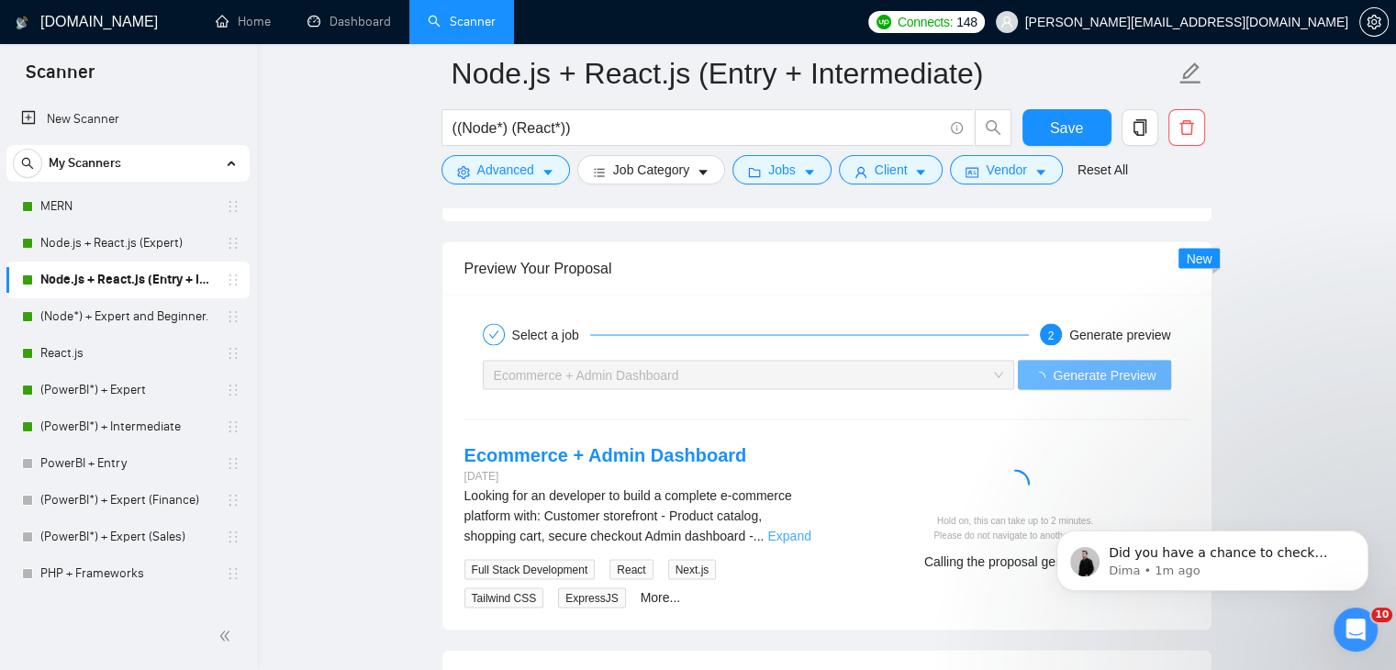
click at [804, 529] on link "Expand" at bounding box center [788, 536] width 43 height 15
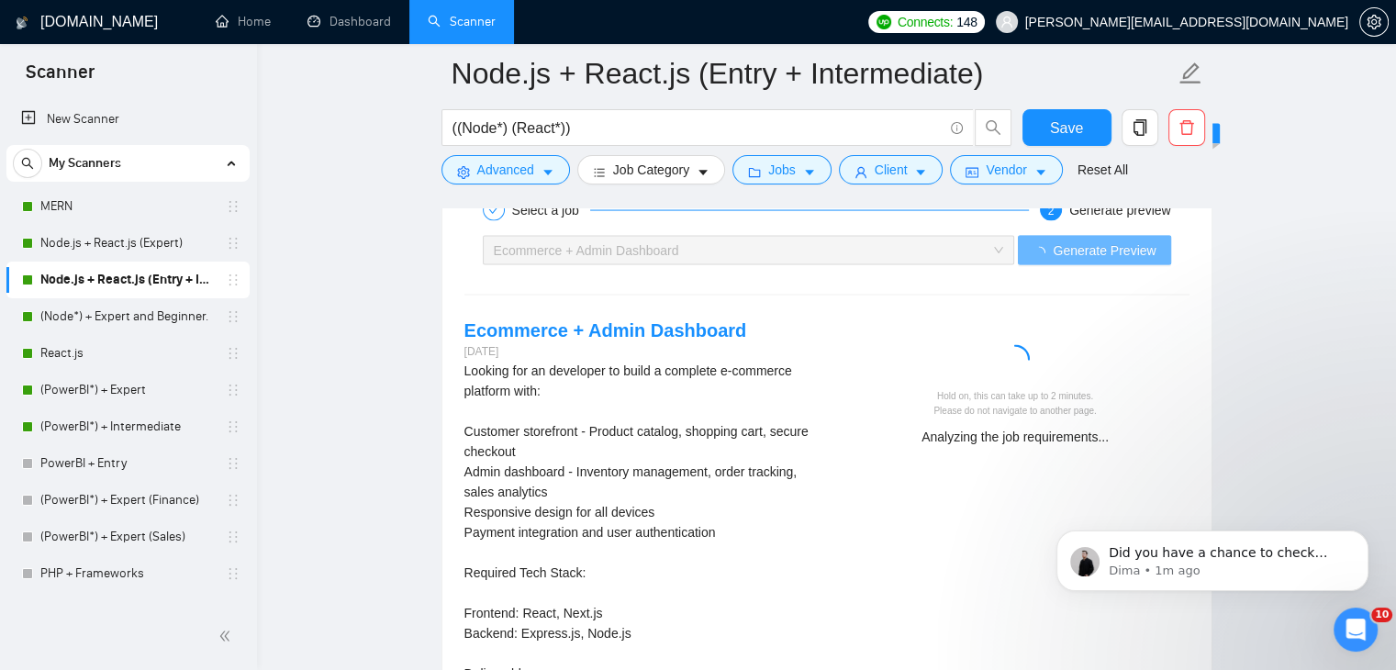
scroll to position [3617, 0]
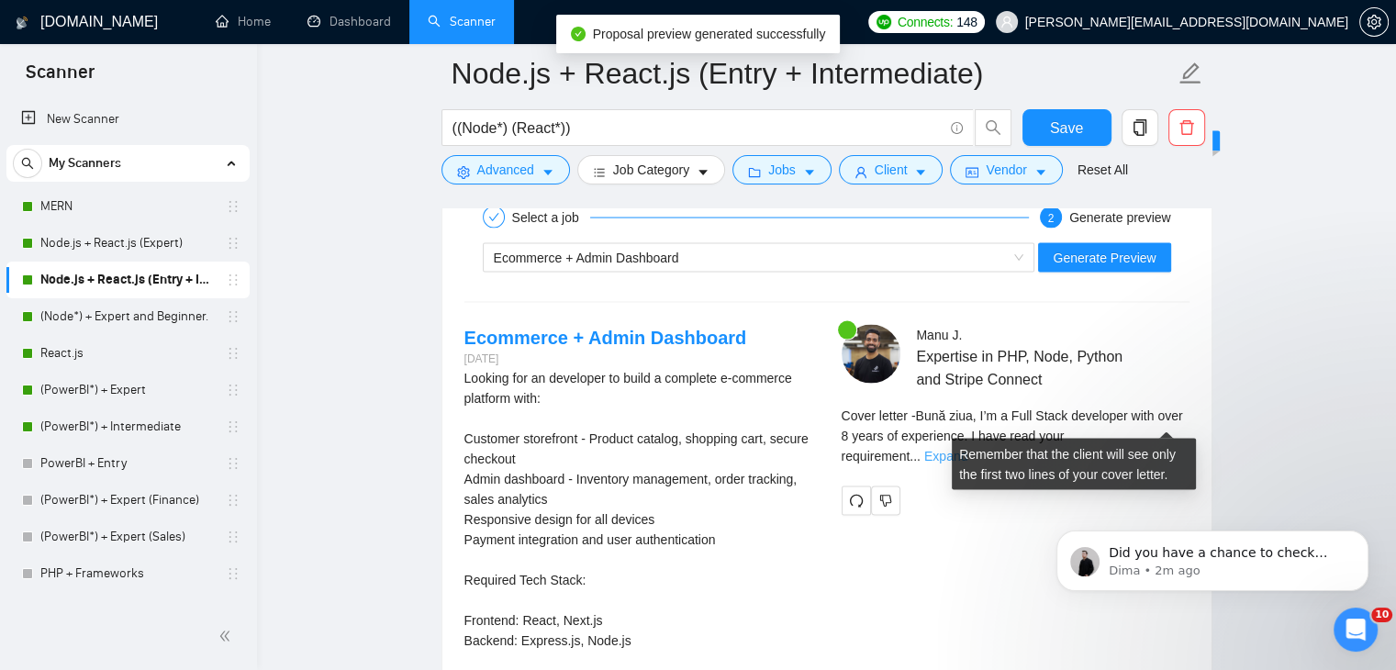
click at [968, 449] on link "Expand" at bounding box center [945, 456] width 43 height 15
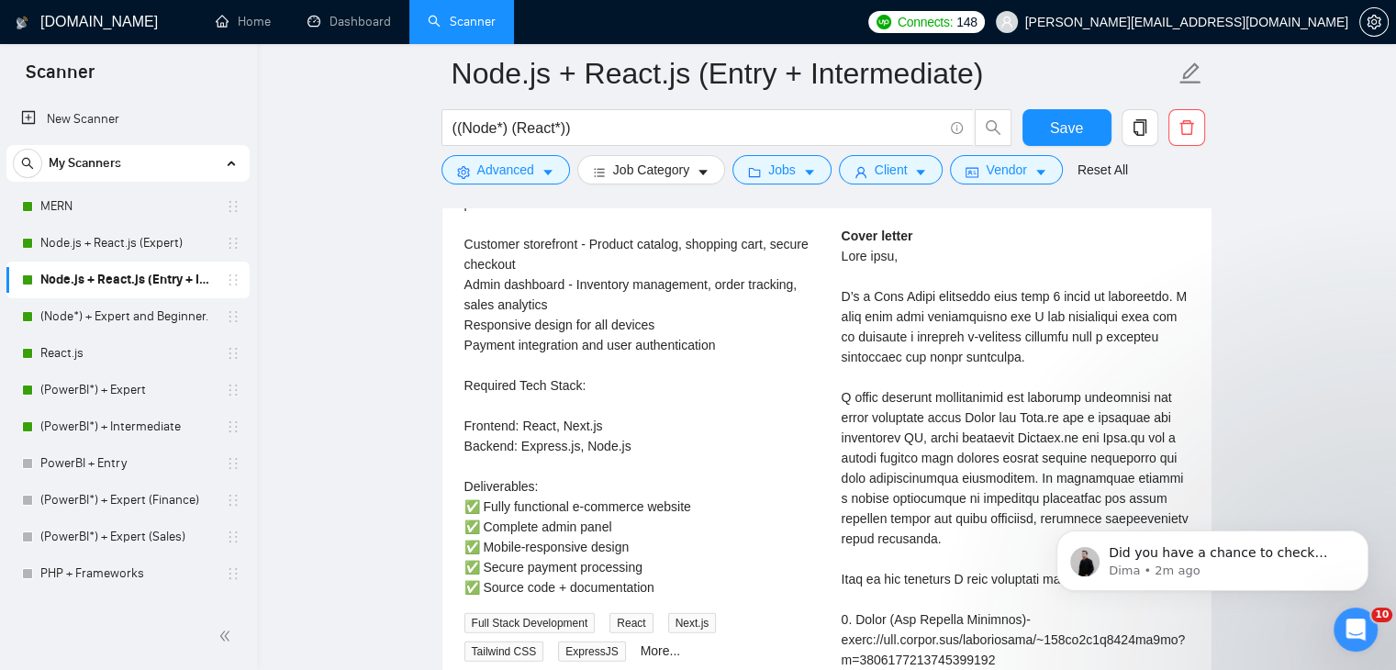
scroll to position [3813, 0]
drag, startPoint x: 1037, startPoint y: 341, endPoint x: 842, endPoint y: 341, distance: 195.5
click at [842, 341] on div "Cover letter" at bounding box center [1016, 597] width 348 height 747
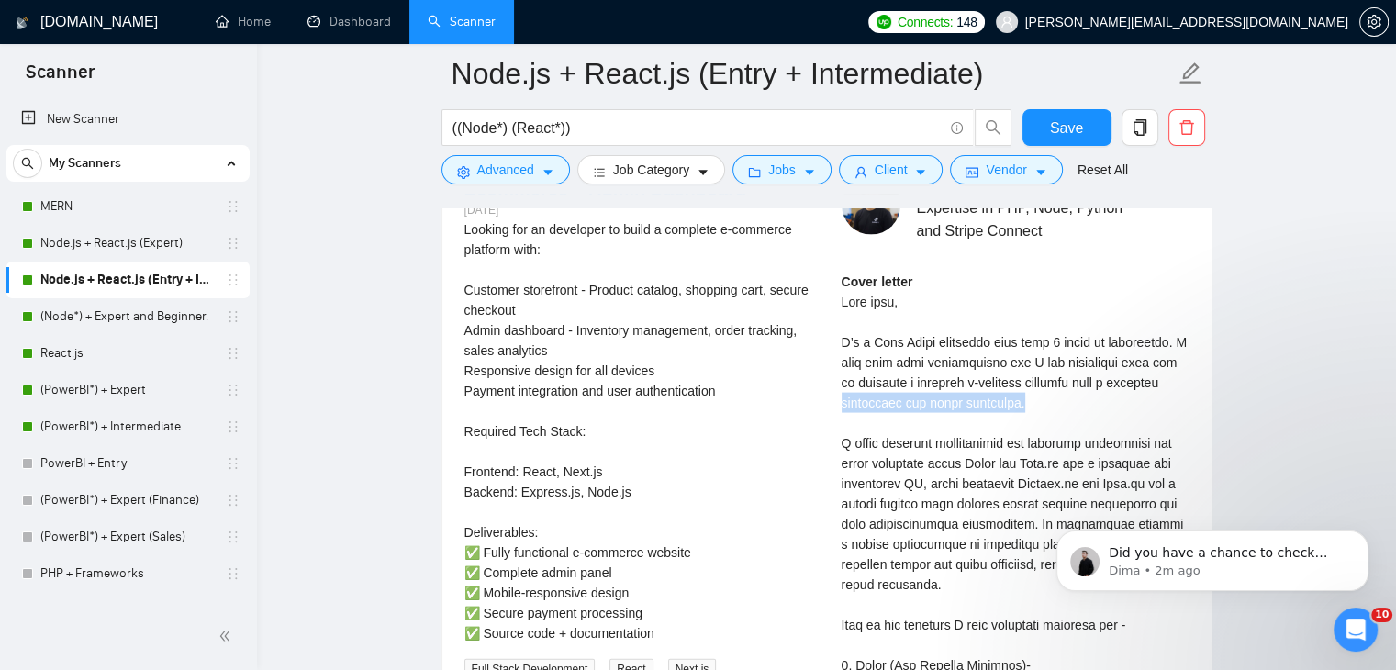
scroll to position [3760, 0]
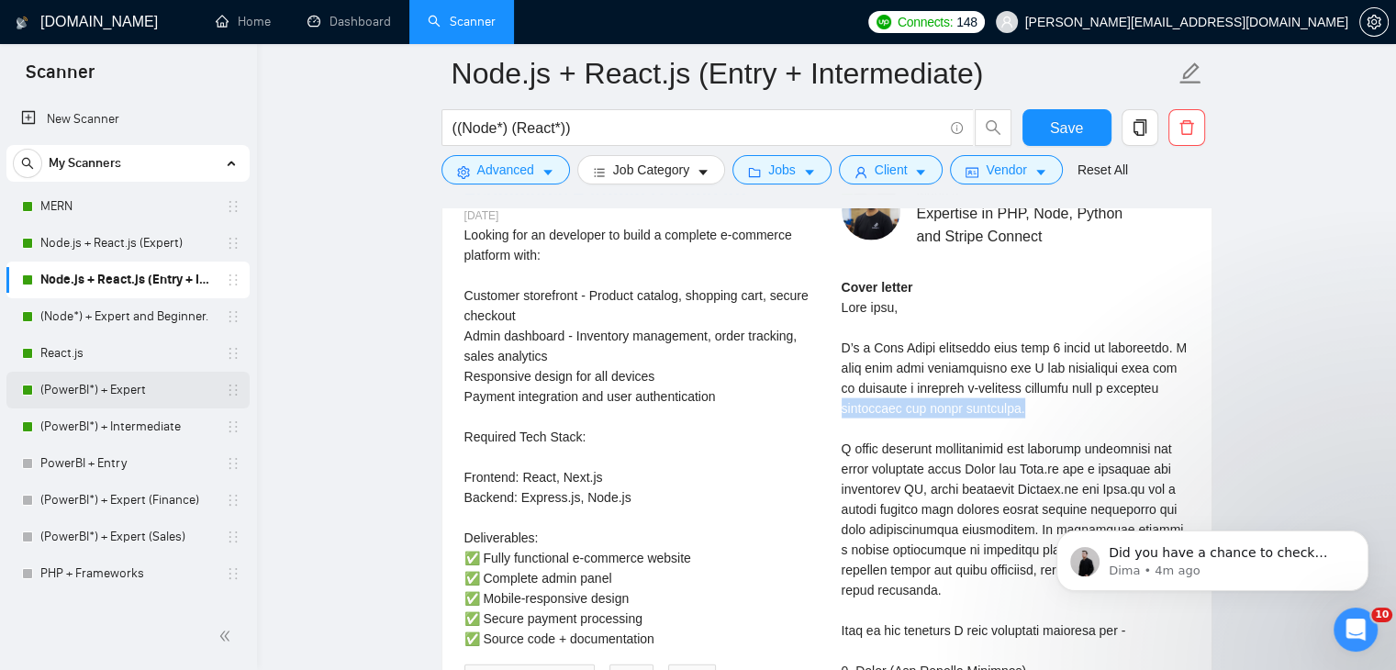
click at [133, 389] on link "(PowerBI*) + Expert" at bounding box center [127, 390] width 174 height 37
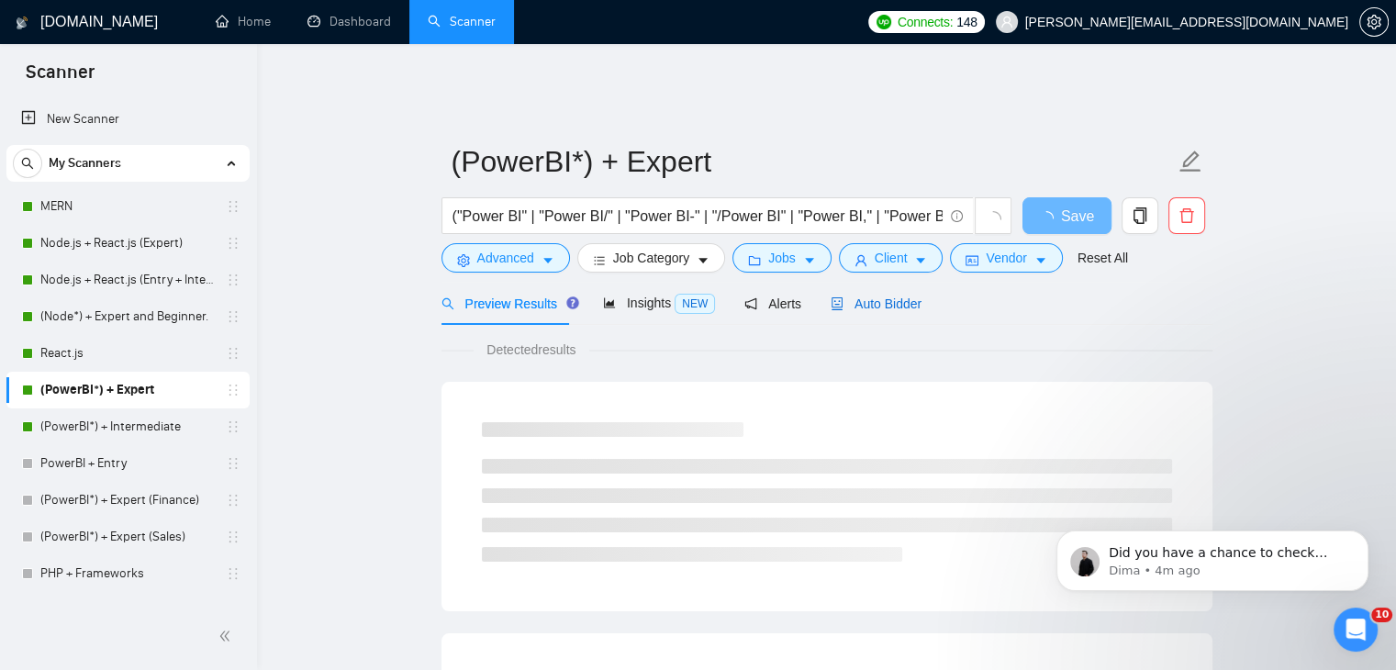
click at [898, 297] on span "Auto Bidder" at bounding box center [876, 304] width 91 height 15
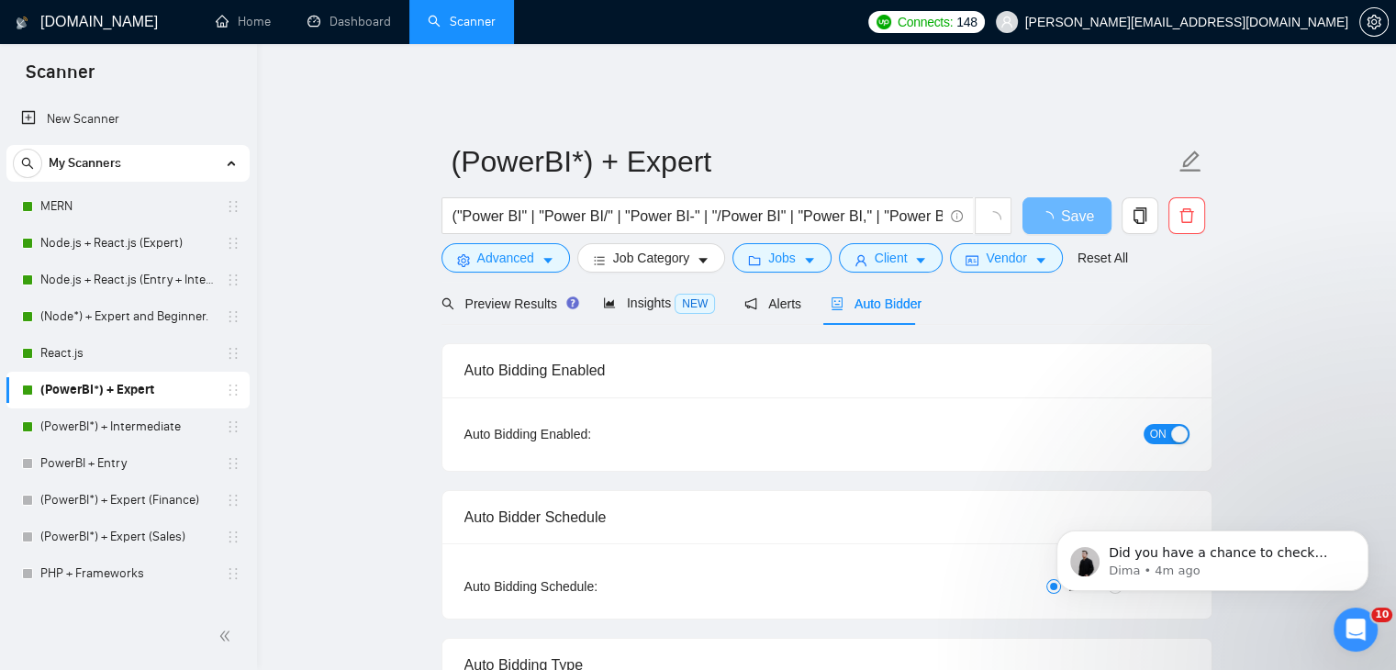
click at [886, 303] on div "Auto Bidder" at bounding box center [876, 303] width 91 height 43
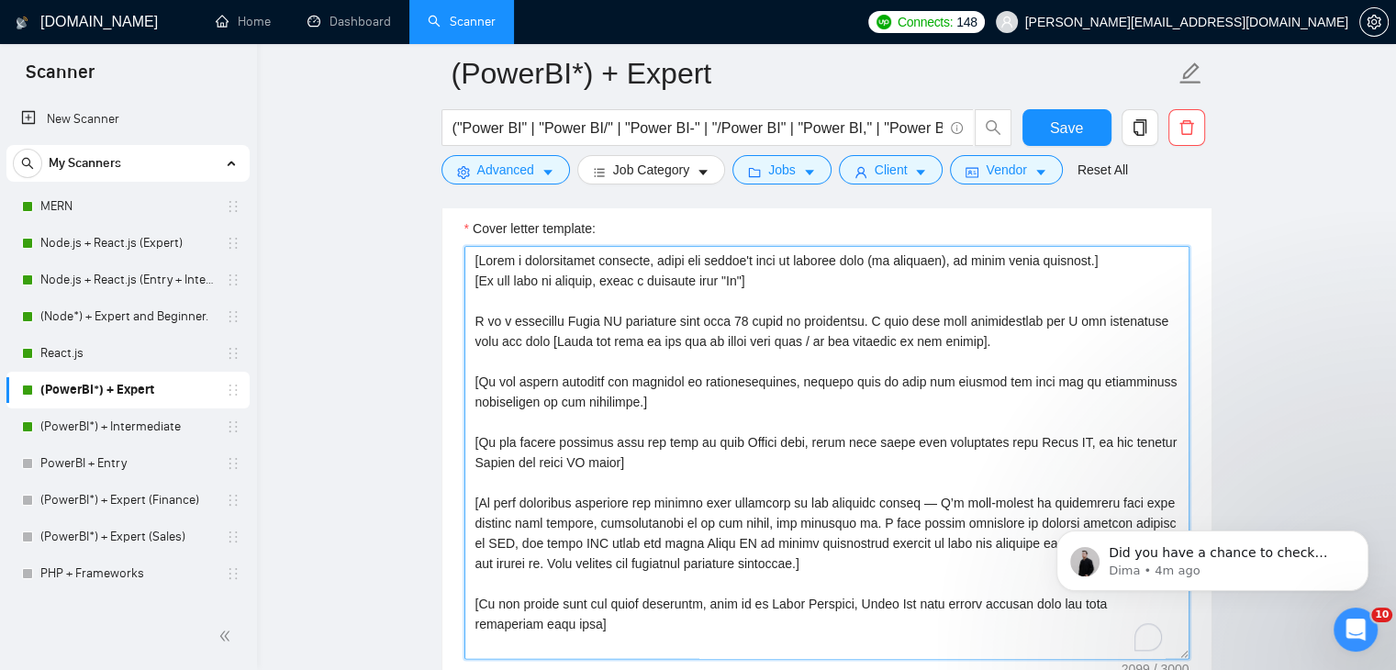
click at [1023, 365] on textarea "Cover letter template:" at bounding box center [826, 452] width 725 height 413
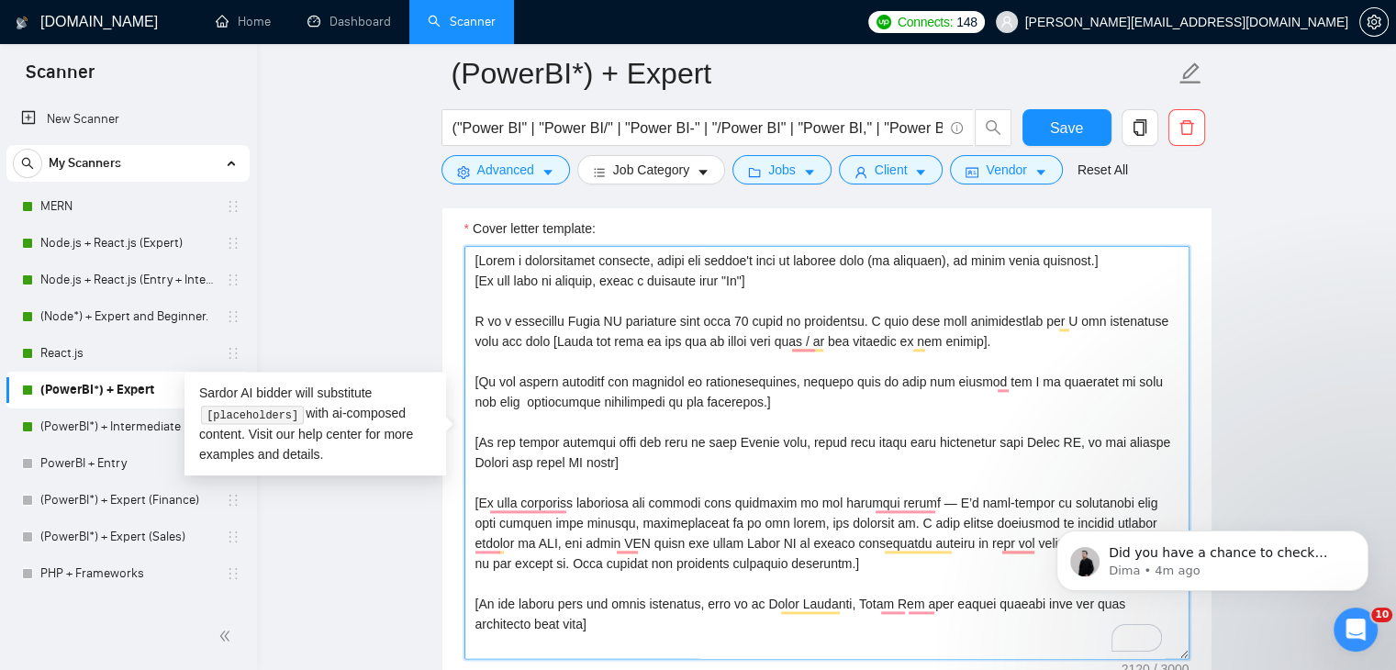
type textarea "[Write a personalized greeting, using the client's name or company name (if pro…"
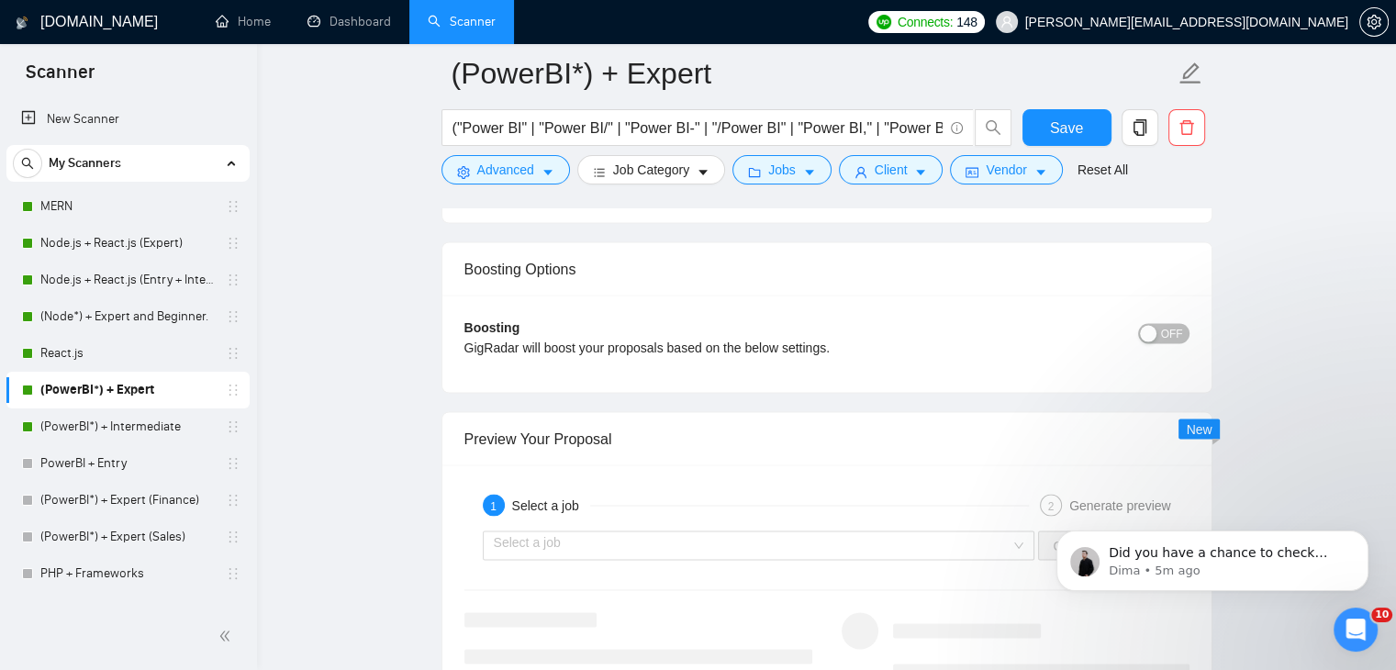
scroll to position [3575, 0]
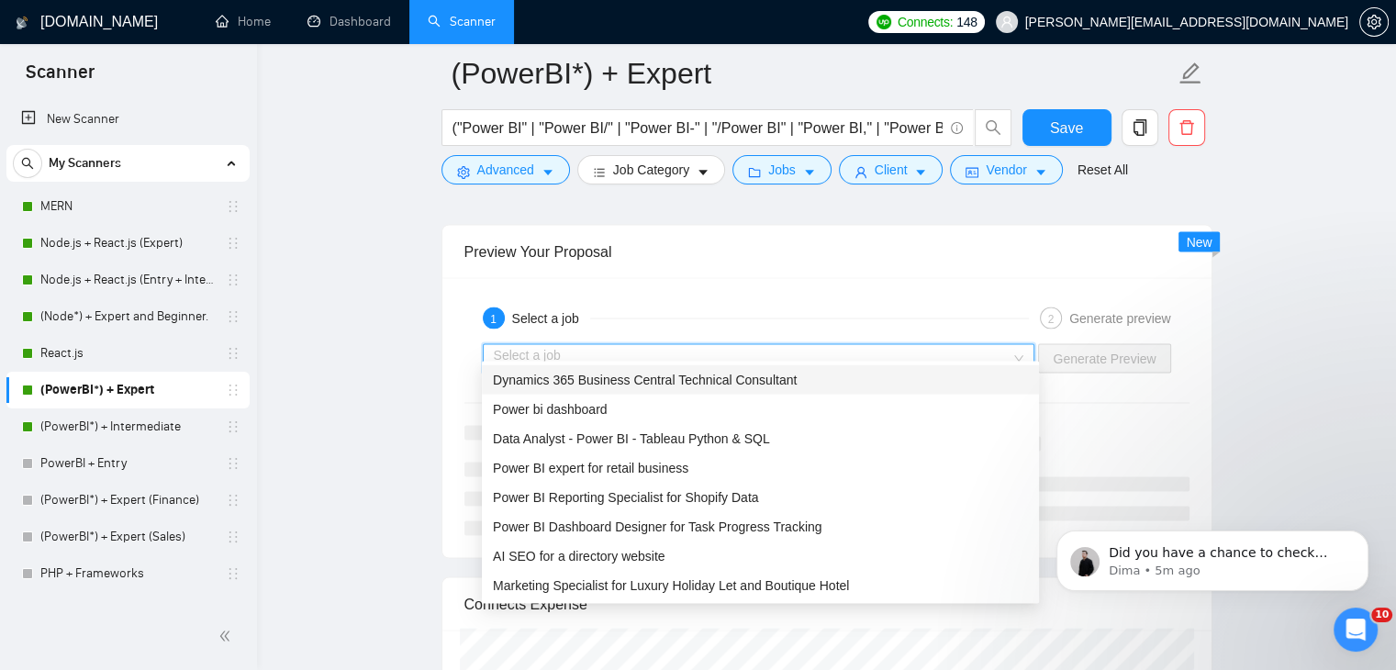
click at [781, 345] on input "search" at bounding box center [753, 359] width 518 height 28
click at [677, 437] on span "Data Analyst - Power BI - Tableau Python & SQL" at bounding box center [631, 438] width 277 height 15
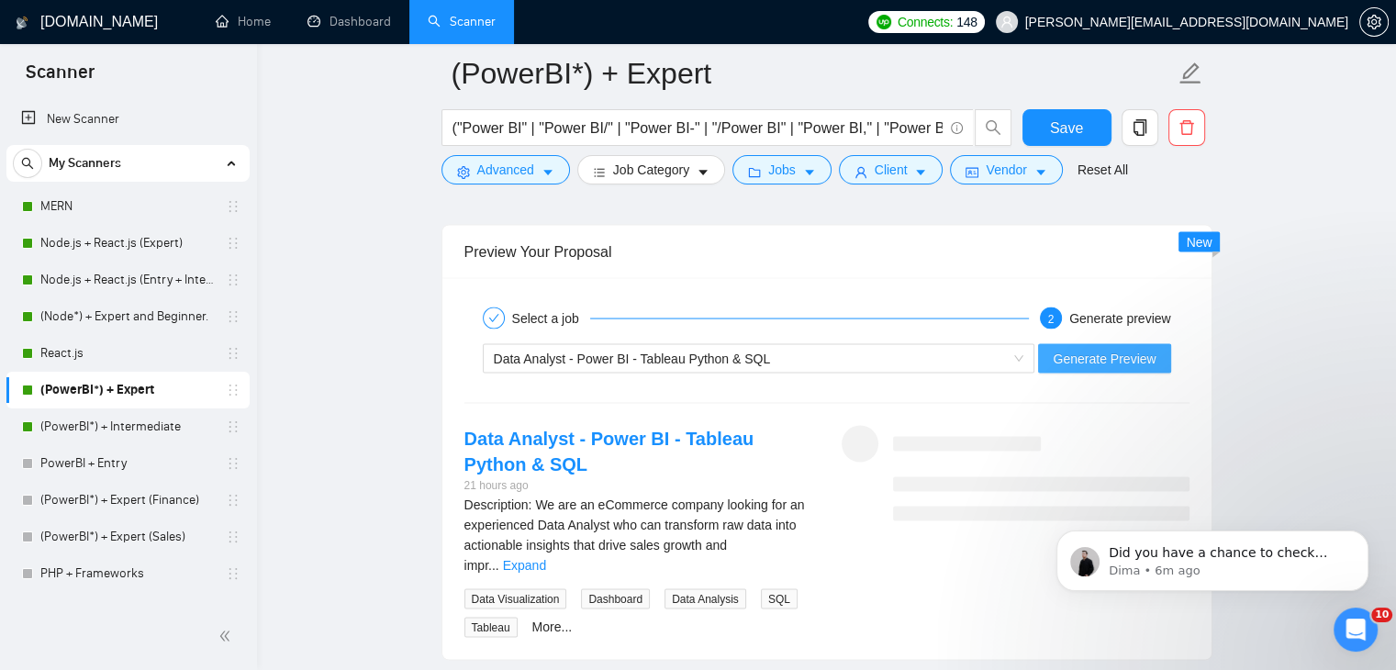
click at [1113, 344] on button "Generate Preview" at bounding box center [1104, 358] width 132 height 29
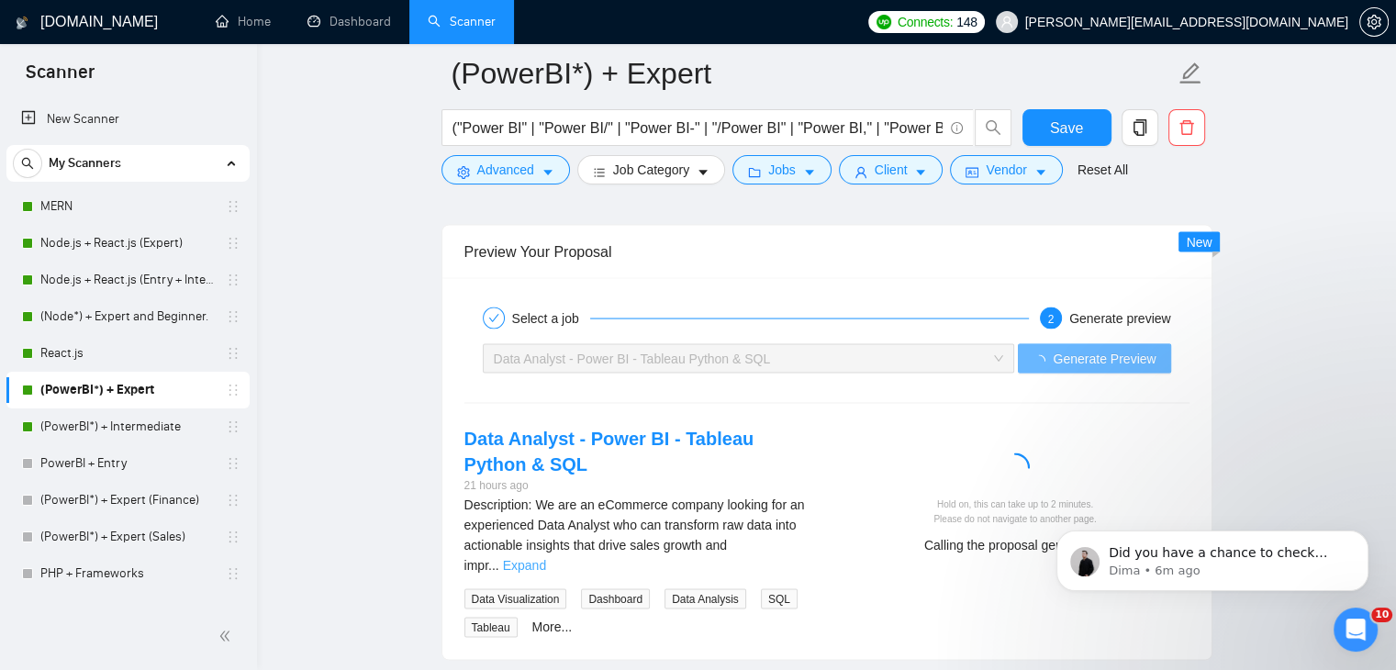
click at [546, 558] on link "Expand" at bounding box center [524, 565] width 43 height 15
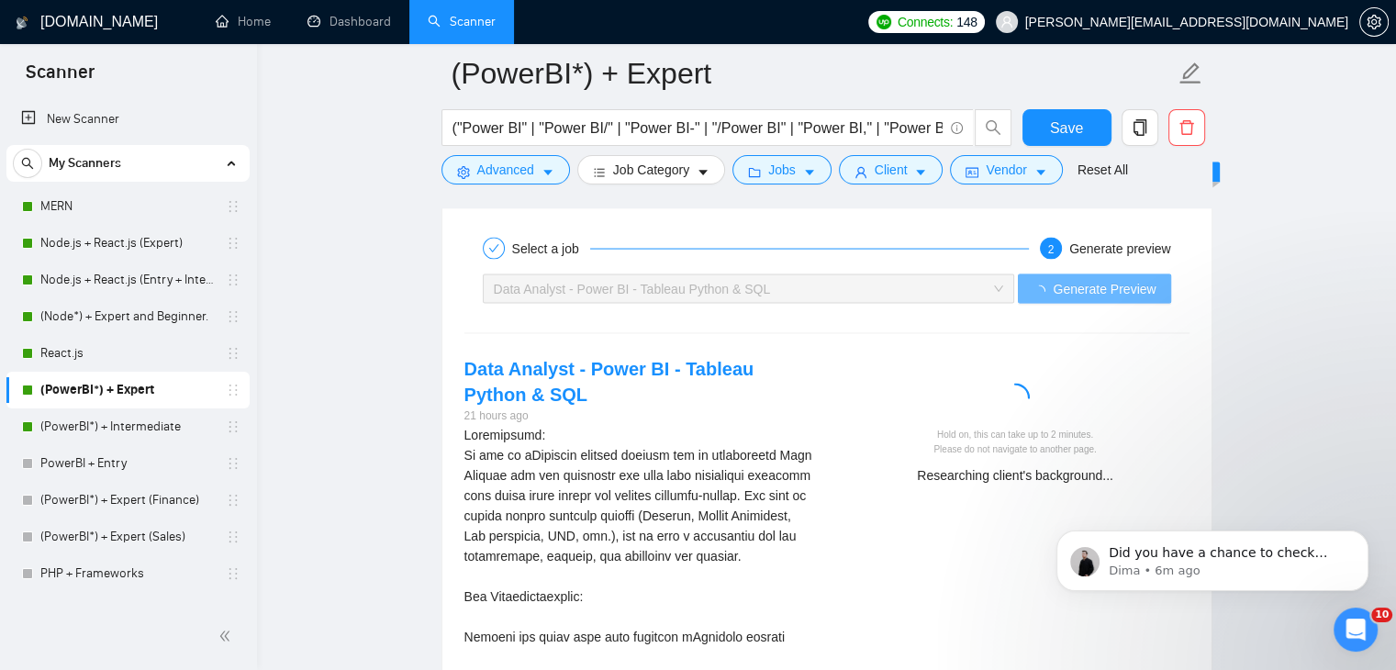
scroll to position [3643, 0]
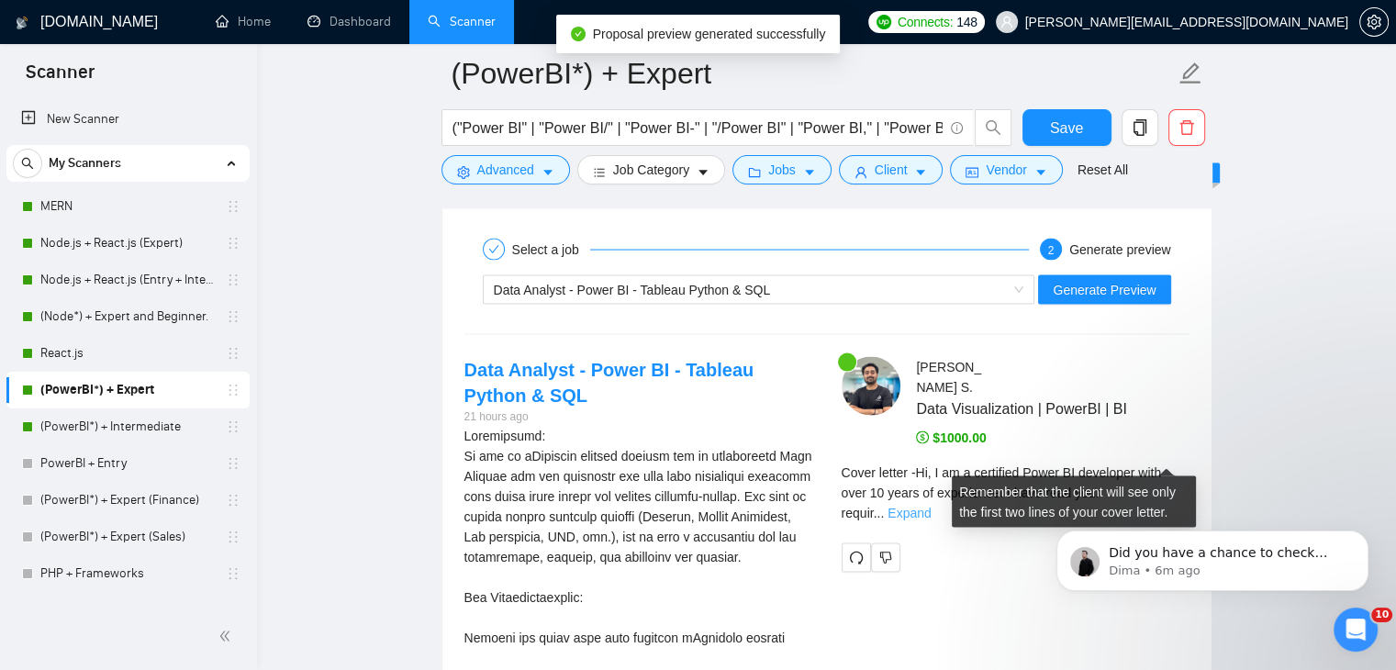
click at [931, 506] on link "Expand" at bounding box center [909, 513] width 43 height 15
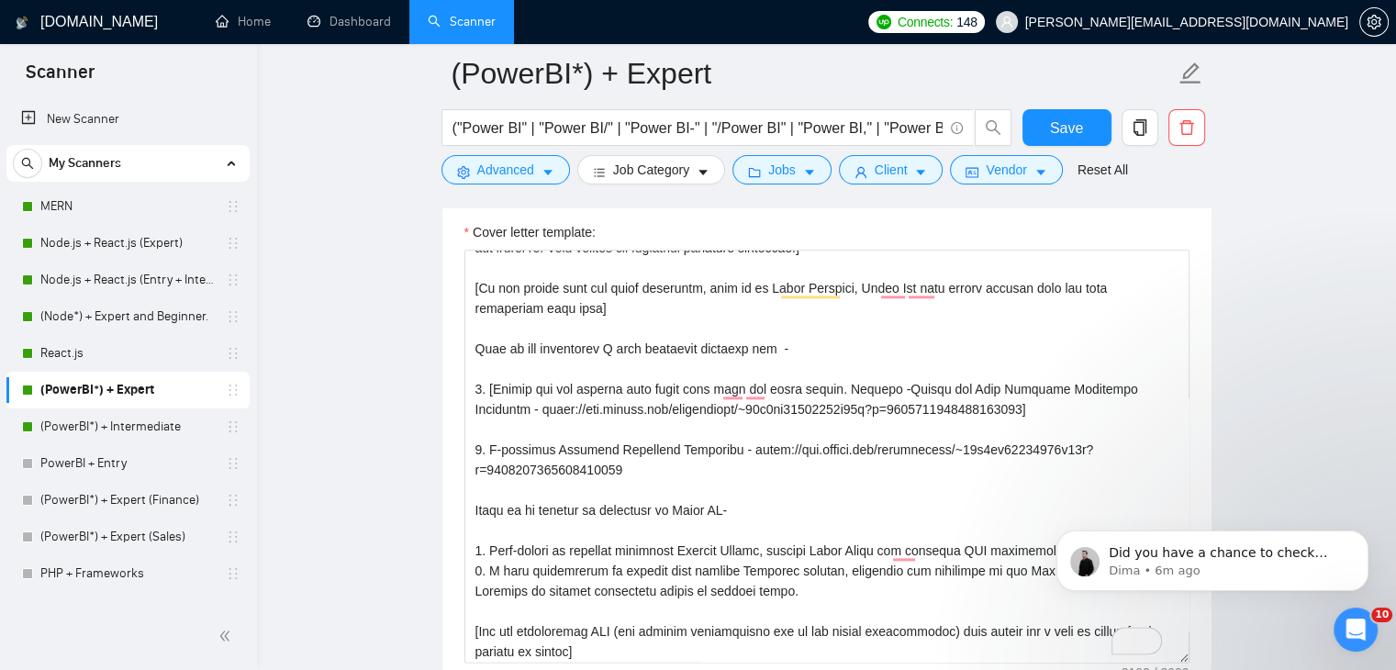
scroll to position [0, 0]
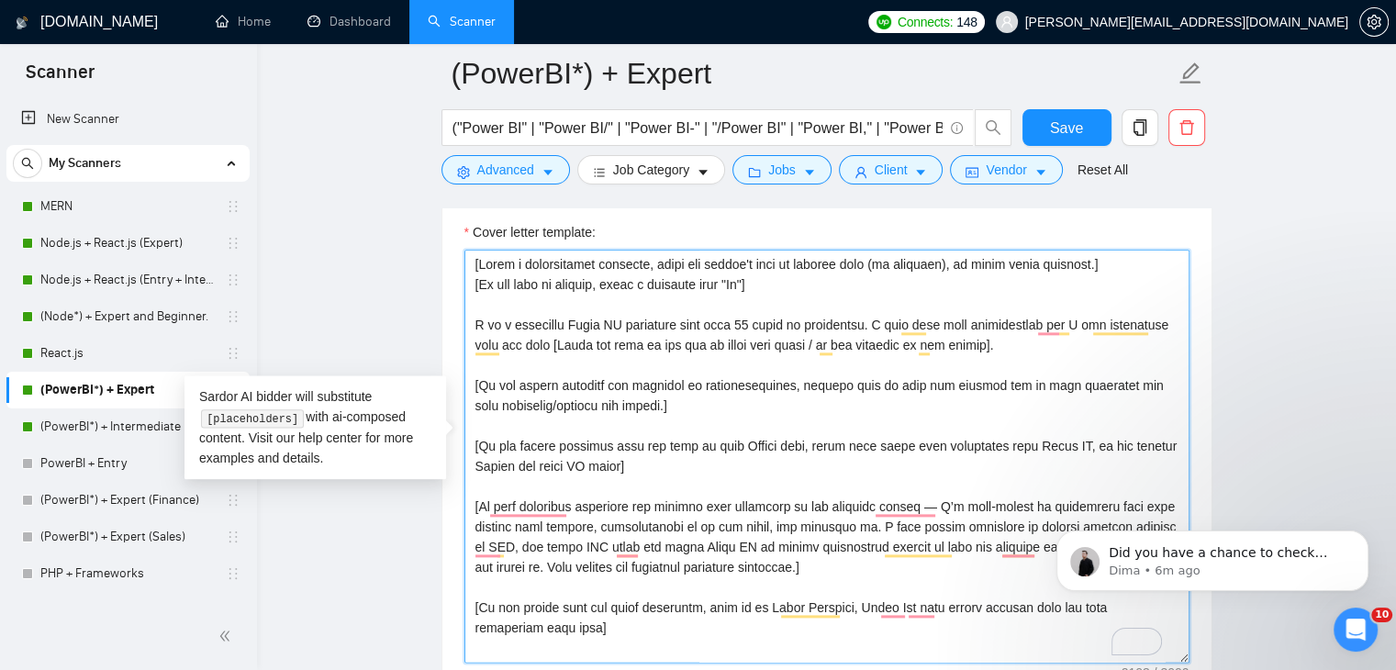
click at [828, 331] on textarea "Cover letter template:" at bounding box center [826, 456] width 725 height 413
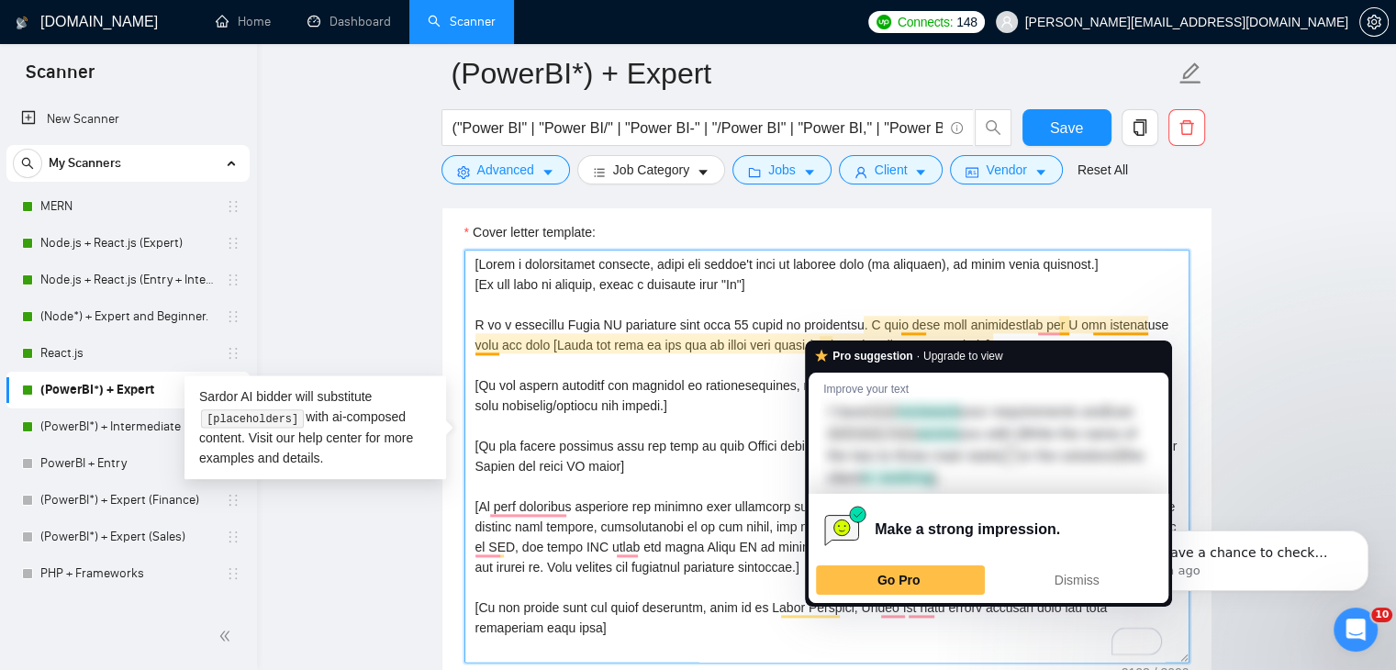
click at [822, 331] on textarea "Cover letter template:" at bounding box center [826, 456] width 725 height 413
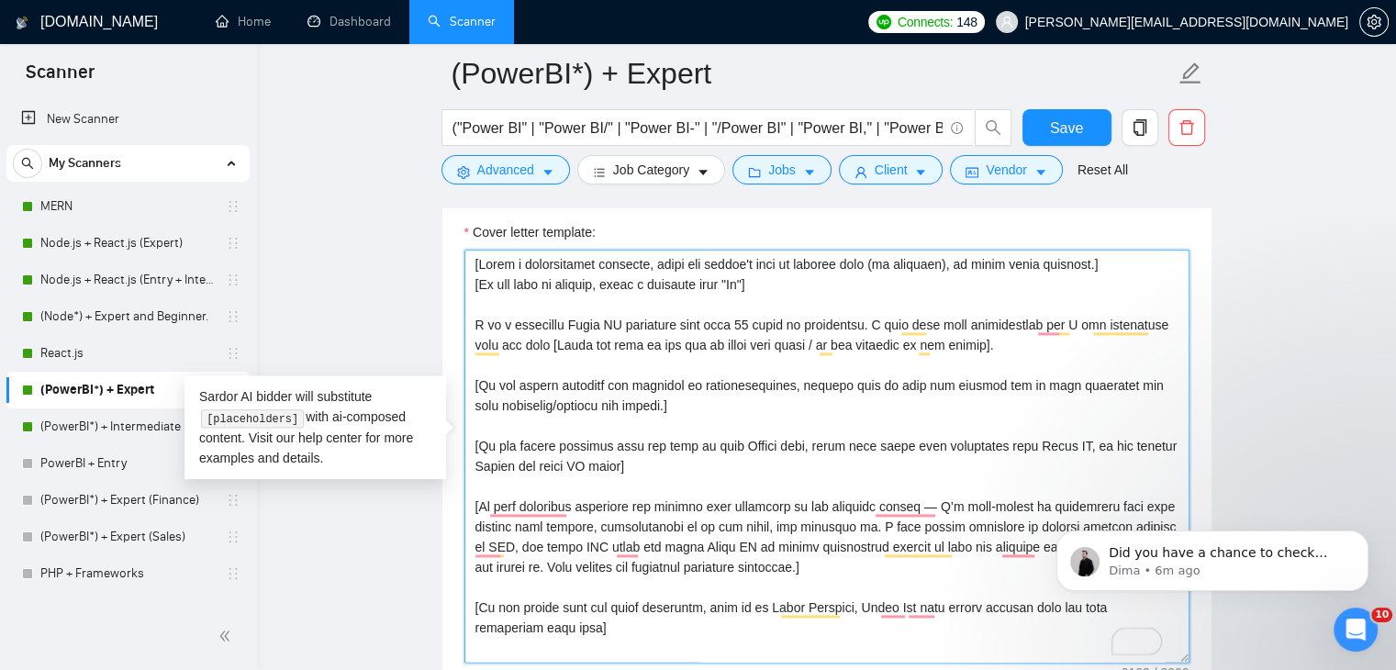
click at [699, 383] on textarea "Cover letter template:" at bounding box center [826, 456] width 725 height 413
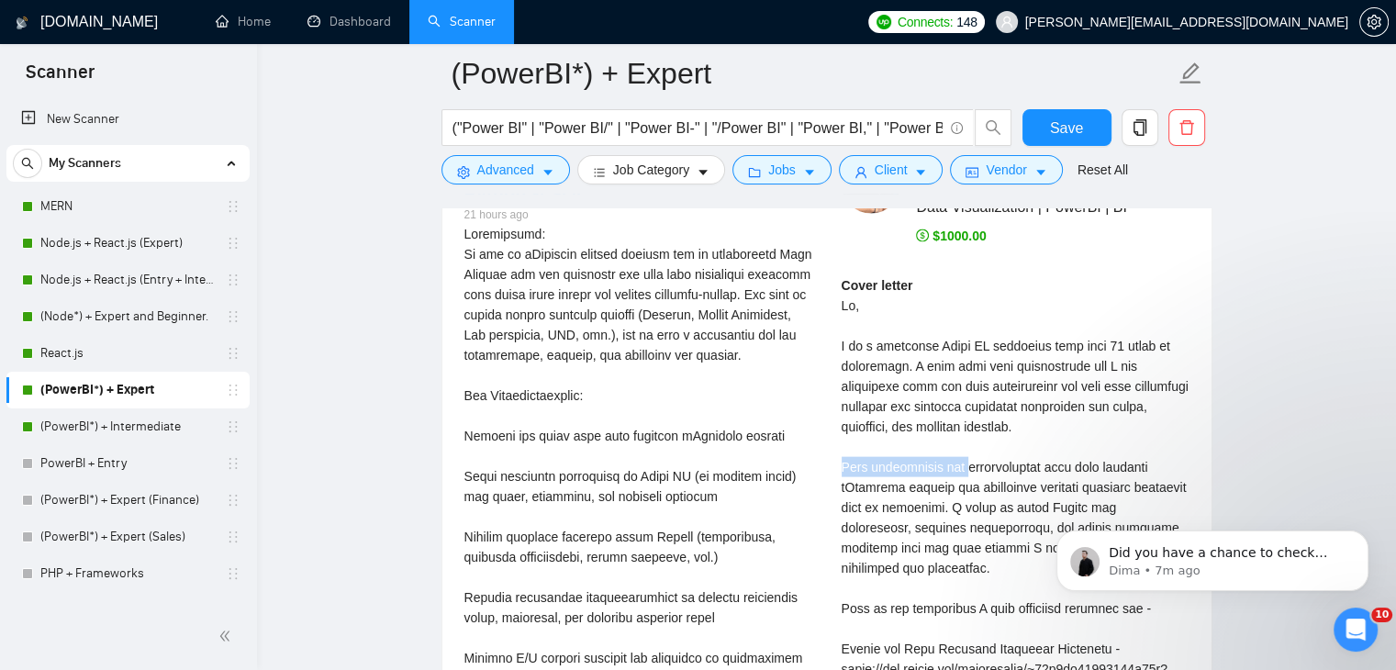
drag, startPoint x: 841, startPoint y: 424, endPoint x: 962, endPoint y: 433, distance: 121.5
click at [962, 433] on div "Cover letter" at bounding box center [1016, 669] width 348 height 788
copy div "Your requirement for"
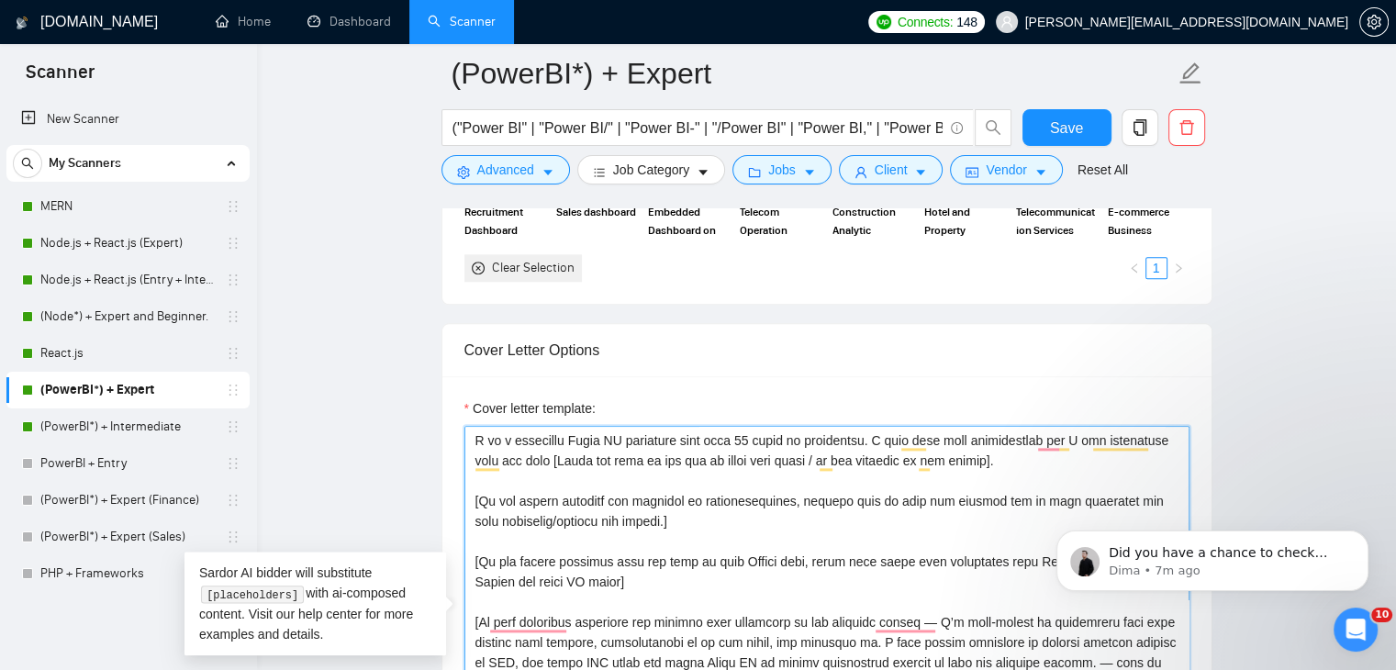
click at [643, 504] on textarea "Cover letter template:" at bounding box center [826, 632] width 725 height 413
paste textarea "Your requirement for"
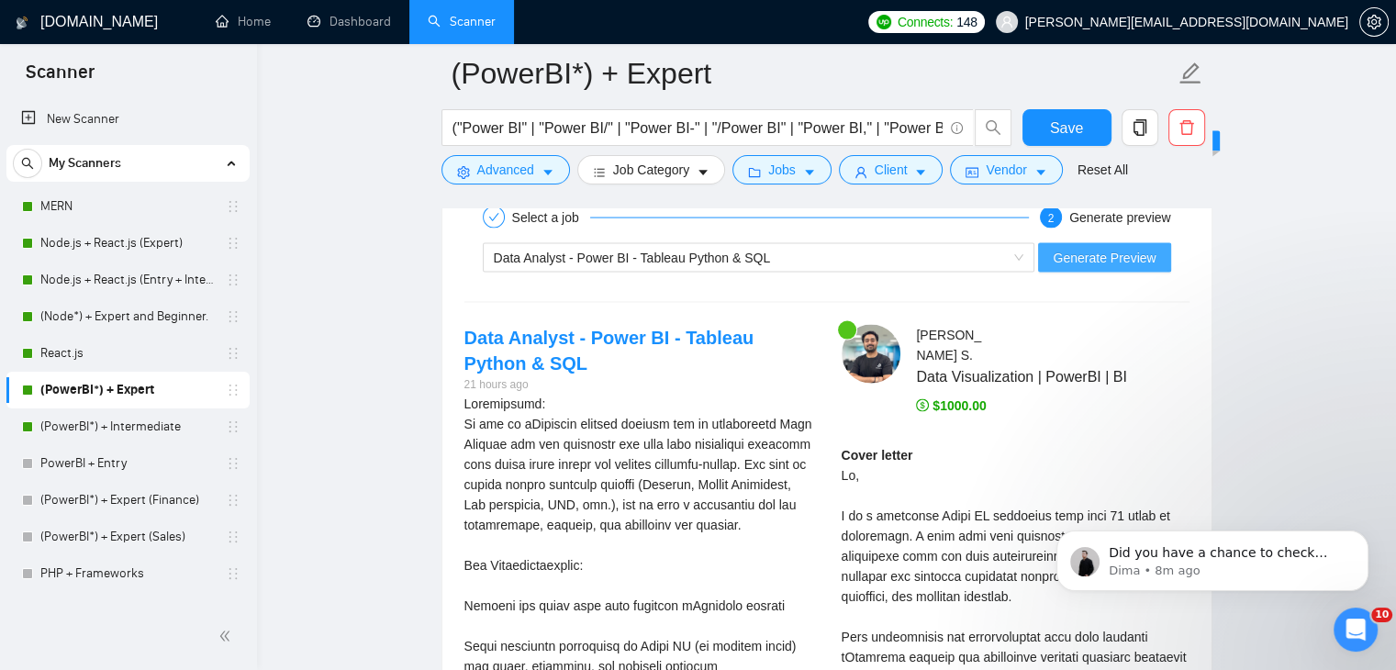
click at [1128, 249] on span "Generate Preview" at bounding box center [1104, 258] width 103 height 20
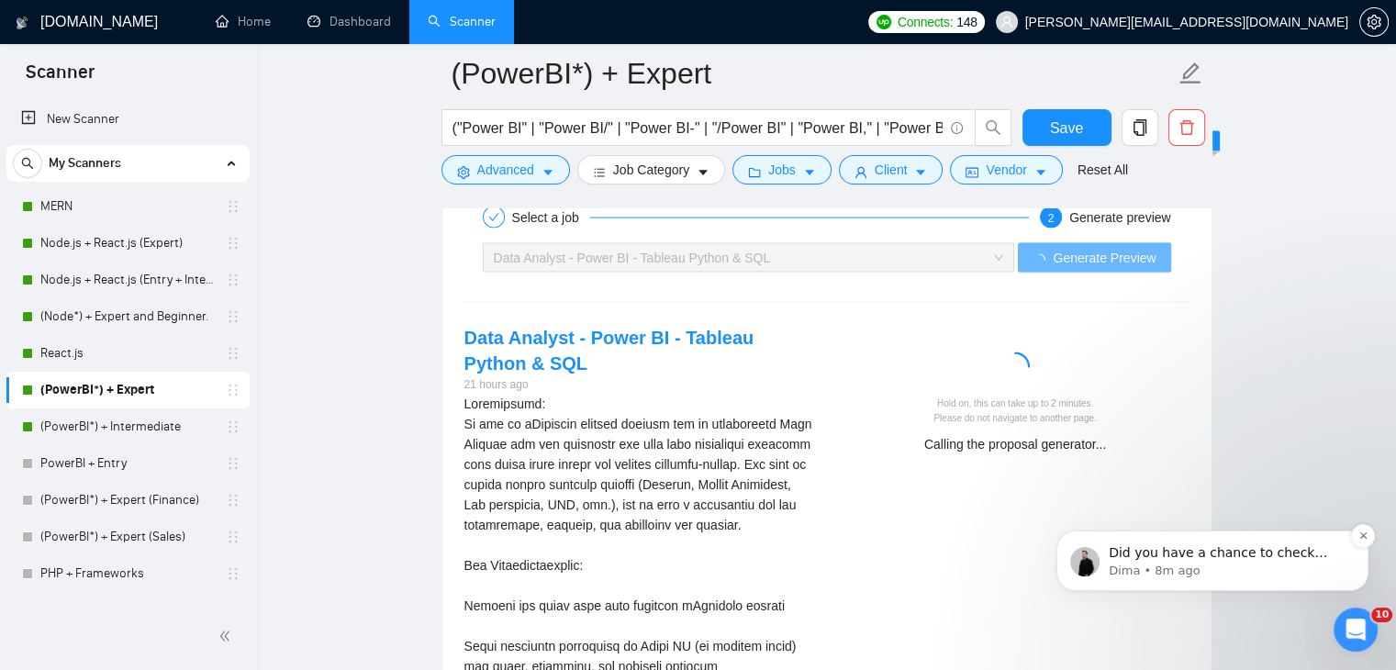
click at [1248, 564] on p "Dima • 8m ago" at bounding box center [1227, 571] width 237 height 17
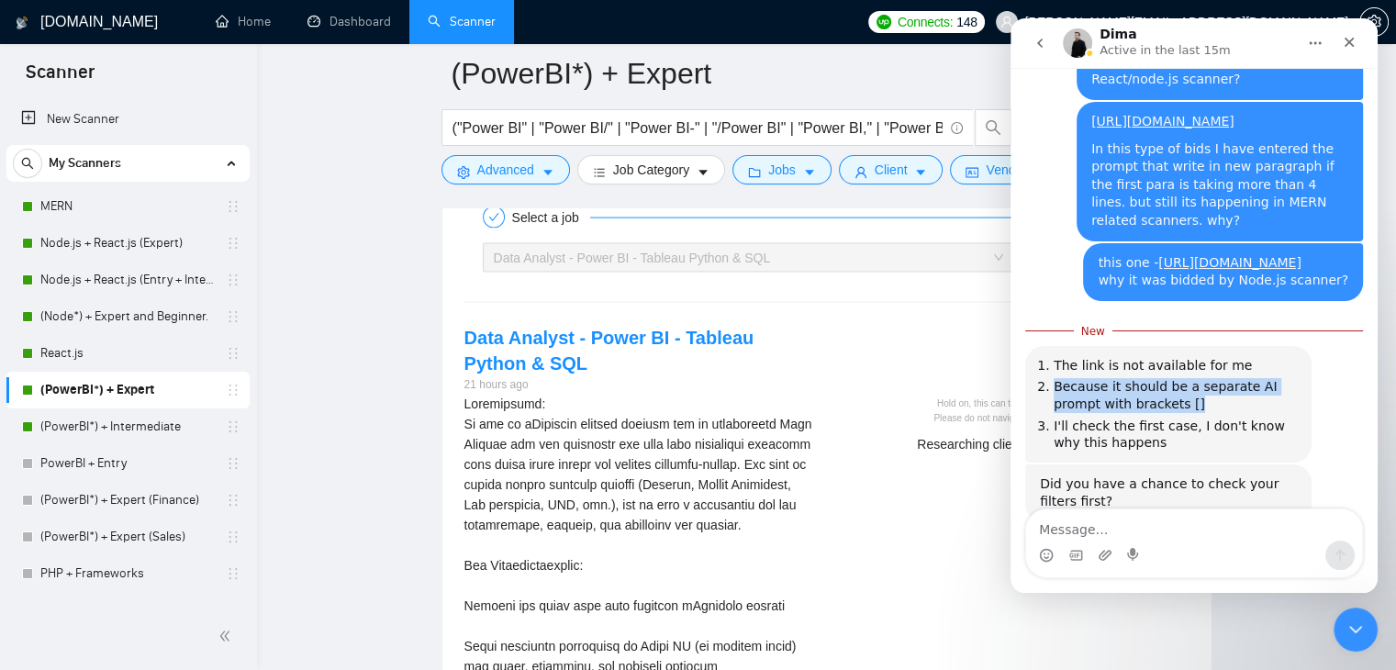
drag, startPoint x: 1206, startPoint y: 355, endPoint x: 1056, endPoint y: 338, distance: 151.6
click at [1056, 378] on li "Because it should be a separate AI prompt with brackets []" at bounding box center [1175, 395] width 243 height 34
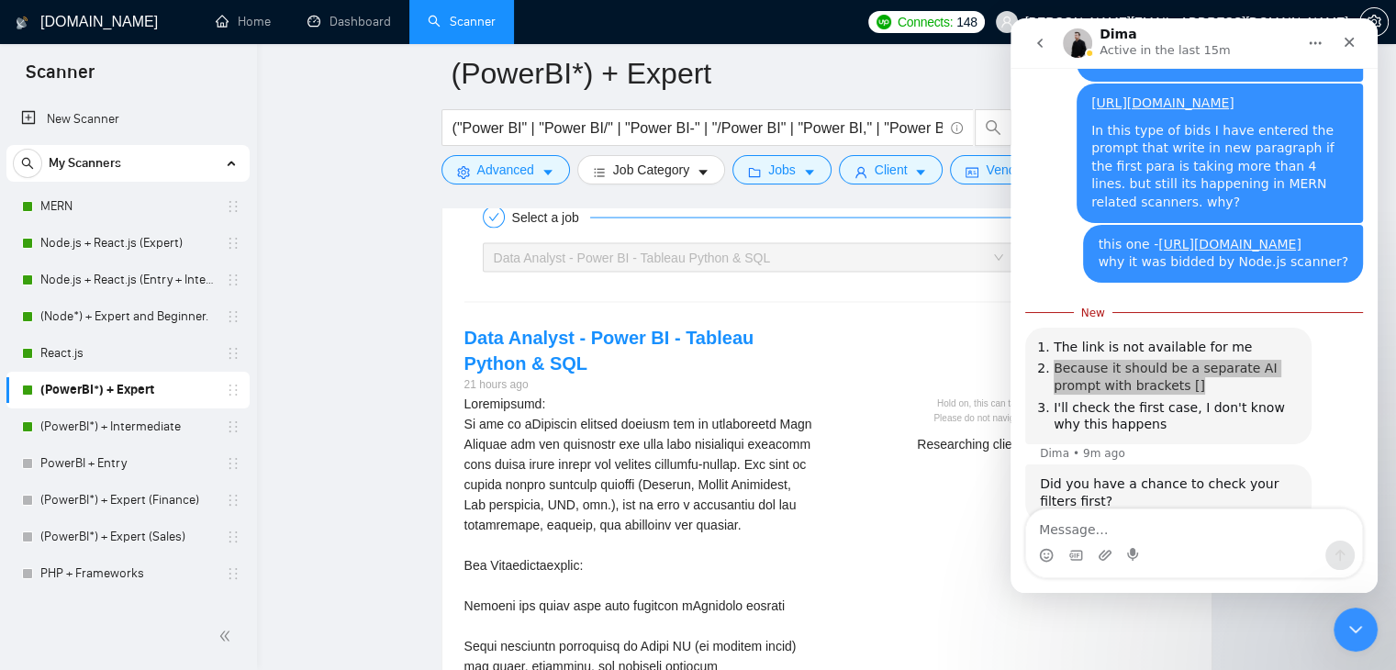
click at [922, 325] on div "Hold on, this can take up to 2 minutes. Please do not navigate to another page.…" at bounding box center [1015, 396] width 377 height 142
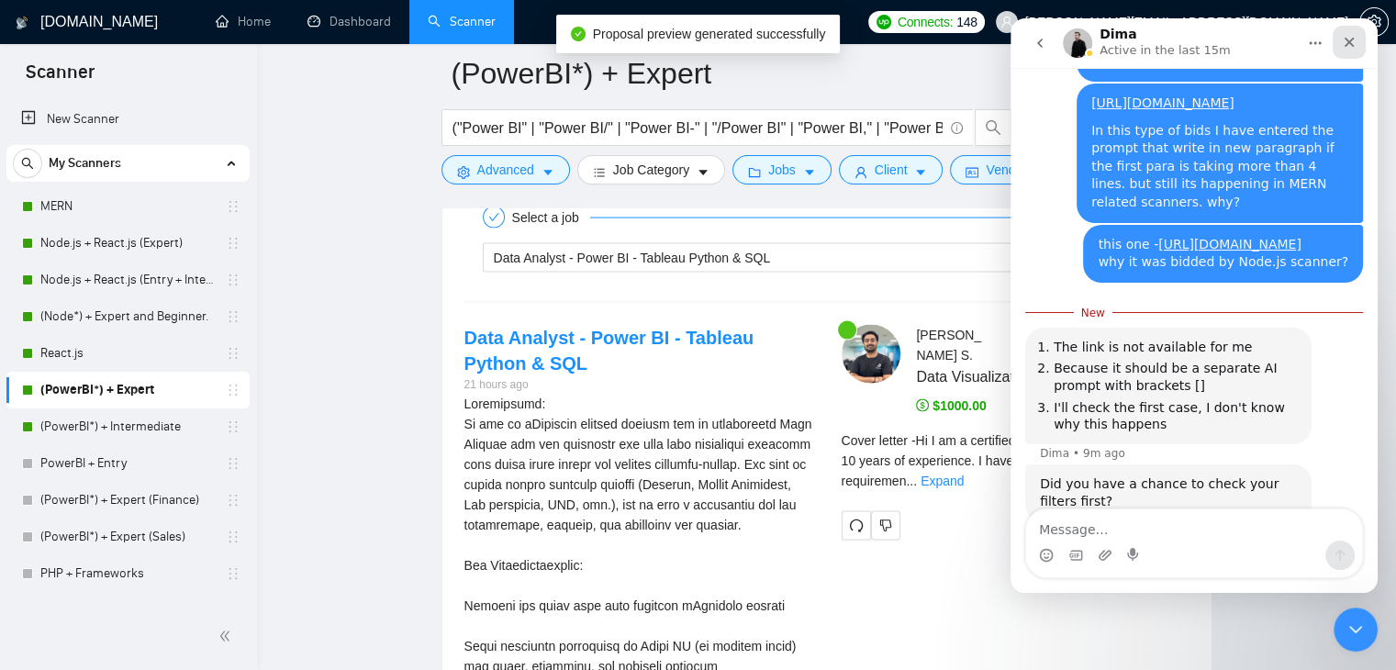
click at [1357, 49] on div "Close" at bounding box center [1349, 42] width 33 height 33
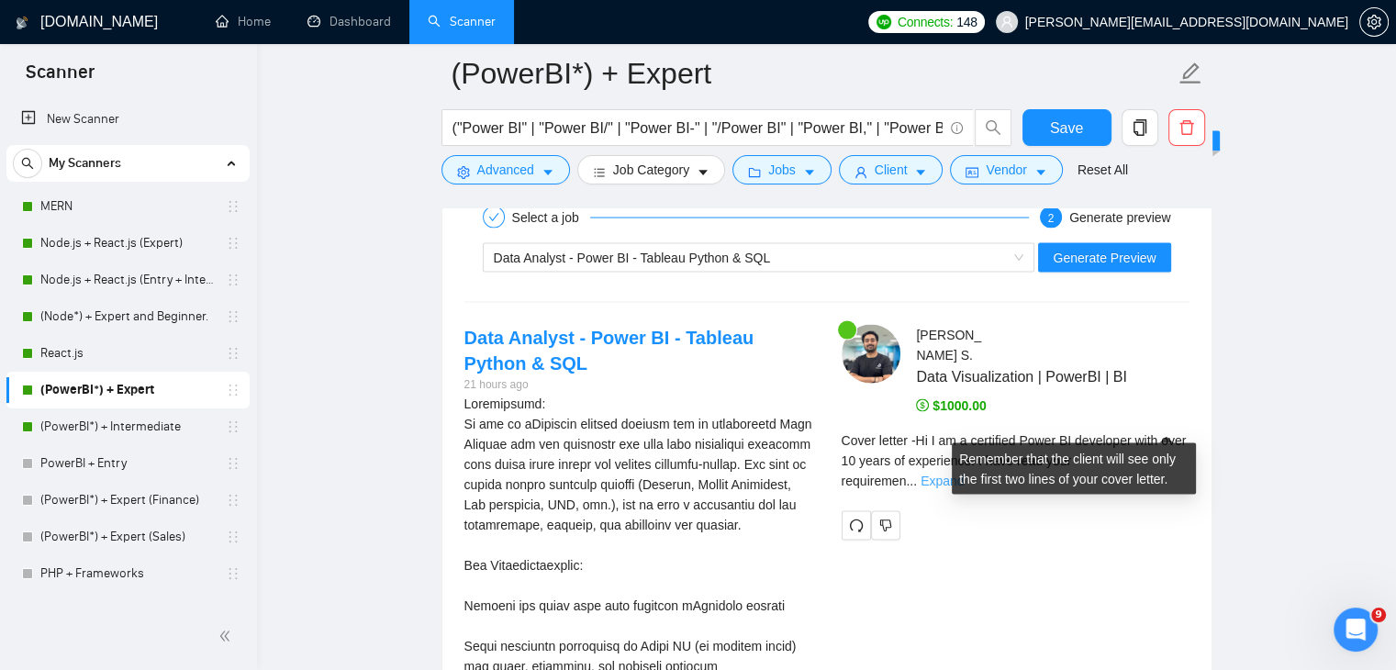
click at [964, 474] on link "Expand" at bounding box center [942, 481] width 43 height 15
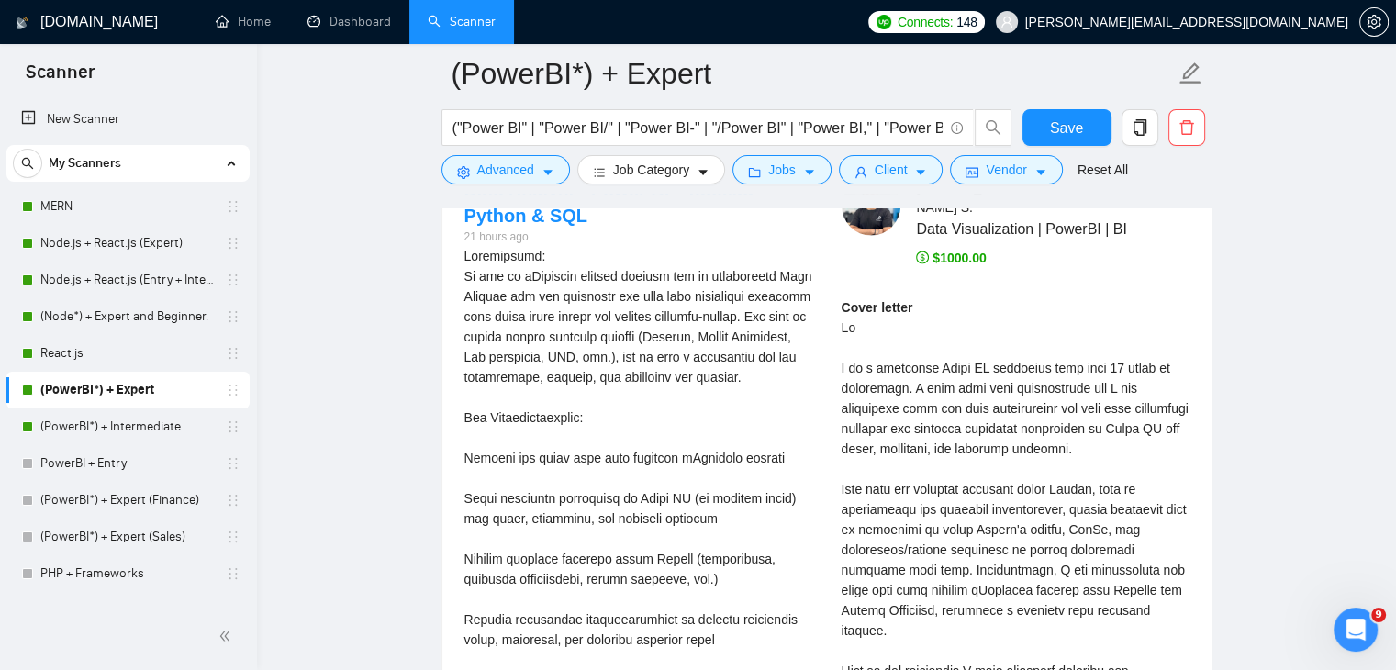
scroll to position [3864, 0]
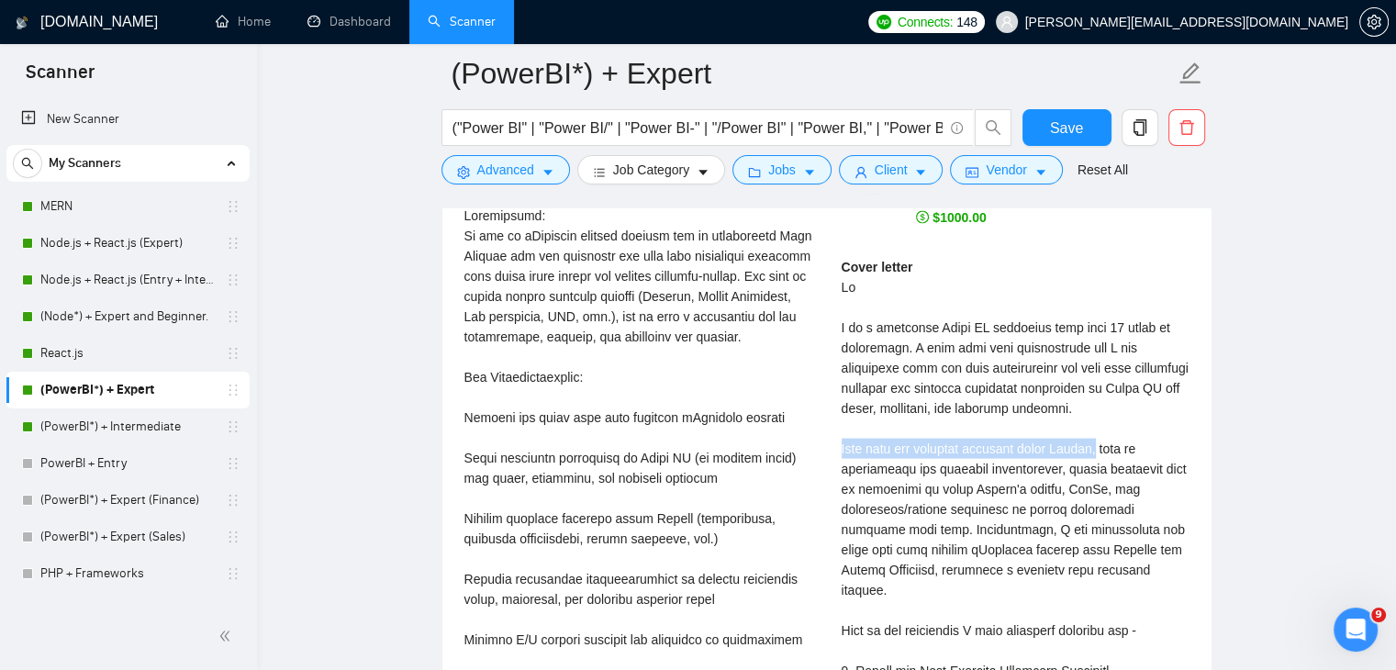
drag, startPoint x: 844, startPoint y: 421, endPoint x: 1103, endPoint y: 409, distance: 260.1
click at [1103, 409] on div "Cover letter" at bounding box center [1016, 671] width 348 height 828
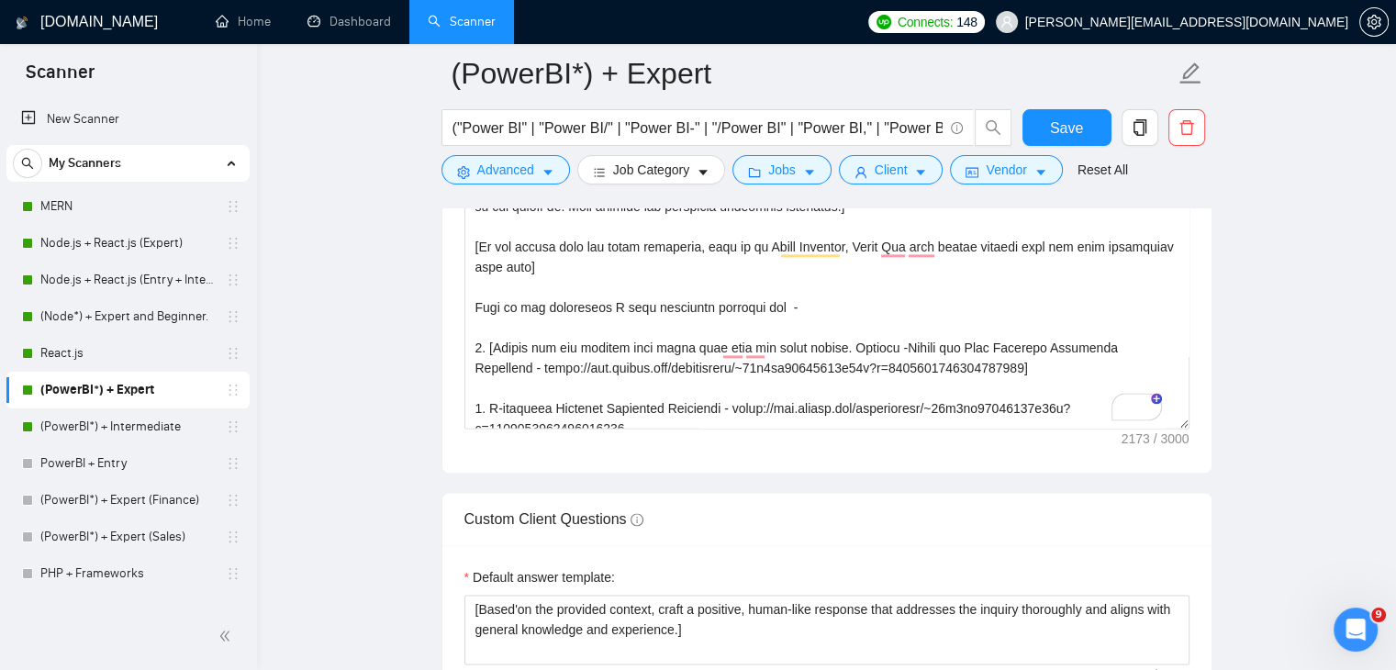
scroll to position [126, 0]
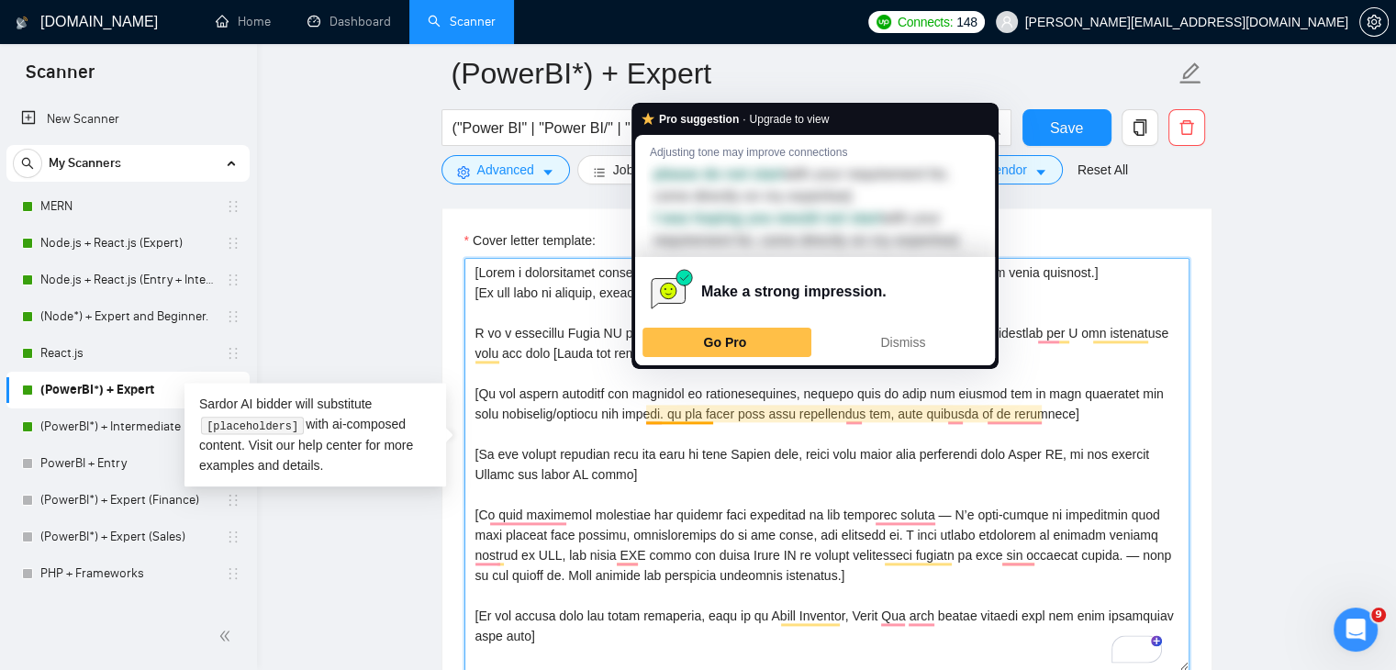
click at [672, 400] on textarea "Cover letter template:" at bounding box center [826, 464] width 725 height 413
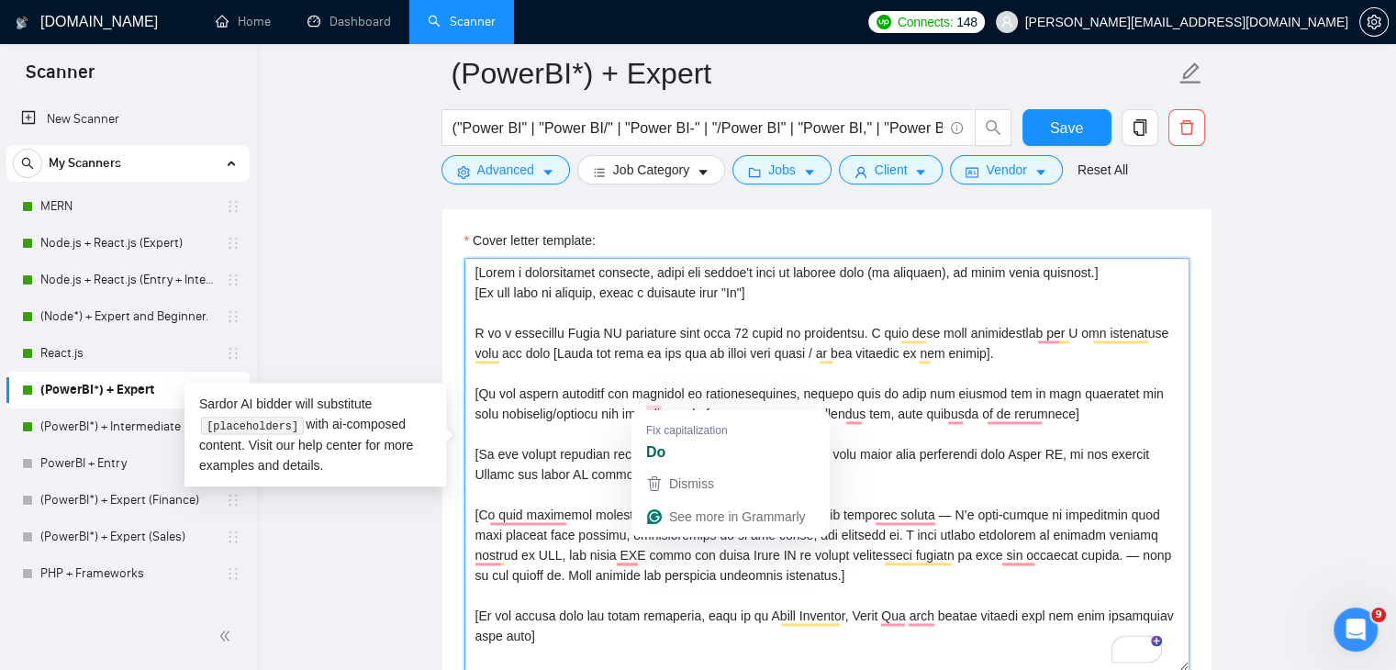
click at [649, 401] on textarea "Cover letter template:" at bounding box center [826, 464] width 725 height 413
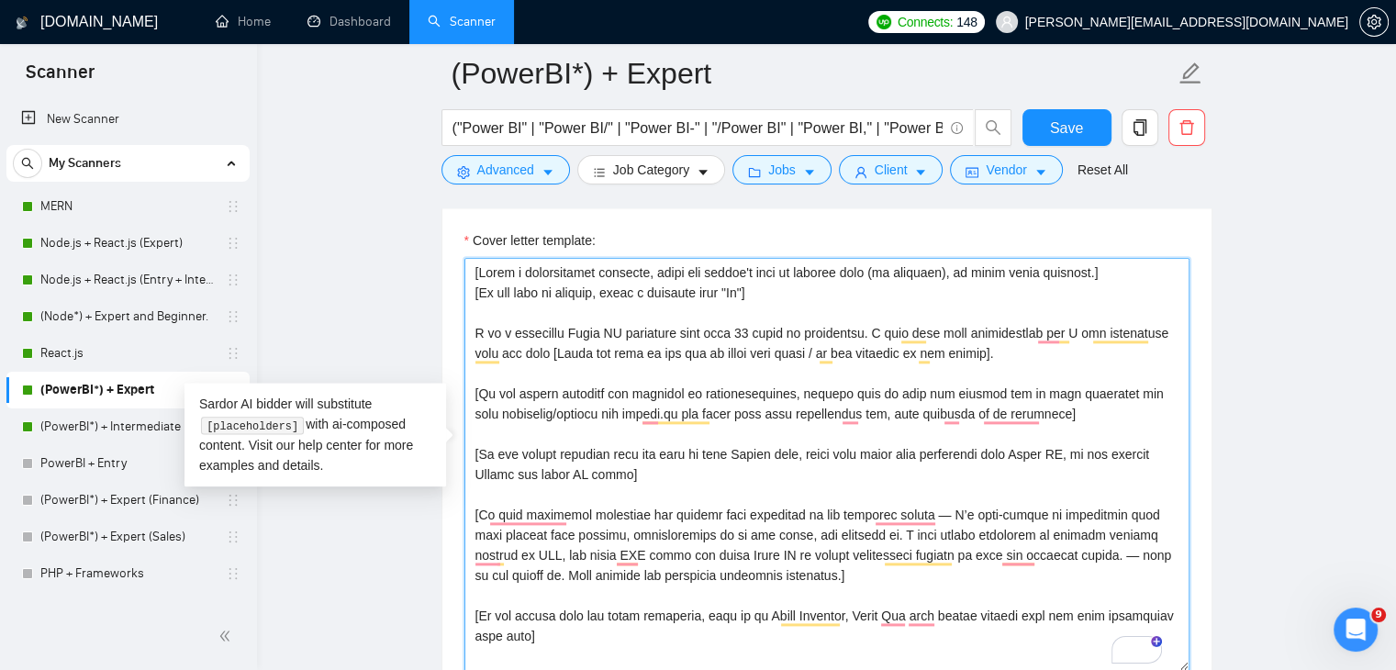
type textarea "[Write a personalized greeting, using the client's name or company name (if pro…"
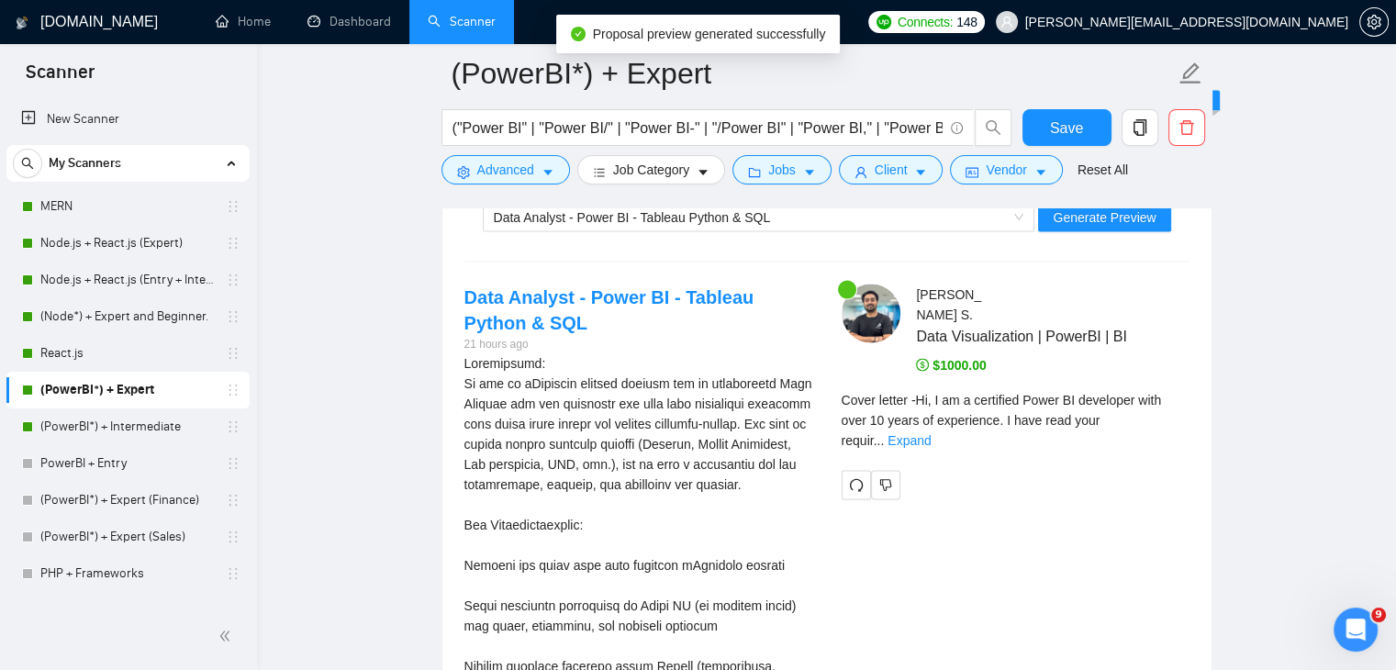
scroll to position [3716, 0]
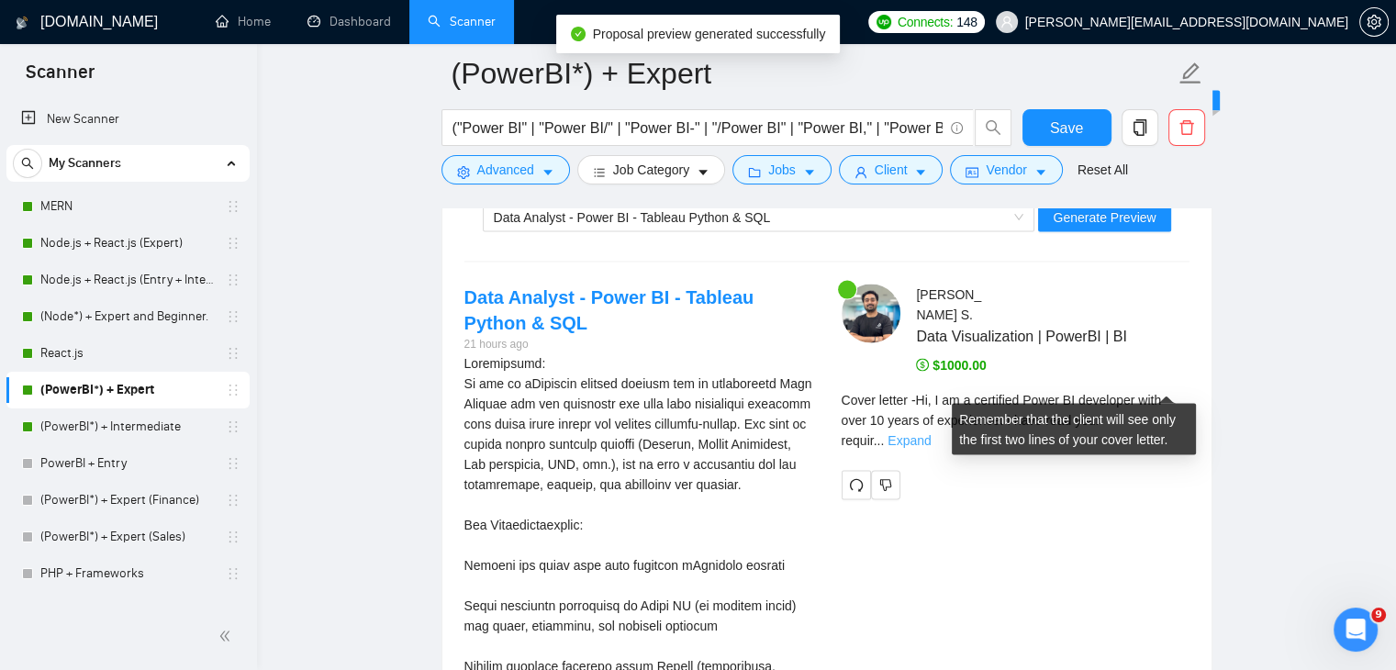
click at [931, 433] on link "Expand" at bounding box center [909, 440] width 43 height 15
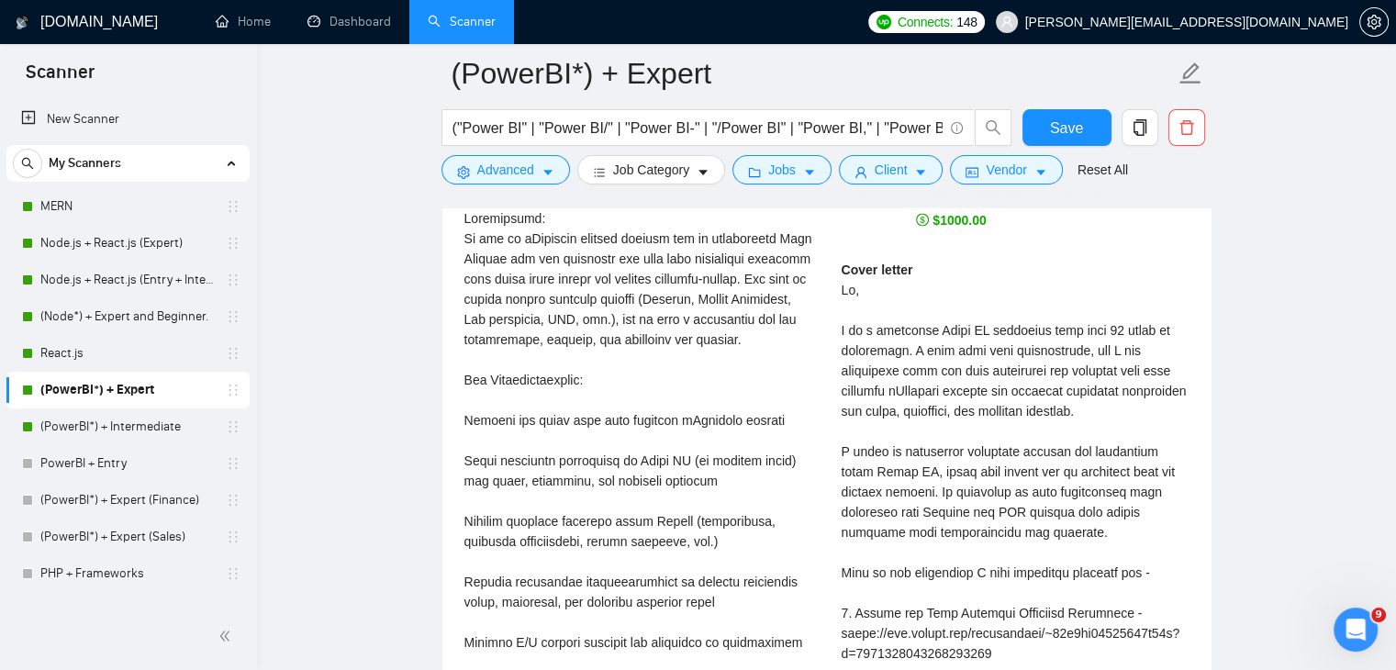
scroll to position [3863, 0]
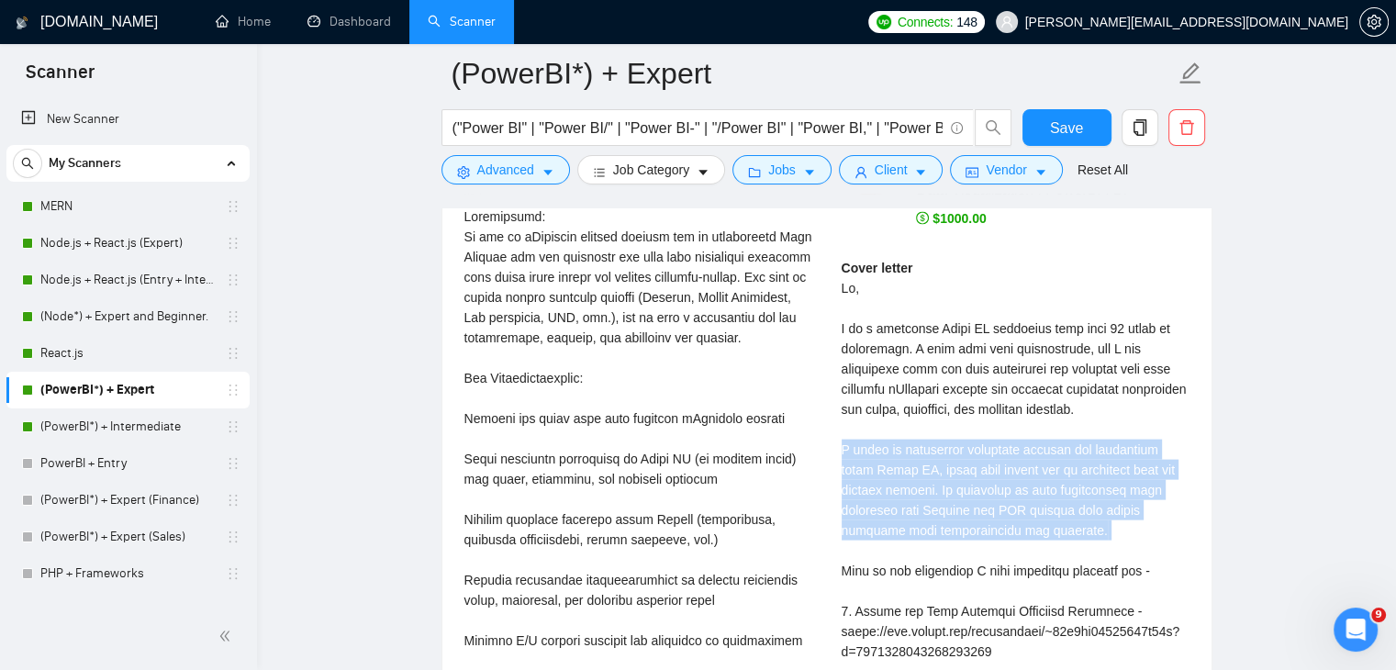
drag, startPoint x: 834, startPoint y: 420, endPoint x: 1040, endPoint y: 507, distance: 224.2
click at [1040, 507] on div "[PERSON_NAME] Data Visualization | PowerBI | BI $1000.00 Cover letter" at bounding box center [1015, 606] width 377 height 937
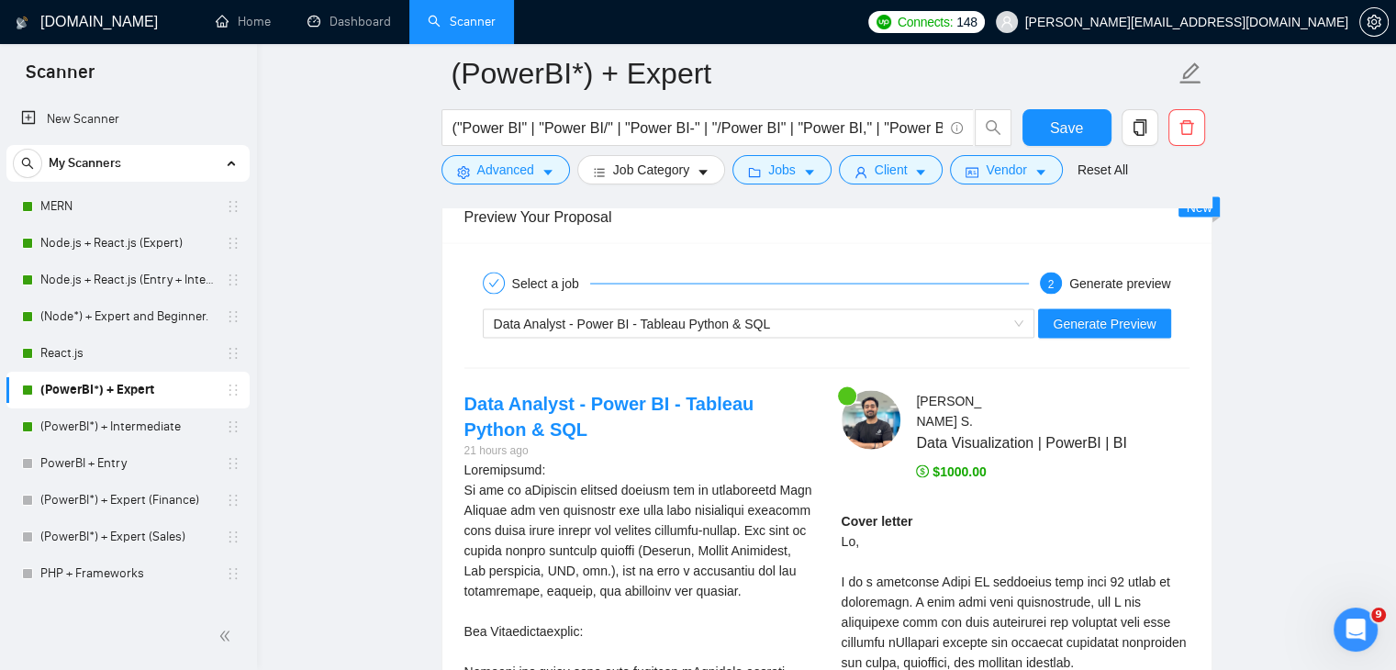
scroll to position [3609, 0]
click at [1115, 314] on span "Generate Preview" at bounding box center [1104, 324] width 103 height 20
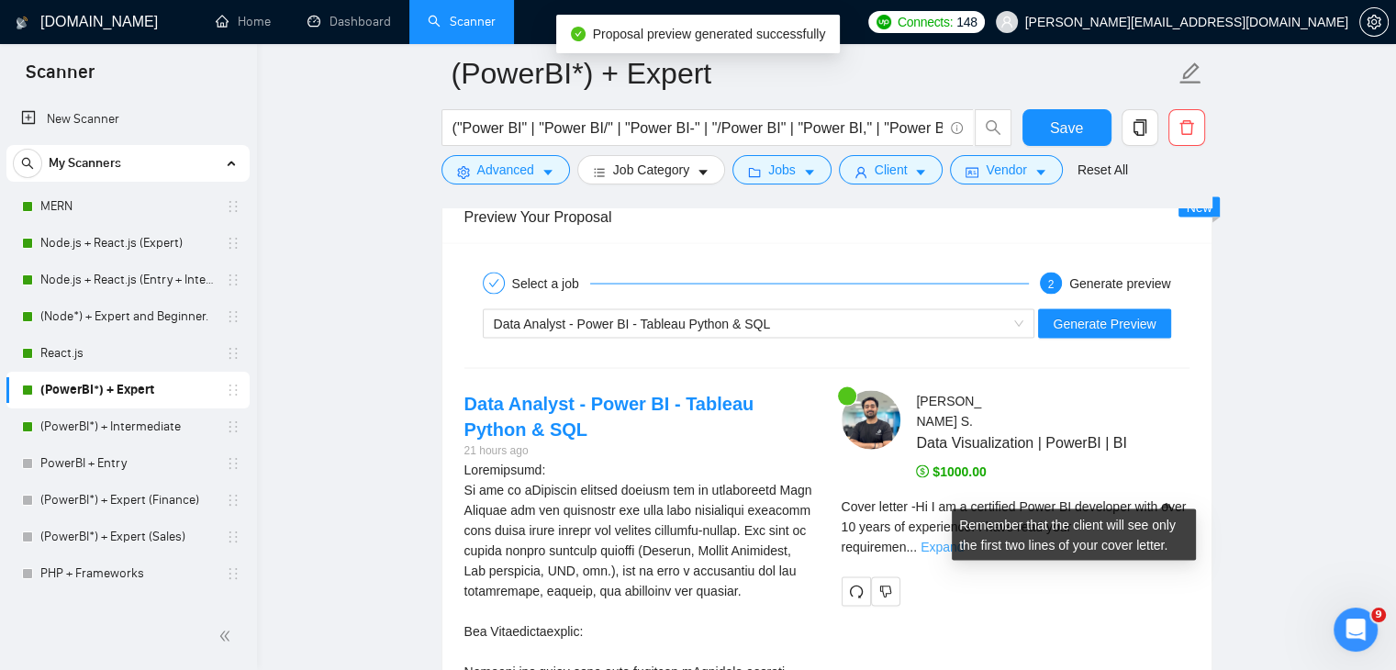
click at [964, 540] on link "Expand" at bounding box center [942, 547] width 43 height 15
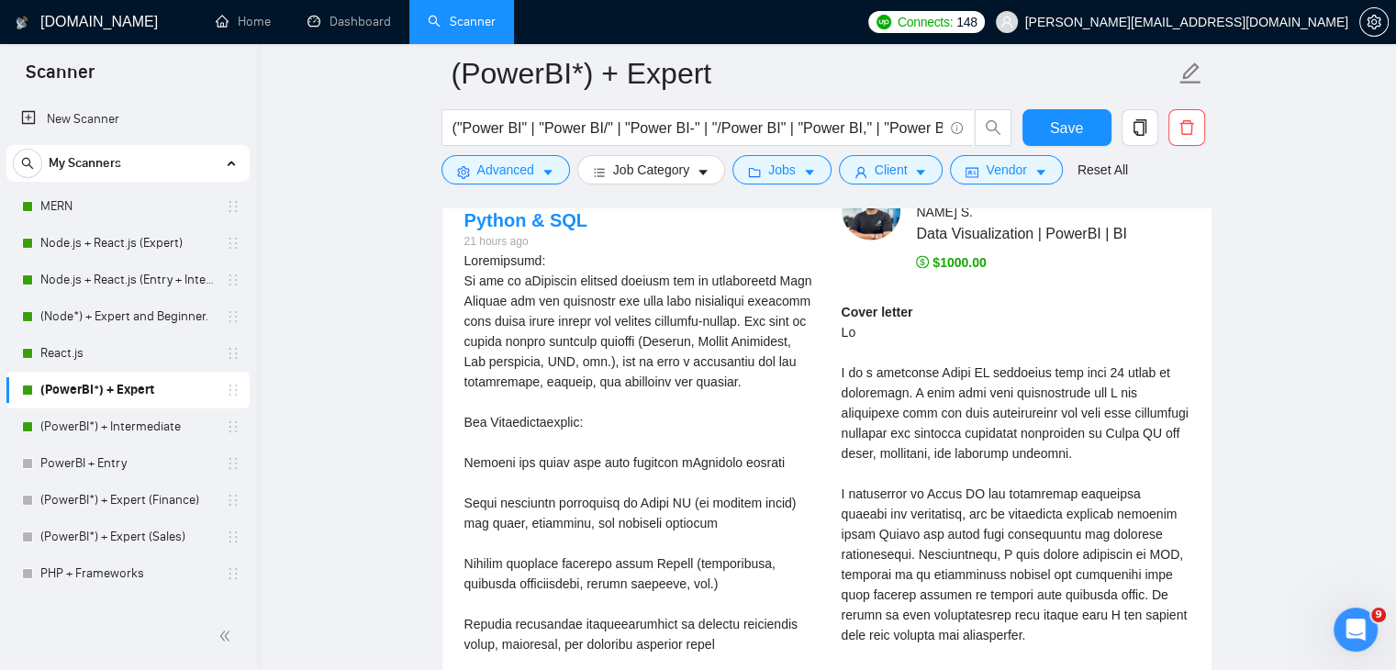
scroll to position [3820, 0]
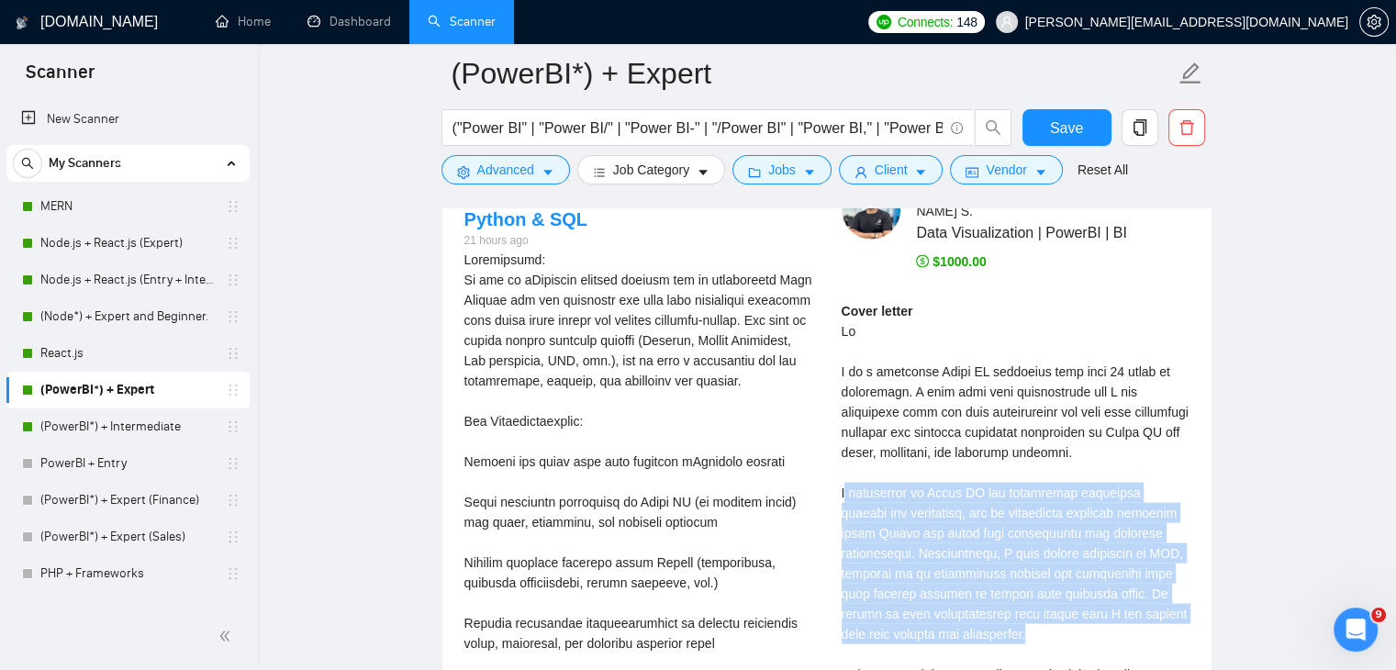
drag, startPoint x: 845, startPoint y: 460, endPoint x: 1190, endPoint y: 580, distance: 364.6
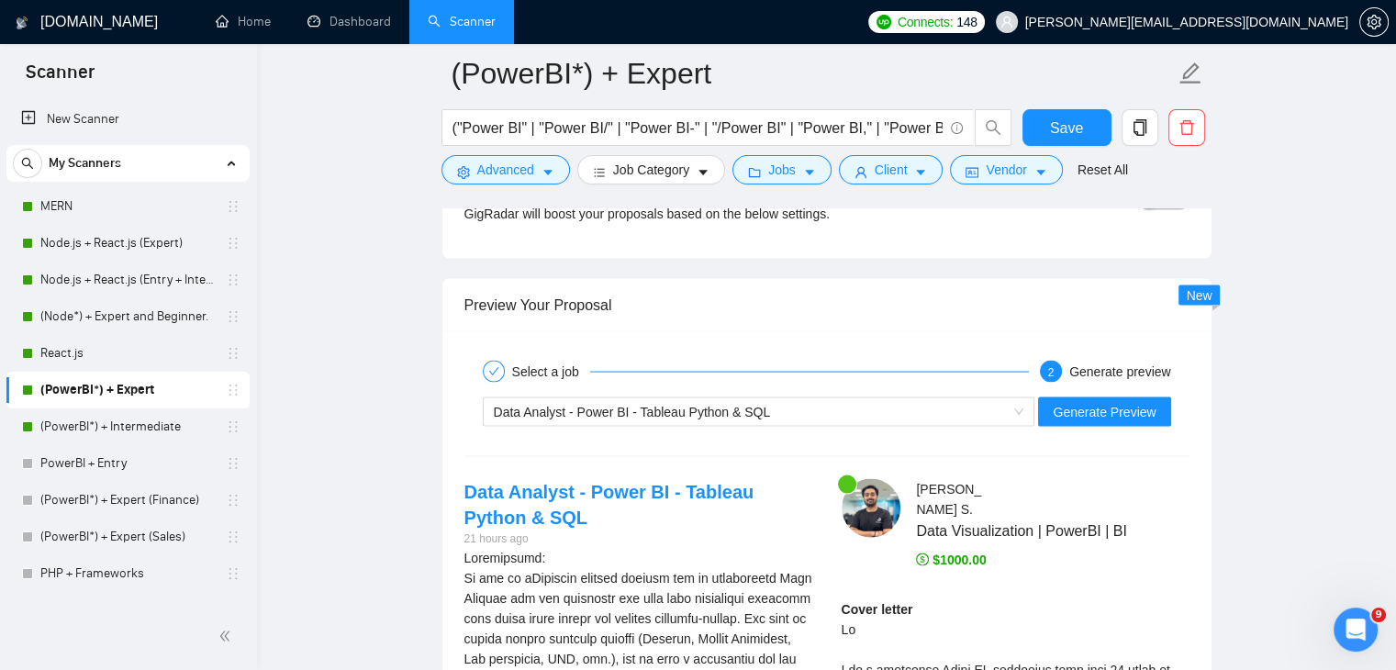
scroll to position [3515, 0]
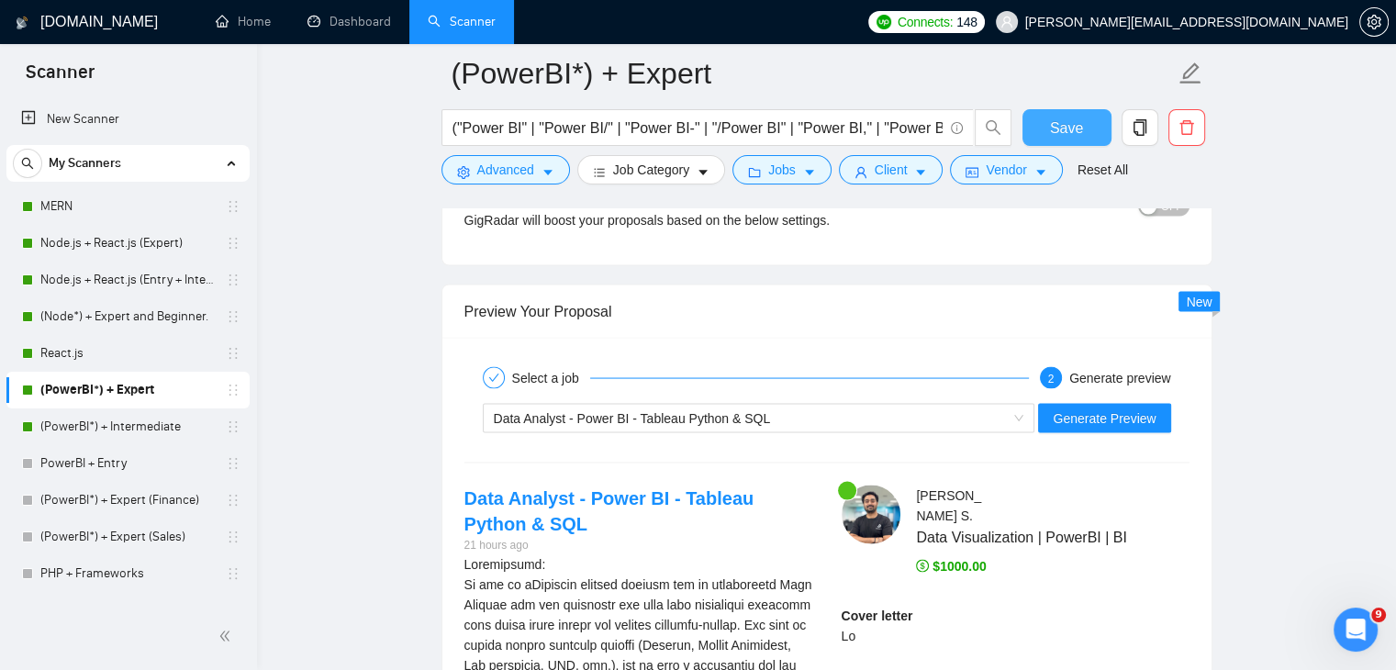
click at [1076, 119] on span "Save" at bounding box center [1066, 128] width 33 height 23
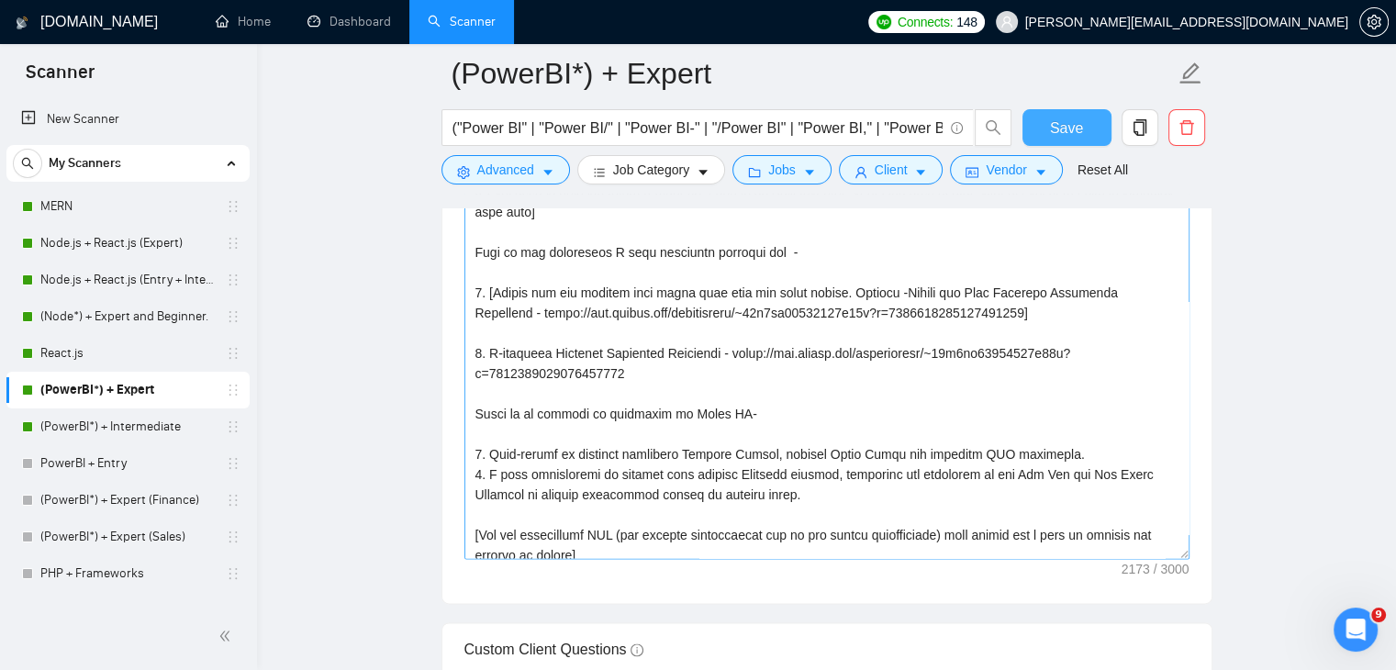
scroll to position [314, 0]
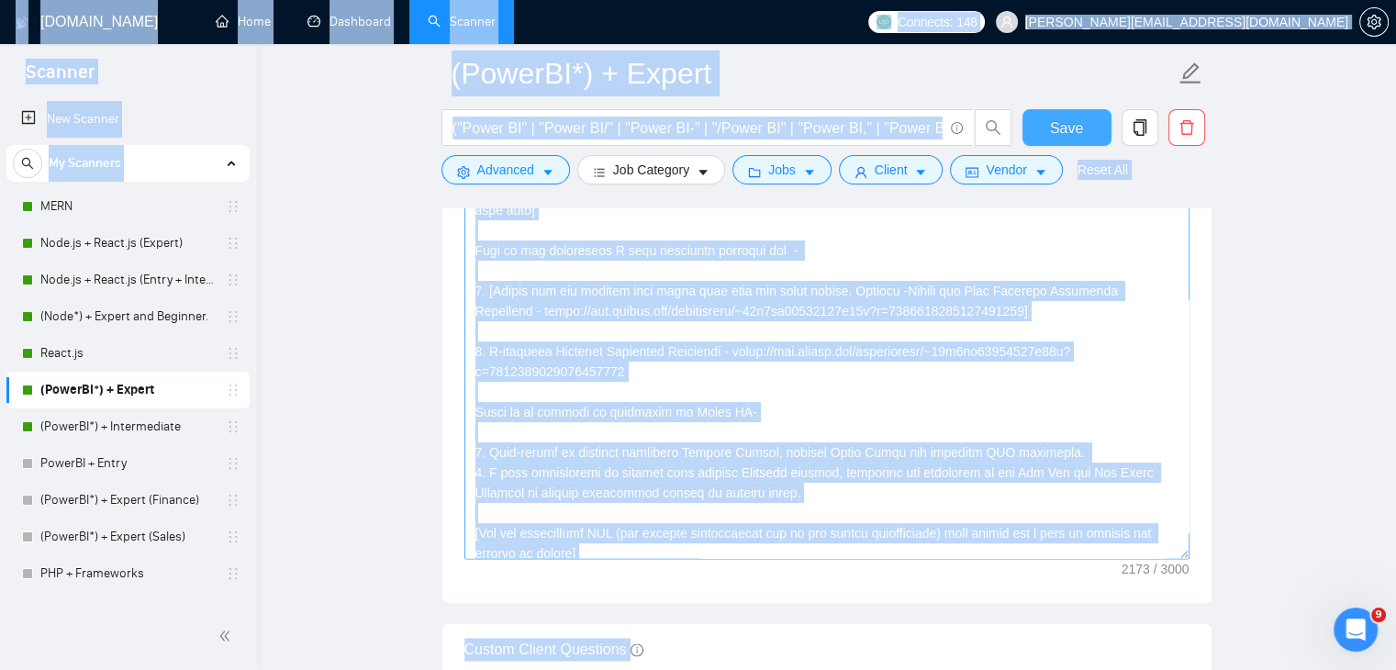
copy body "Scanner New Scanner My Scanners MERN Node.js + React.js (Expert) Node.js + Reac…"
click at [735, 544] on div "Cover letter template:" at bounding box center [826, 349] width 769 height 507
click at [625, 526] on textarea "Cover letter template:" at bounding box center [826, 352] width 725 height 413
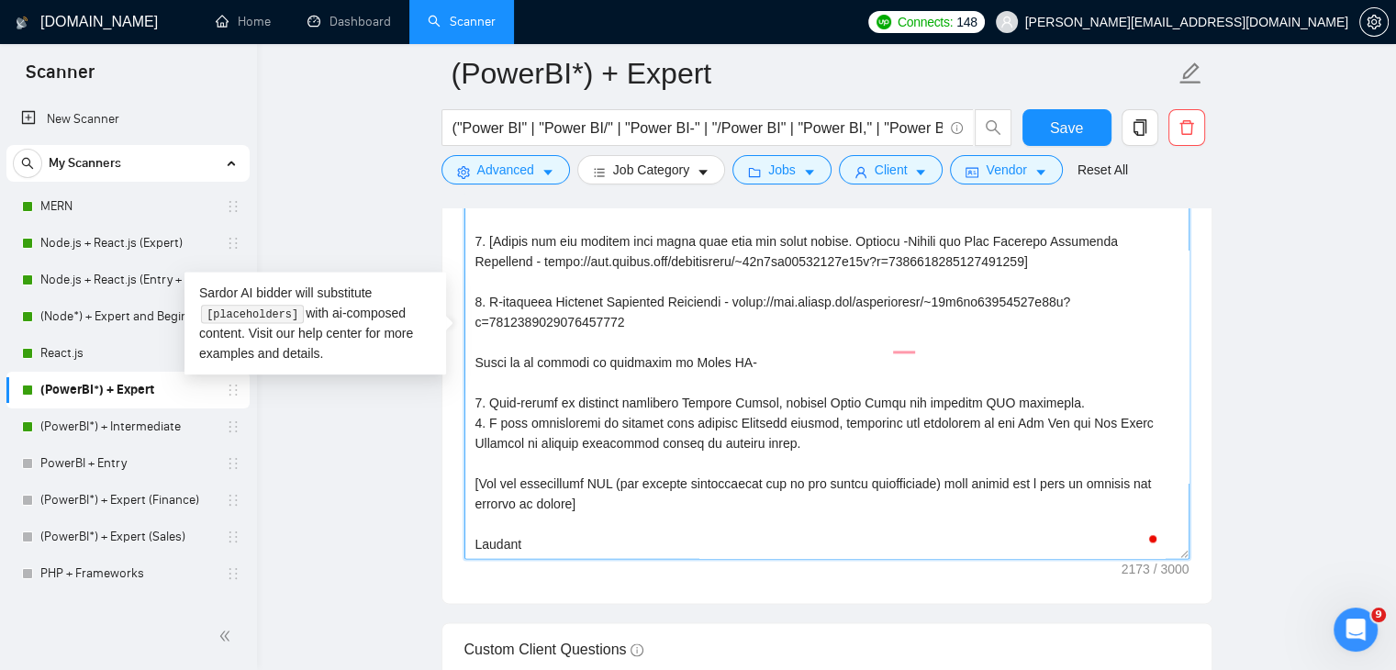
scroll to position [2313, 0]
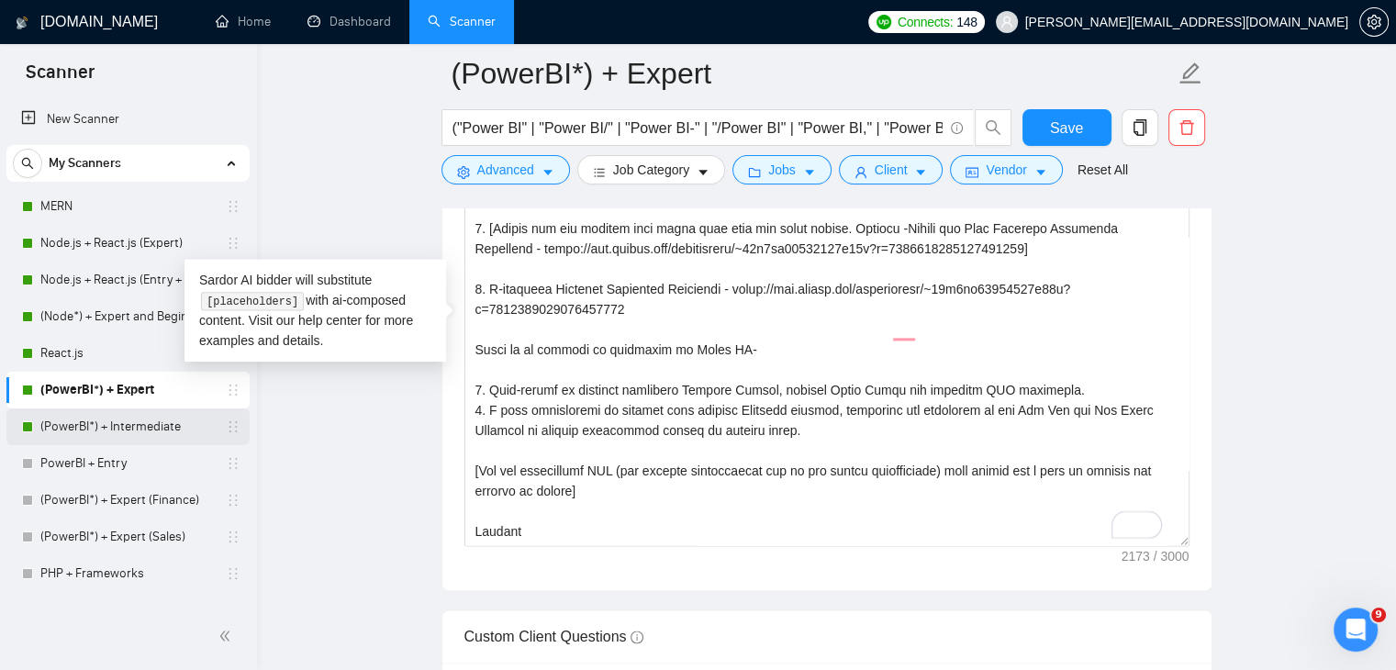
click at [132, 427] on link "(PowerBI*) + Intermediate" at bounding box center [127, 426] width 174 height 37
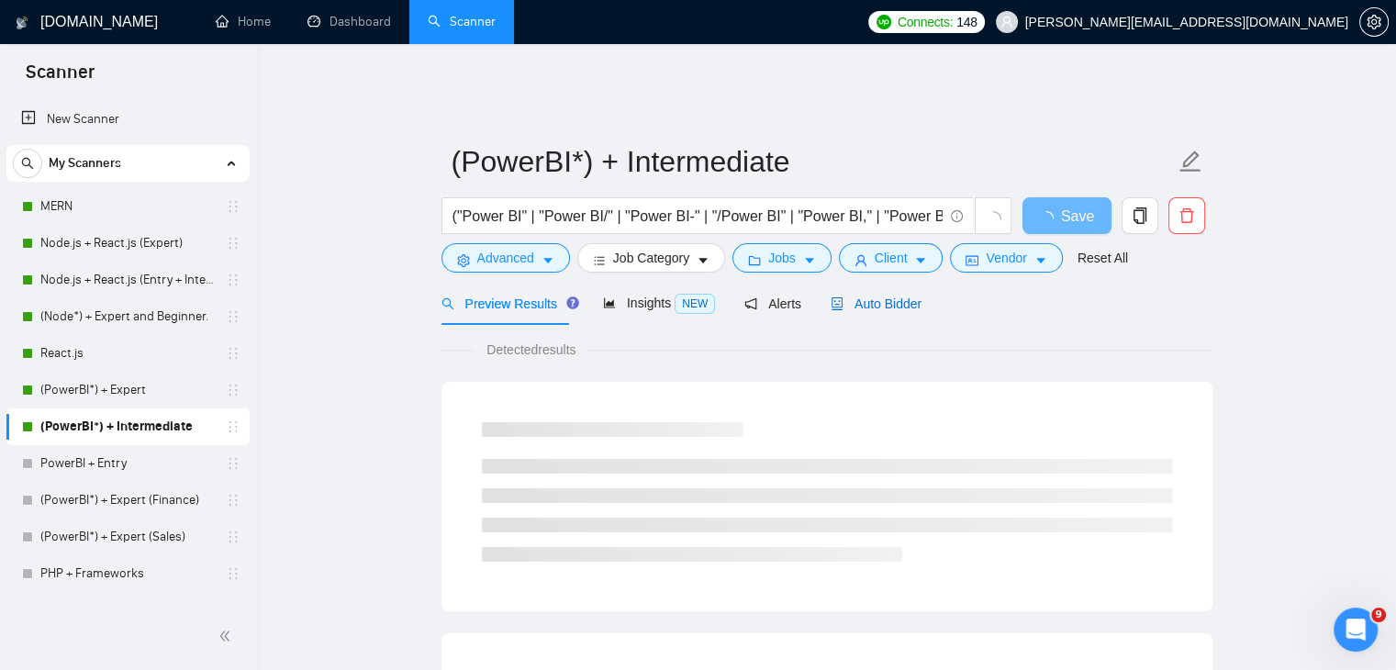
click at [881, 294] on div "Auto Bidder" at bounding box center [876, 304] width 91 height 20
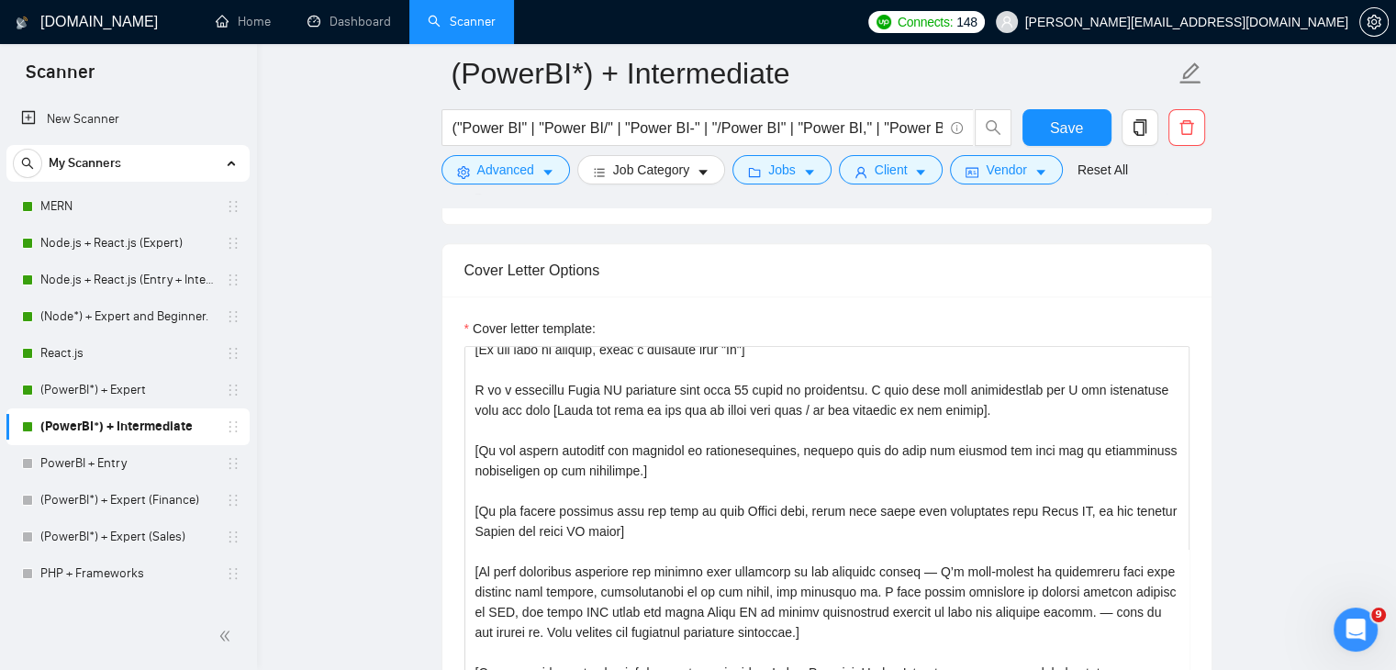
scroll to position [35, 0]
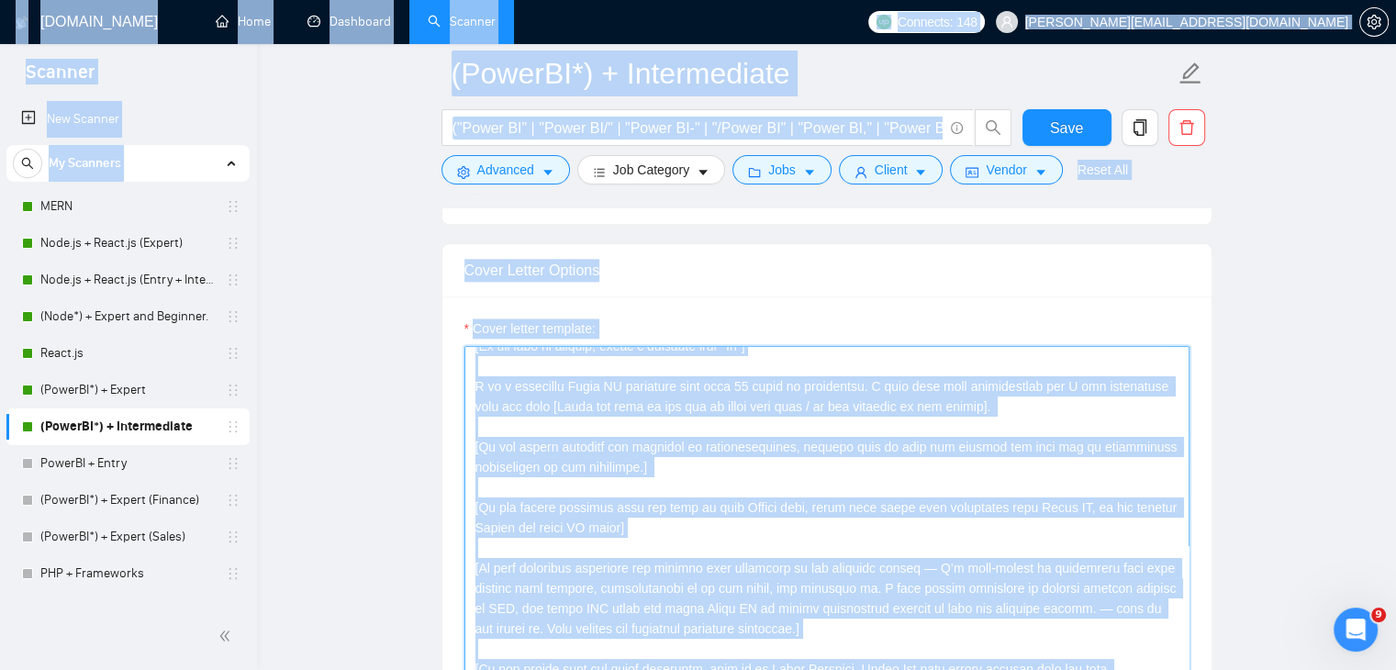
click at [892, 514] on textarea "Cover letter template:" at bounding box center [826, 552] width 725 height 413
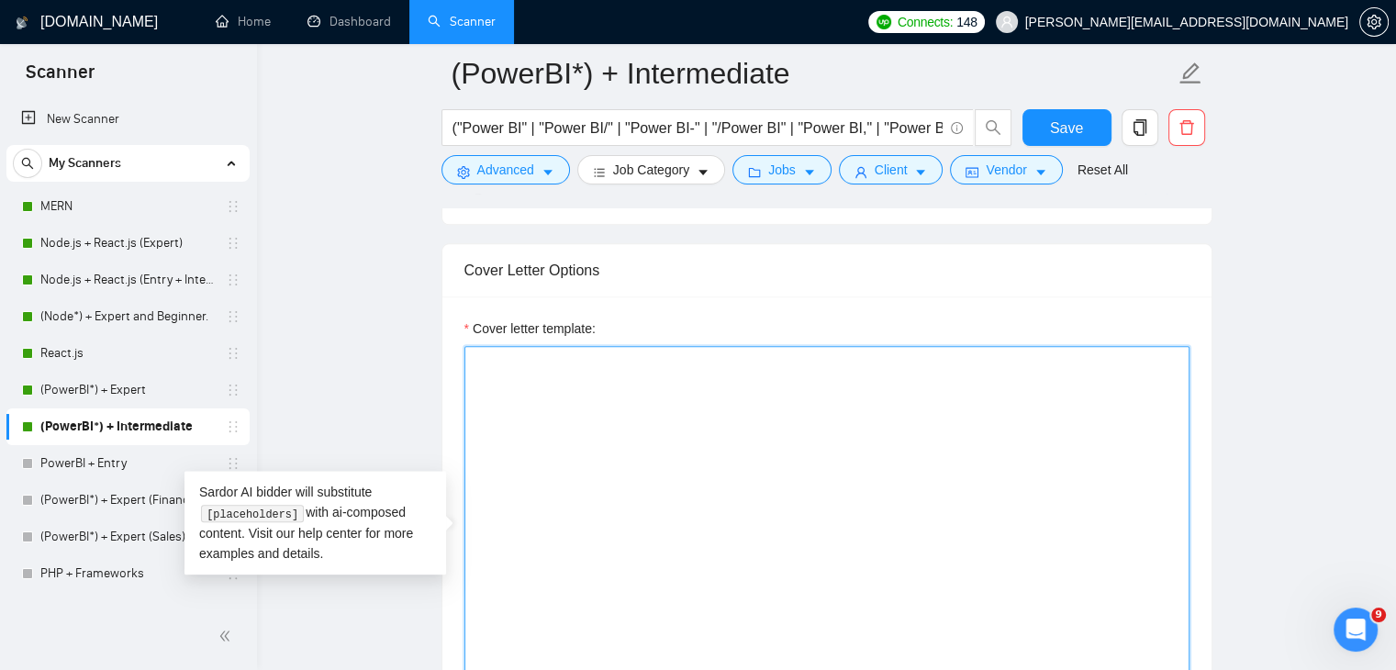
scroll to position [0, 0]
paste textarea "[Write a personalized greeting, using the client's name or company name (if pro…"
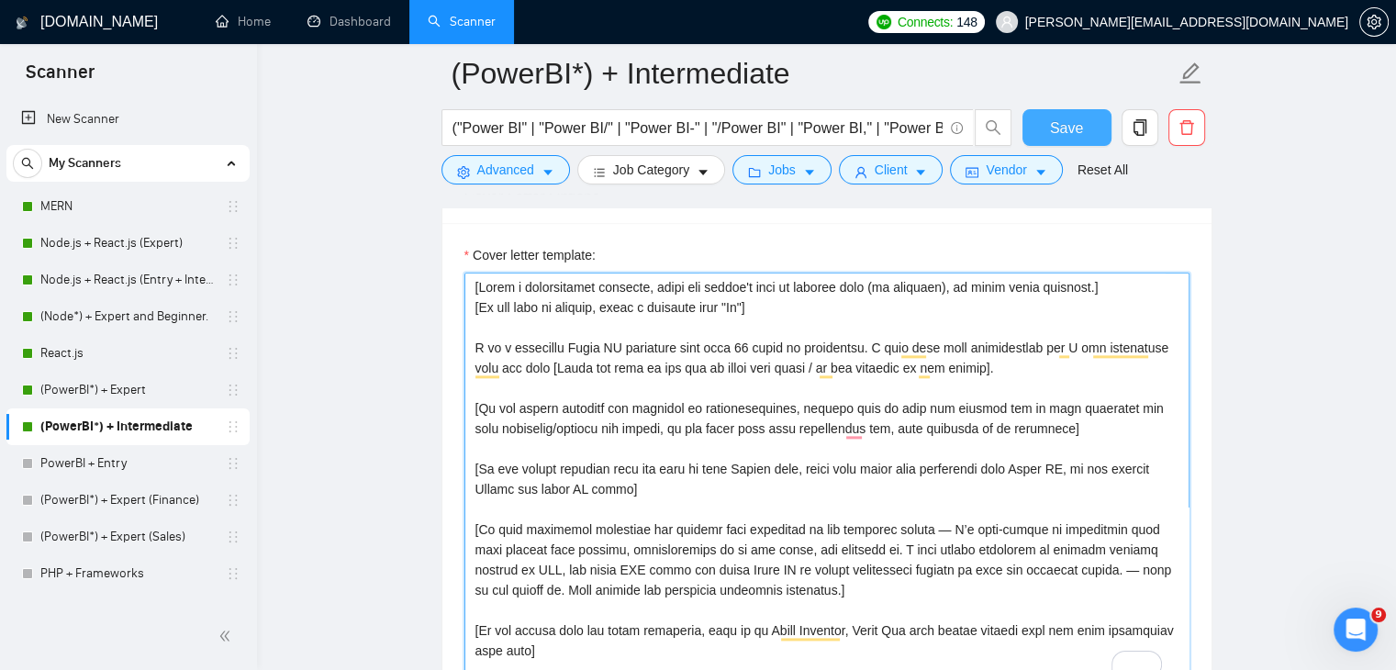
type textarea "[Write a personalized greeting, using the client's name or company name (if pro…"
click at [1055, 140] on button "Save" at bounding box center [1067, 127] width 89 height 37
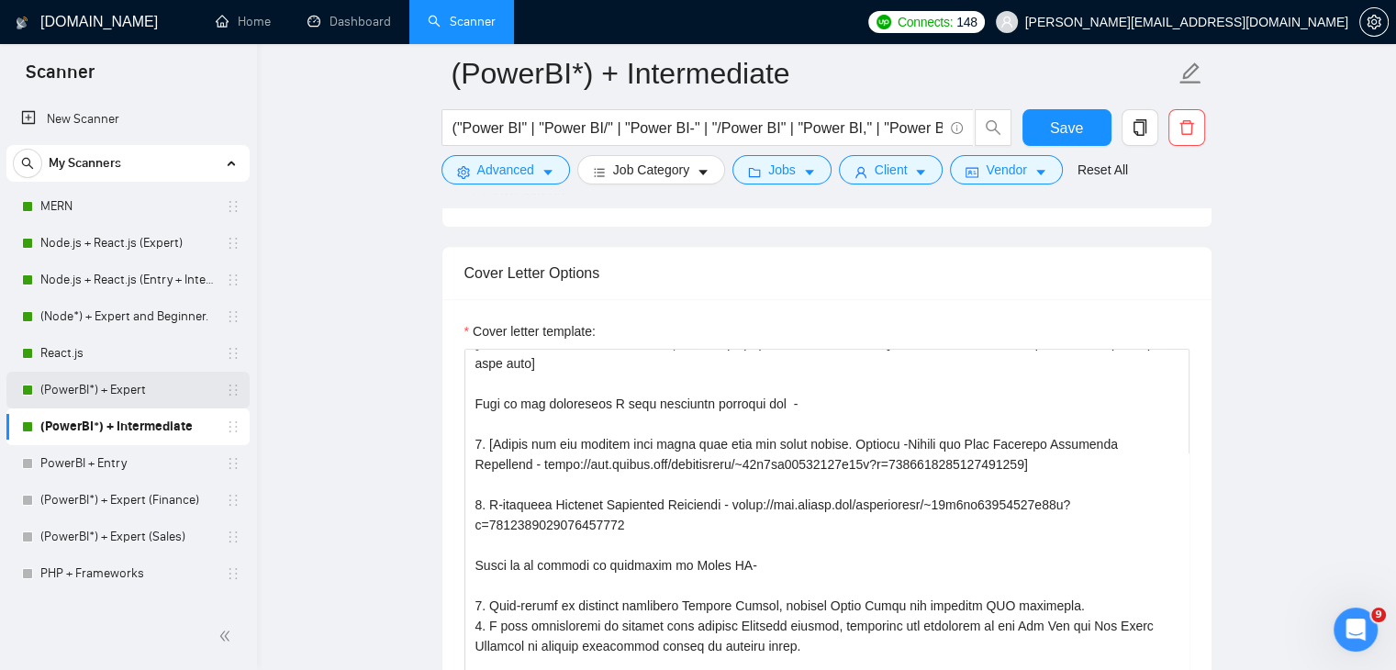
click at [136, 397] on link "(PowerBI*) + Expert" at bounding box center [127, 390] width 174 height 37
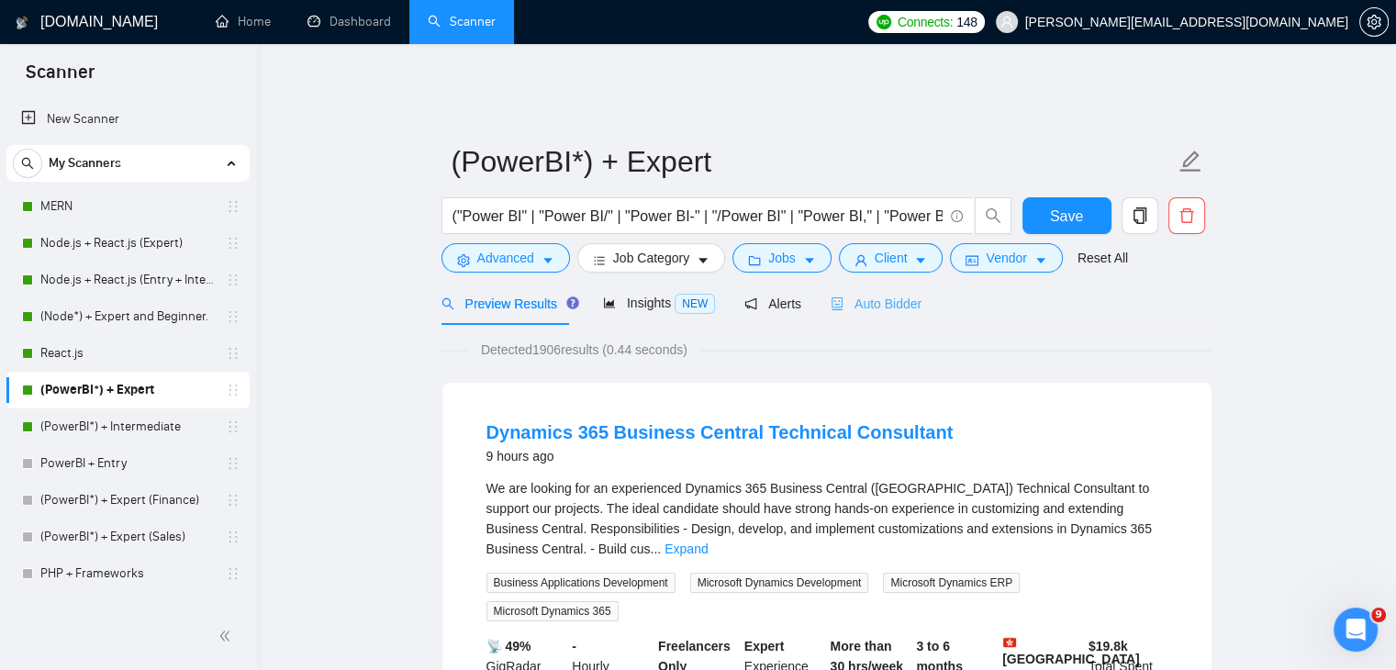
click at [884, 303] on div "Auto Bidder" at bounding box center [876, 303] width 91 height 43
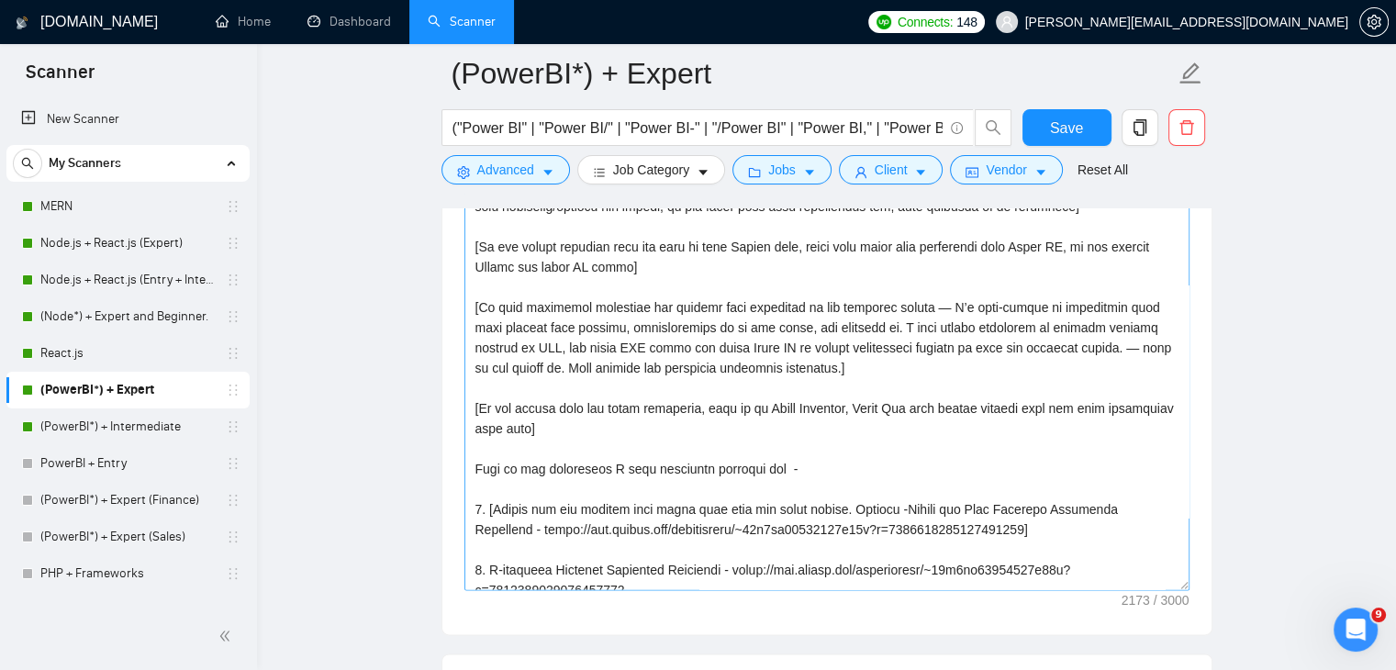
scroll to position [124, 0]
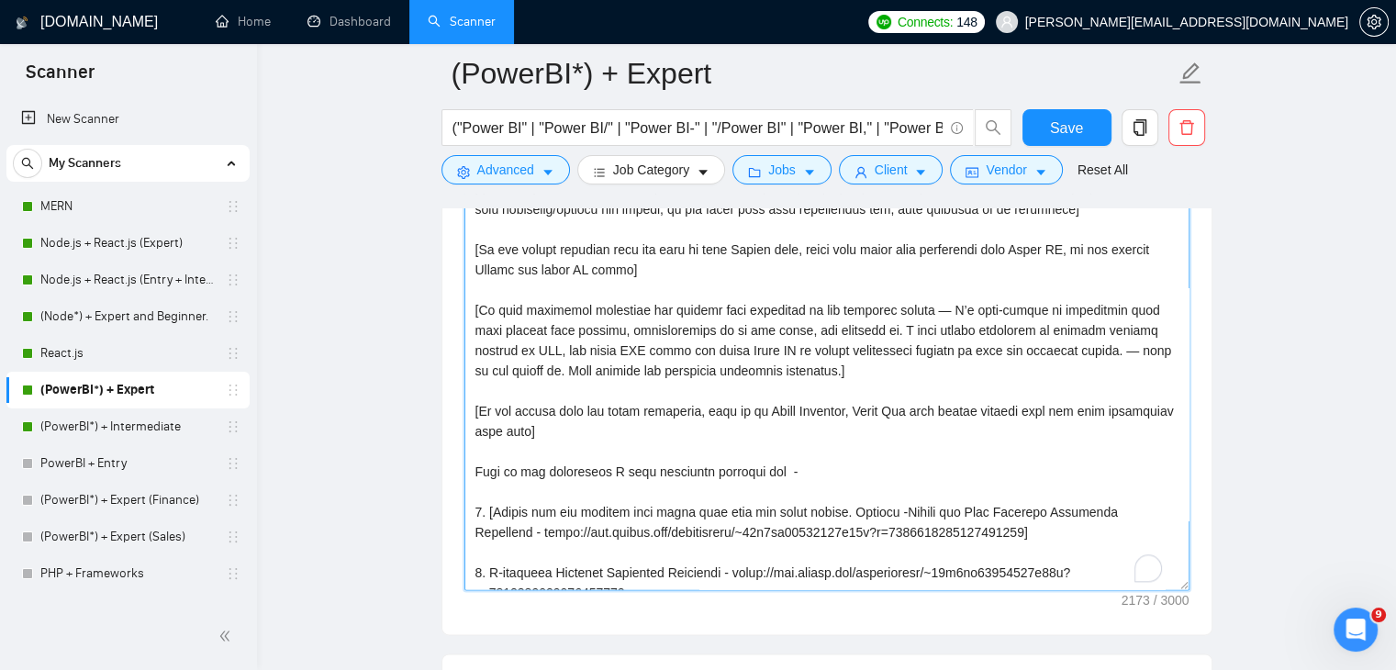
click at [761, 358] on textarea "Cover letter template:" at bounding box center [826, 383] width 725 height 413
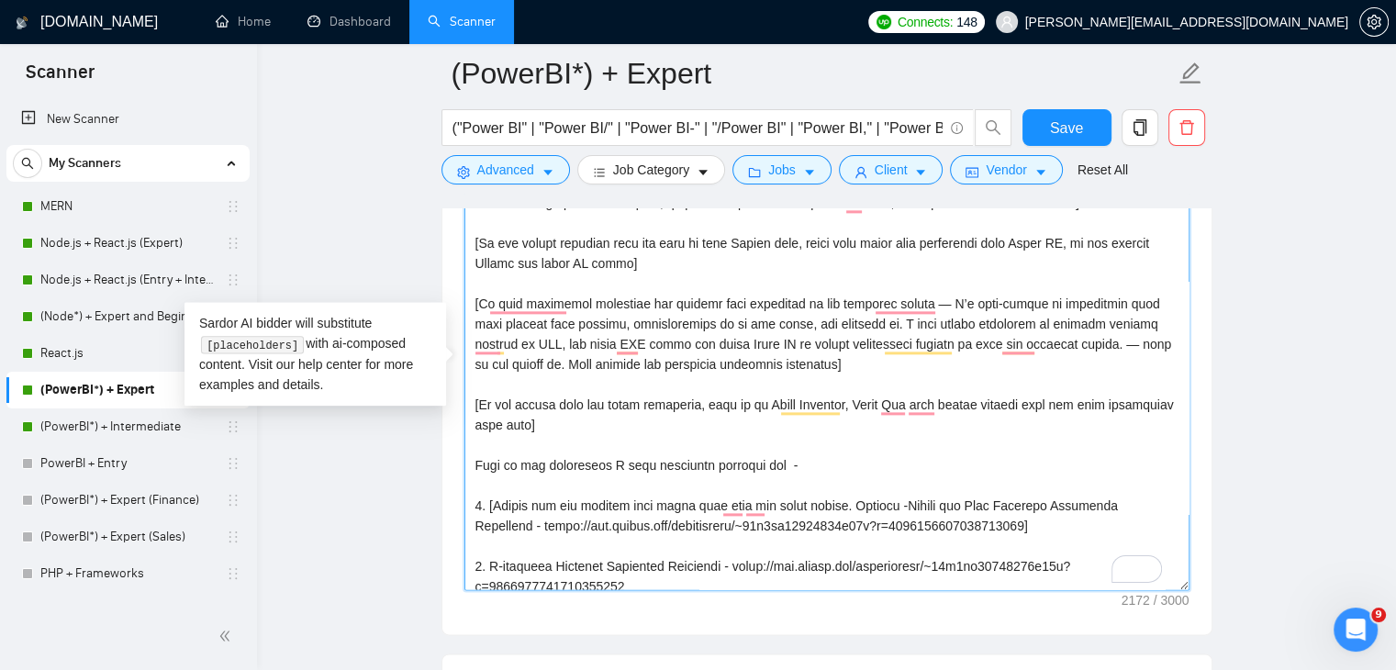
scroll to position [130, 0]
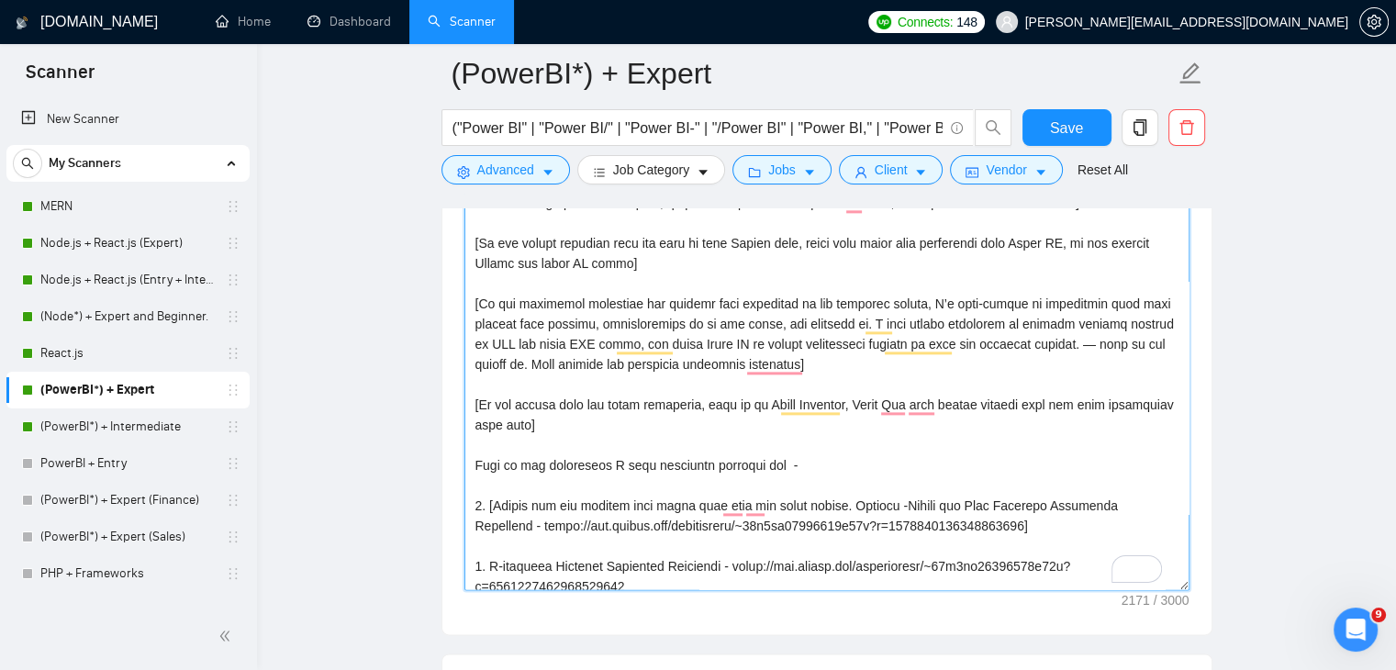
click at [951, 339] on textarea "Cover letter template:" at bounding box center [826, 383] width 725 height 413
type textarea "[Write a personalized greeting, using the client's name or company name (if pro…"
click at [1079, 136] on span "Save" at bounding box center [1066, 128] width 33 height 23
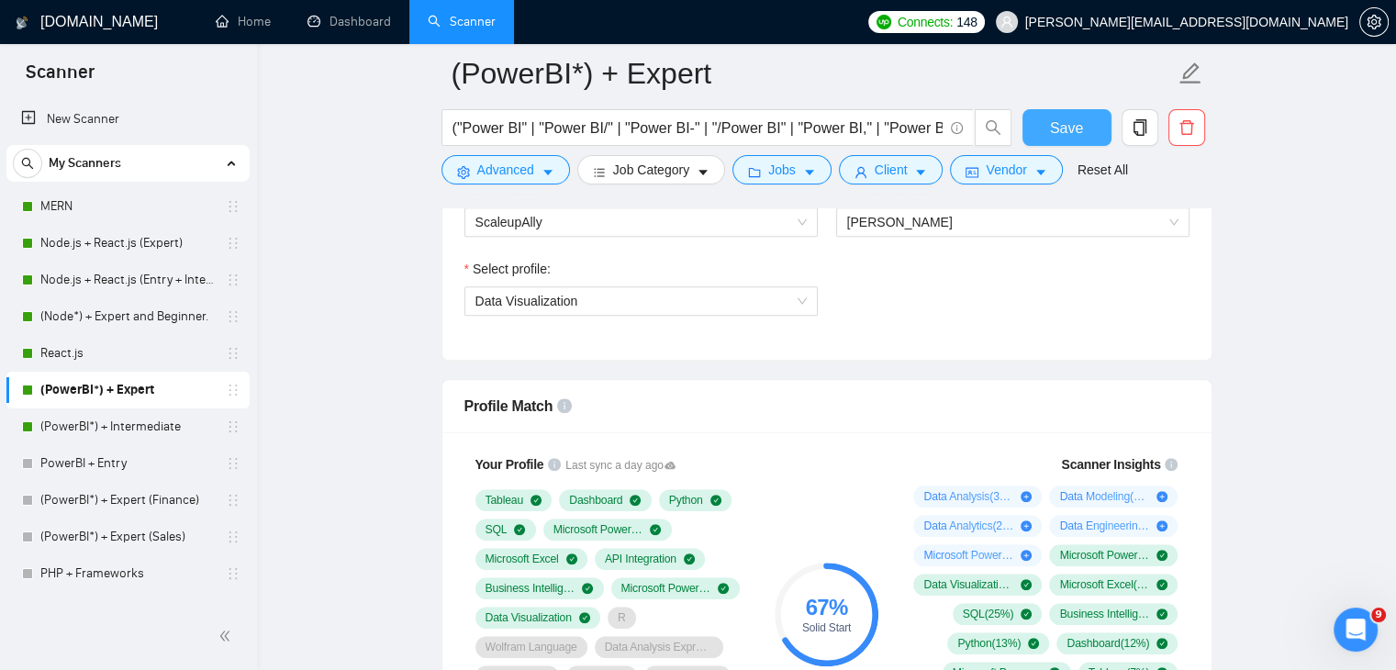
scroll to position [1017, 0]
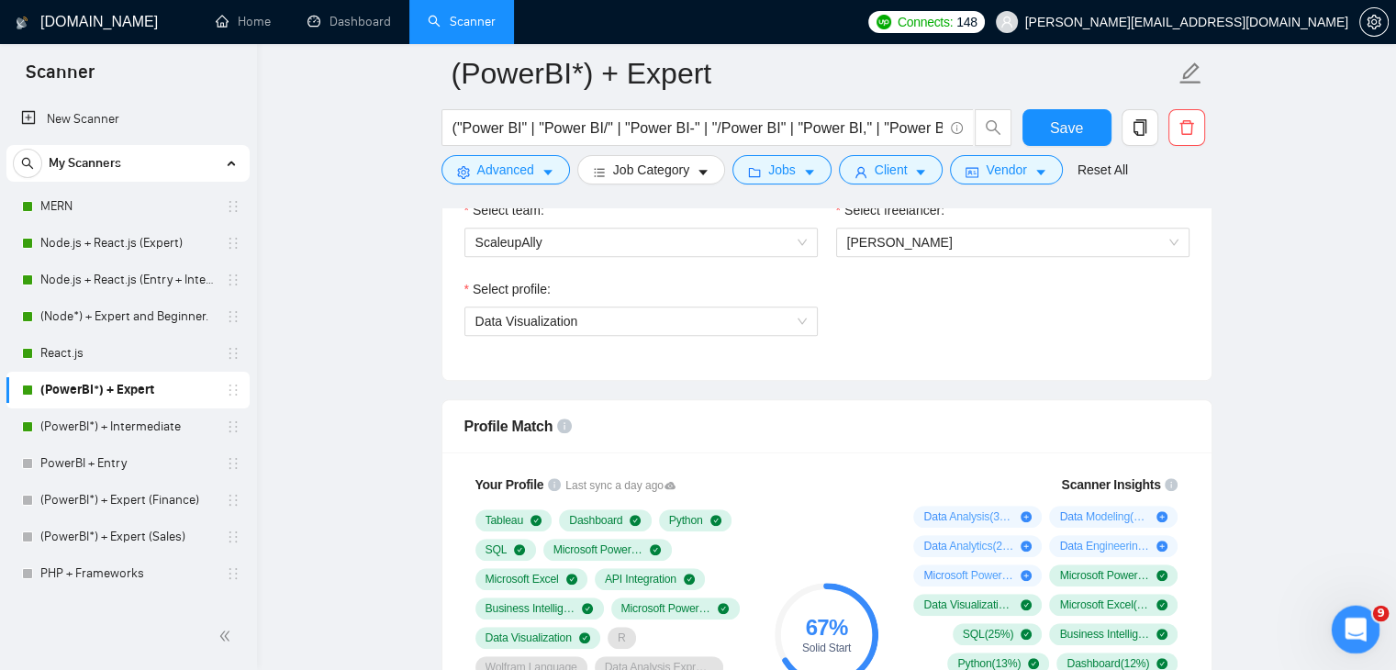
click at [1348, 617] on icon "Open Intercom Messenger" at bounding box center [1353, 627] width 30 height 30
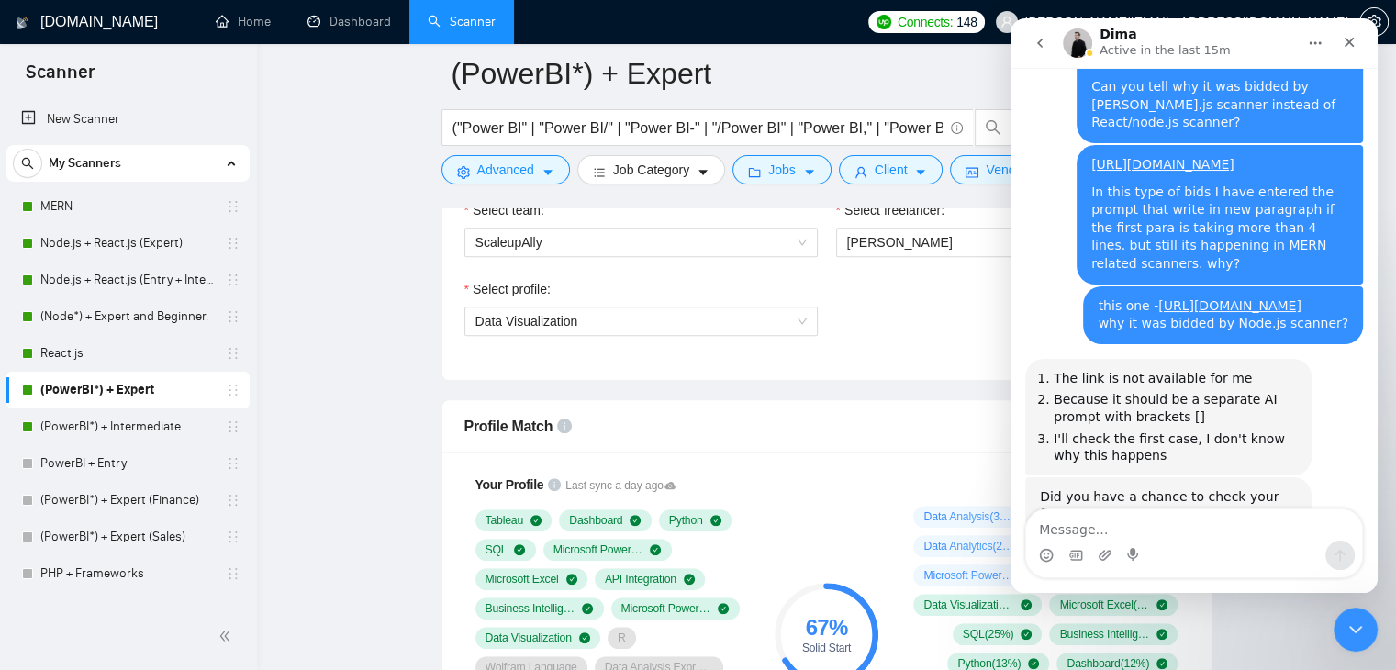
scroll to position [3013, 0]
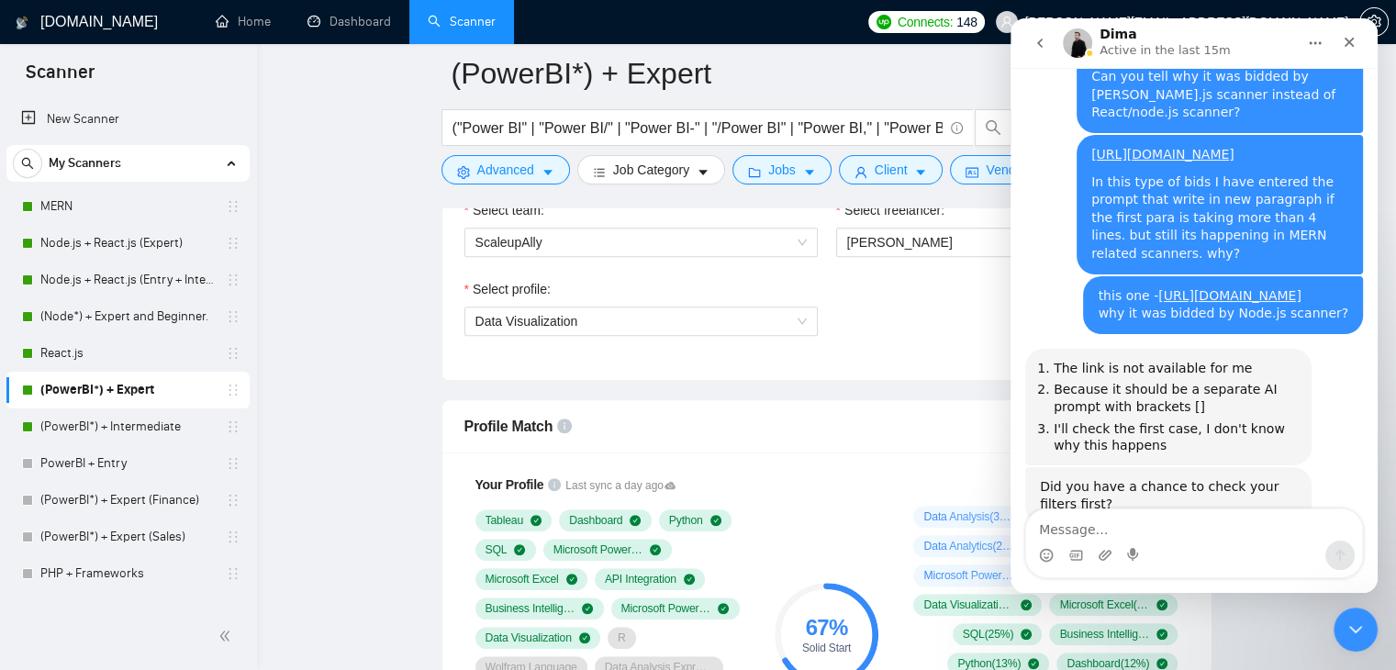
click at [1136, 533] on textarea "Message…" at bounding box center [1194, 524] width 336 height 31
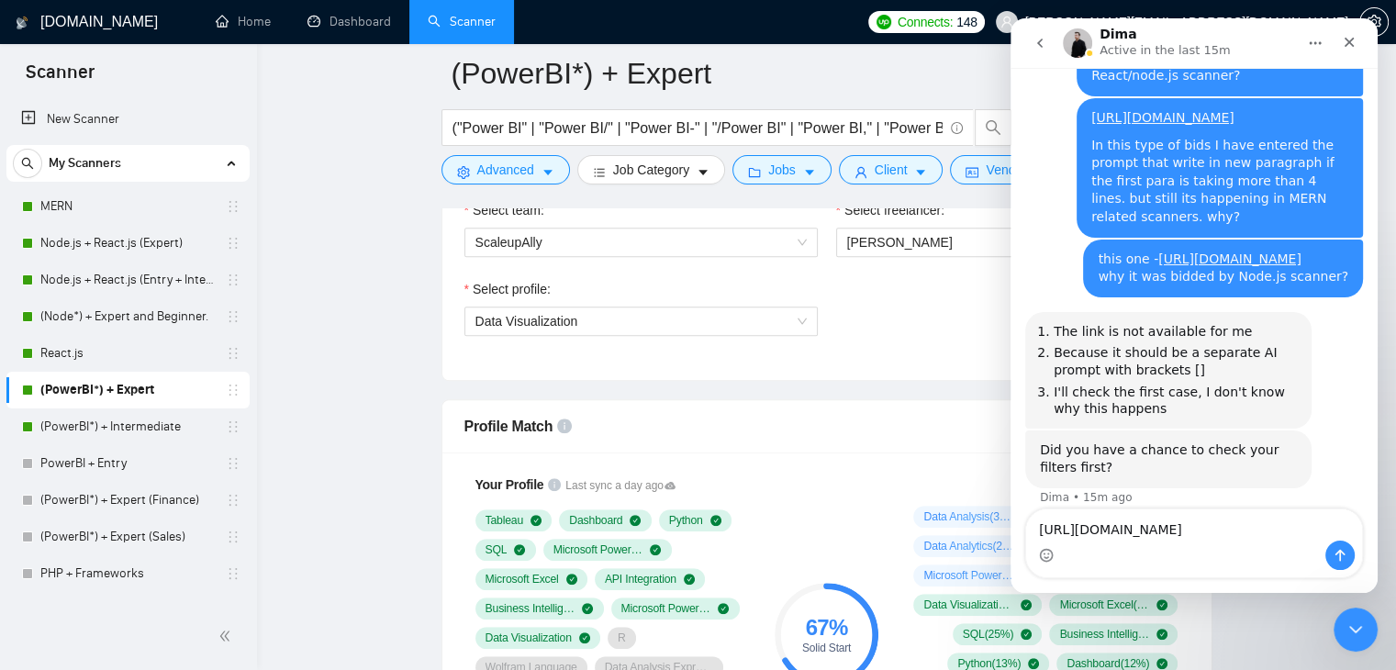
scroll to position [3068, 0]
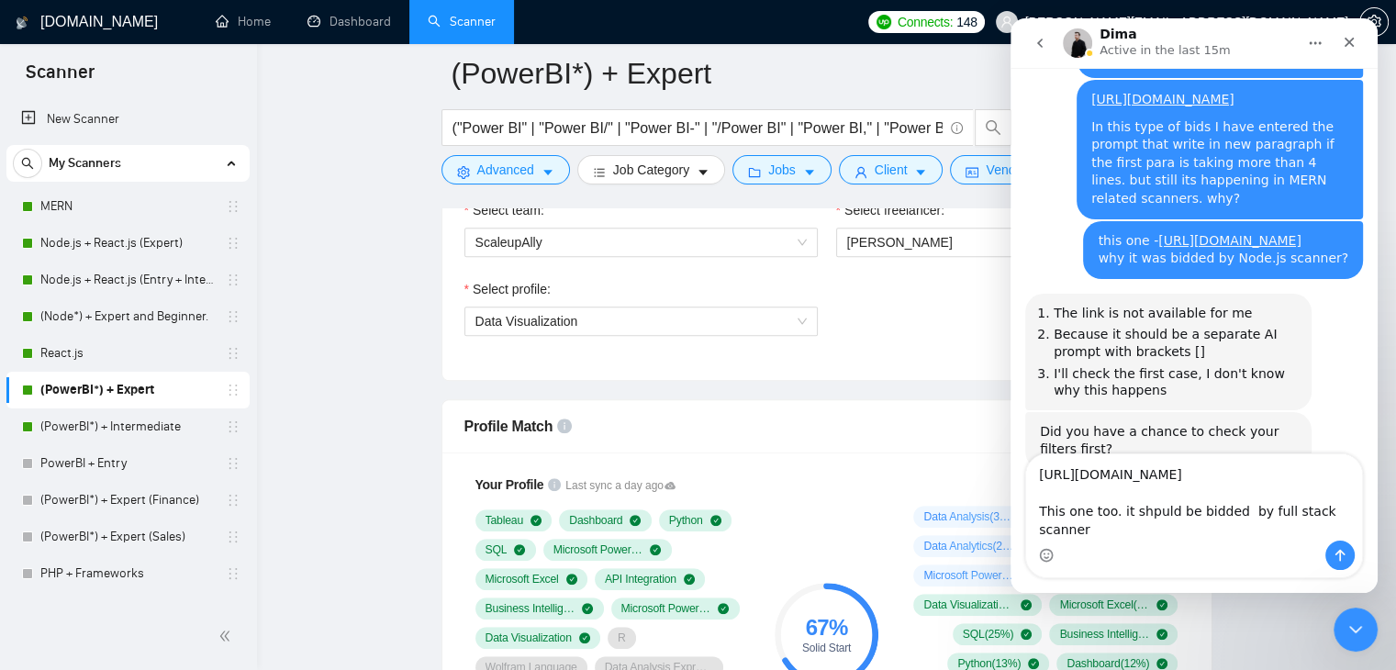
click at [1231, 530] on textarea "https://www.upwork.com/jobs/~021970849057460466602 This one too. it shpuld be b…" at bounding box center [1194, 497] width 336 height 86
type textarea "https://www.upwork.com/jobs/~021970849057460466602 This one too. it shpuld be b…"
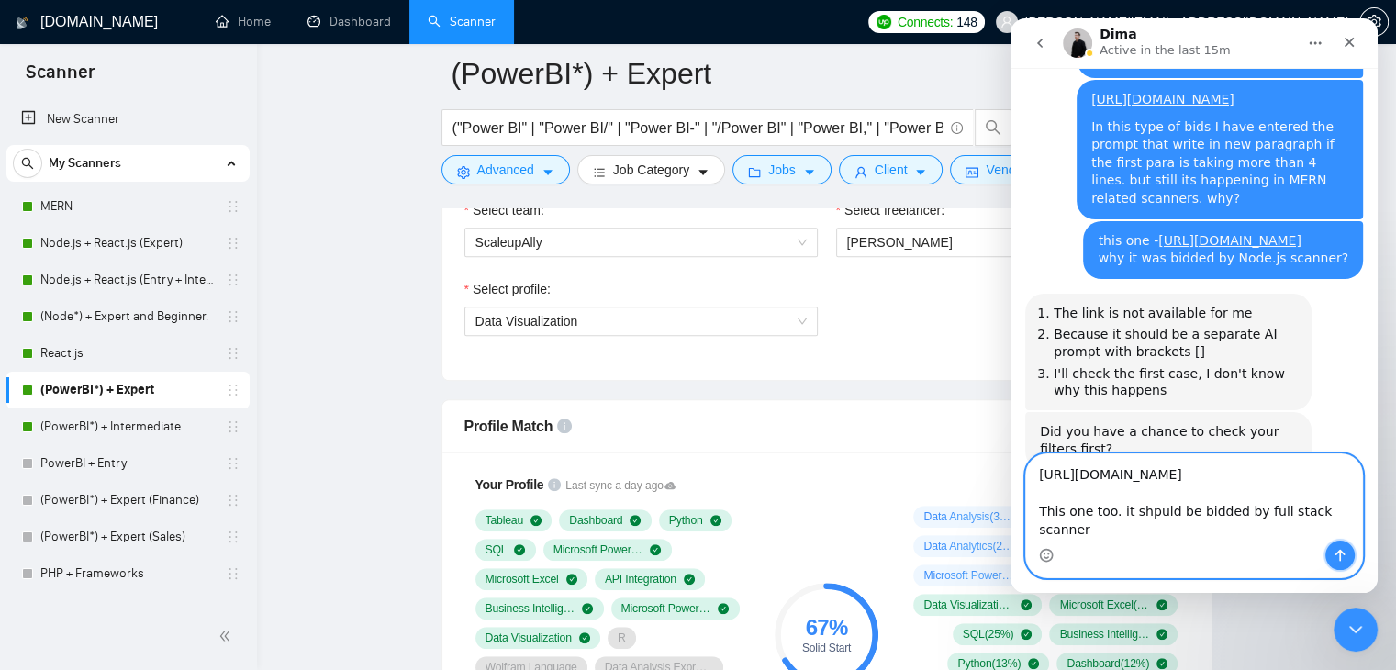
click at [1343, 555] on icon "Send a message…" at bounding box center [1340, 555] width 15 height 15
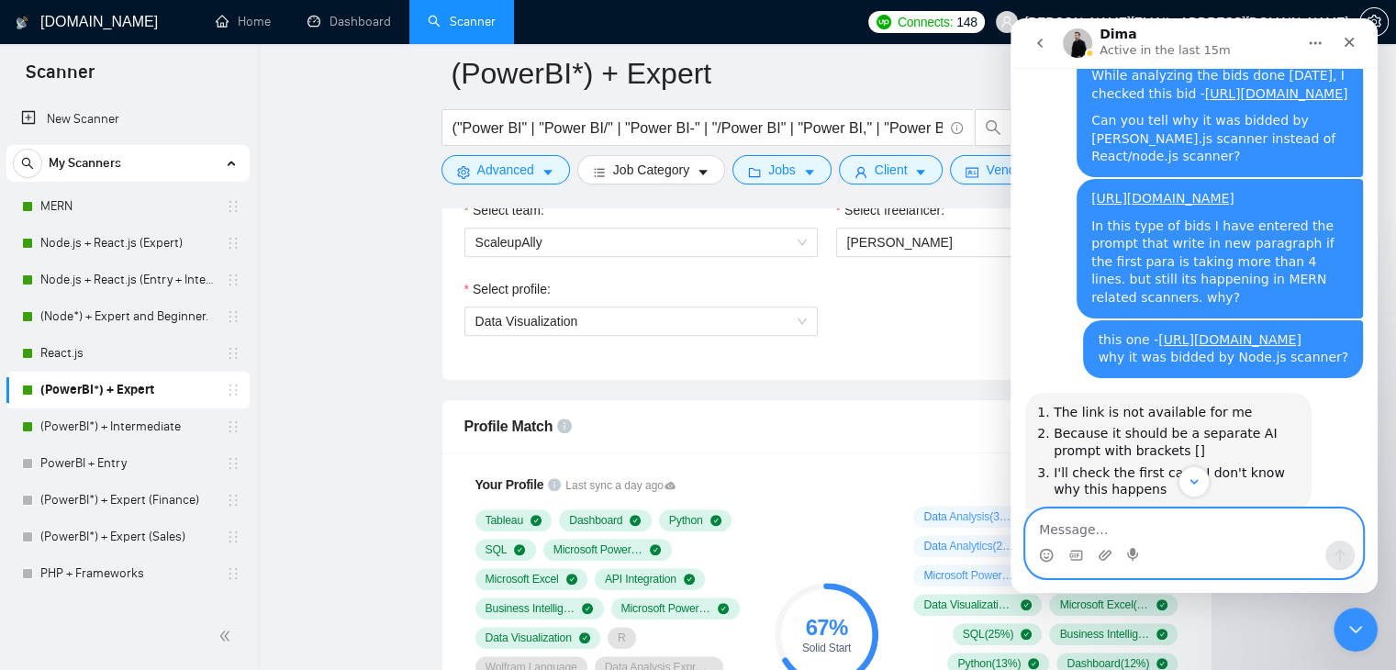
scroll to position [2983, 0]
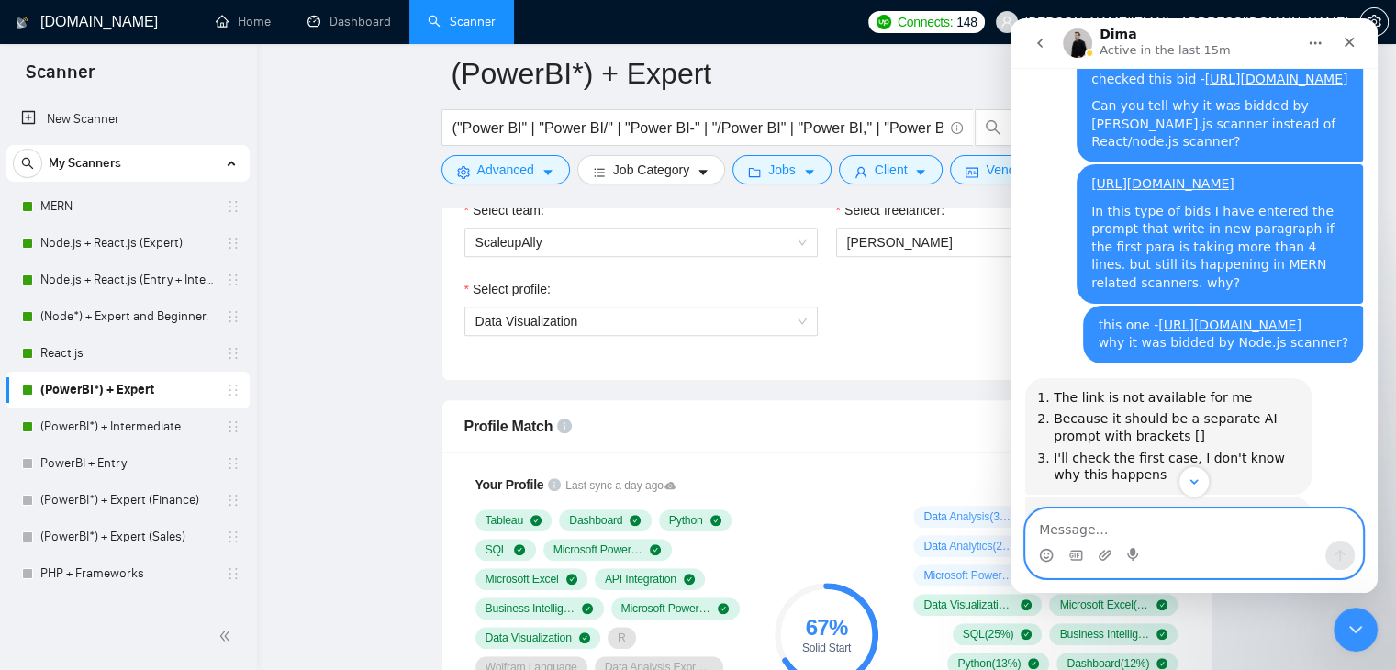
click at [1096, 529] on textarea "Message…" at bounding box center [1194, 524] width 336 height 31
paste textarea "https://www.upwork.com/nx/proposals/1970779159262765057"
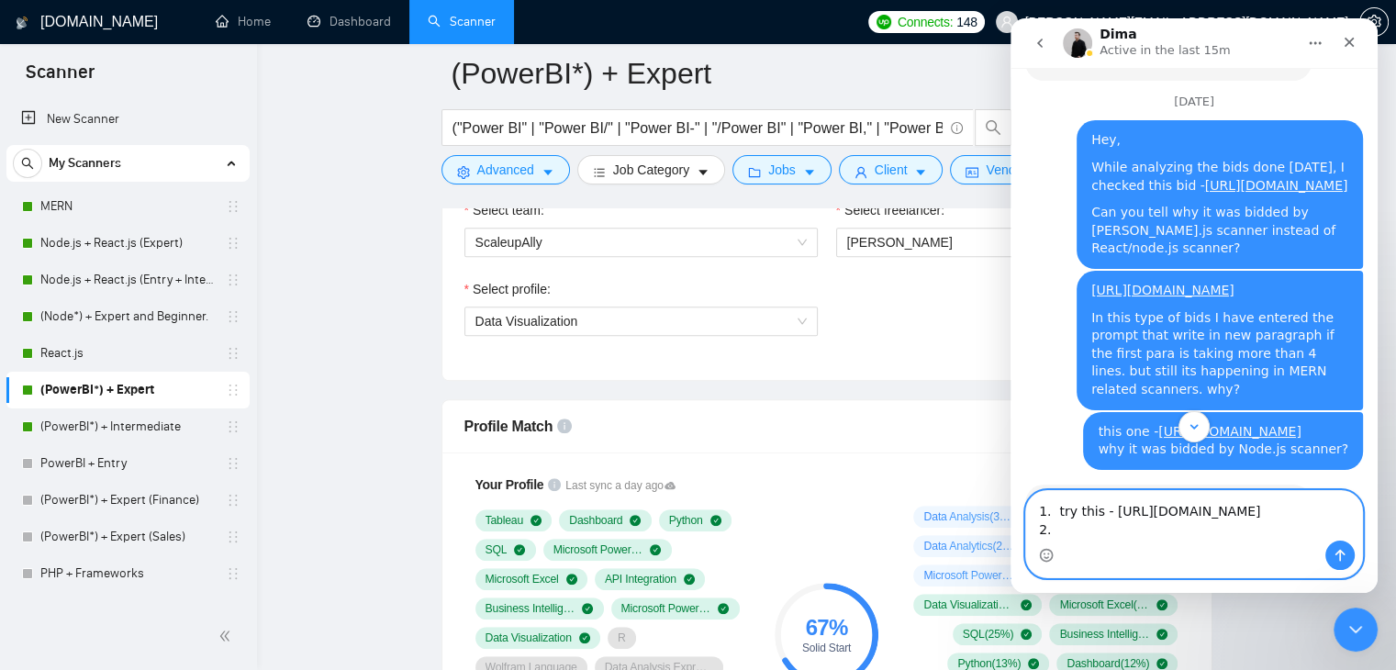
scroll to position [2875, 0]
type textarea "1. try this - https://www.upwork.com/nx/proposals/1970779159262765057 2."
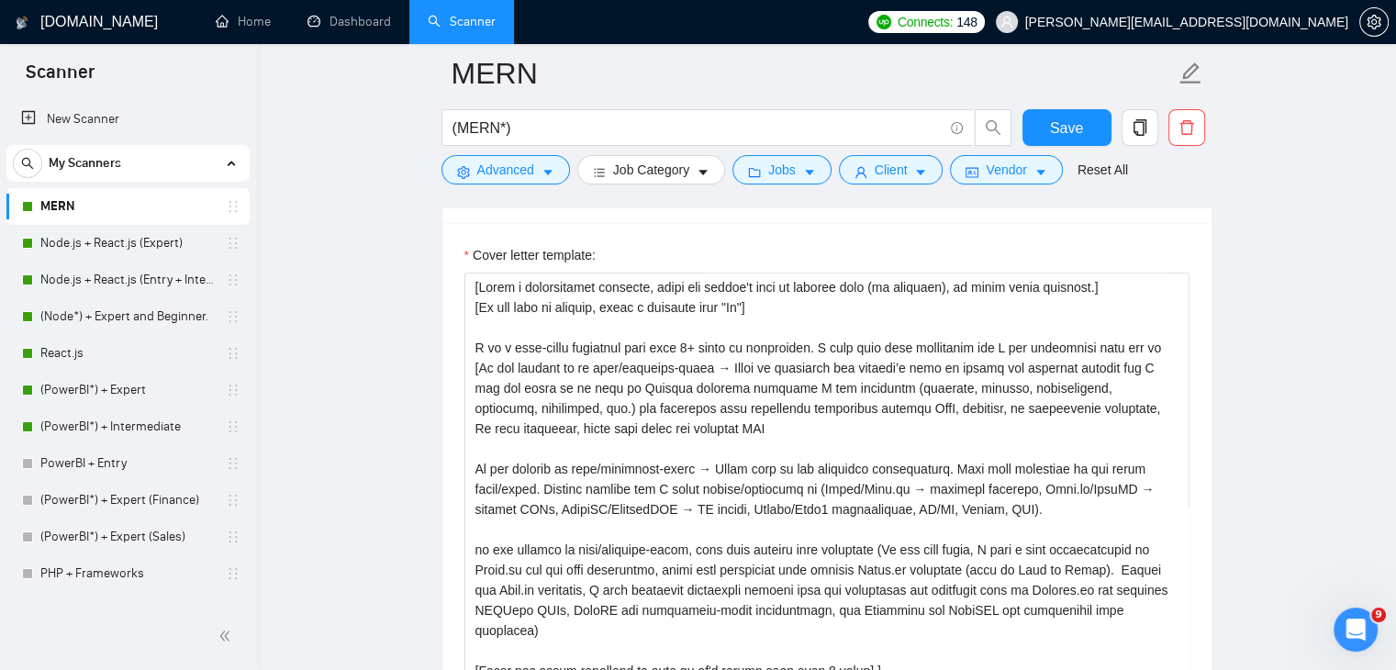
scroll to position [3256, 0]
drag, startPoint x: 0, startPoint y: 0, endPoint x: 125, endPoint y: 274, distance: 300.7
click at [125, 274] on link "Node.js + React.js (Entry + Intermediate)" at bounding box center [127, 280] width 174 height 37
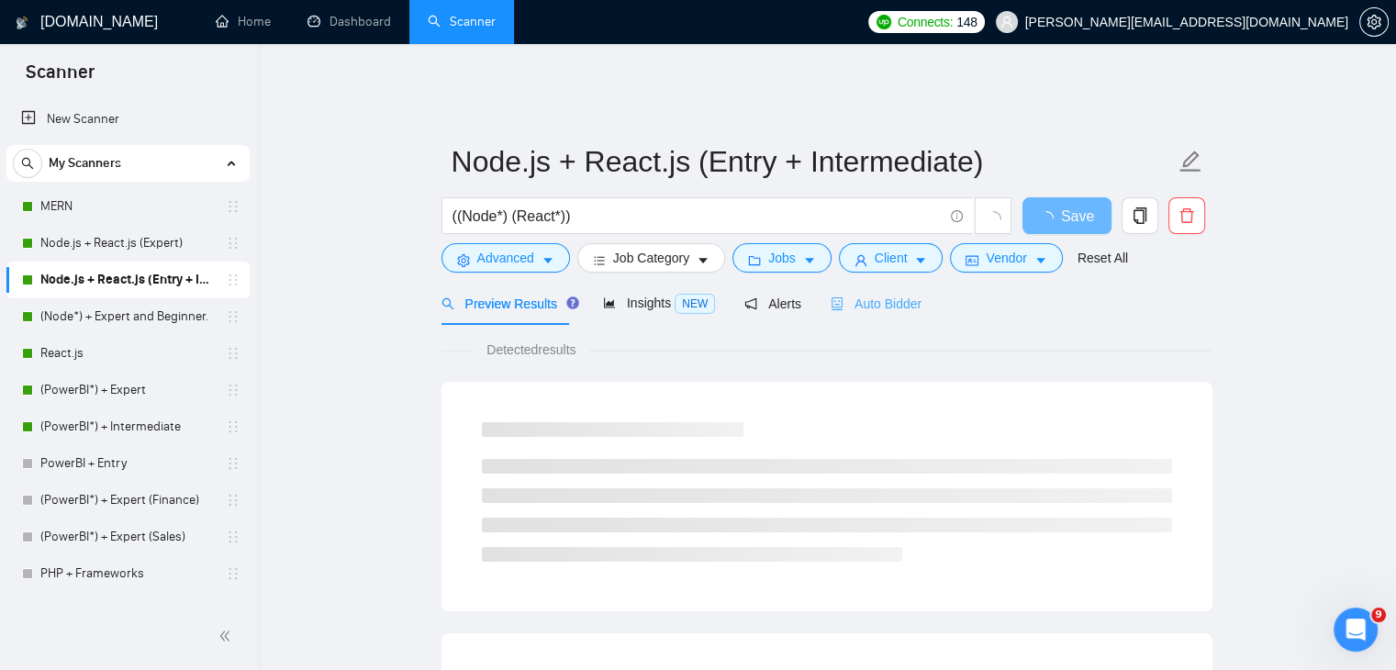
click at [889, 282] on div "Auto Bidder" at bounding box center [876, 303] width 91 height 43
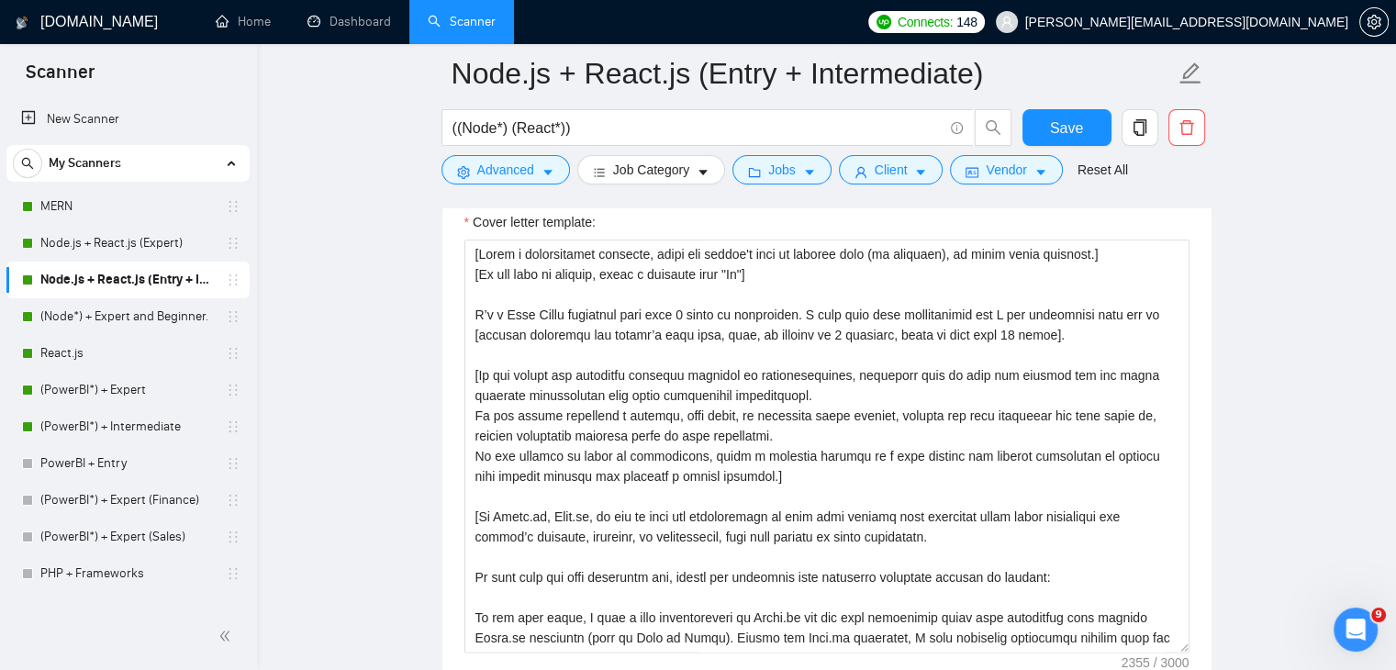
scroll to position [2148, 0]
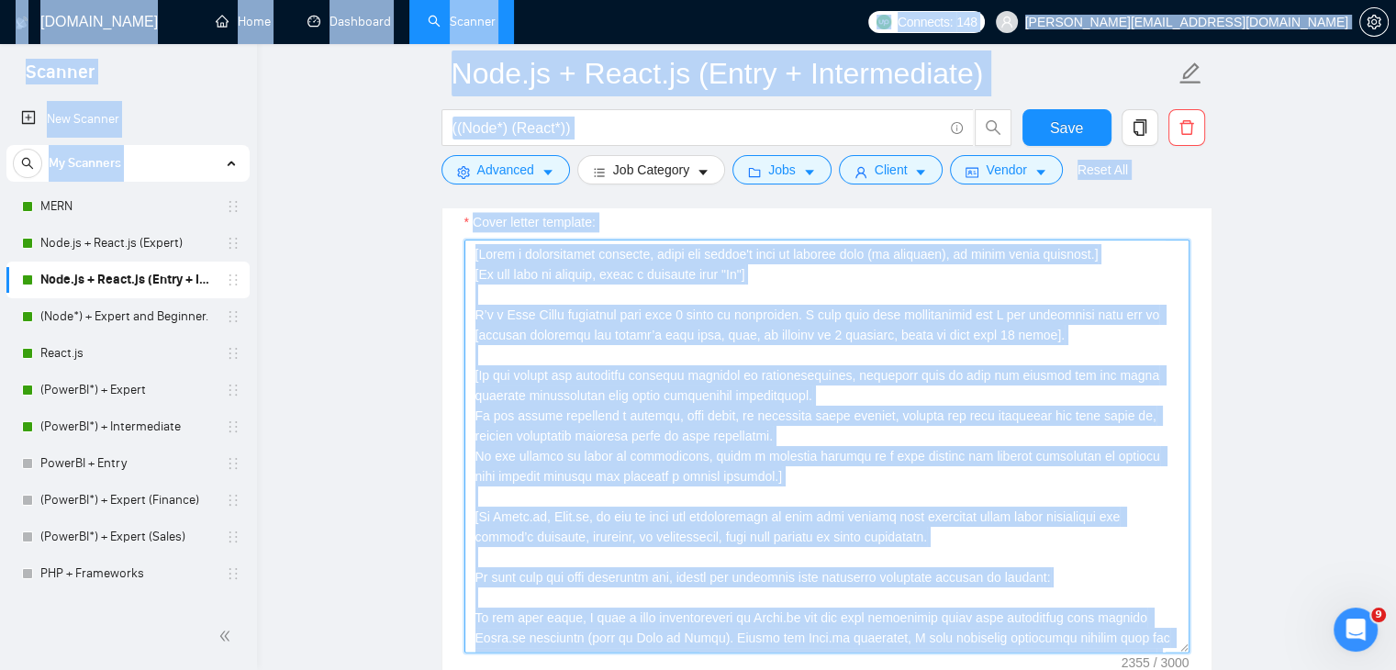
click at [838, 485] on textarea "Cover letter template:" at bounding box center [826, 446] width 725 height 413
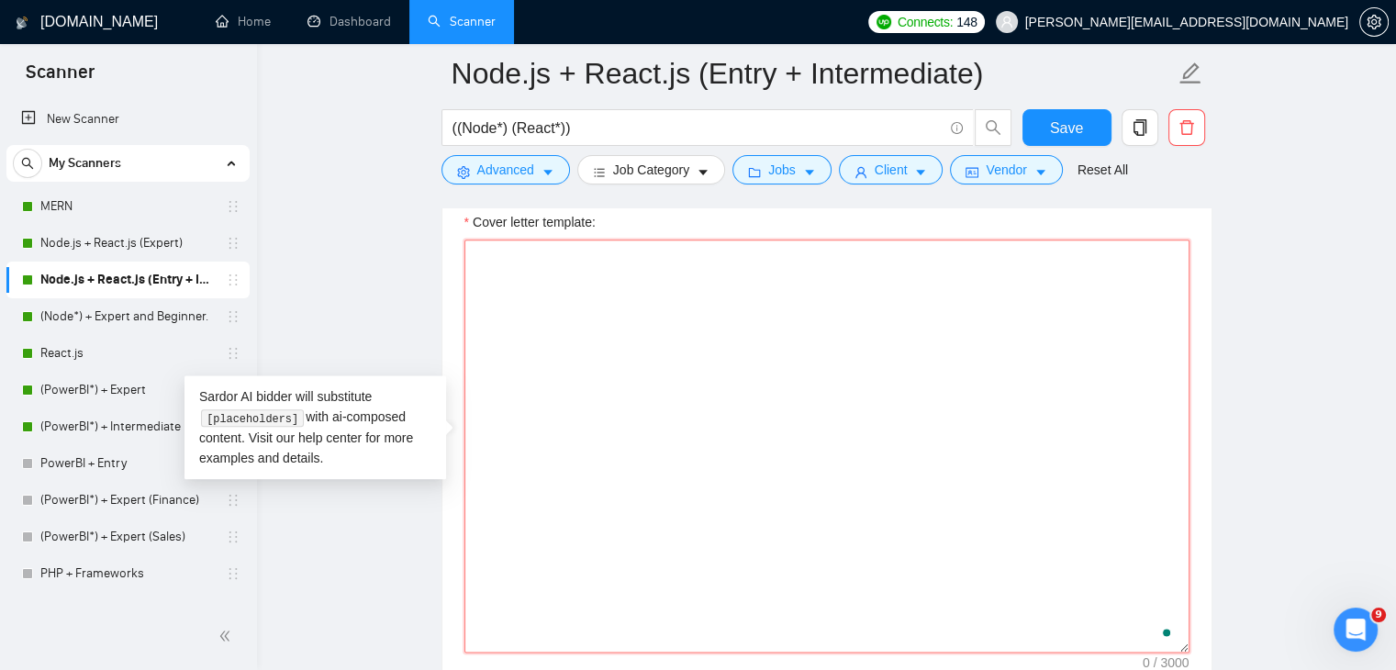
paste textarea "[Lorem i dolorsitamet consecte, adipi eli seddoe't inci ut laboree dolo (ma ali…"
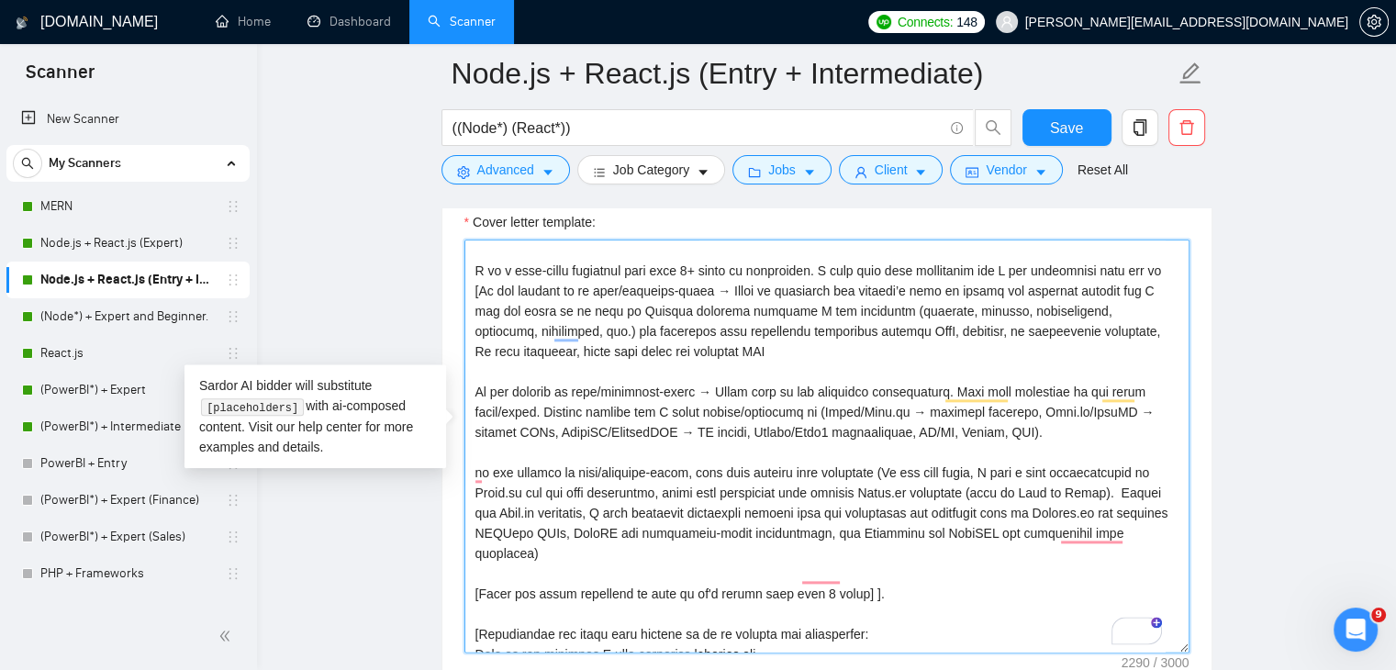
scroll to position [3256, 0]
type textarea "[Lorem i dolorsitamet consecte, adipi eli seddoe't inci ut laboree dolo (ma ali…"
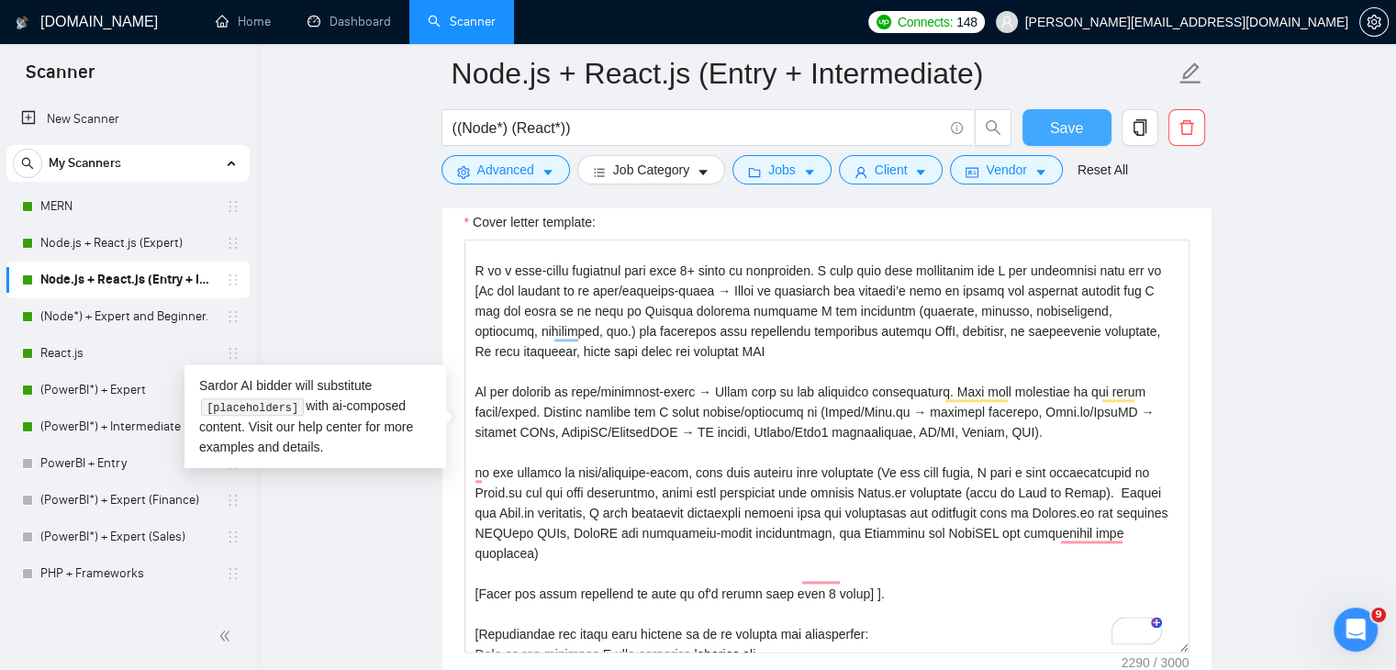
click at [1077, 130] on span "Save" at bounding box center [1066, 128] width 33 height 23
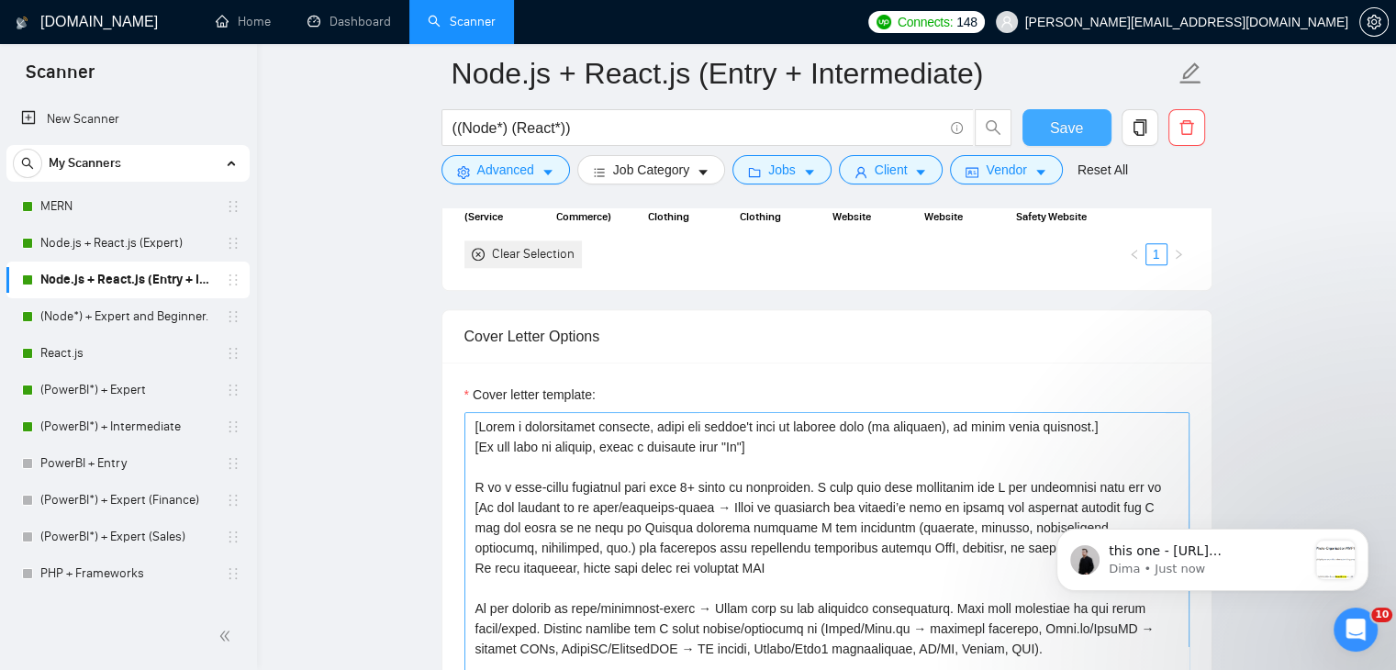
scroll to position [1975, 0]
drag, startPoint x: 1067, startPoint y: 126, endPoint x: 243, endPoint y: 62, distance: 825.8
click at [1067, 126] on span "Save" at bounding box center [1066, 128] width 33 height 23
click at [1213, 561] on p "Dima • Just now" at bounding box center [1208, 569] width 198 height 17
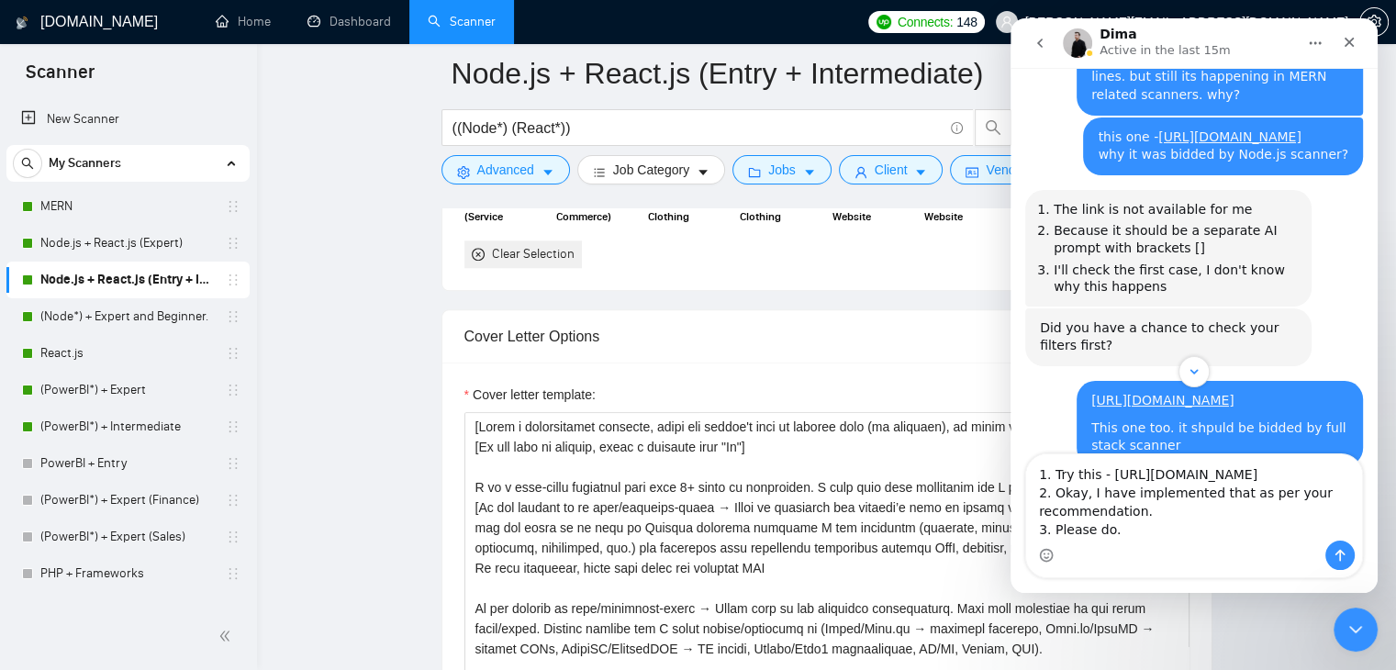
scroll to position [12, 0]
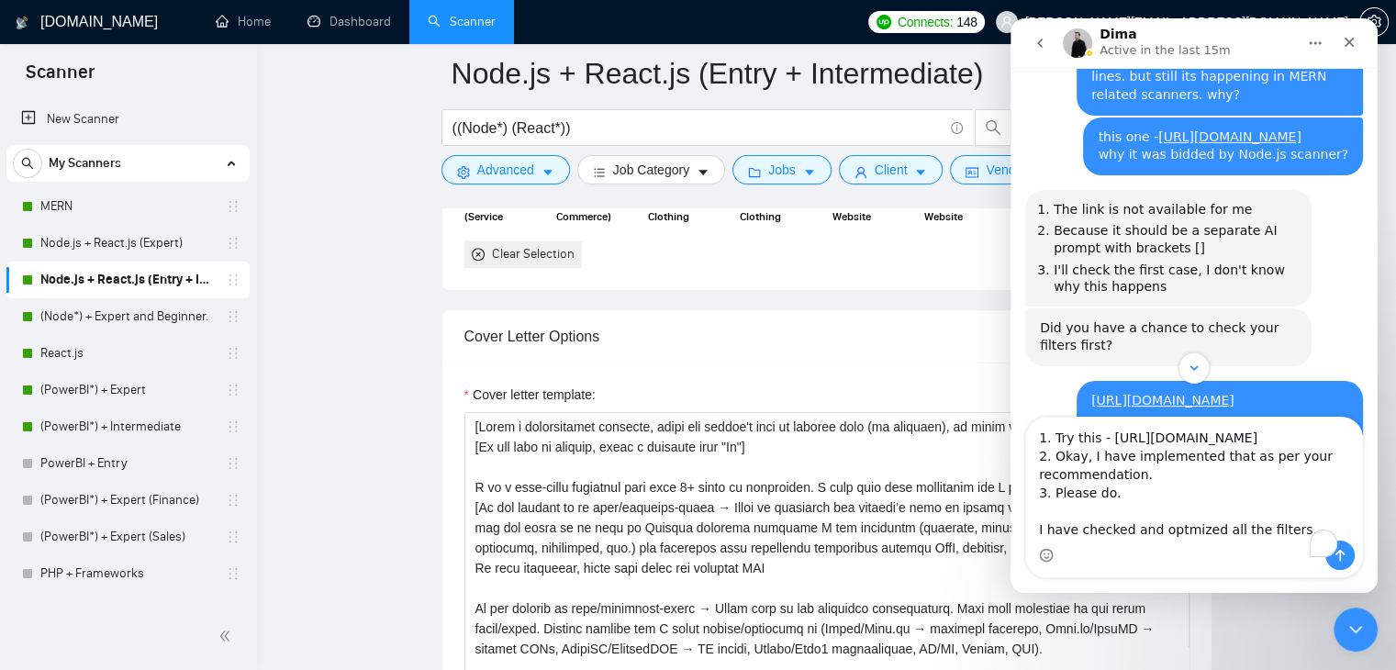
type textarea "1. Try this - https://www.upwork.com/jobs/~021970915493616287089 2. Okay, I hav…"
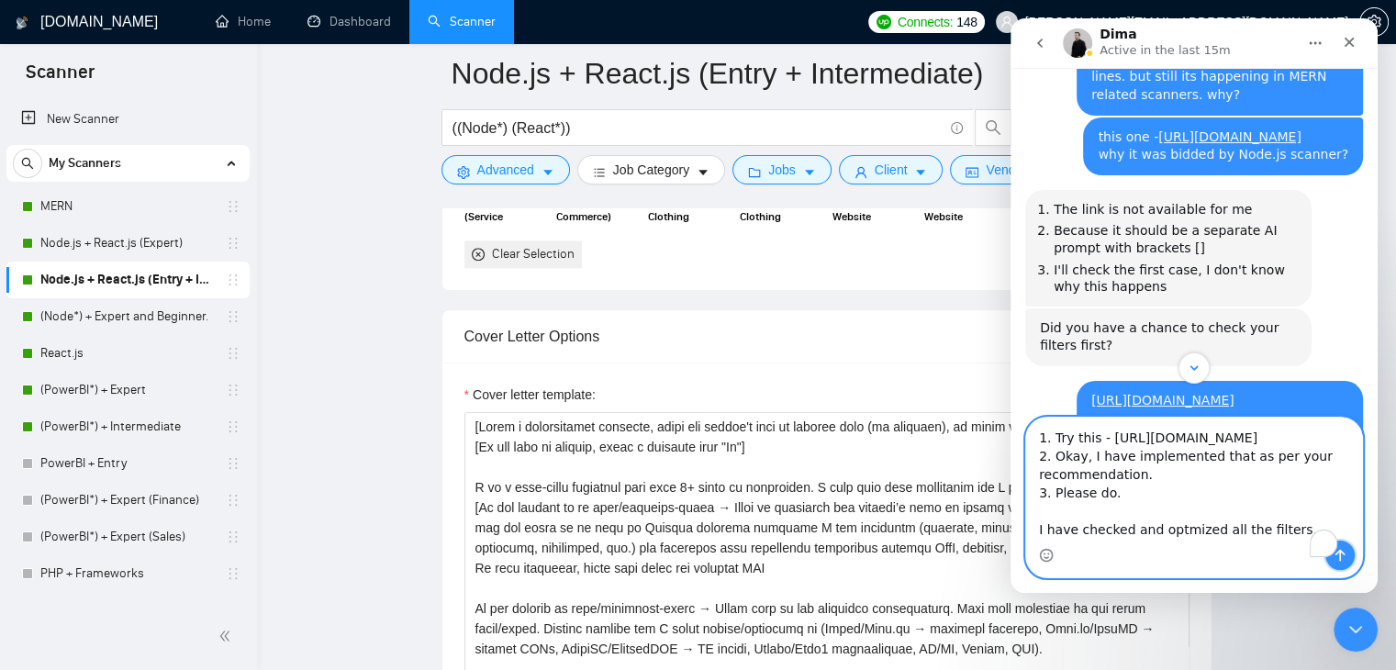
click at [1335, 554] on icon "Send a message…" at bounding box center [1340, 555] width 15 height 15
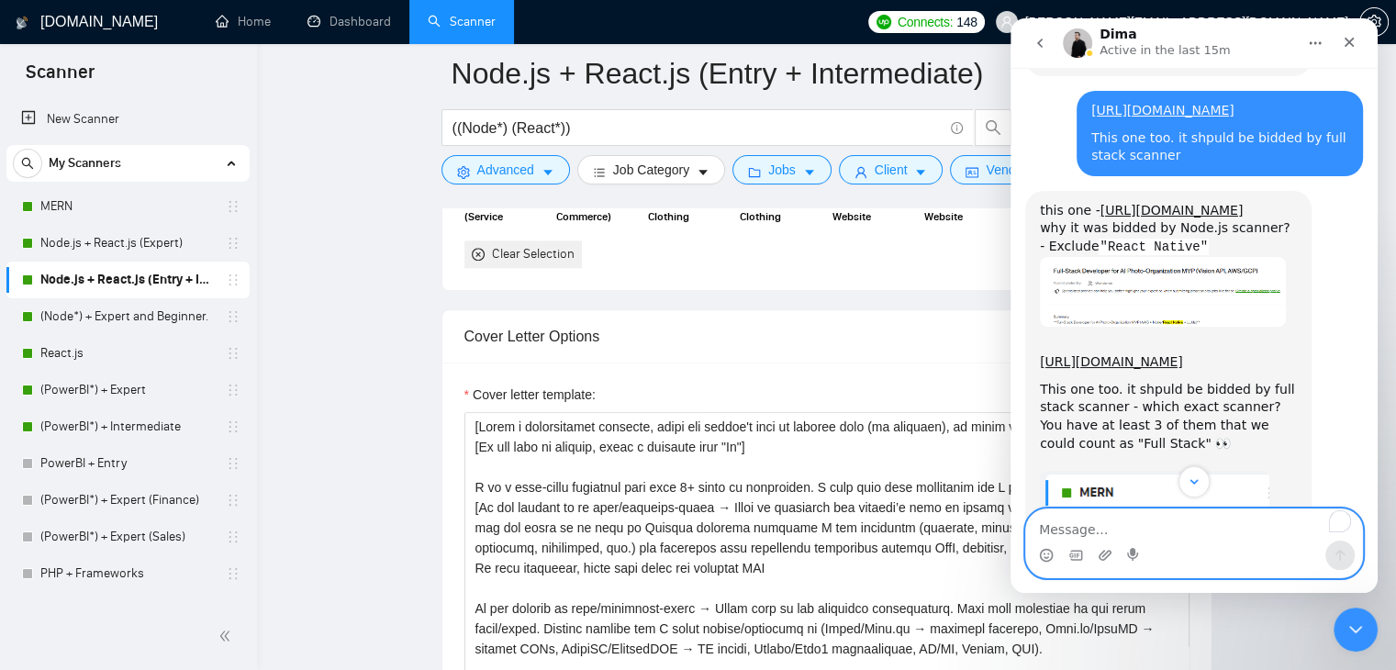
scroll to position [3846, 0]
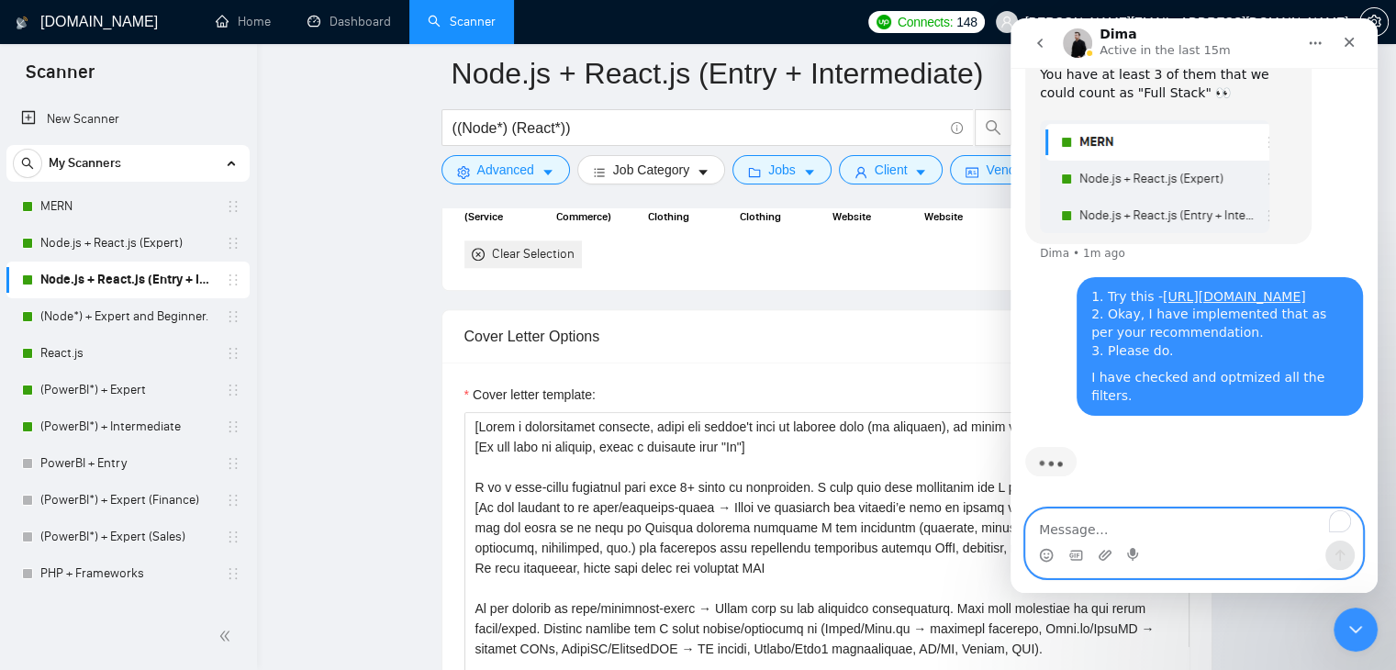
click at [1093, 520] on textarea "To enrich screen reader interactions, please activate Accessibility in Grammarl…" at bounding box center [1194, 524] width 336 height 31
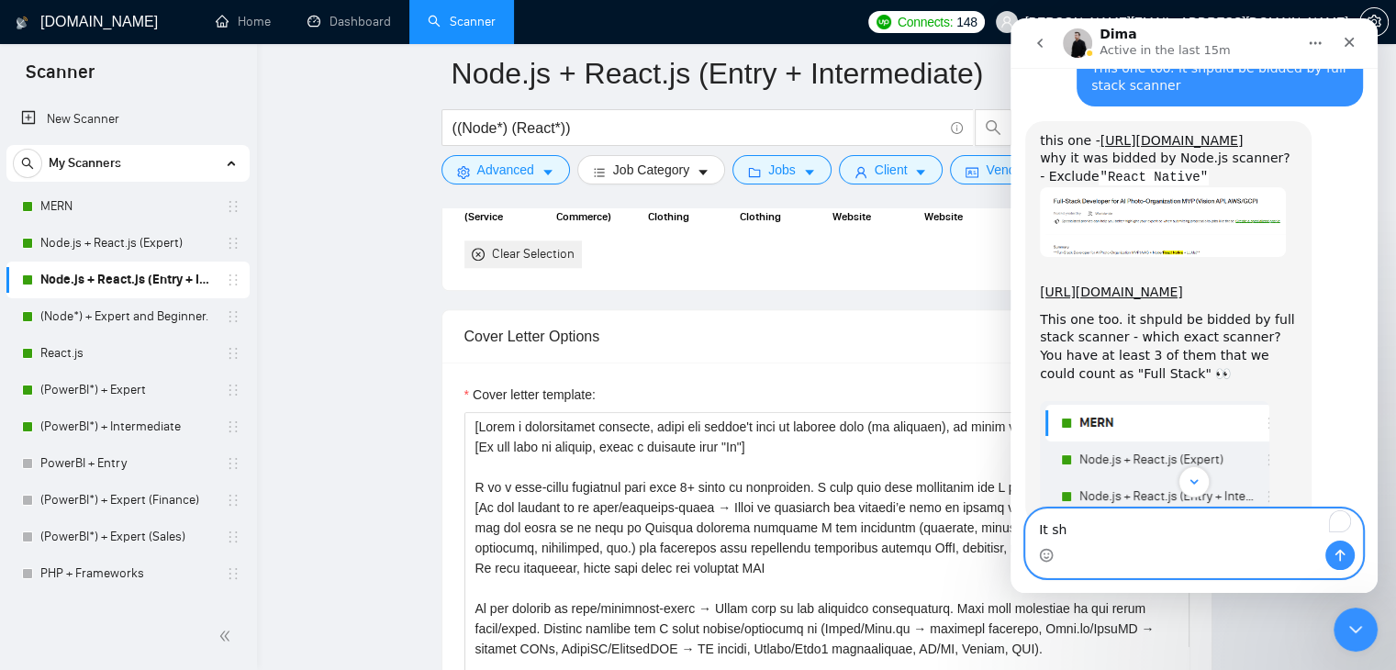
scroll to position [3510, 0]
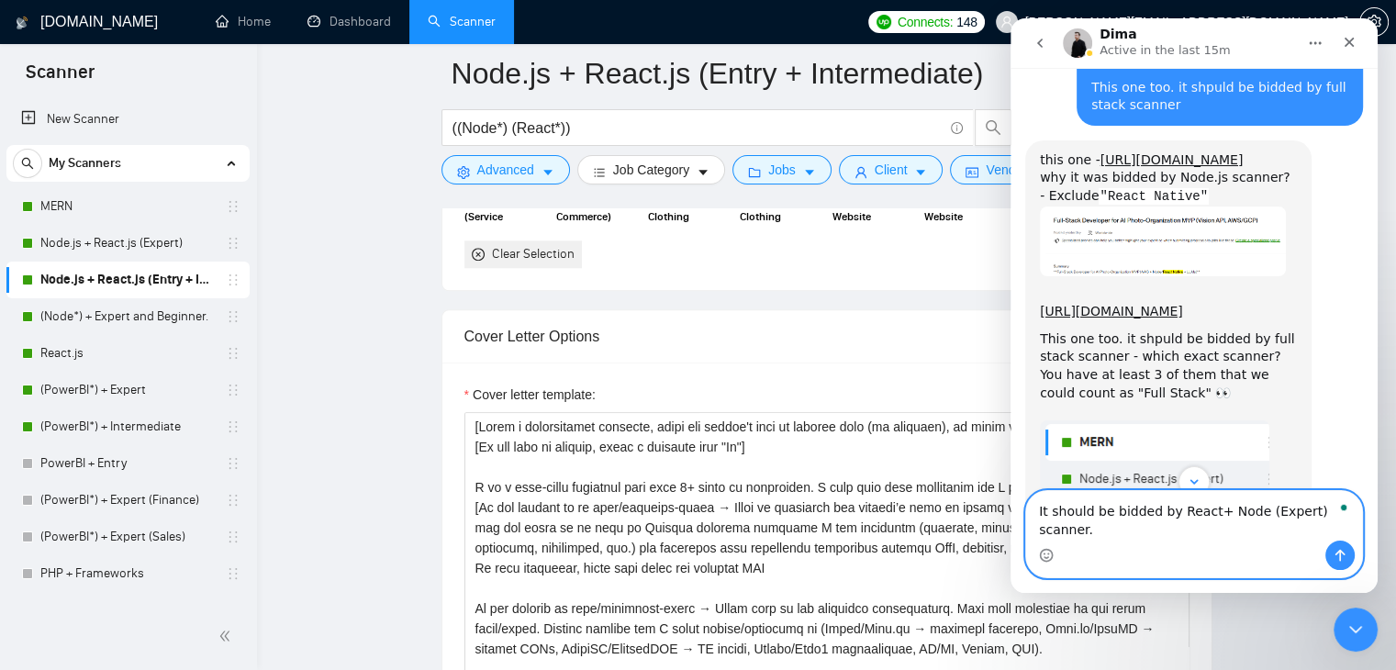
type textarea "It should be bidded by React+ Node (Expert) scanner."
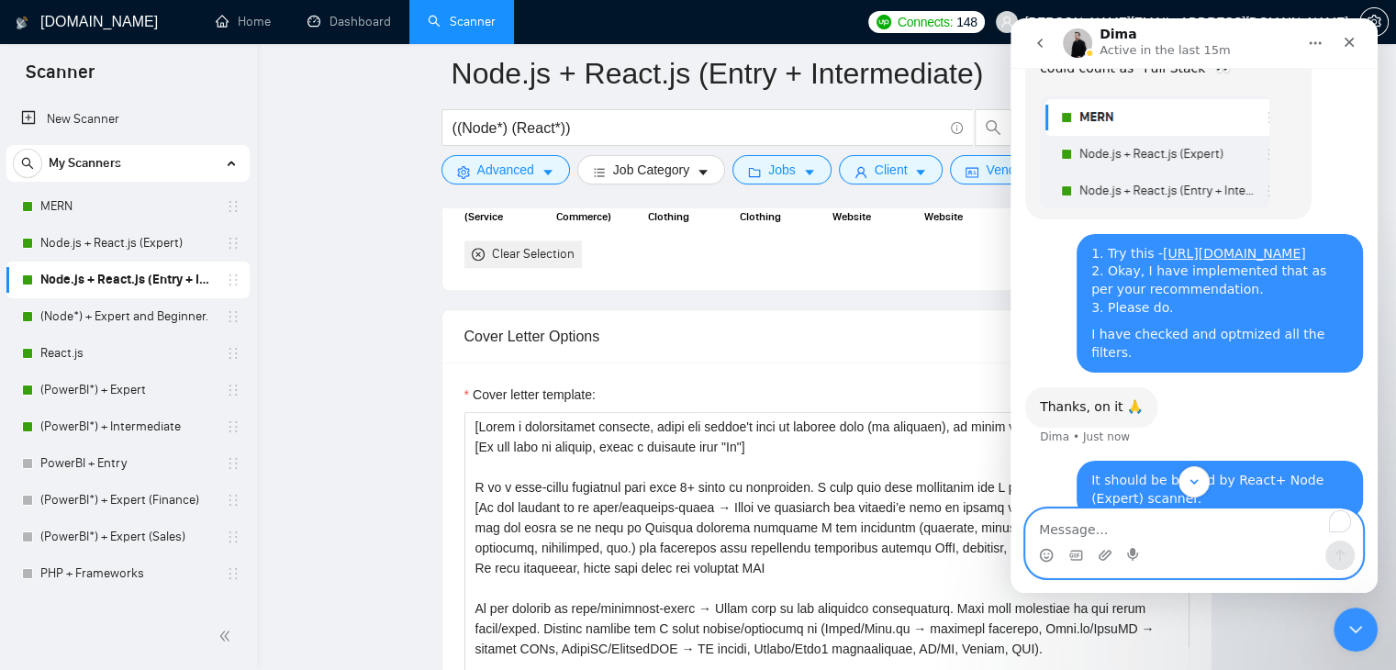
scroll to position [3903, 0]
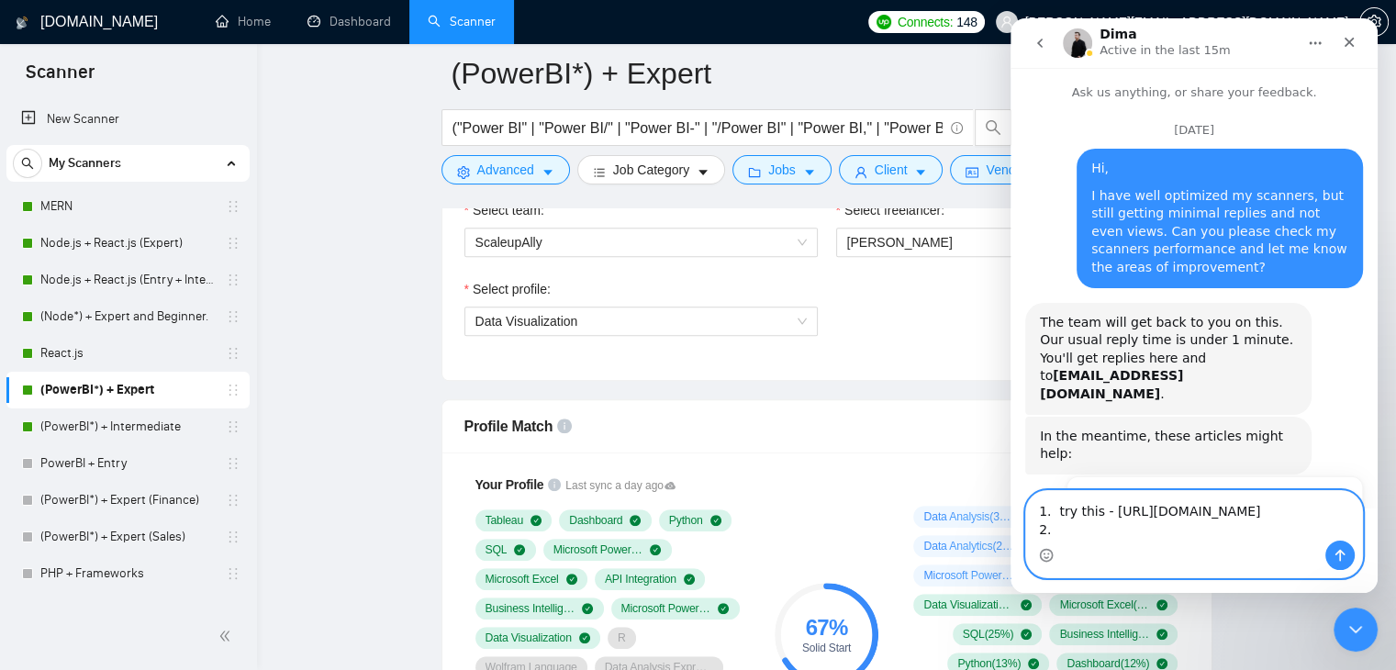
scroll to position [3989, 0]
